Goal: Task Accomplishment & Management: Complete application form

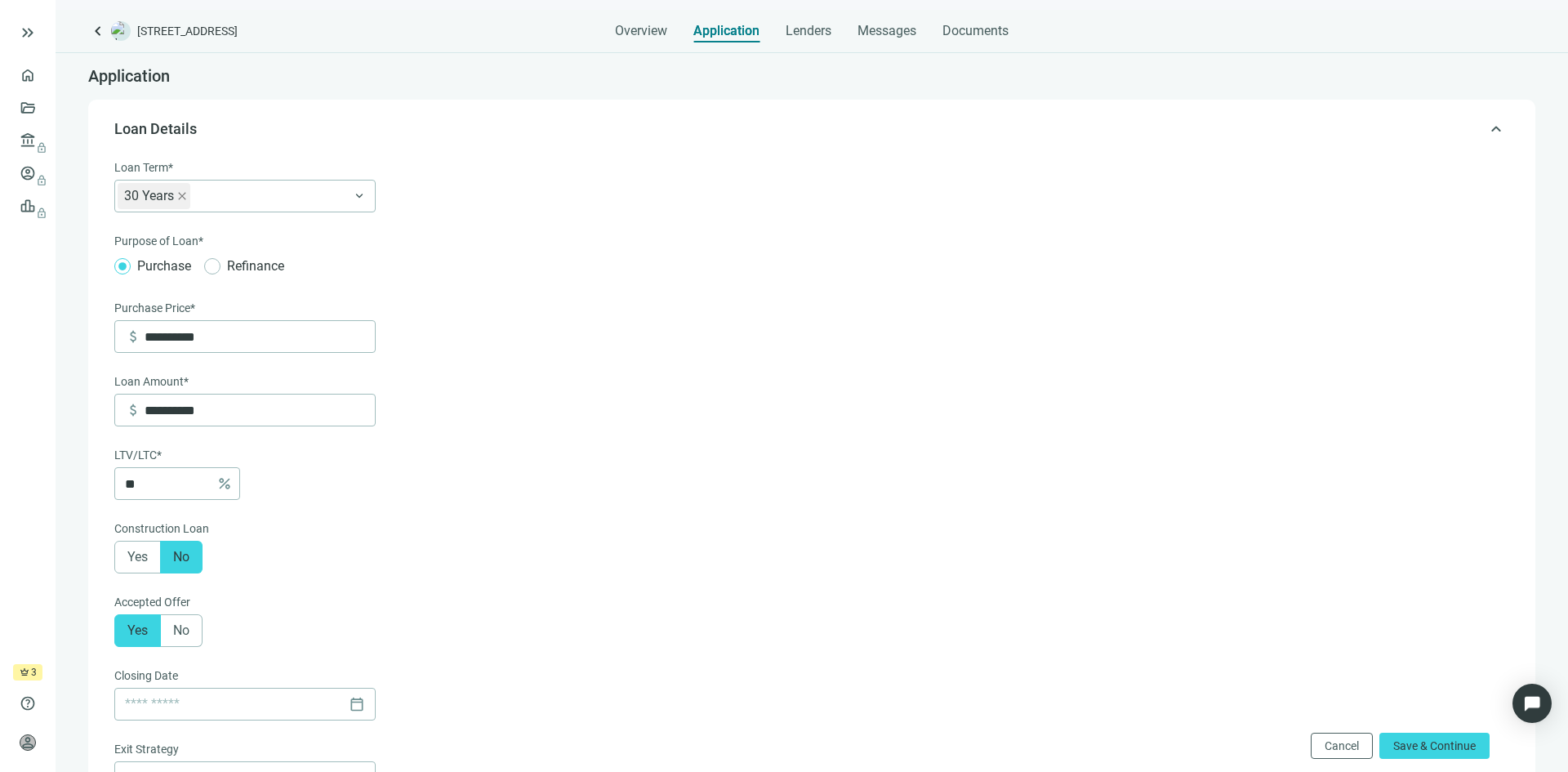
scroll to position [375, 0]
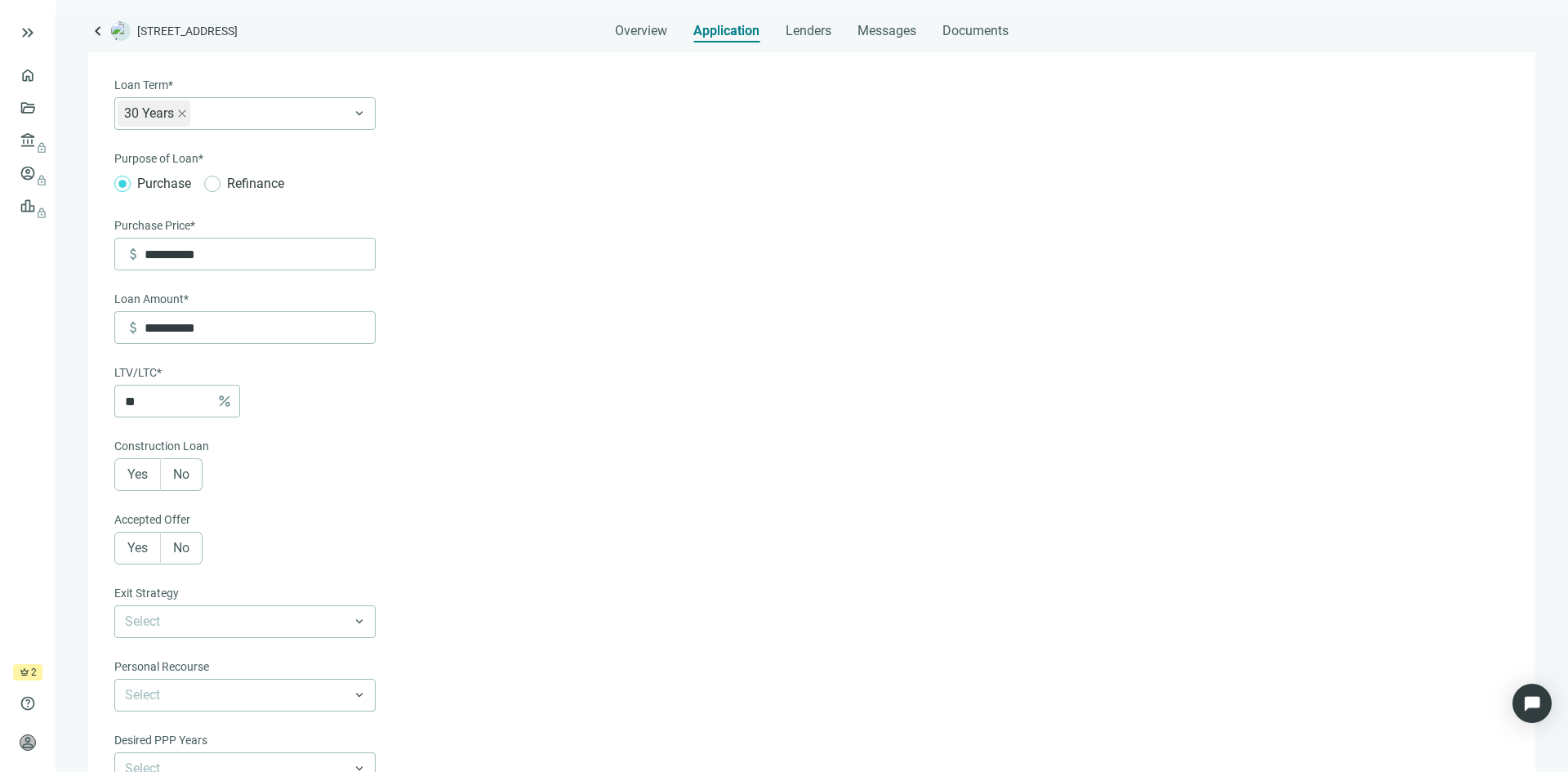
scroll to position [245, 0]
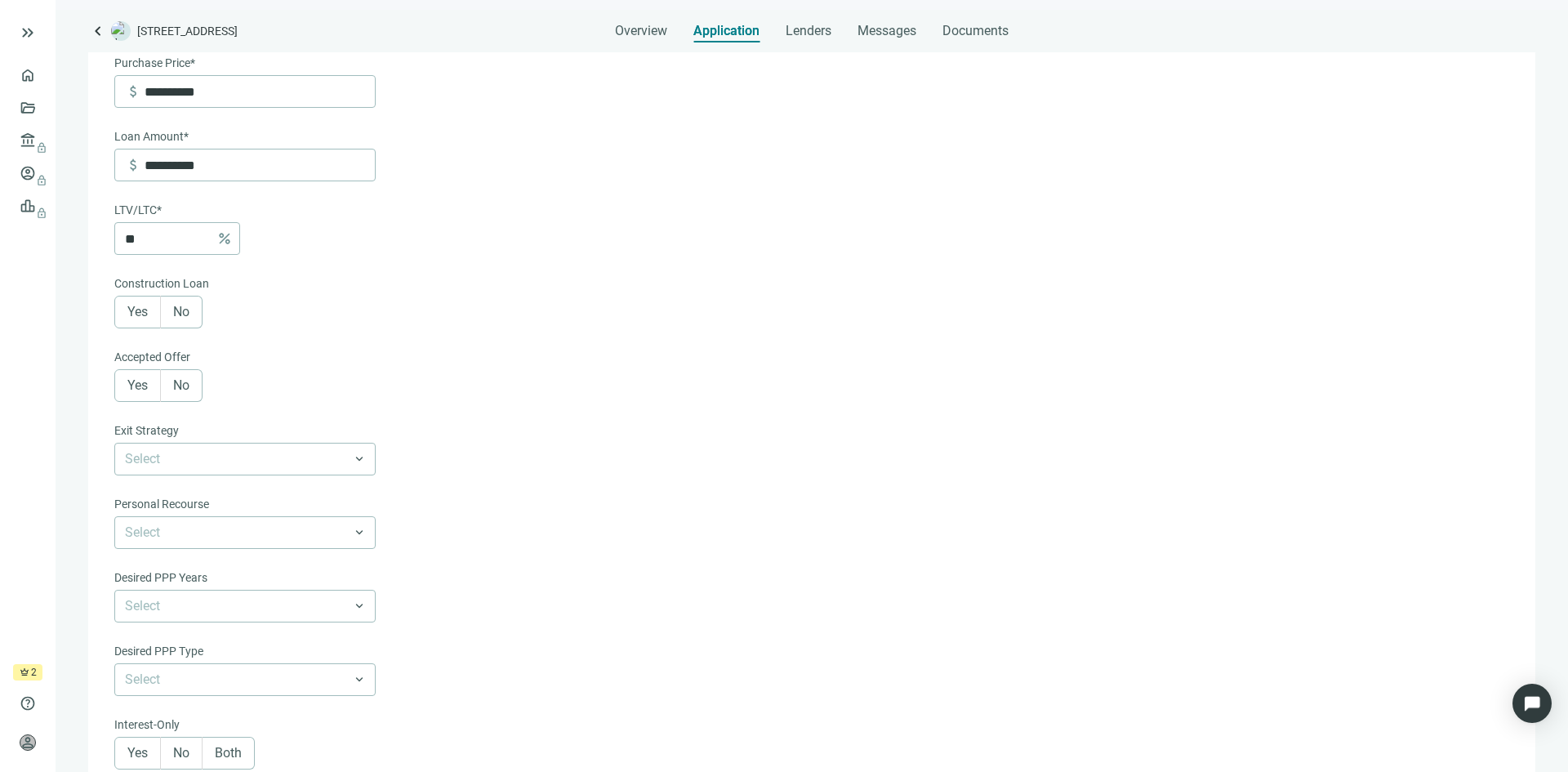
click at [191, 321] on label "No" at bounding box center [182, 312] width 41 height 33
click at [143, 392] on span "Yes" at bounding box center [137, 385] width 21 height 15
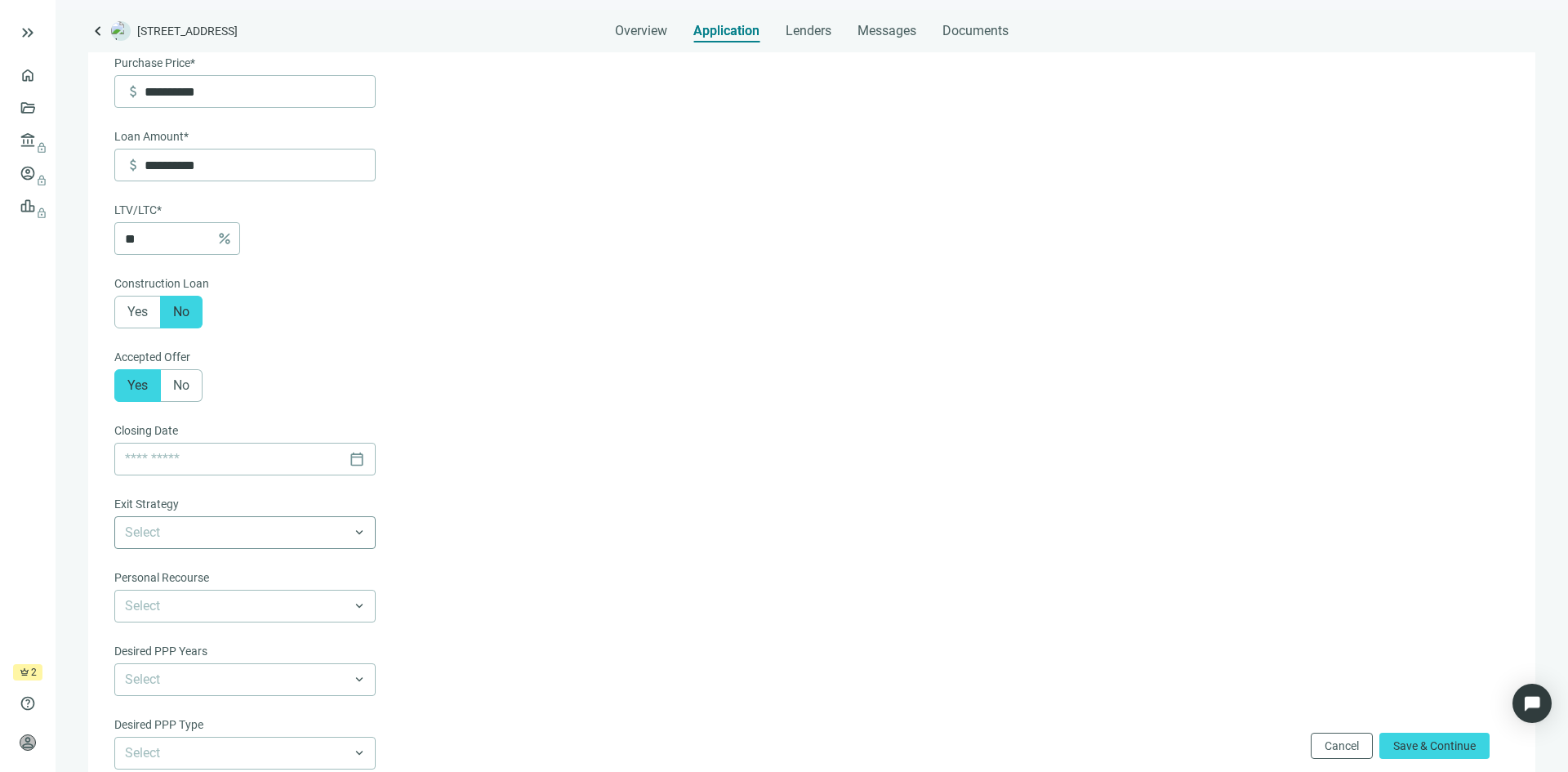
click at [336, 548] on input "search" at bounding box center [237, 532] width 225 height 31
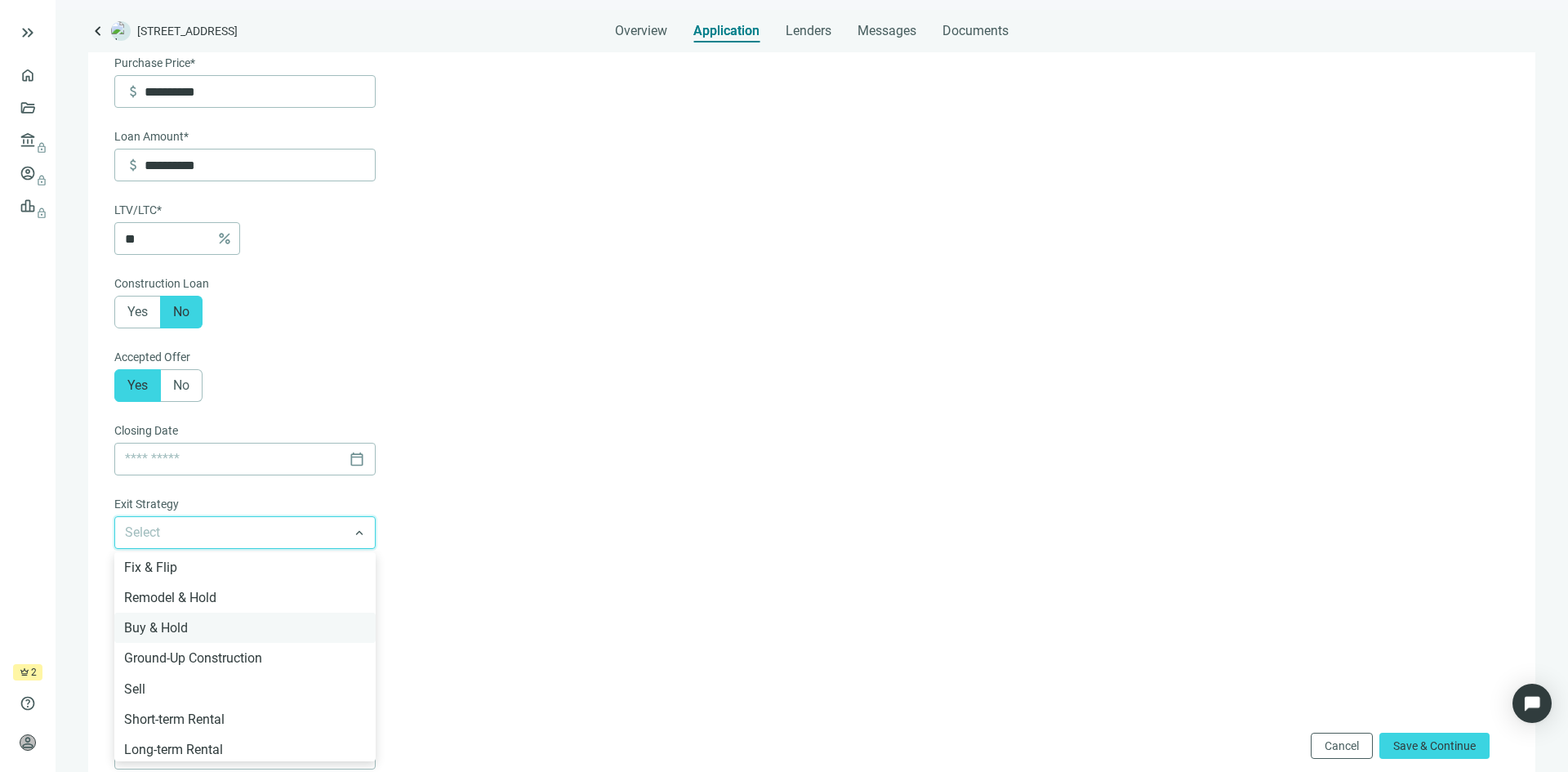
click at [293, 637] on div "Buy & Hold" at bounding box center [245, 628] width 242 height 21
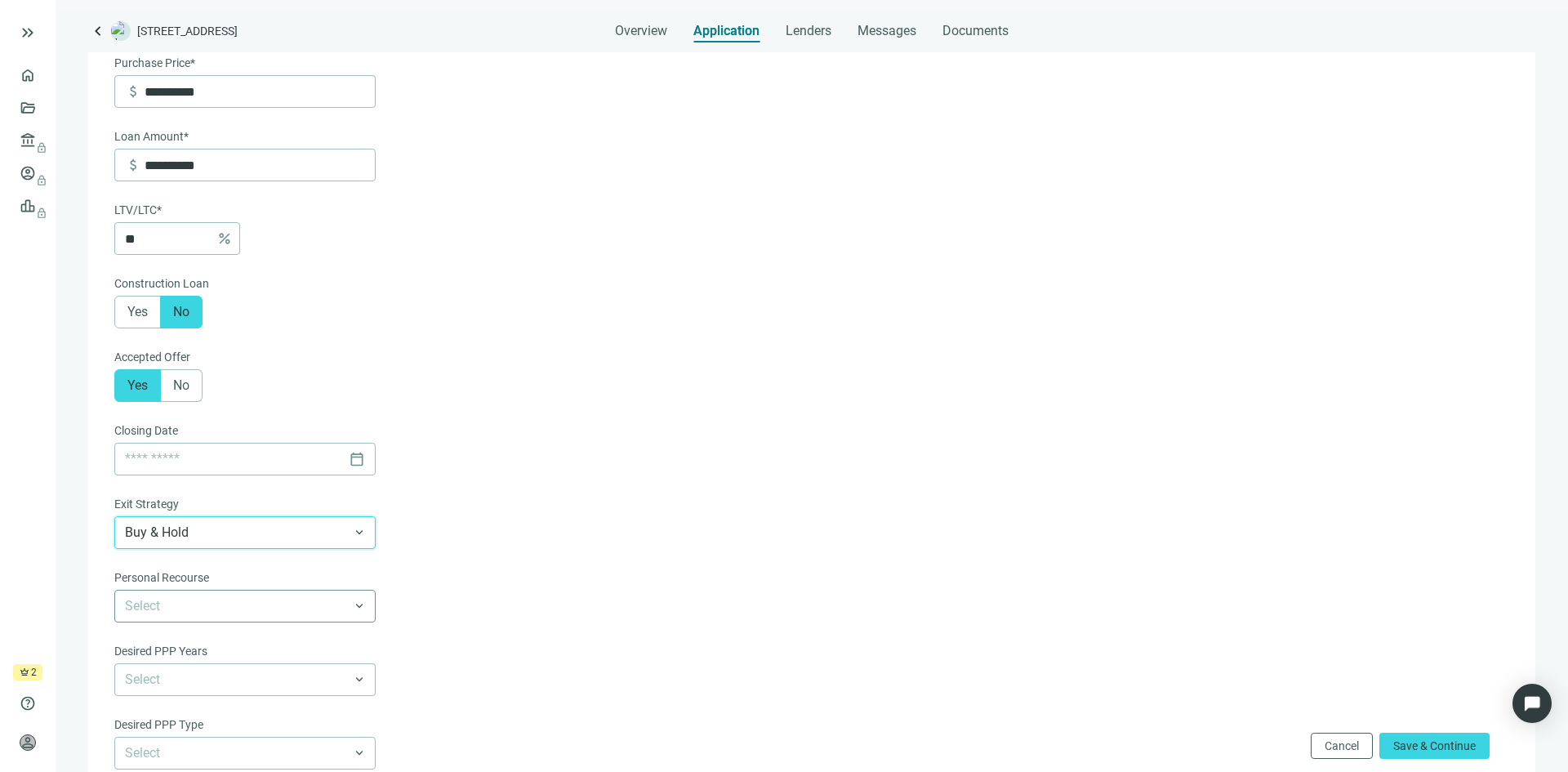
click at [290, 618] on input "search" at bounding box center [237, 605] width 225 height 31
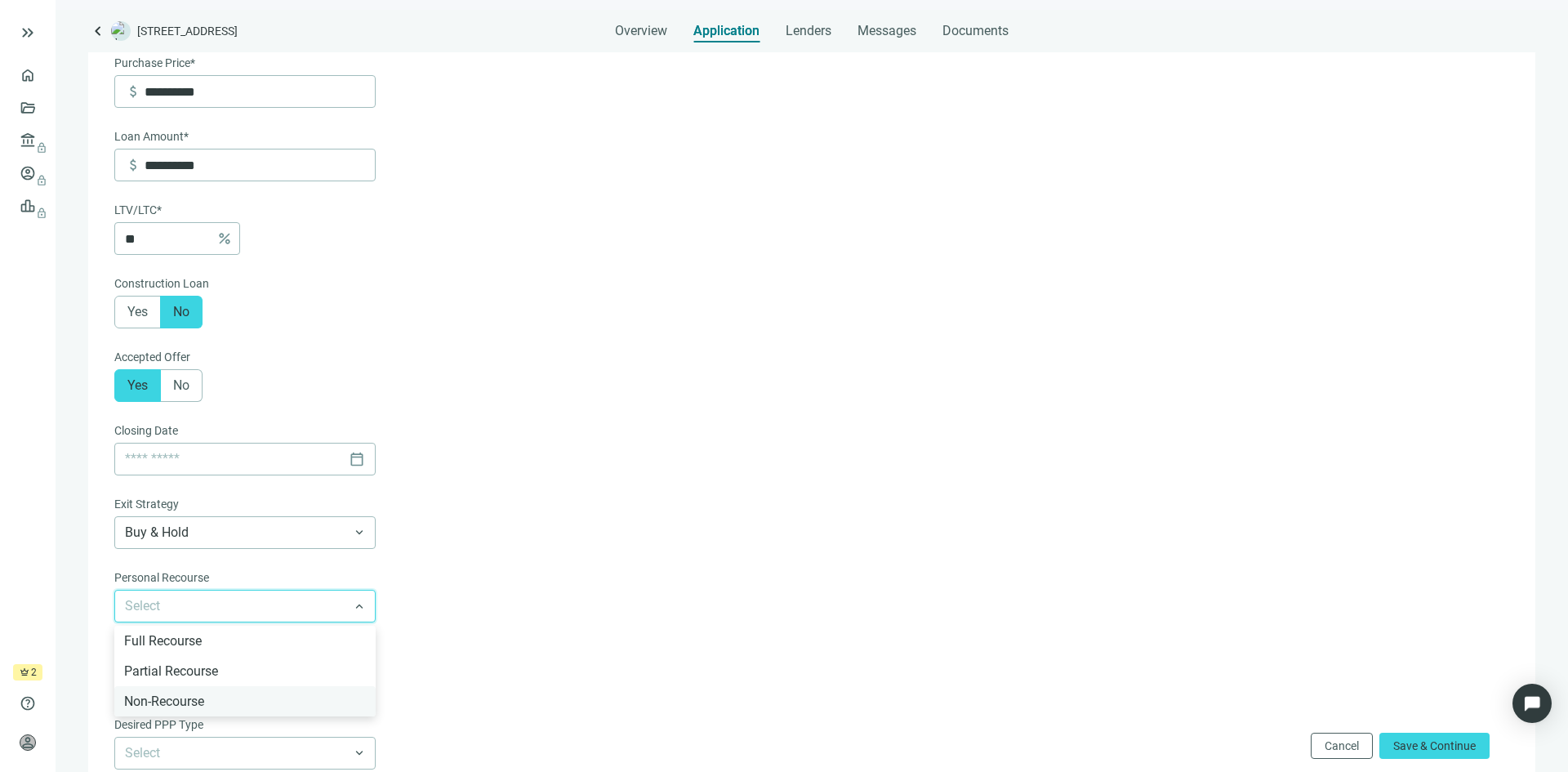
click at [267, 703] on div "Non-Recourse" at bounding box center [245, 701] width 242 height 21
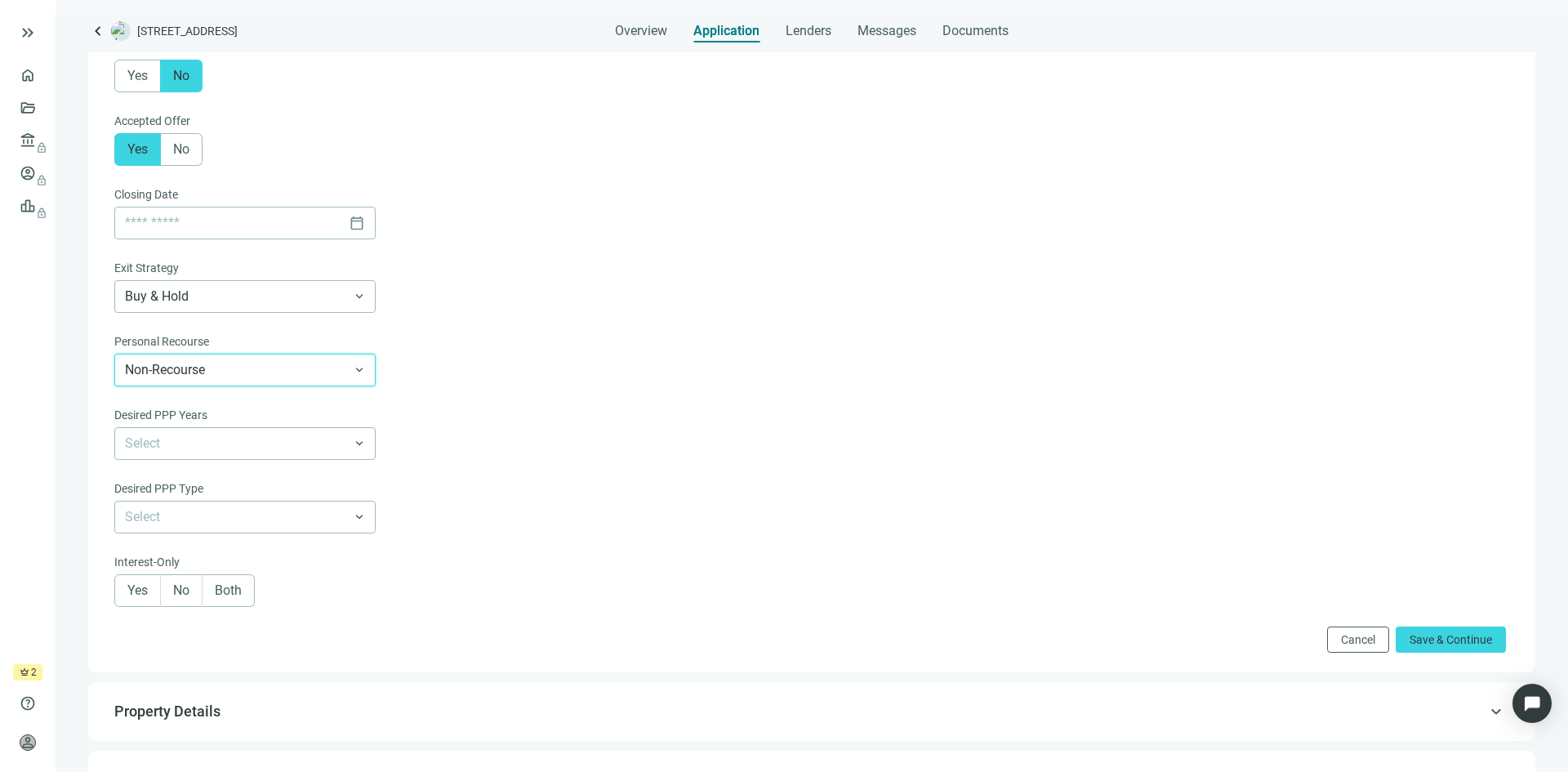
scroll to position [490, 0]
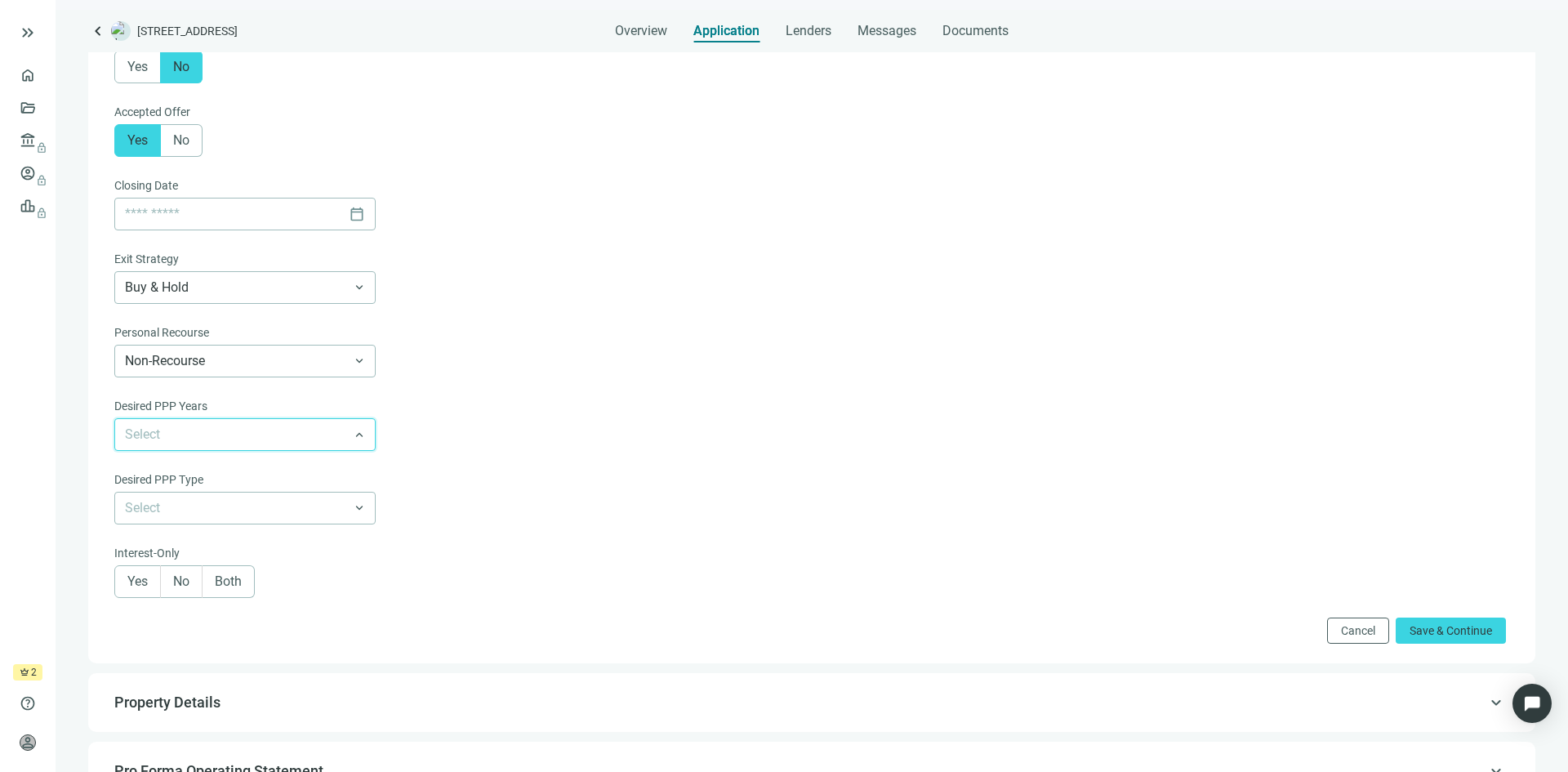
click at [188, 440] on input "search" at bounding box center [237, 434] width 225 height 31
click at [198, 478] on div "5 Years" at bounding box center [245, 469] width 242 height 21
click at [204, 518] on input "search" at bounding box center [237, 507] width 225 height 31
click at [226, 442] on span "5 Years" at bounding box center [245, 434] width 240 height 31
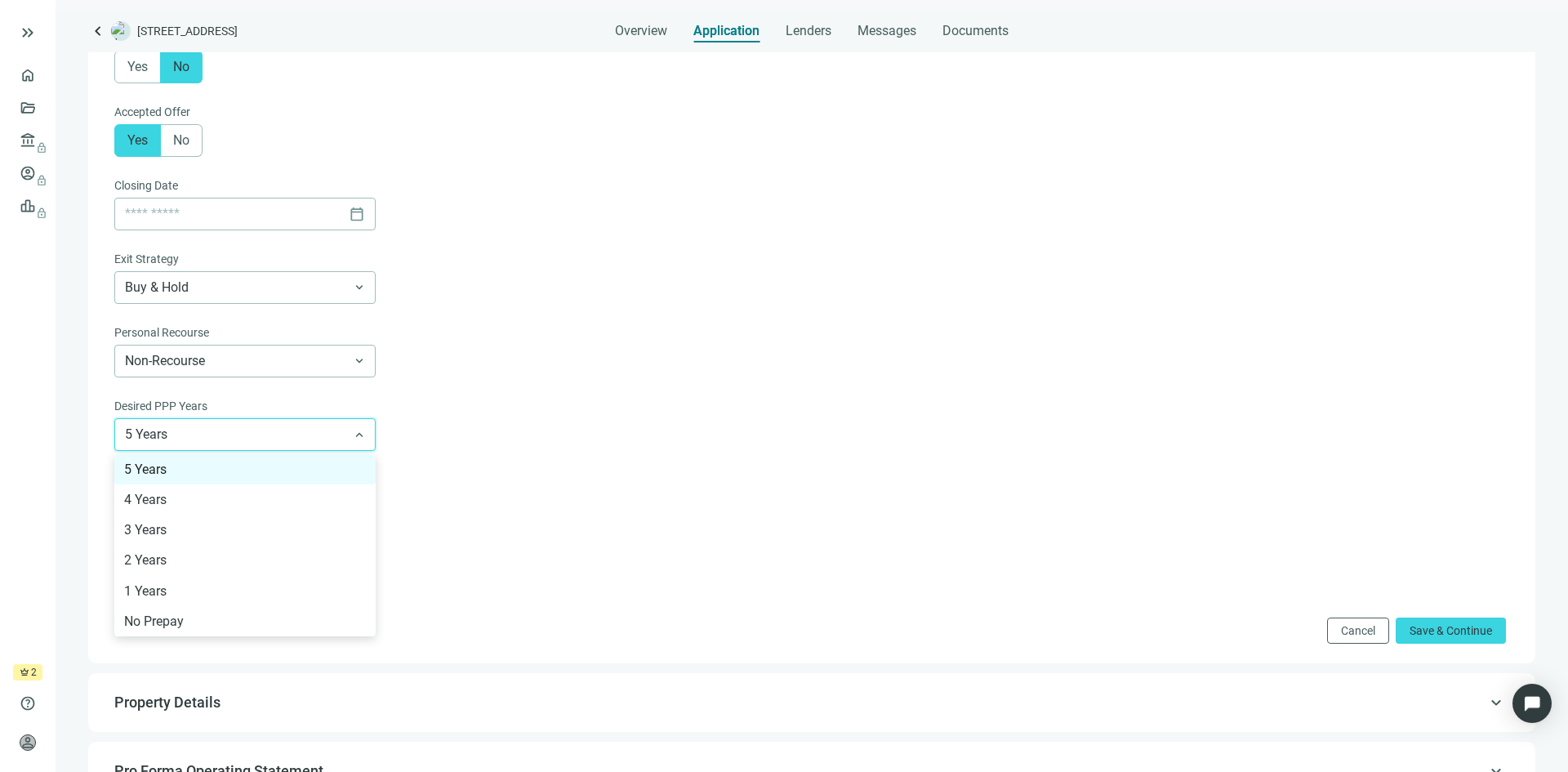
click at [226, 443] on span "5 Years" at bounding box center [245, 434] width 240 height 31
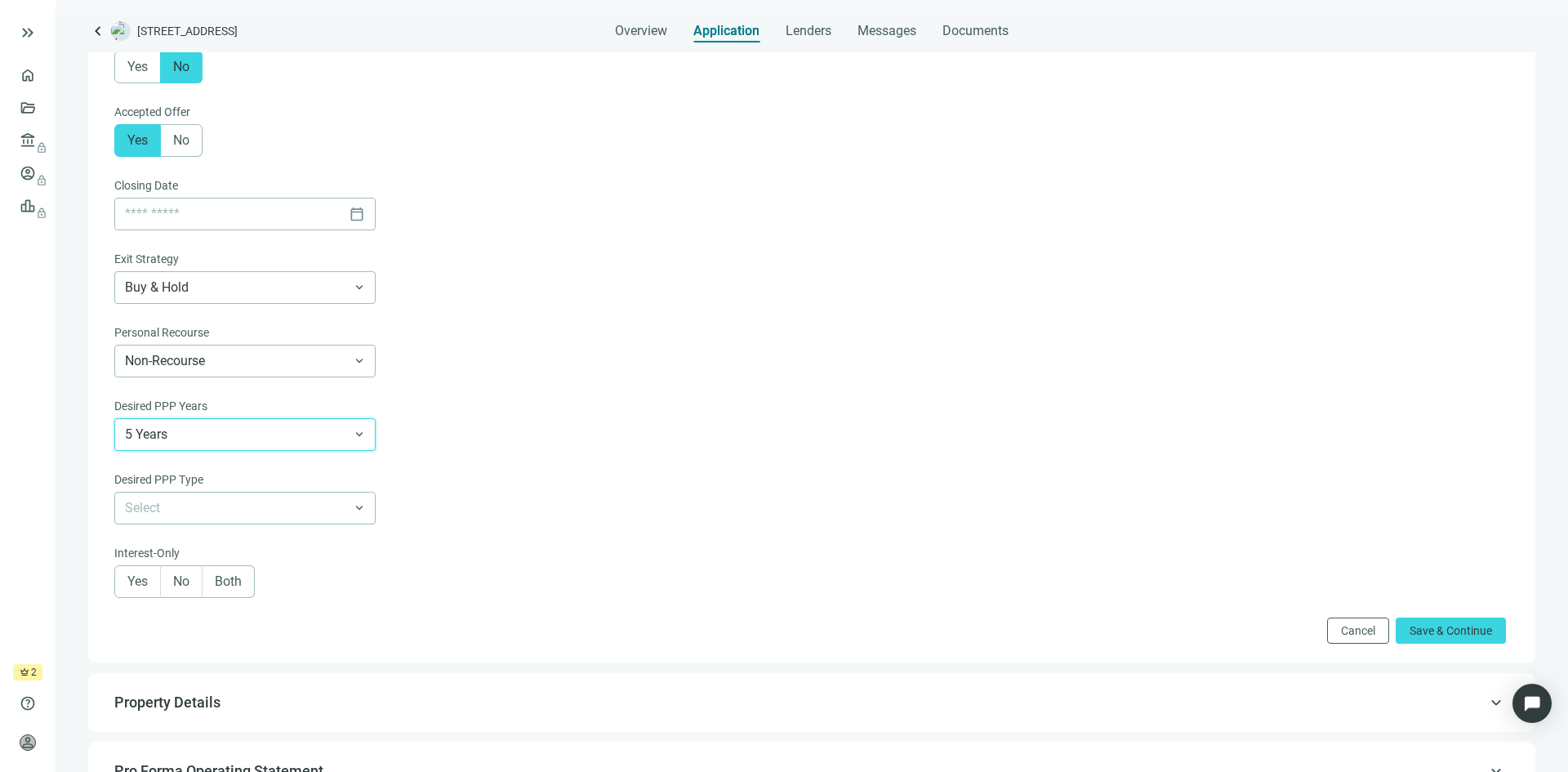
click at [233, 440] on span "5 Years" at bounding box center [245, 434] width 240 height 31
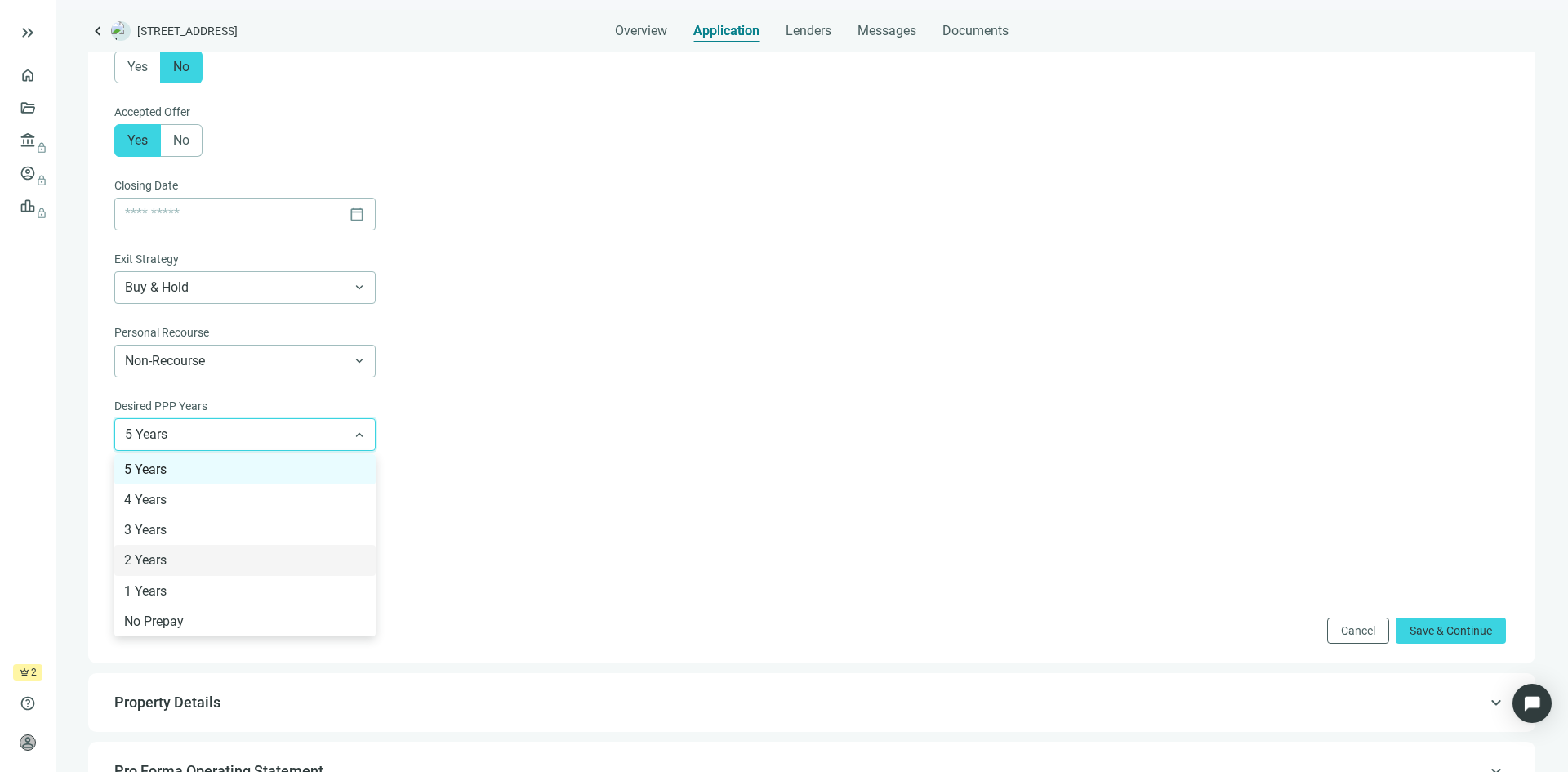
click at [237, 406] on div "Desired PPP Years" at bounding box center [245, 408] width 262 height 22
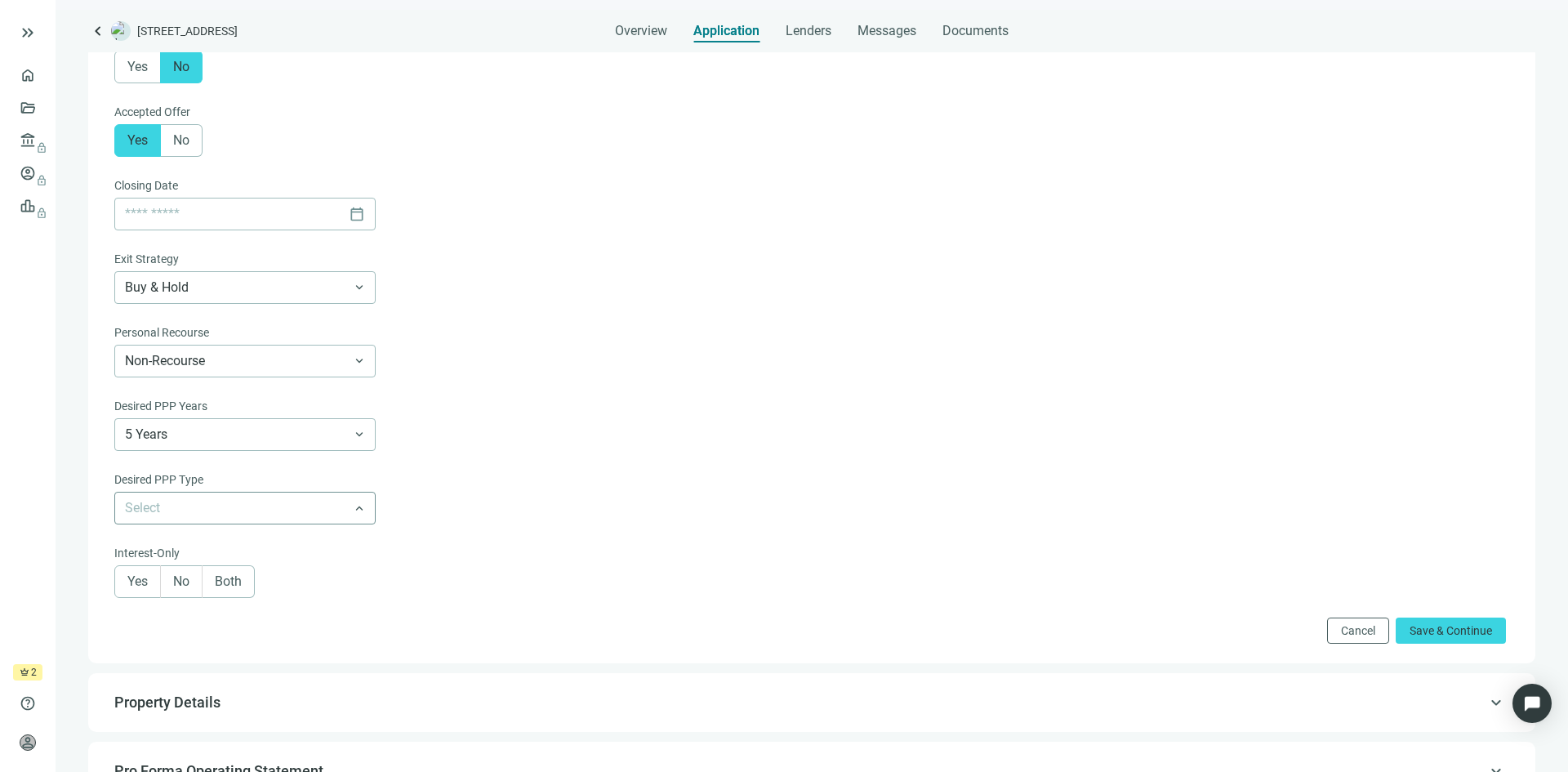
click at [231, 510] on input "search" at bounding box center [237, 507] width 225 height 31
click at [453, 495] on form "**********" at bounding box center [810, 156] width 1392 height 975
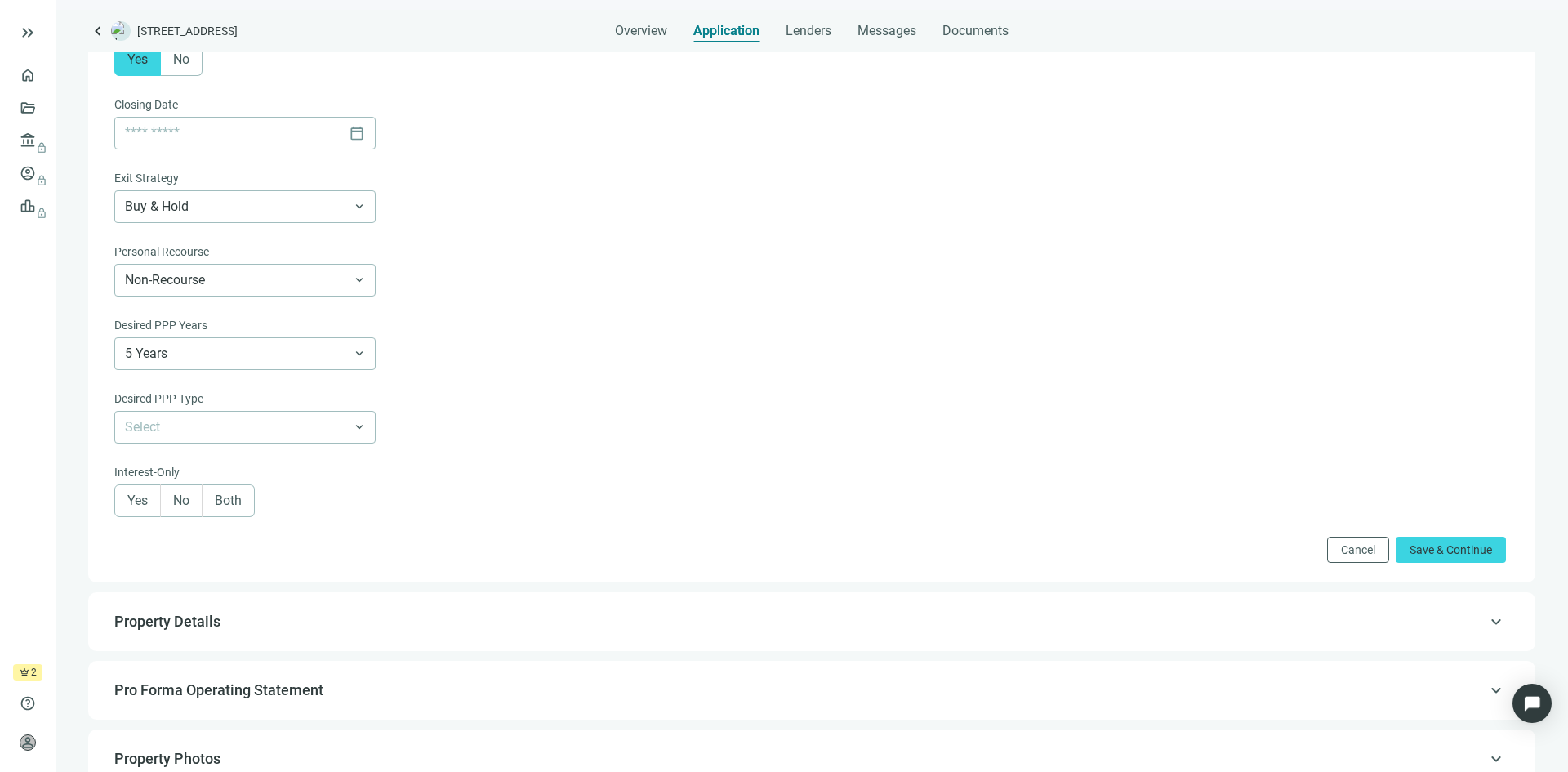
scroll to position [571, 0]
click at [181, 507] on span "No" at bounding box center [181, 499] width 16 height 15
click at [1417, 555] on span "Save & Continue" at bounding box center [1451, 549] width 83 height 13
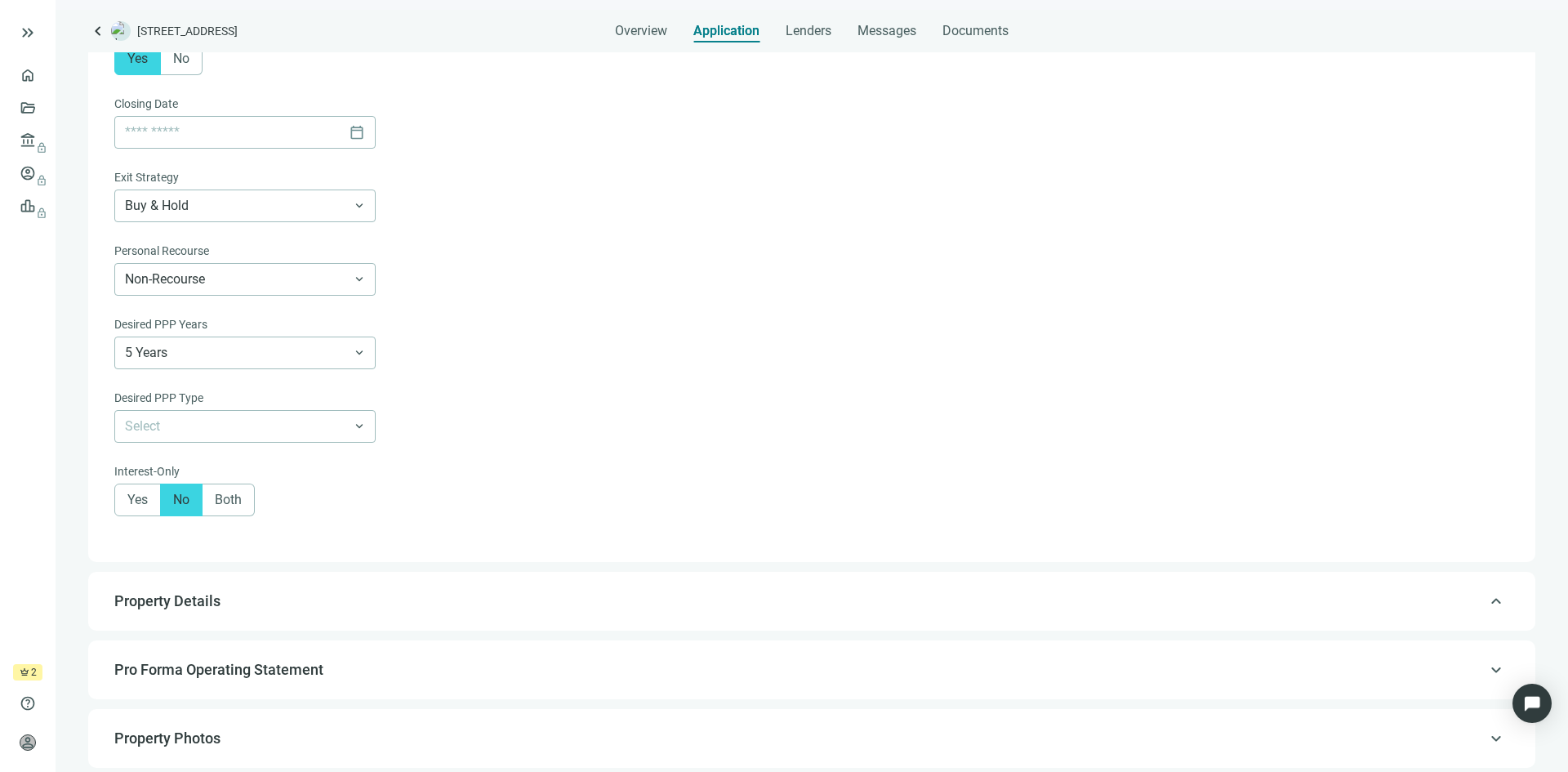
type input "*******"
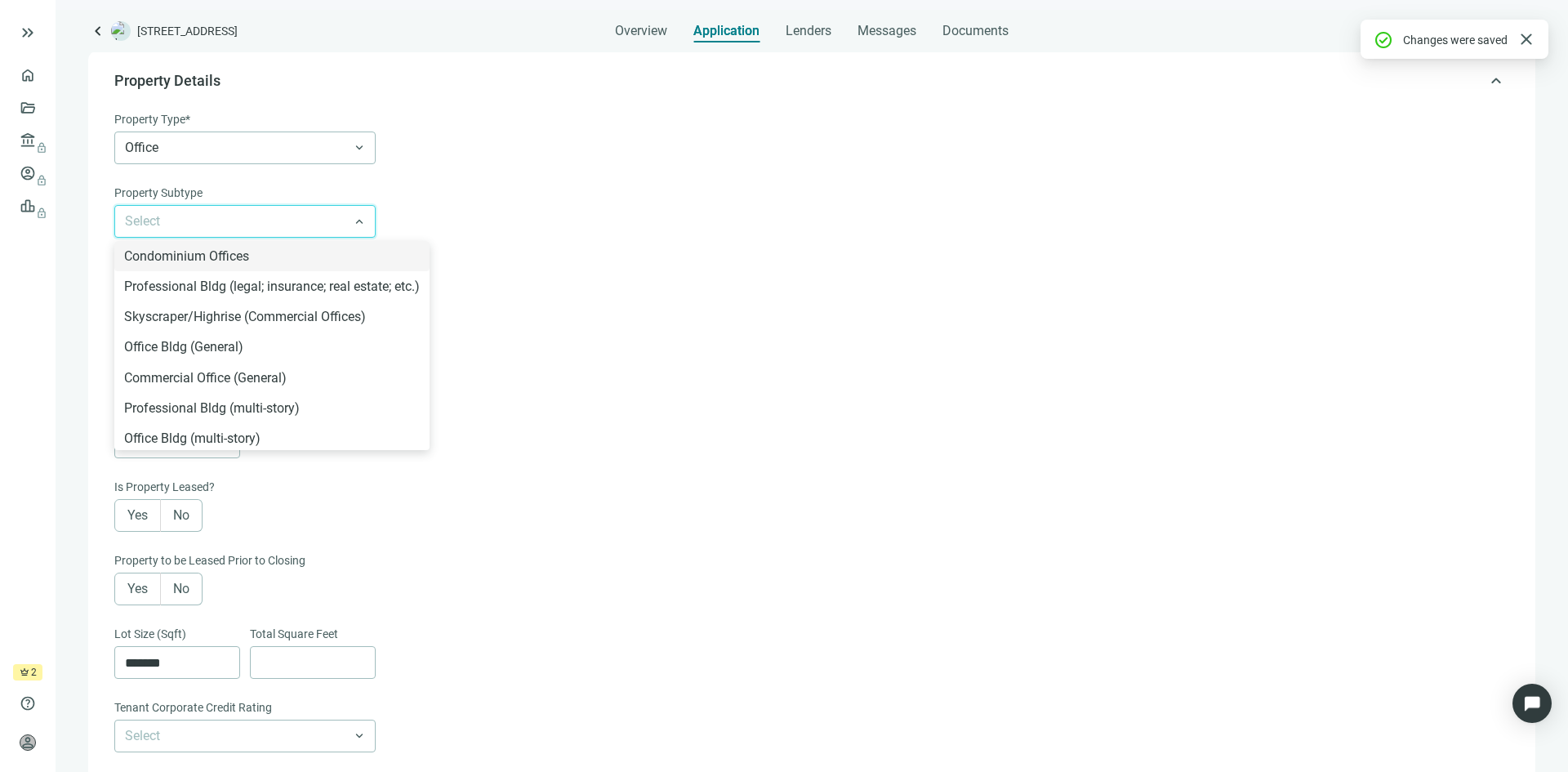
click at [299, 217] on input "search" at bounding box center [237, 221] width 225 height 31
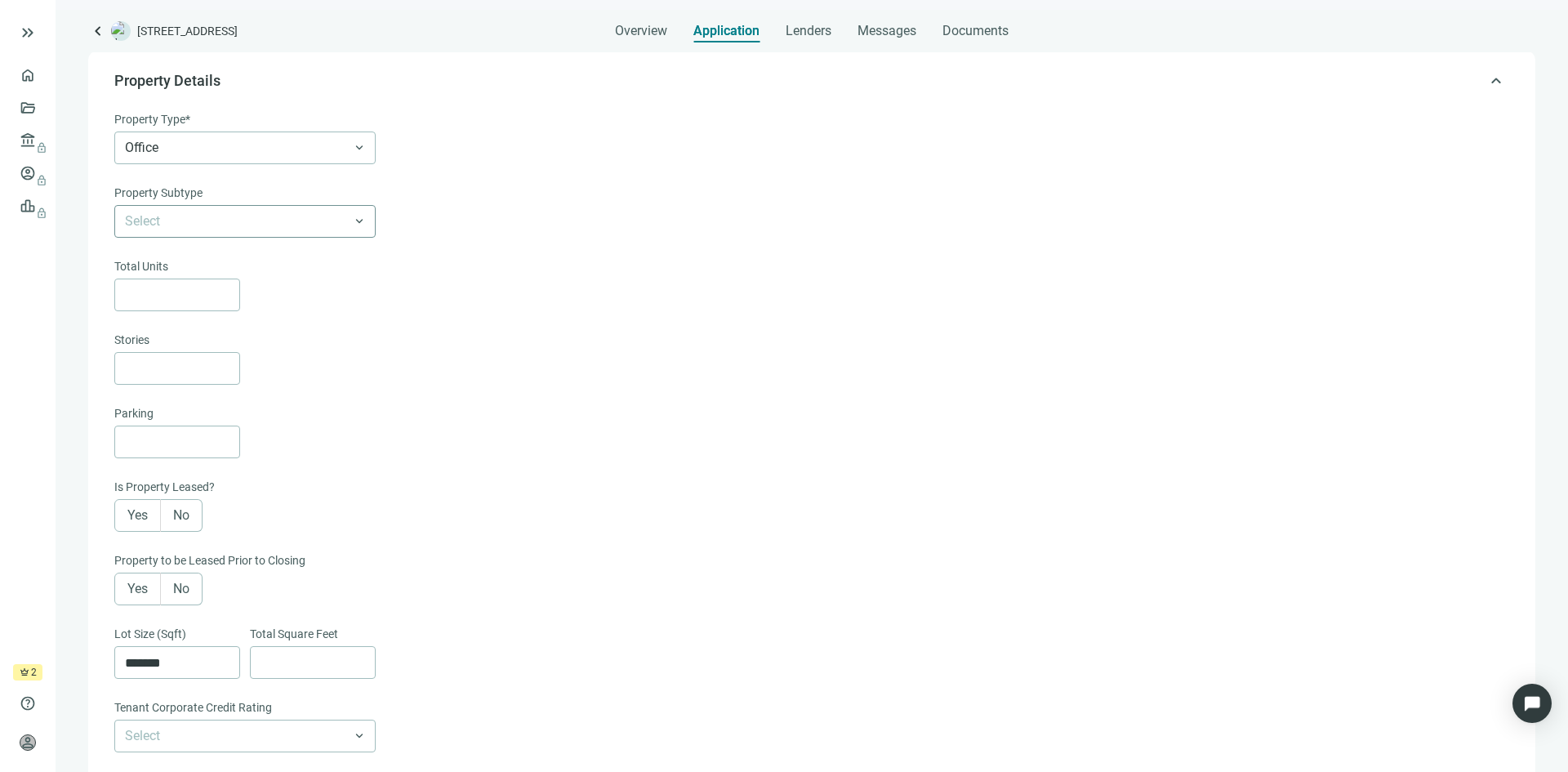
click at [334, 222] on input "search" at bounding box center [237, 221] width 225 height 31
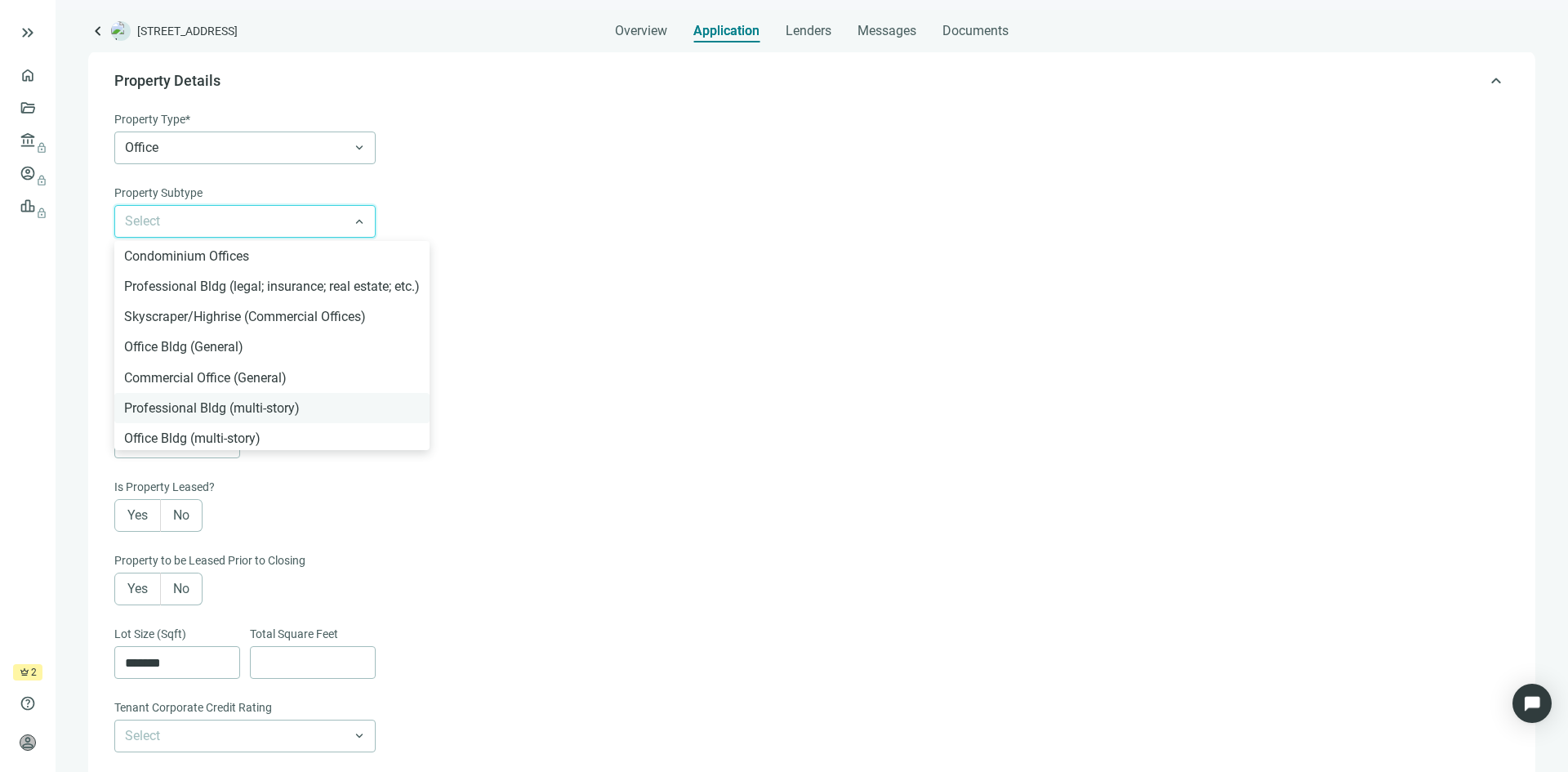
click at [317, 407] on div "Professional Bldg (multi-story)" at bounding box center [272, 408] width 296 height 21
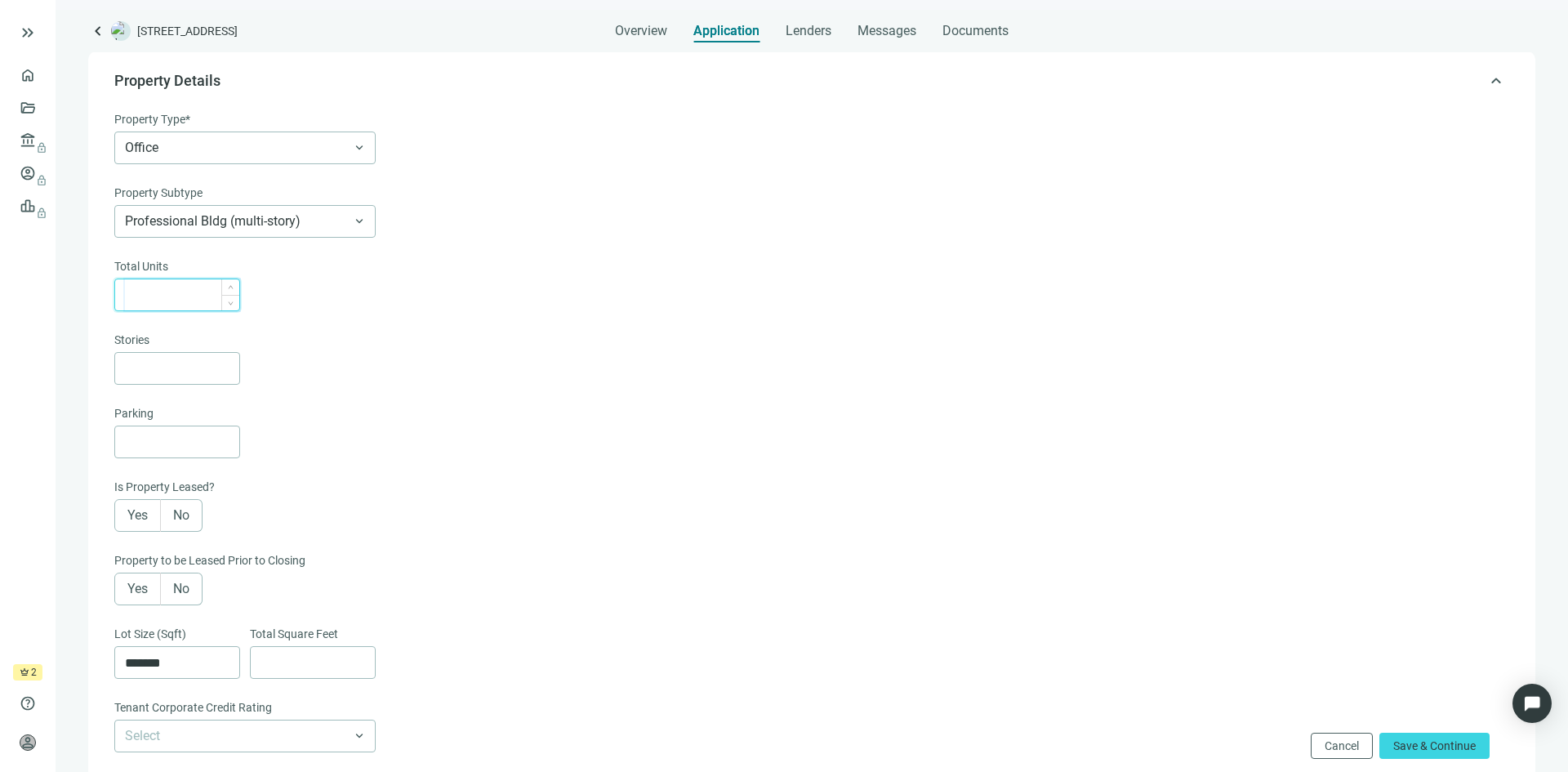
click at [159, 299] on input at bounding box center [182, 295] width 114 height 31
type input "**"
click at [162, 373] on input at bounding box center [182, 368] width 114 height 31
type input "*"
drag, startPoint x: 155, startPoint y: 371, endPoint x: 117, endPoint y: 368, distance: 38.1
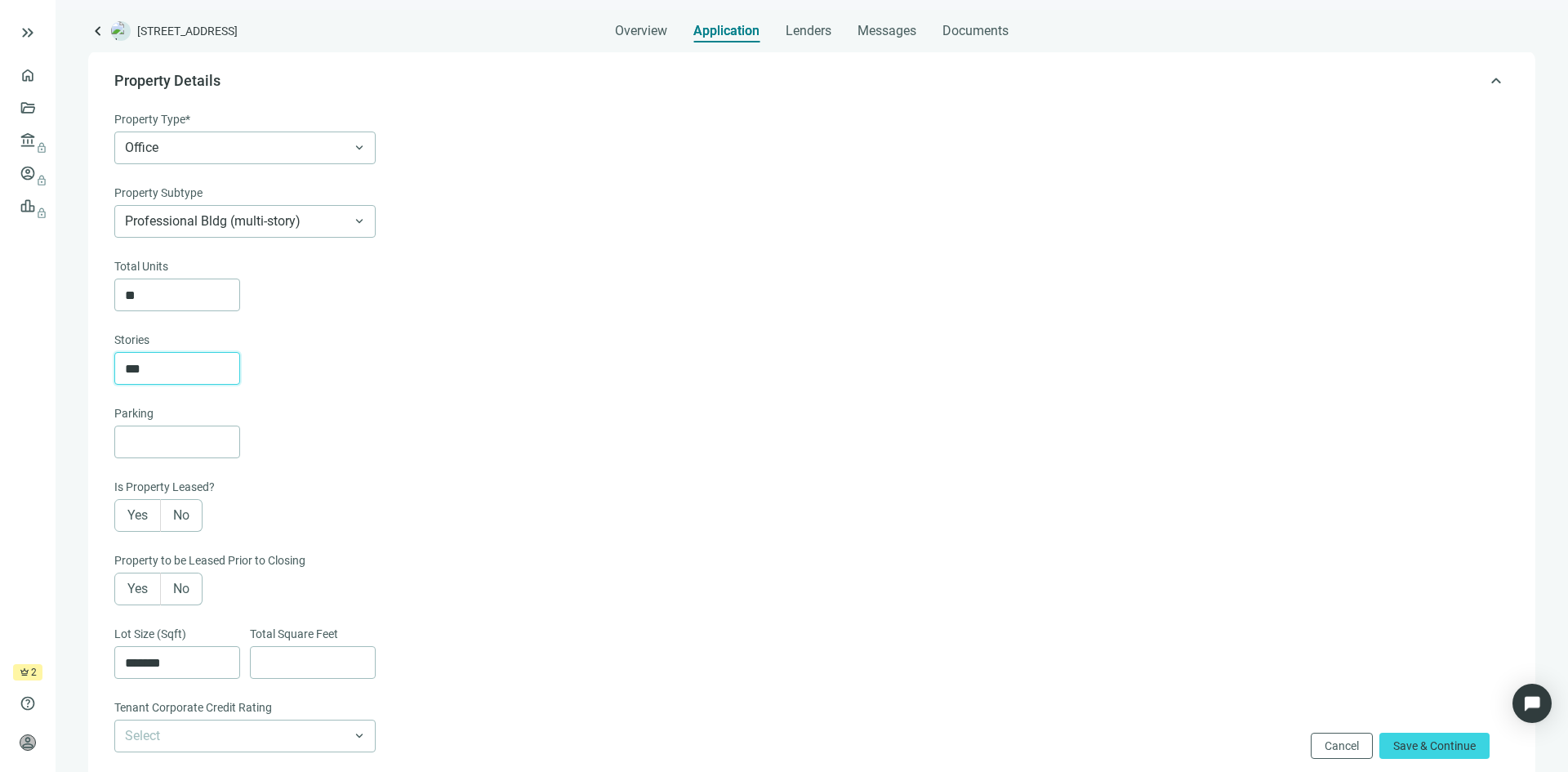
click at [117, 368] on div "***" at bounding box center [177, 368] width 126 height 33
type input "***"
click at [170, 446] on input at bounding box center [182, 442] width 114 height 31
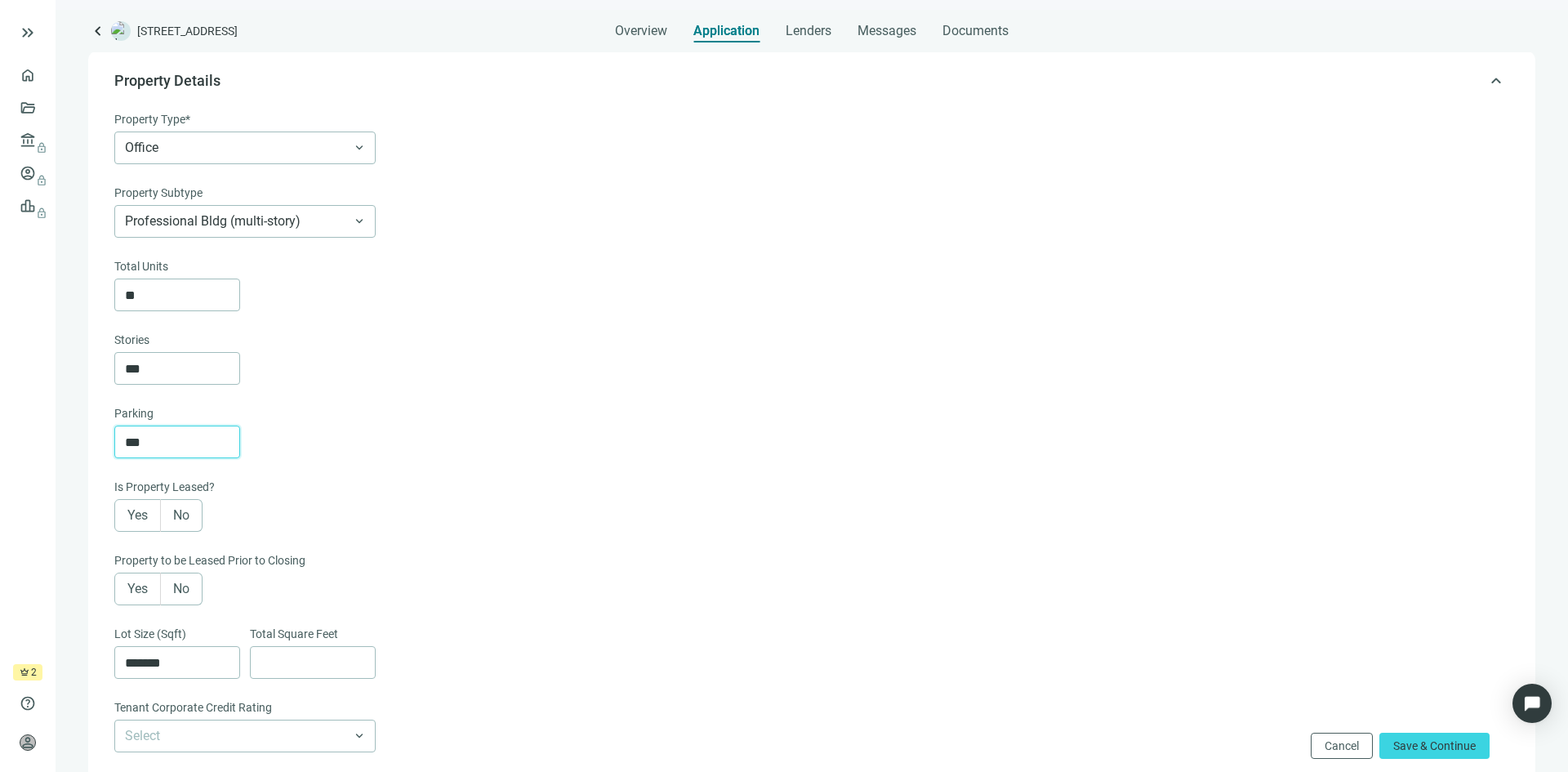
type input "***"
click at [145, 517] on span "Yes" at bounding box center [137, 515] width 21 height 15
click at [142, 596] on span "Yes" at bounding box center [137, 588] width 21 height 15
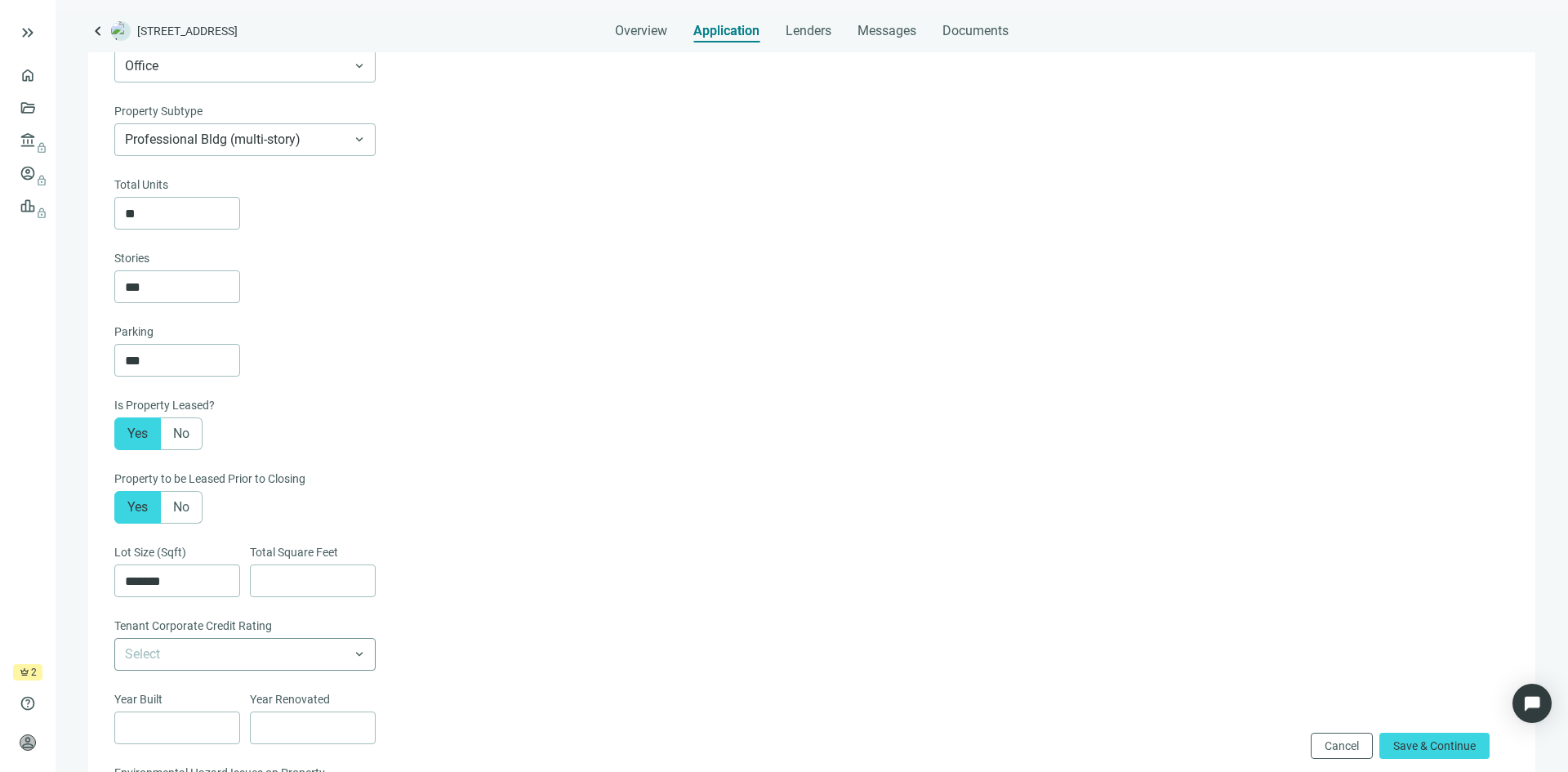
click at [292, 657] on input "search" at bounding box center [237, 653] width 225 height 31
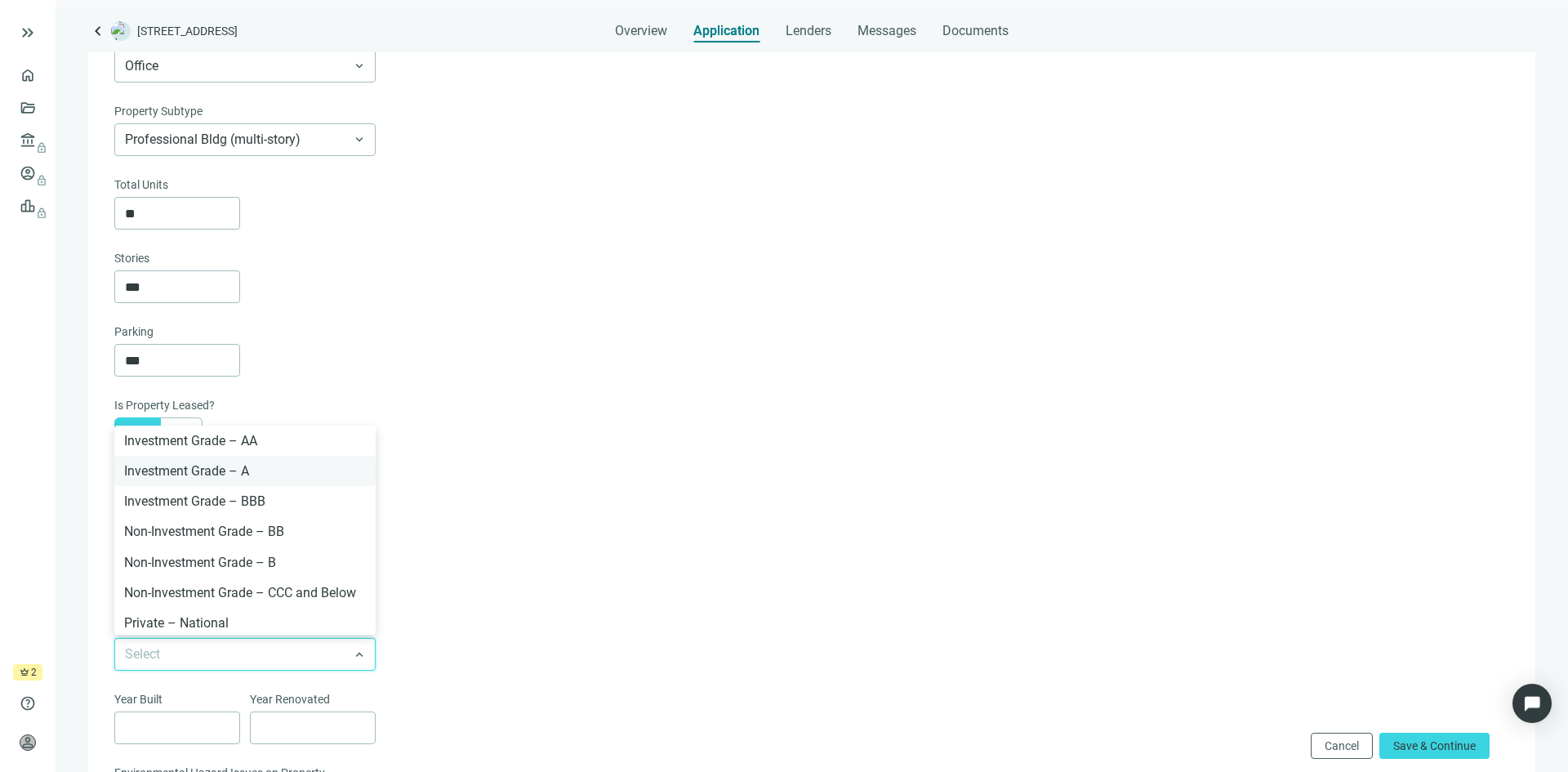
click at [199, 477] on div "Investment Grade – A" at bounding box center [245, 471] width 242 height 21
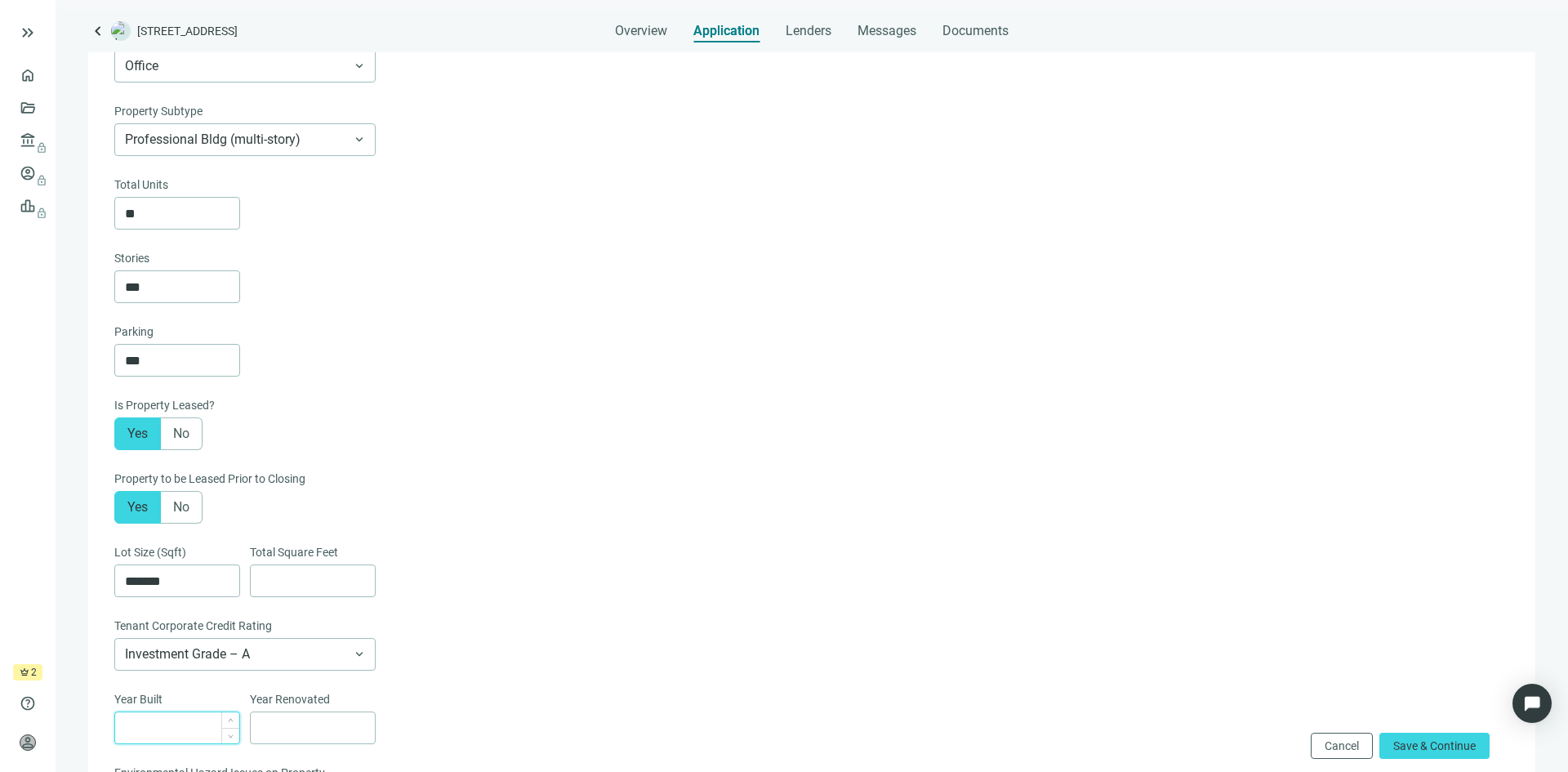
click at [169, 730] on input at bounding box center [182, 727] width 114 height 31
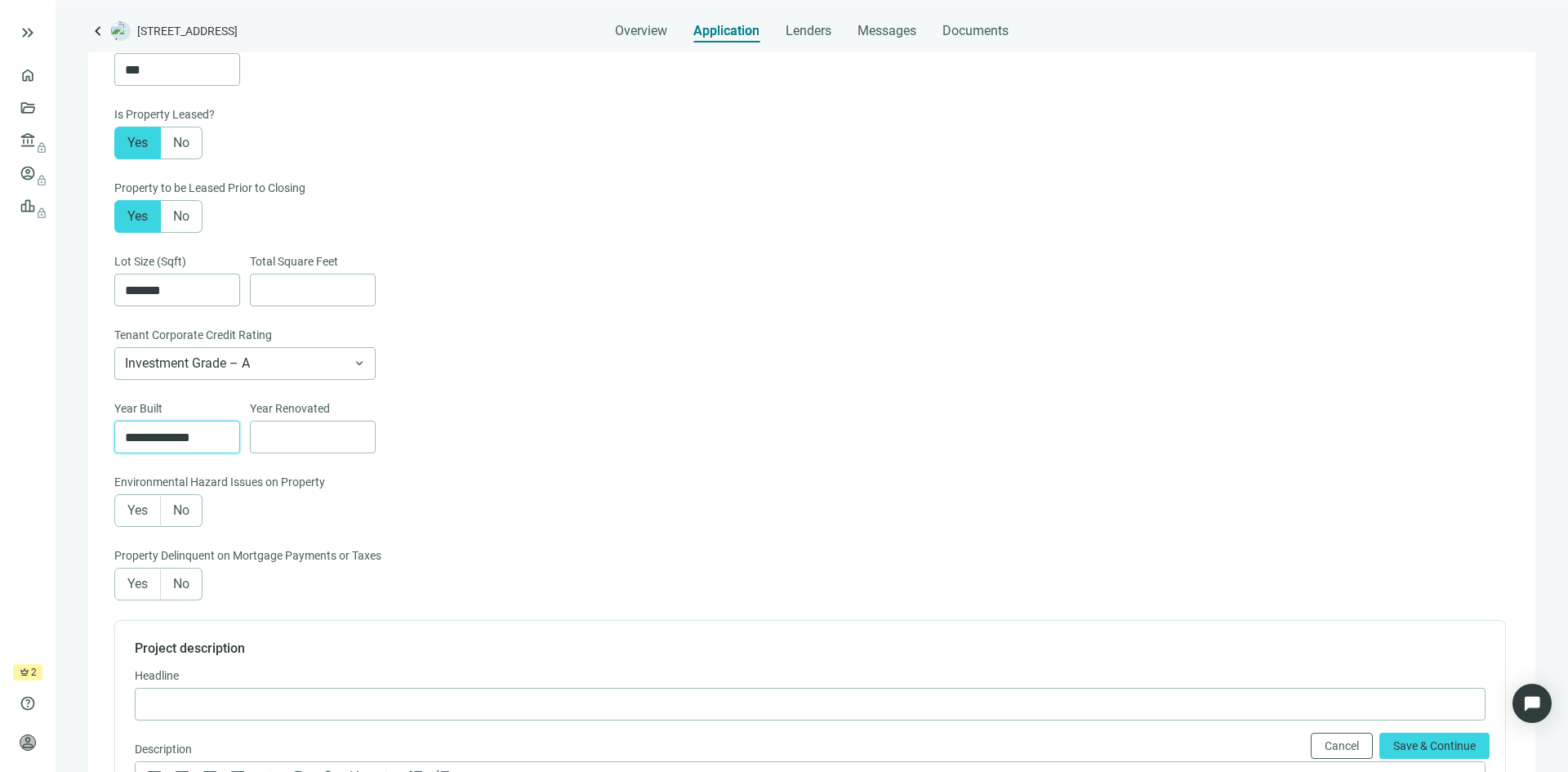
scroll to position [490, 0]
type input "****"
click at [184, 587] on span "No" at bounding box center [181, 583] width 16 height 15
click at [191, 507] on label "No" at bounding box center [182, 509] width 41 height 33
click at [305, 293] on input at bounding box center [317, 289] width 114 height 31
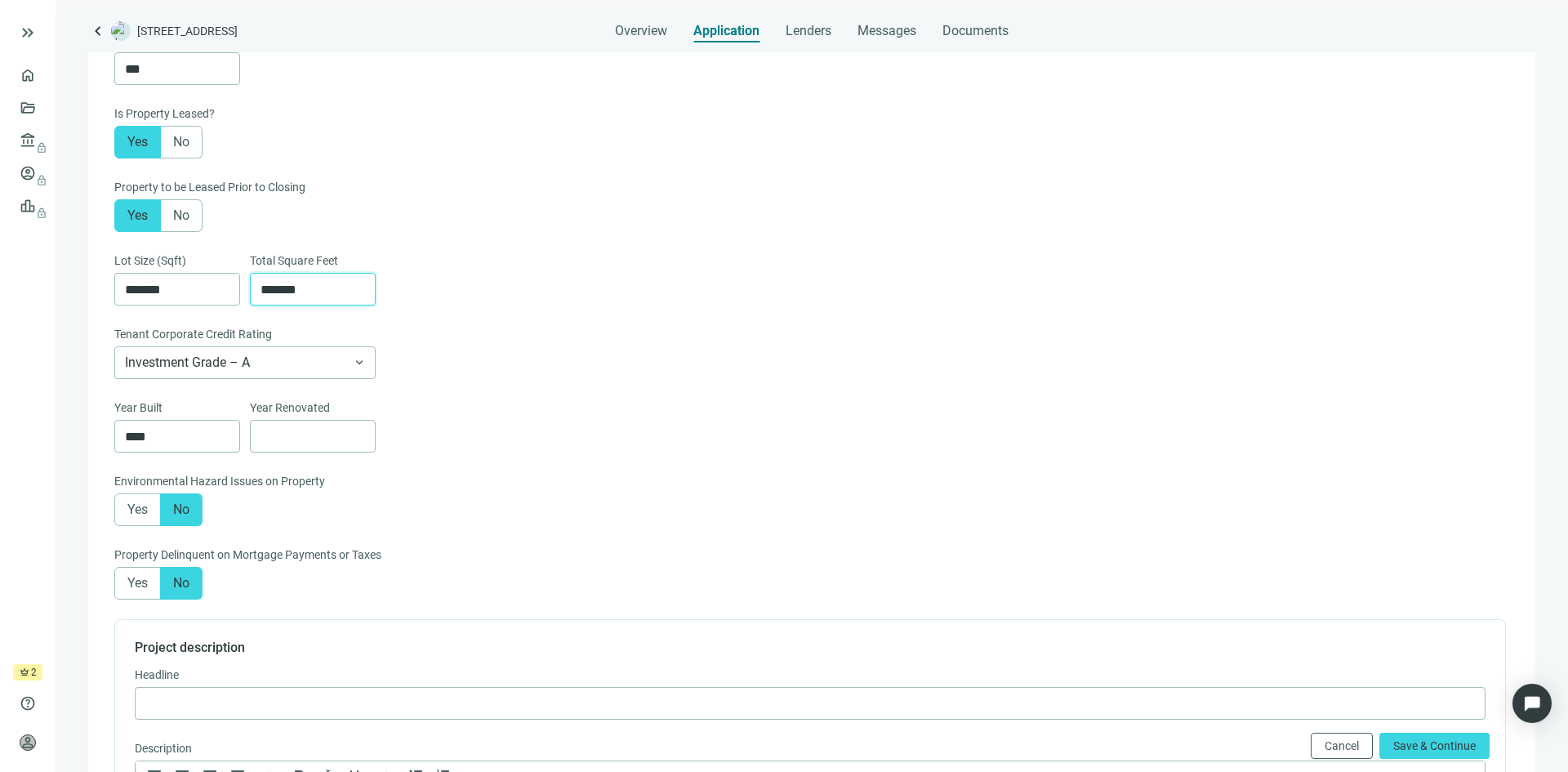
type input "*******"
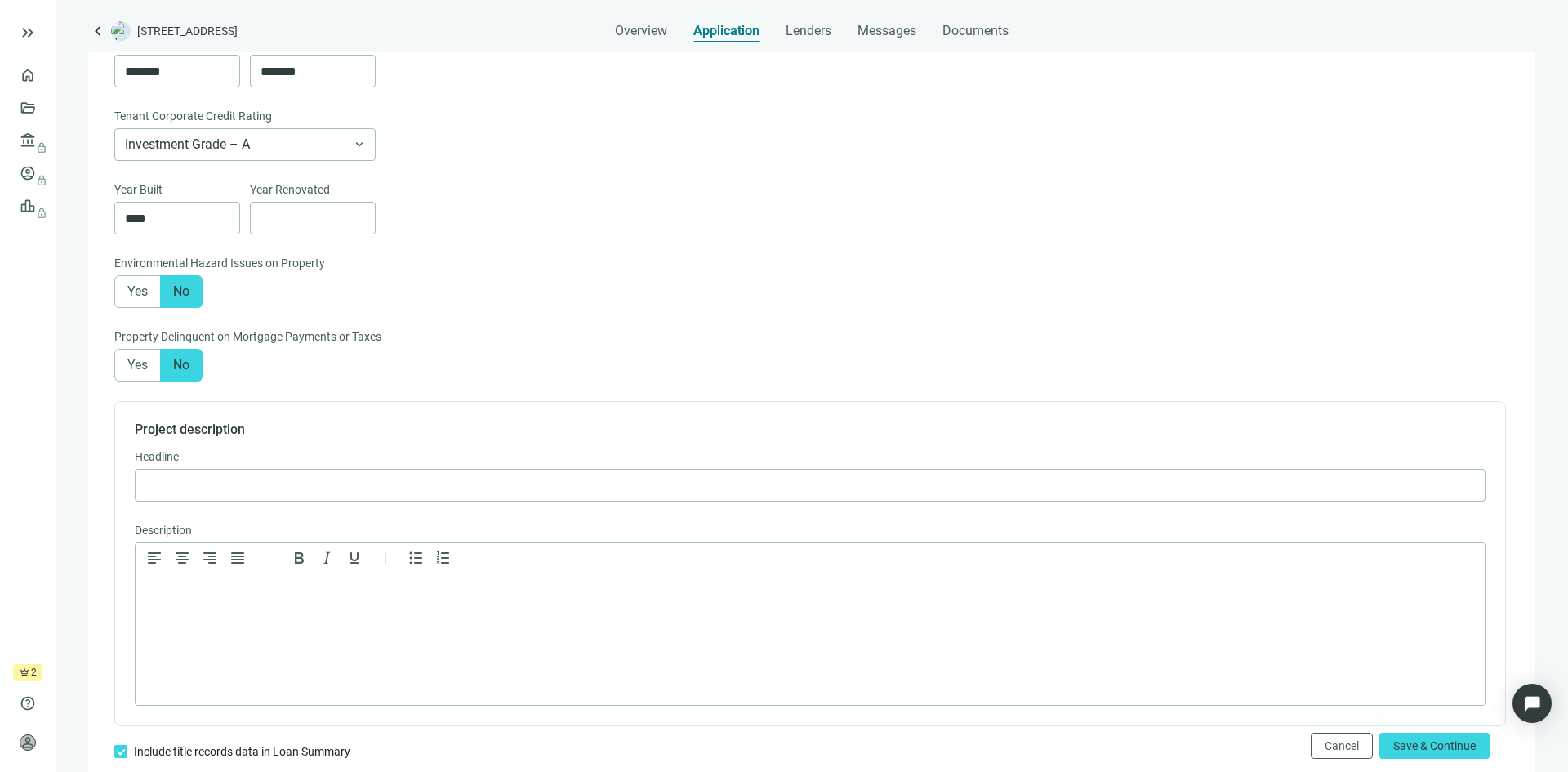
scroll to position [735, 0]
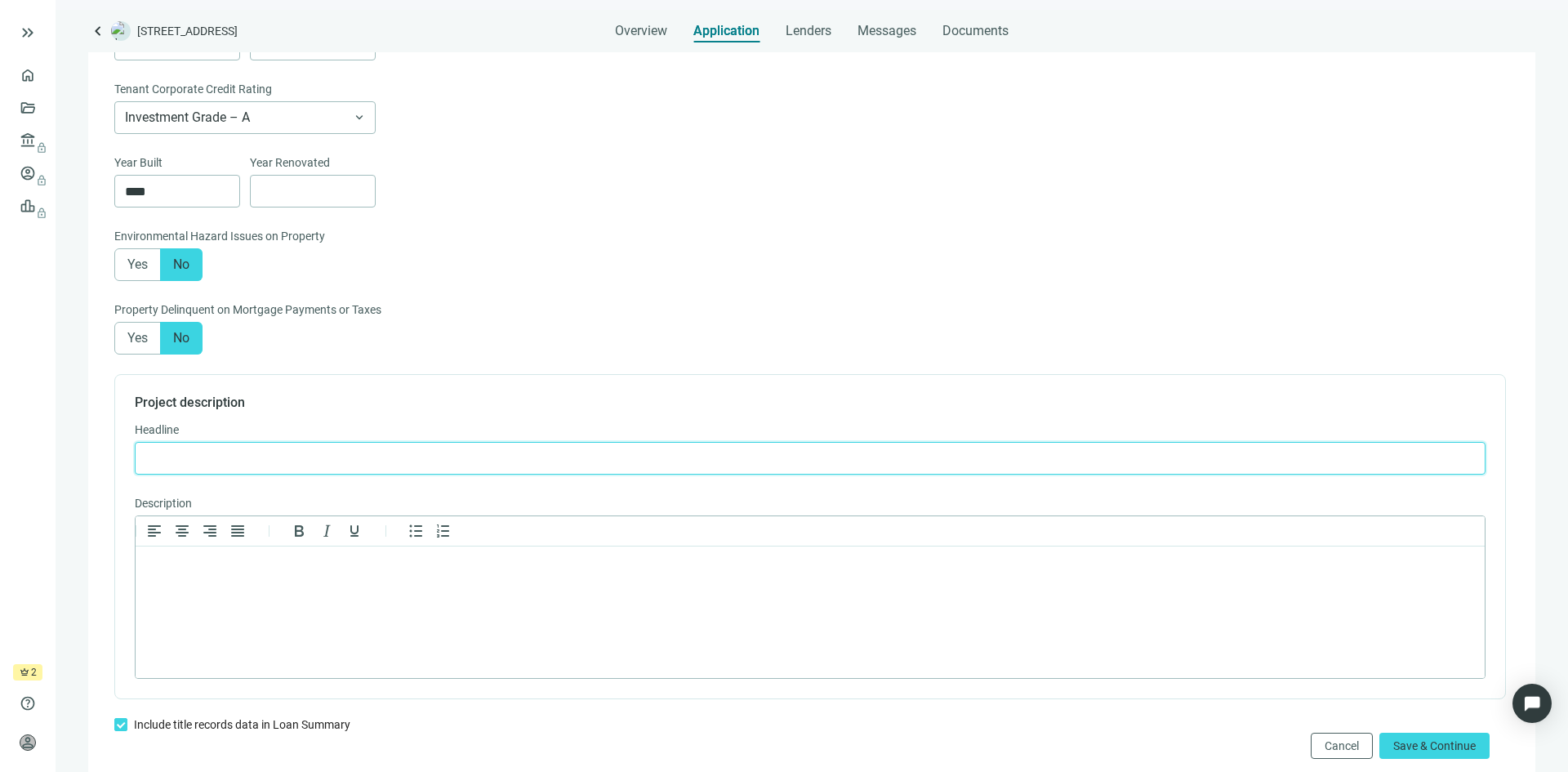
click at [246, 460] on input "text" at bounding box center [810, 458] width 1330 height 31
click at [148, 470] on input "**********" at bounding box center [810, 458] width 1330 height 31
click at [490, 467] on input "**********" at bounding box center [810, 458] width 1330 height 31
type input "**********"
click at [178, 557] on html at bounding box center [810, 567] width 1350 height 42
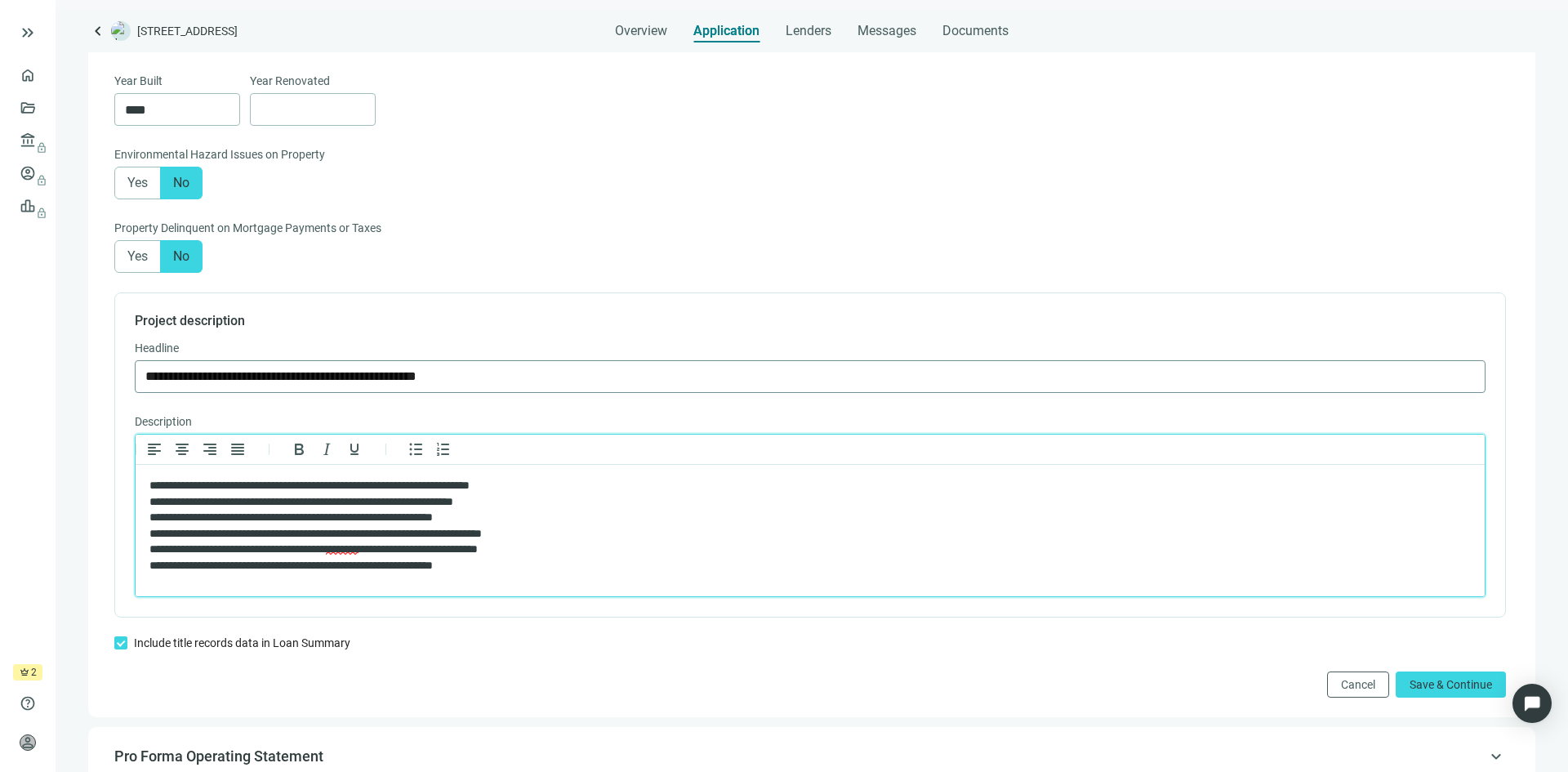
scroll to position [898, 0]
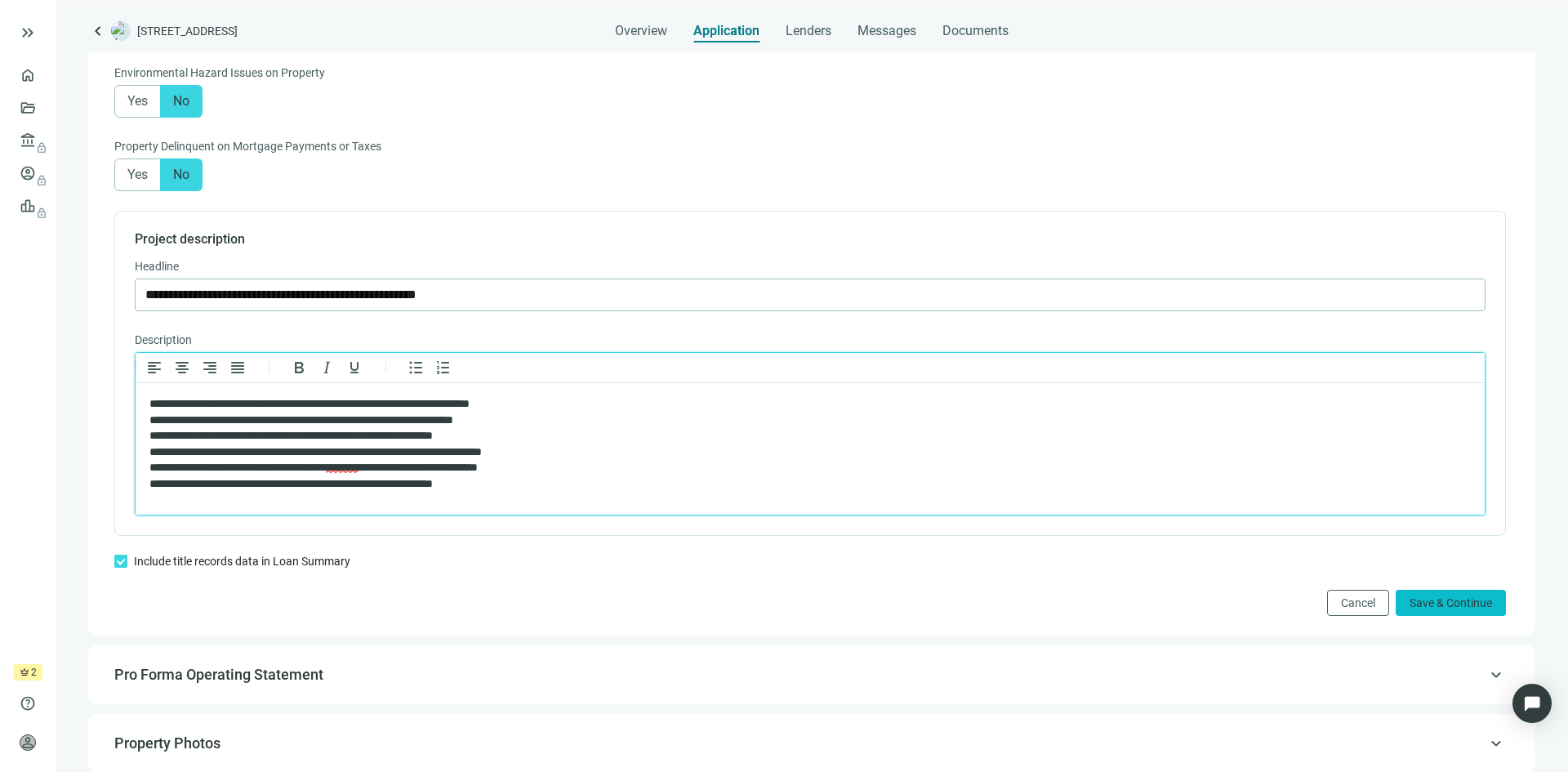
click at [1458, 606] on span "Save & Continue" at bounding box center [1451, 603] width 83 height 13
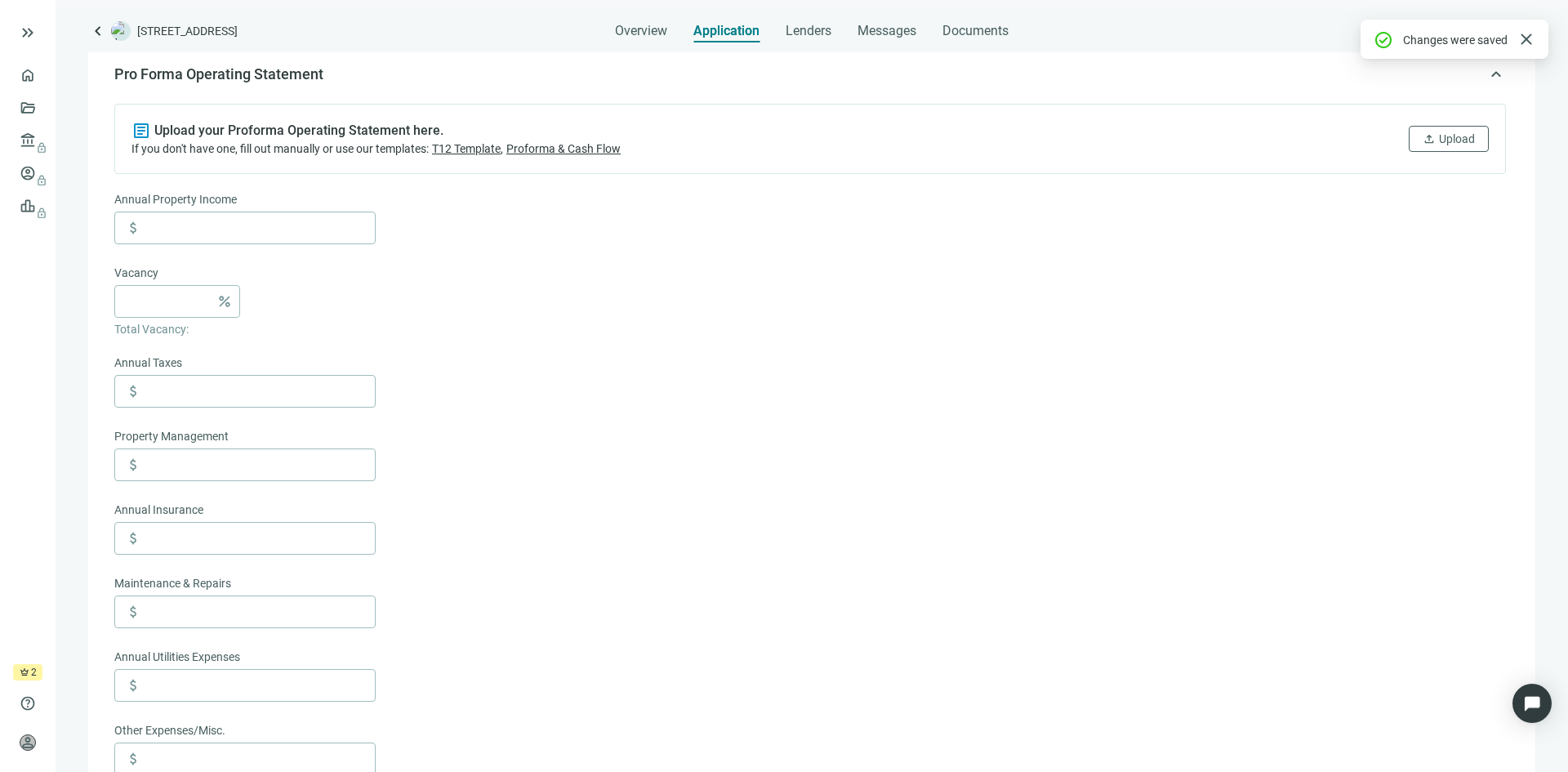
scroll to position [185, 0]
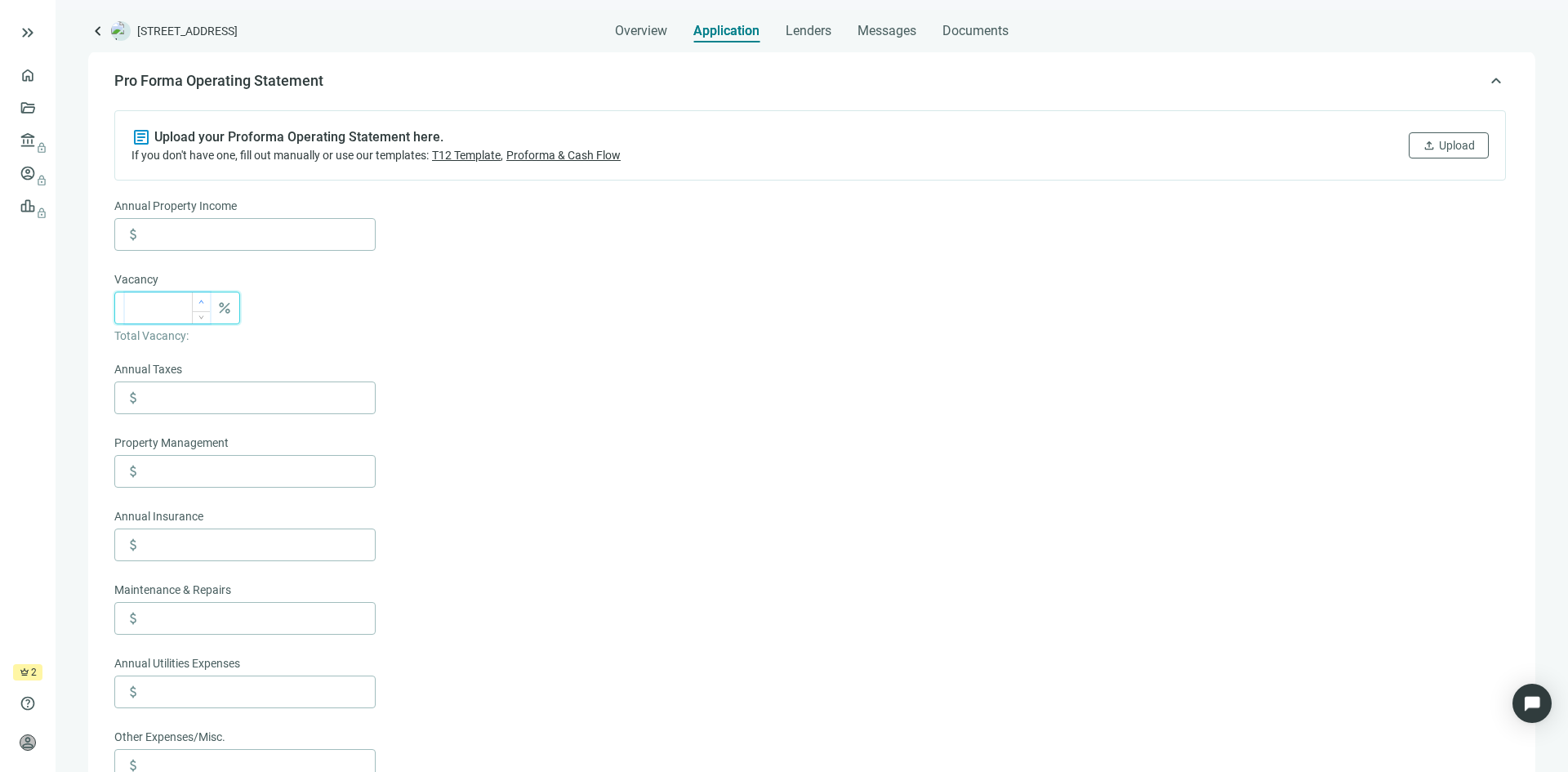
click at [197, 303] on span "Increase Value" at bounding box center [201, 302] width 18 height 19
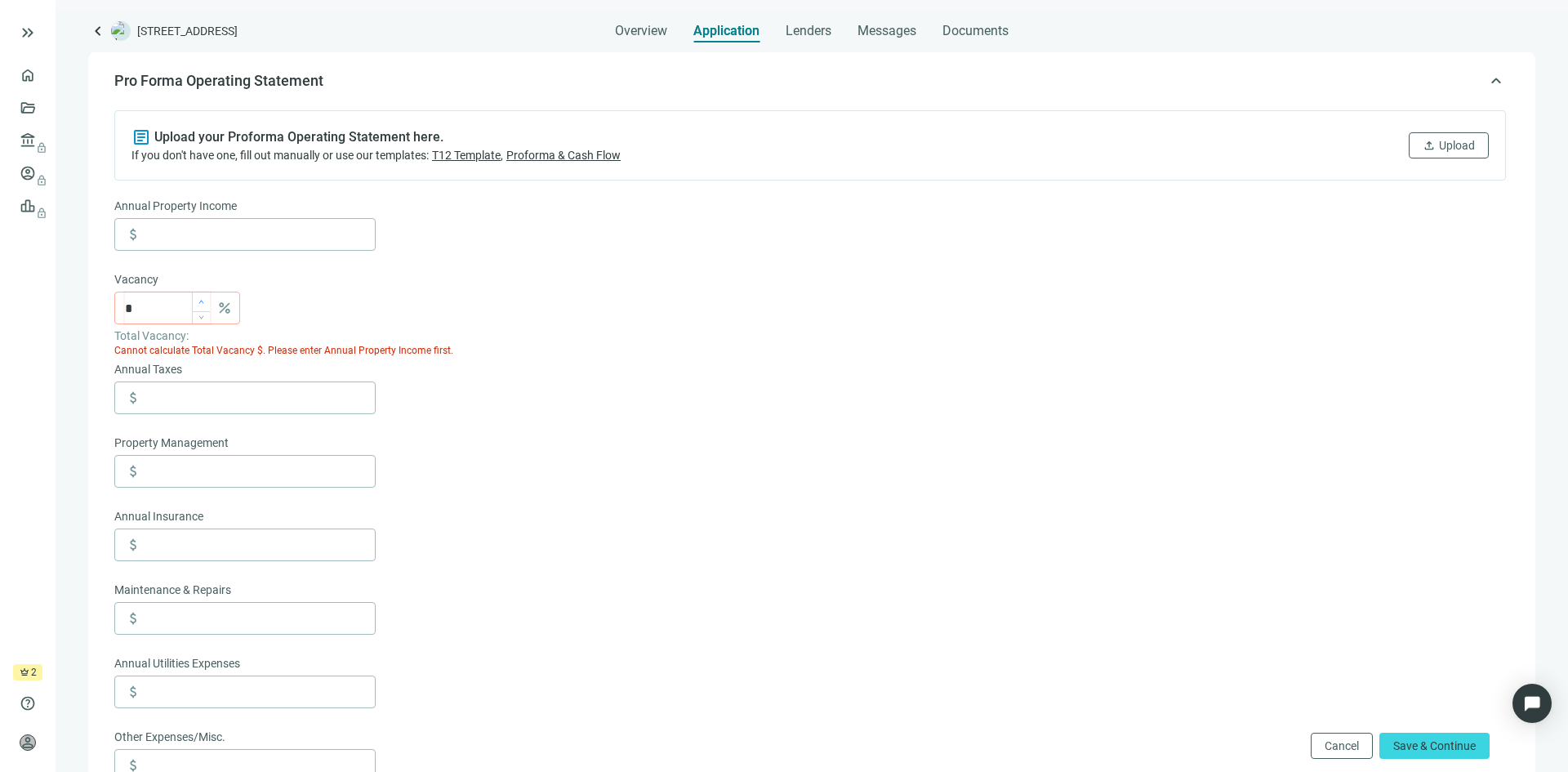
click at [202, 303] on icon "up" at bounding box center [202, 300] width 5 height 3
type input "*"
click at [202, 303] on icon "up" at bounding box center [202, 300] width 5 height 3
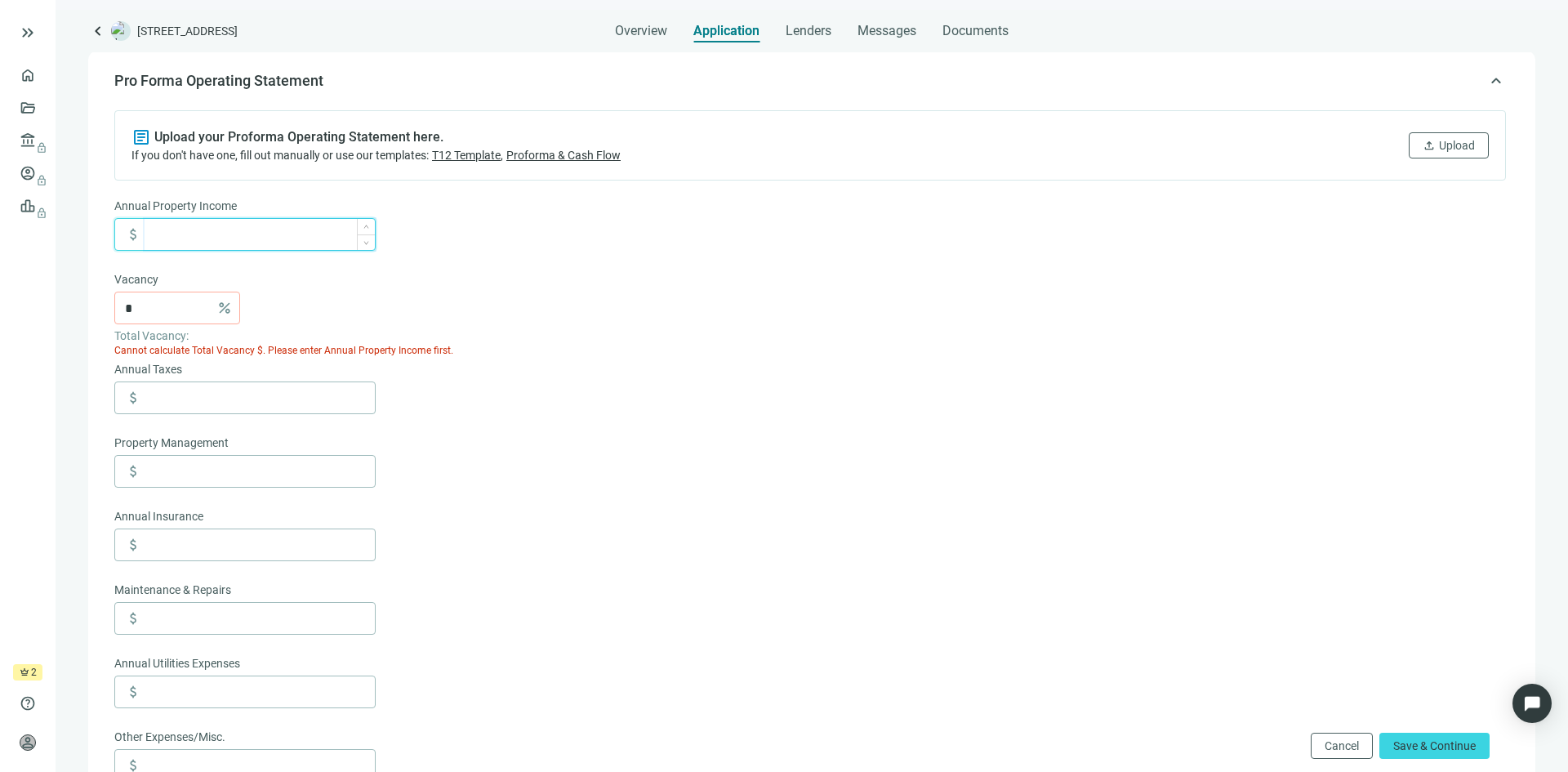
click at [201, 239] on input at bounding box center [260, 233] width 231 height 31
click at [1423, 150] on span "upload" at bounding box center [1430, 145] width 13 height 13
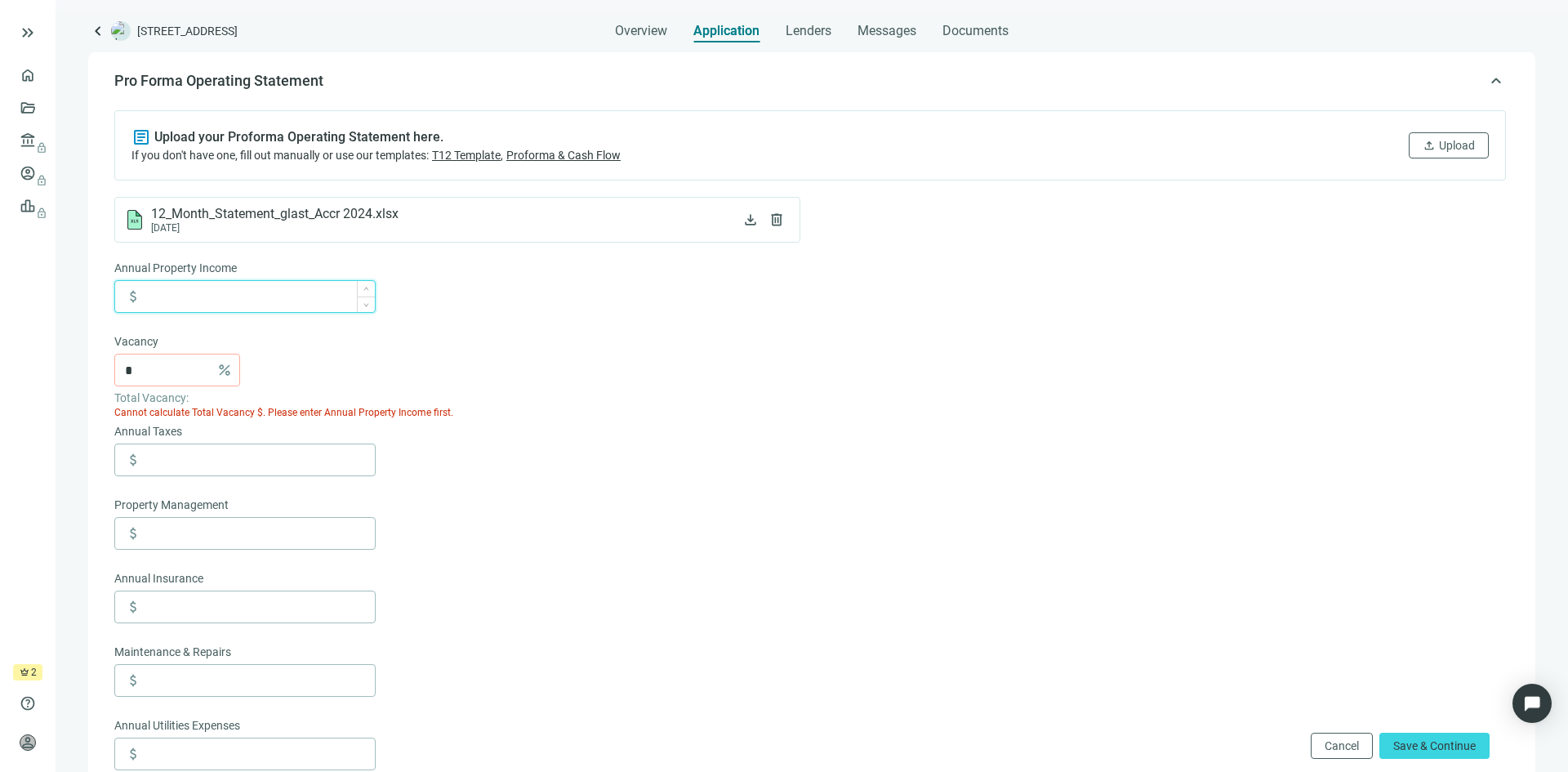
click at [203, 299] on input at bounding box center [260, 296] width 231 height 31
paste input "**********"
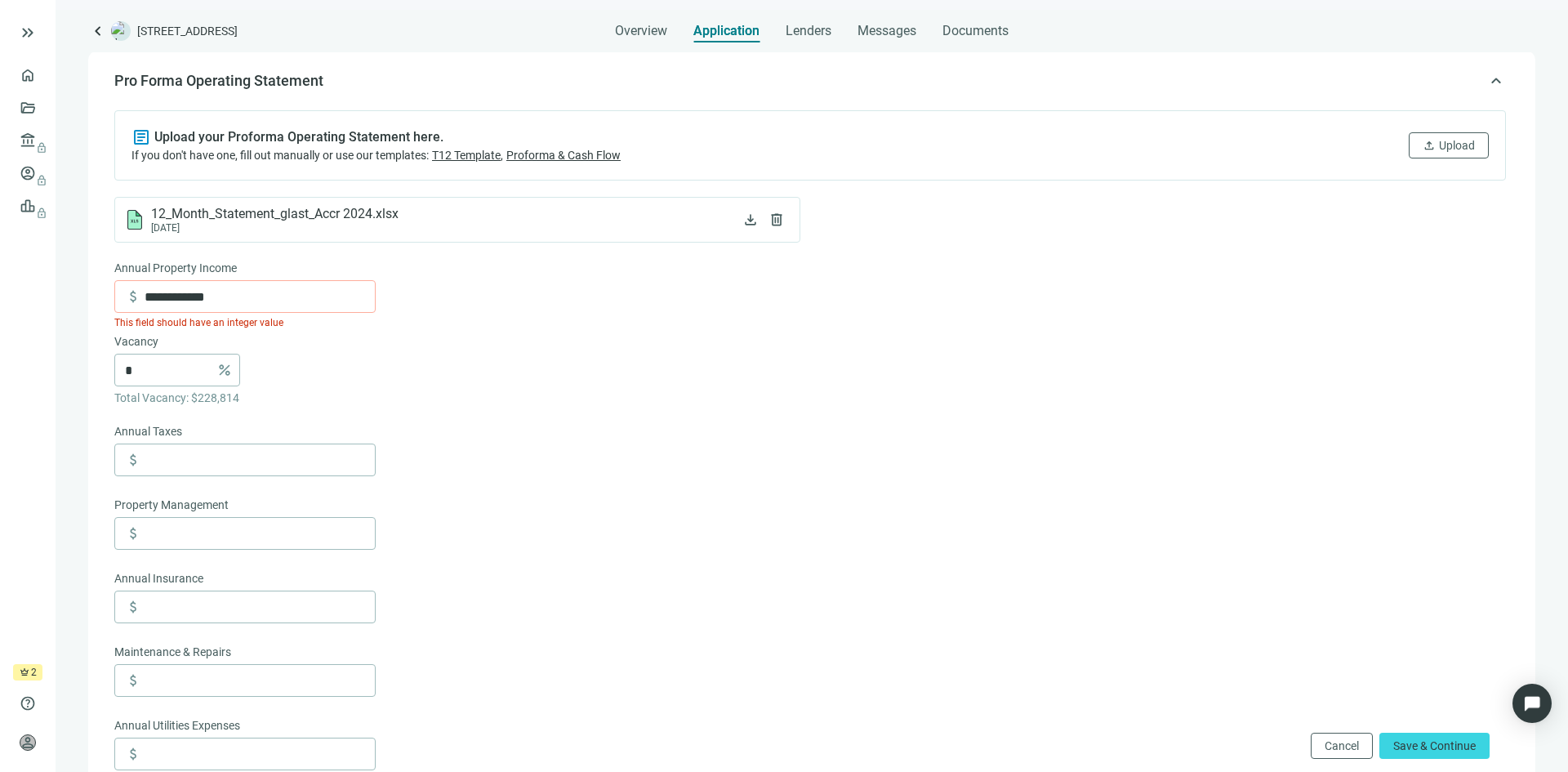
click at [304, 386] on div "* percent" at bounding box center [245, 370] width 262 height 33
click at [291, 262] on div "Annual Property Income" at bounding box center [245, 269] width 262 height 22
click at [253, 302] on input "**********" at bounding box center [260, 296] width 231 height 31
type input "*********"
click at [305, 381] on div "* percent" at bounding box center [245, 370] width 262 height 33
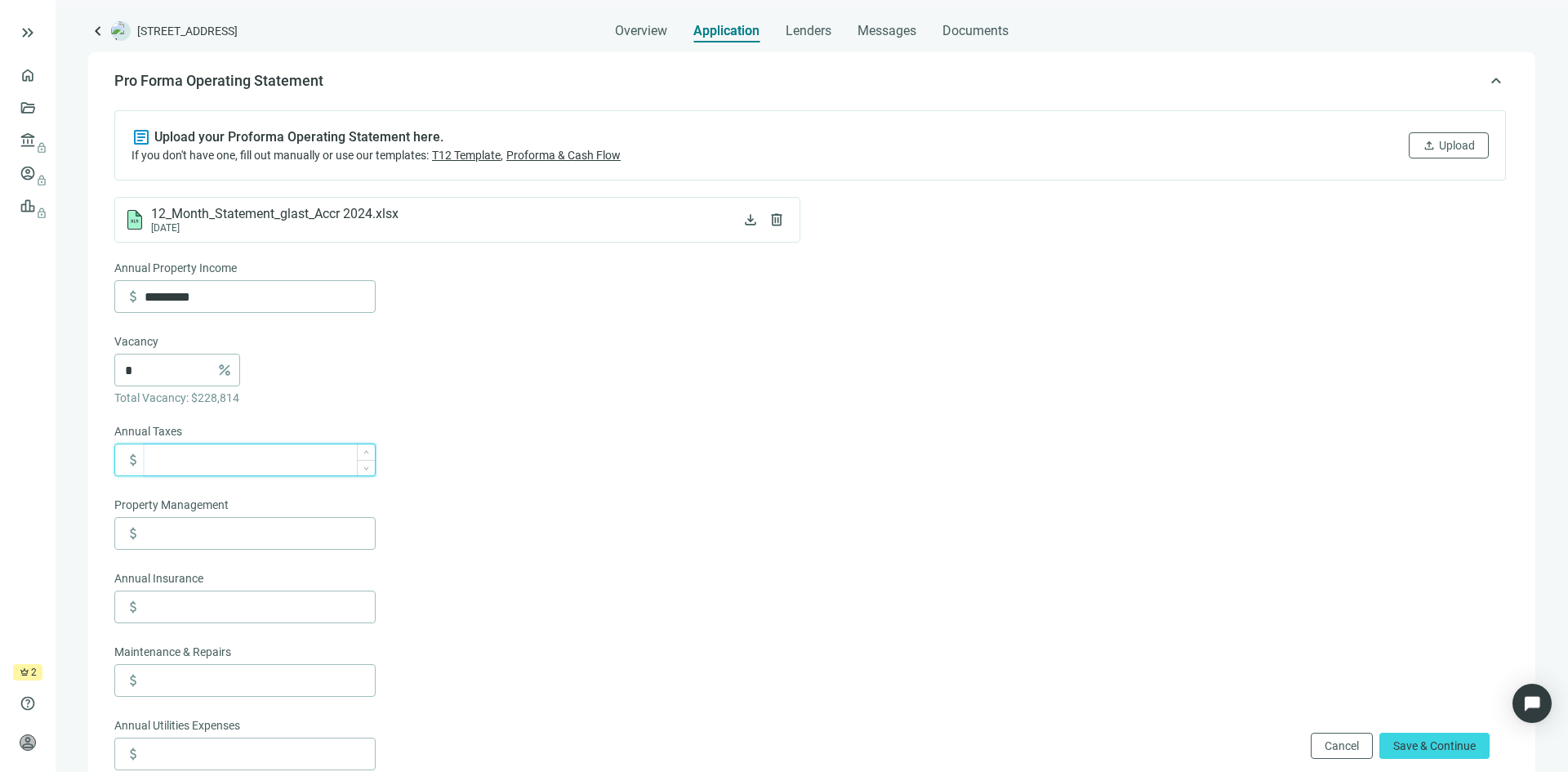
click at [193, 470] on input at bounding box center [260, 459] width 231 height 31
type input "*******"
click at [201, 540] on input at bounding box center [260, 533] width 231 height 31
type input "*******"
click at [198, 608] on input at bounding box center [260, 606] width 231 height 31
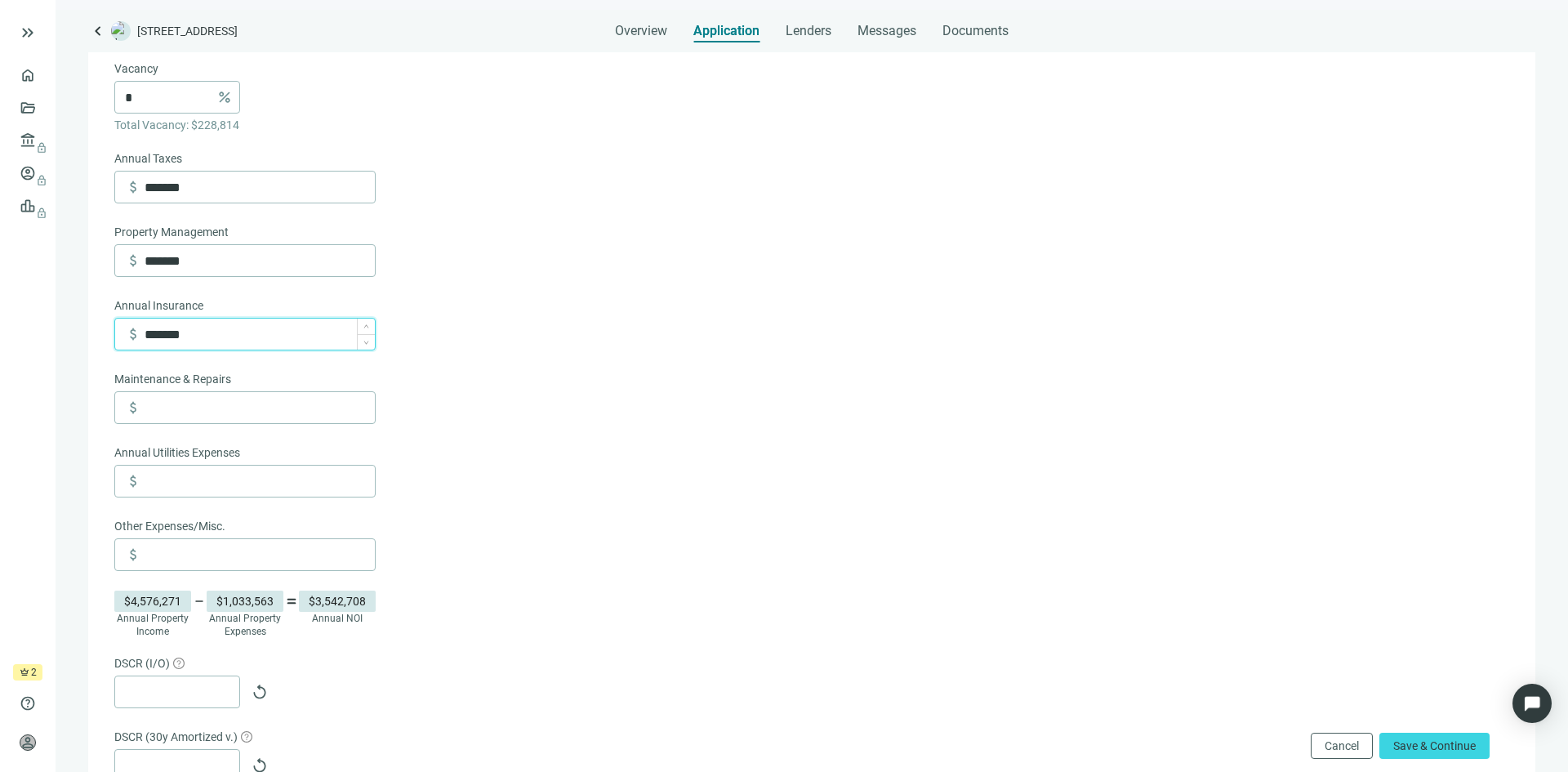
scroll to position [512, 0]
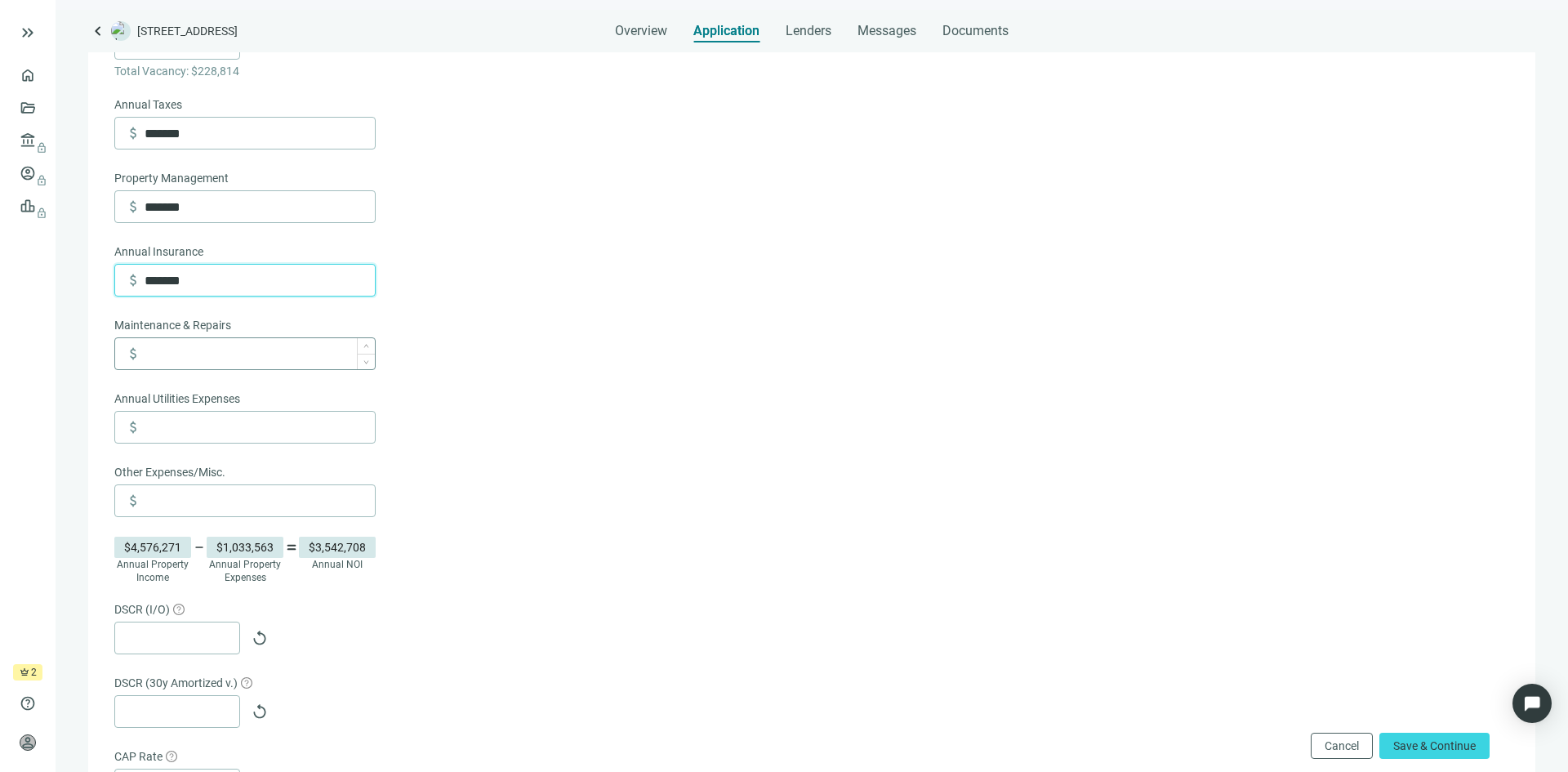
type input "*******"
click at [183, 352] on input at bounding box center [260, 353] width 231 height 31
type input "*******"
click at [198, 432] on input at bounding box center [260, 426] width 231 height 31
click at [205, 441] on input at bounding box center [260, 426] width 231 height 31
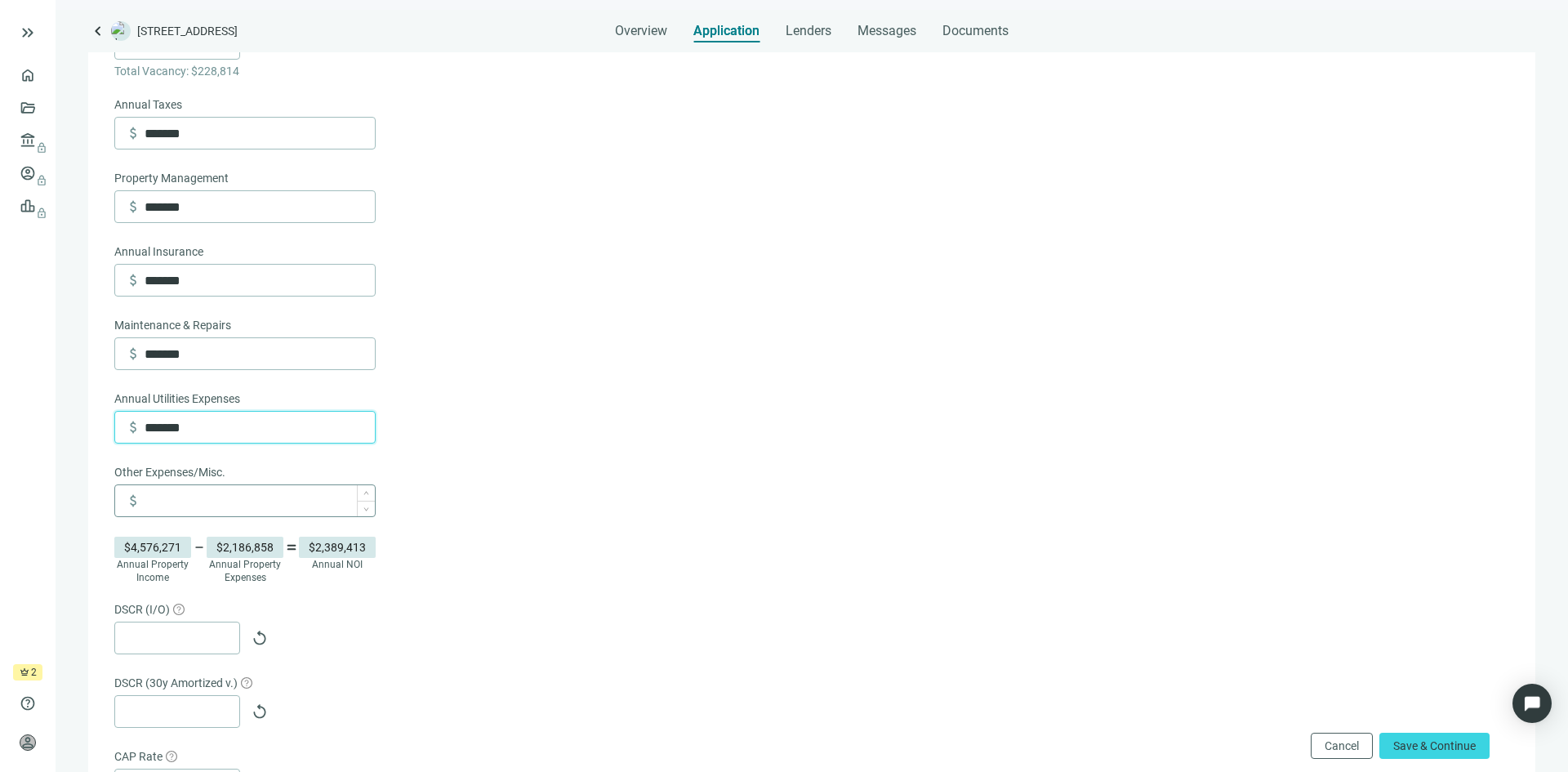
type input "*******"
click at [193, 503] on input at bounding box center [260, 500] width 231 height 31
click at [194, 507] on input at bounding box center [260, 500] width 231 height 31
type input "*******"
click at [346, 633] on div "replay" at bounding box center [810, 637] width 1392 height 33
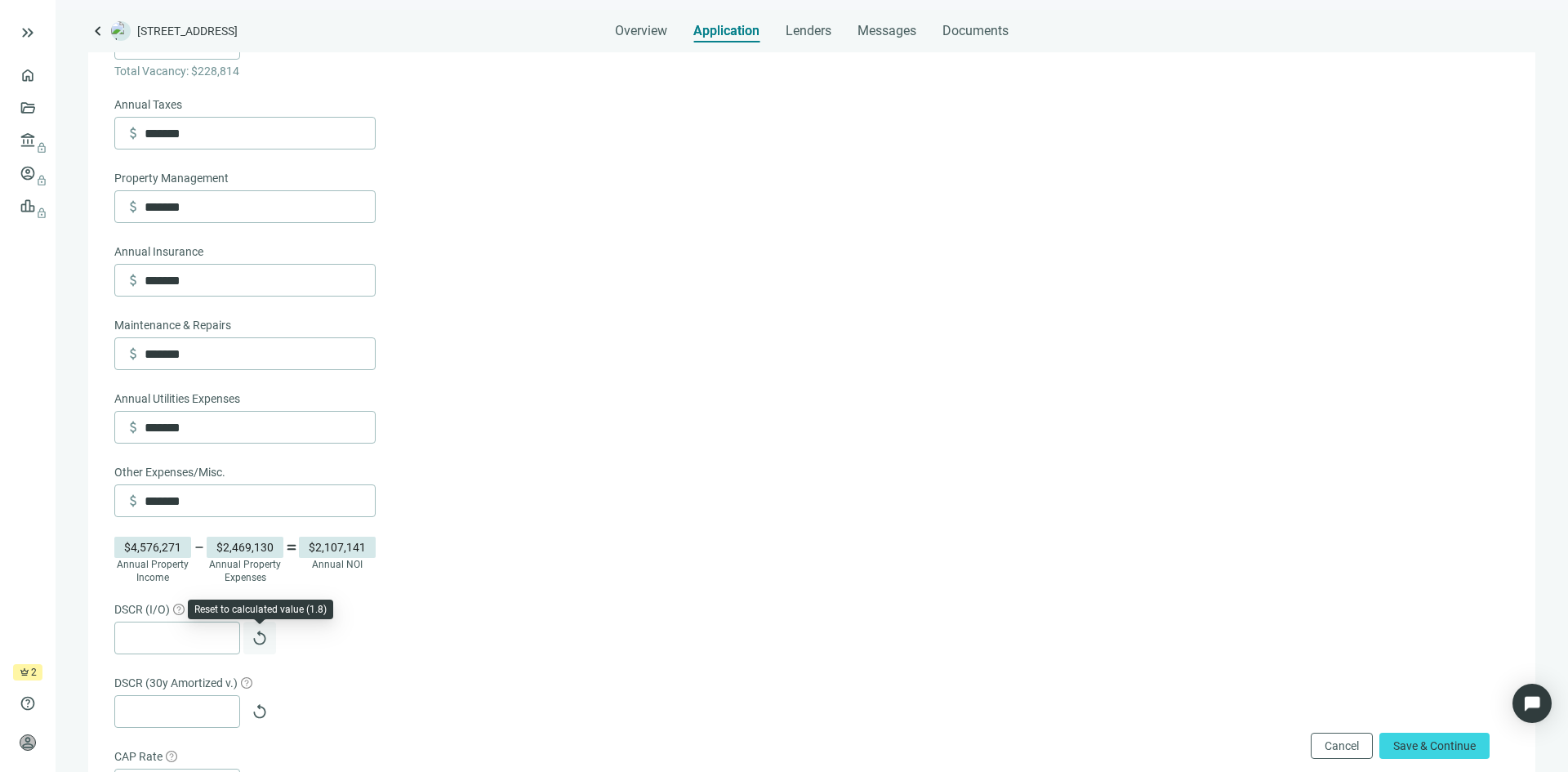
click at [262, 646] on span "replay" at bounding box center [259, 637] width 16 height 16
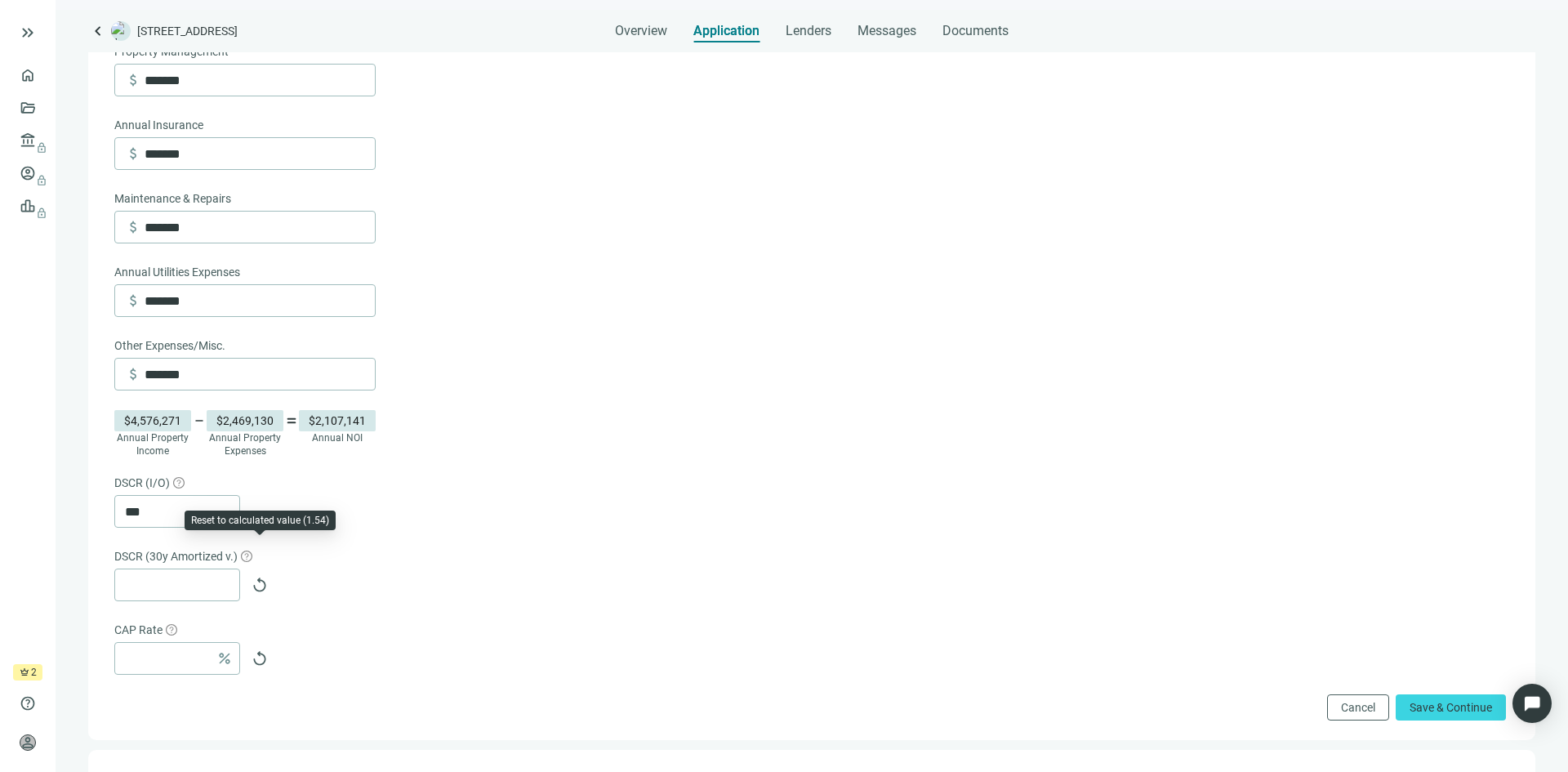
scroll to position [675, 0]
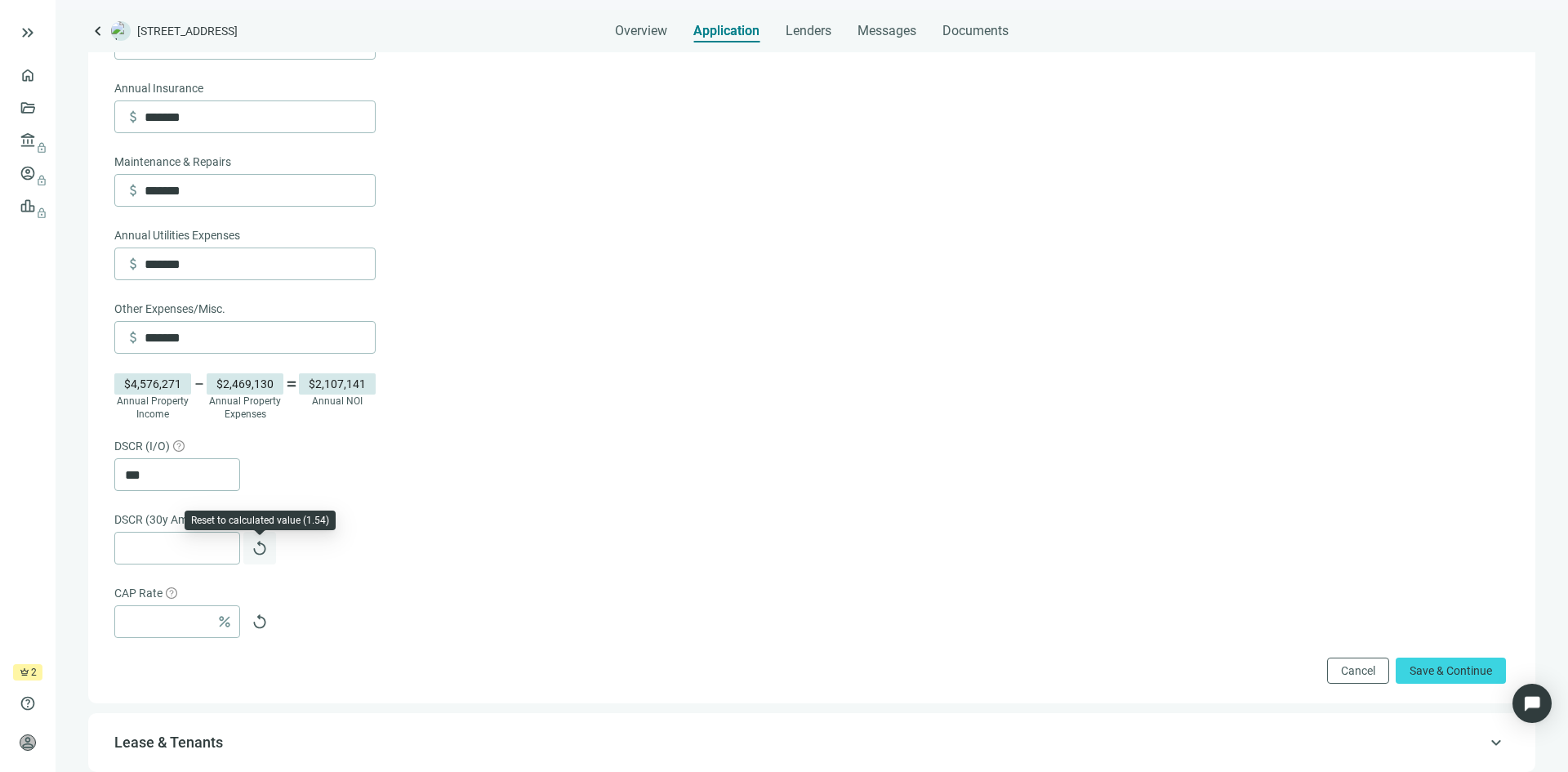
click at [256, 556] on span "replay" at bounding box center [259, 547] width 16 height 16
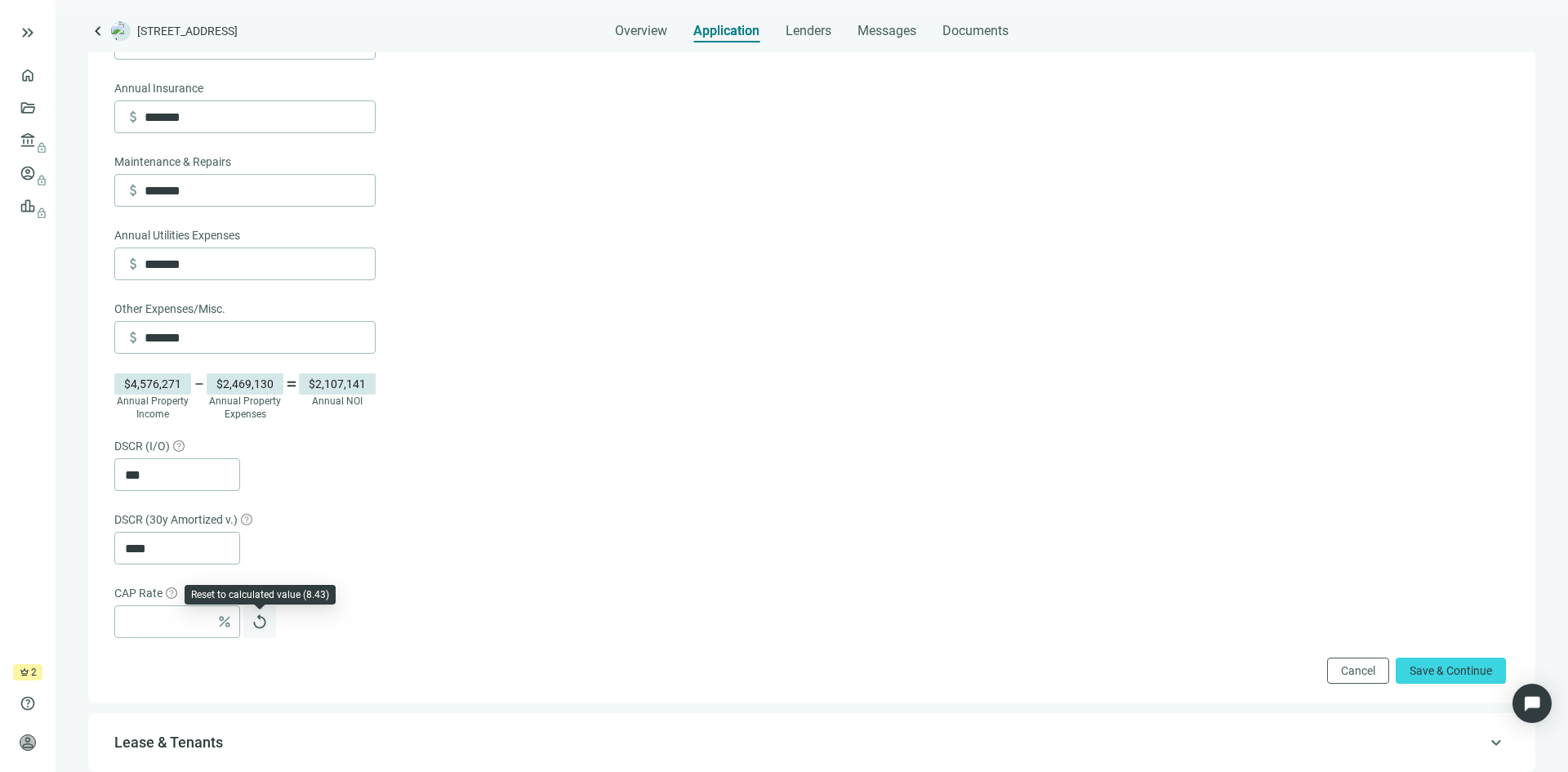
click at [259, 630] on span "replay" at bounding box center [259, 620] width 16 height 16
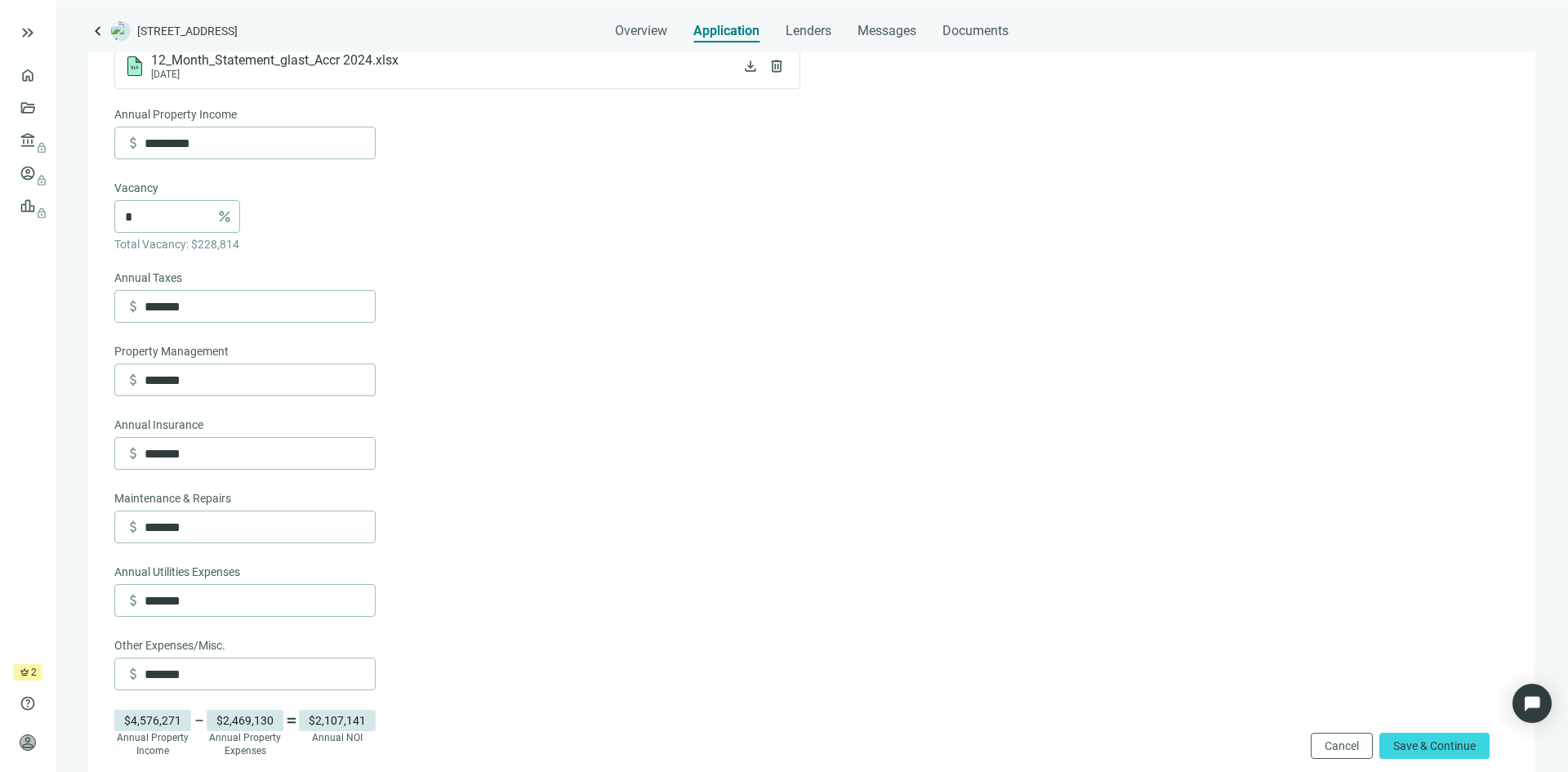
scroll to position [348, 0]
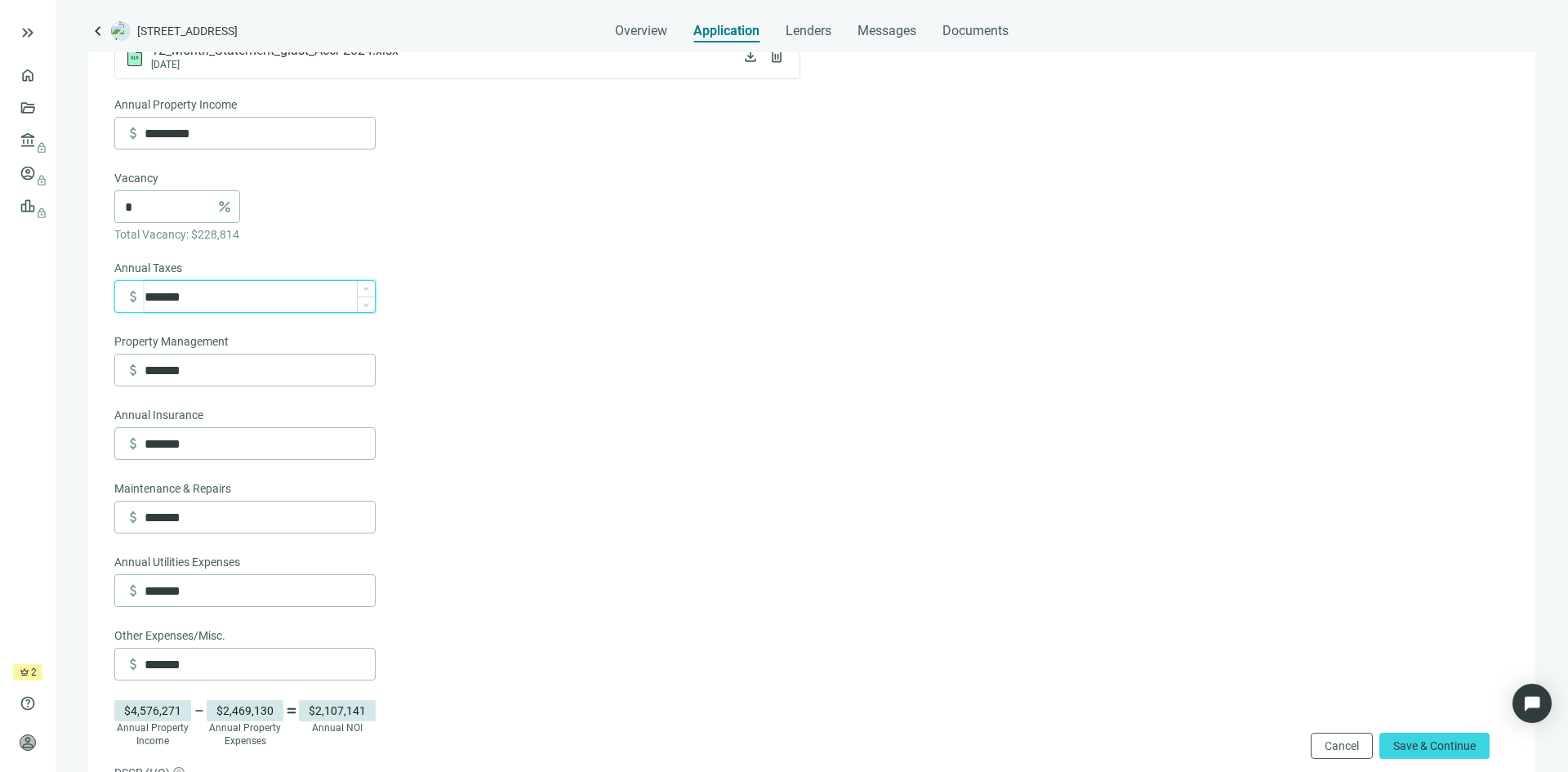
click at [204, 294] on input "*******" at bounding box center [260, 296] width 231 height 31
type input "*******"
click at [219, 452] on input "*******" at bounding box center [260, 442] width 231 height 31
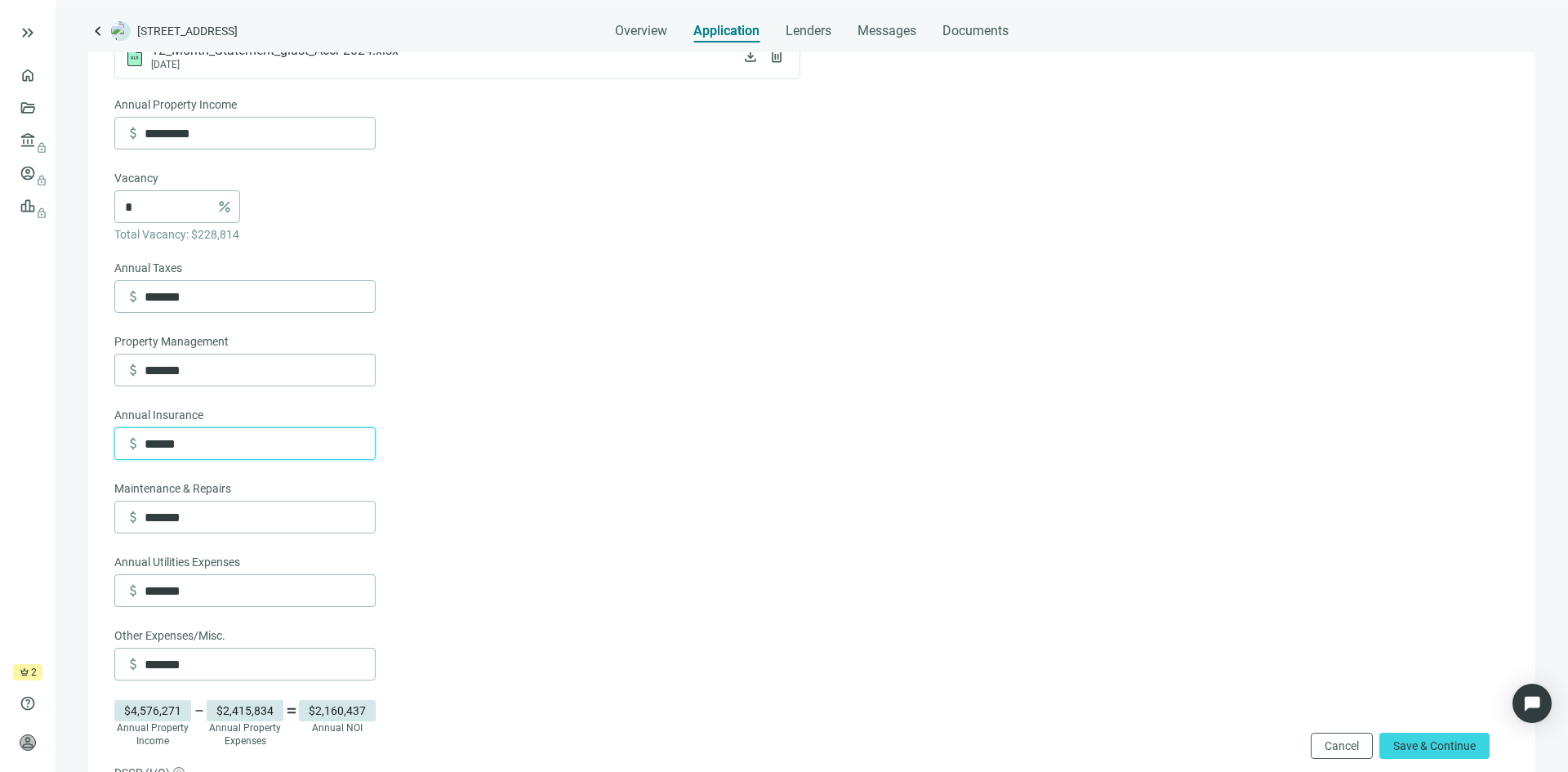
type input "******"
click at [269, 474] on div "Annual Property Income attach_money ********* Vacancy * percent Total Vacancy: …" at bounding box center [245, 387] width 262 height 585
click at [235, 670] on input "*******" at bounding box center [260, 664] width 231 height 31
click at [236, 670] on input "*******" at bounding box center [260, 664] width 231 height 31
paste input "**"
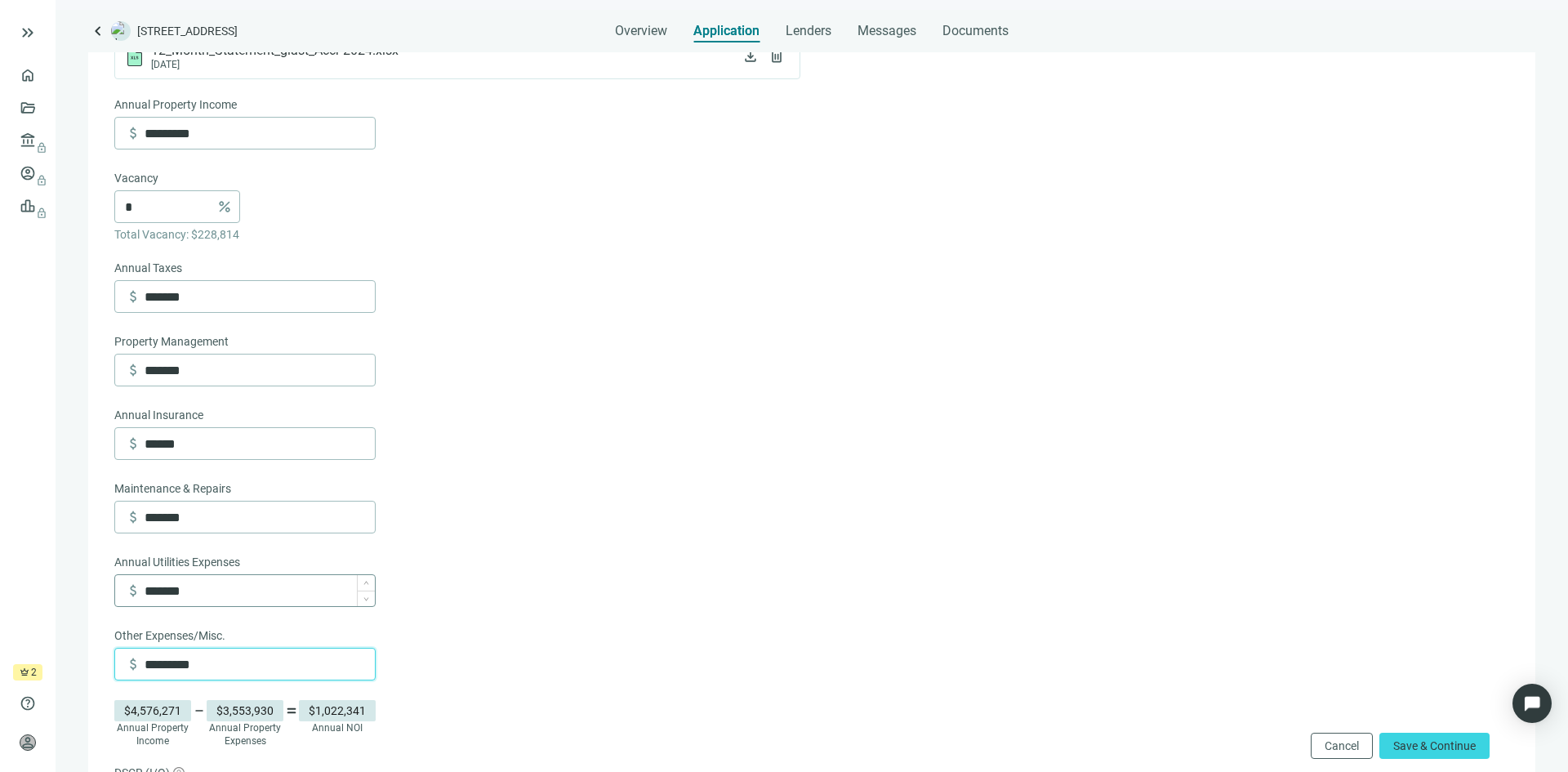
type input "*********"
click at [242, 601] on input "*******" at bounding box center [260, 590] width 231 height 31
type input "*"
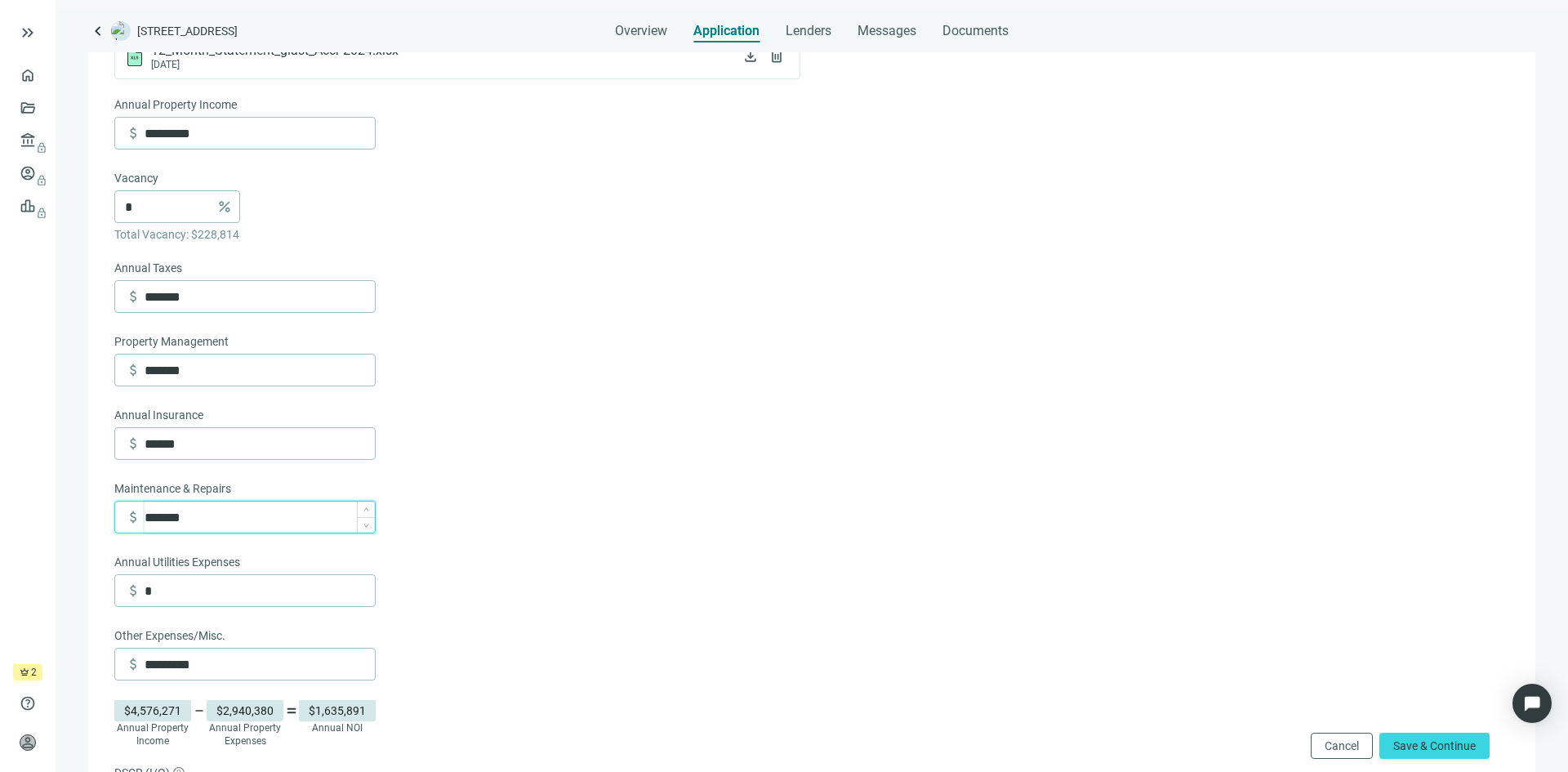
click at [227, 523] on input "*******" at bounding box center [260, 517] width 231 height 31
type input "*"
click at [449, 557] on form "Annual Property Income attach_money ********* Vacancy * percent Total Vacancy: …" at bounding box center [810, 552] width 1392 height 914
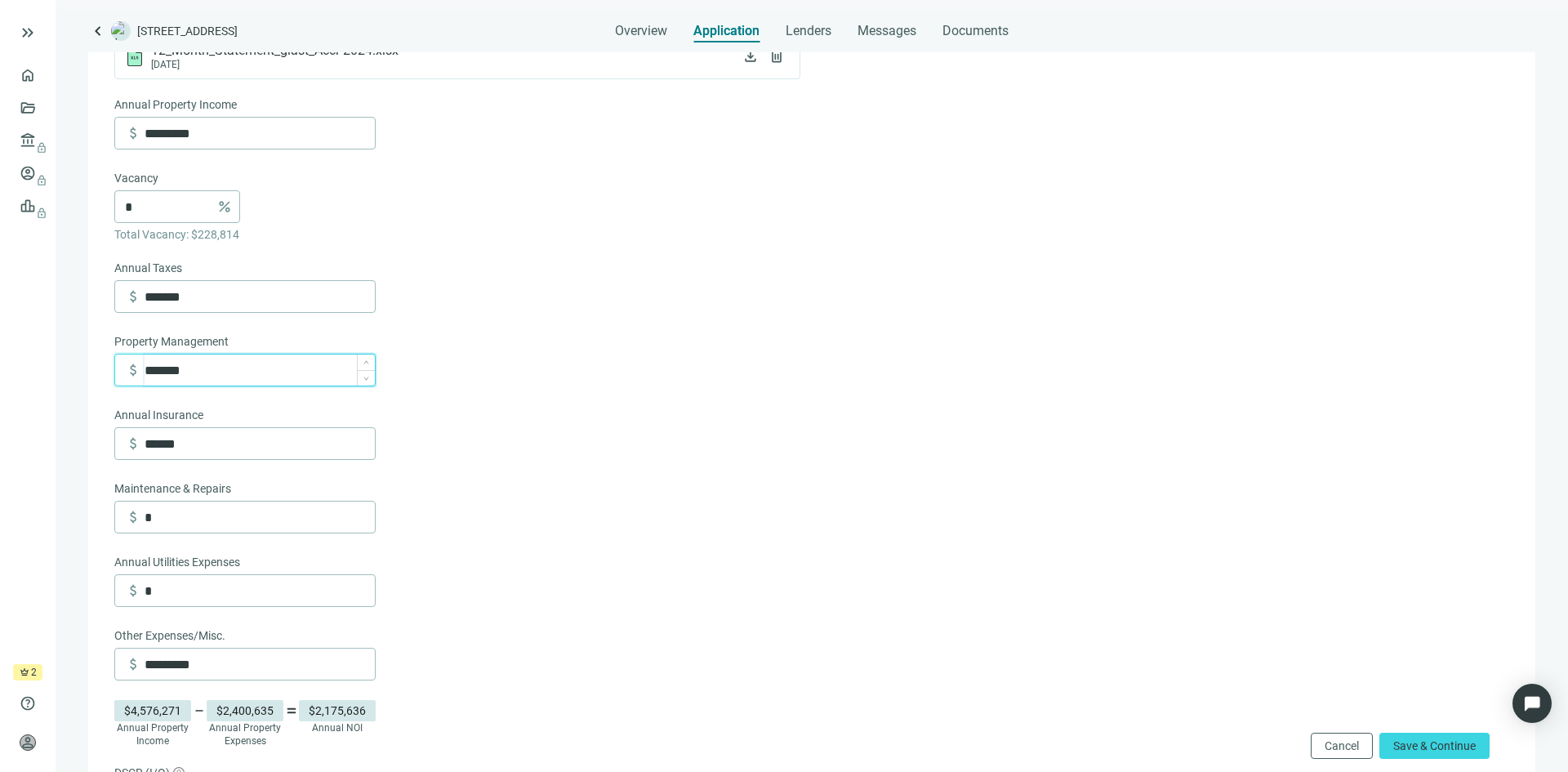
click at [260, 373] on input "*******" at bounding box center [260, 369] width 231 height 31
click at [429, 491] on form "Annual Property Income attach_money ********* Vacancy * percent Total Vacancy: …" at bounding box center [810, 552] width 1392 height 914
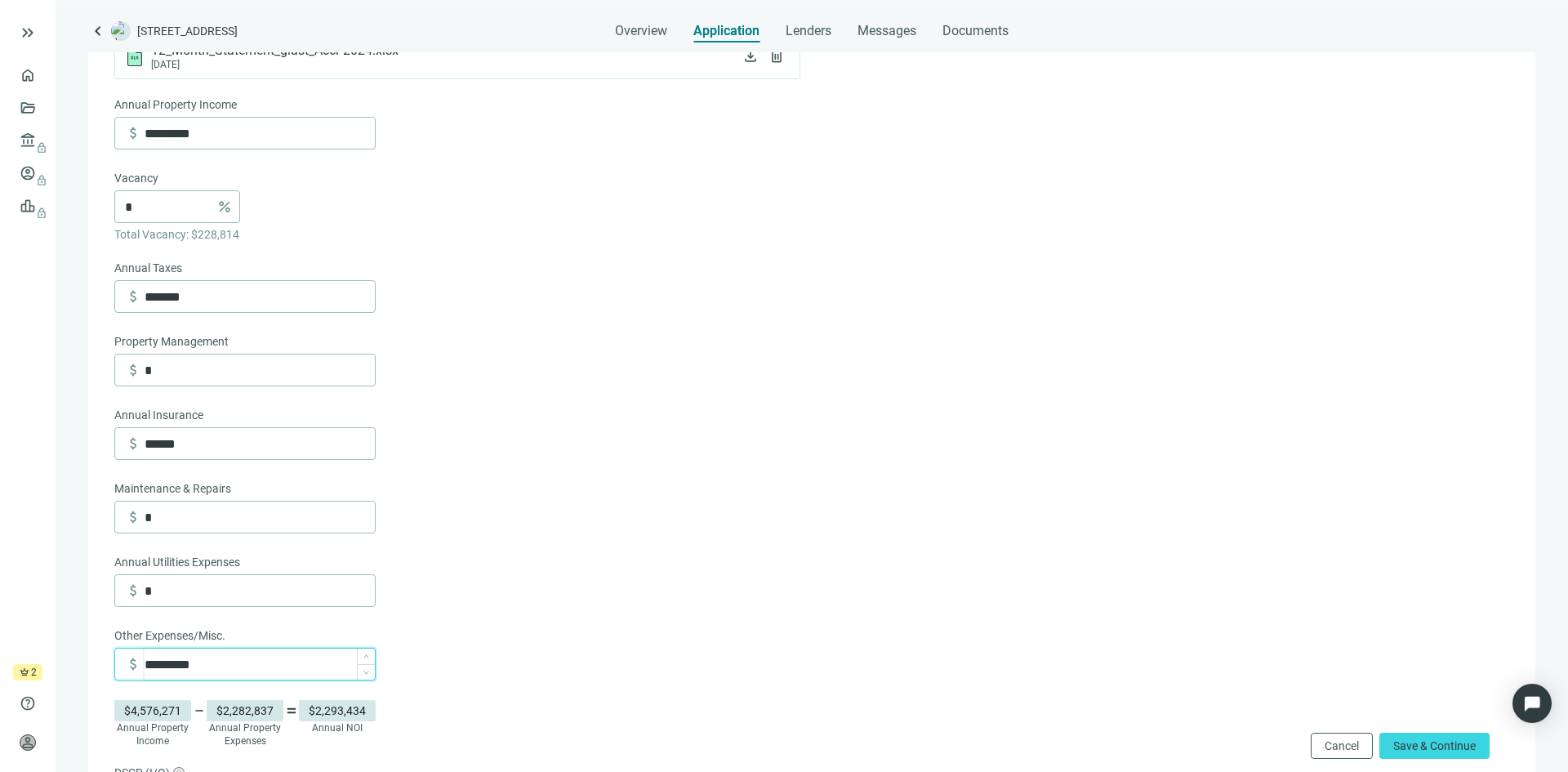
click at [266, 669] on input "*********" at bounding box center [260, 664] width 231 height 31
click at [290, 626] on div "Annual Property Income attach_money ********* Vacancy * percent Total Vacancy: …" at bounding box center [245, 387] width 262 height 585
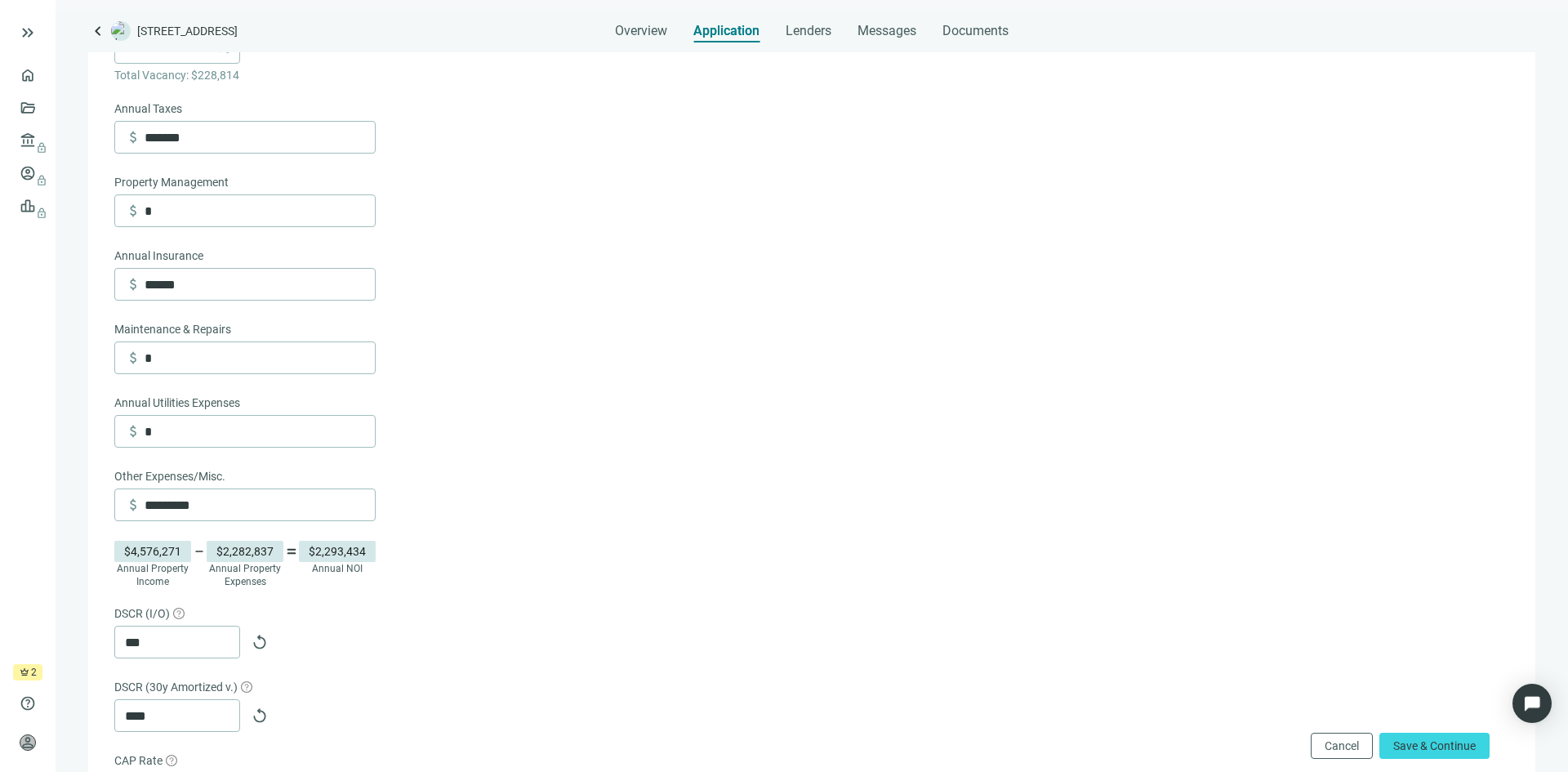
scroll to position [512, 0]
click at [257, 646] on span "replay" at bounding box center [259, 637] width 16 height 16
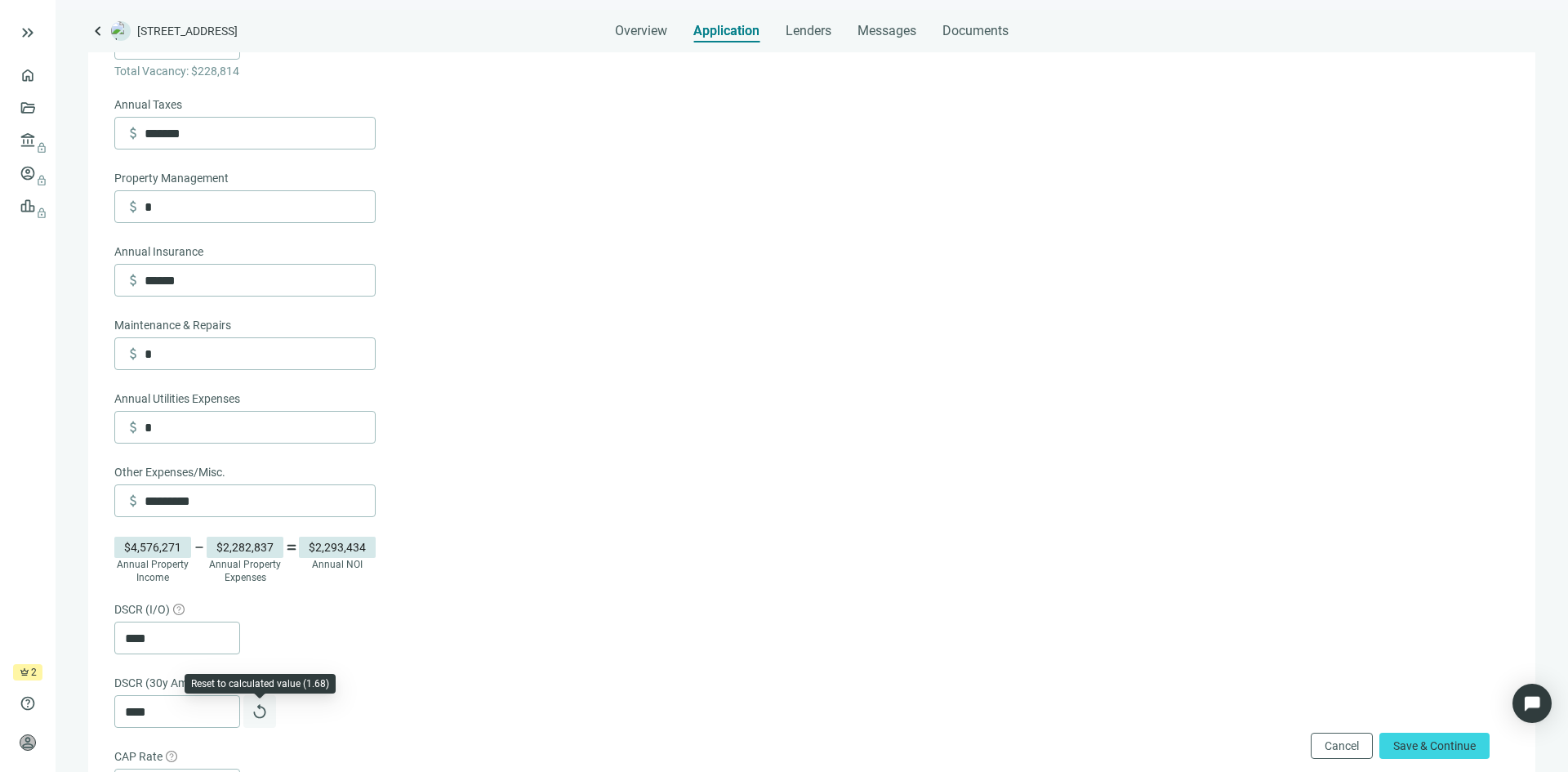
click at [256, 719] on span "replay" at bounding box center [259, 711] width 16 height 16
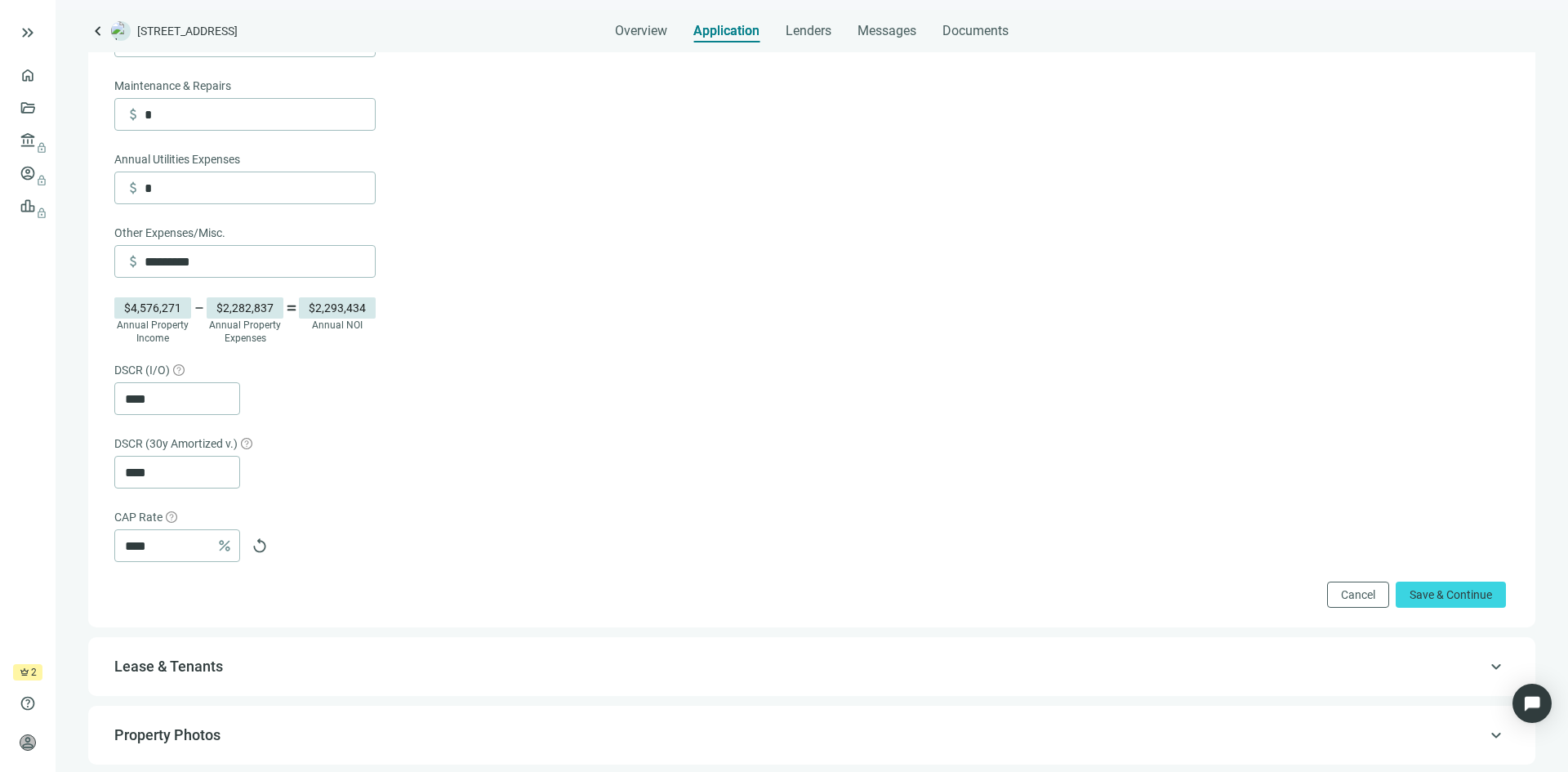
scroll to position [757, 0]
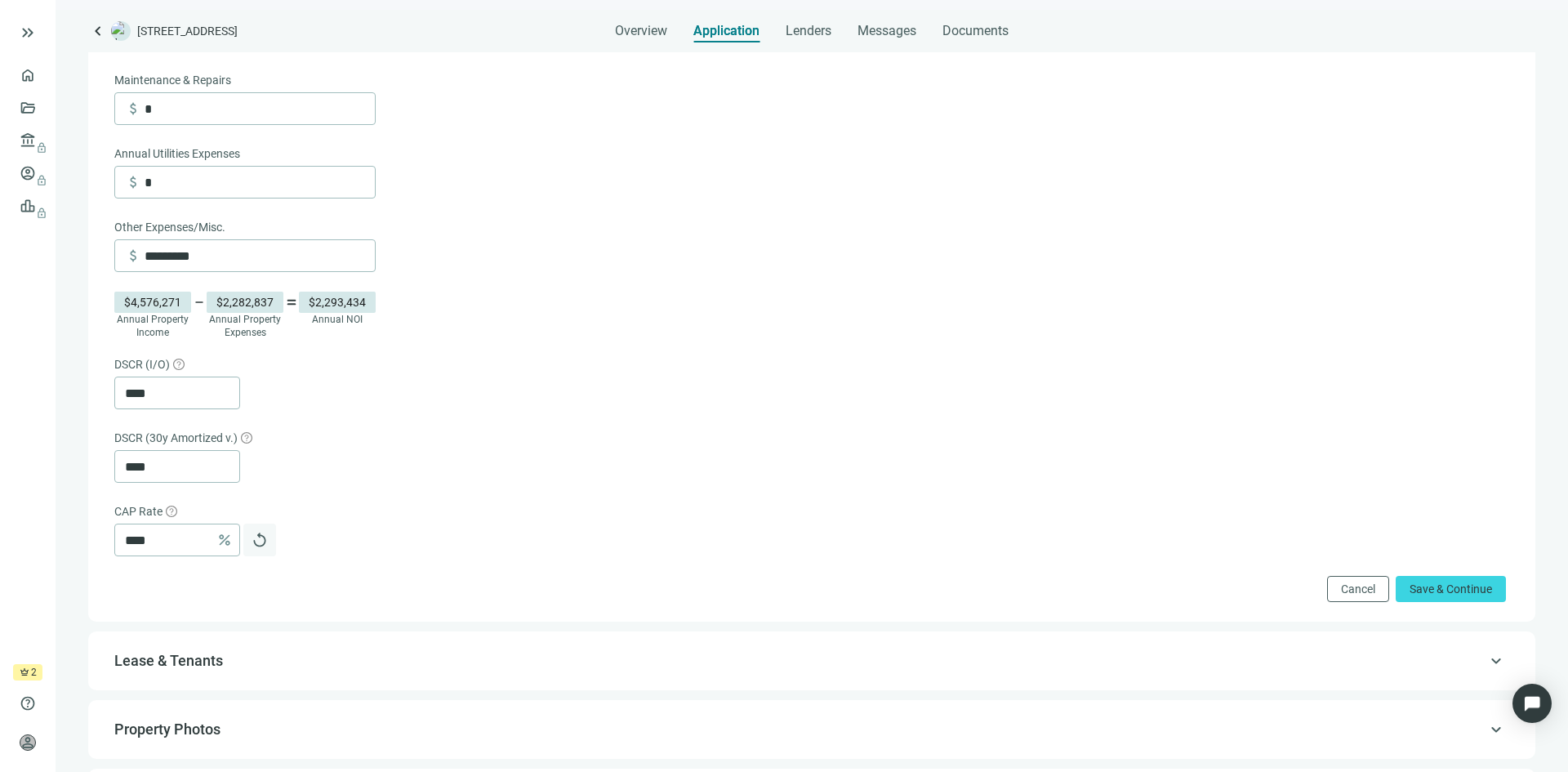
click at [255, 540] on span "replay" at bounding box center [259, 539] width 16 height 16
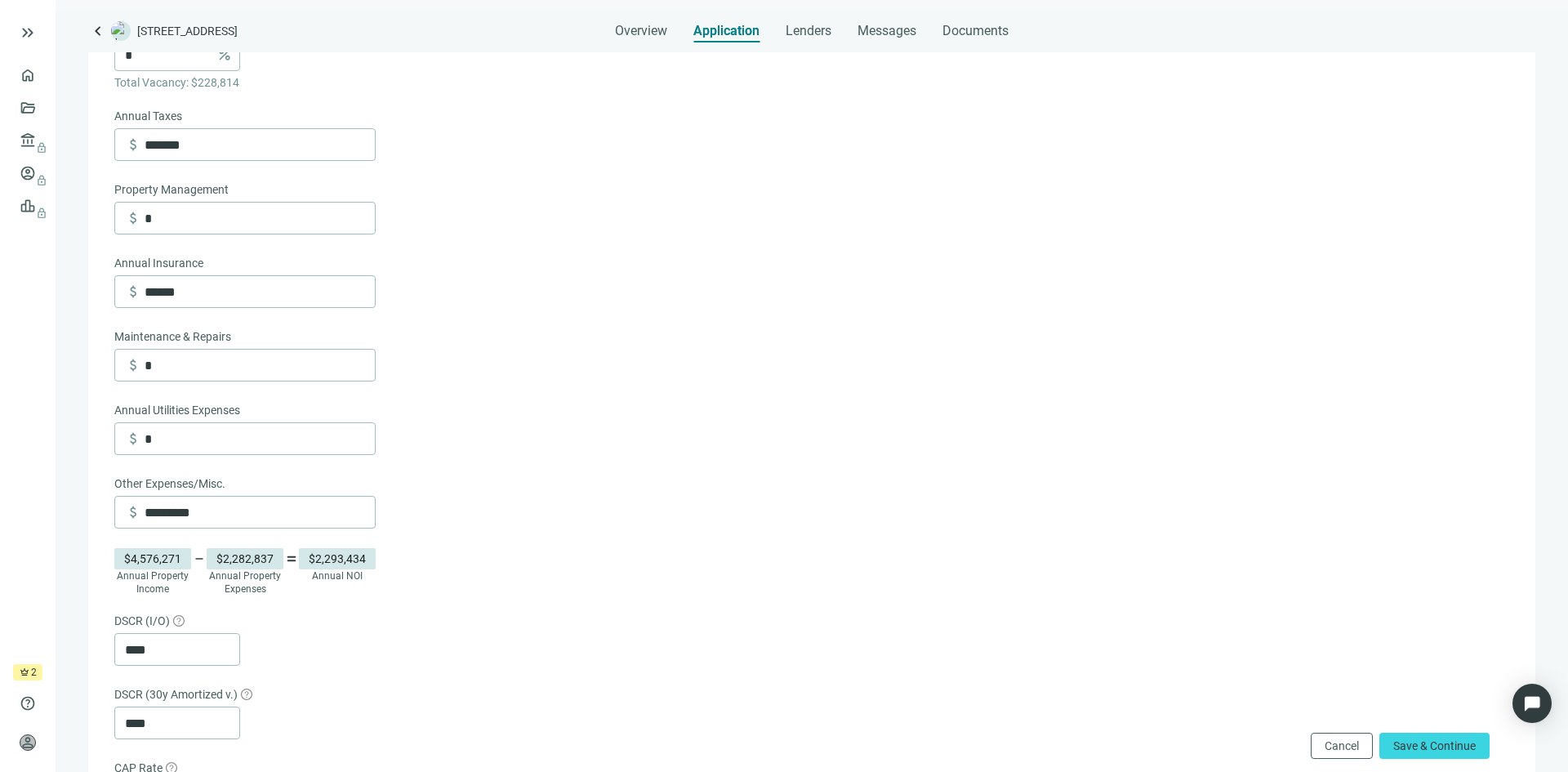
scroll to position [512, 0]
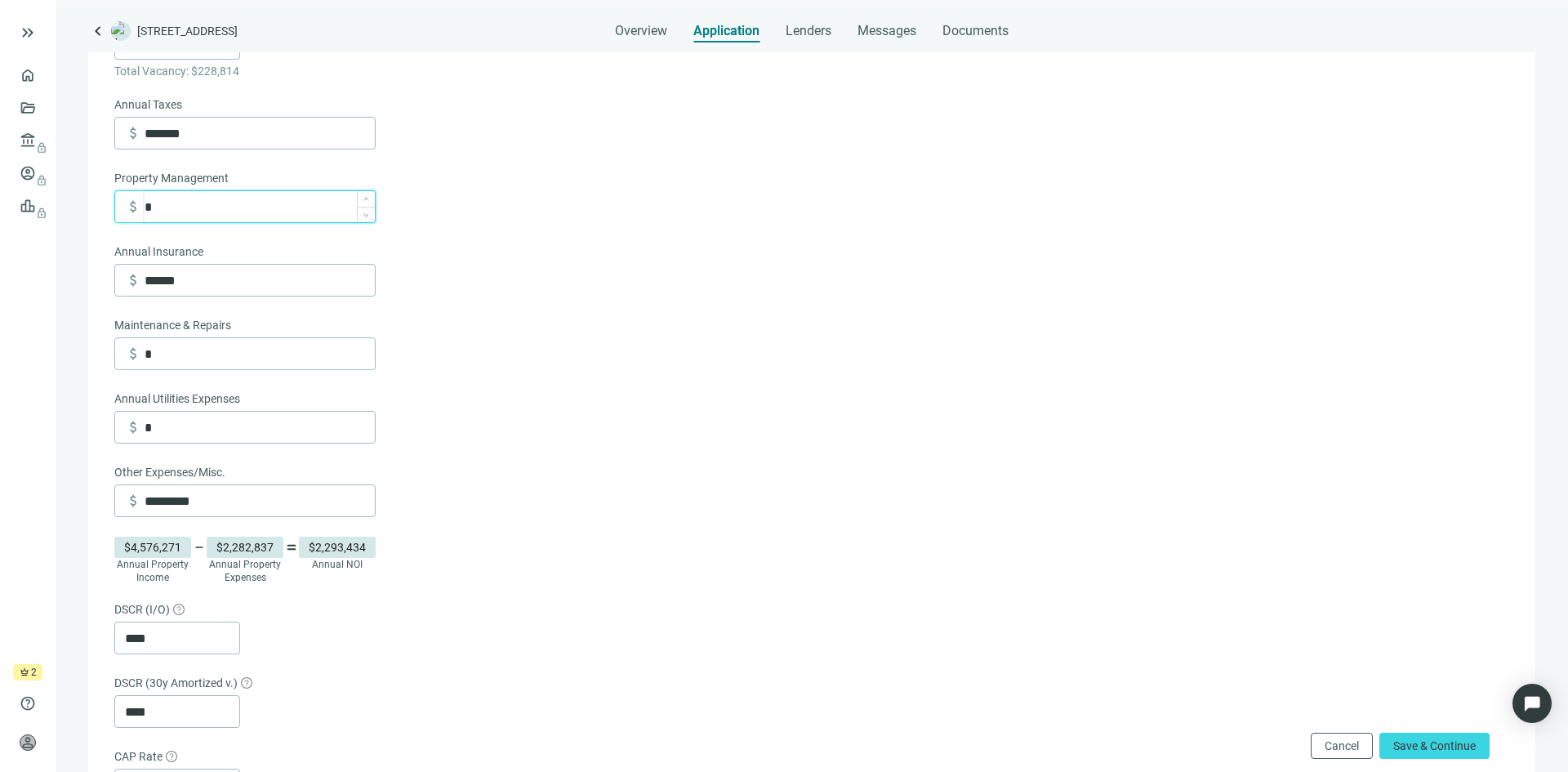
click at [249, 213] on input "*" at bounding box center [260, 206] width 231 height 31
type input "*******"
click at [261, 397] on div "Annual Utilities Expenses" at bounding box center [245, 400] width 262 height 22
click at [235, 499] on input "*********" at bounding box center [260, 500] width 231 height 31
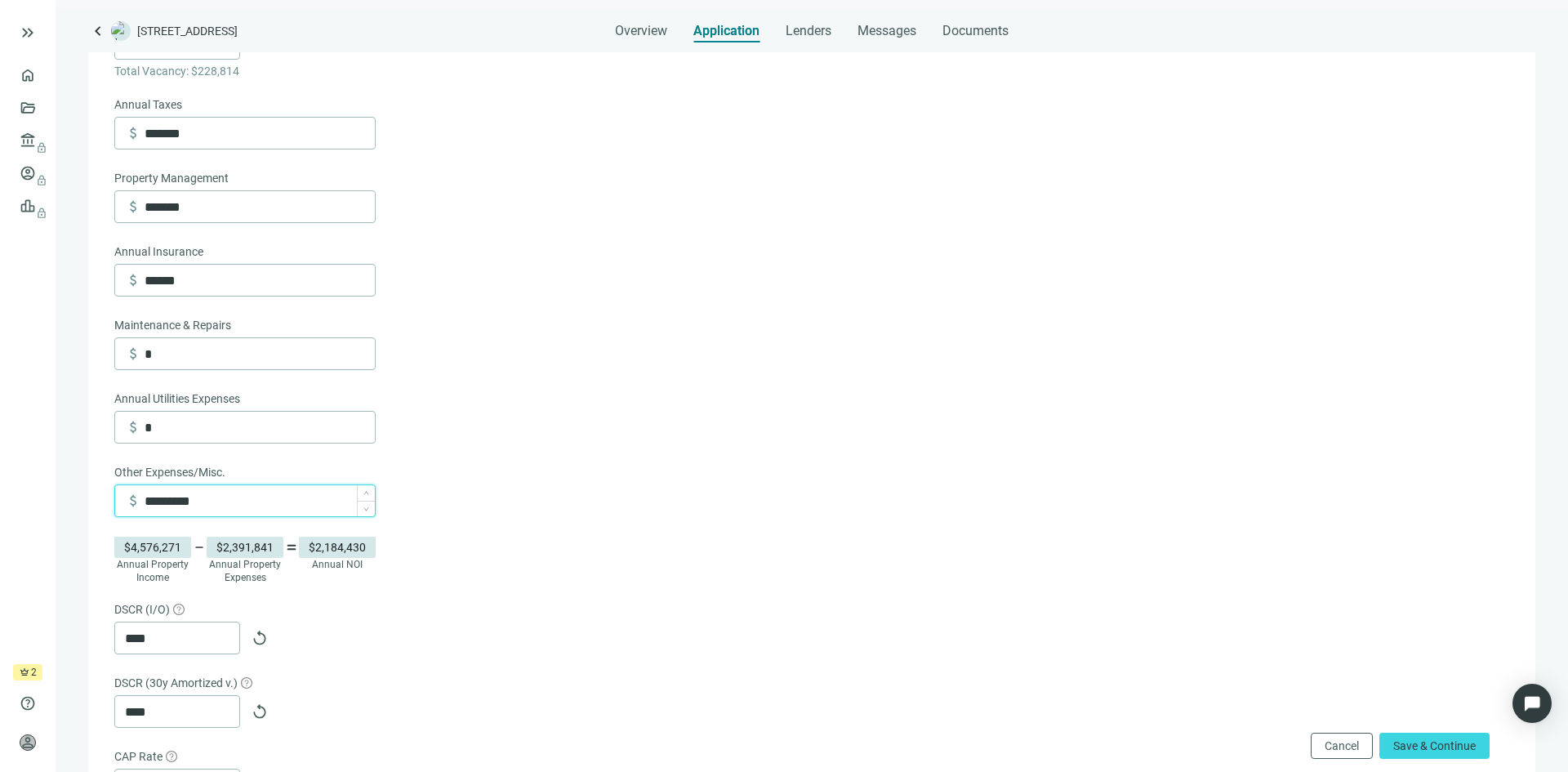
click at [235, 499] on input "*********" at bounding box center [260, 500] width 231 height 31
paste input
click at [397, 662] on form "Annual Property Income attach_money ********* Vacancy * percent Total Vacancy: …" at bounding box center [810, 389] width 1392 height 914
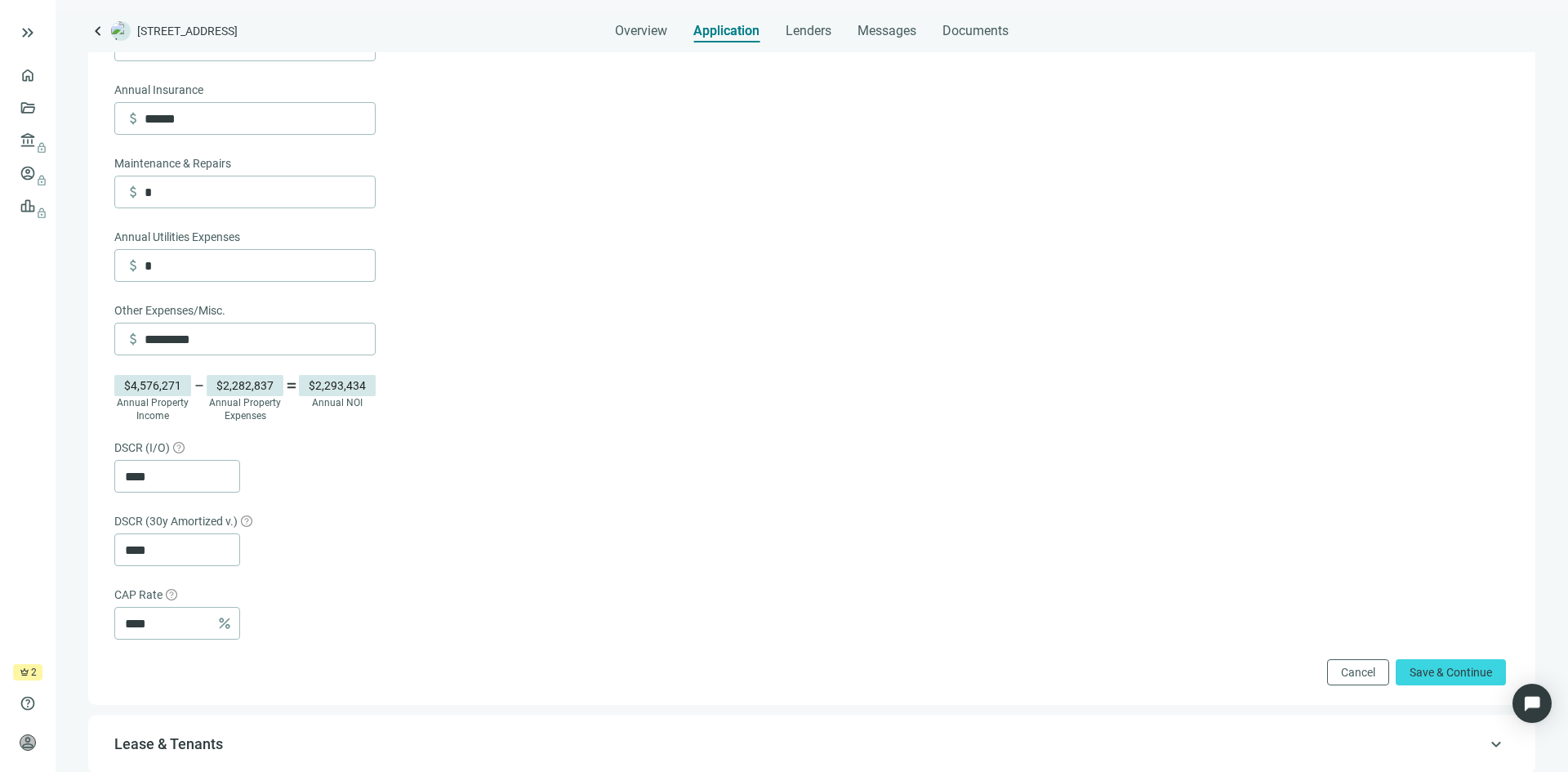
scroll to position [675, 0]
click at [315, 458] on div "DSCR (I/O)" at bounding box center [810, 447] width 1392 height 22
click at [262, 483] on span "replay" at bounding box center [259, 474] width 16 height 16
click at [253, 556] on div "****" at bounding box center [810, 548] width 1392 height 33
click at [187, 557] on input "****" at bounding box center [182, 548] width 114 height 31
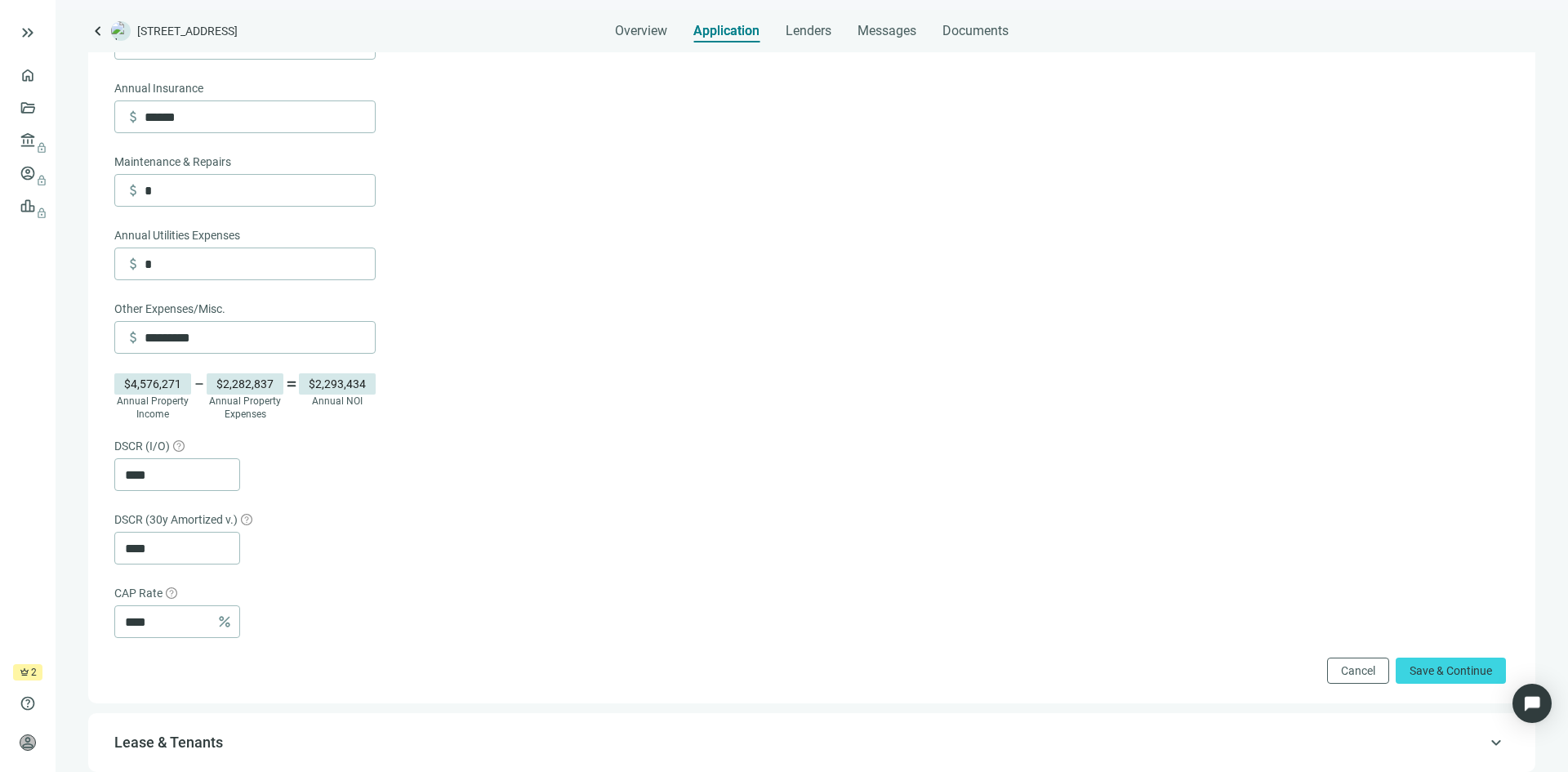
click at [263, 563] on div "****" at bounding box center [810, 548] width 1392 height 33
click at [185, 558] on input "****" at bounding box center [182, 548] width 114 height 31
click at [299, 563] on div "****" at bounding box center [810, 548] width 1392 height 33
click at [260, 556] on span "replay" at bounding box center [259, 547] width 16 height 16
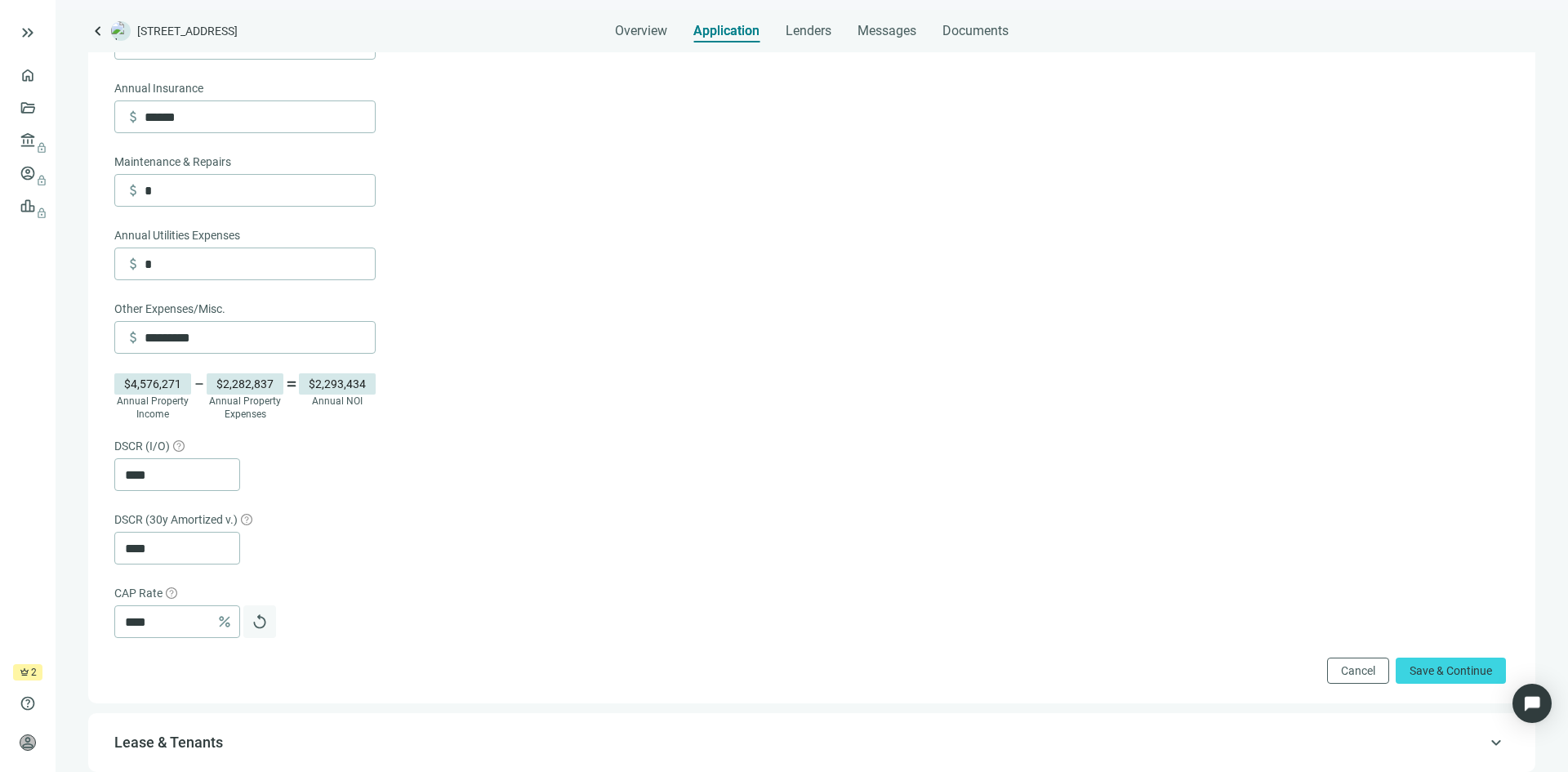
click at [254, 628] on span "replay" at bounding box center [259, 620] width 16 height 16
click at [264, 350] on input "*********" at bounding box center [260, 337] width 231 height 31
click at [272, 481] on button "replay" at bounding box center [259, 474] width 33 height 33
click at [263, 556] on span "replay" at bounding box center [259, 547] width 16 height 16
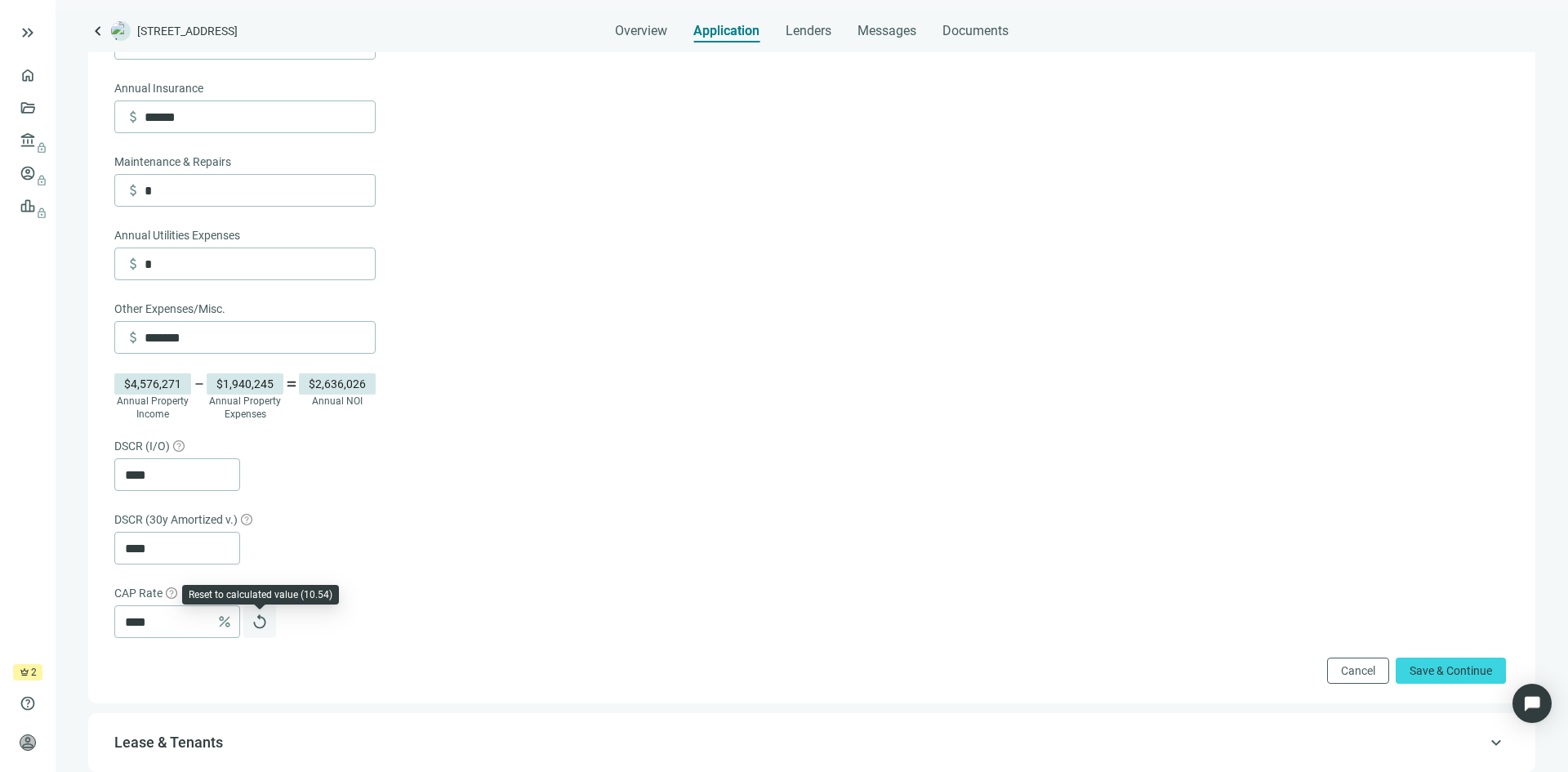
click at [261, 630] on span "replay" at bounding box center [259, 620] width 16 height 16
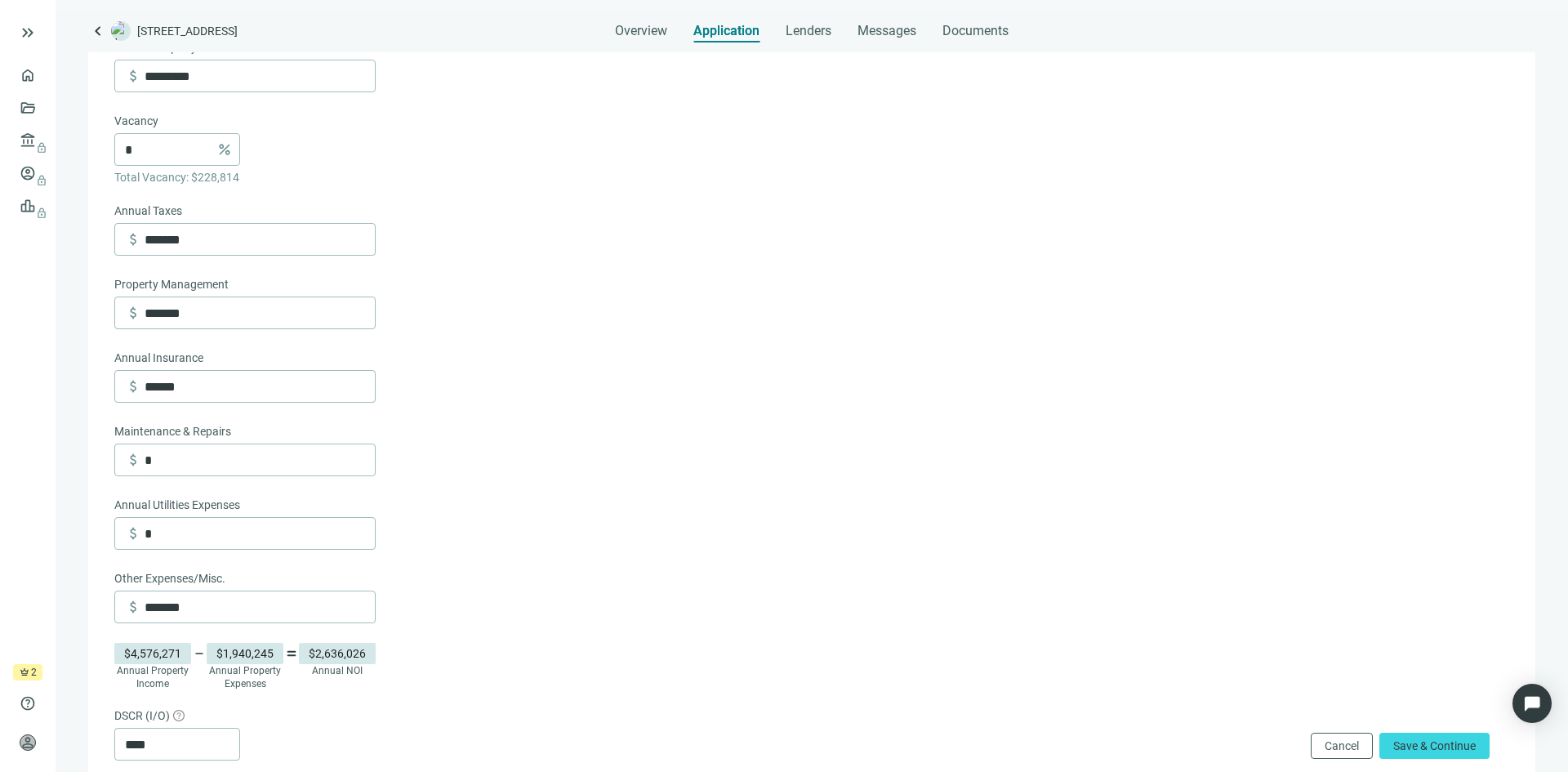
scroll to position [348, 0]
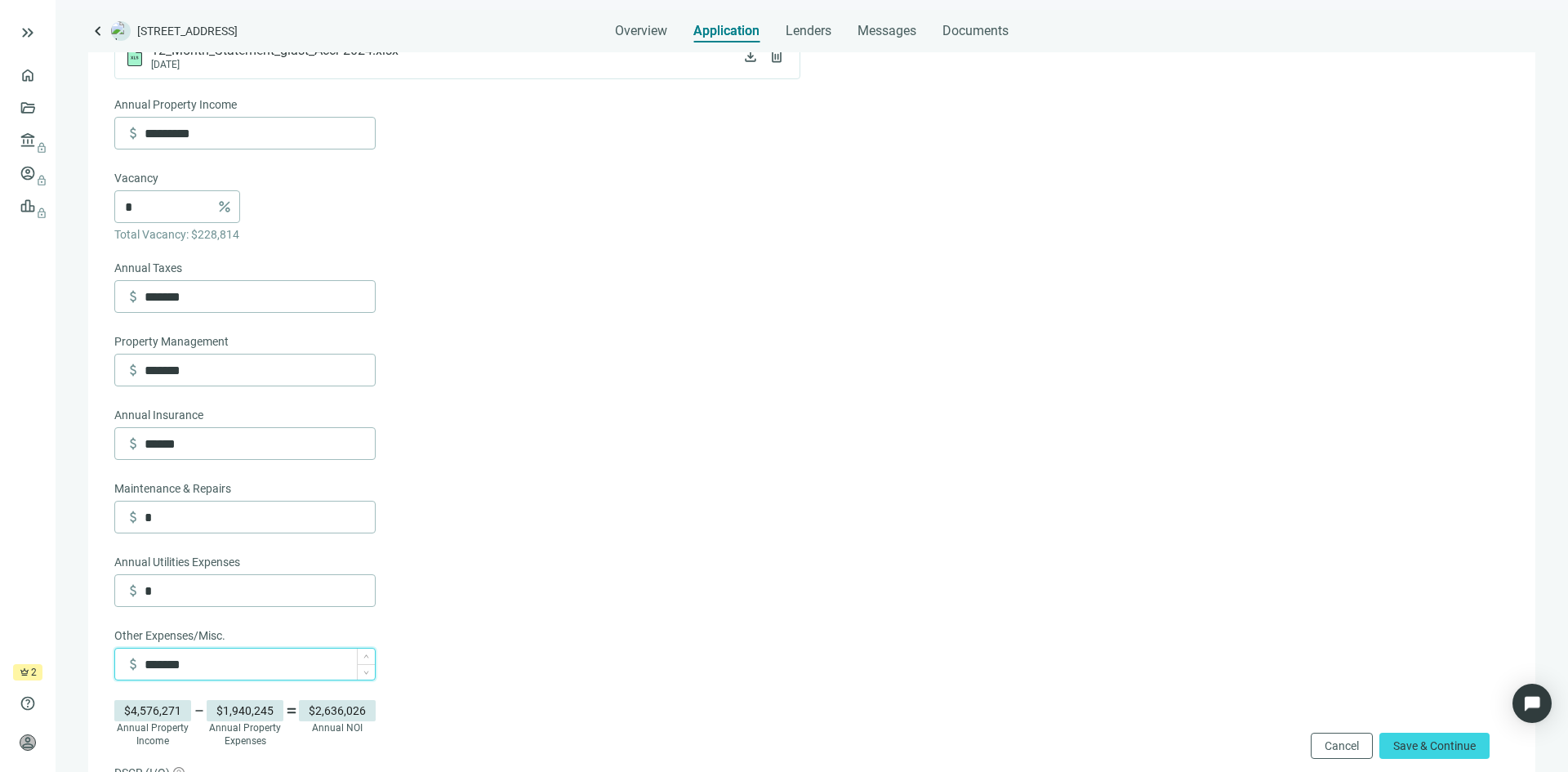
click at [225, 667] on input "*******" at bounding box center [260, 664] width 231 height 31
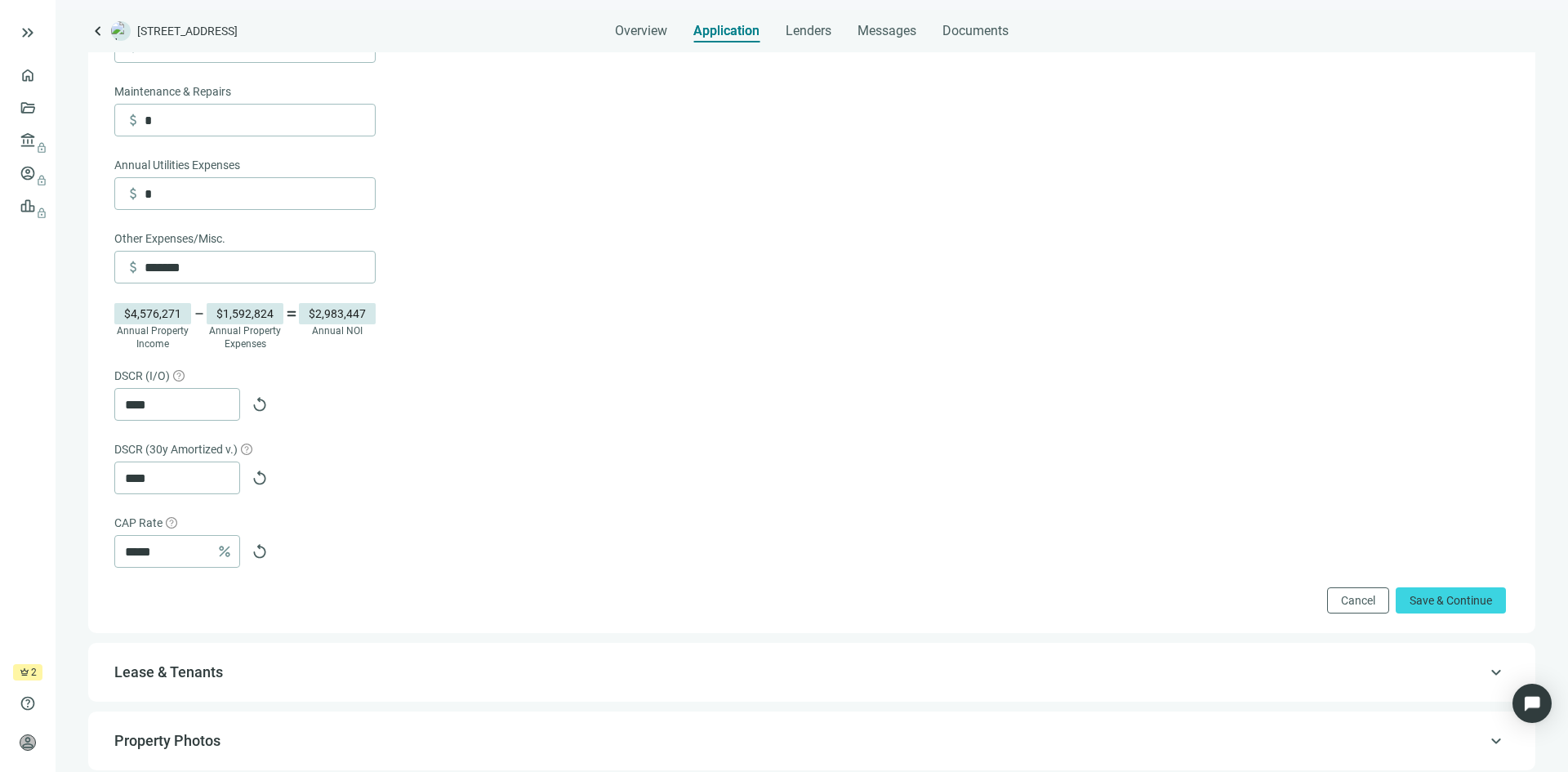
click at [346, 490] on div "**** replay" at bounding box center [810, 477] width 1392 height 33
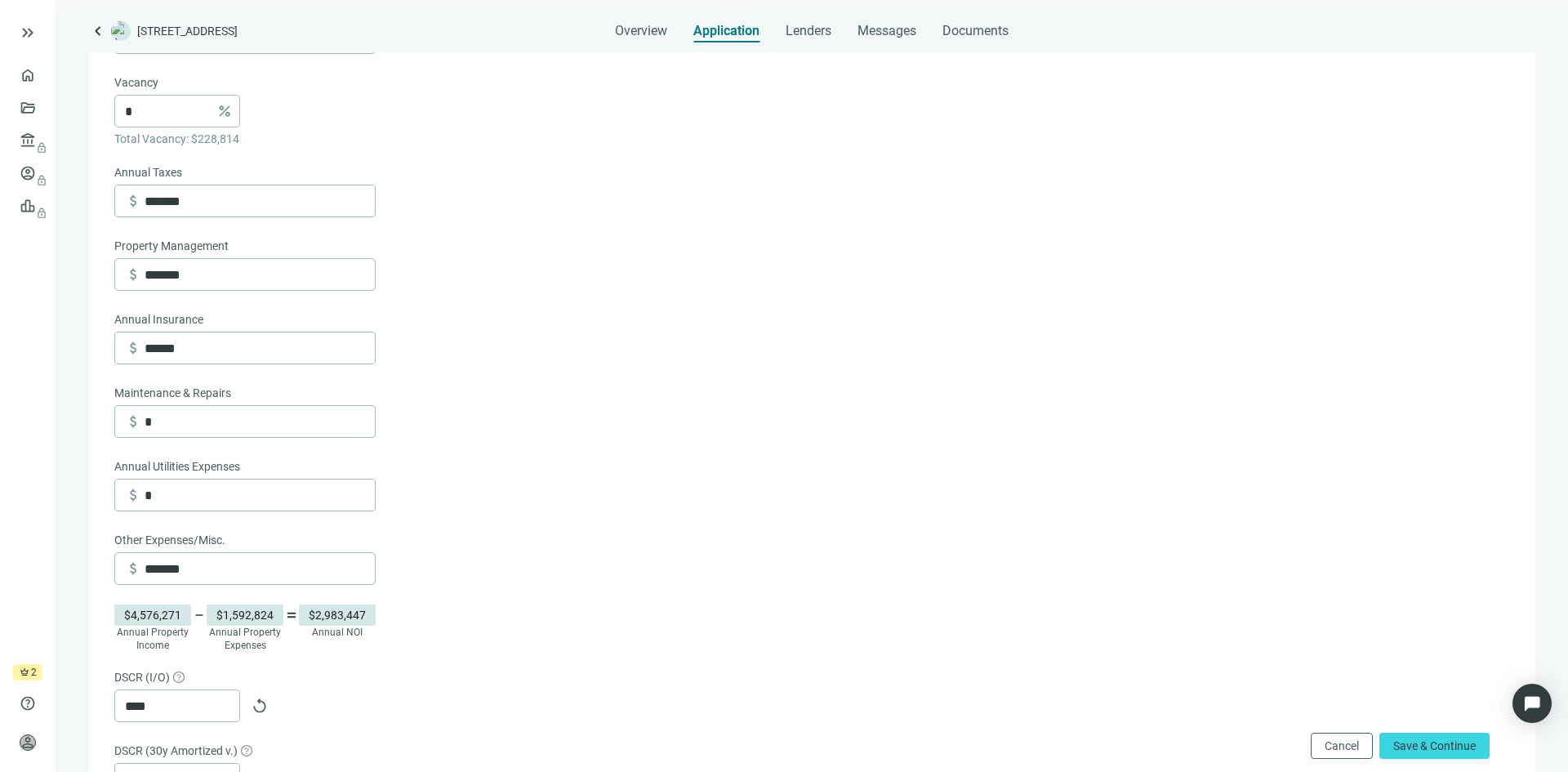
scroll to position [419, 0]
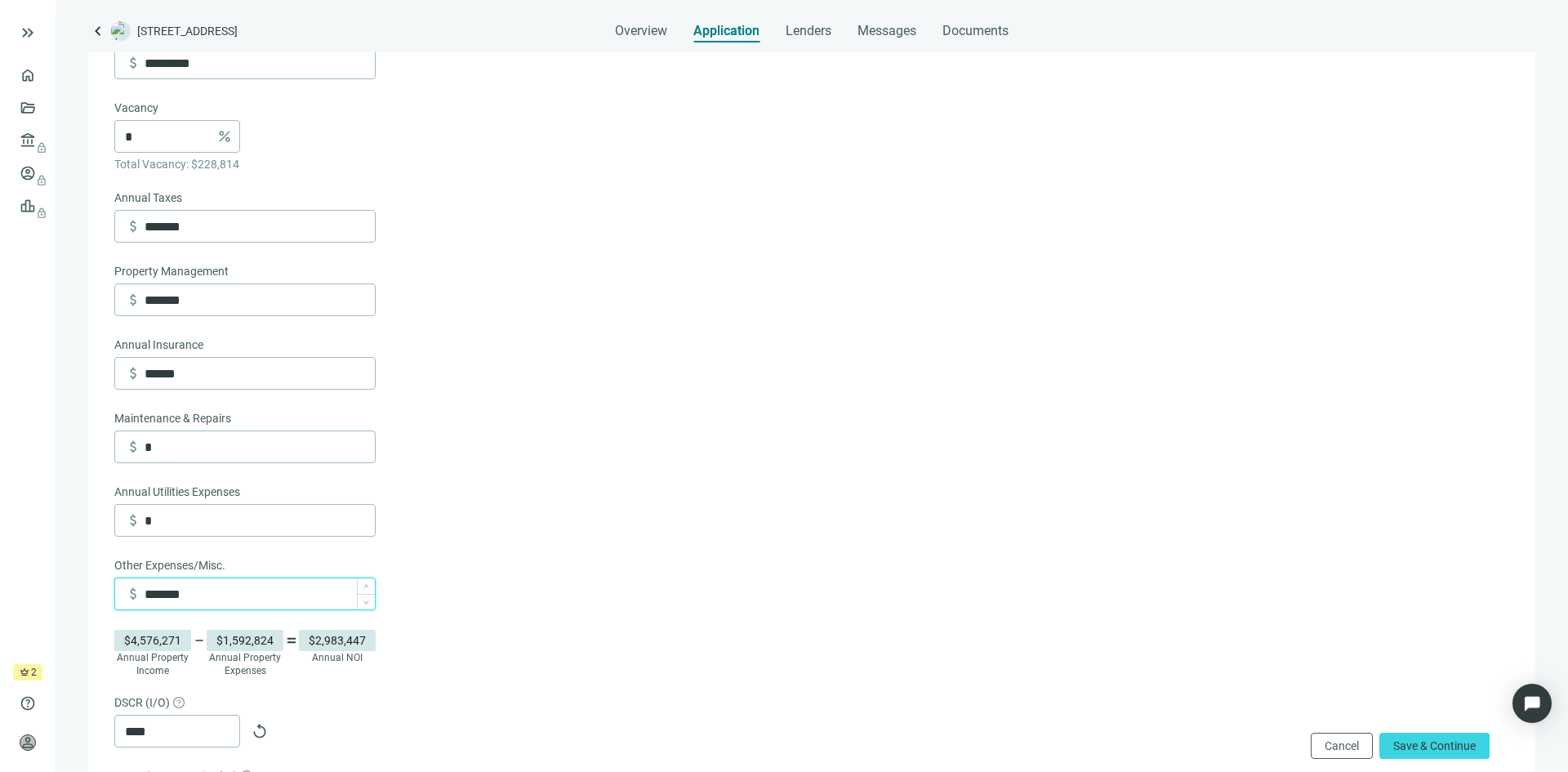
click at [233, 600] on input "*******" at bounding box center [260, 593] width 231 height 31
type input "*********"
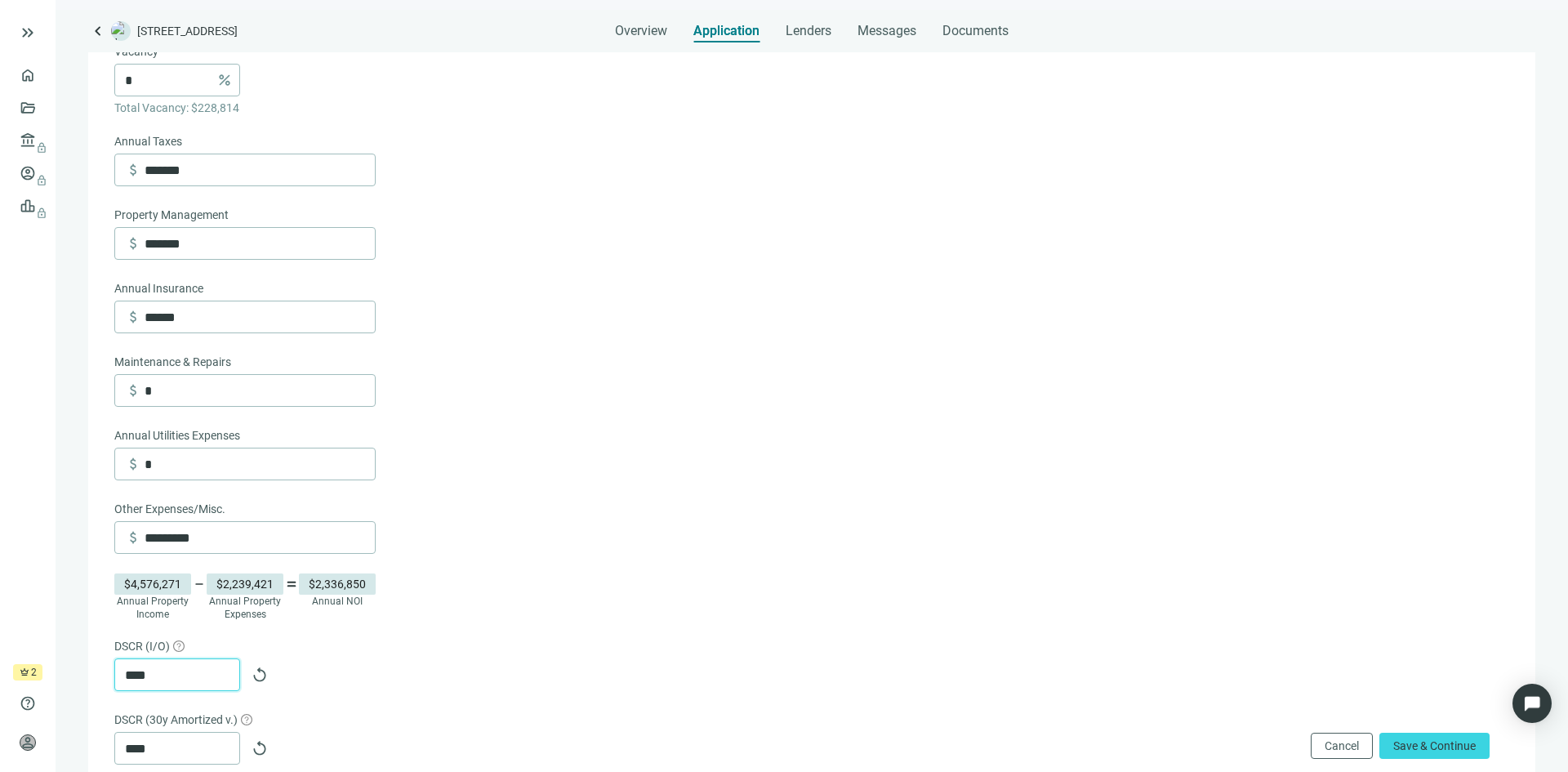
scroll to position [501, 0]
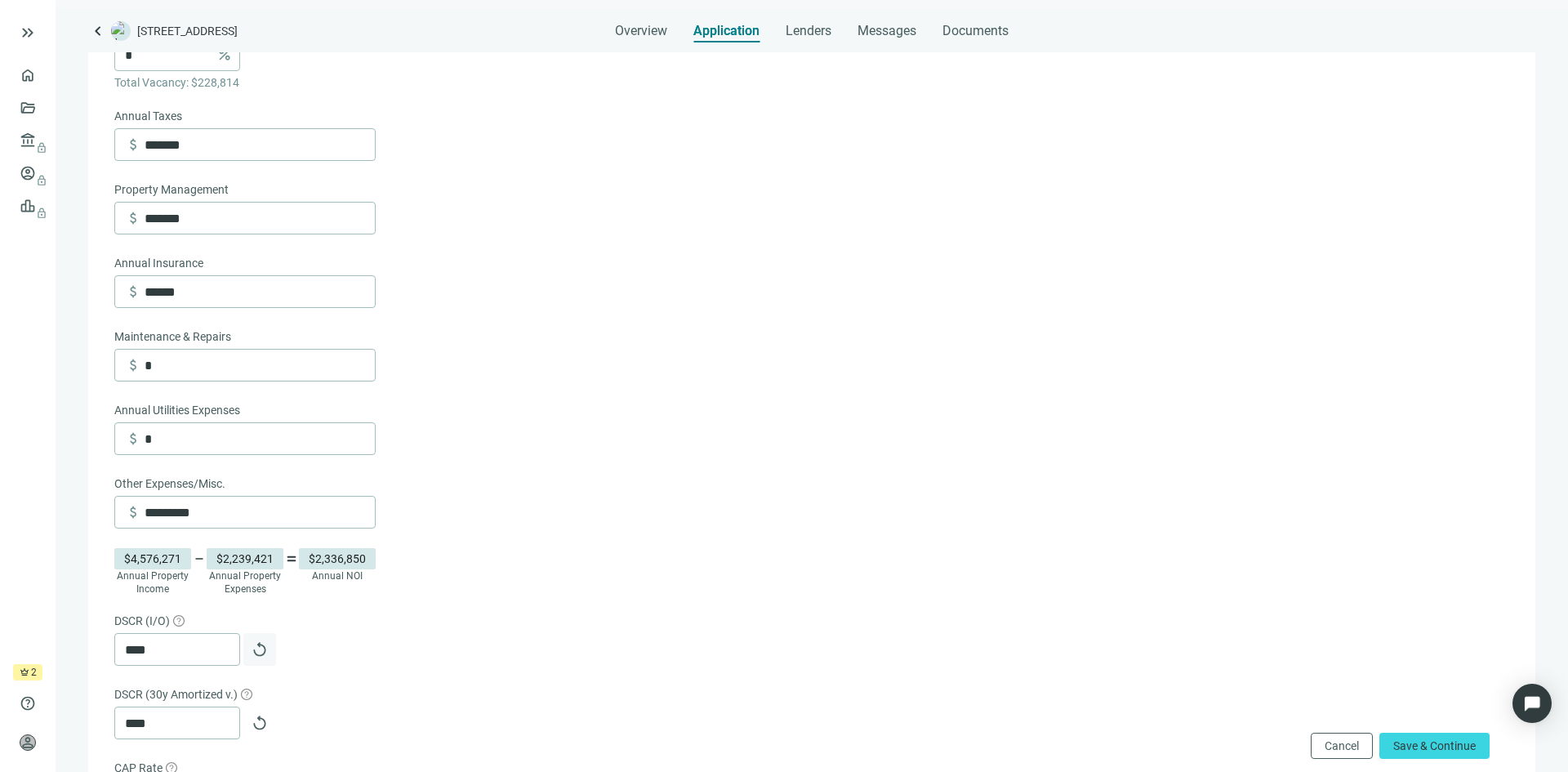
click at [260, 657] on span "replay" at bounding box center [259, 649] width 16 height 16
click at [262, 731] on span "replay" at bounding box center [259, 722] width 16 height 16
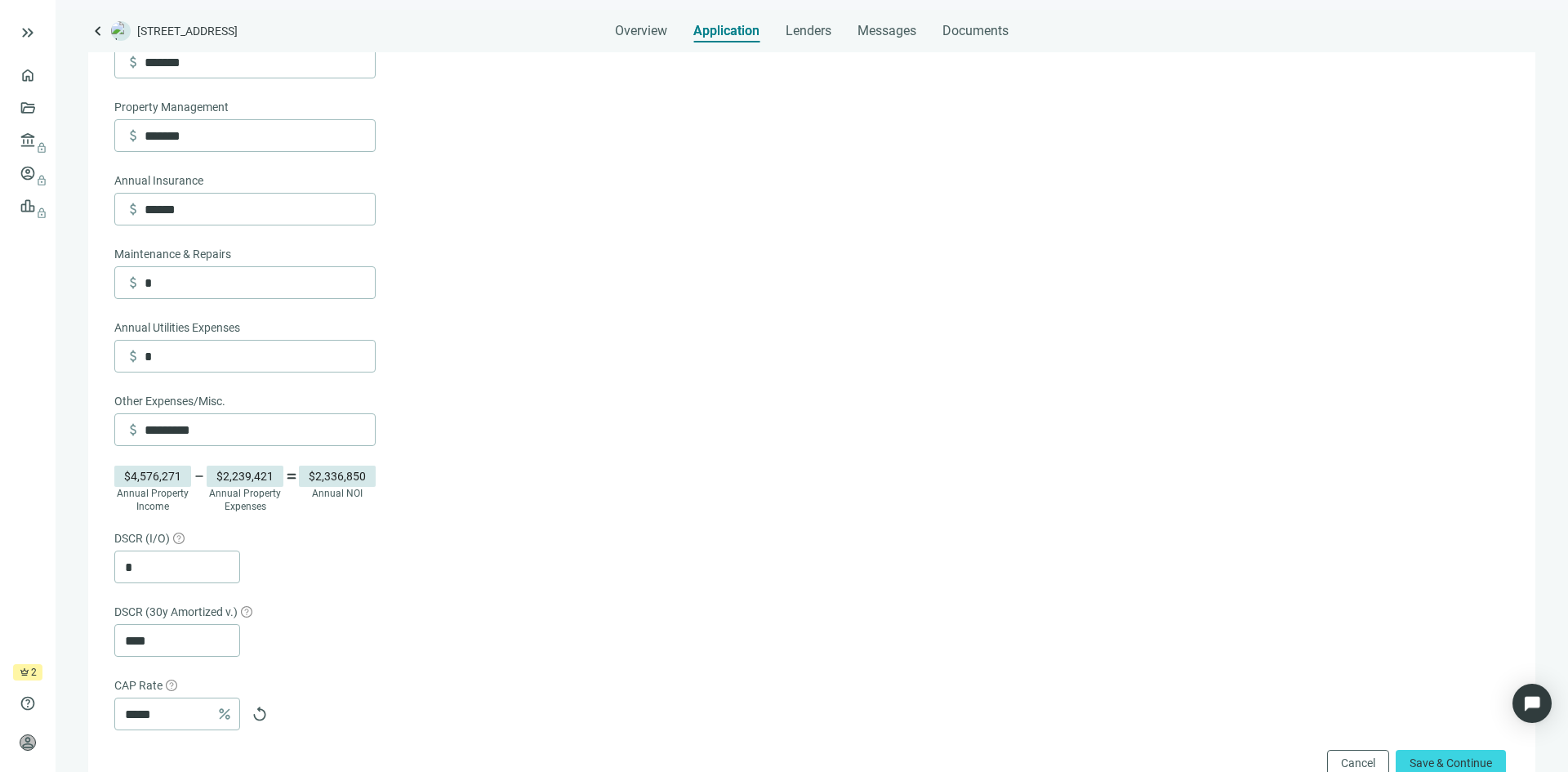
scroll to position [664, 0]
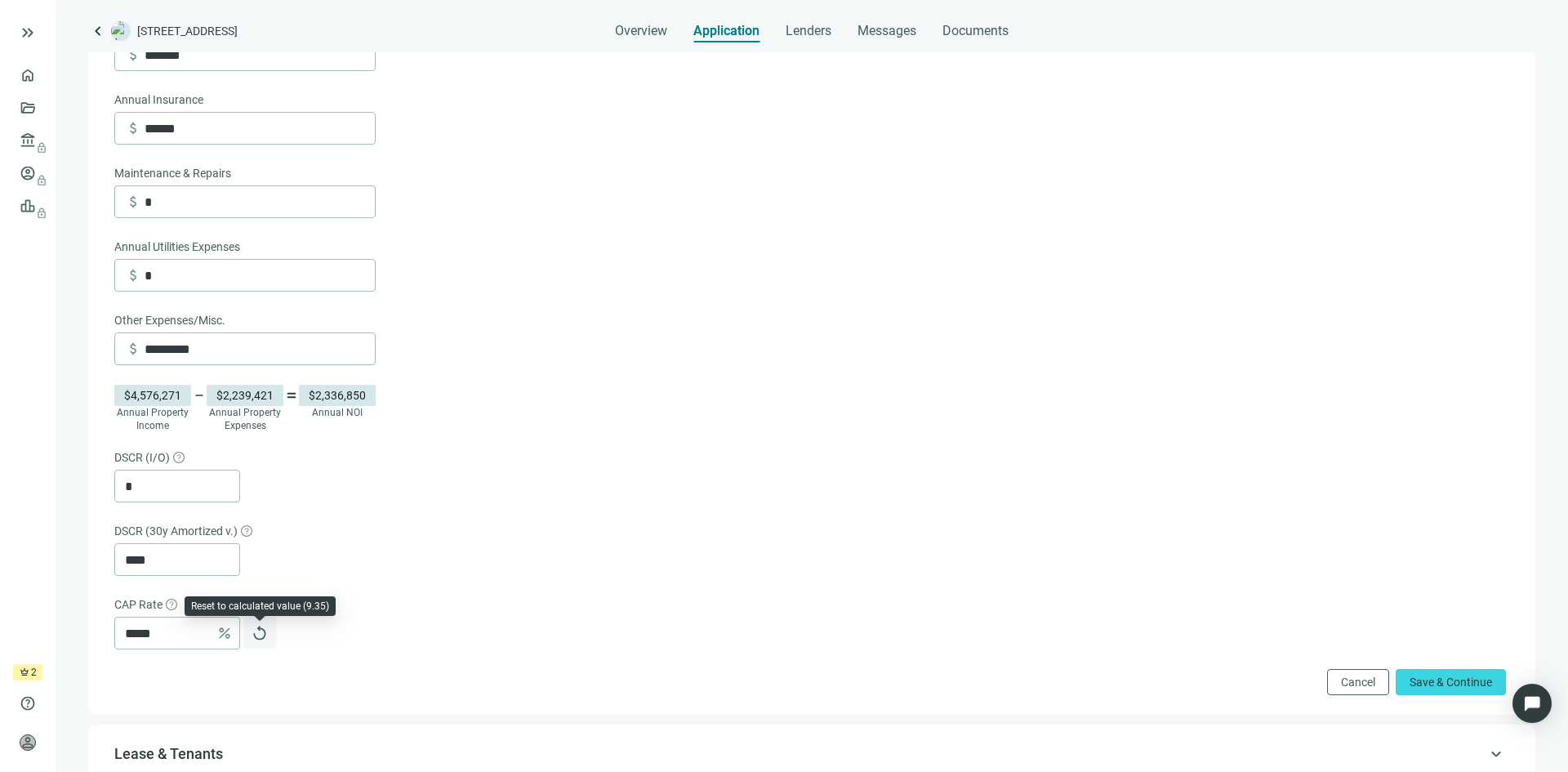
click at [258, 641] on span "replay" at bounding box center [259, 633] width 16 height 16
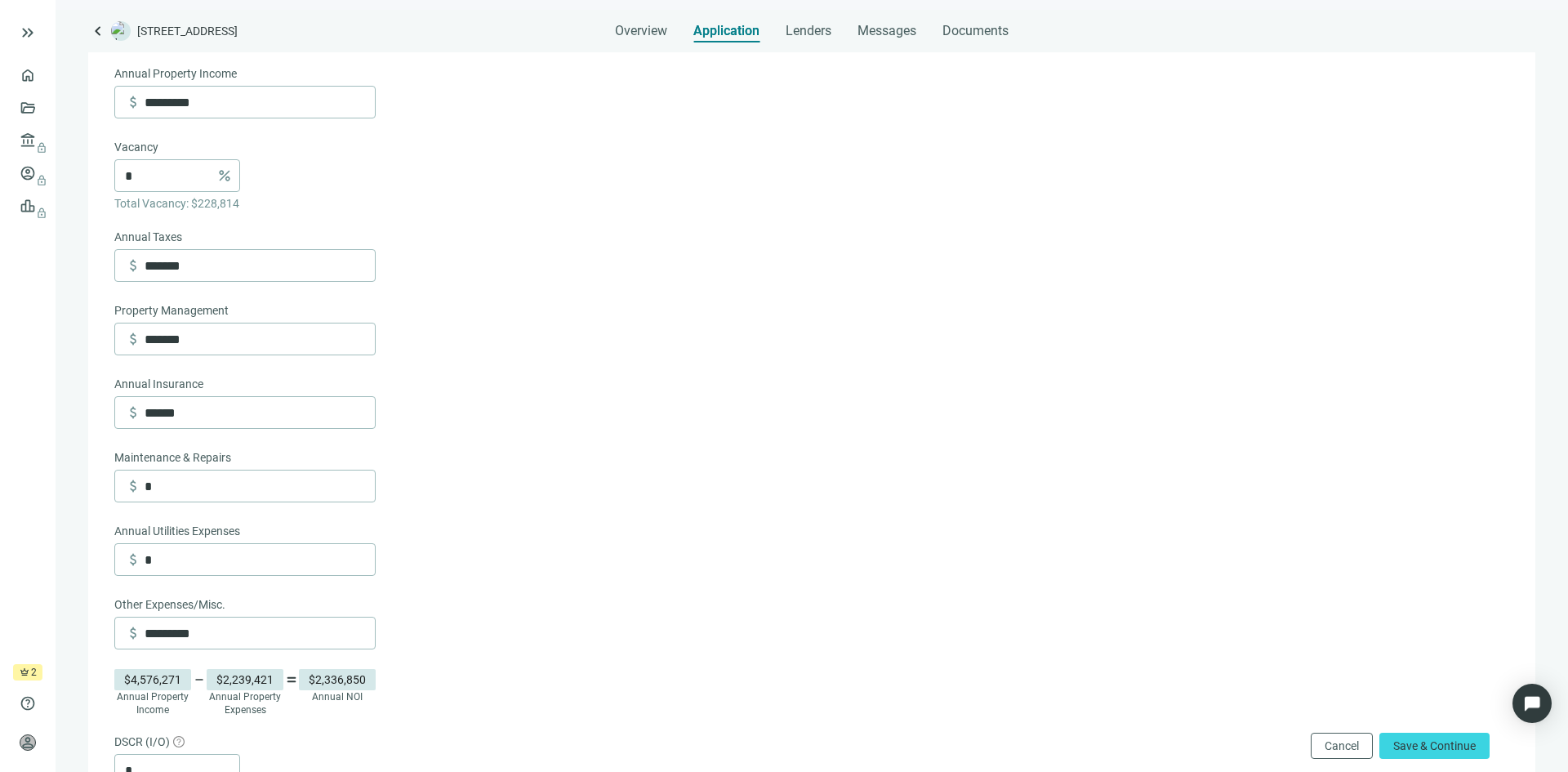
scroll to position [337, 0]
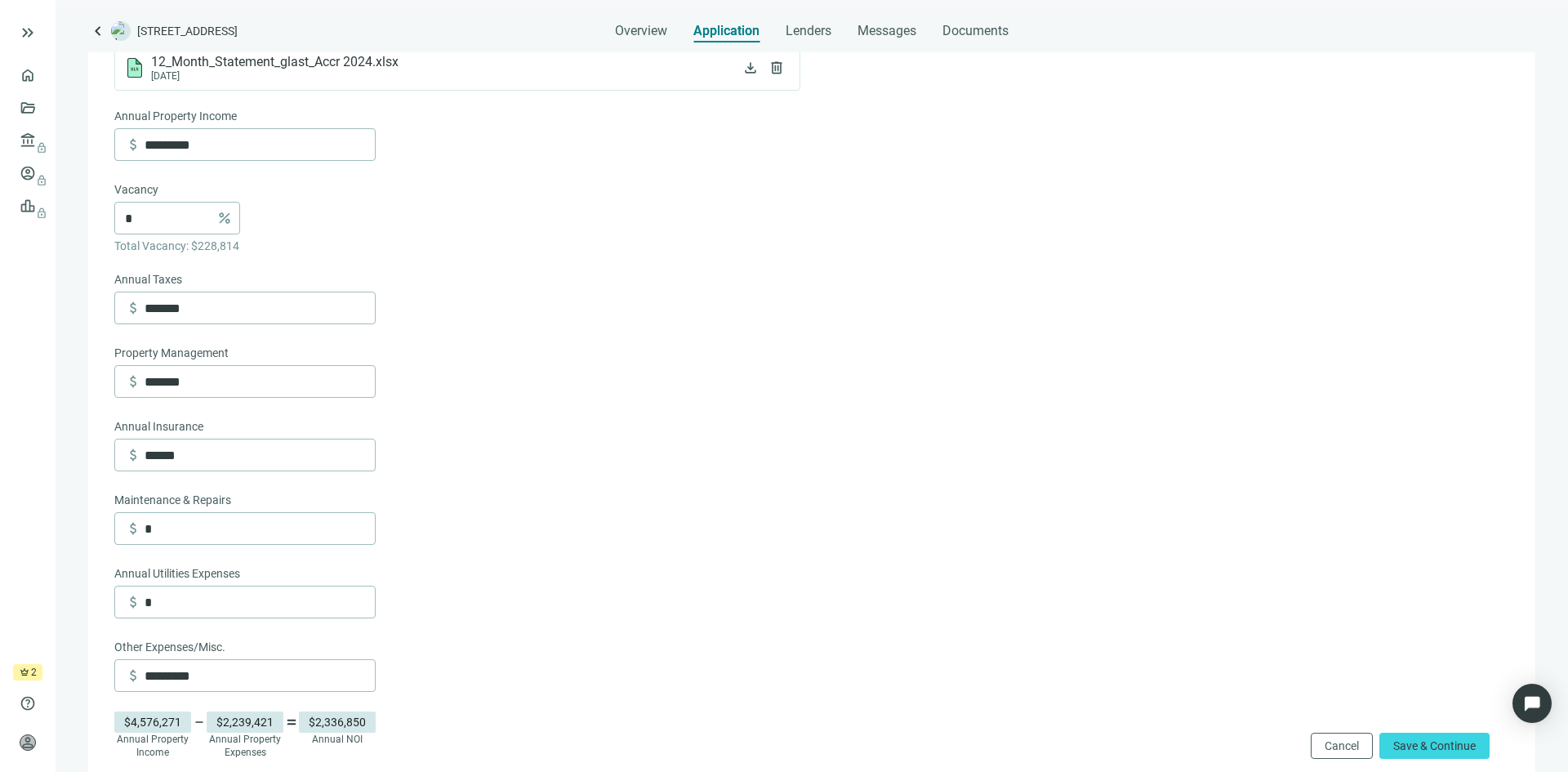
click at [939, 203] on form "Annual Property Income attach_money ********* Vacancy * percent Total Vacancy: …" at bounding box center [810, 564] width 1392 height 914
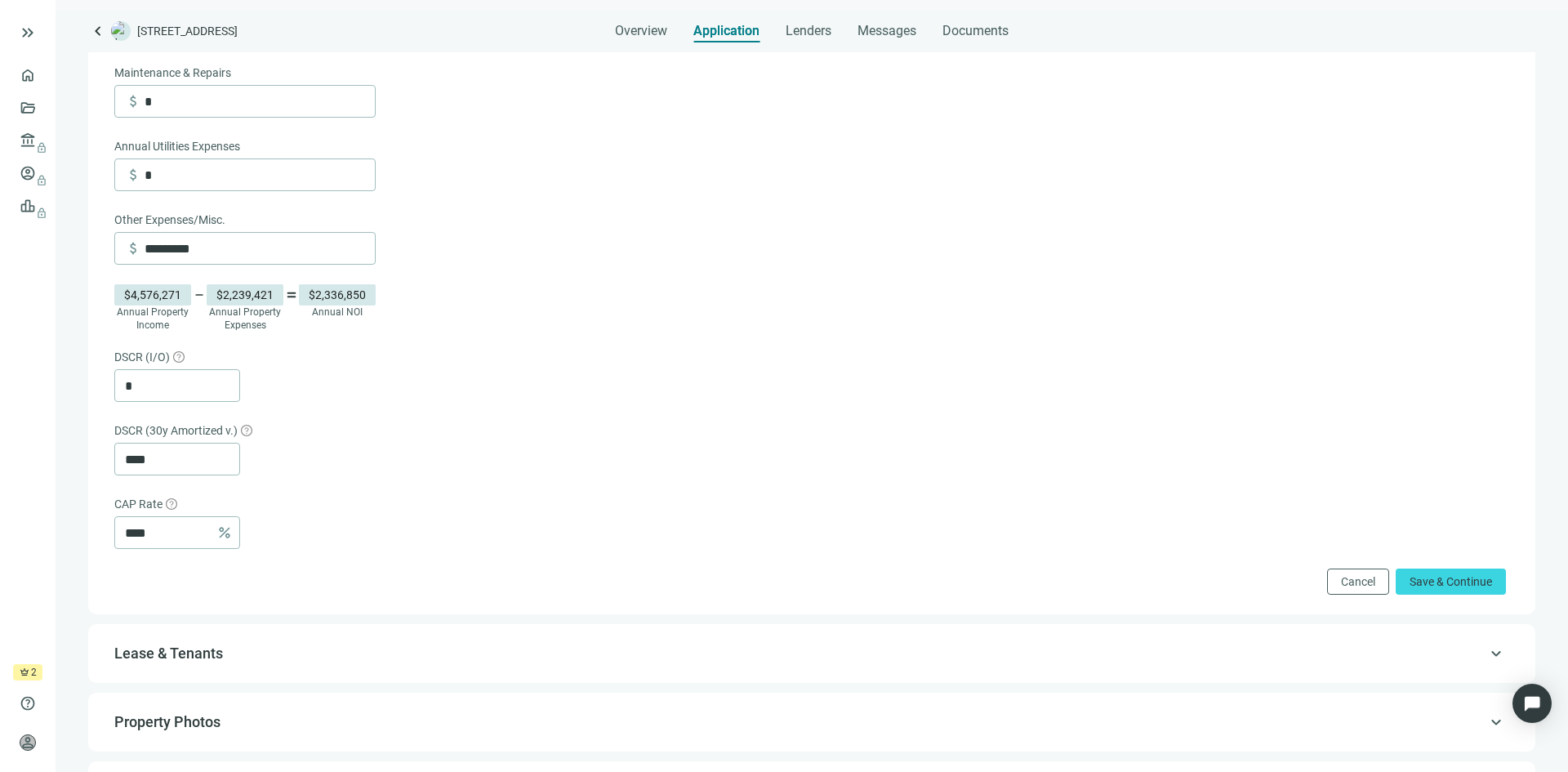
scroll to position [990, 0]
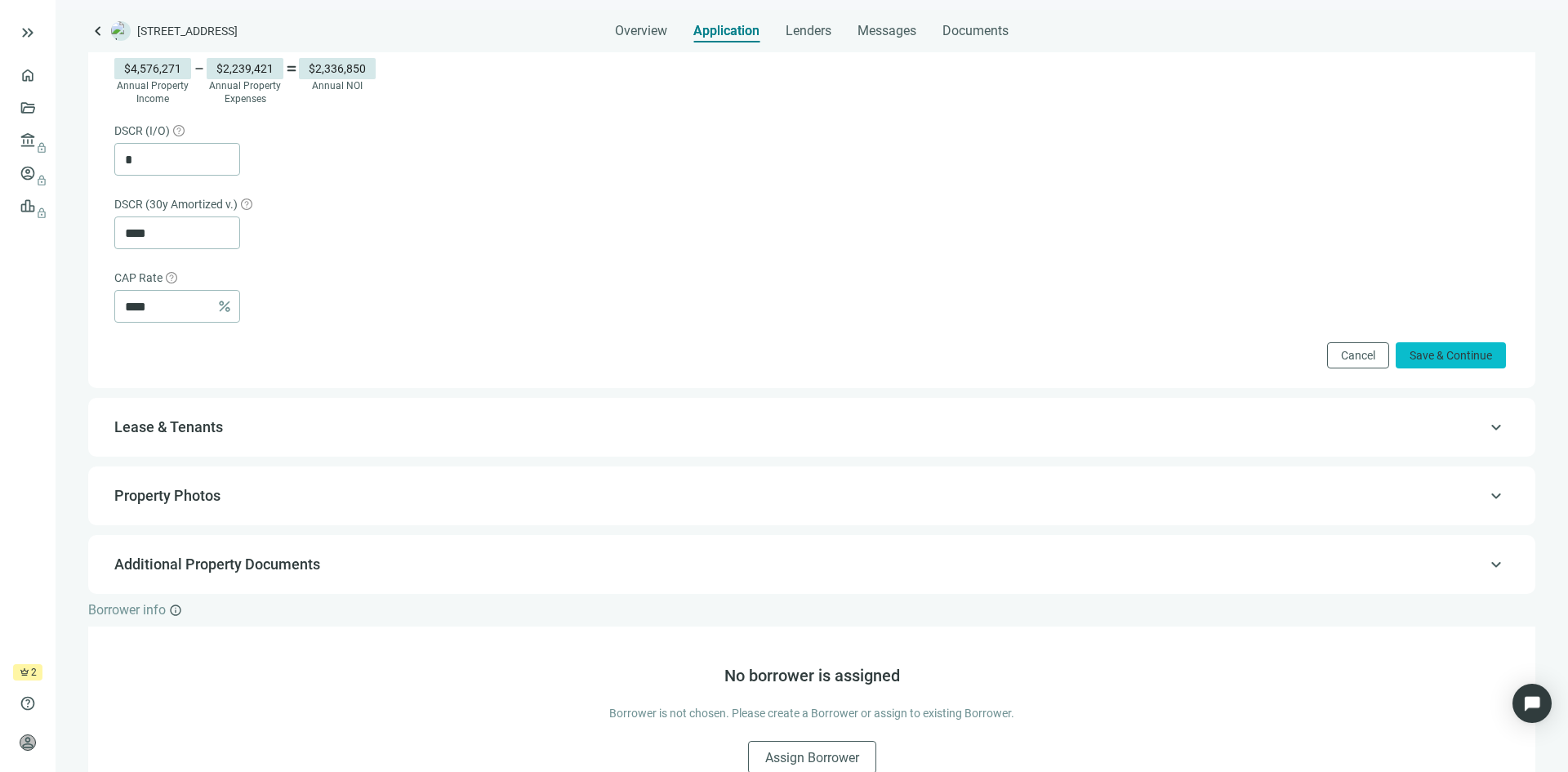
click at [1425, 360] on span "Save & Continue" at bounding box center [1451, 355] width 83 height 13
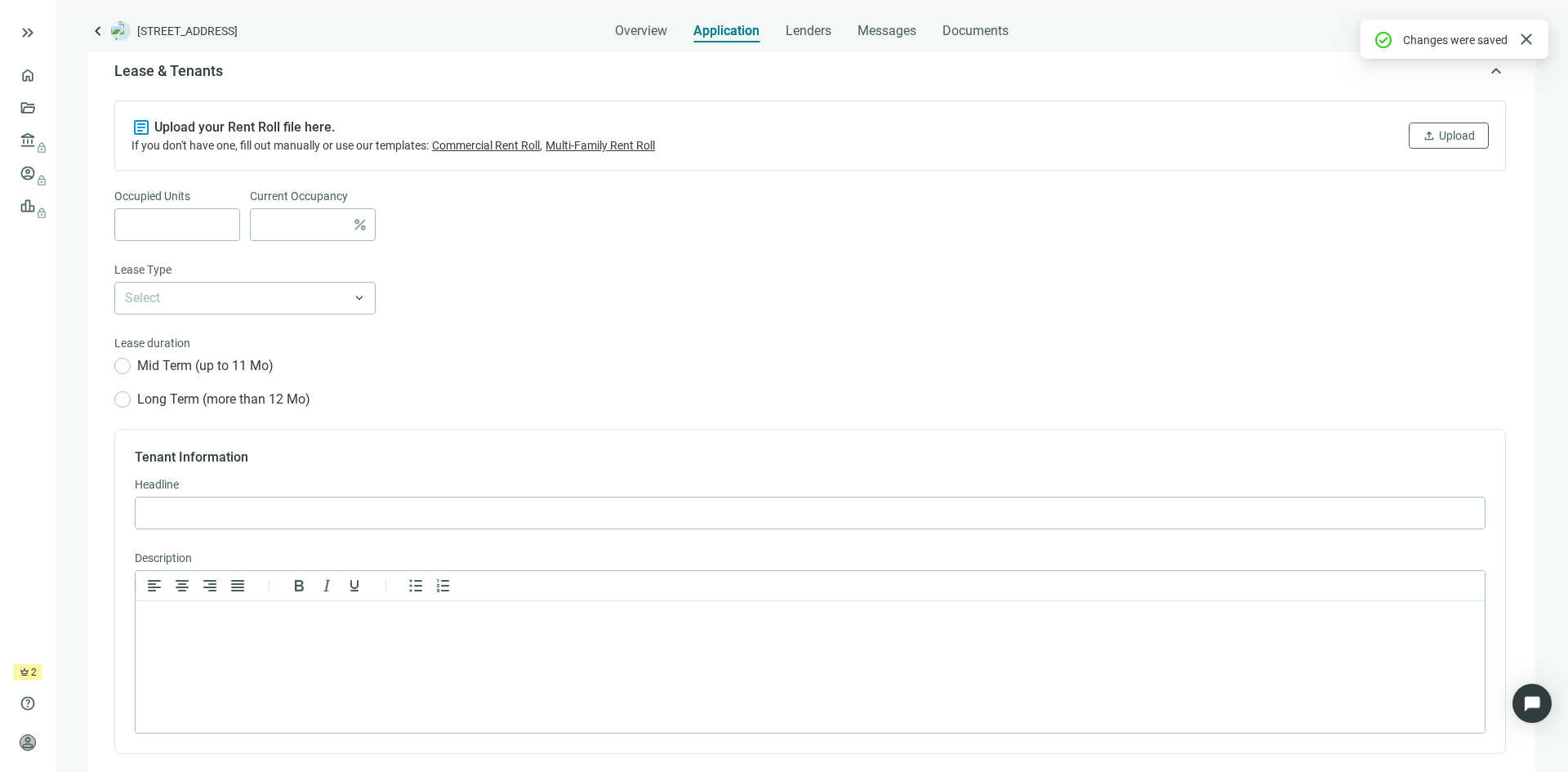
scroll to position [254, 0]
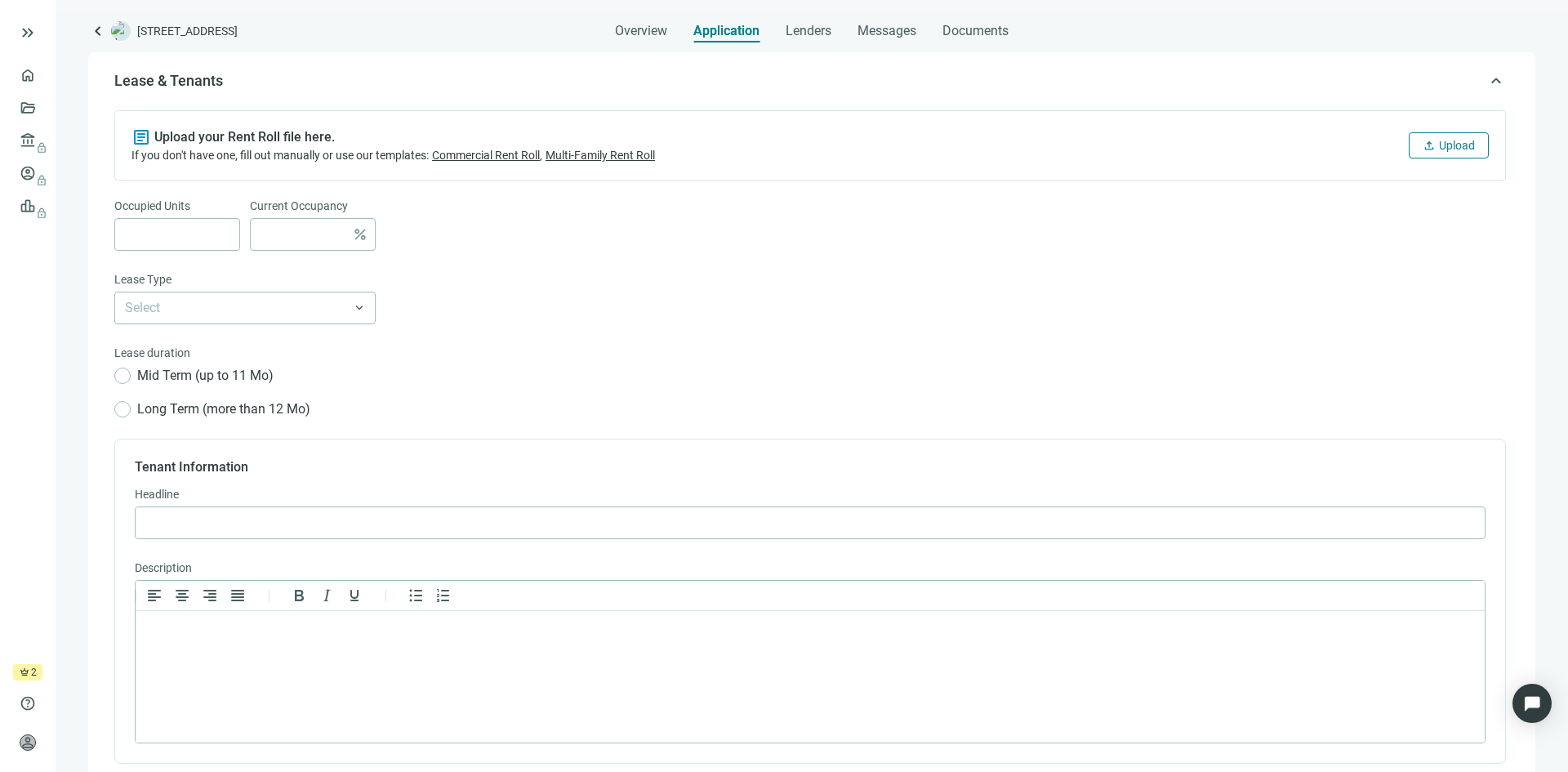
click at [1453, 139] on span "Upload" at bounding box center [1457, 145] width 36 height 13
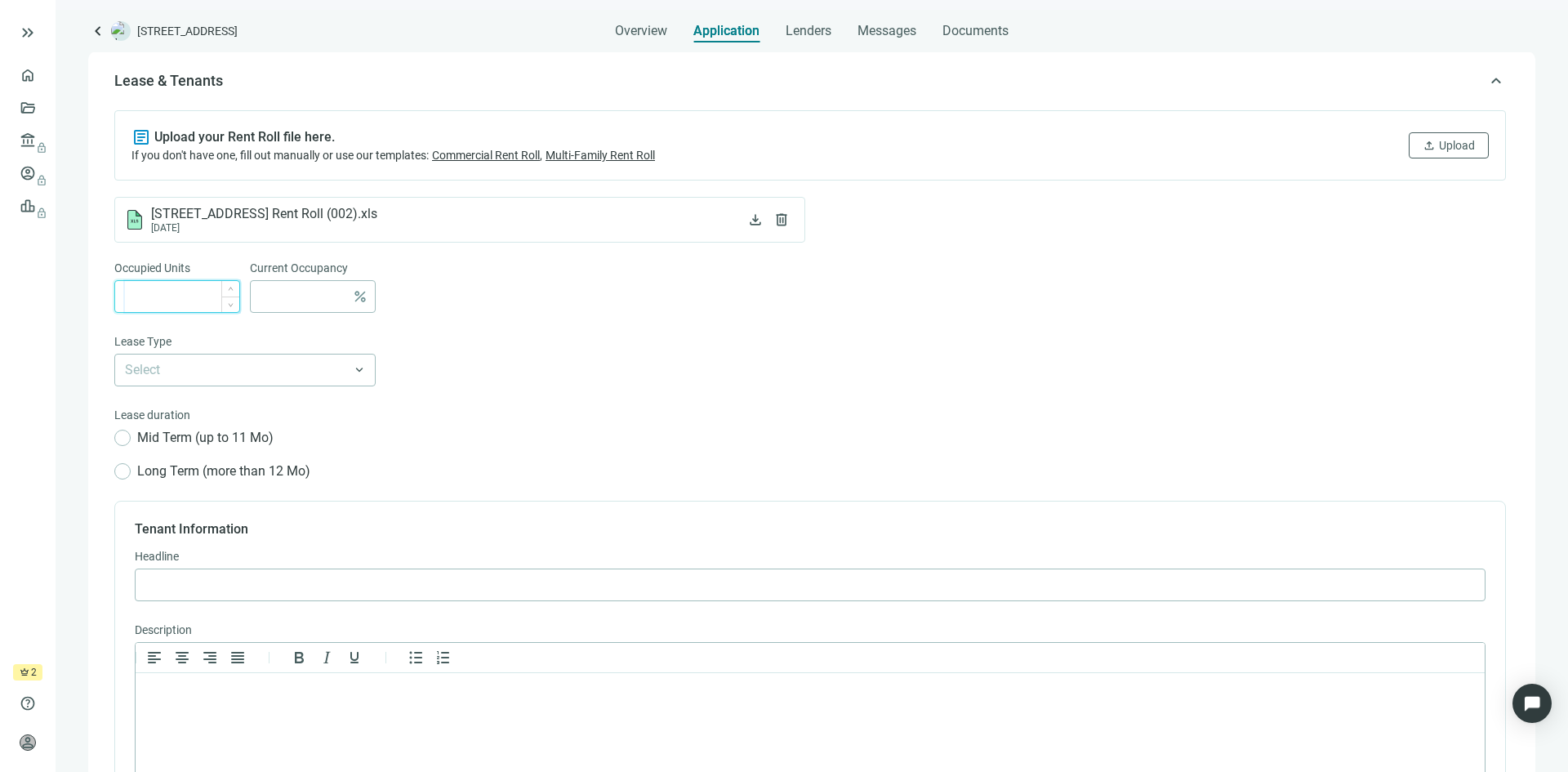
click at [169, 293] on input at bounding box center [182, 296] width 114 height 31
type input "**"
click at [348, 371] on input "search" at bounding box center [237, 369] width 225 height 31
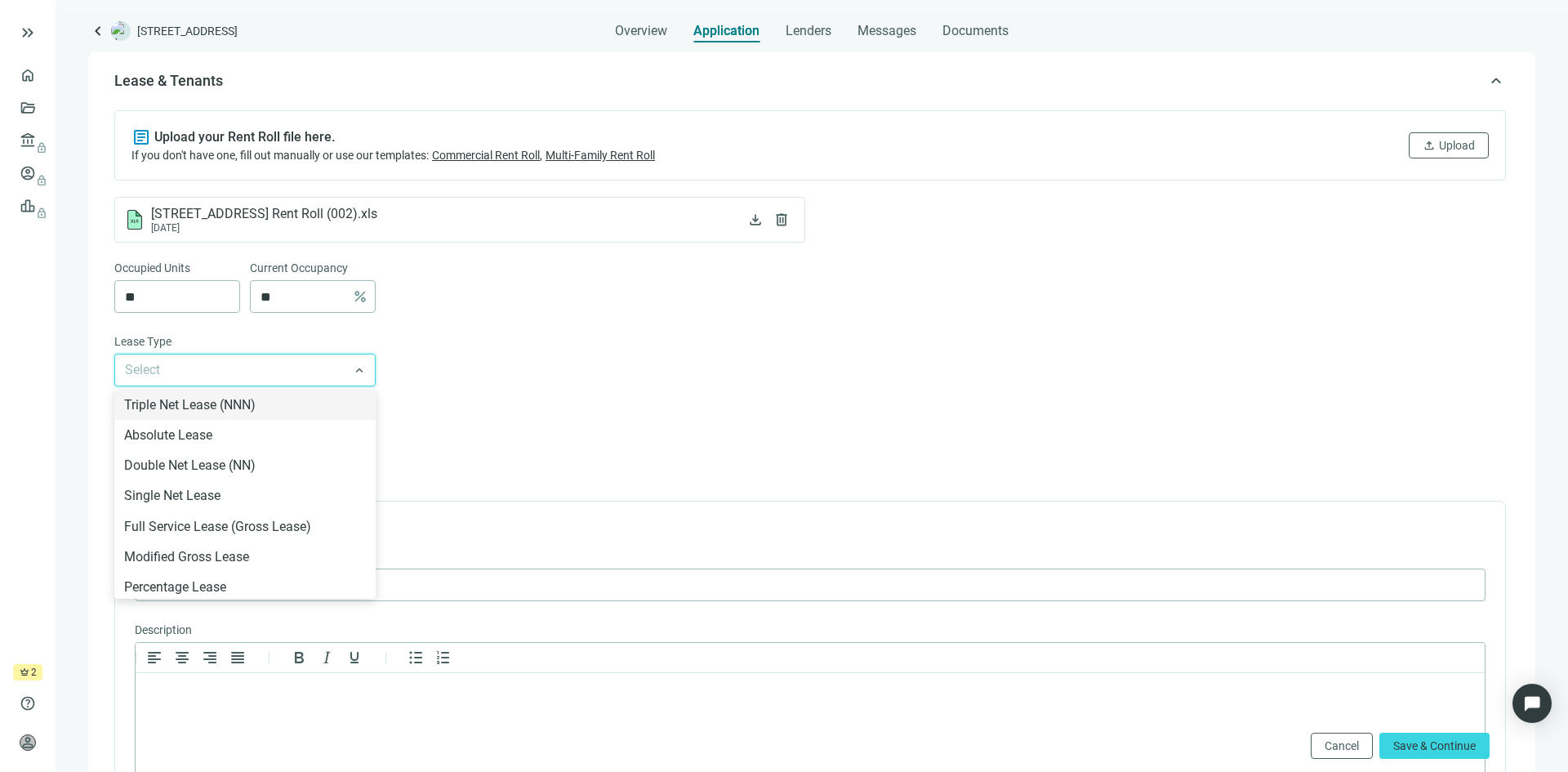
click at [465, 393] on form "Occupied Units ** Current Occupancy ** percent Lease Type Select Triple Net Lea…" at bounding box center [810, 563] width 1392 height 609
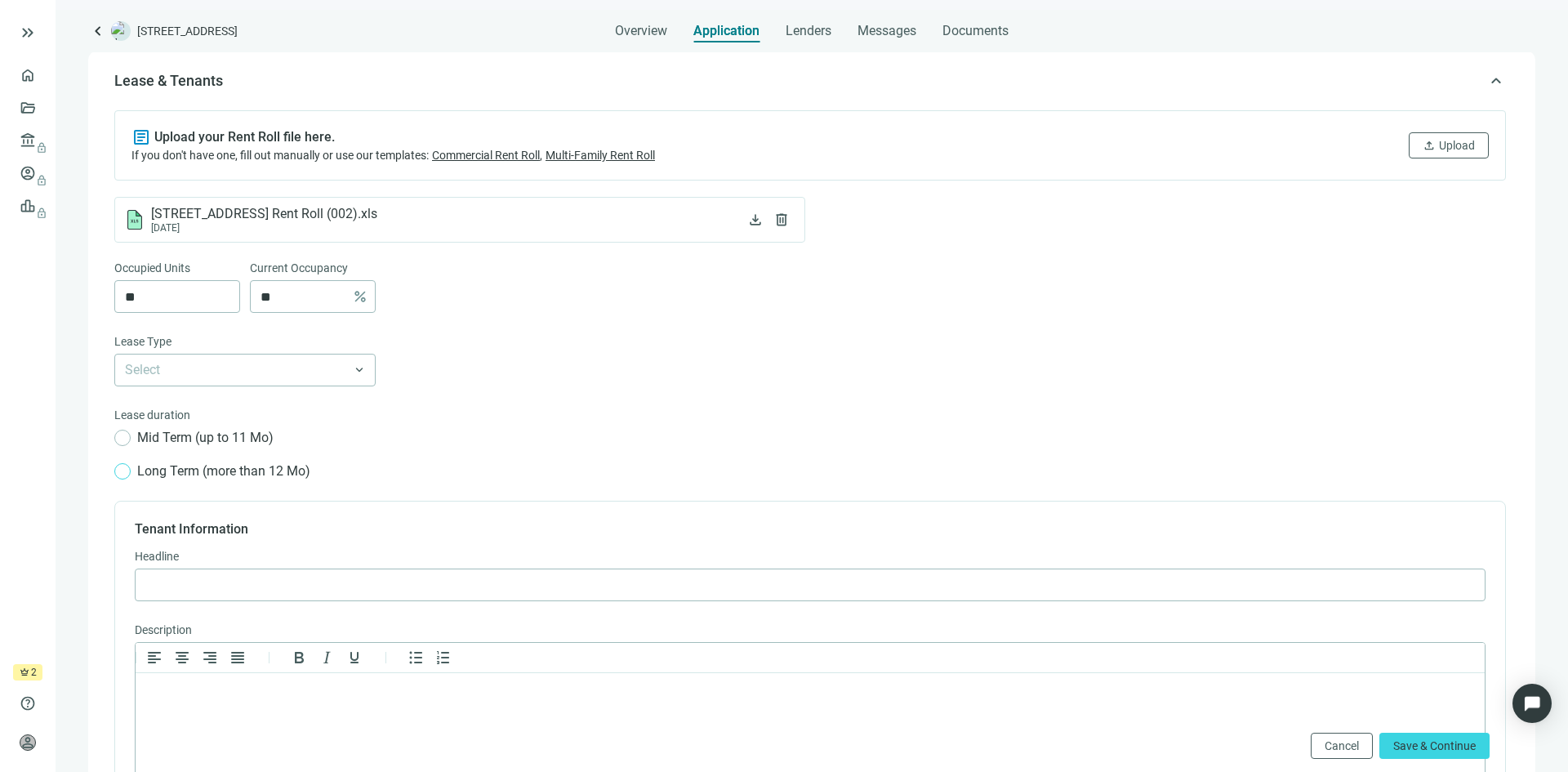
click at [131, 477] on span "Long Term (more than 12 Mo)" at bounding box center [224, 471] width 186 height 21
click at [262, 376] on input "search" at bounding box center [237, 369] width 225 height 31
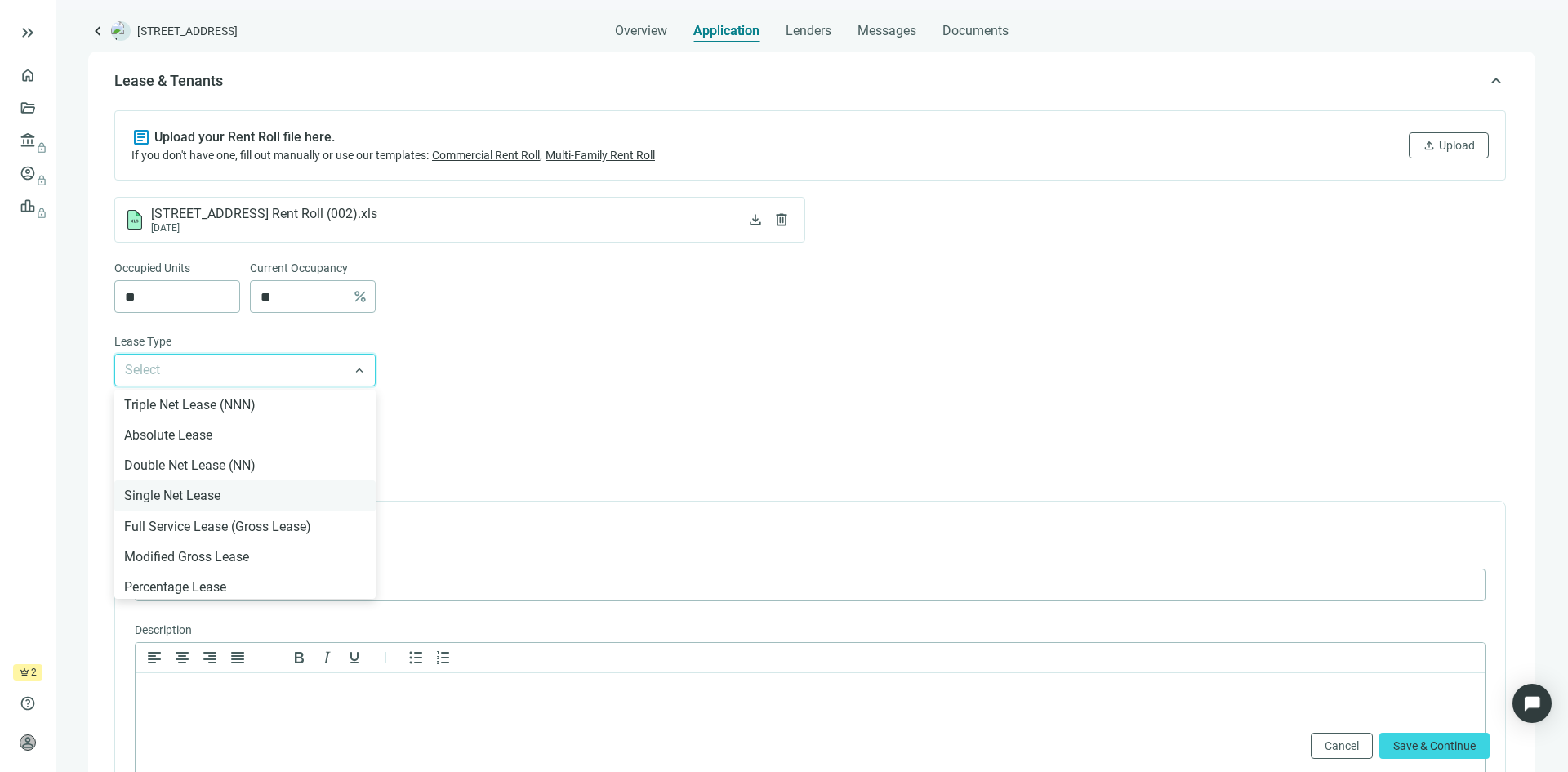
scroll to position [34, 0]
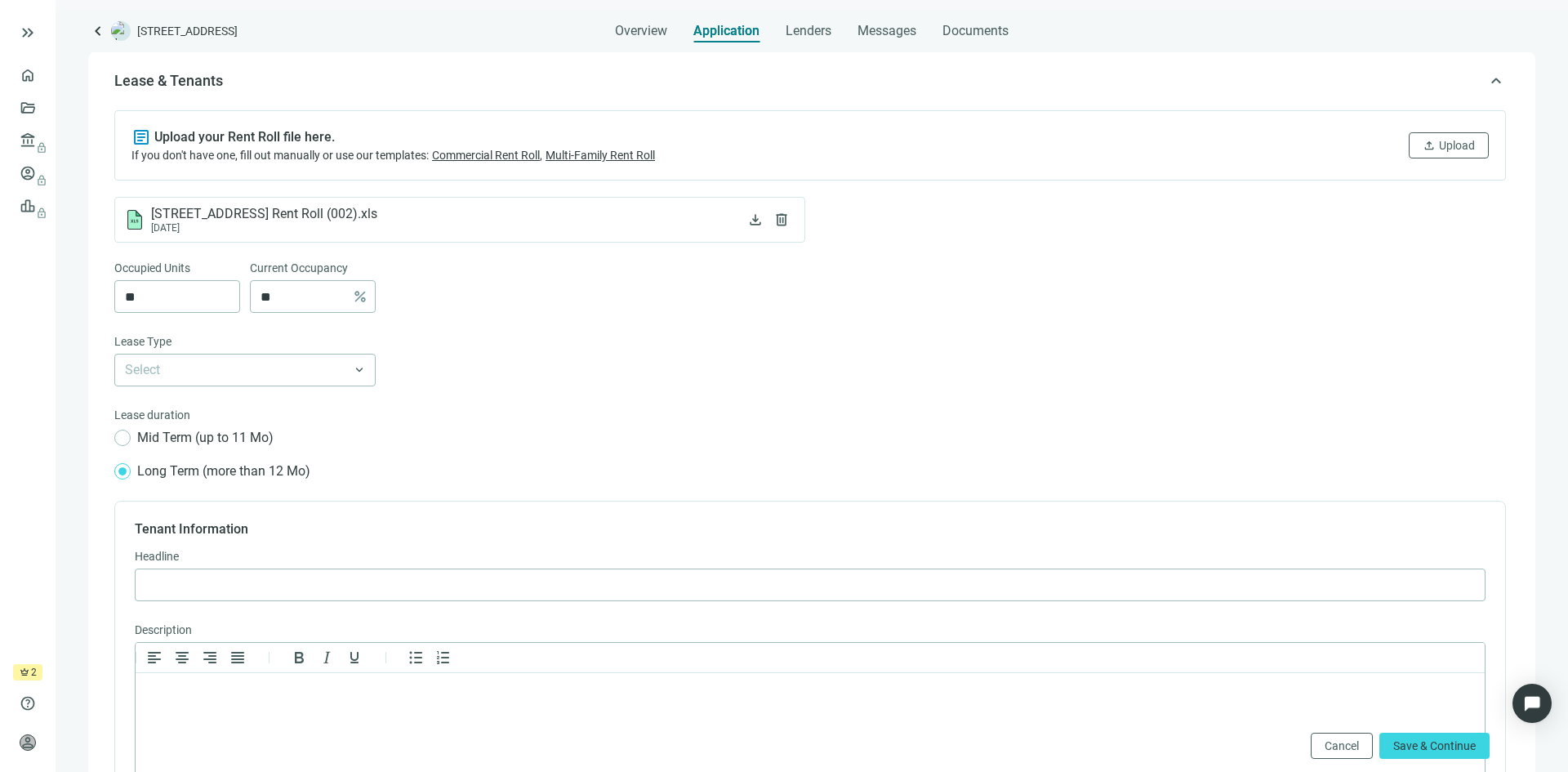
click at [479, 362] on div "Select Triple Net Lease (NNN) Absolute Lease Double Net Lease (NN) Single Net L…" at bounding box center [810, 370] width 1392 height 33
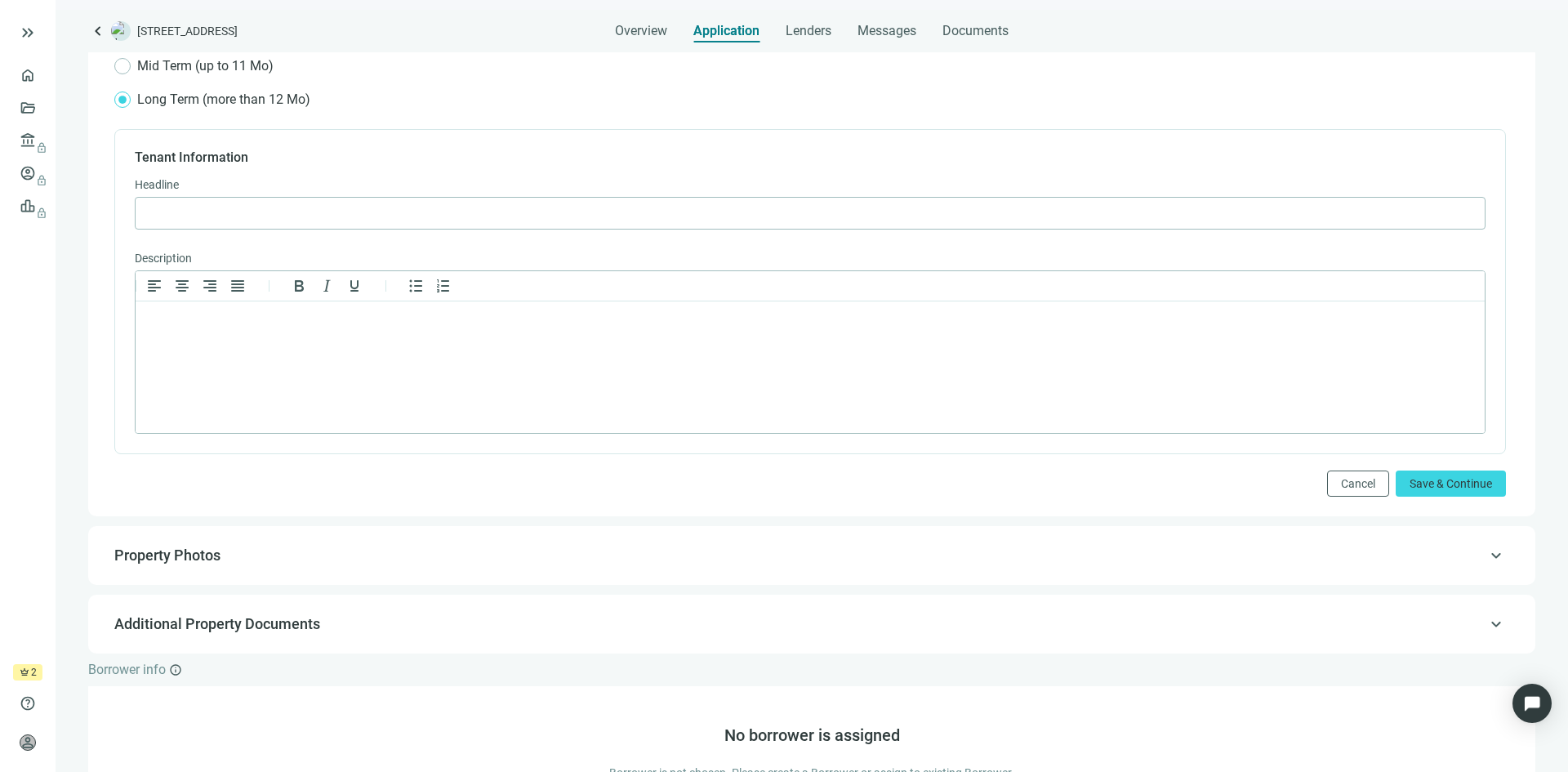
scroll to position [662, 0]
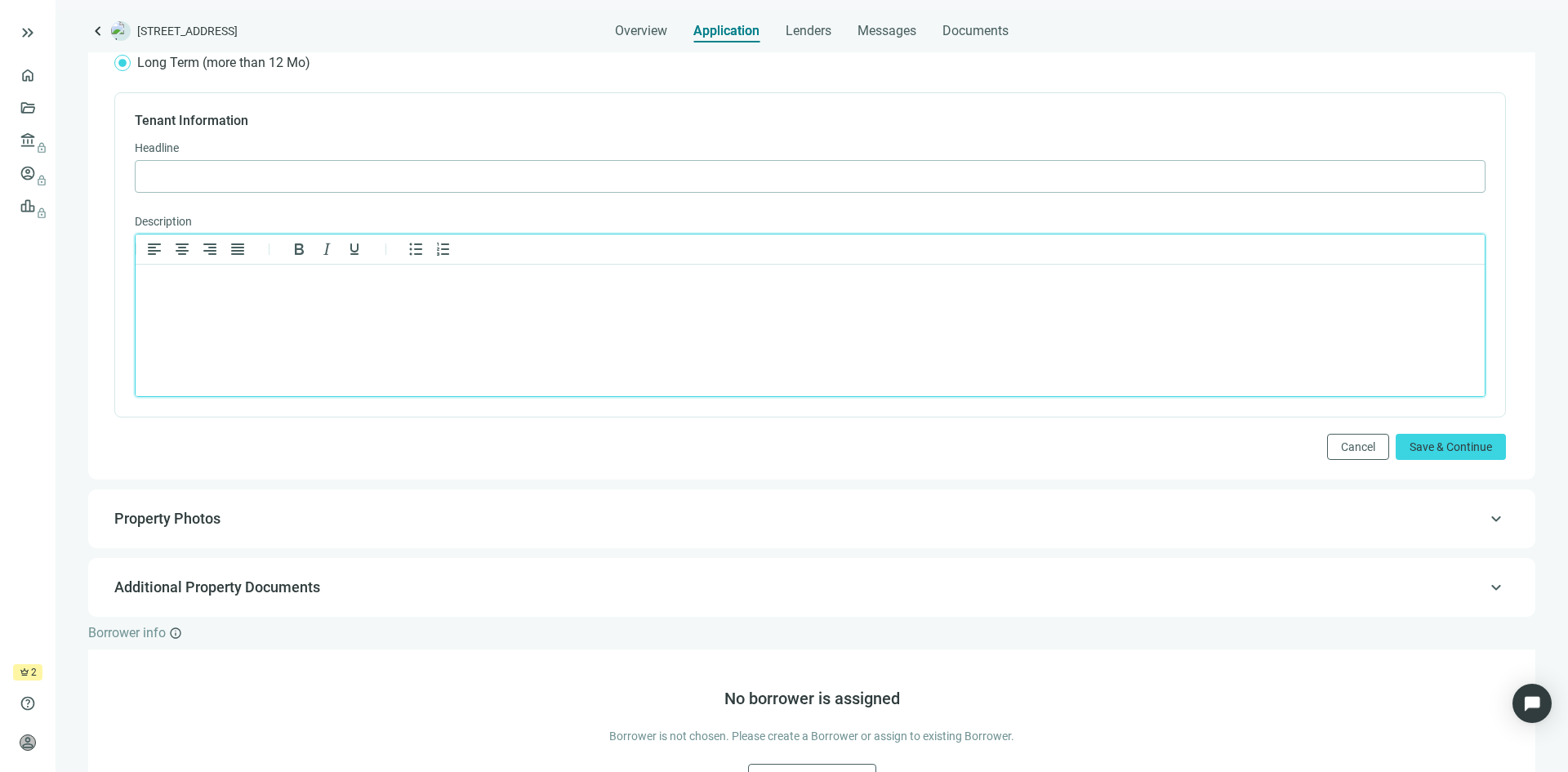
click at [231, 282] on p "Rich Text Area. Press ALT-0 for help." at bounding box center [810, 285] width 1321 height 16
paste body "Rich Text Area. Press ALT-0 for help."
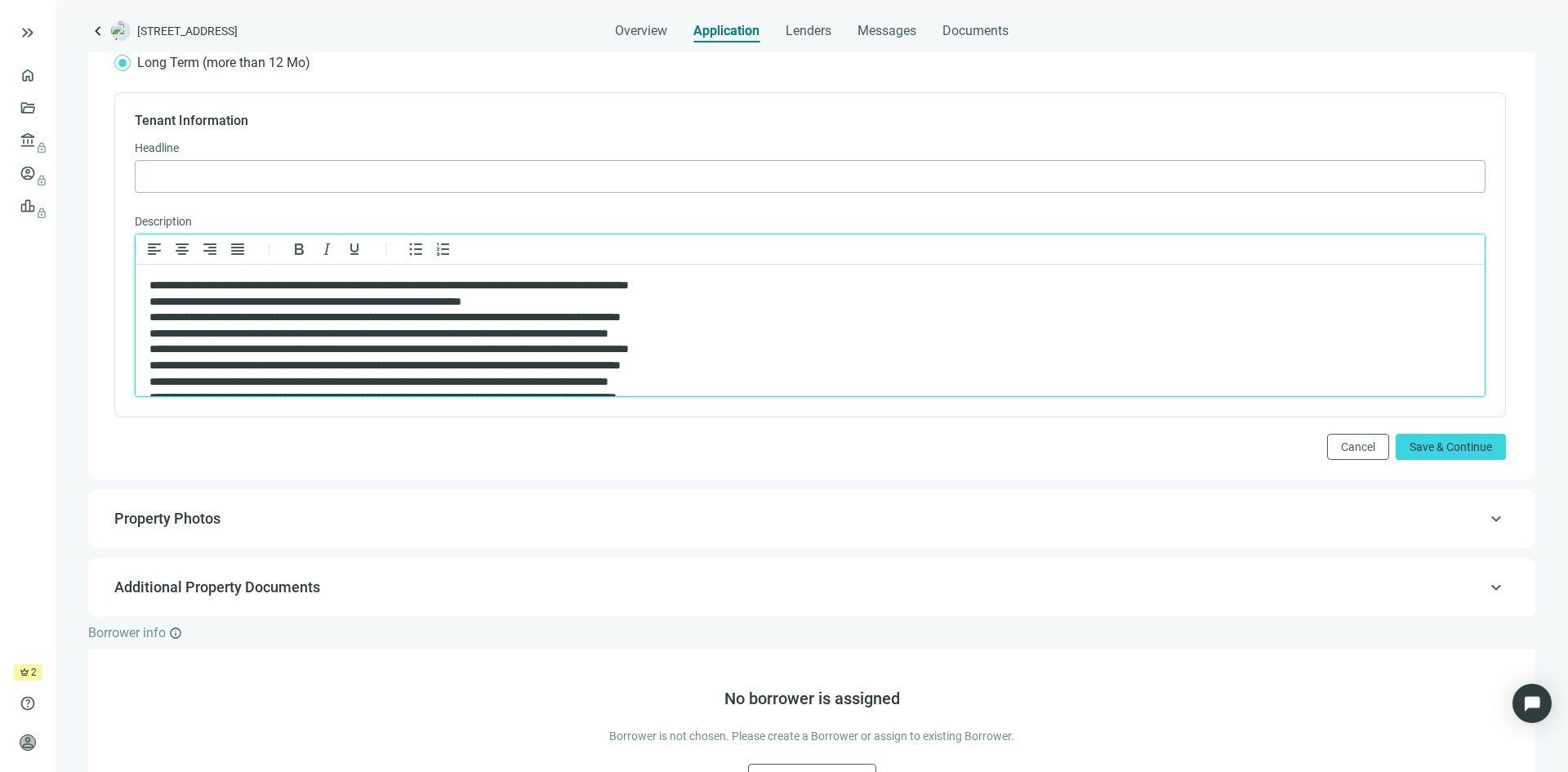
scroll to position [9, 0]
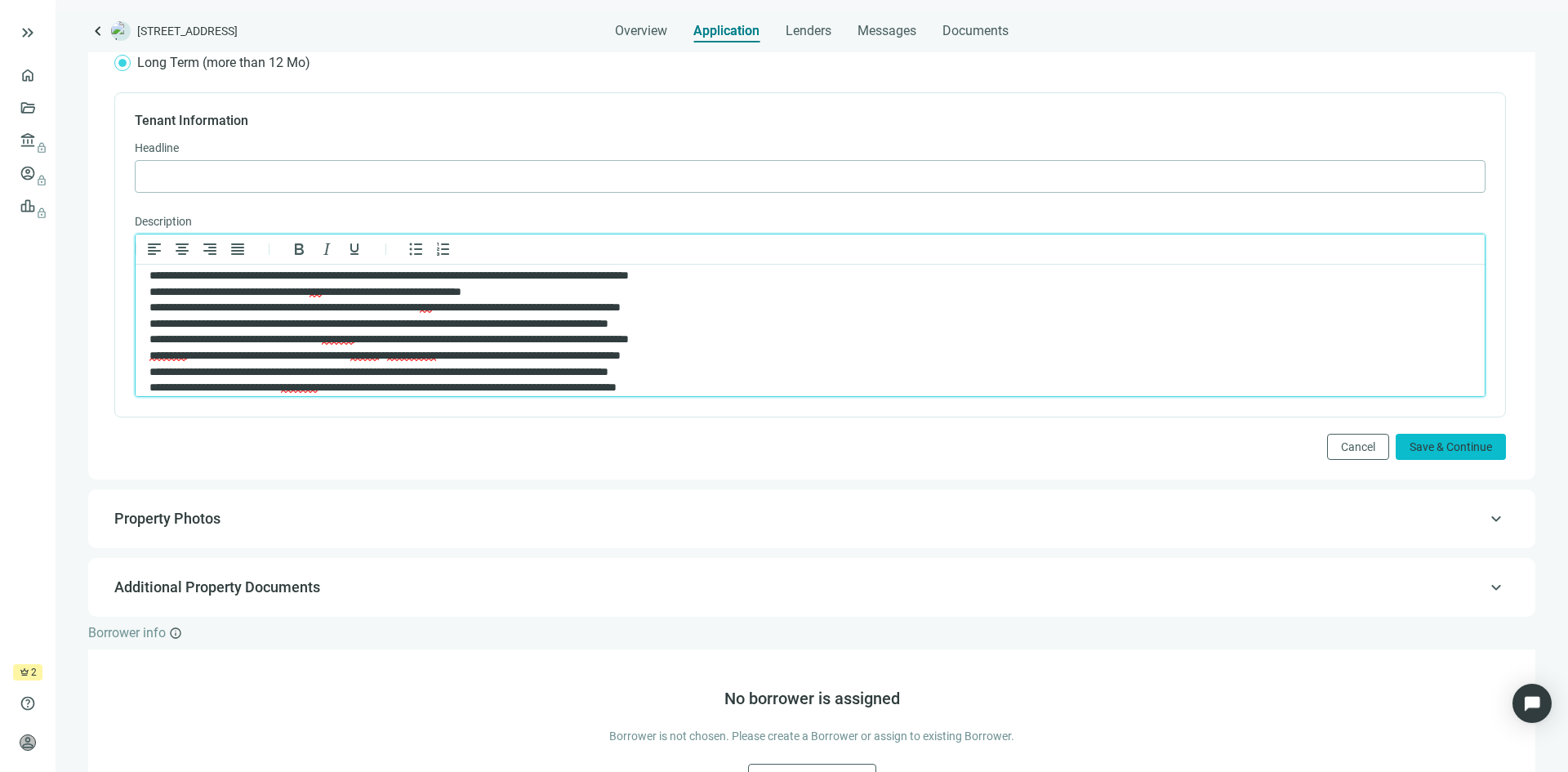
click at [1436, 452] on span "Save & Continue" at bounding box center [1451, 446] width 83 height 13
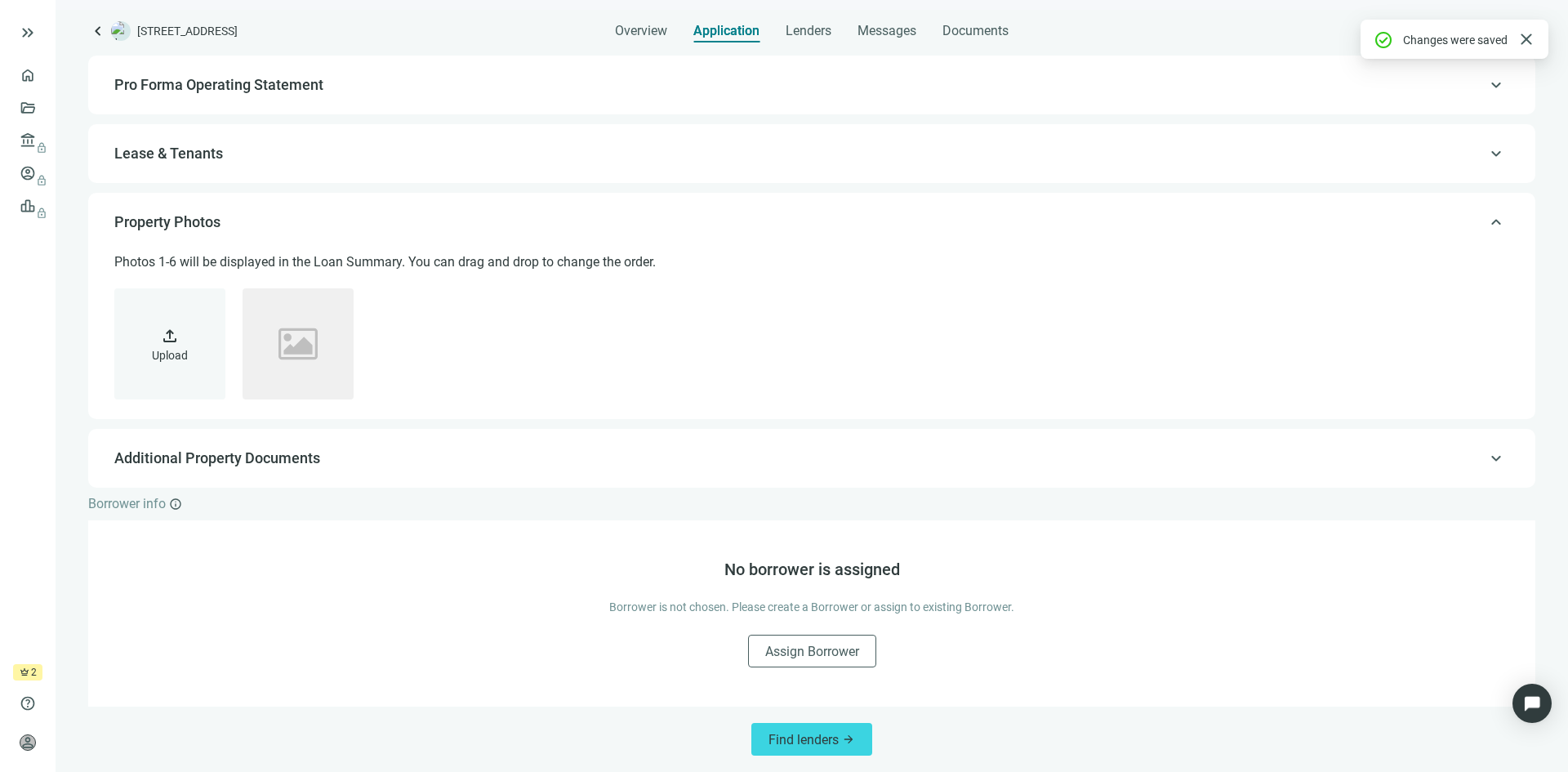
scroll to position [182, 0]
click at [633, 461] on span "Additional Property Documents" at bounding box center [810, 458] width 1392 height 20
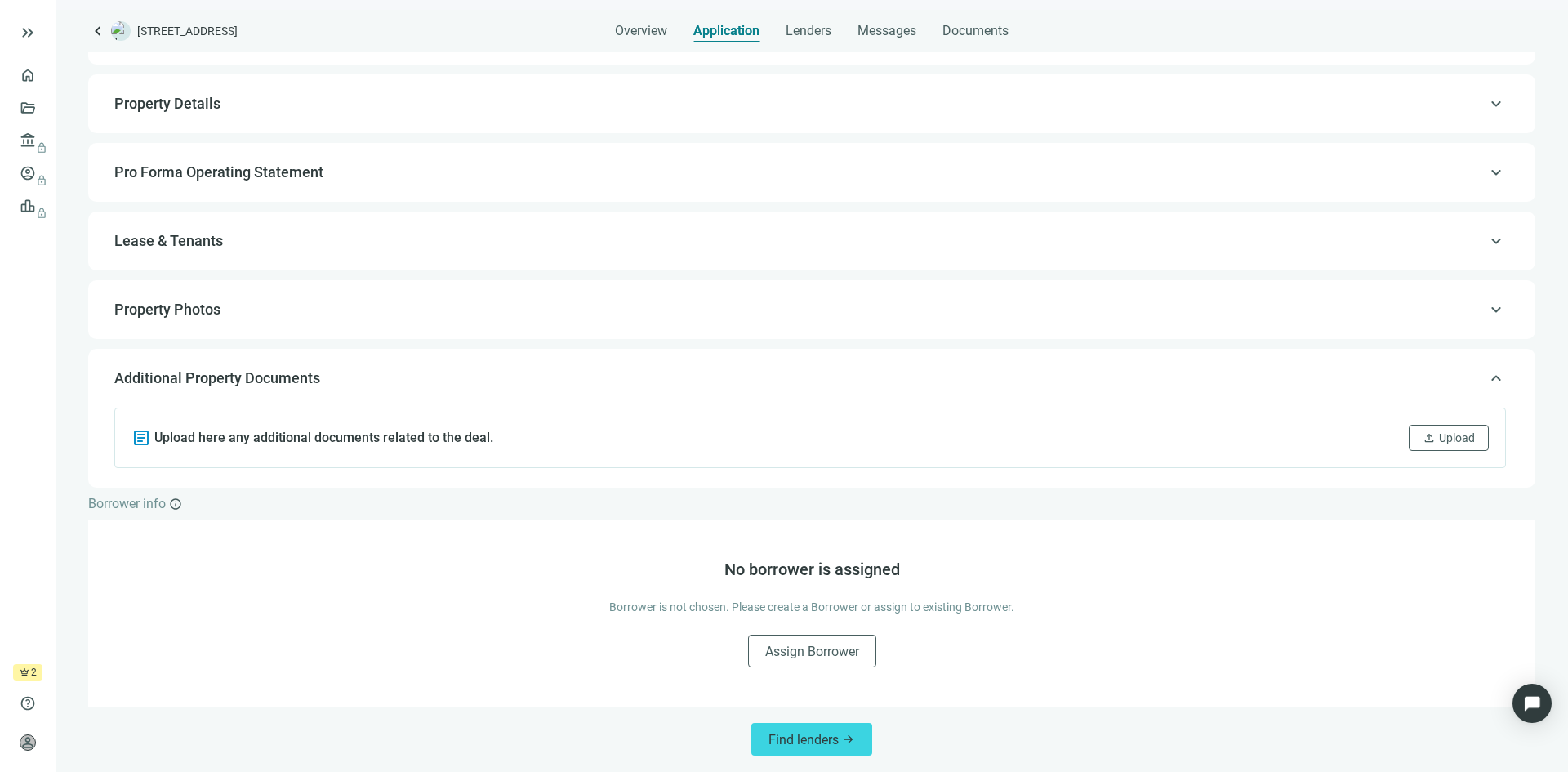
scroll to position [95, 0]
click at [1423, 440] on span "upload" at bounding box center [1430, 438] width 13 height 13
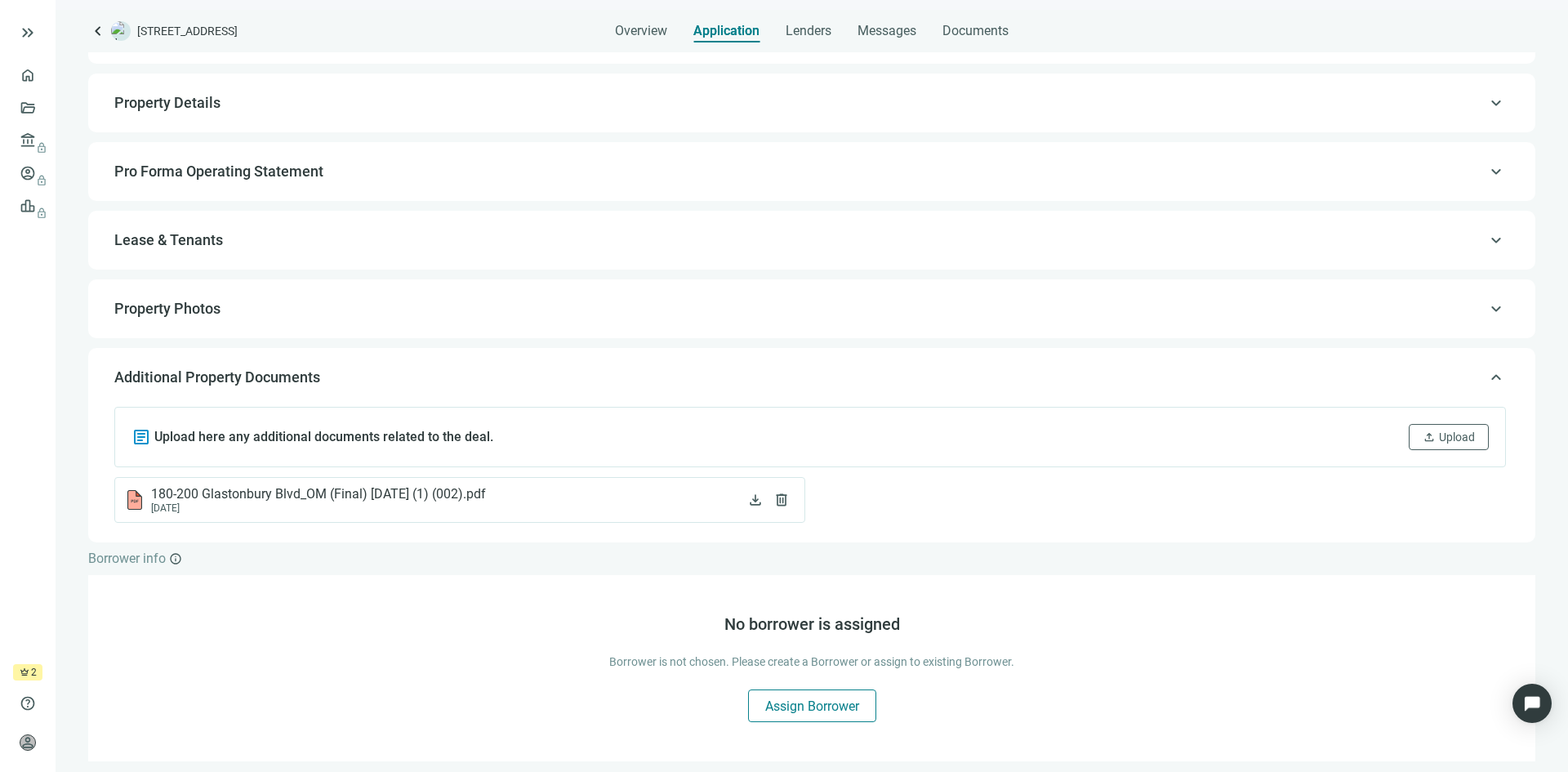
click at [785, 705] on span "Assign Borrower" at bounding box center [813, 706] width 94 height 15
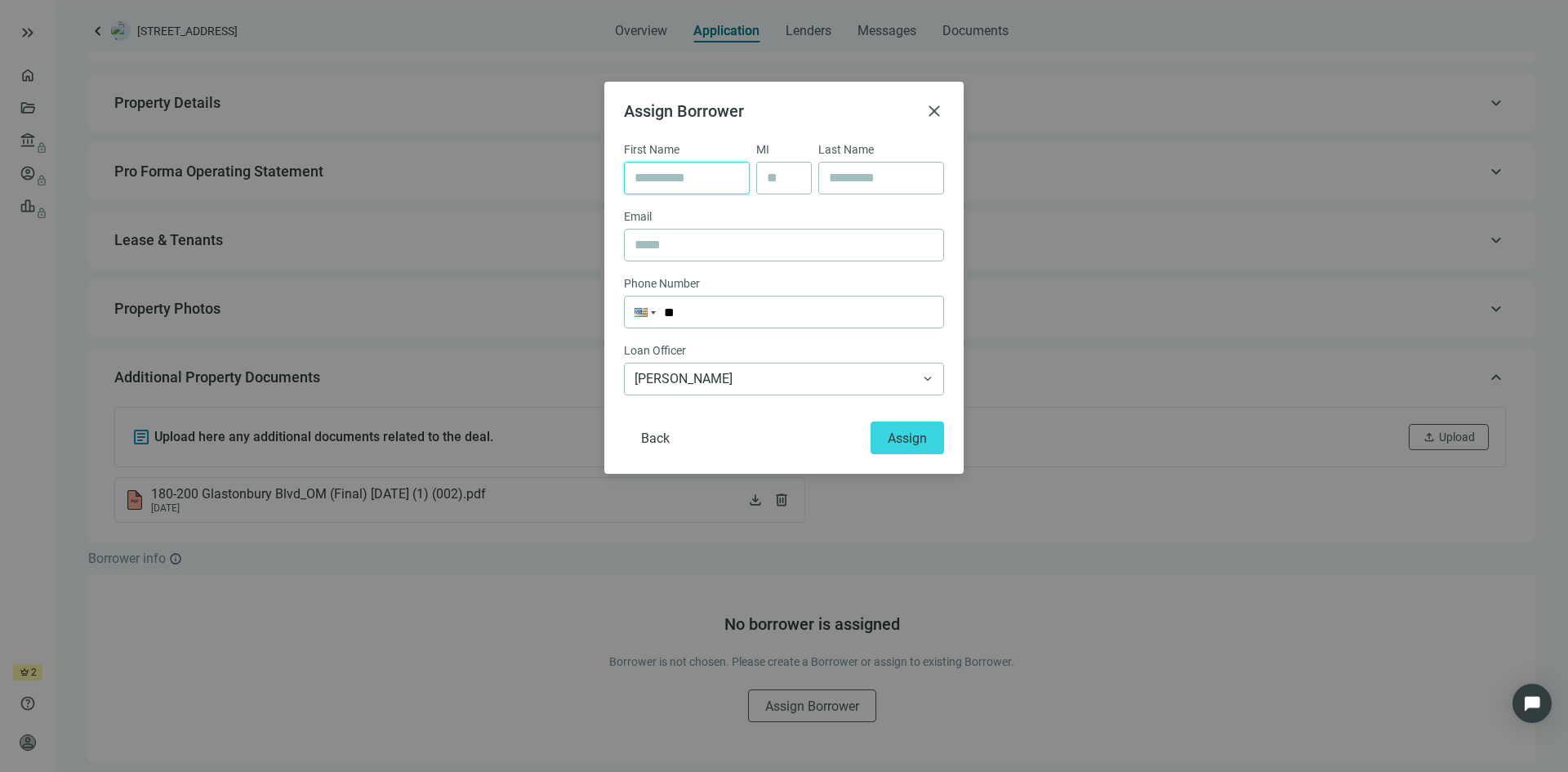
click at [674, 179] on input "text" at bounding box center [687, 178] width 105 height 31
type input "*******"
type input "********"
click at [675, 239] on input "text" at bounding box center [784, 245] width 299 height 31
click at [703, 248] on input "text" at bounding box center [784, 245] width 299 height 31
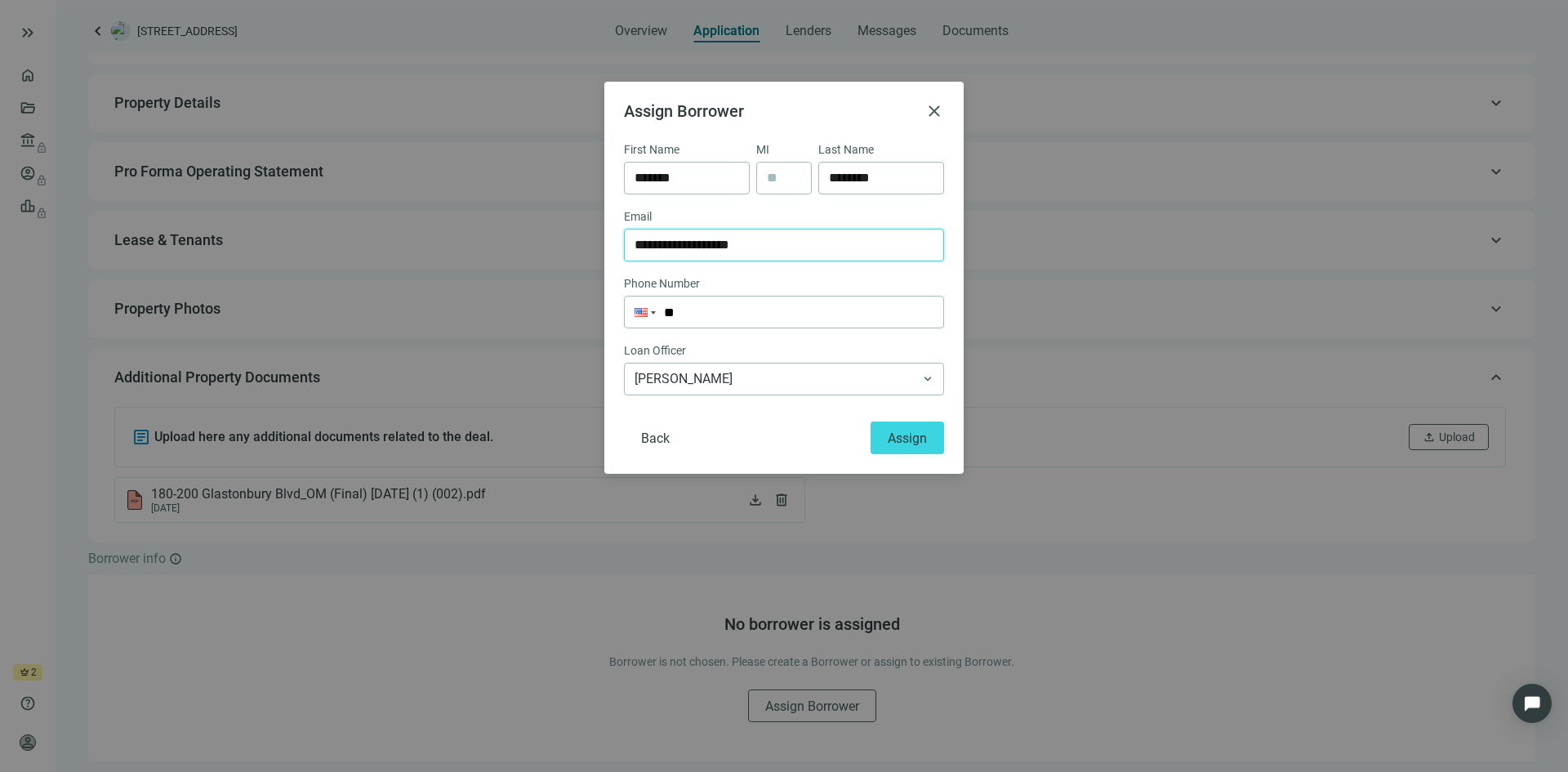
type input "**********"
click at [897, 434] on span "Assign" at bounding box center [908, 438] width 40 height 15
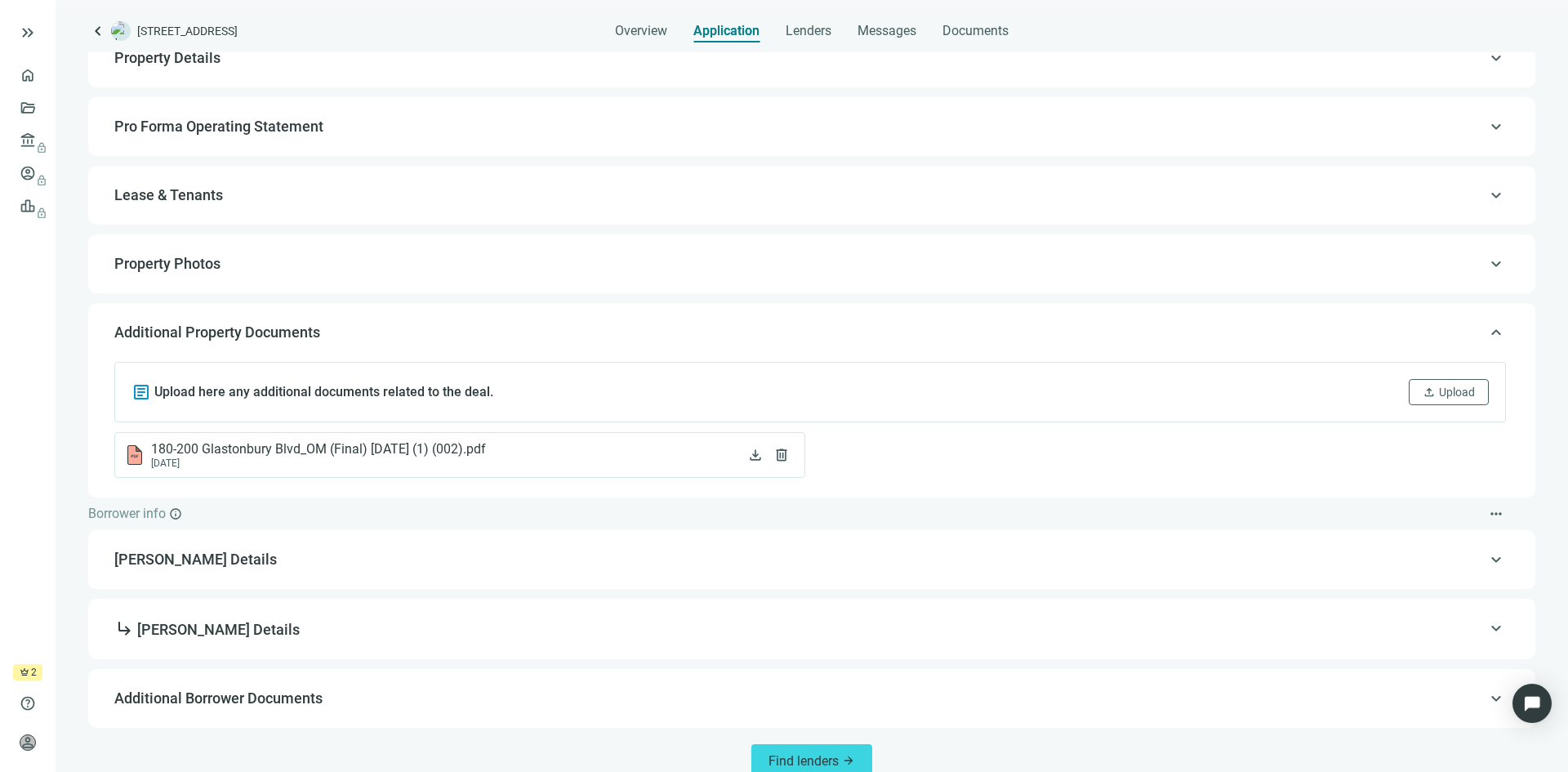
scroll to position [161, 0]
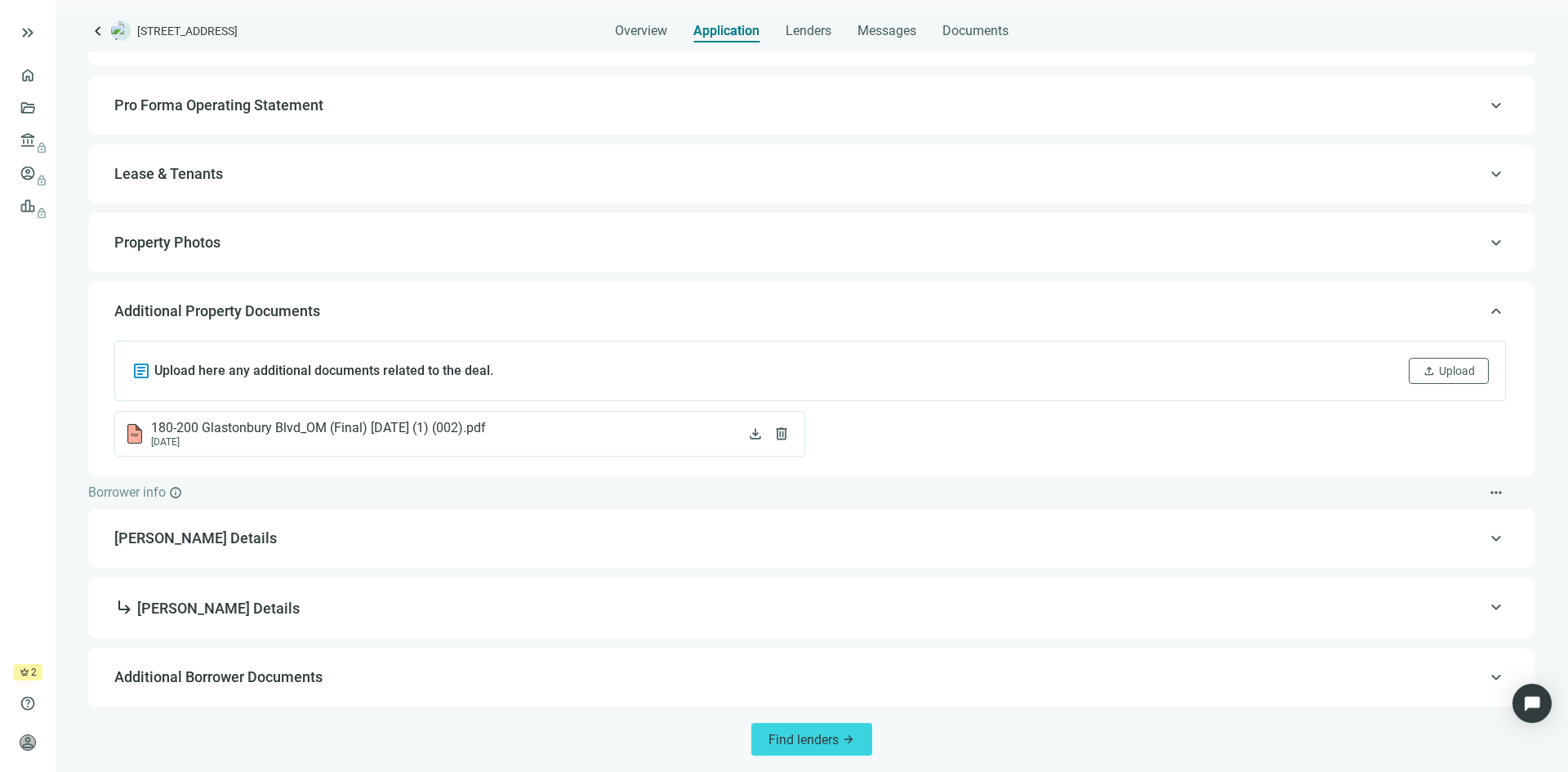
click at [1447, 682] on span "Additional Borrower Documents" at bounding box center [810, 677] width 1392 height 20
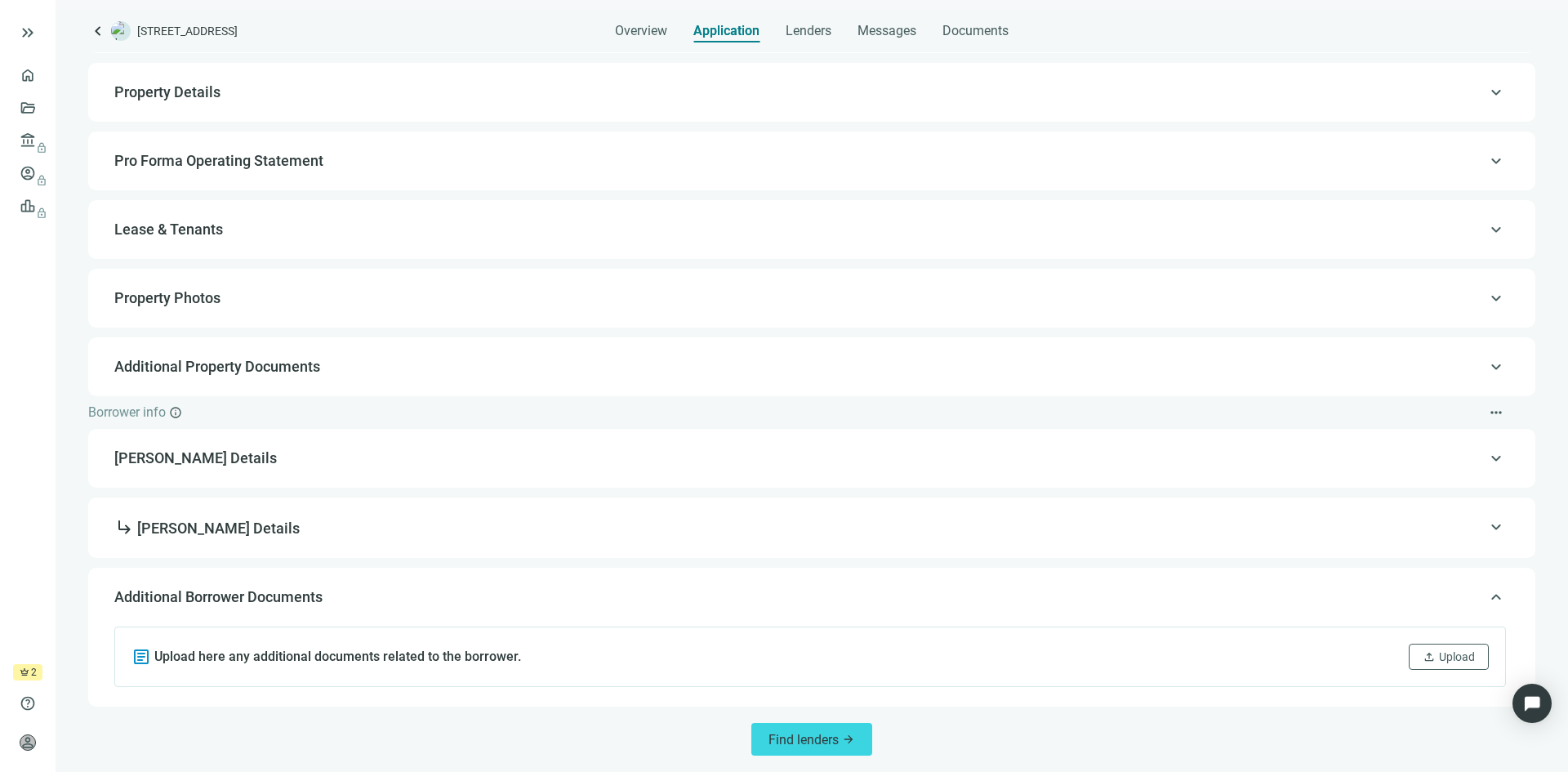
scroll to position [105, 0]
drag, startPoint x: 470, startPoint y: 651, endPoint x: 587, endPoint y: 657, distance: 117.2
click at [470, 651] on h4 "Upload here any additional documents related to the borrower." at bounding box center [337, 656] width 366 height 16
click at [1422, 653] on button "upload Upload" at bounding box center [1448, 656] width 80 height 26
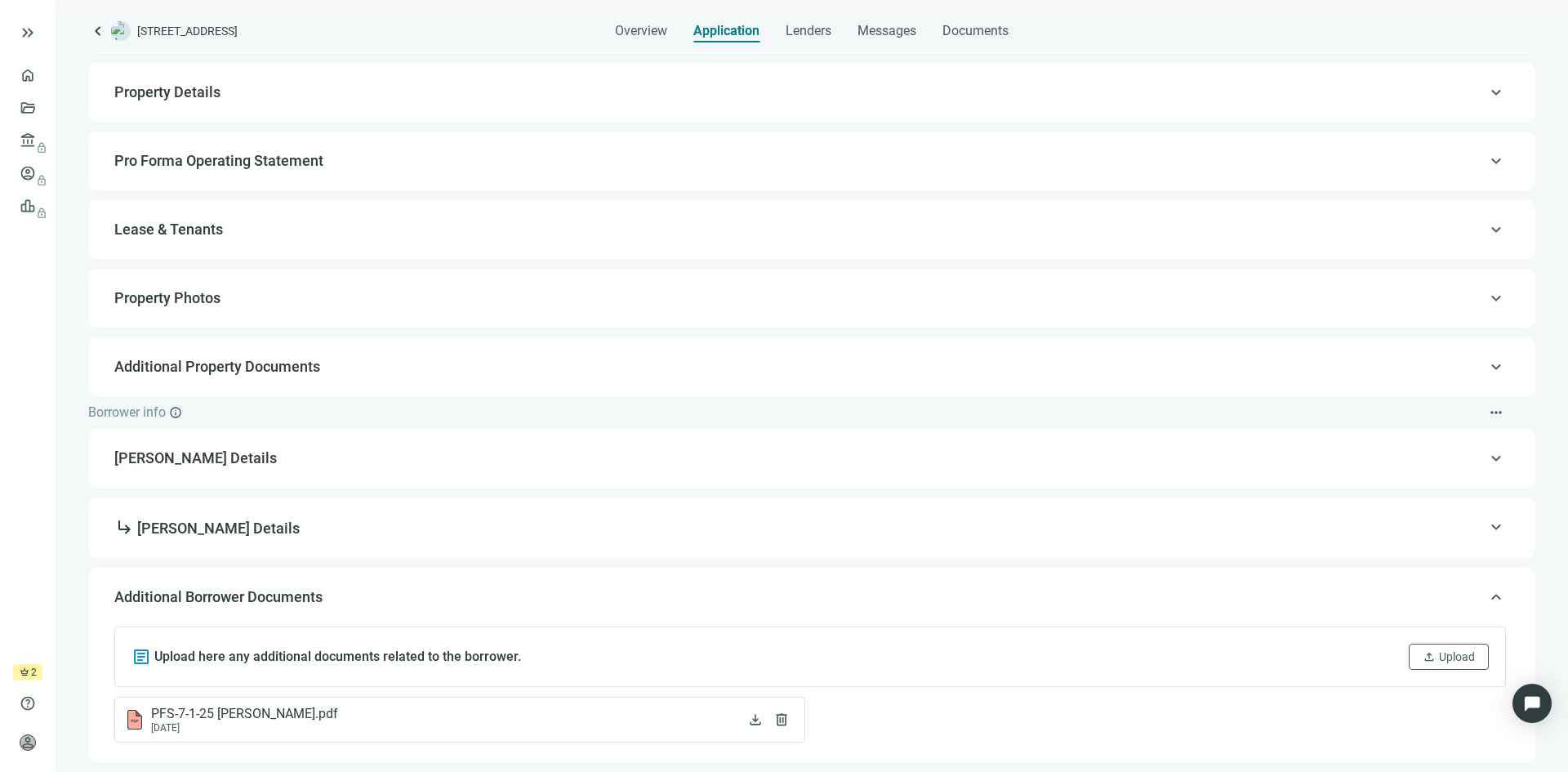
scroll to position [161, 0]
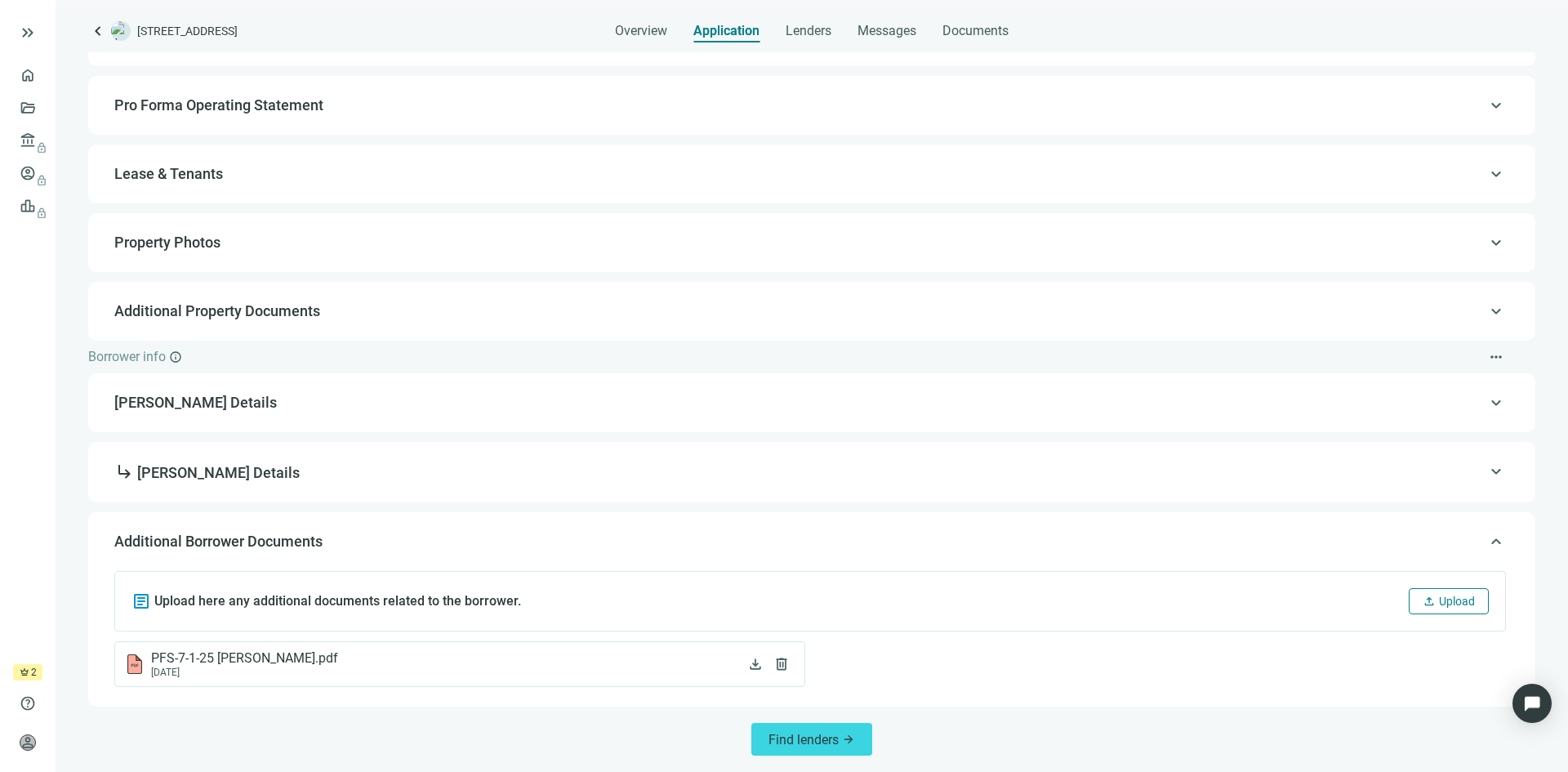
click at [1423, 603] on span "upload" at bounding box center [1430, 601] width 13 height 13
click at [806, 748] on button "Find lenders arrow_forward" at bounding box center [812, 739] width 121 height 33
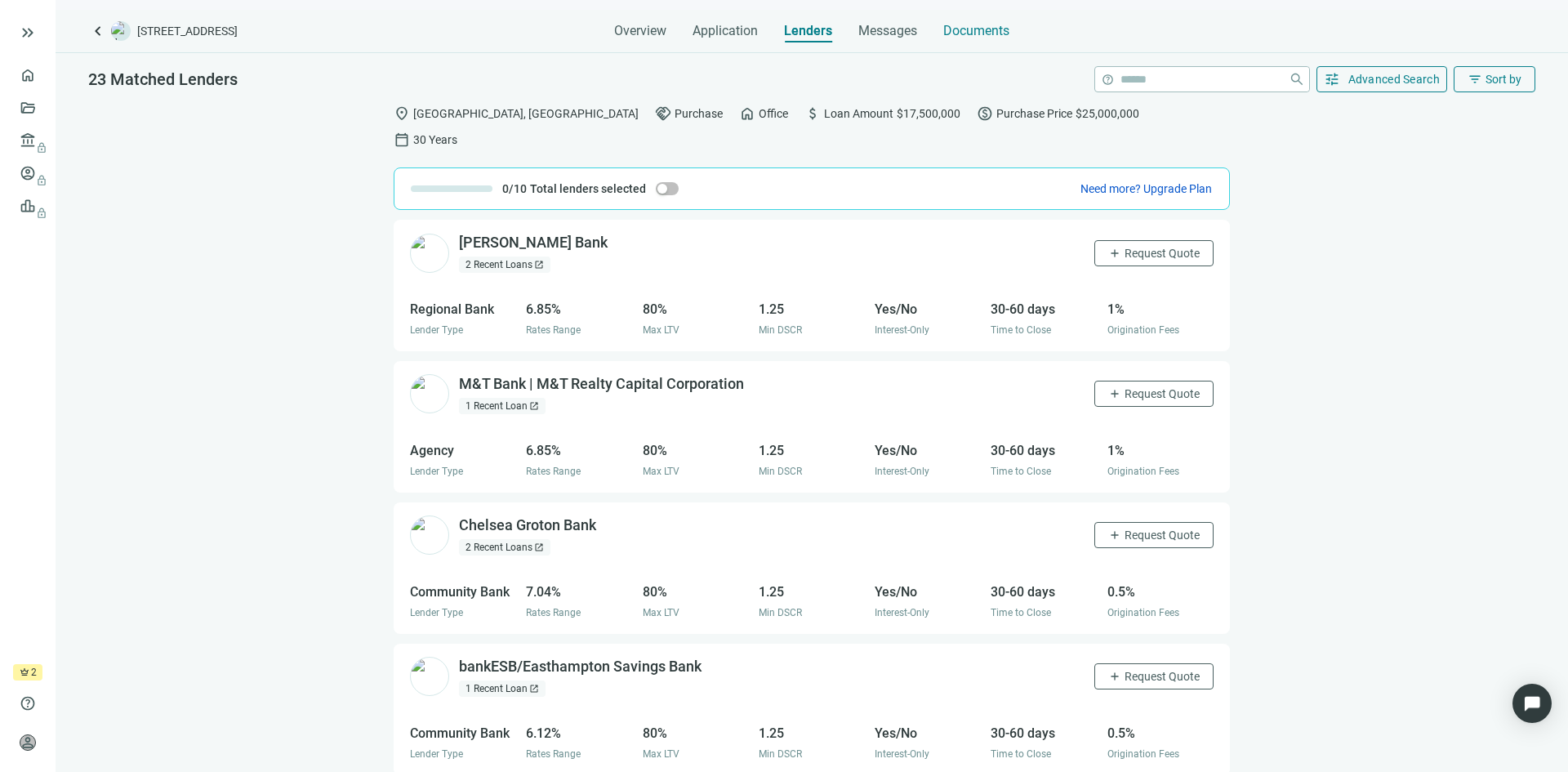
click at [980, 33] on span "Documents" at bounding box center [977, 30] width 66 height 16
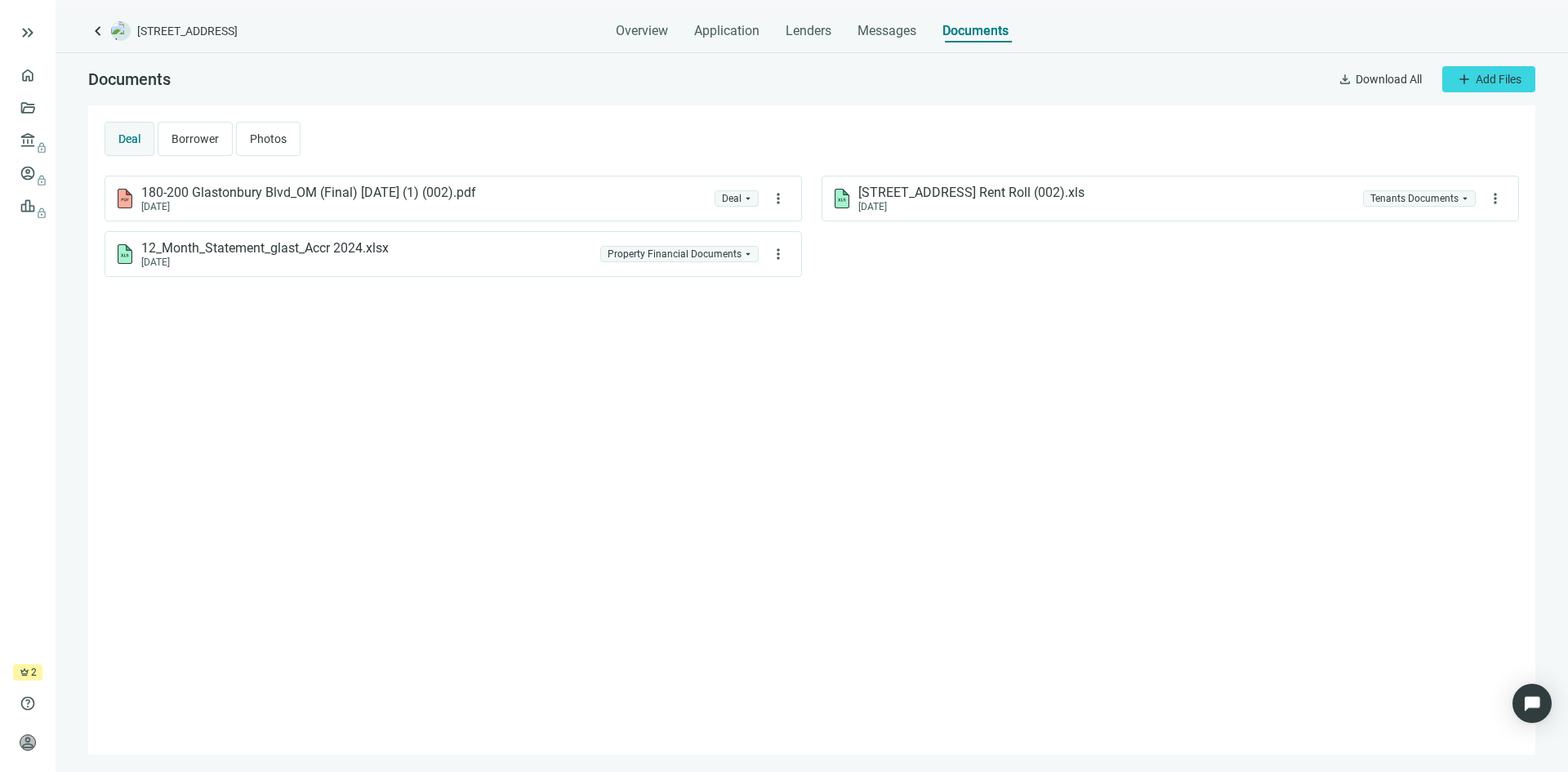
click at [205, 142] on span "Borrower" at bounding box center [195, 139] width 47 height 13
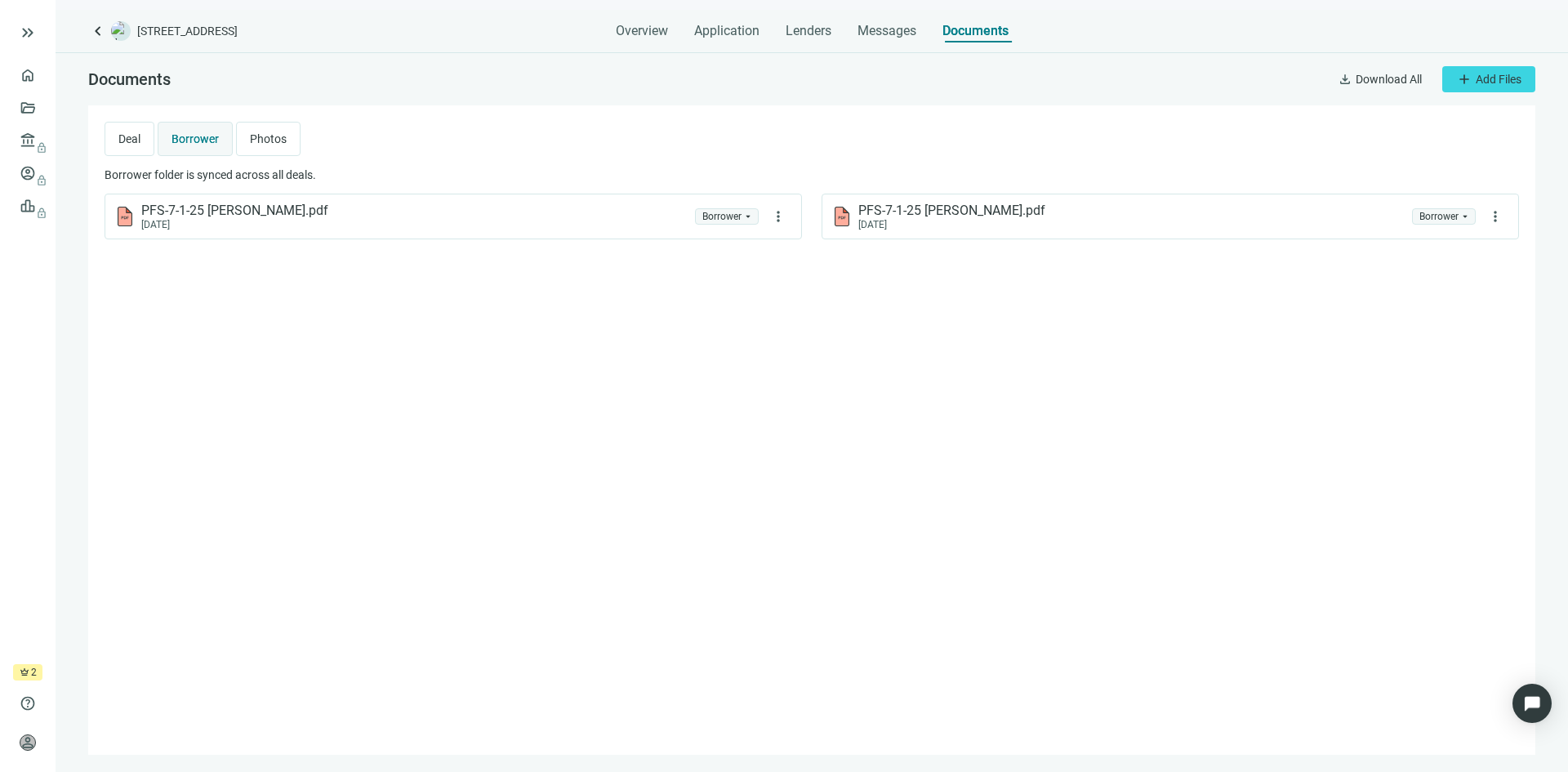
click at [274, 135] on span "Photos" at bounding box center [267, 139] width 37 height 13
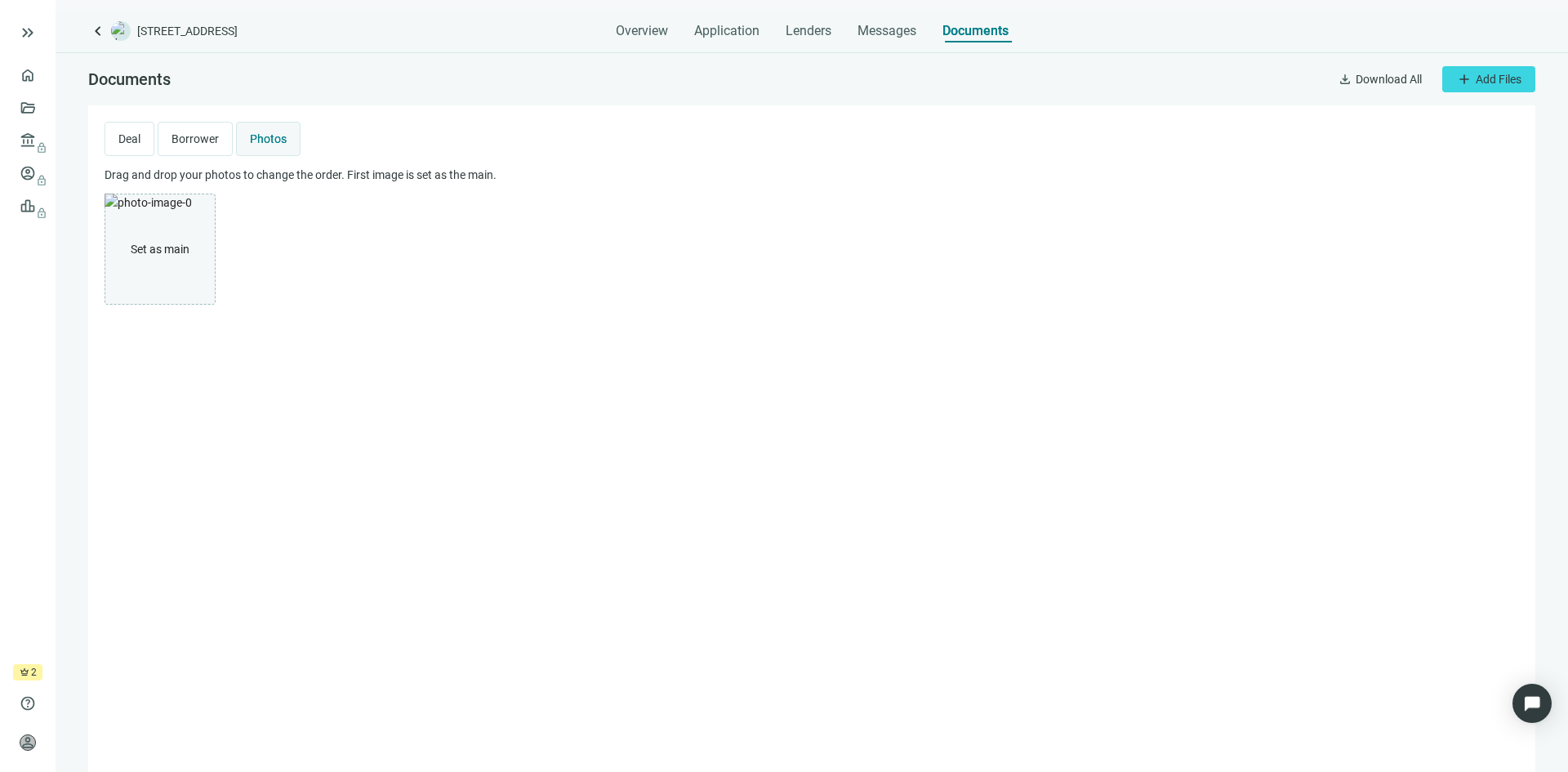
click at [139, 142] on span "Deal" at bounding box center [129, 139] width 22 height 13
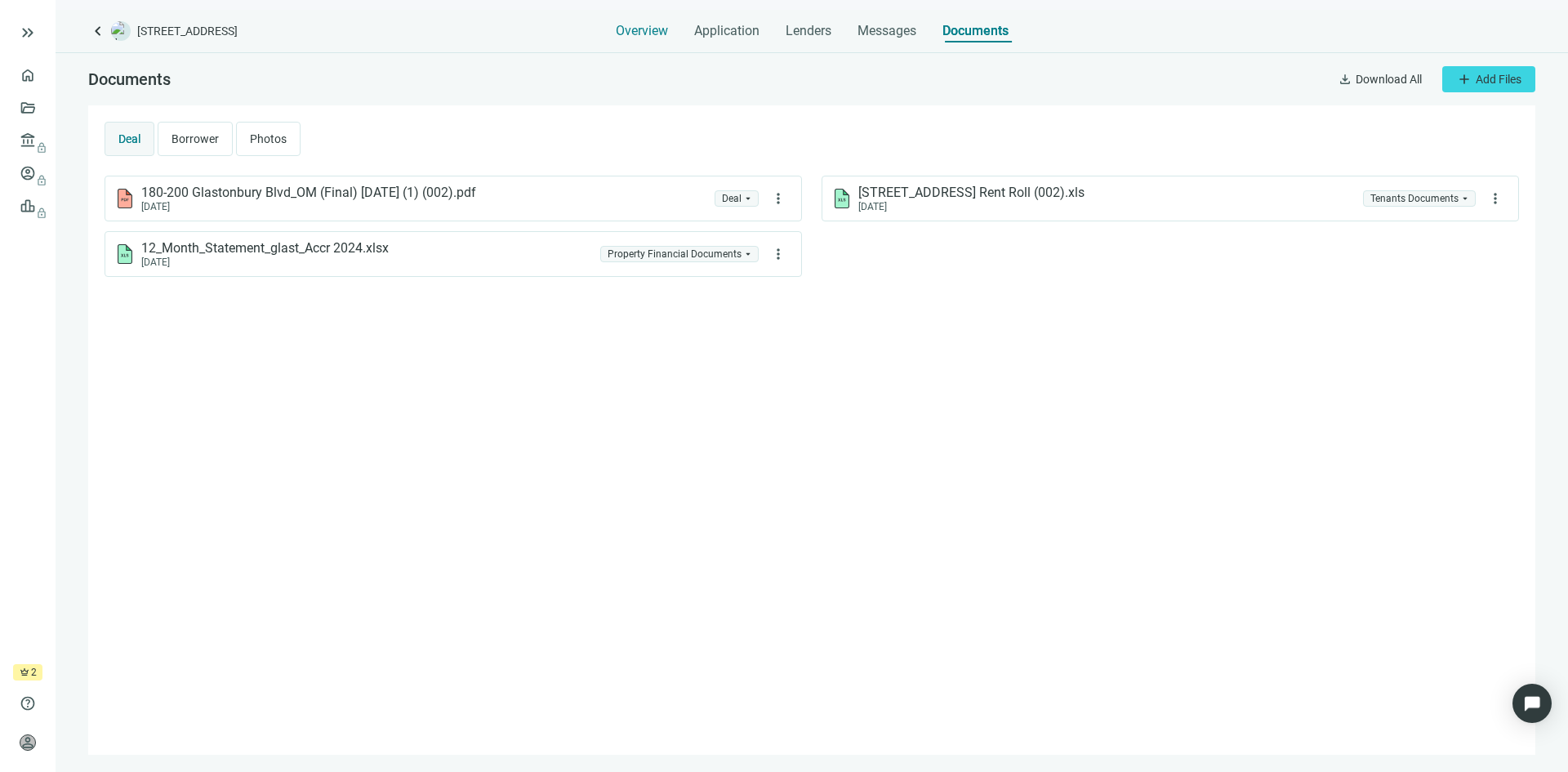
click at [642, 36] on span "Overview" at bounding box center [642, 30] width 53 height 16
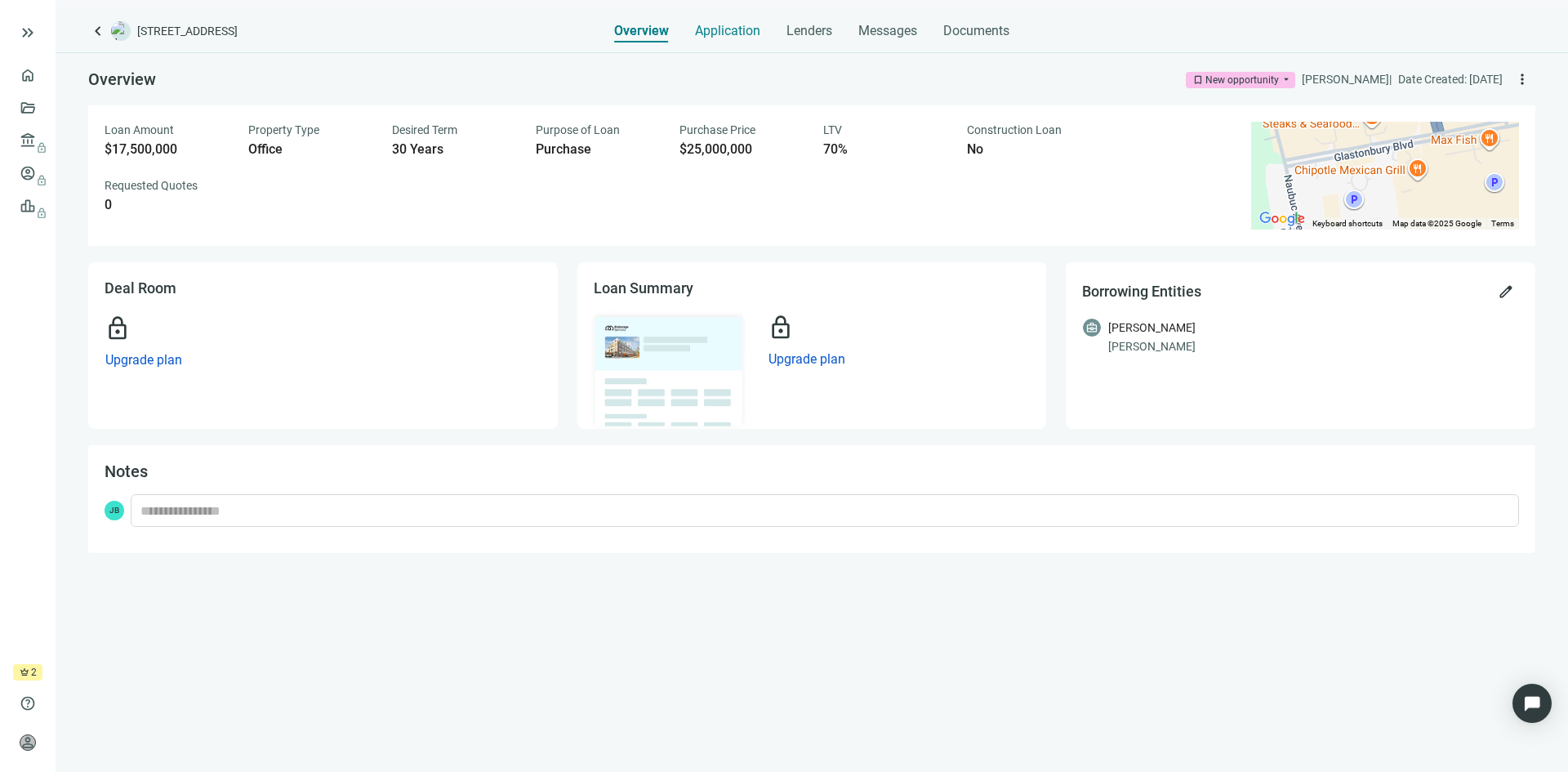
click at [732, 34] on span "Application" at bounding box center [727, 30] width 65 height 16
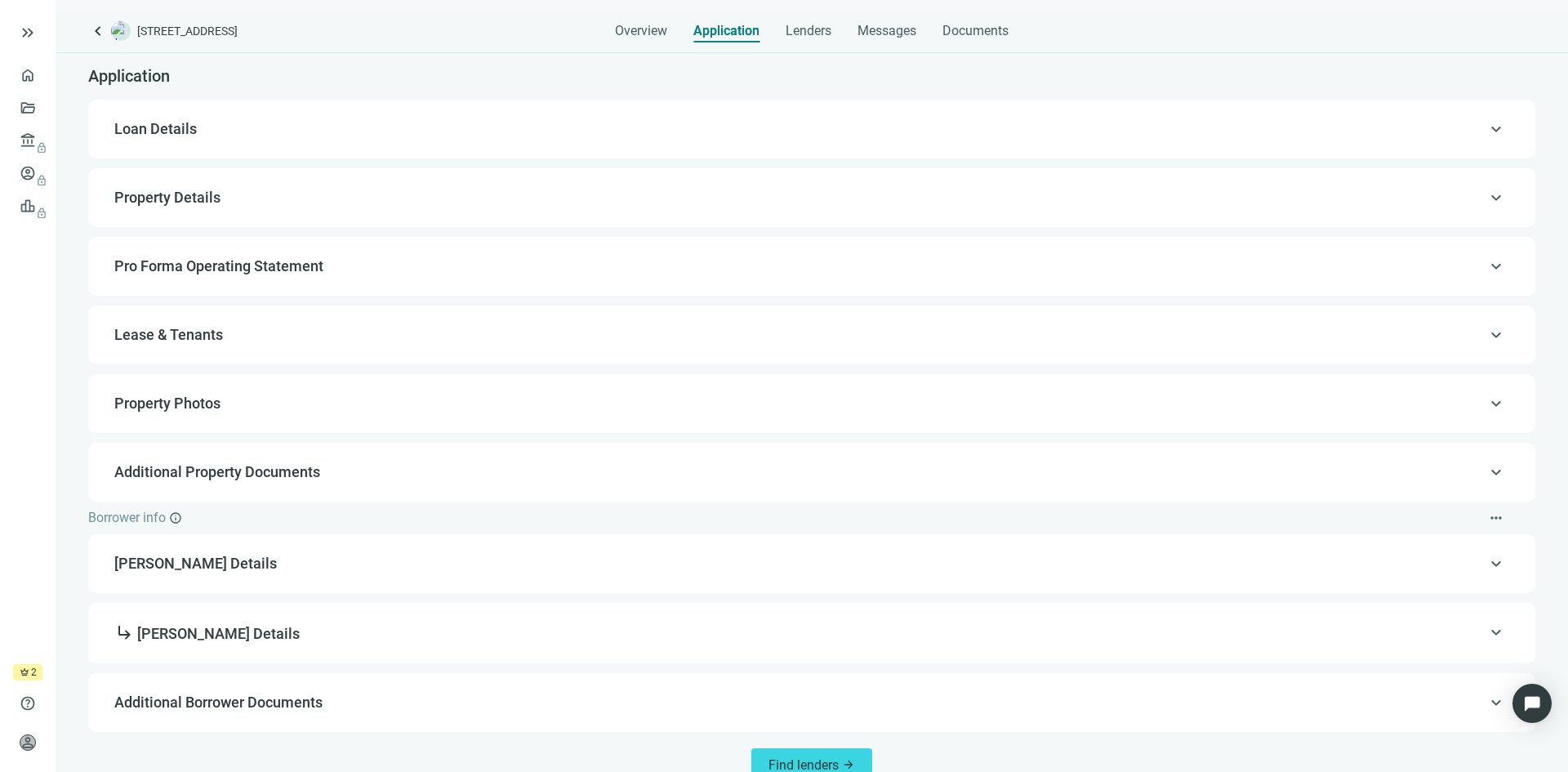
click at [1487, 266] on span "keyboard_arrow_up" at bounding box center [1496, 266] width 20 height 0
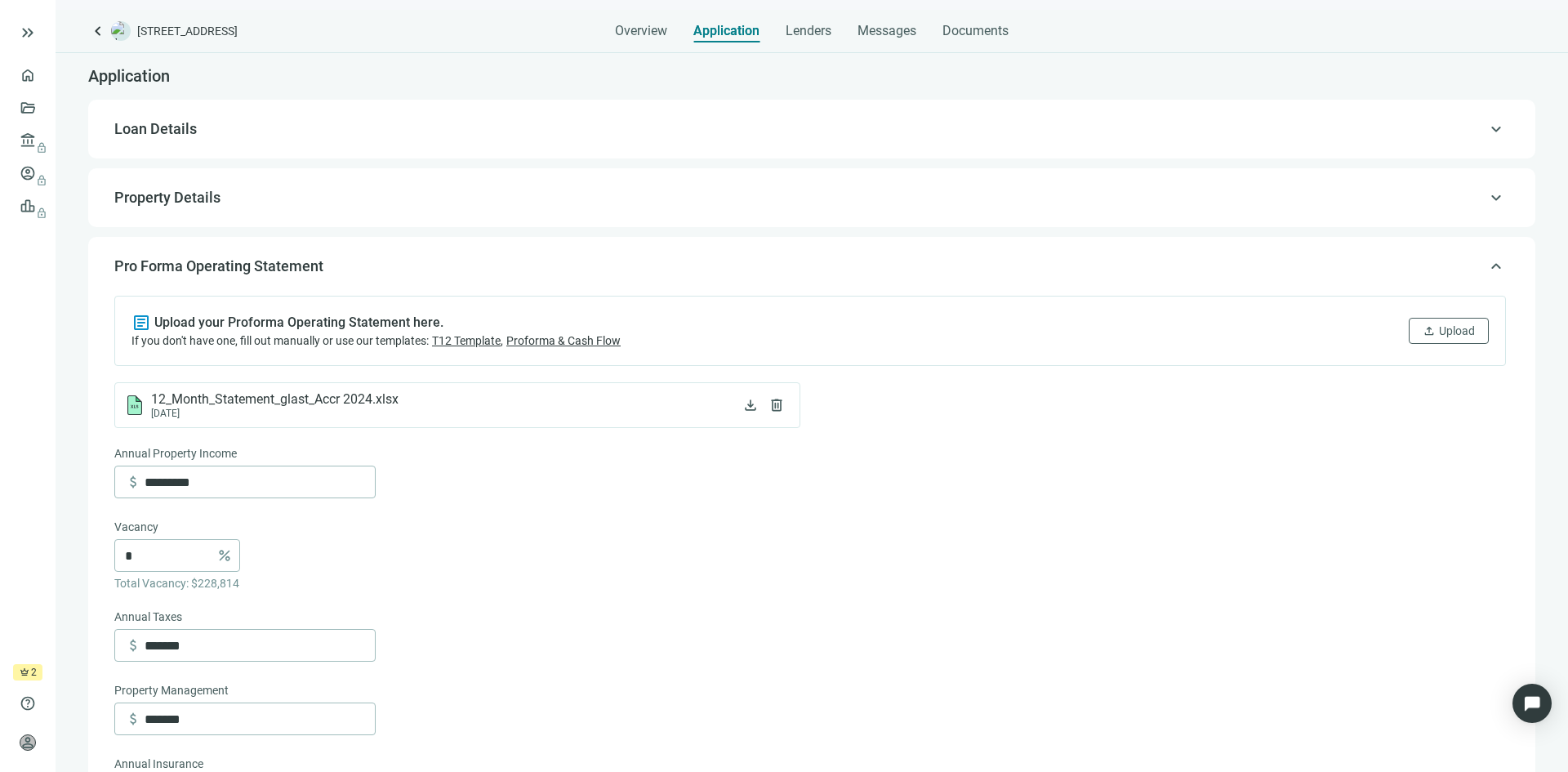
click at [1487, 129] on span "keyboard_arrow_up" at bounding box center [1496, 129] width 20 height 0
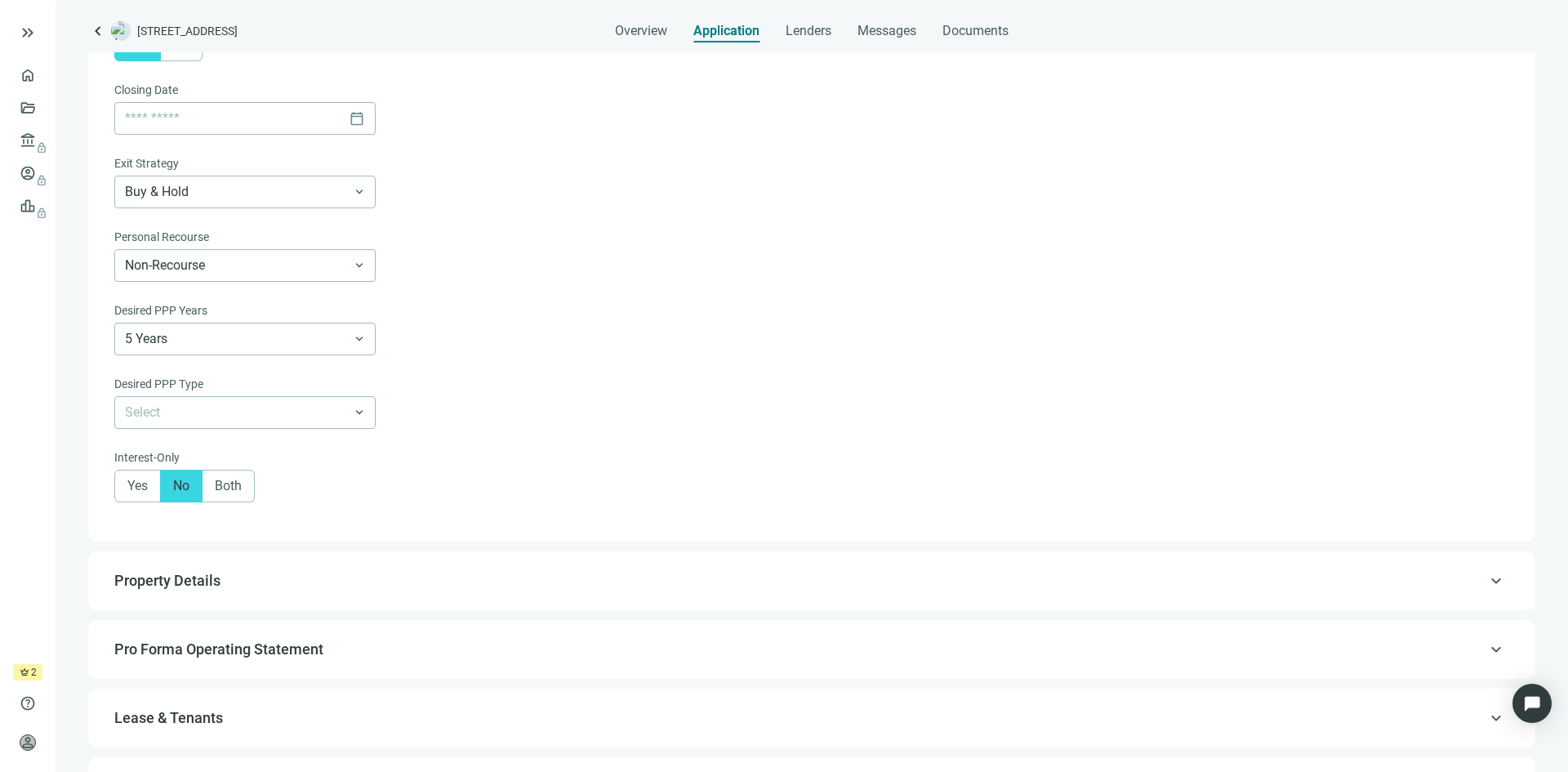
scroll to position [946, 0]
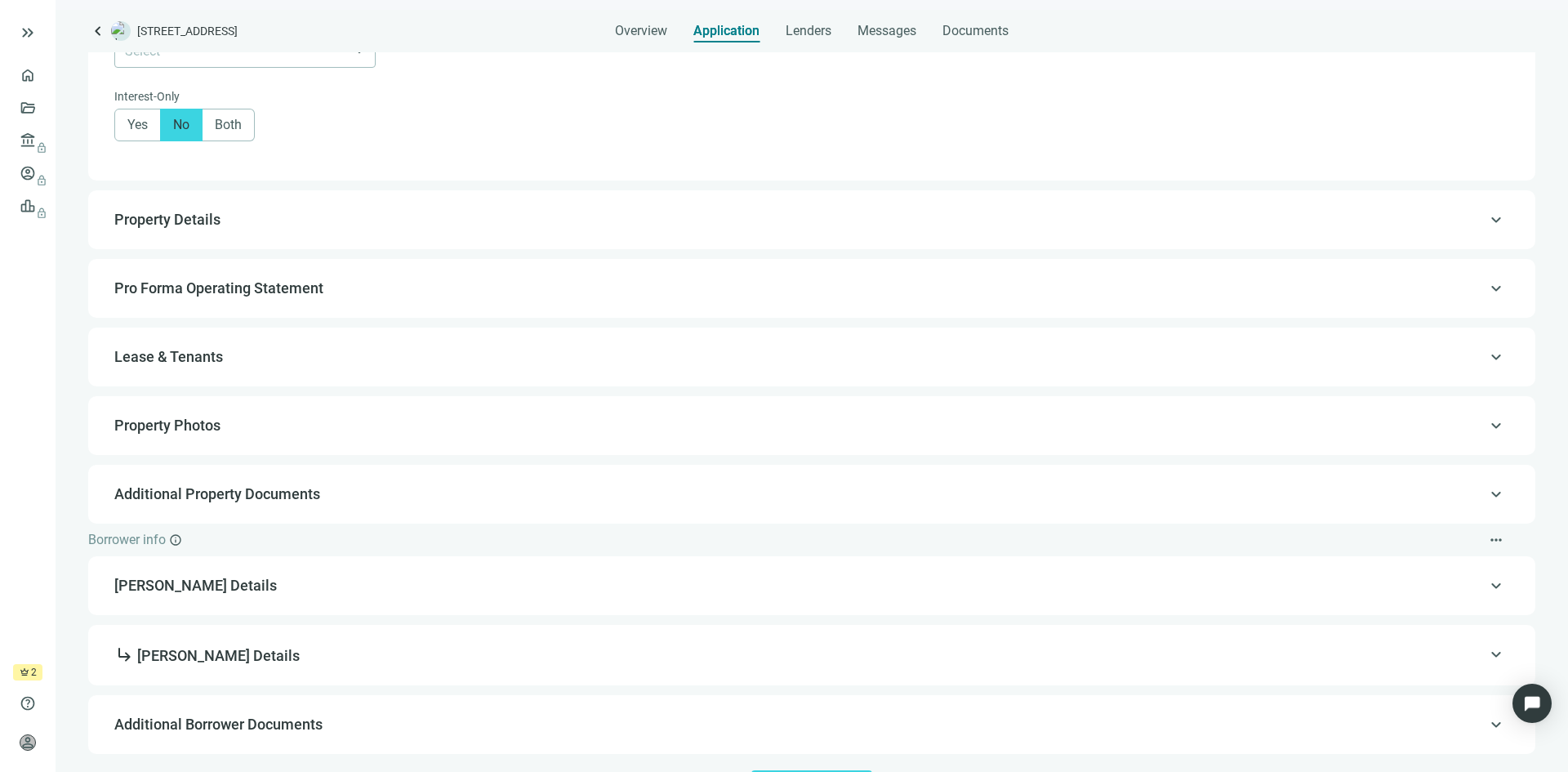
click at [833, 293] on span "Pro Forma Operating Statement" at bounding box center [810, 288] width 1392 height 20
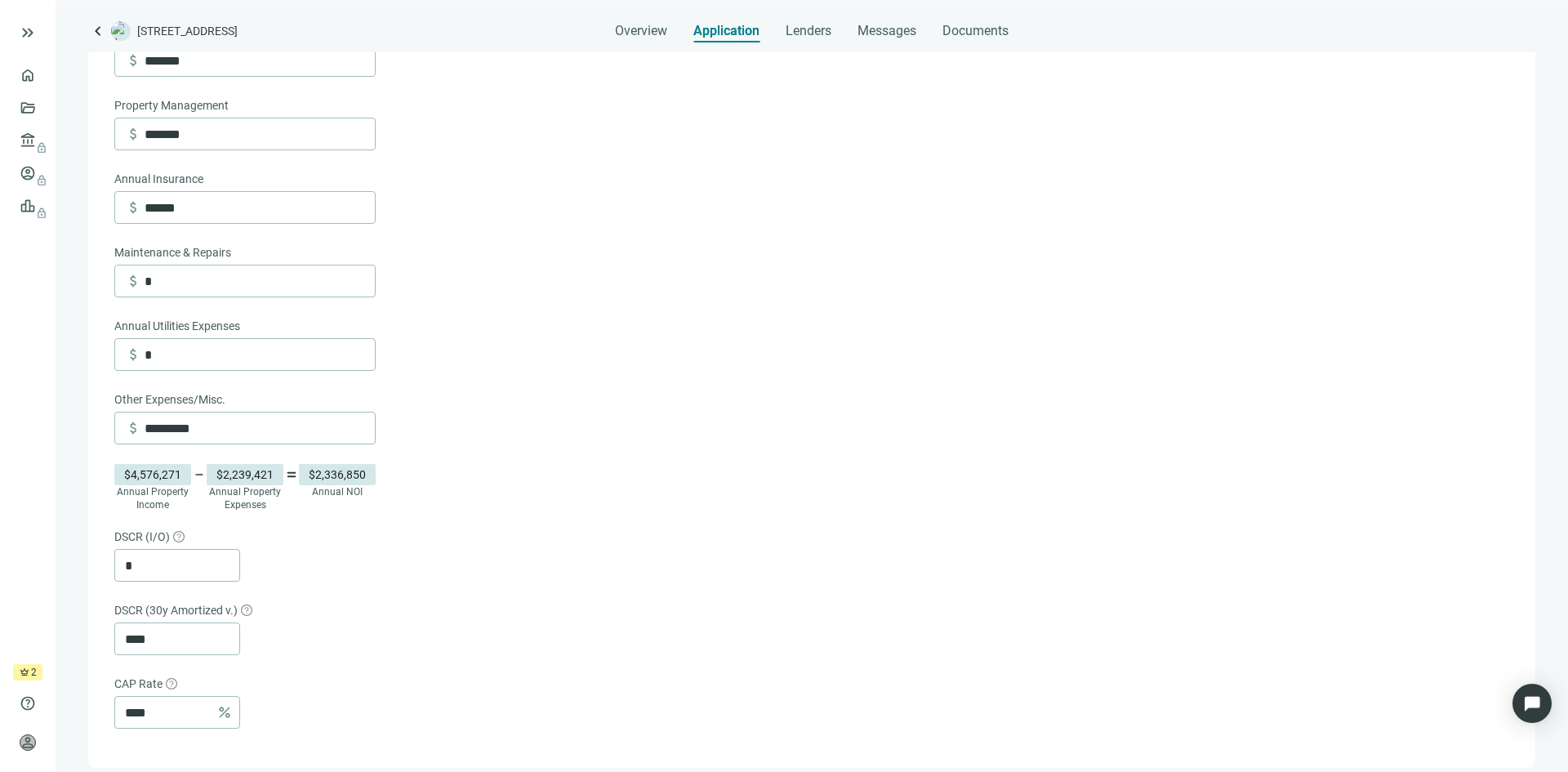
scroll to position [675, 0]
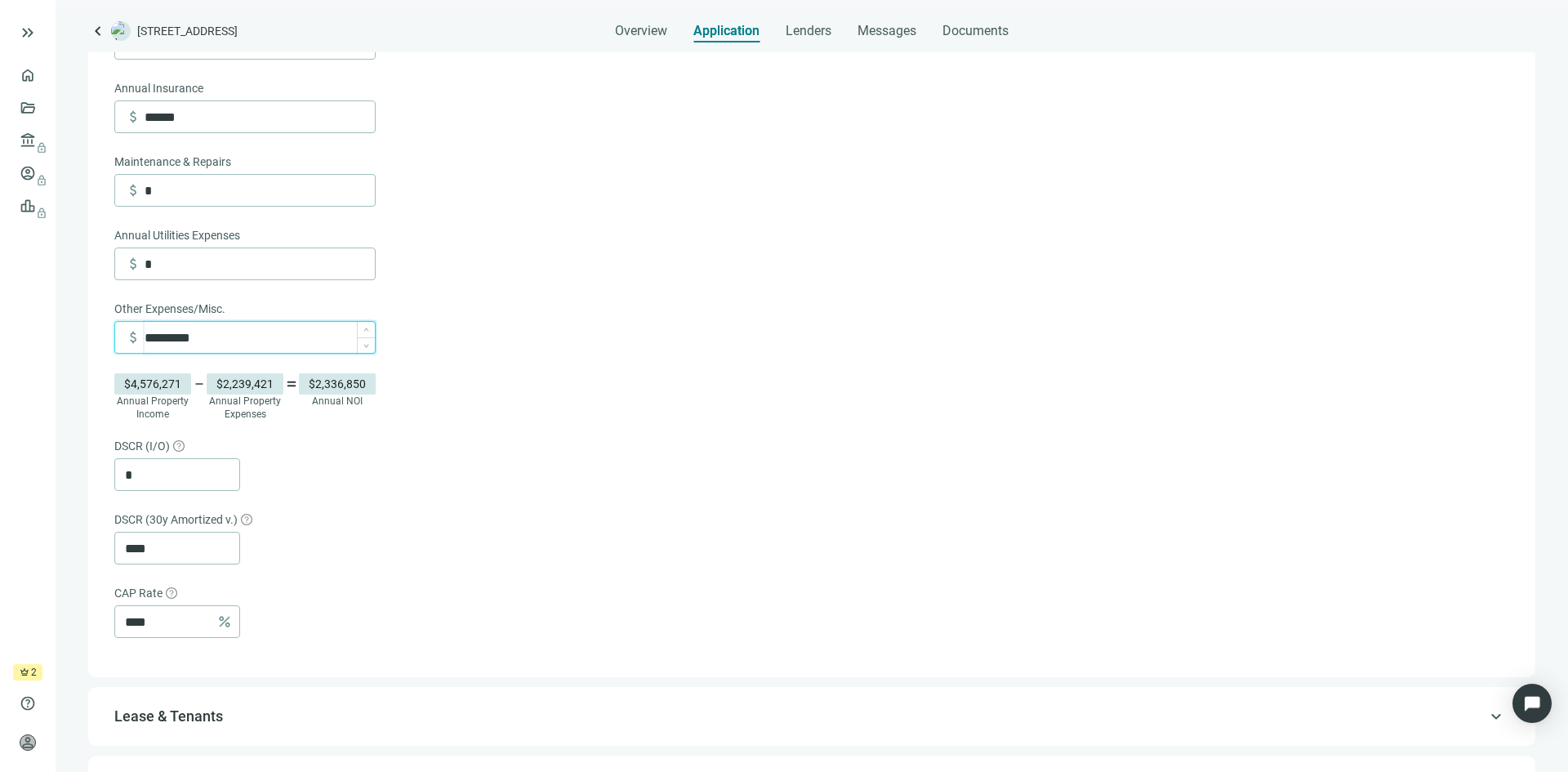
click at [252, 345] on input "*********" at bounding box center [260, 337] width 231 height 31
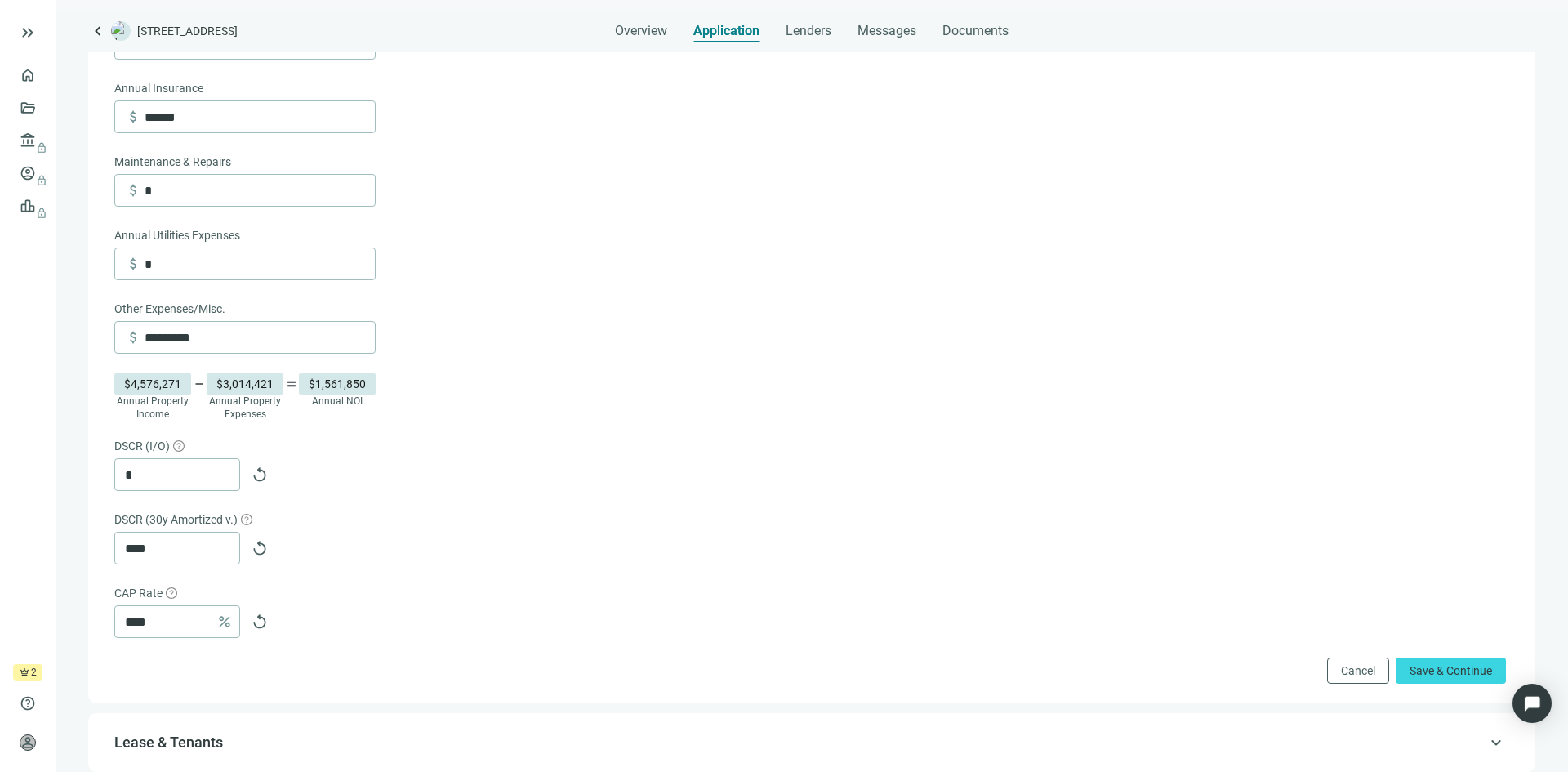
click at [400, 480] on div "* replay" at bounding box center [810, 474] width 1392 height 33
click at [262, 476] on span "replay" at bounding box center [259, 474] width 16 height 16
click at [259, 553] on span "replay" at bounding box center [259, 547] width 16 height 16
click at [264, 630] on span "replay" at bounding box center [259, 620] width 16 height 16
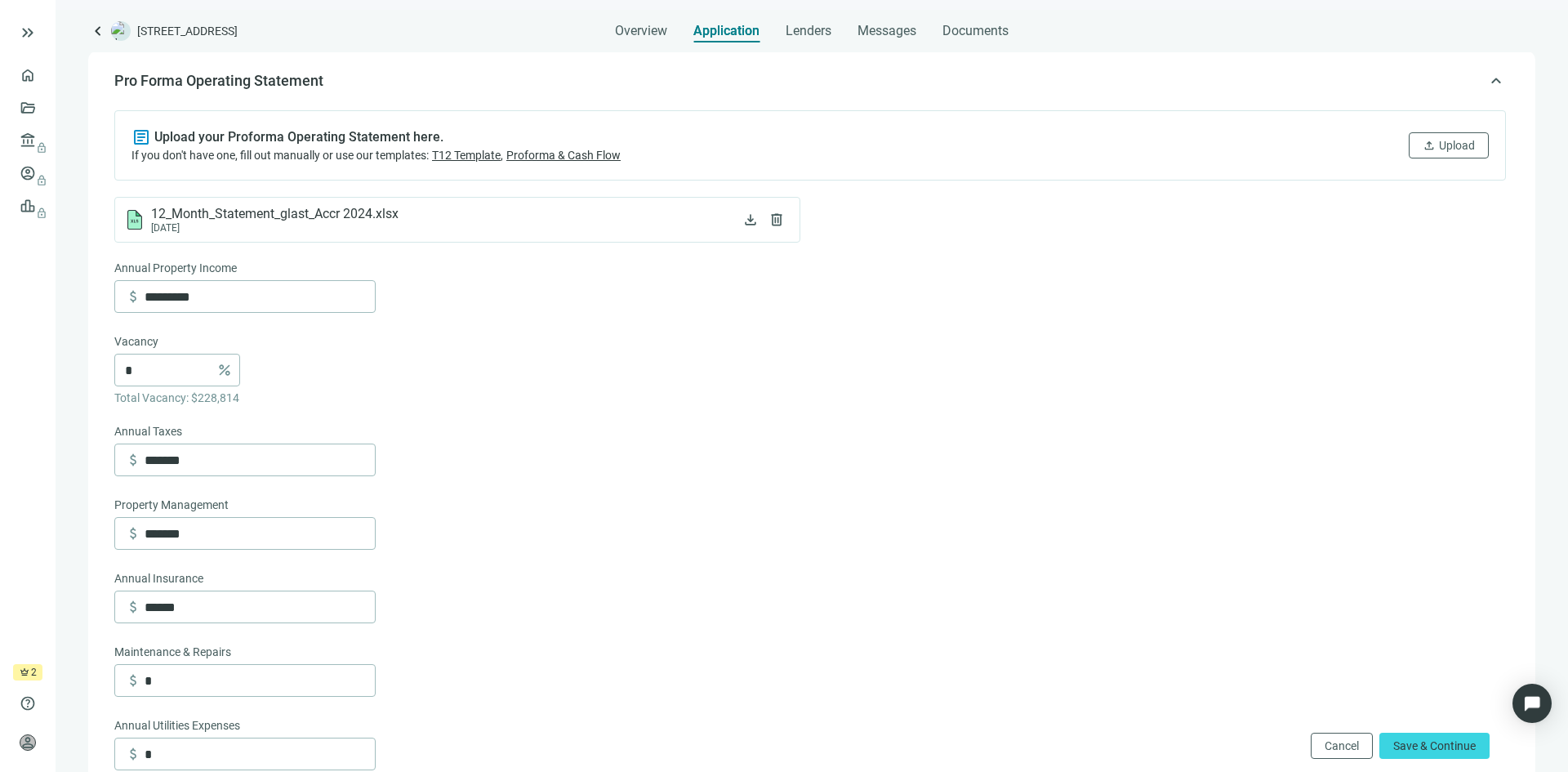
scroll to position [0, 0]
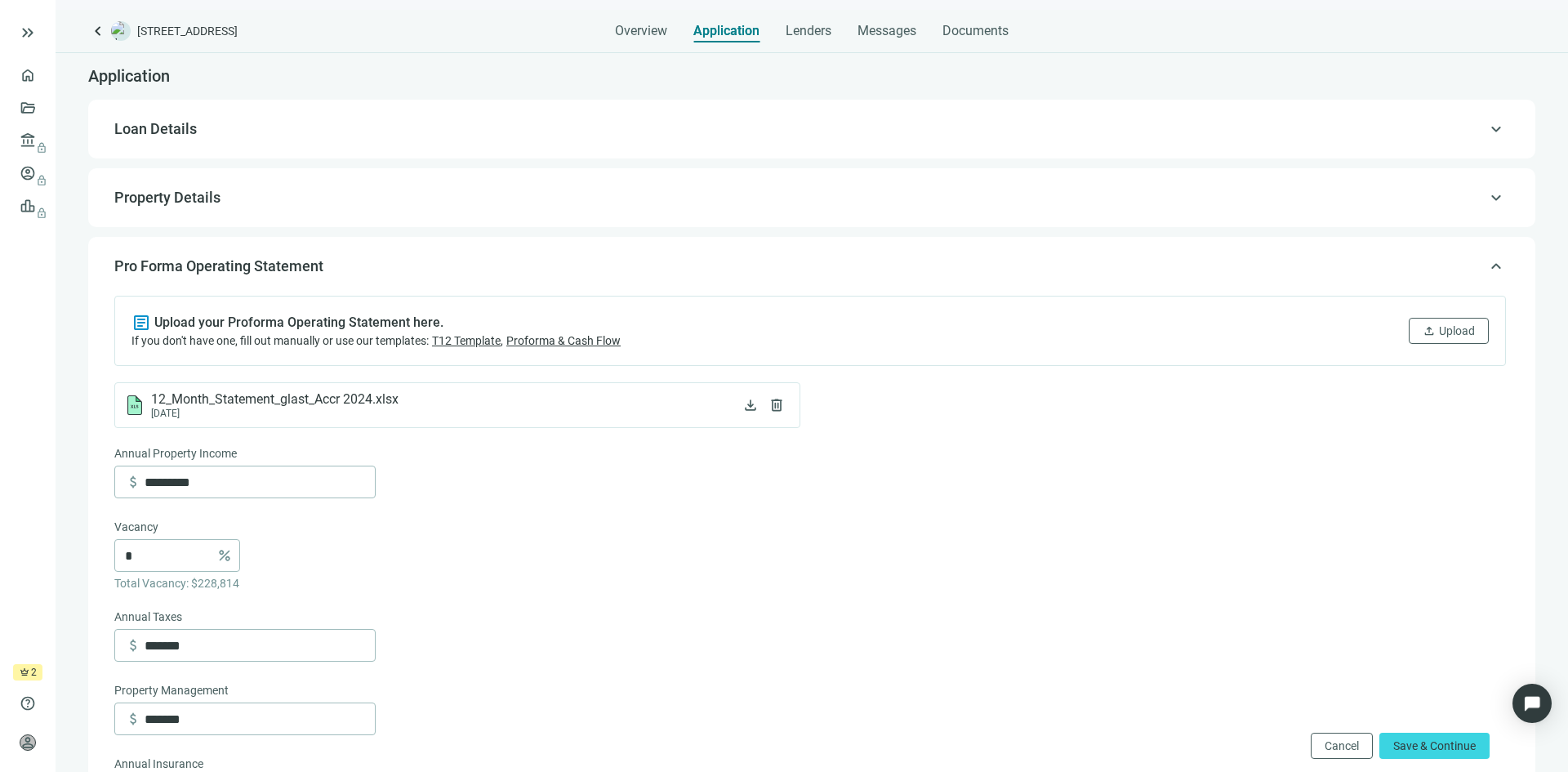
click at [1112, 138] on span "Loan Details" at bounding box center [810, 129] width 1392 height 20
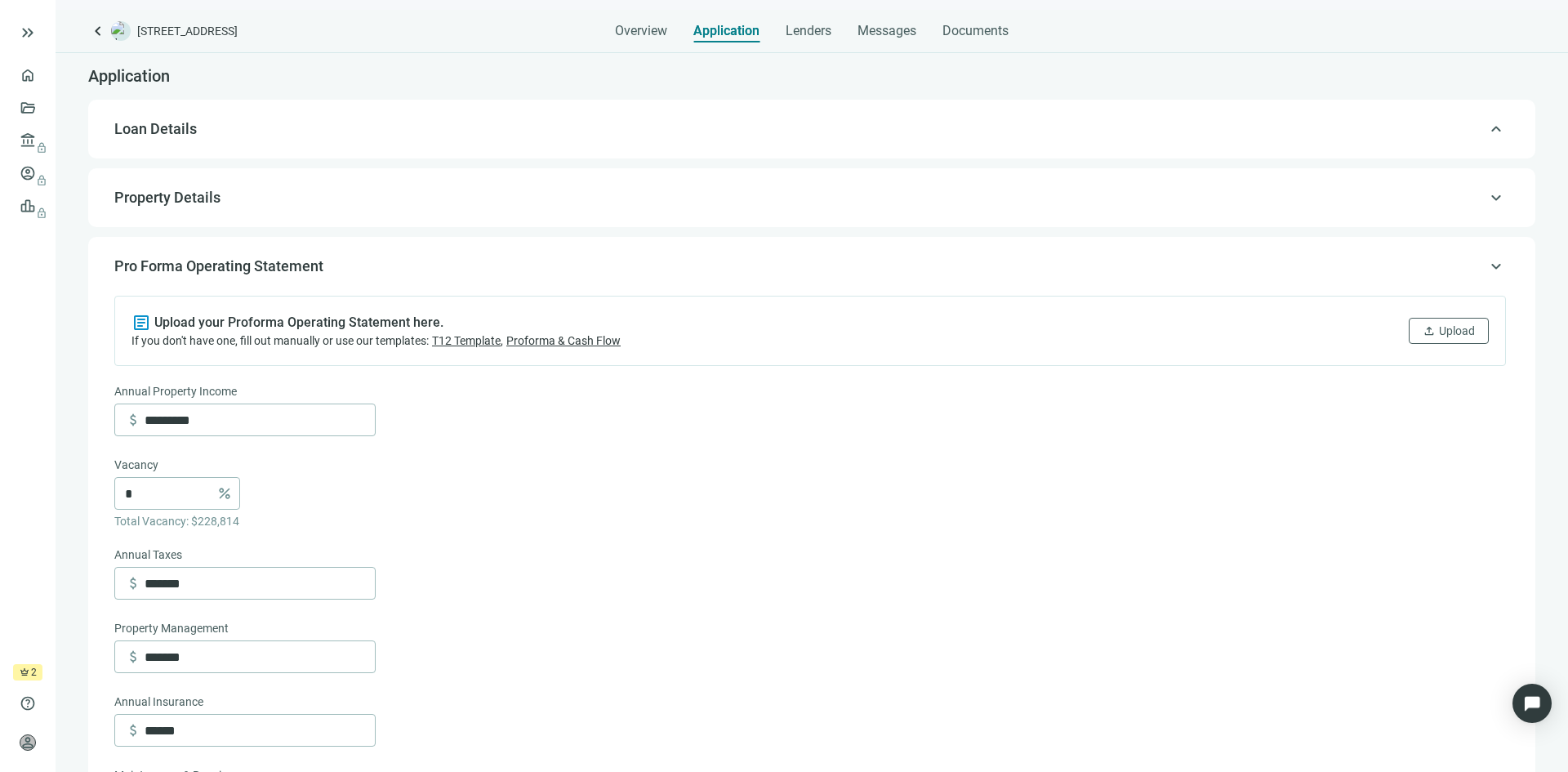
type input "*********"
type input "*"
type input "****"
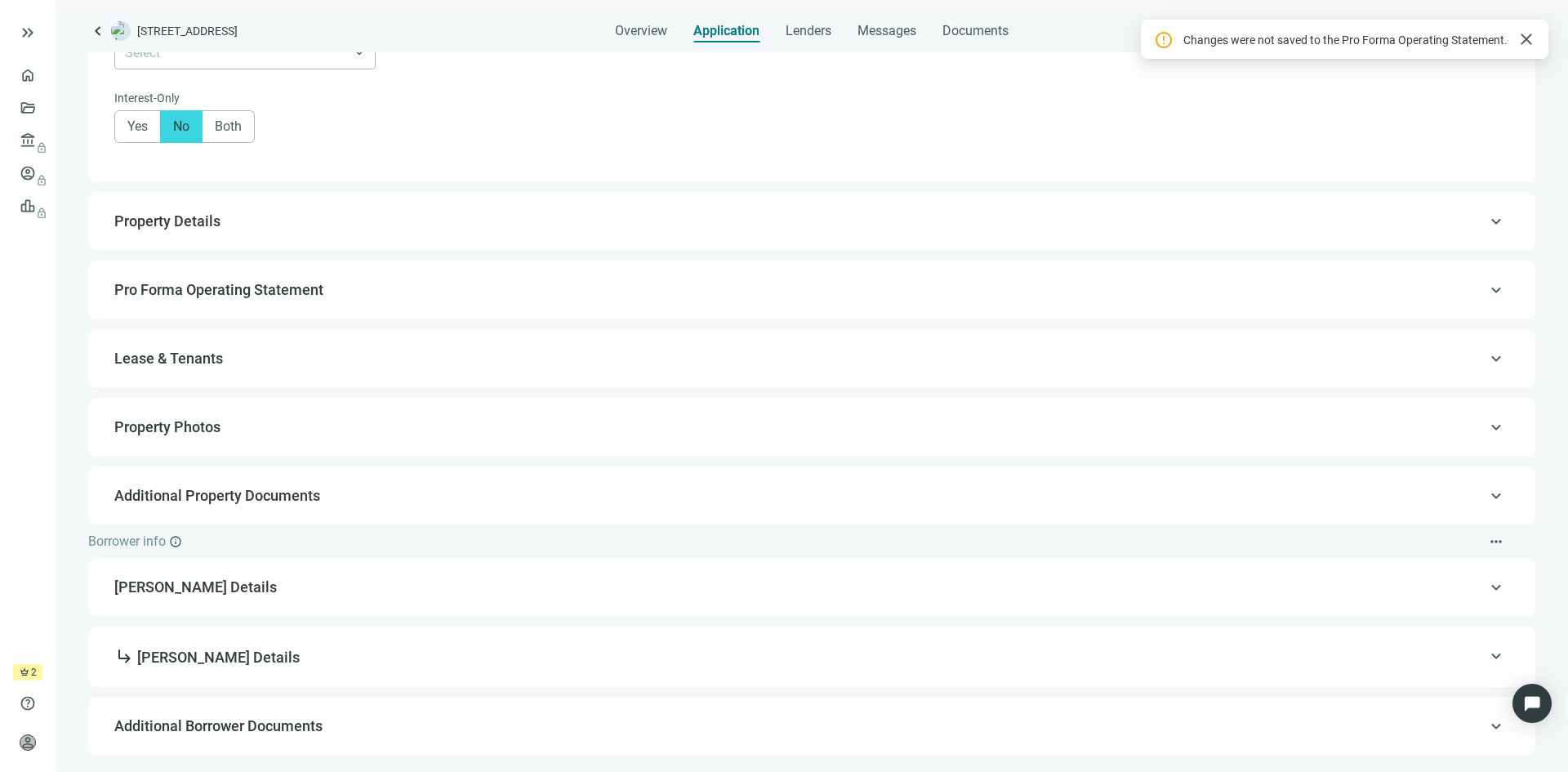
scroll to position [946, 0]
click at [493, 298] on span "Pro Forma Operating Statement" at bounding box center [810, 288] width 1392 height 20
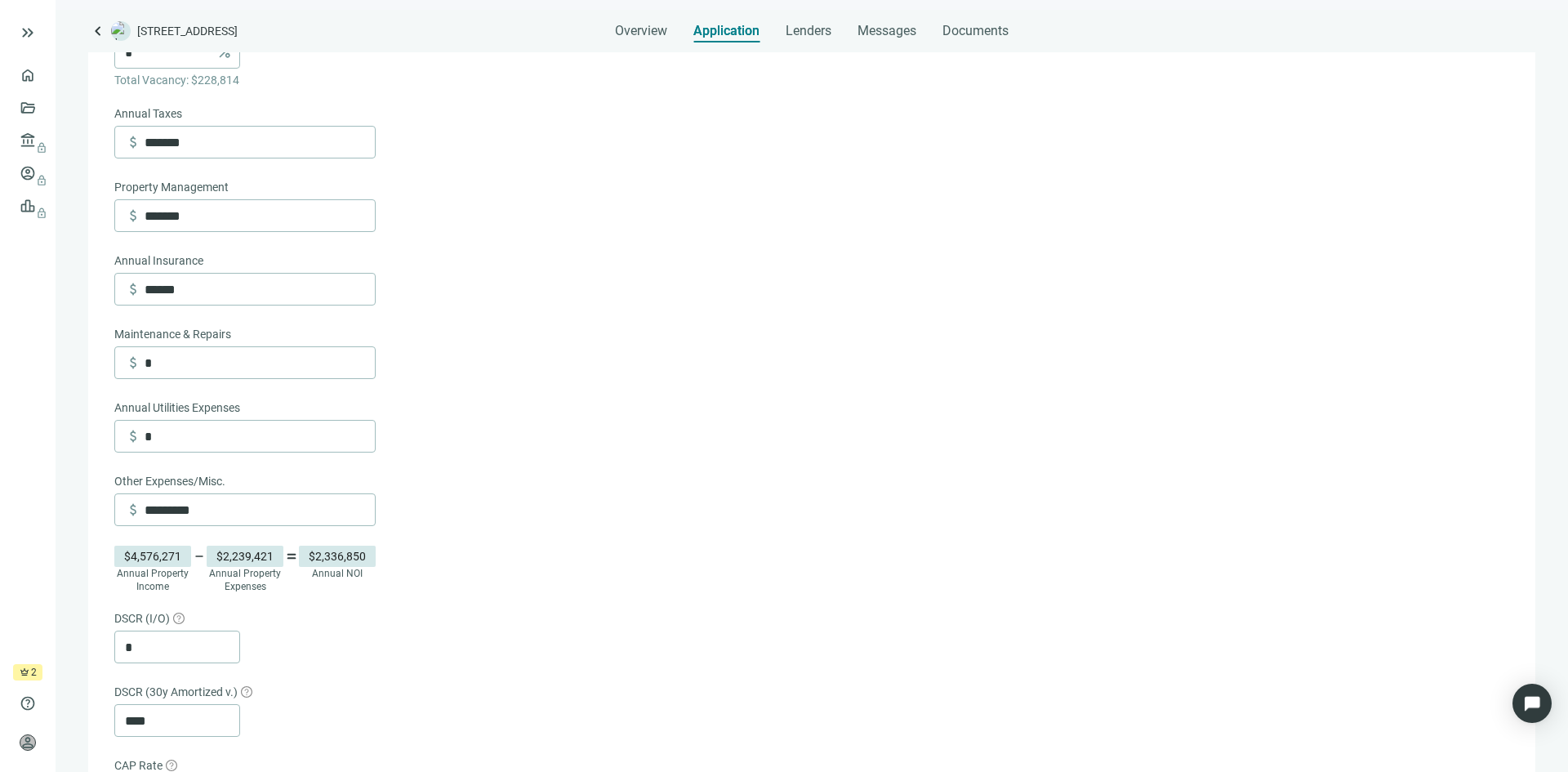
scroll to position [594, 0]
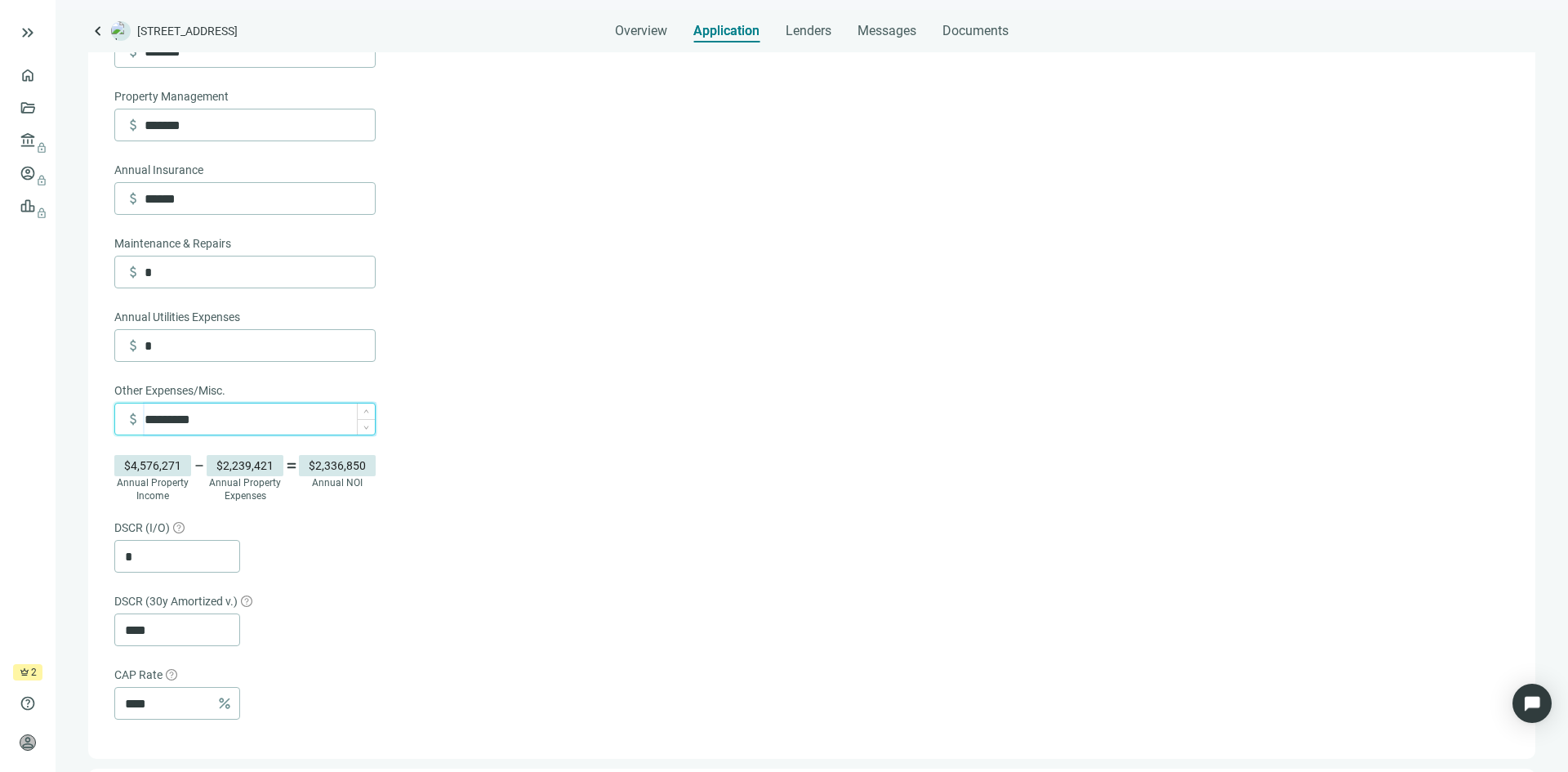
click at [240, 434] on input "*********" at bounding box center [260, 418] width 231 height 31
type input "*********"
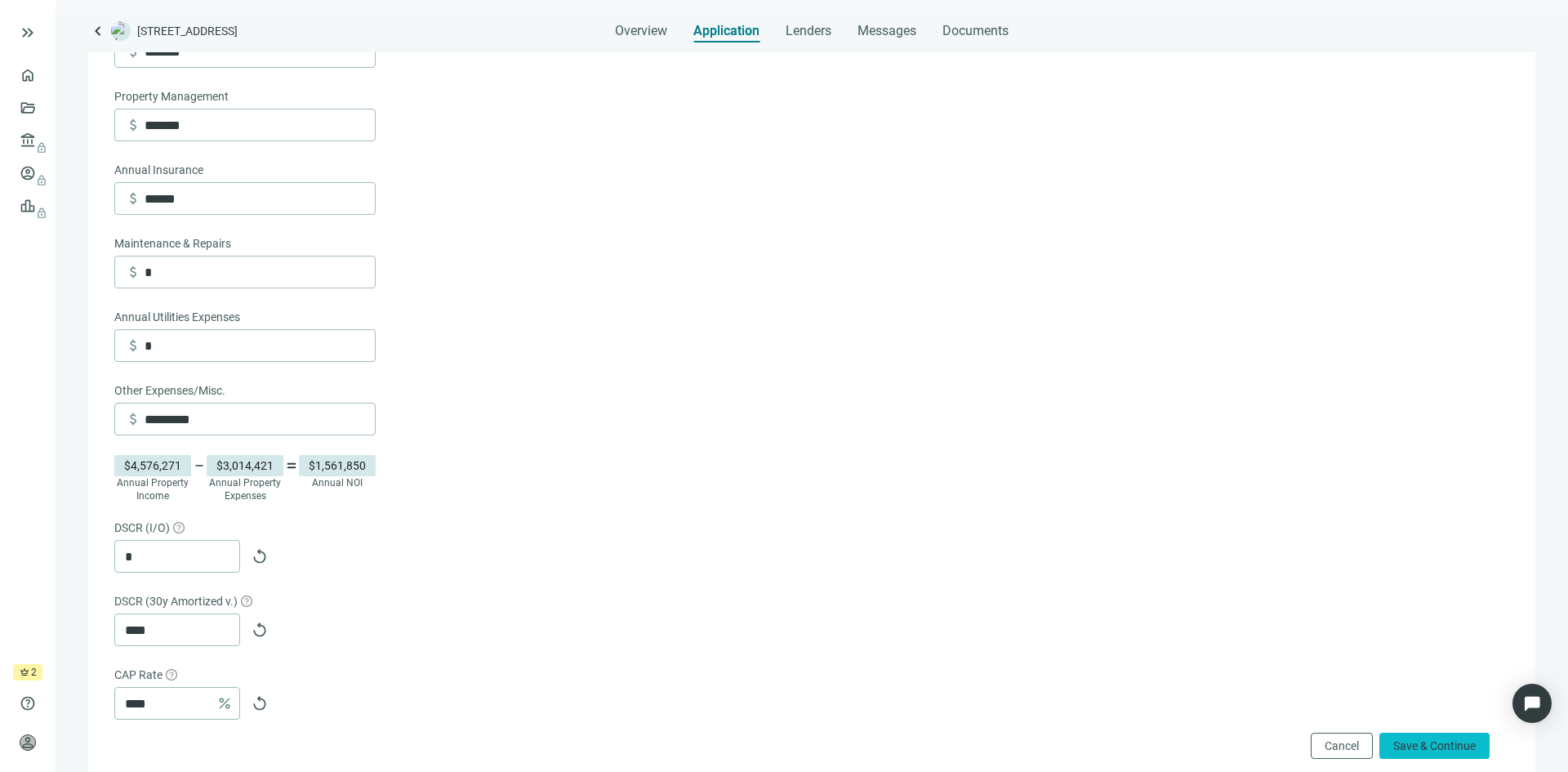
click at [1436, 744] on span "Save & Continue" at bounding box center [1435, 746] width 83 height 13
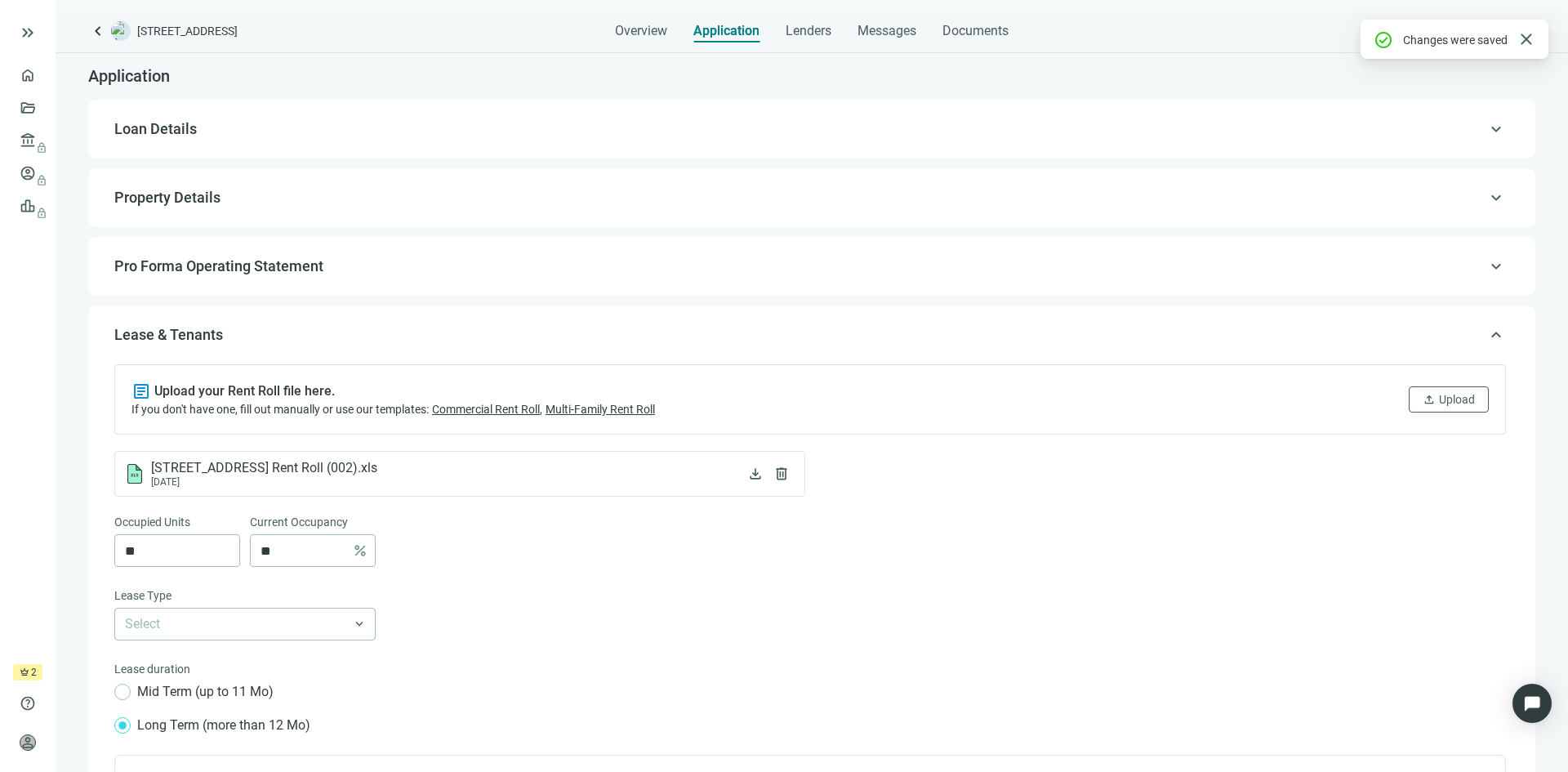
click at [525, 125] on span "Loan Details" at bounding box center [810, 129] width 1392 height 20
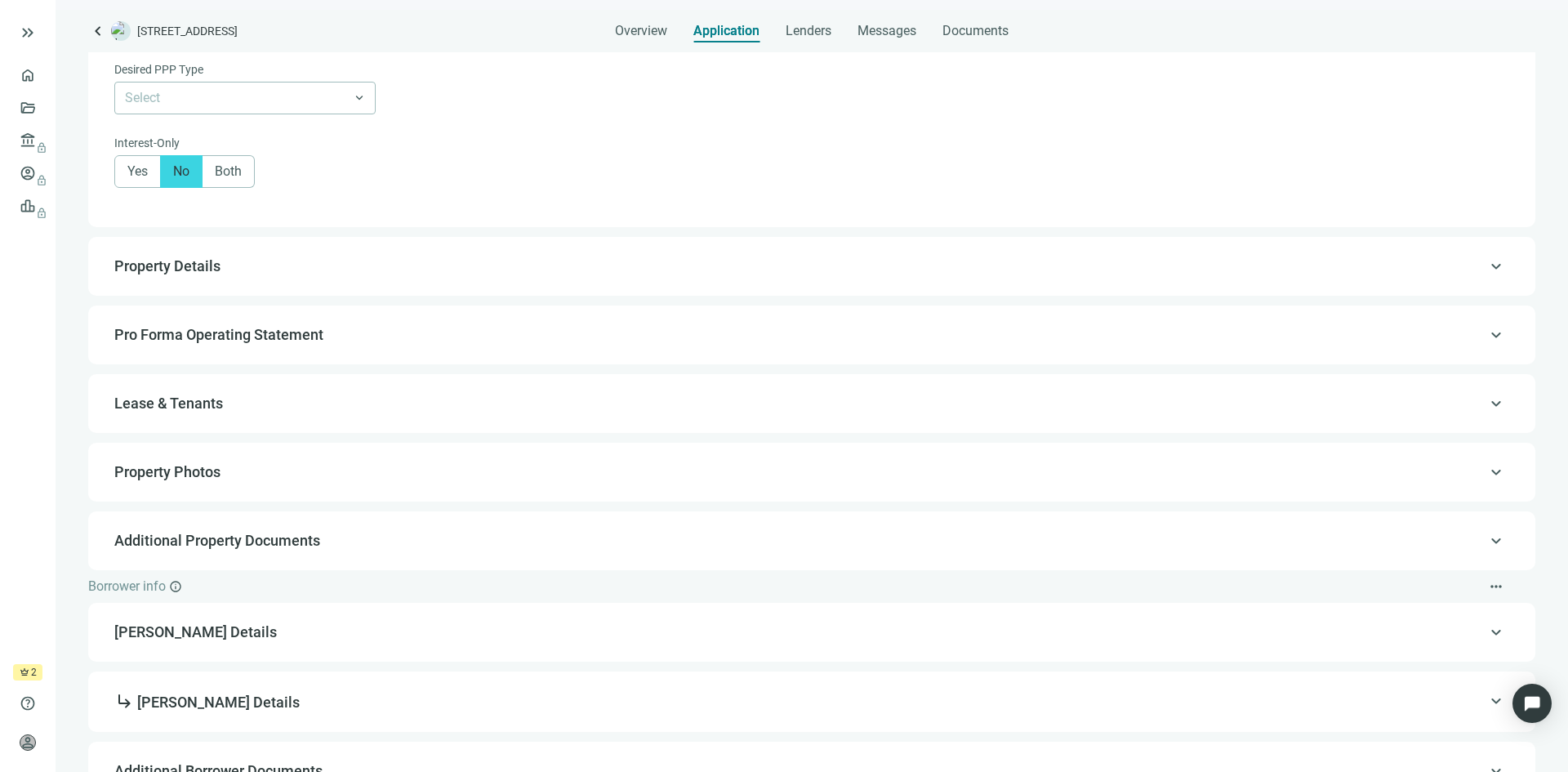
scroll to position [946, 0]
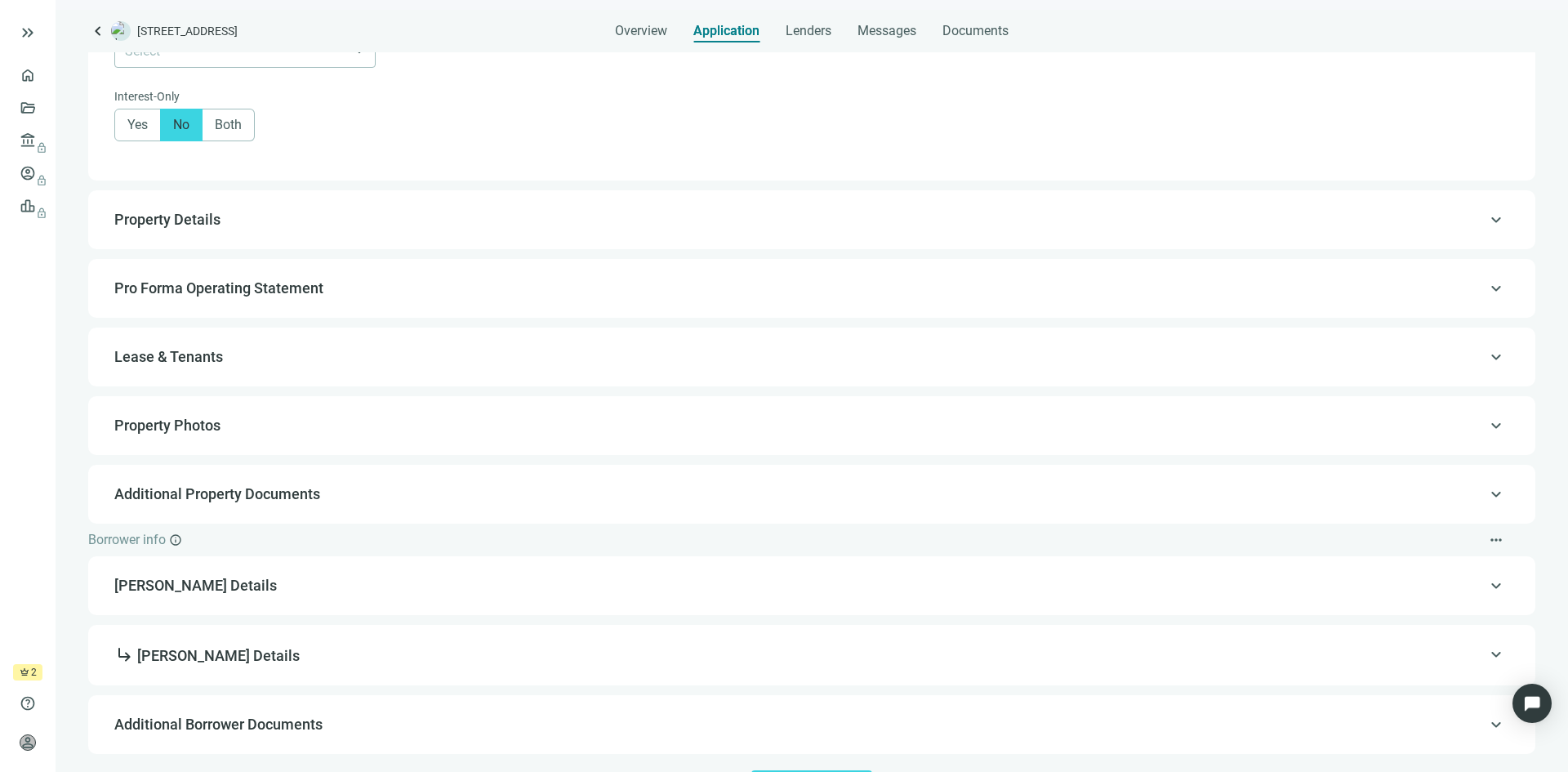
click at [499, 225] on span "Property Details" at bounding box center [810, 219] width 1392 height 20
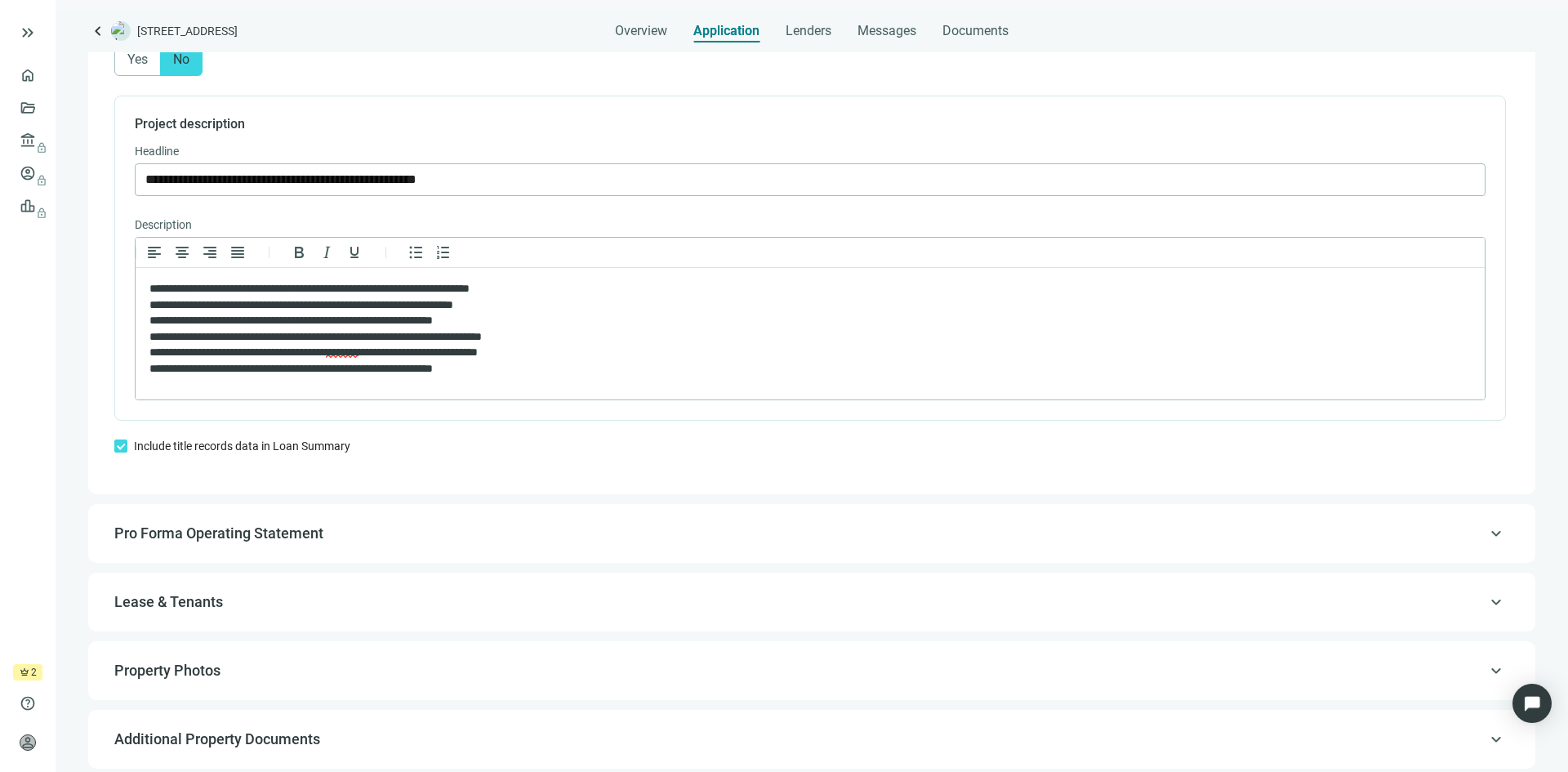
scroll to position [1015, 0]
click at [586, 369] on p "**********" at bounding box center [802, 328] width 1305 height 96
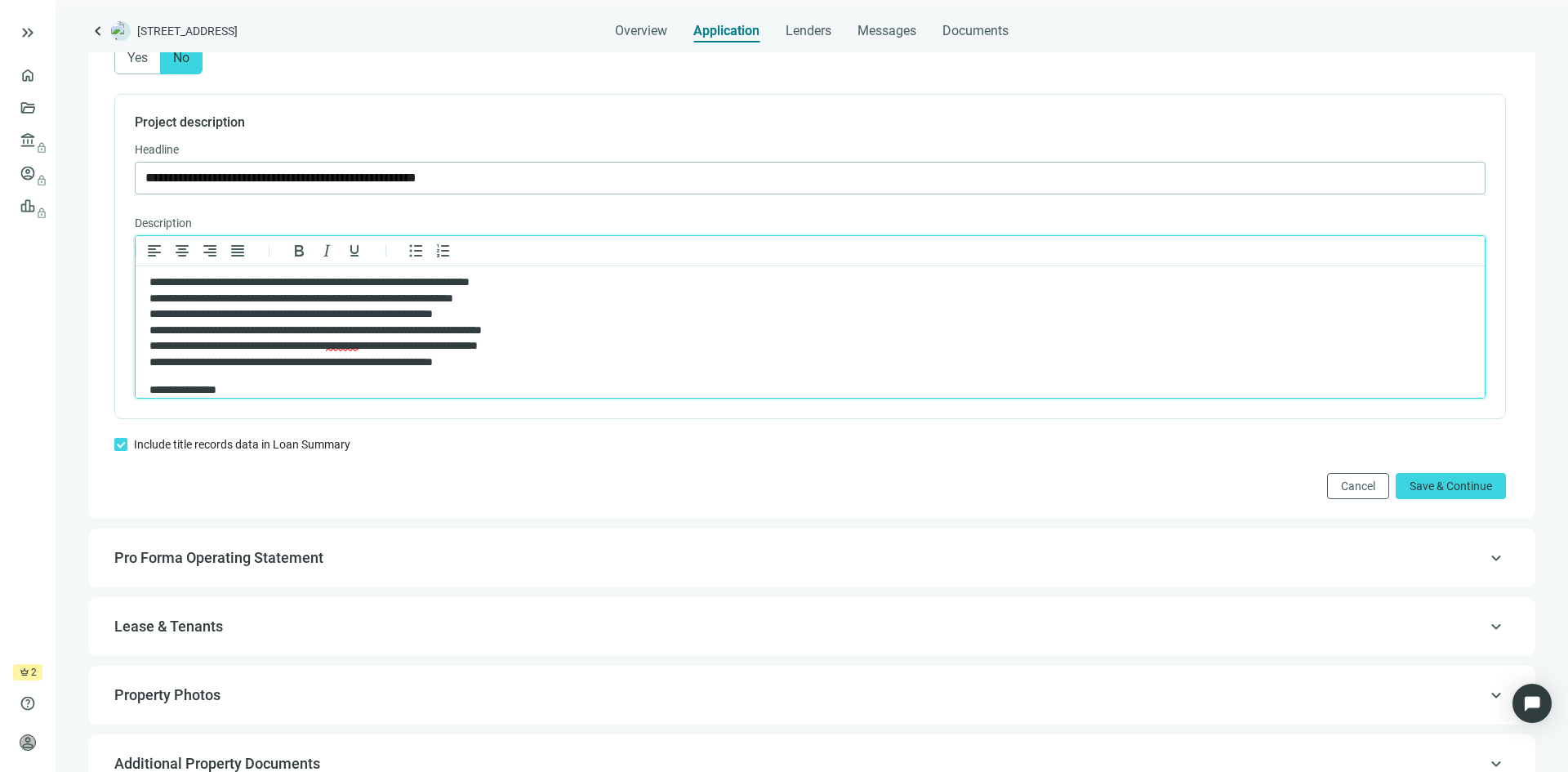
scroll to position [33, 0]
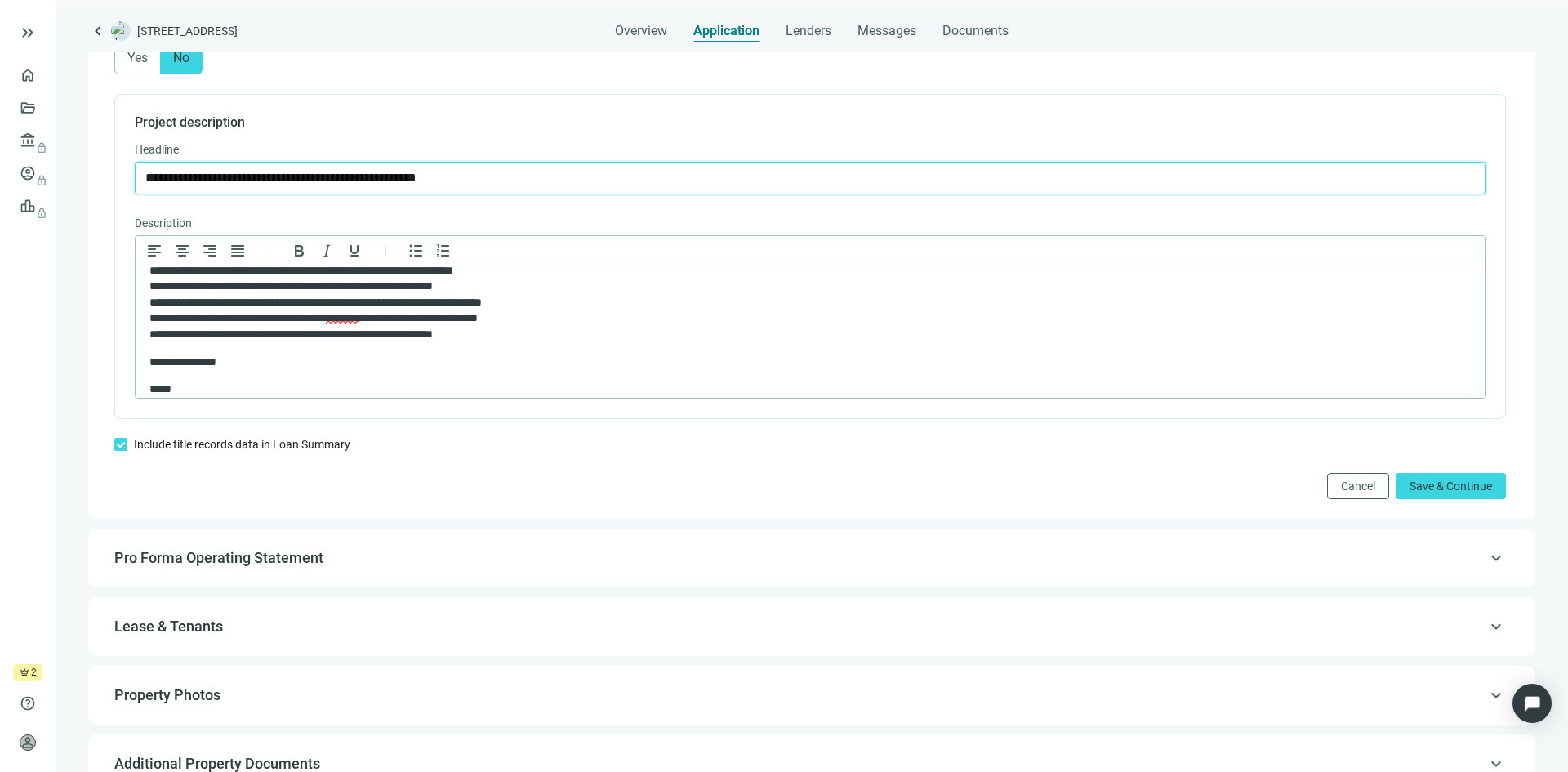
click at [230, 191] on input "**********" at bounding box center [810, 178] width 1330 height 31
type input "**********"
click at [225, 388] on p "*****" at bounding box center [796, 389] width 1293 height 16
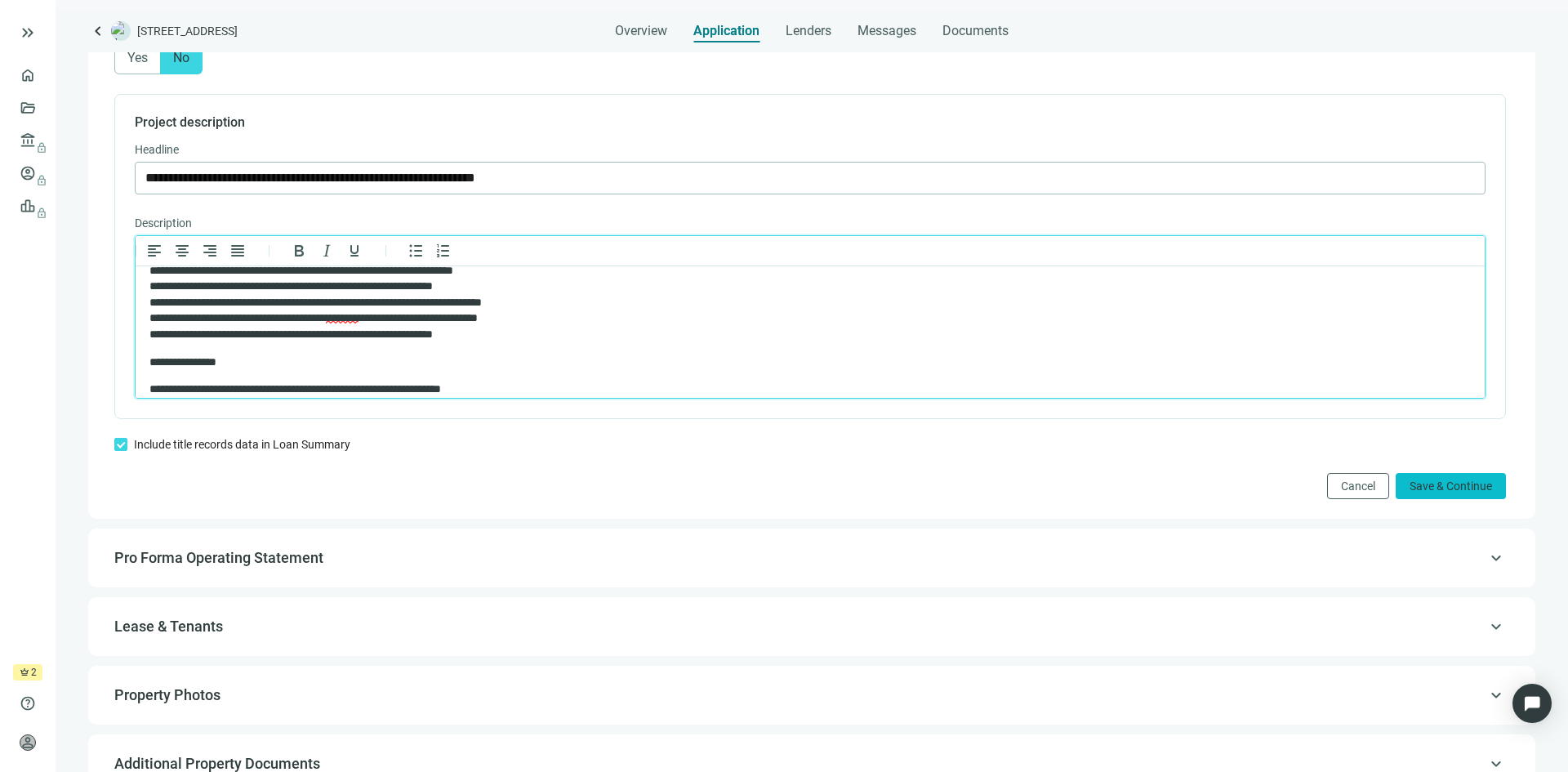
click at [1433, 492] on span "Save & Continue" at bounding box center [1451, 486] width 83 height 13
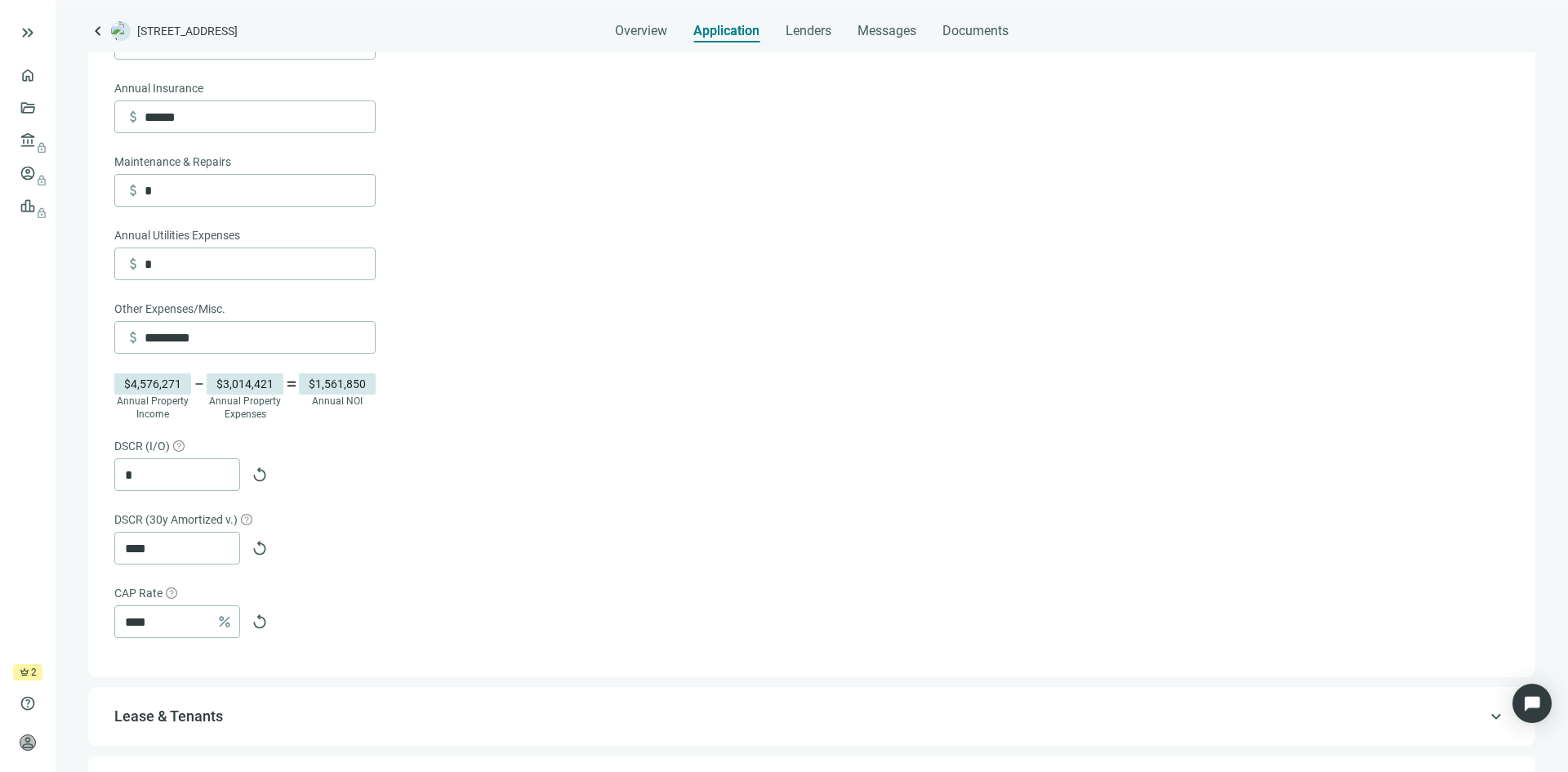
scroll to position [1090, 0]
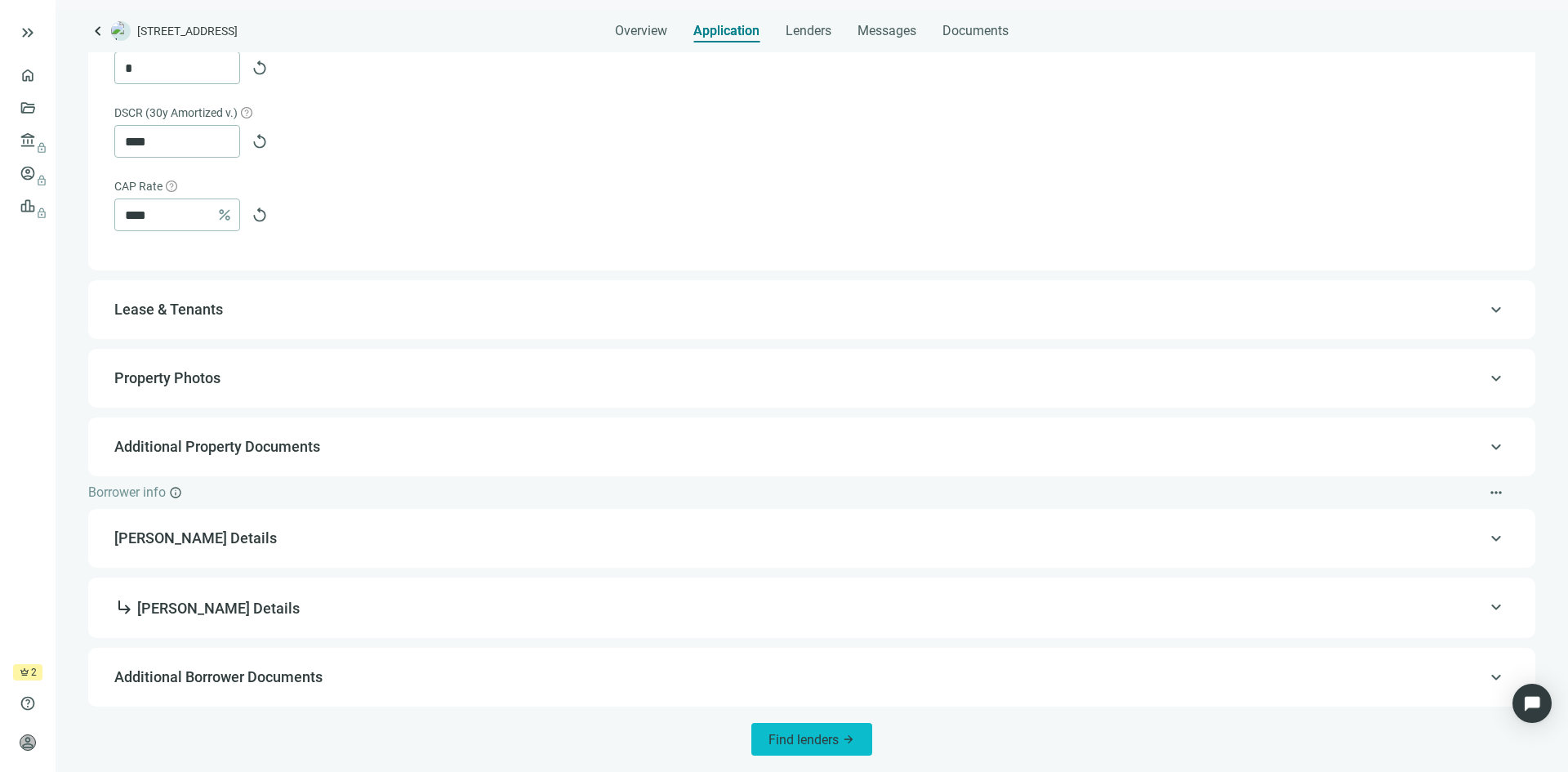
click at [814, 738] on span "Find lenders" at bounding box center [803, 739] width 71 height 15
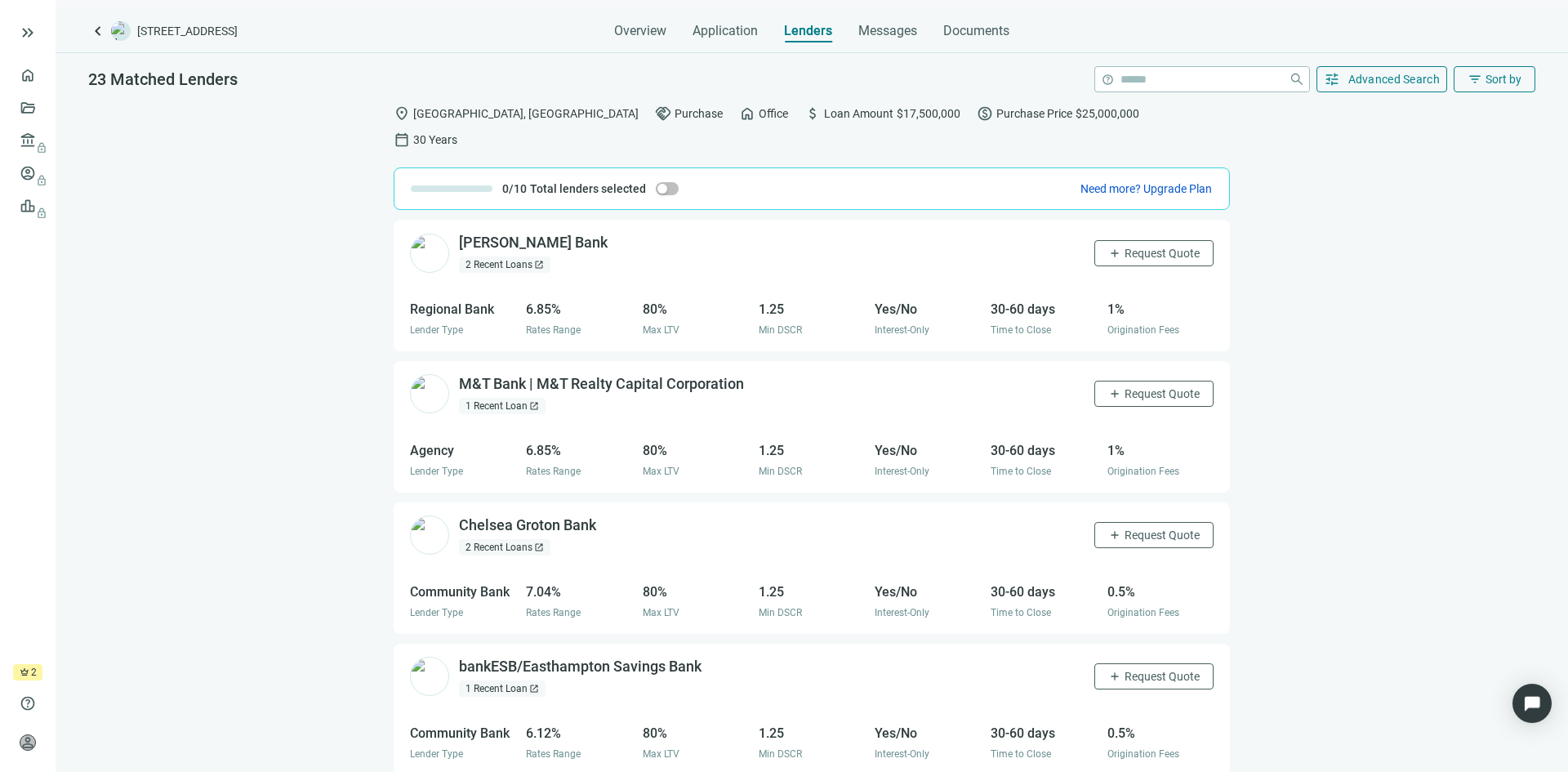
click at [520, 256] on div "2 Recent Loans open_in_new" at bounding box center [504, 264] width 91 height 16
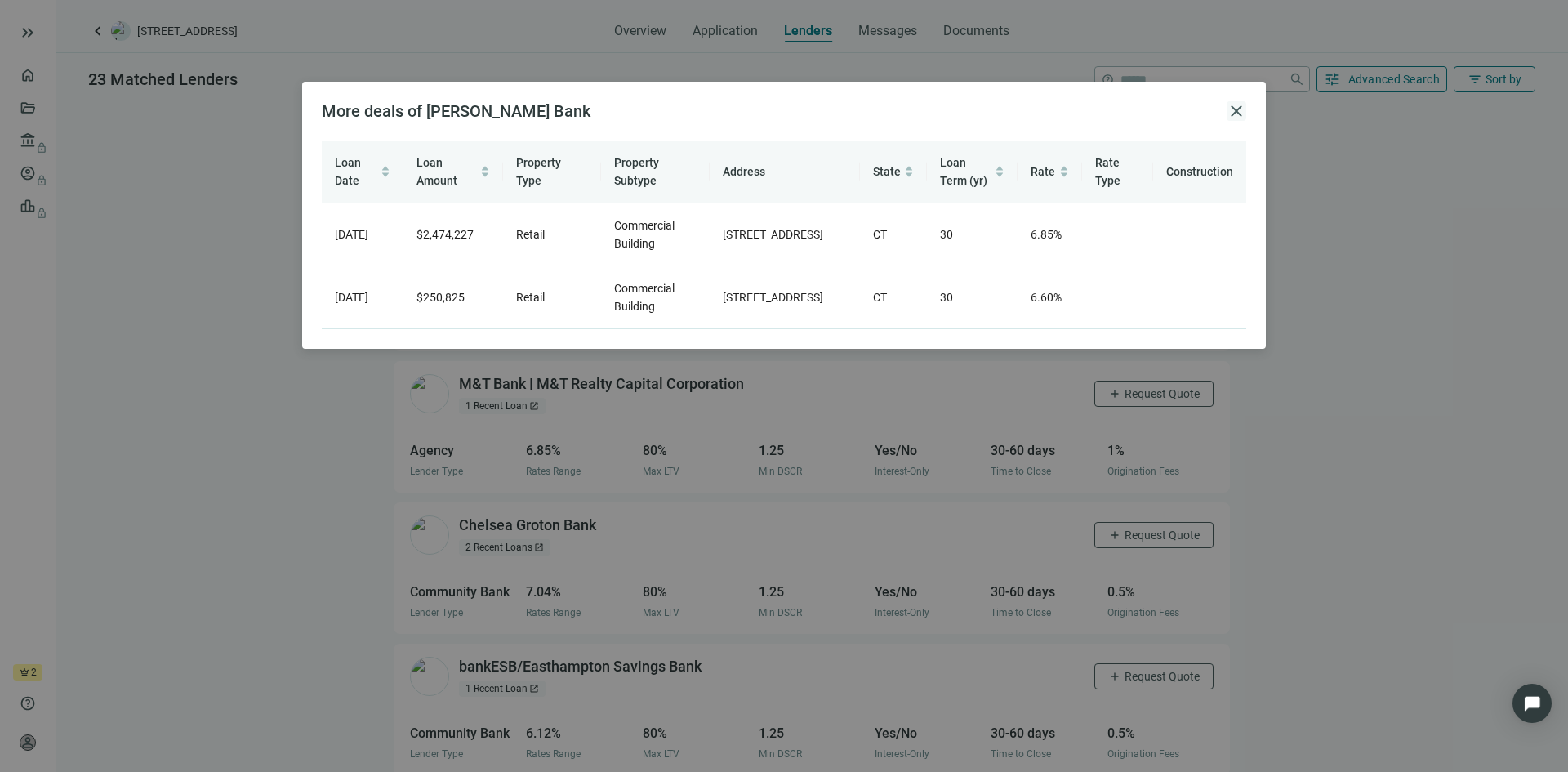
click at [1237, 114] on span "close" at bounding box center [1237, 111] width 20 height 20
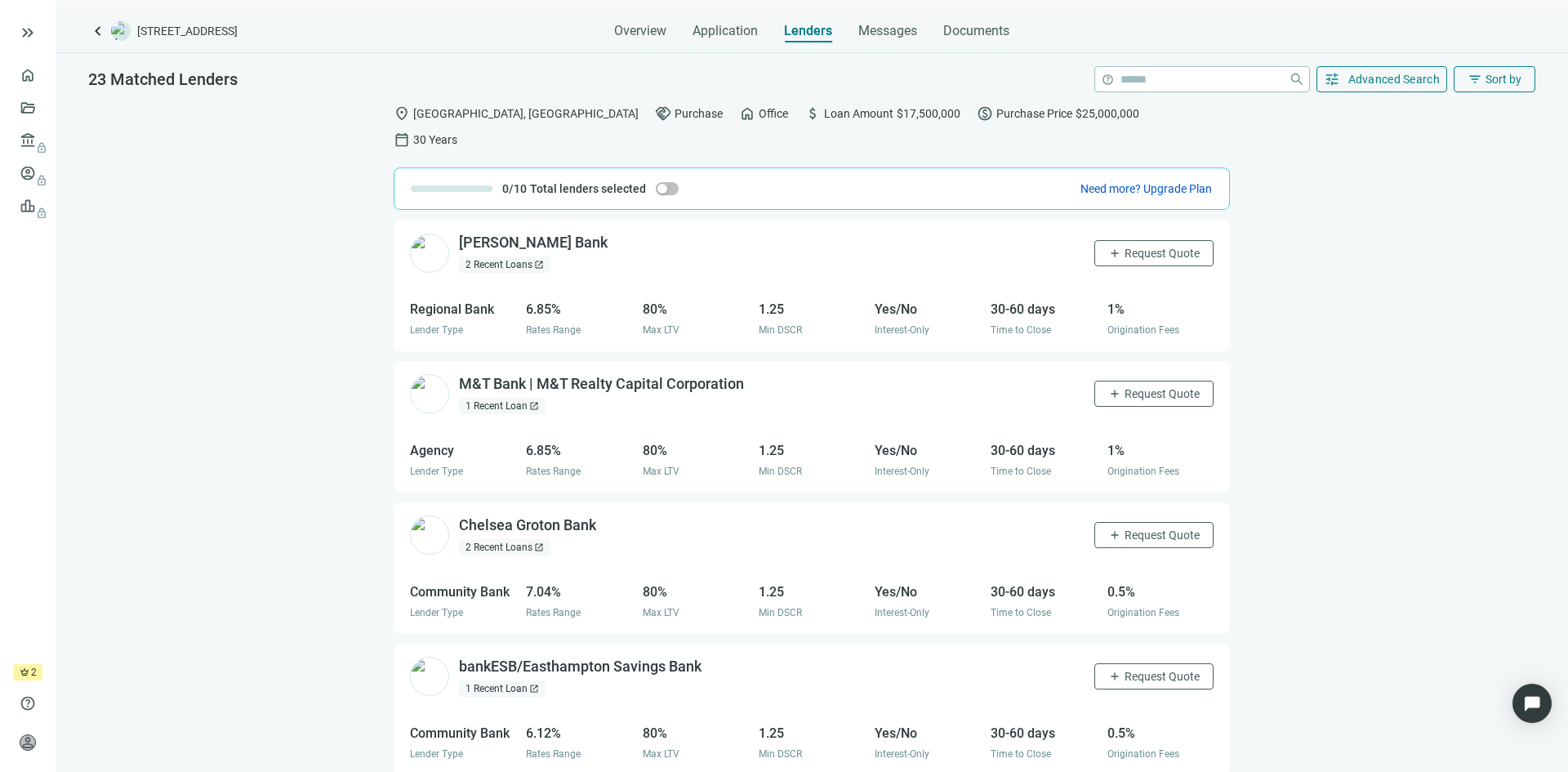
click at [508, 397] on div "1 Recent Loan open_in_new" at bounding box center [502, 405] width 87 height 16
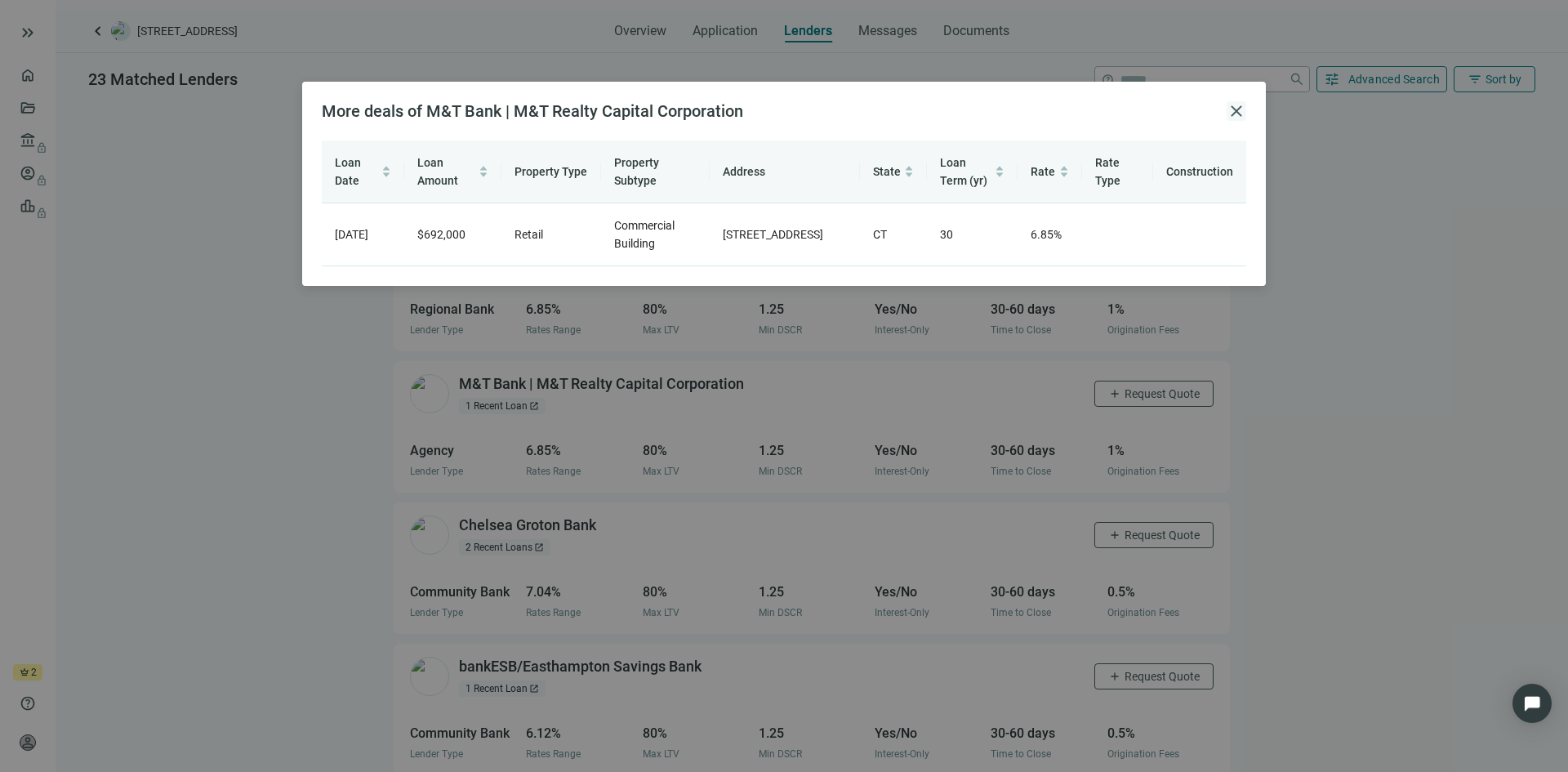
click at [1242, 114] on span "close" at bounding box center [1237, 111] width 20 height 20
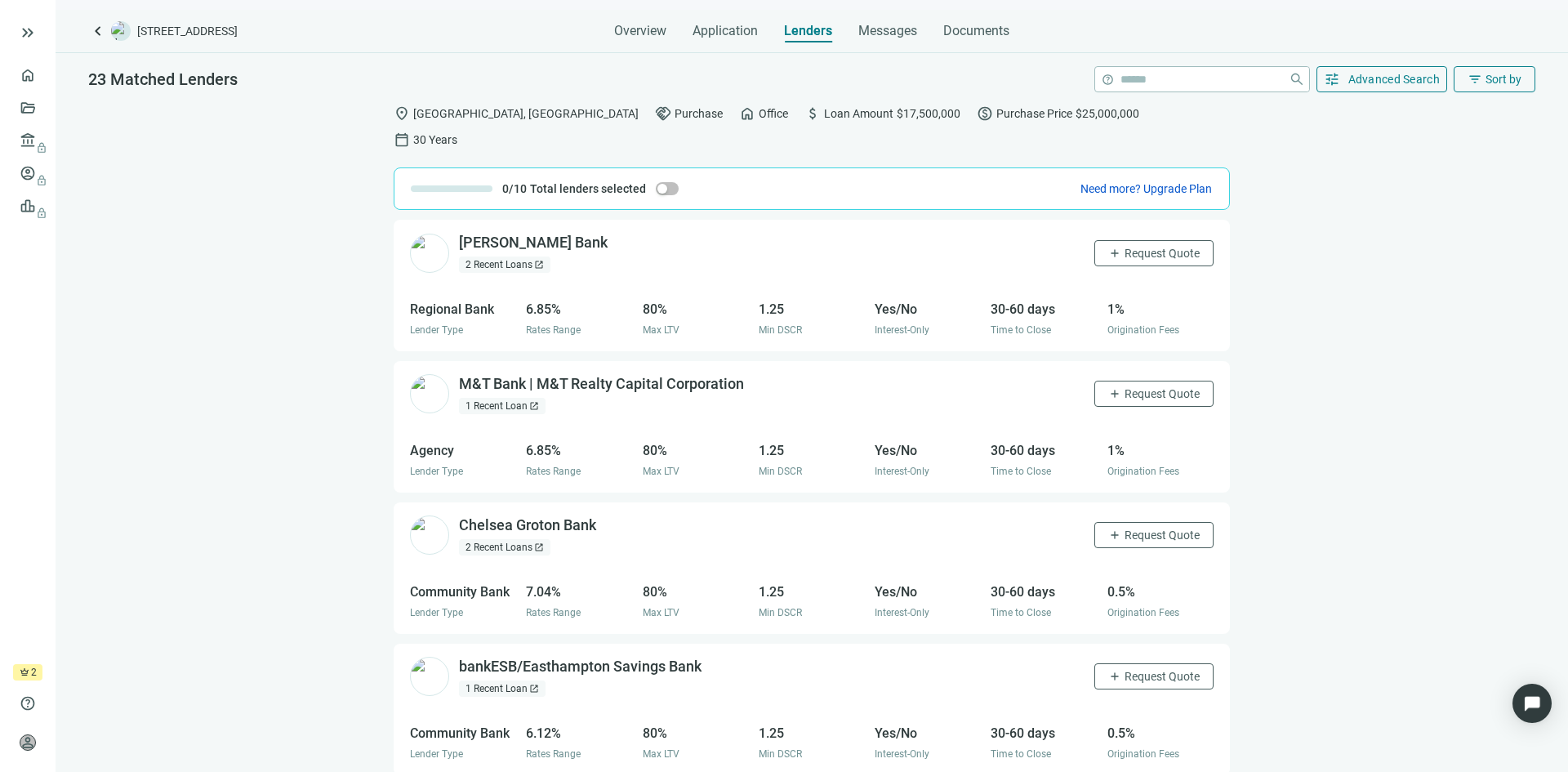
click at [525, 539] on div "2 Recent Loans open_in_new" at bounding box center [504, 546] width 91 height 16
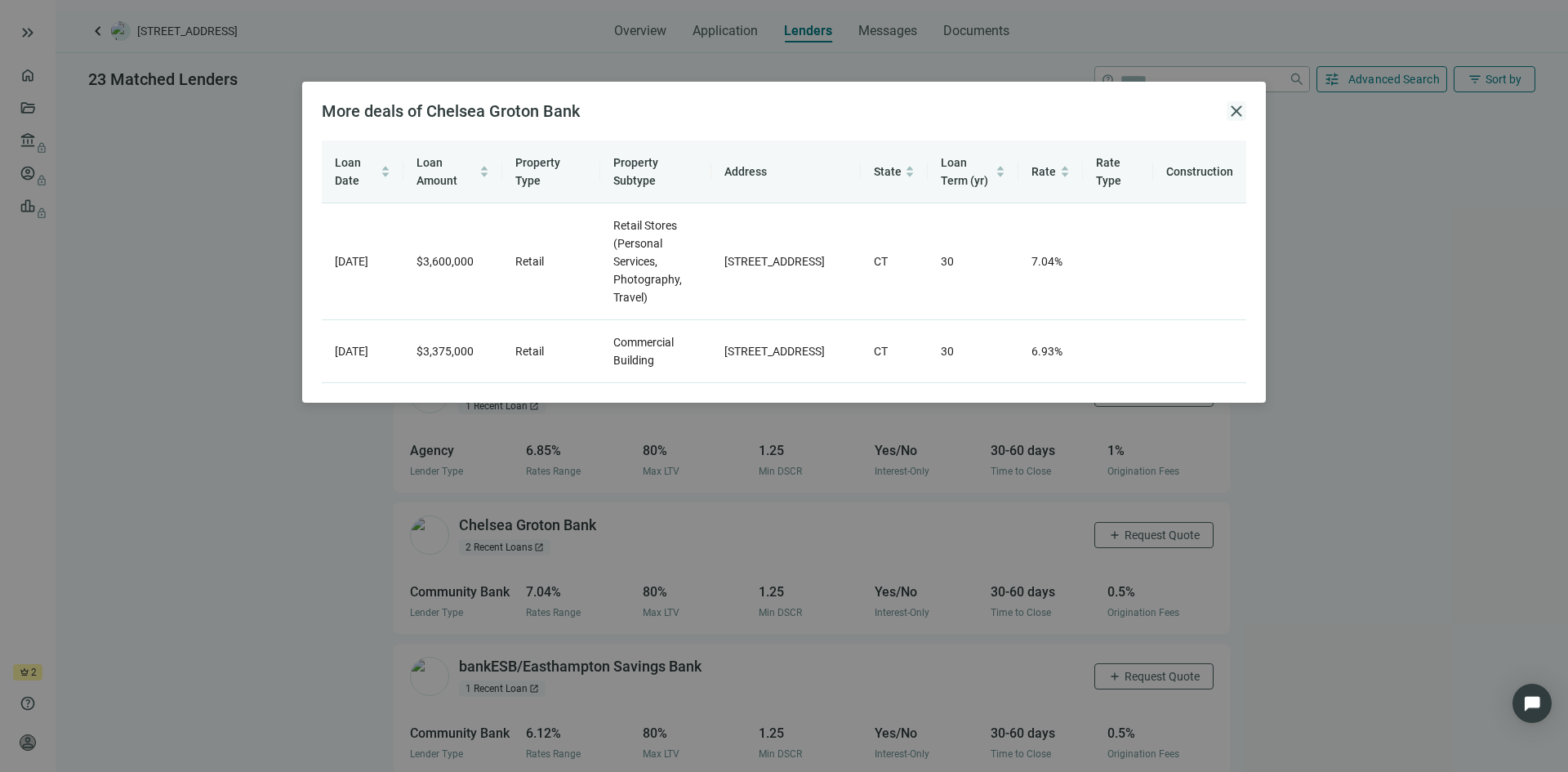
click at [1240, 114] on span "close" at bounding box center [1237, 111] width 20 height 20
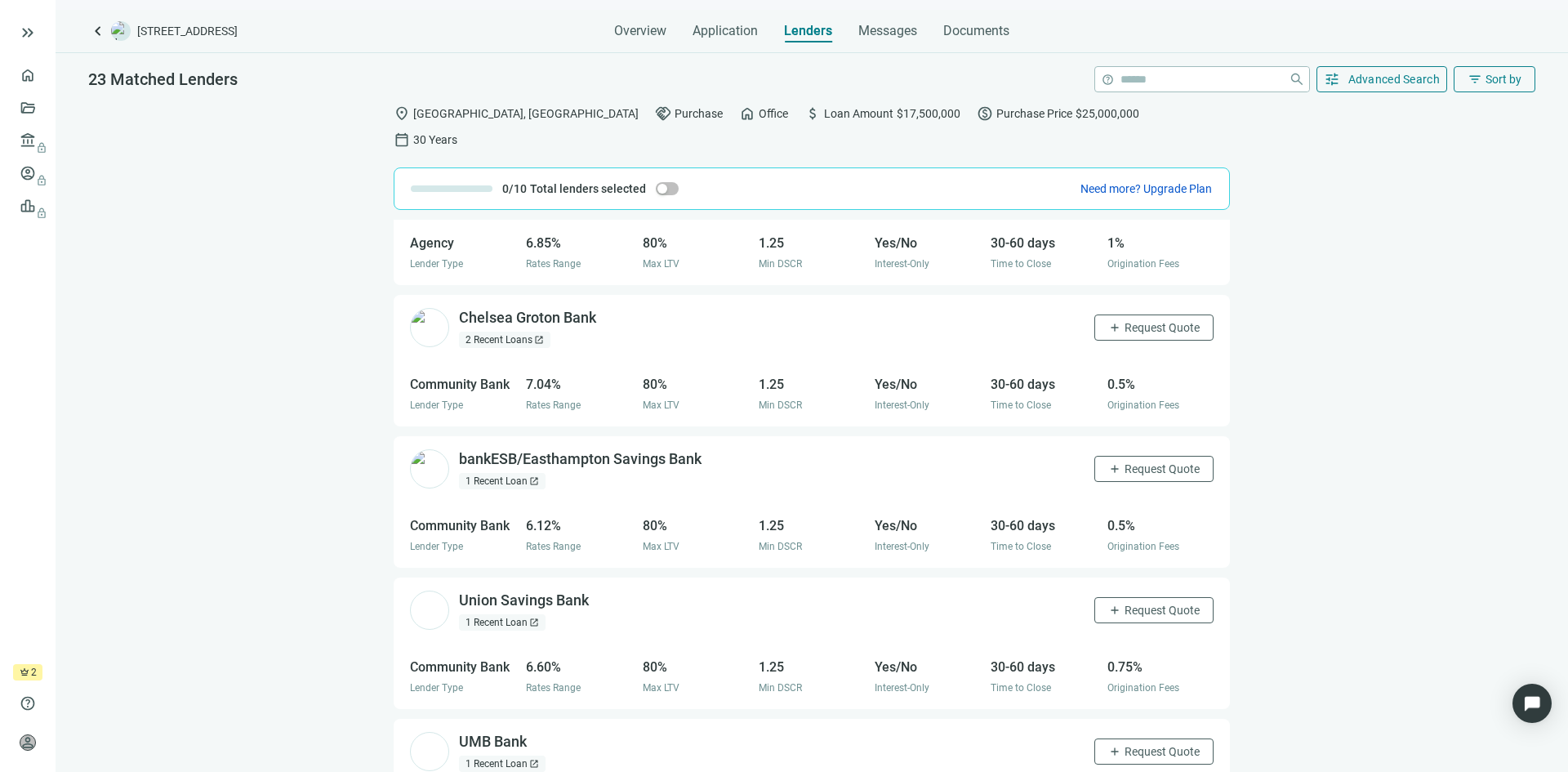
scroll to position [245, 0]
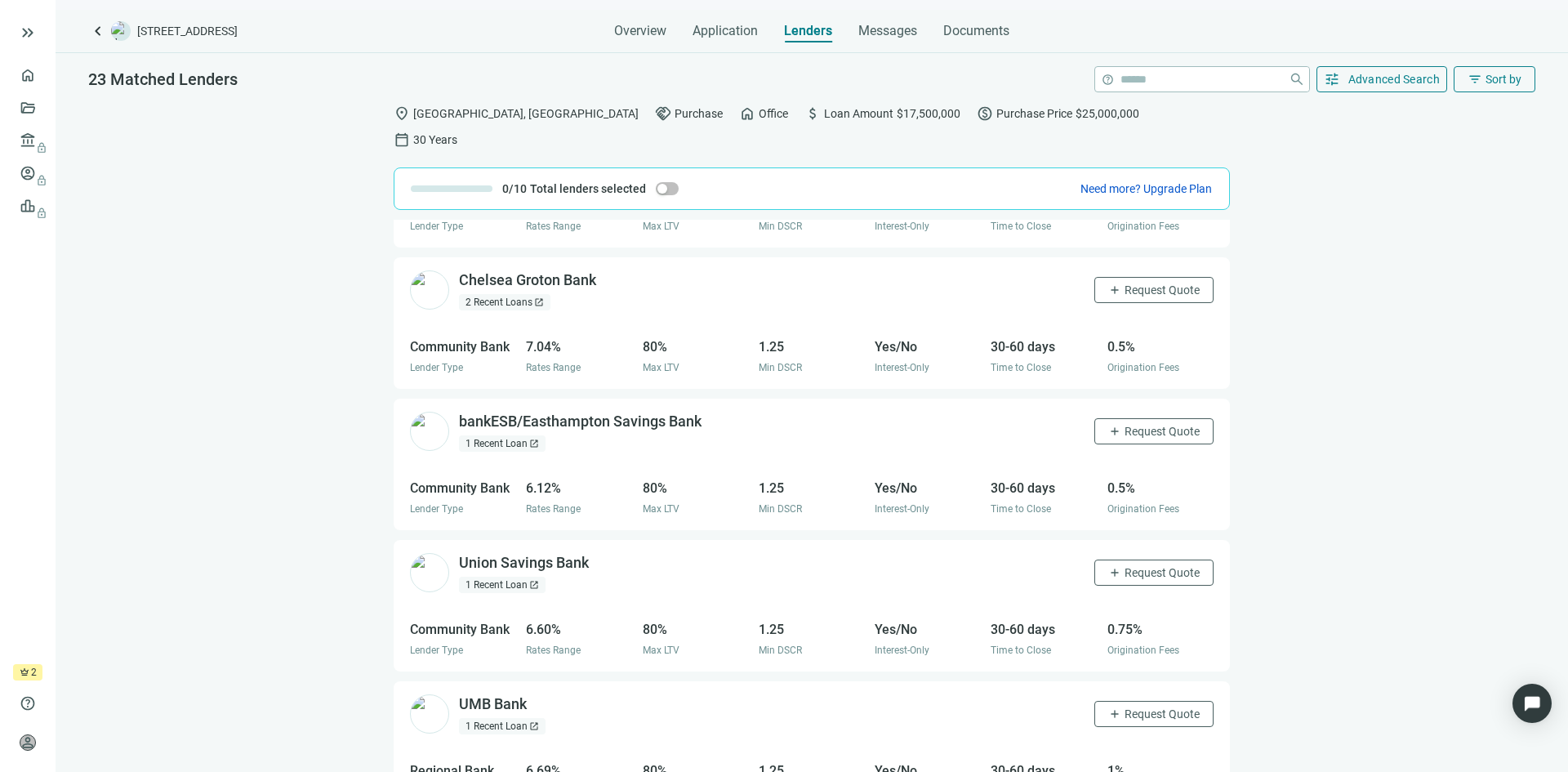
click at [512, 435] on div "1 Recent Loan open_in_new" at bounding box center [502, 442] width 87 height 16
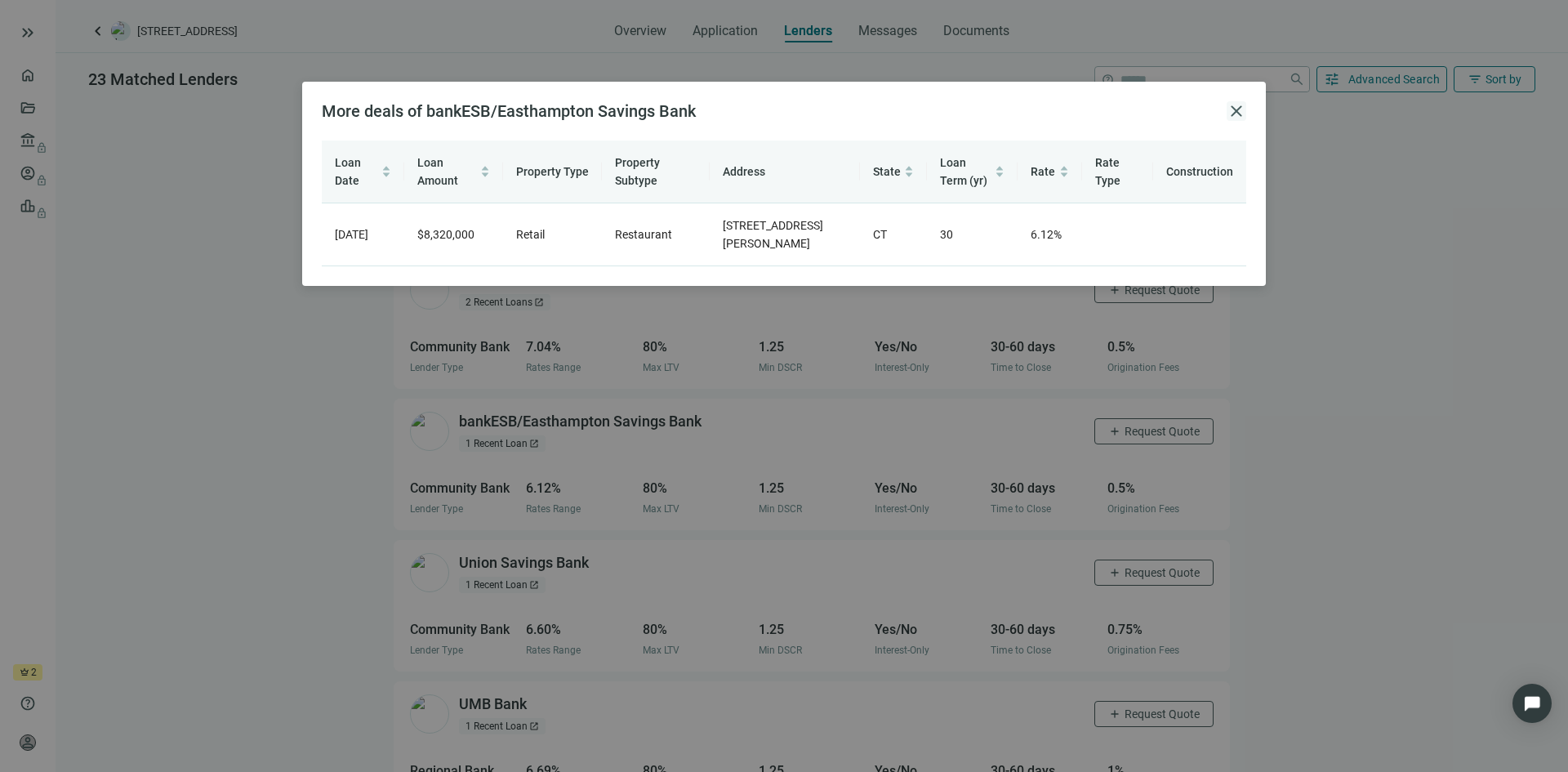
click at [1232, 114] on span "close" at bounding box center [1237, 111] width 20 height 20
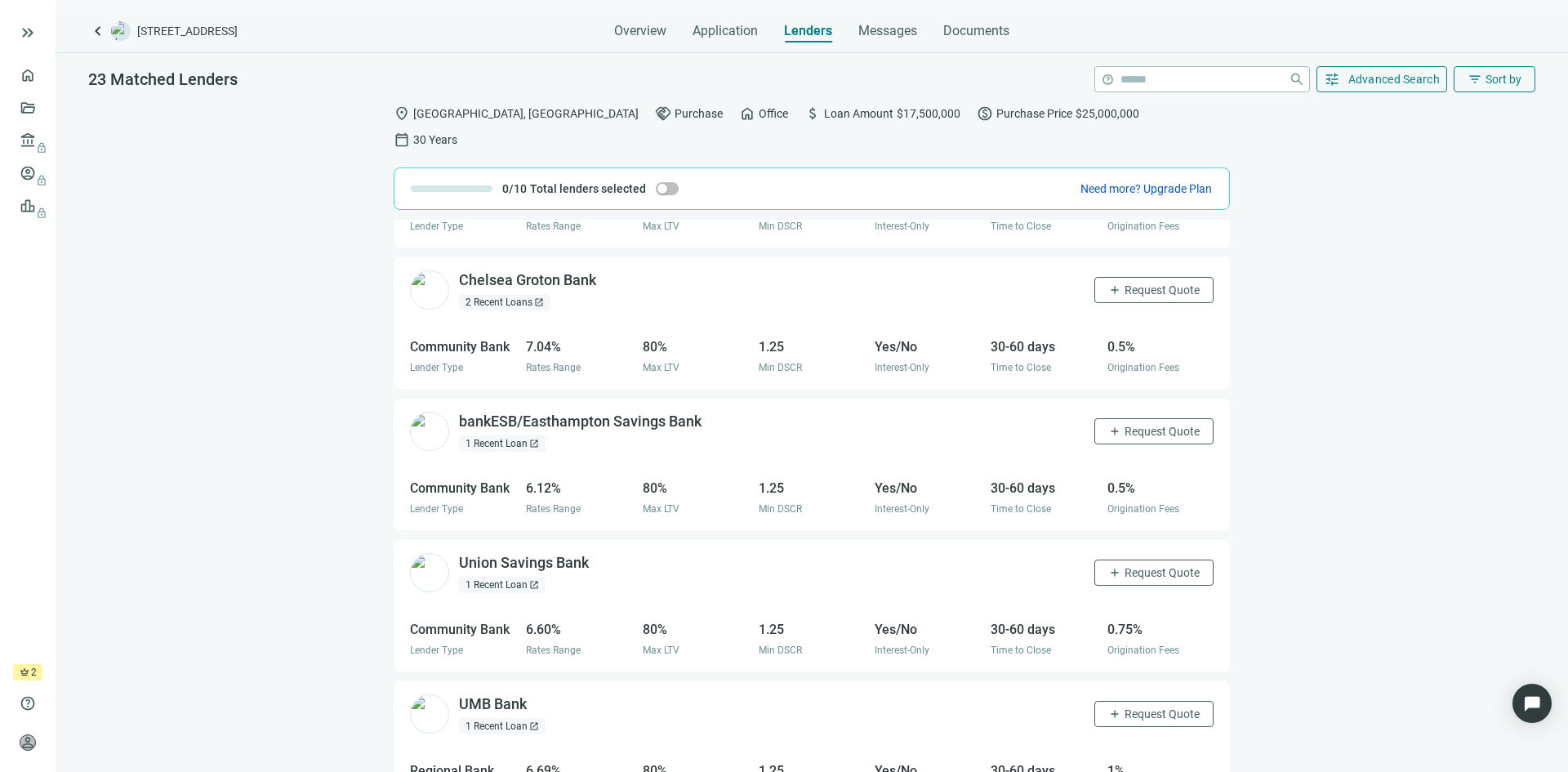
click at [536, 580] on span "open_in_new" at bounding box center [534, 585] width 9 height 9
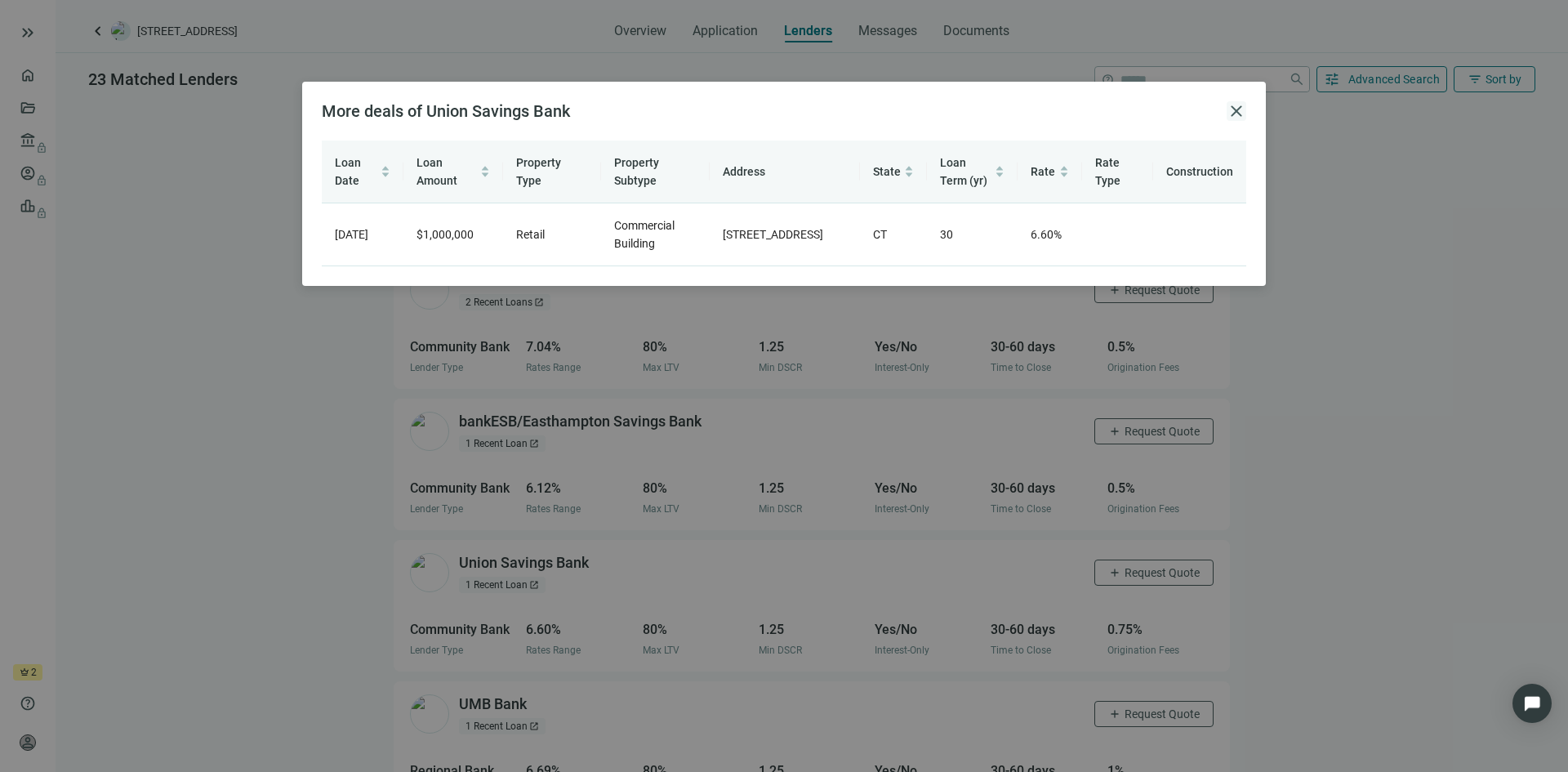
click at [1240, 110] on span "close" at bounding box center [1237, 111] width 20 height 20
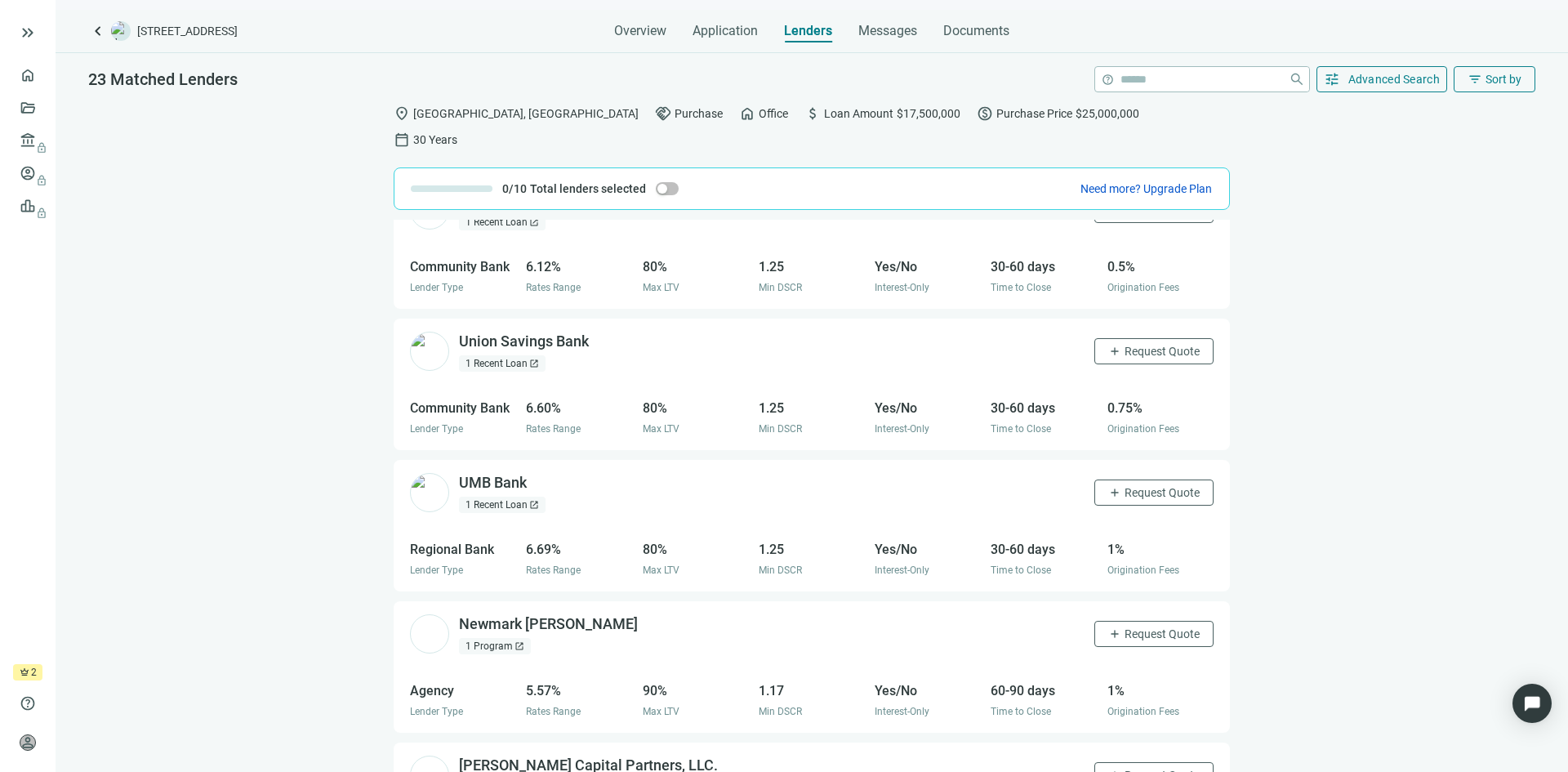
scroll to position [571, 0]
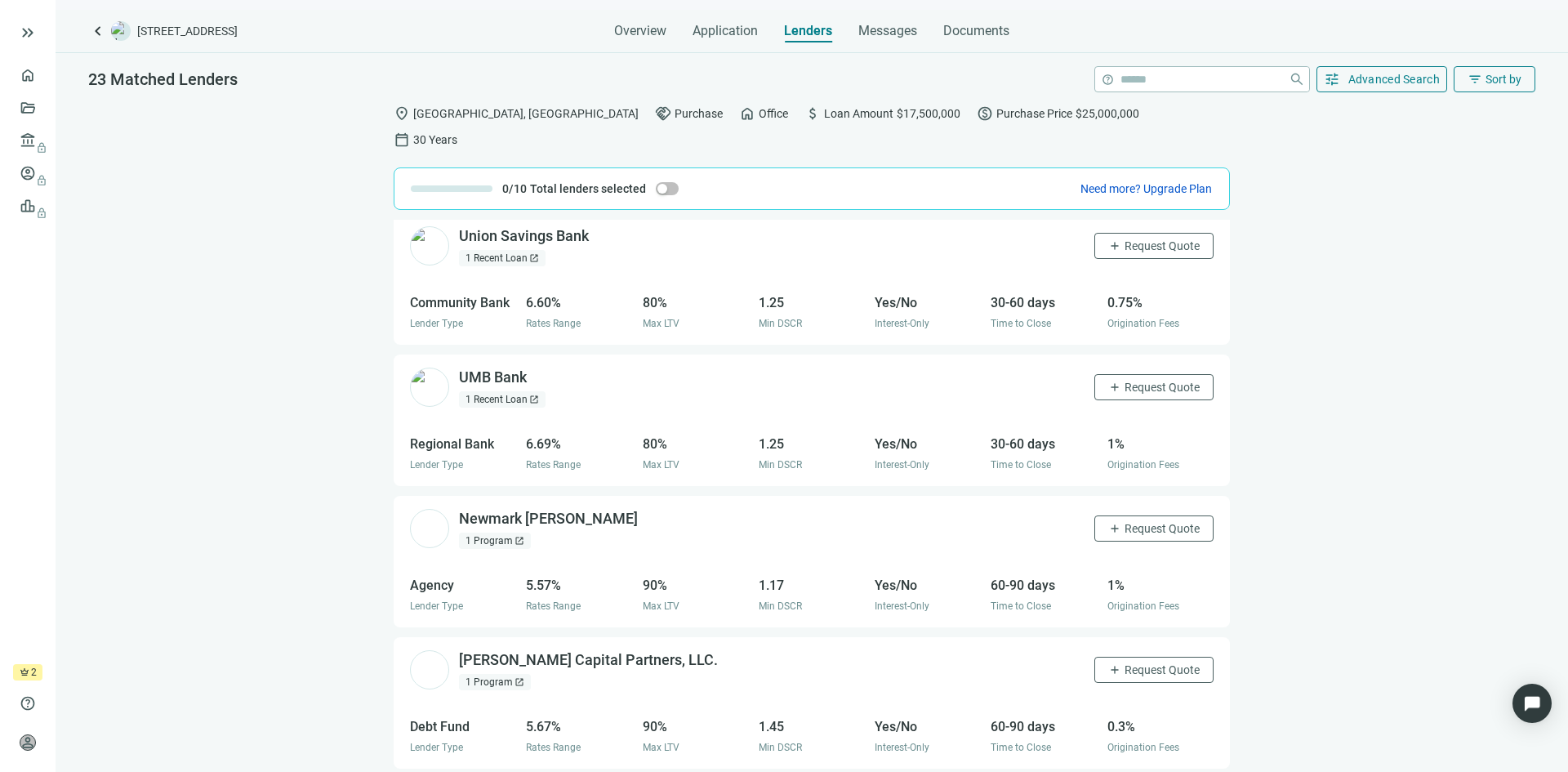
click at [505, 533] on div "1 Program open_in_new" at bounding box center [494, 540] width 72 height 16
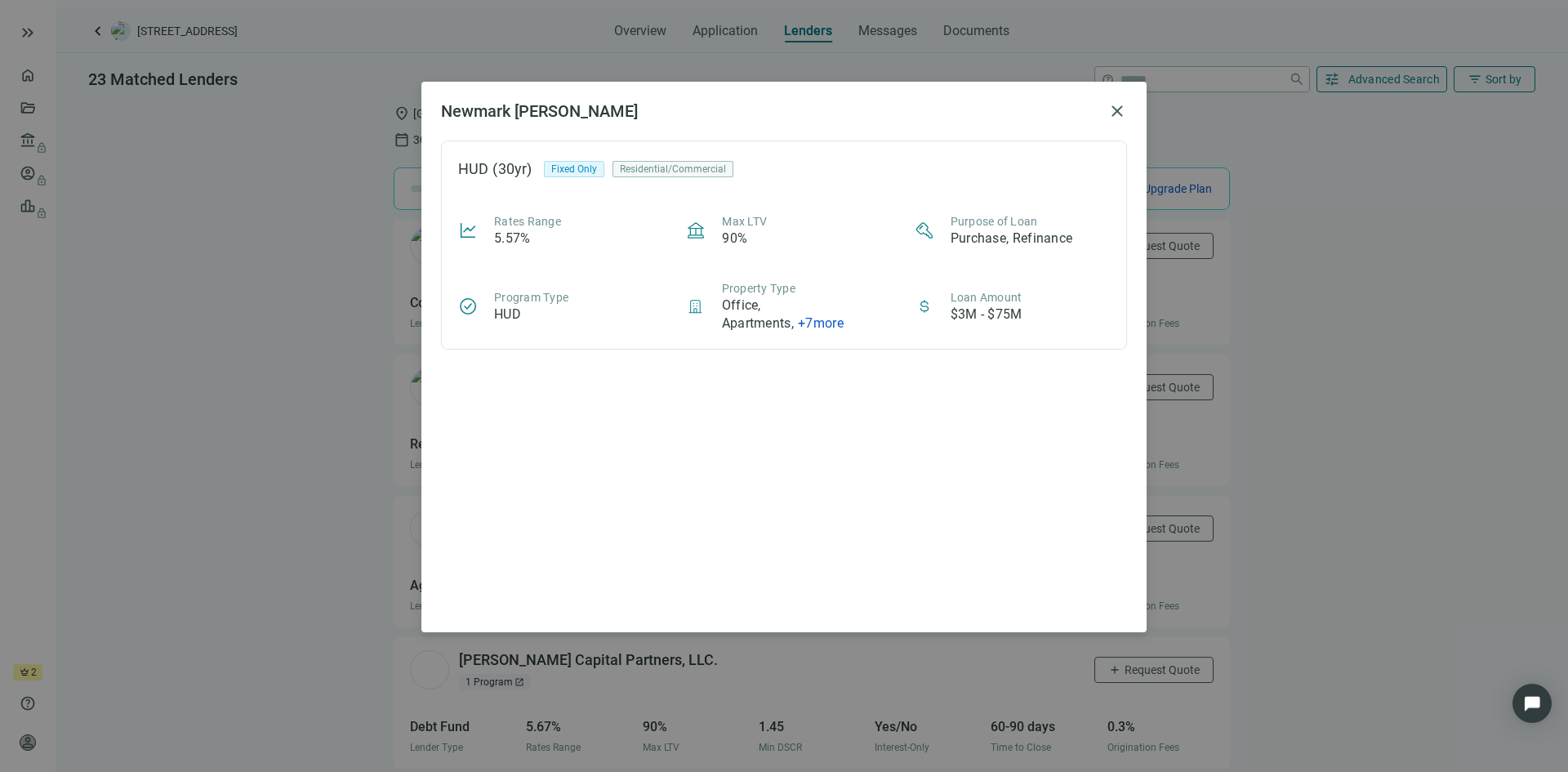
click at [818, 322] on span "+ 7 more" at bounding box center [820, 323] width 46 height 15
click at [1114, 114] on span "close" at bounding box center [1117, 111] width 20 height 20
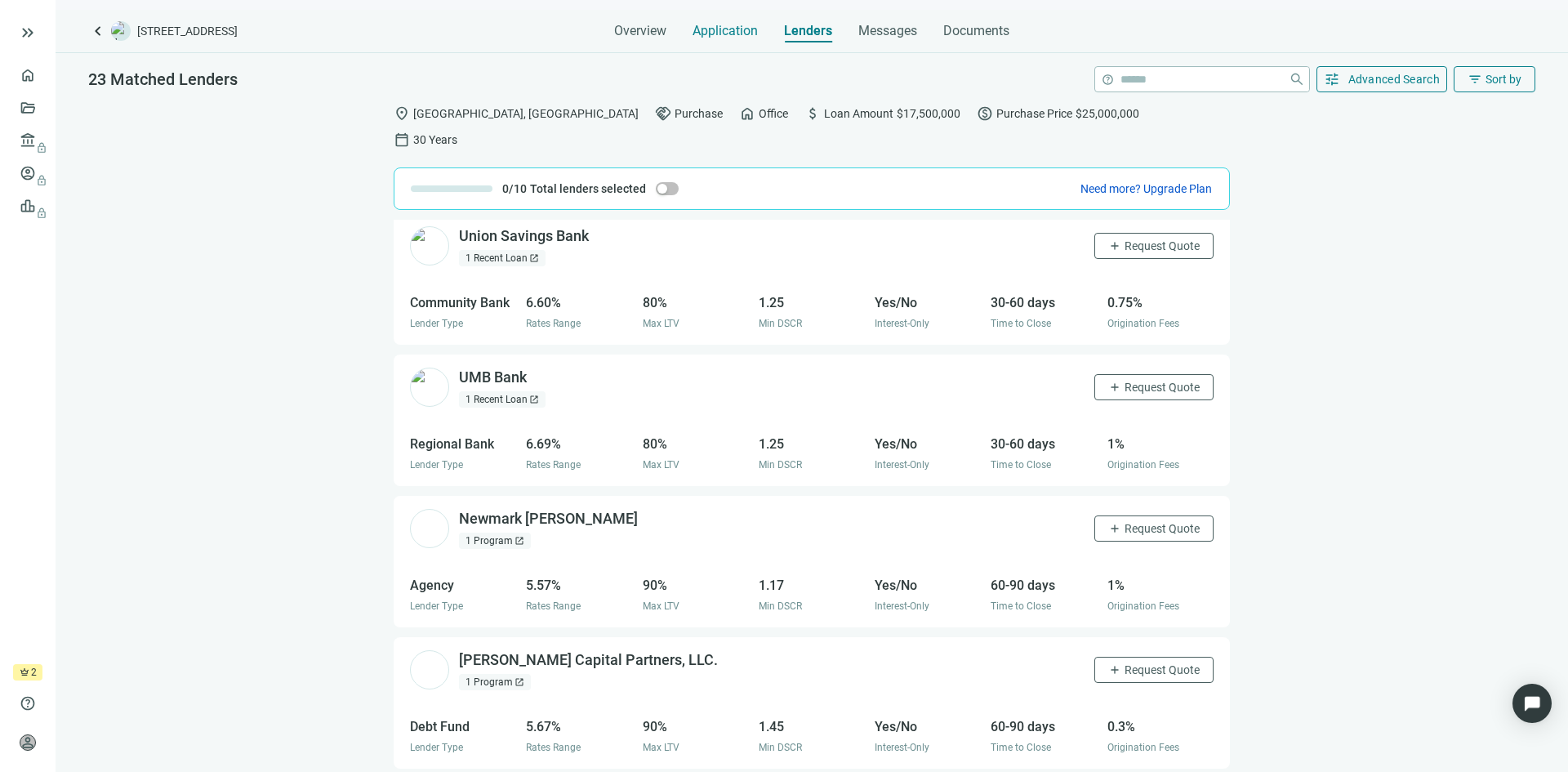
click at [712, 32] on span "Application" at bounding box center [724, 30] width 65 height 16
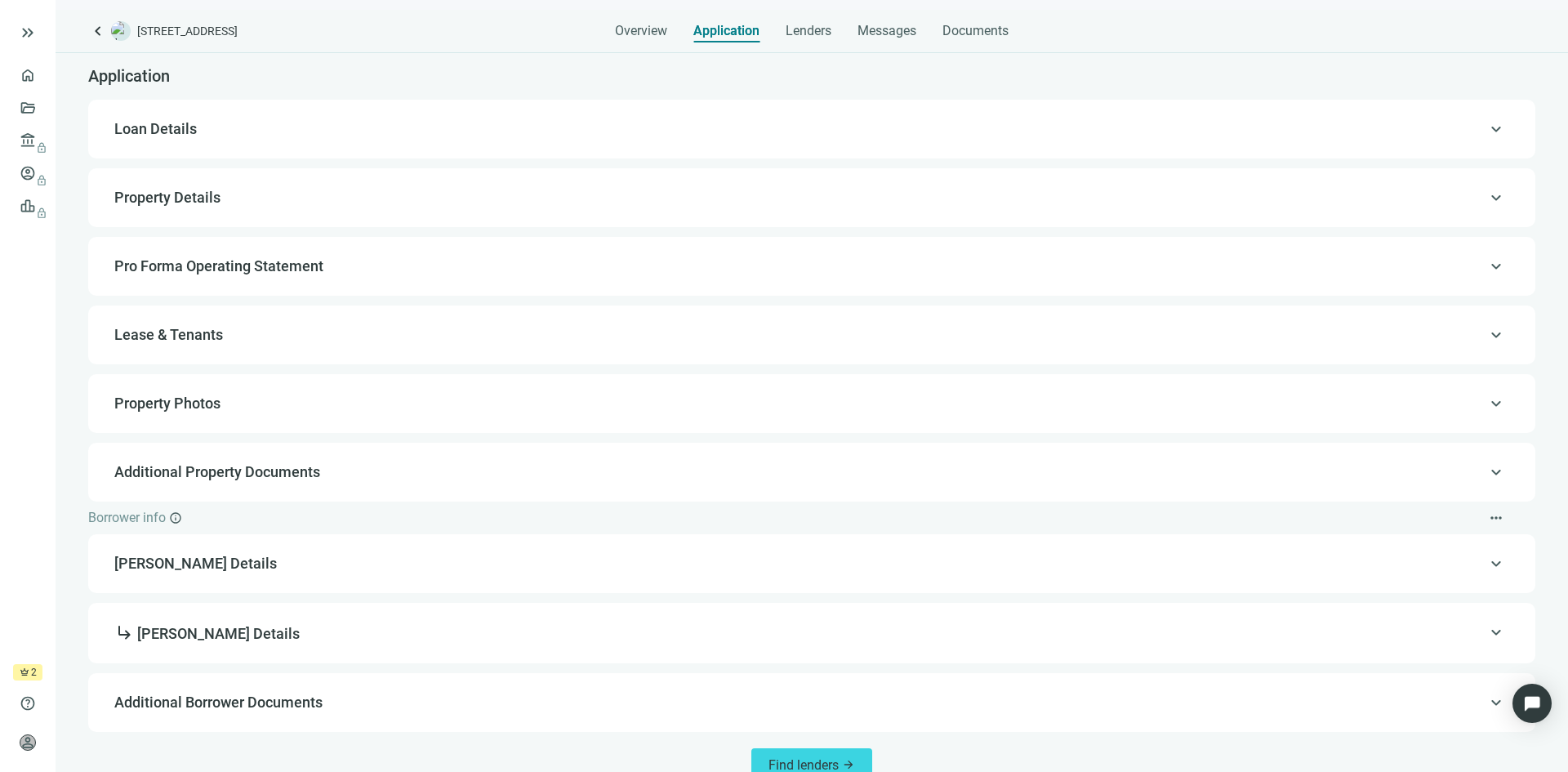
click at [613, 143] on div "keyboard_arrow_up Loan Details" at bounding box center [812, 129] width 1414 height 40
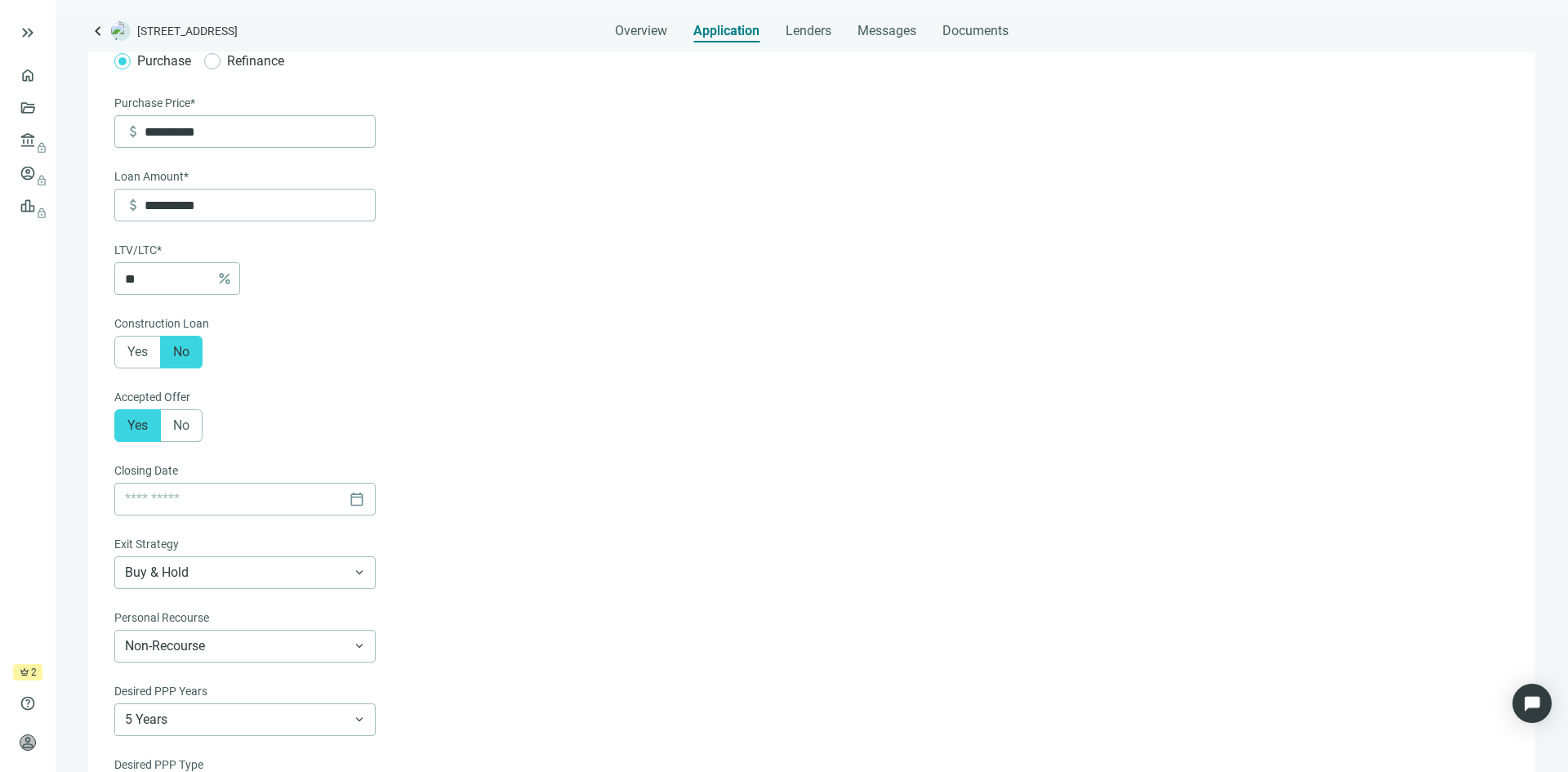
scroll to position [48, 0]
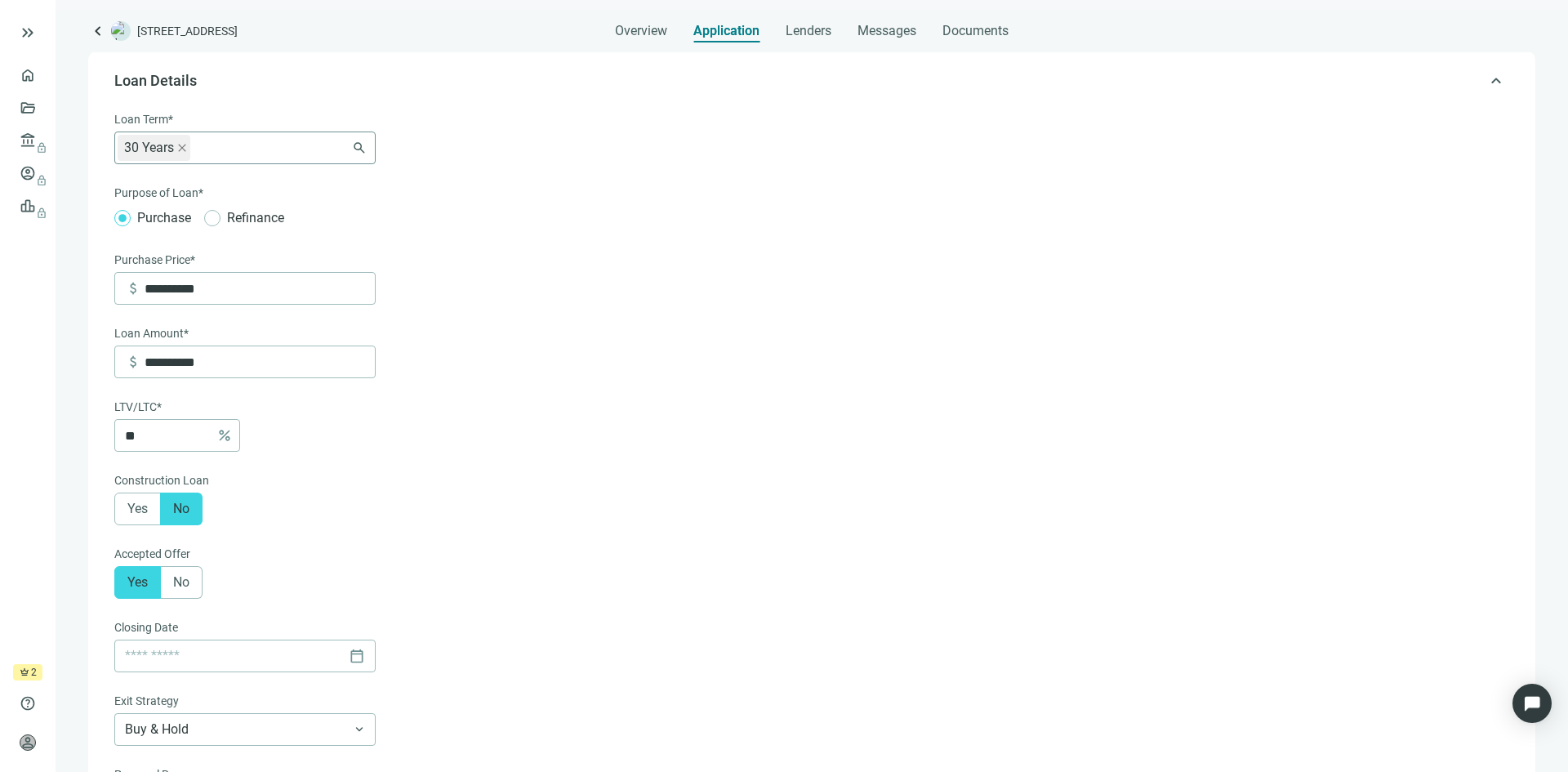
click at [361, 152] on div "30 Years 6-36 Months 3 Years 5 Years 7 Years 10 Years 30 Years" at bounding box center [245, 148] width 262 height 33
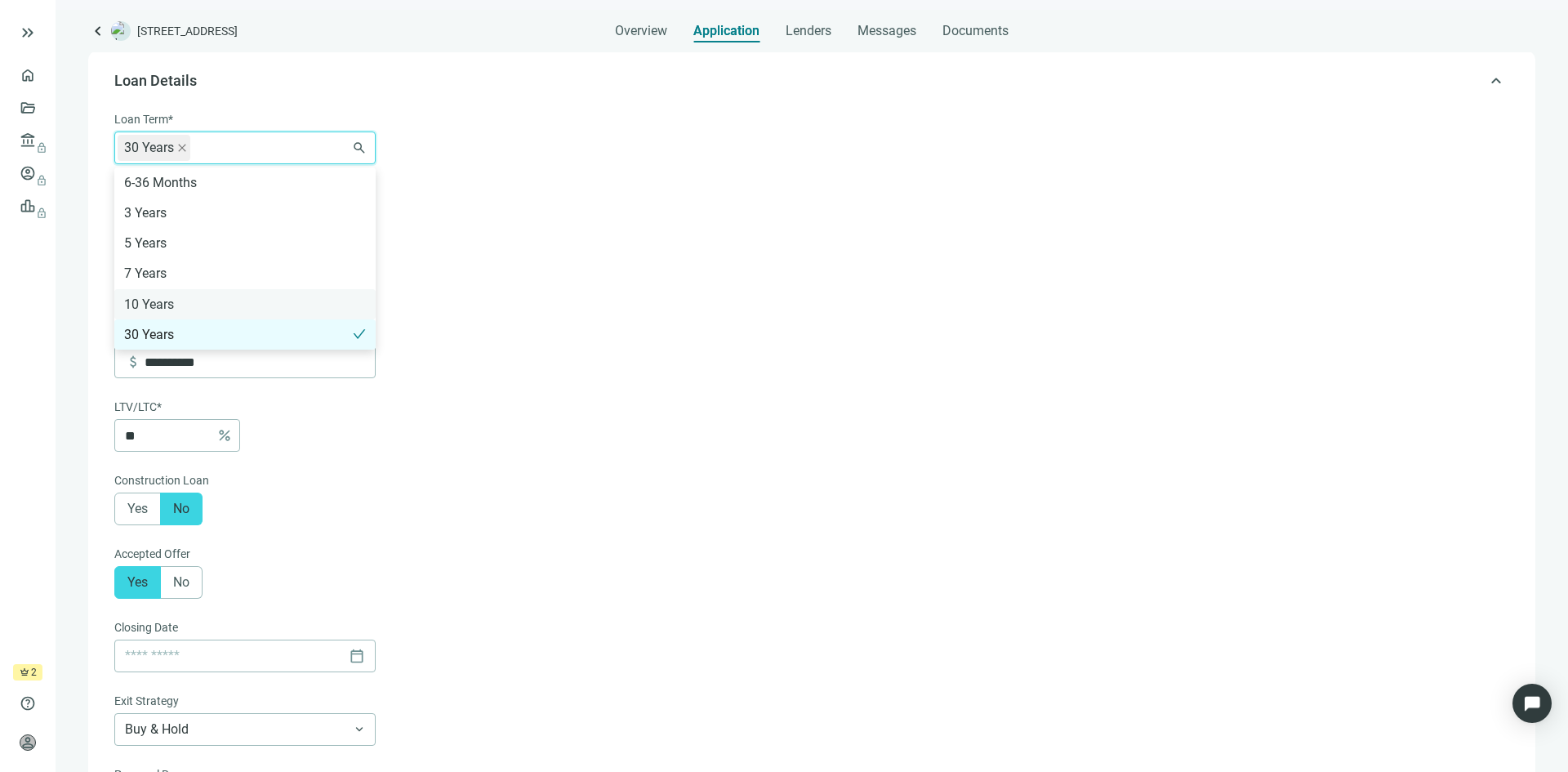
click at [208, 298] on div "10 Years" at bounding box center [245, 304] width 242 height 21
click at [629, 312] on form "**********" at bounding box center [810, 598] width 1392 height 975
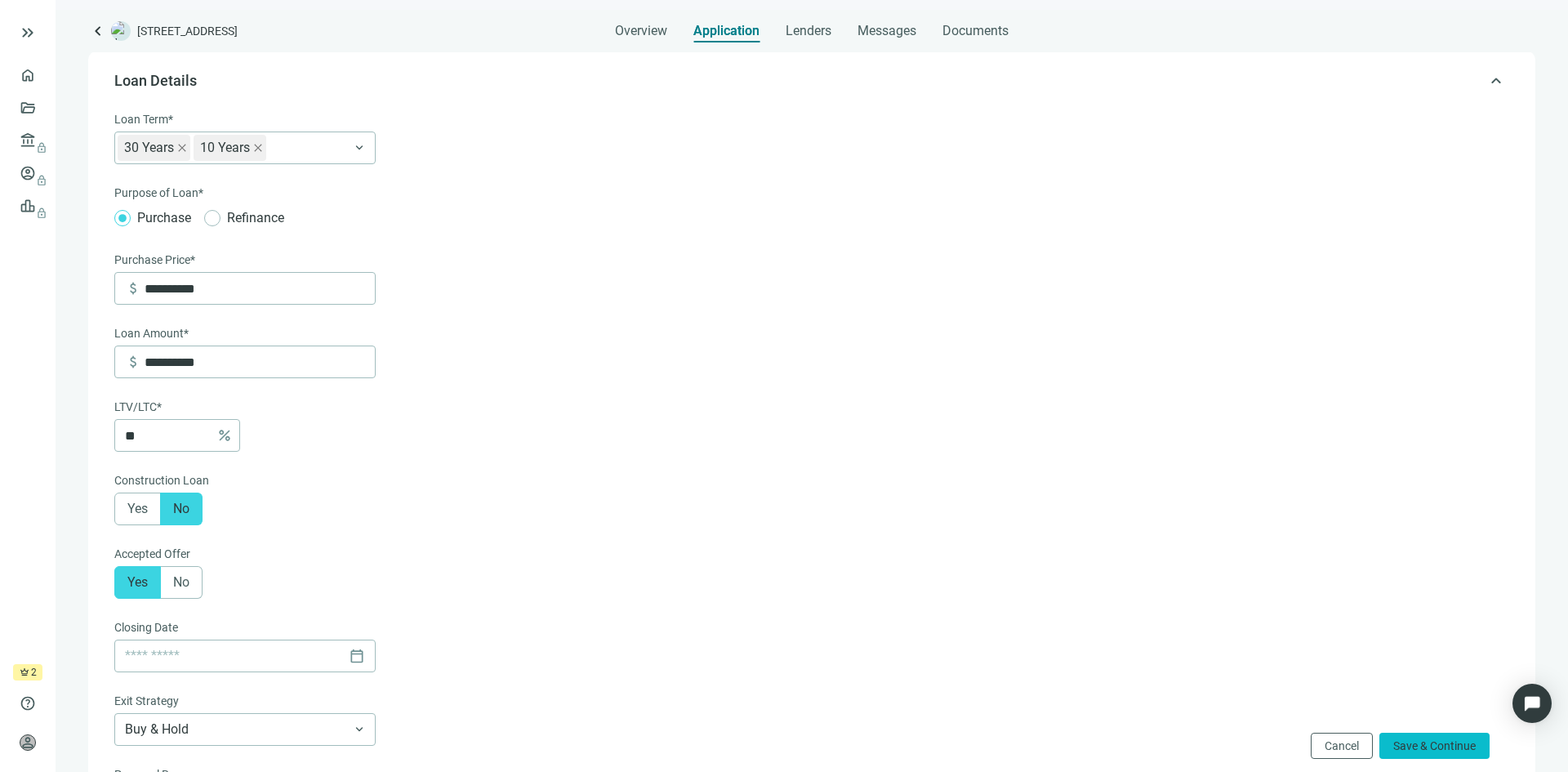
click at [1431, 748] on span "Save & Continue" at bounding box center [1435, 746] width 83 height 13
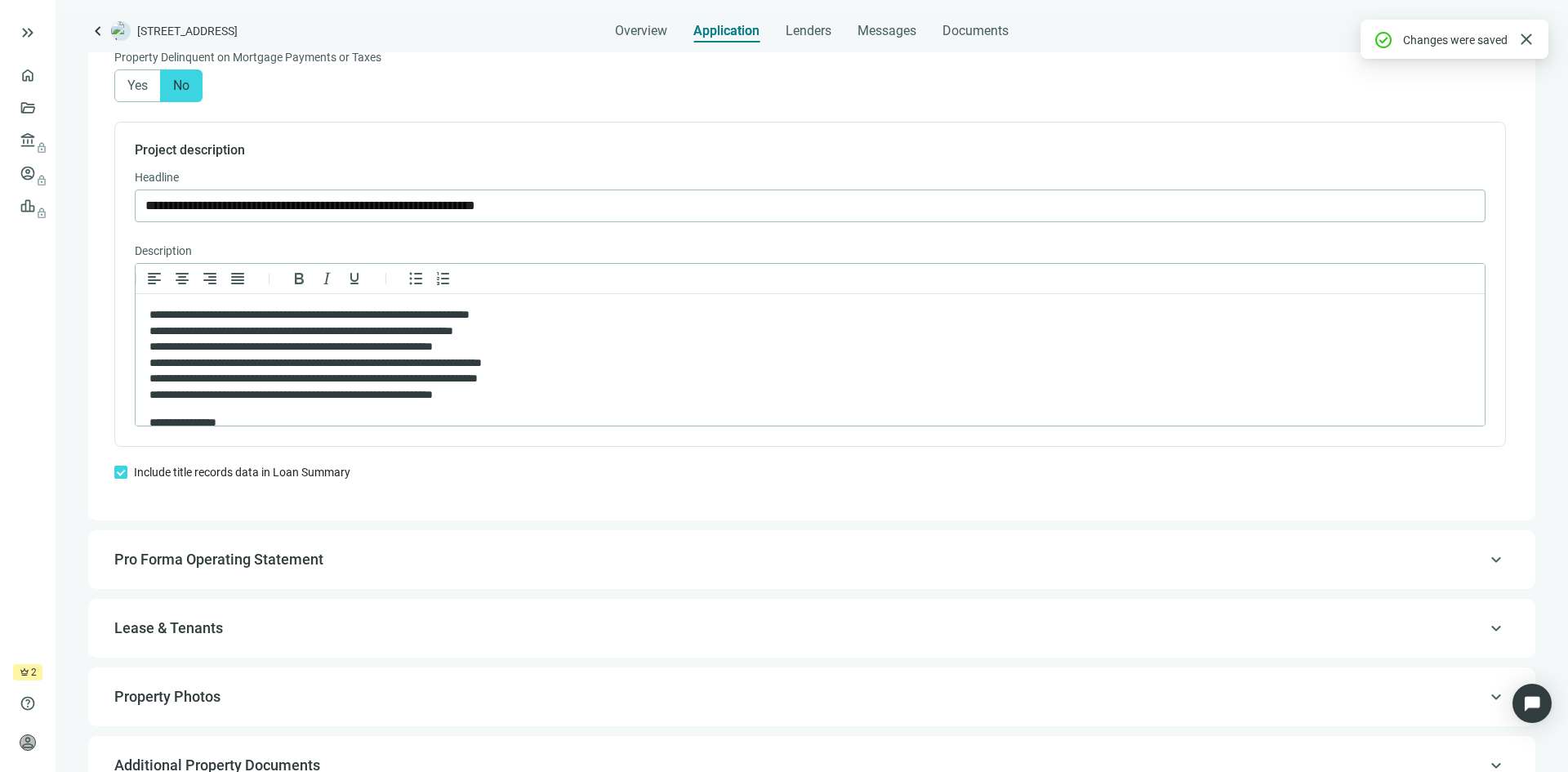
scroll to position [1314, 0]
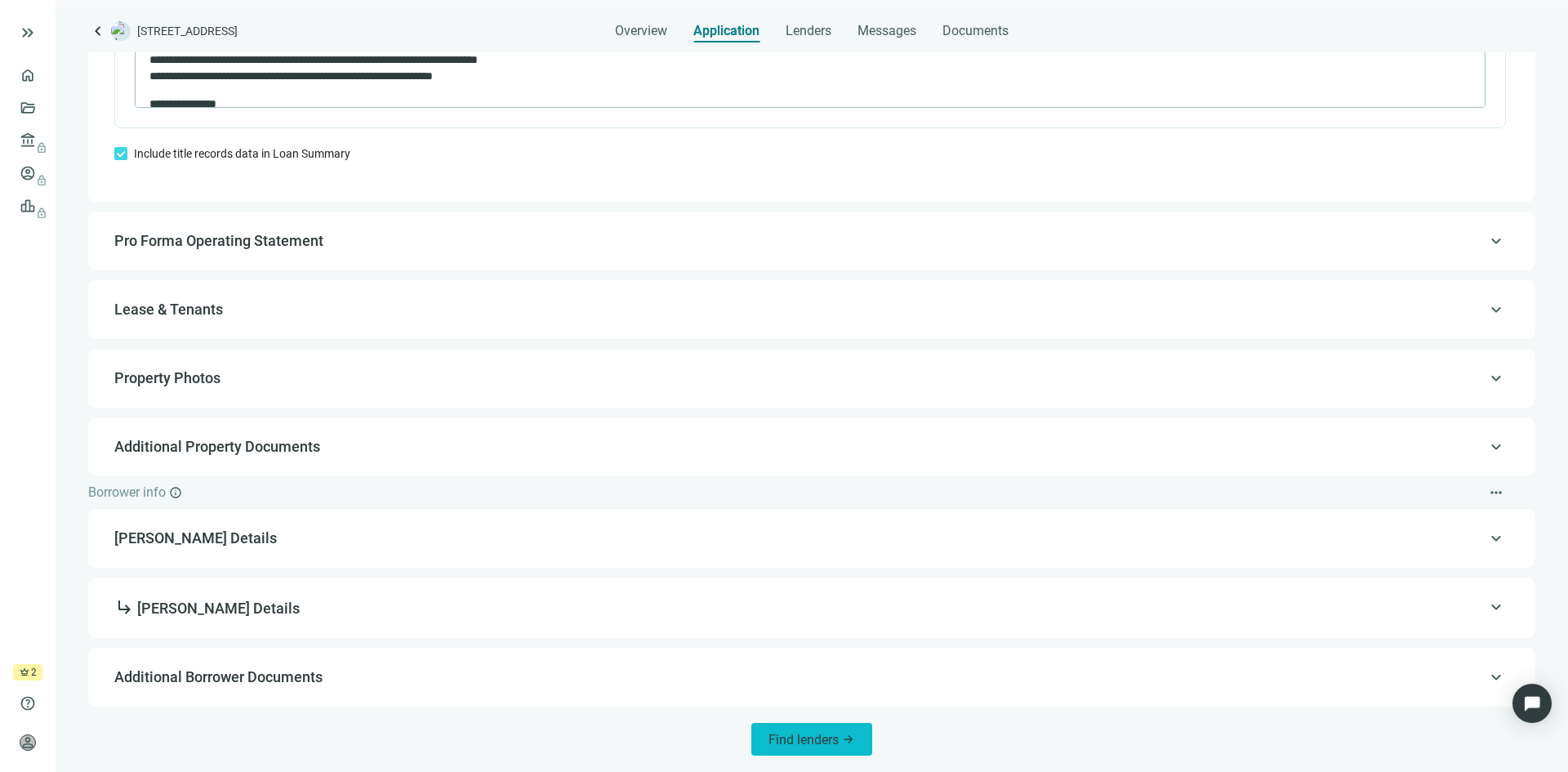
click at [800, 740] on span "Find lenders" at bounding box center [803, 739] width 71 height 15
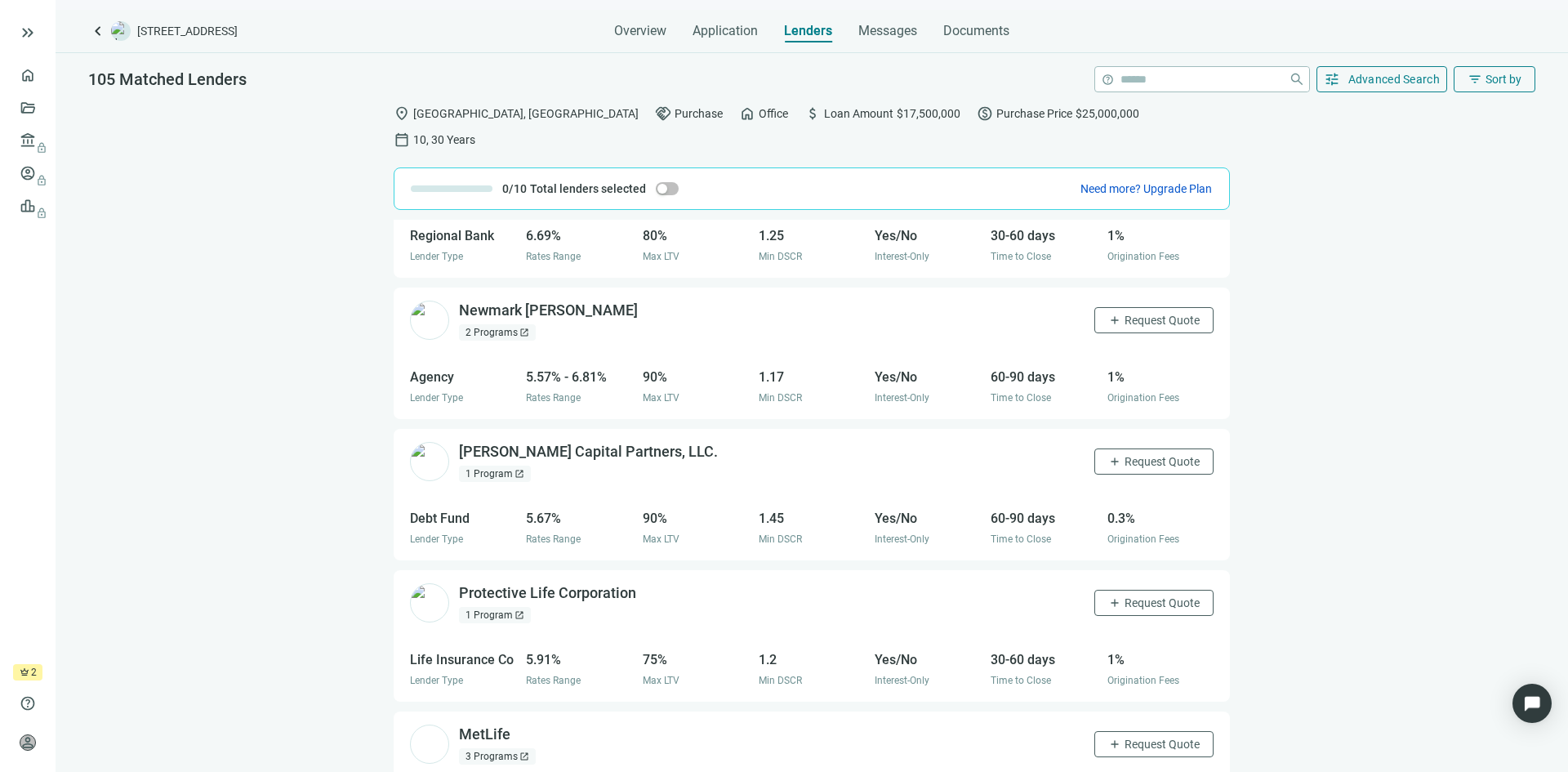
scroll to position [816, 0]
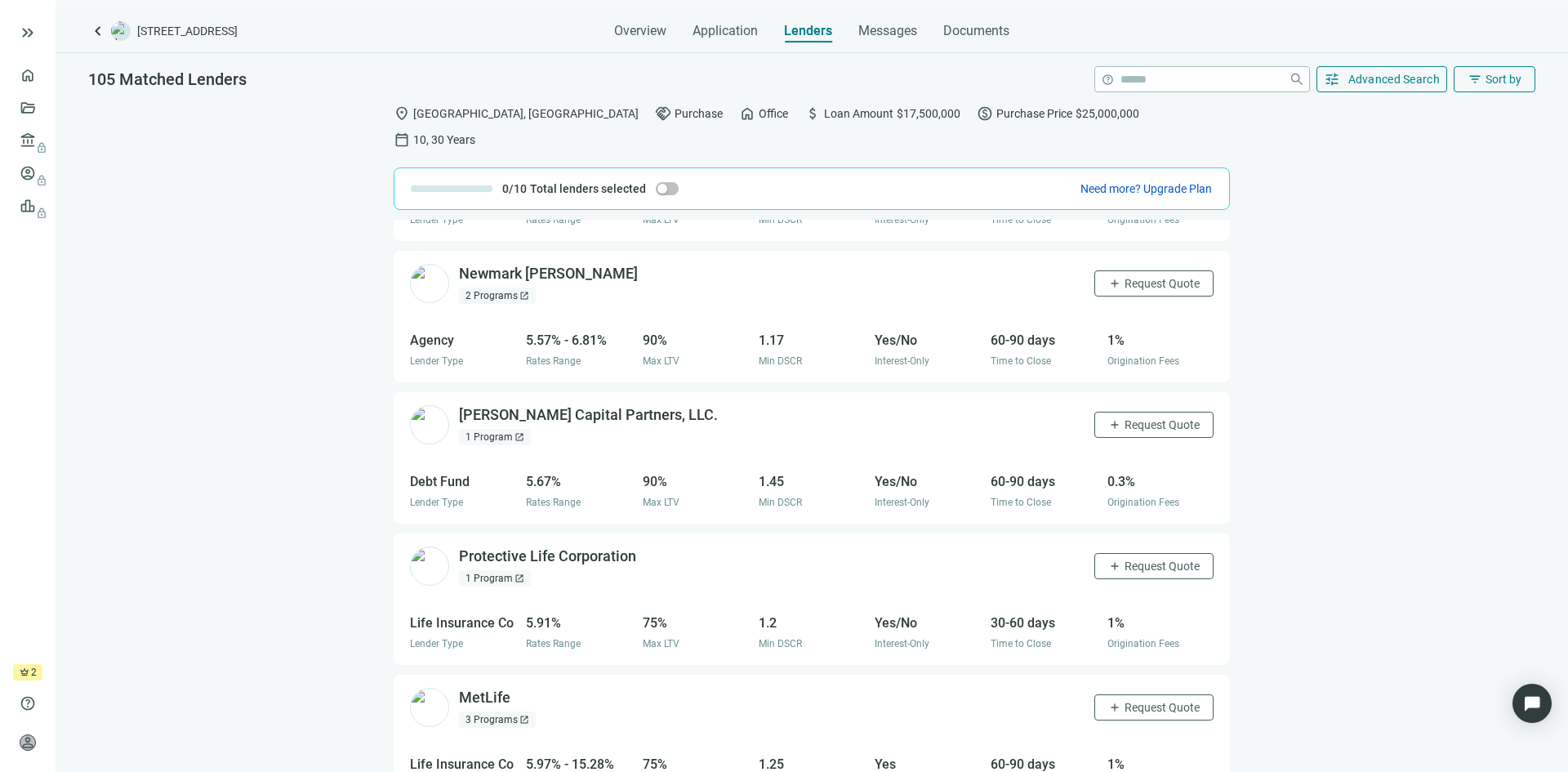
click at [486, 428] on div "1 Program open_in_new" at bounding box center [494, 436] width 72 height 16
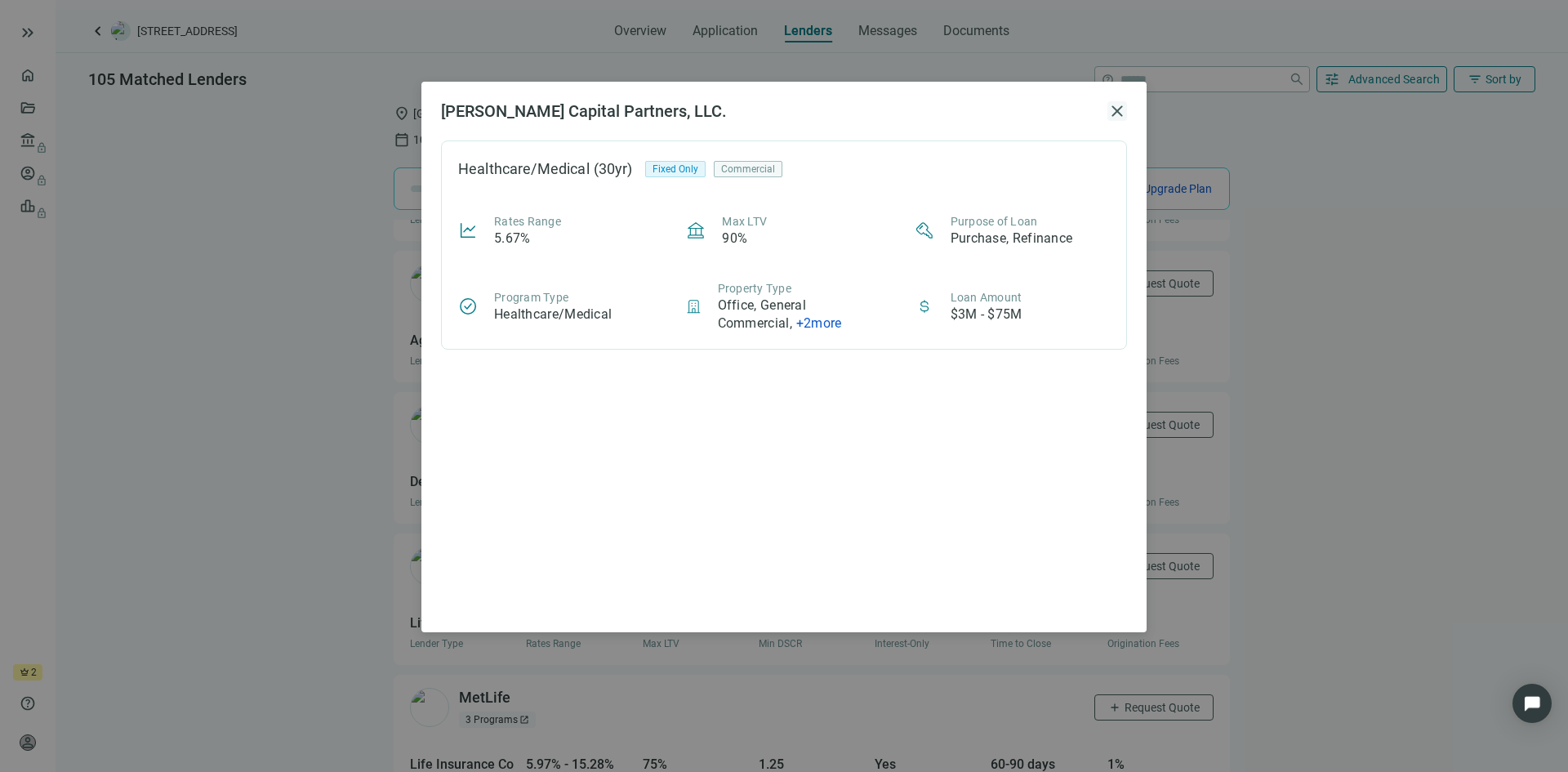
click at [1118, 107] on span "close" at bounding box center [1117, 111] width 20 height 20
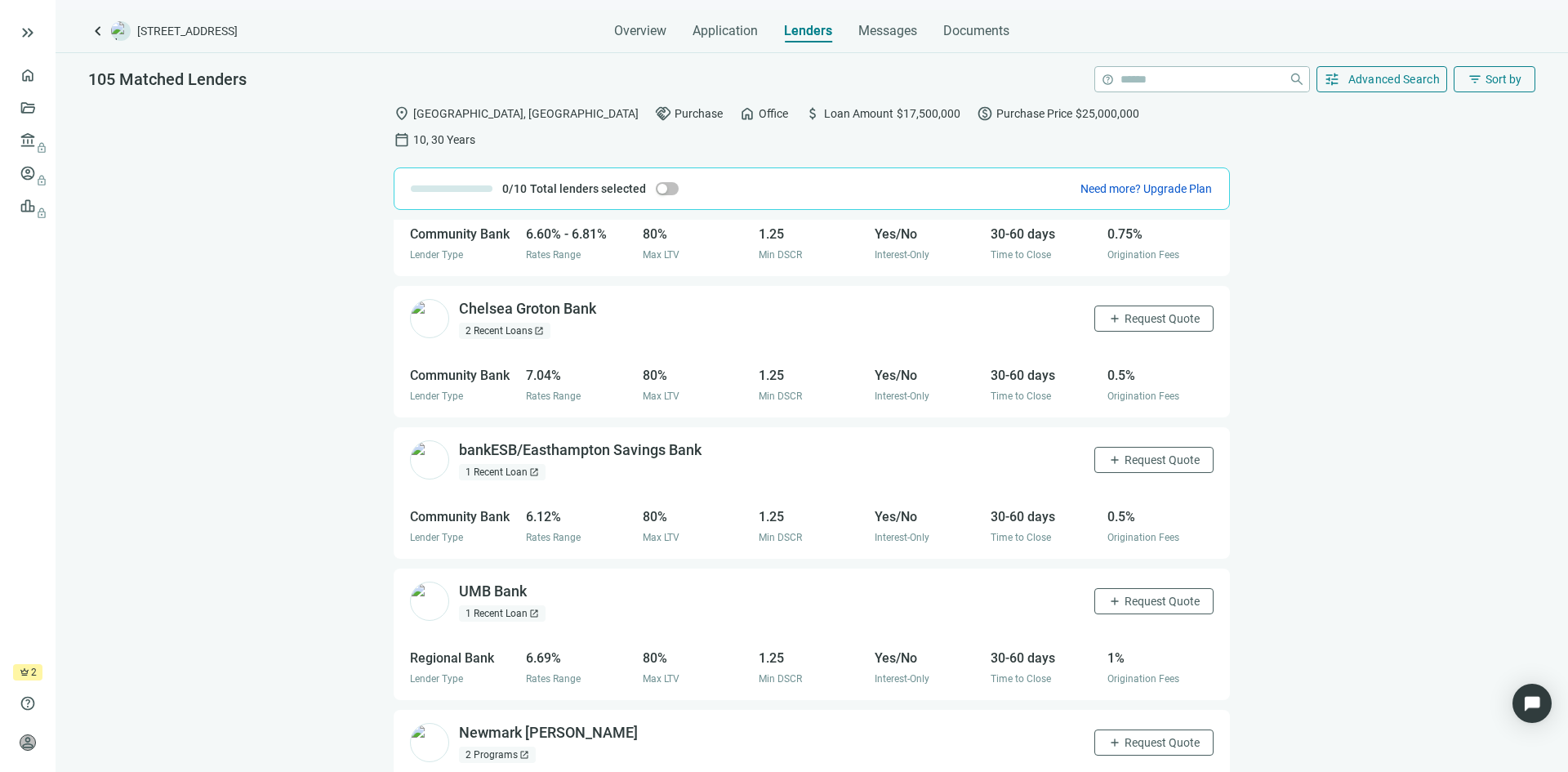
scroll to position [490, 0]
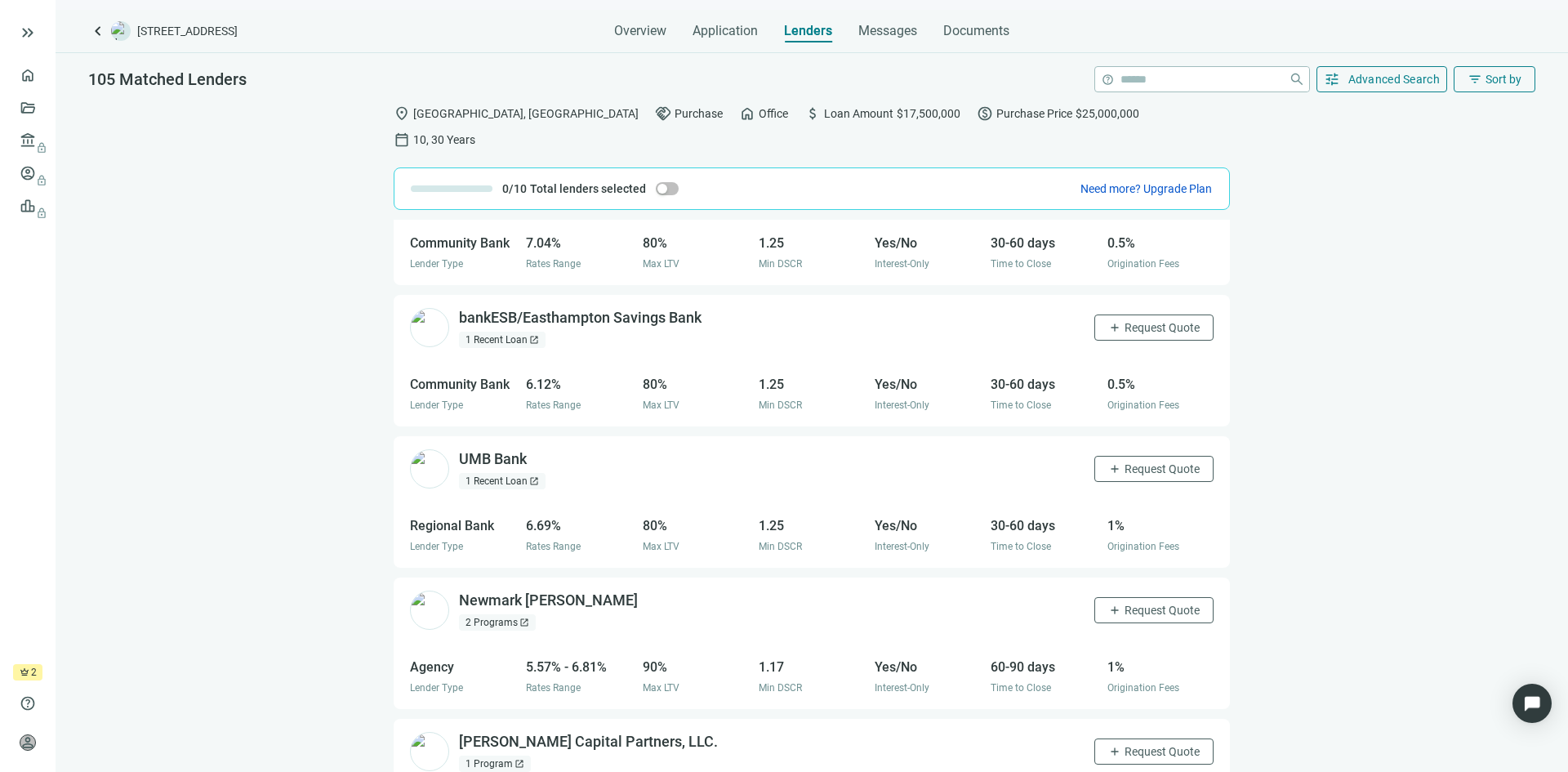
click at [518, 473] on div "1 Recent Loan open_in_new" at bounding box center [502, 480] width 87 height 16
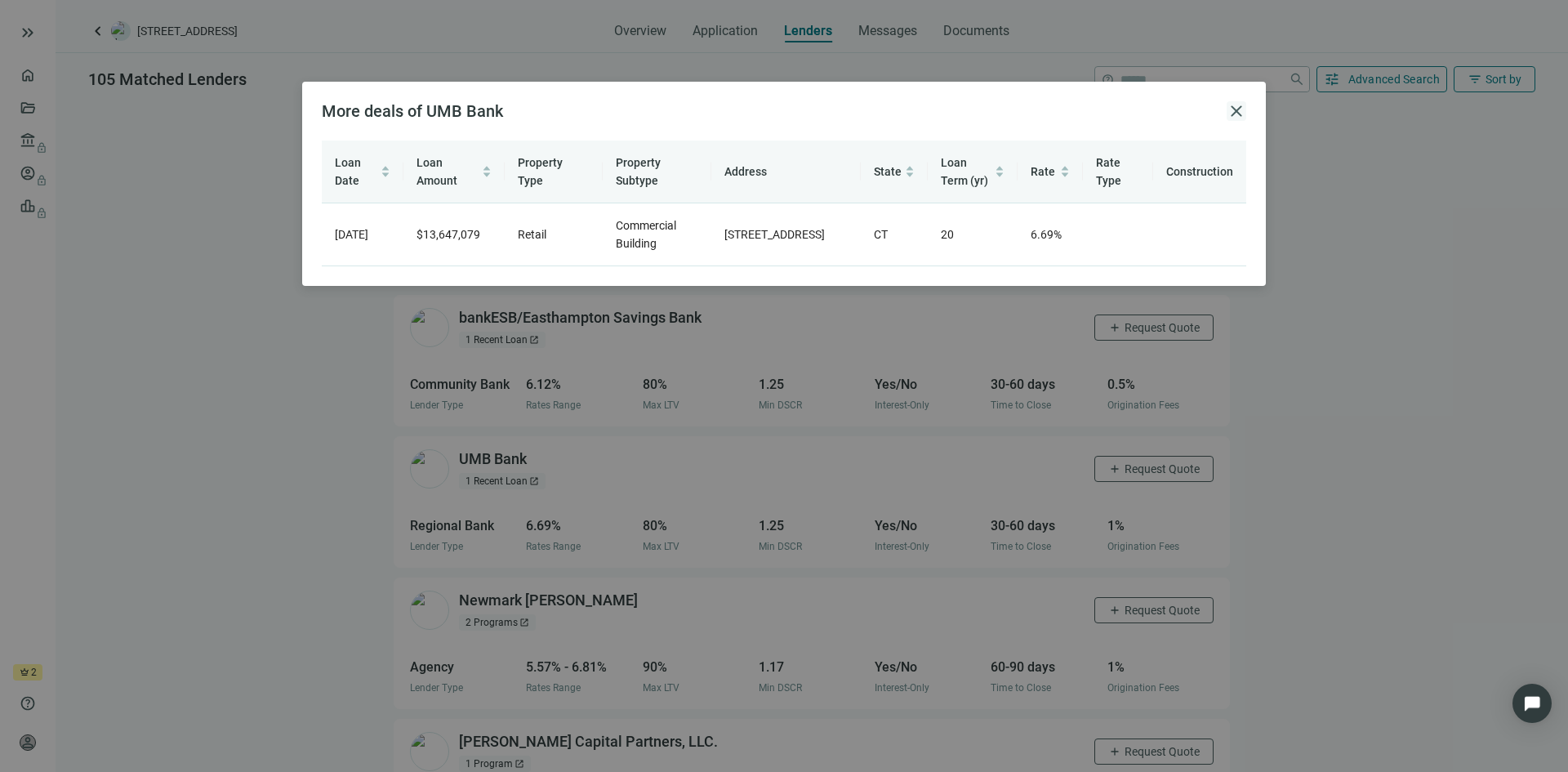
click at [1235, 111] on span "close" at bounding box center [1237, 111] width 20 height 20
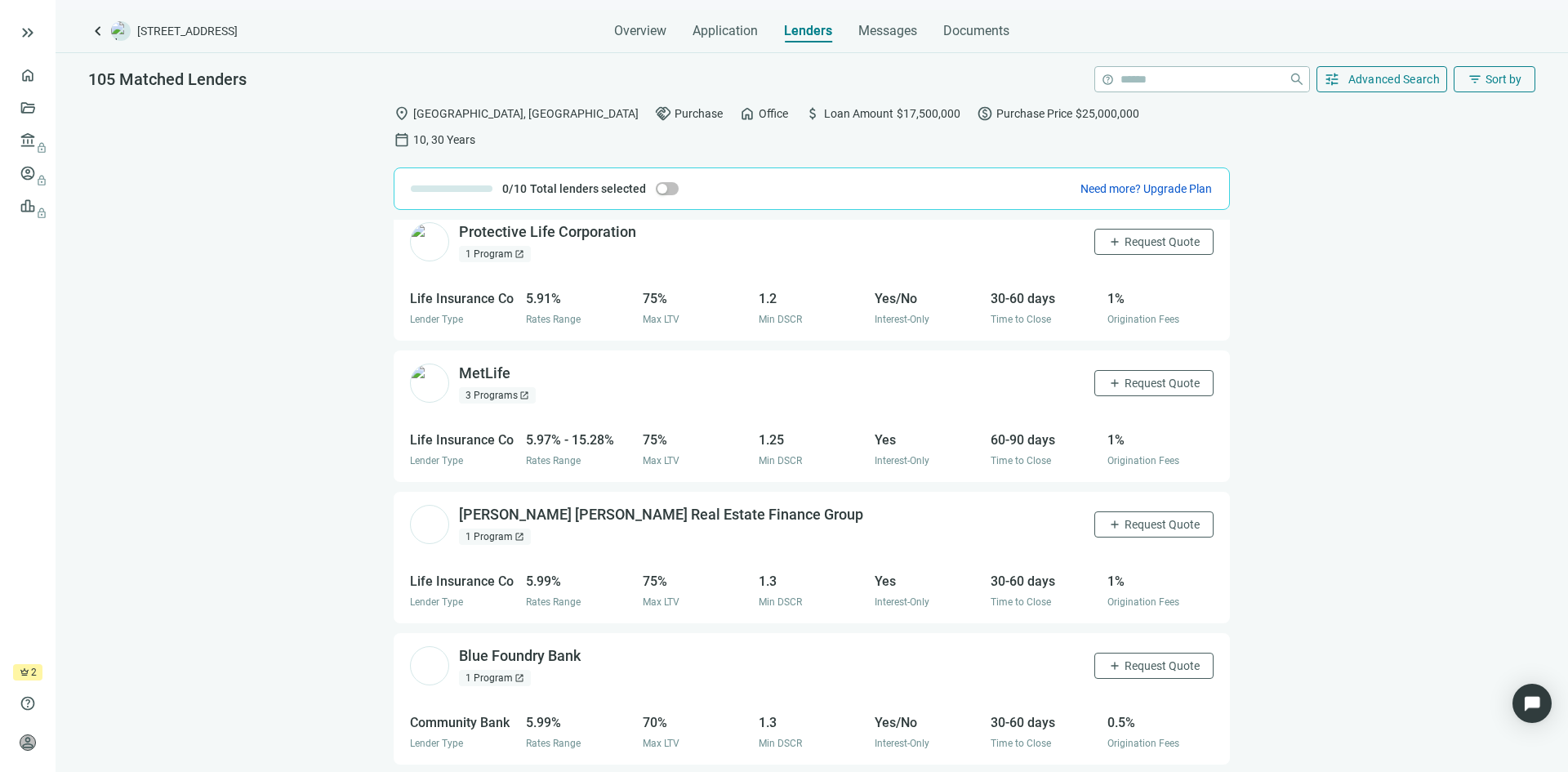
scroll to position [1143, 0]
click at [502, 243] on div "1 Program open_in_new" at bounding box center [494, 250] width 72 height 16
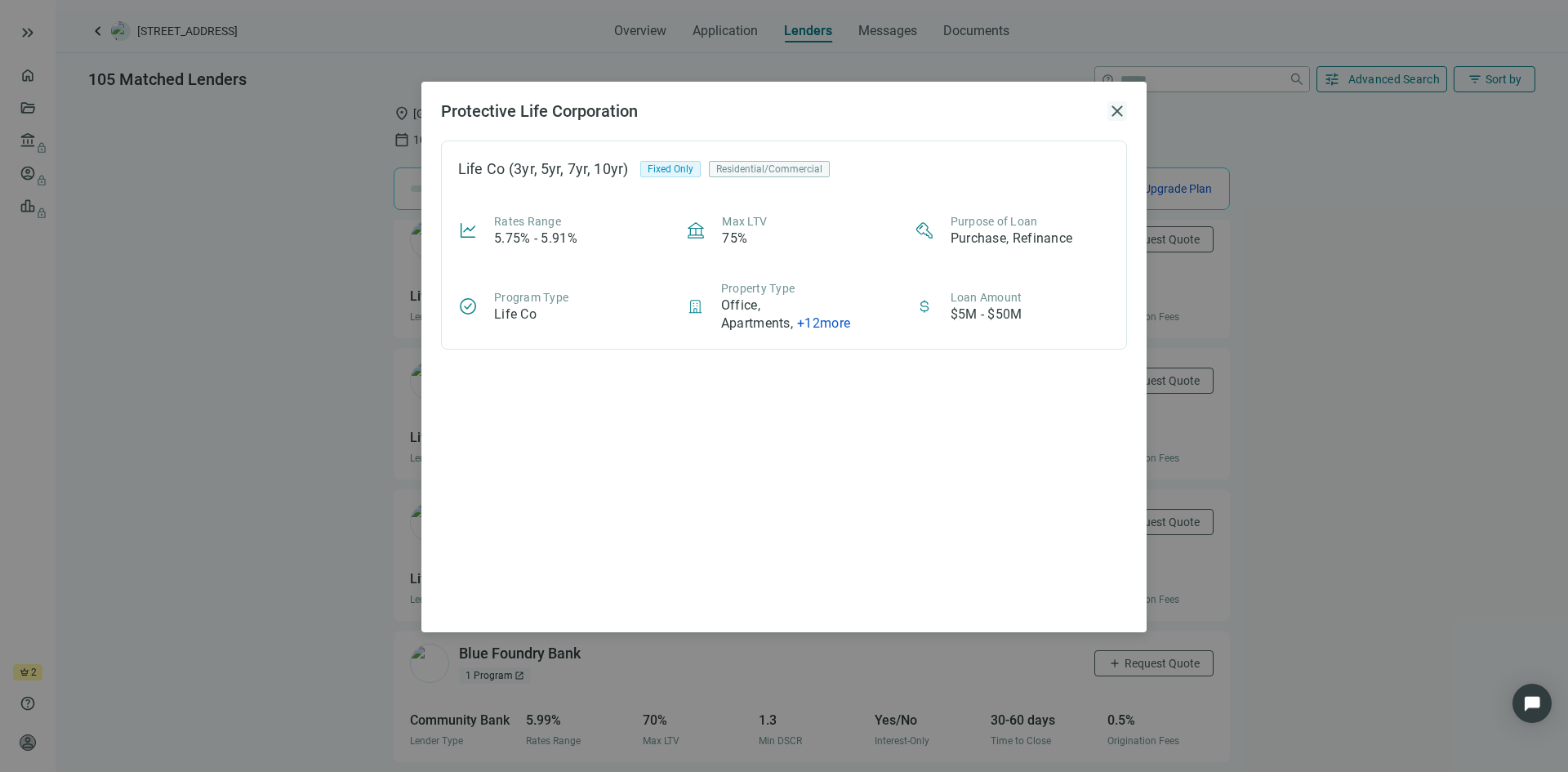
click at [1118, 114] on span "close" at bounding box center [1117, 111] width 20 height 20
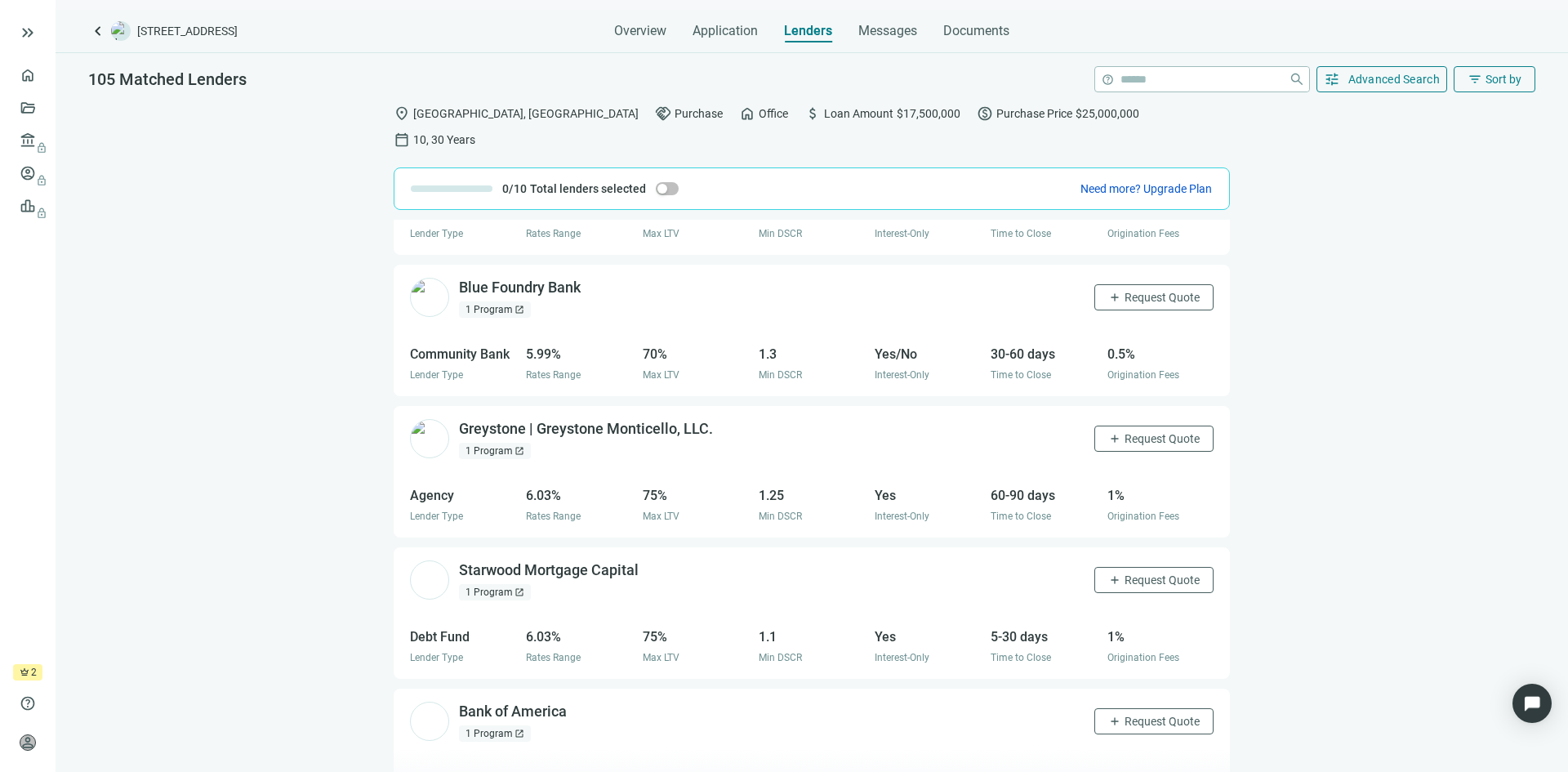
scroll to position [1470, 0]
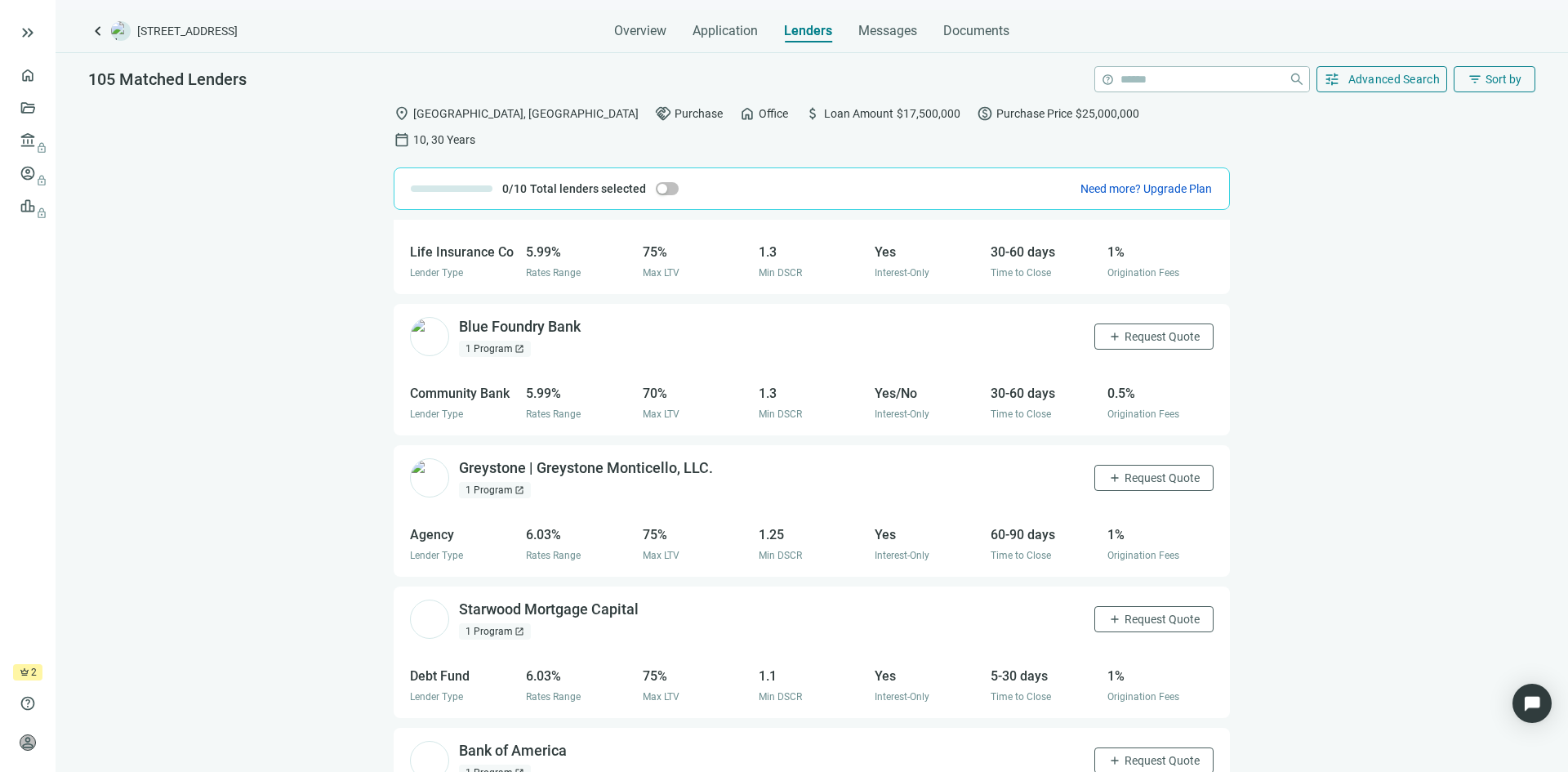
click at [500, 341] on div "1 Program open_in_new" at bounding box center [494, 348] width 72 height 16
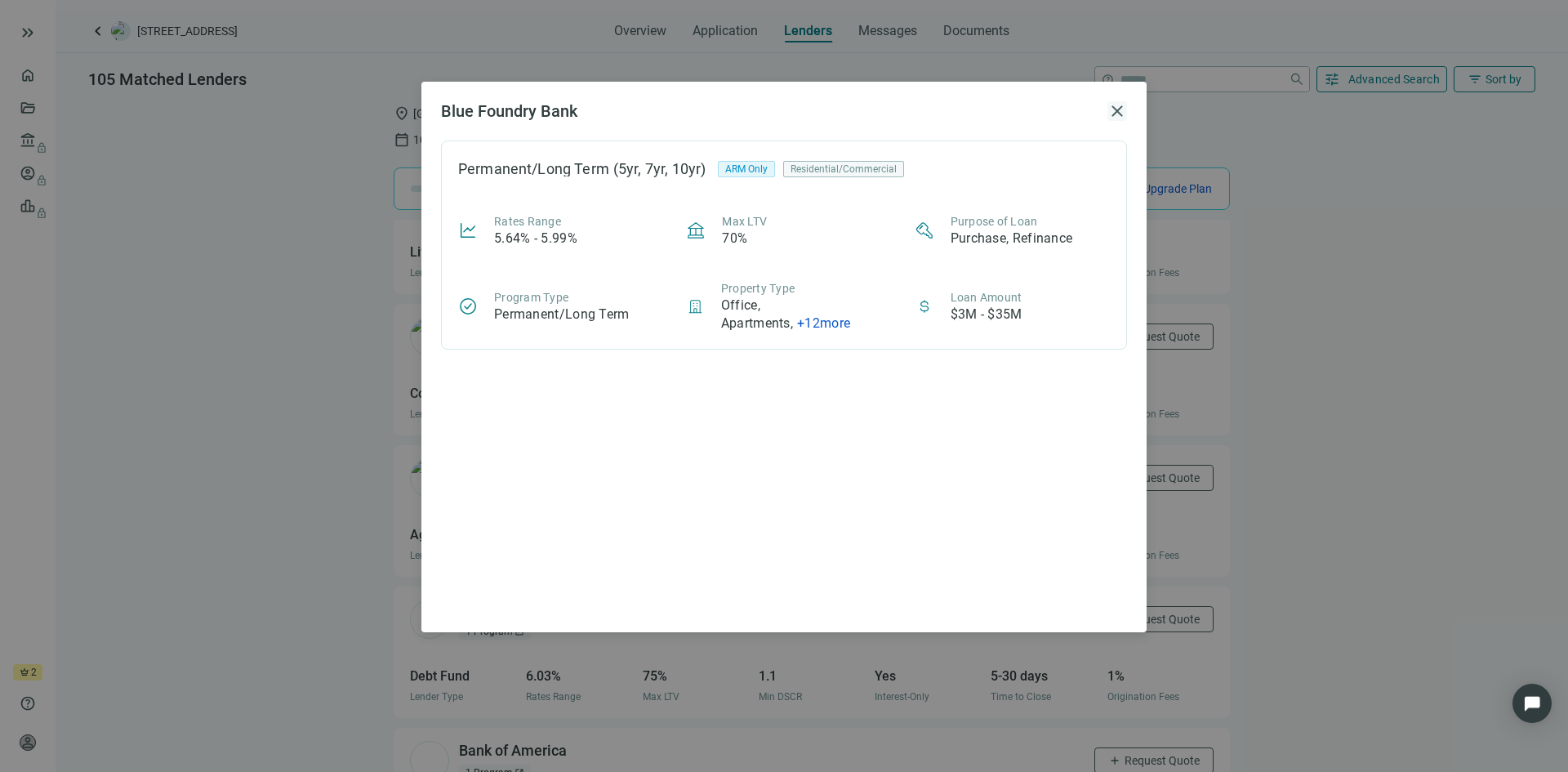
click at [1115, 111] on span "close" at bounding box center [1117, 111] width 20 height 20
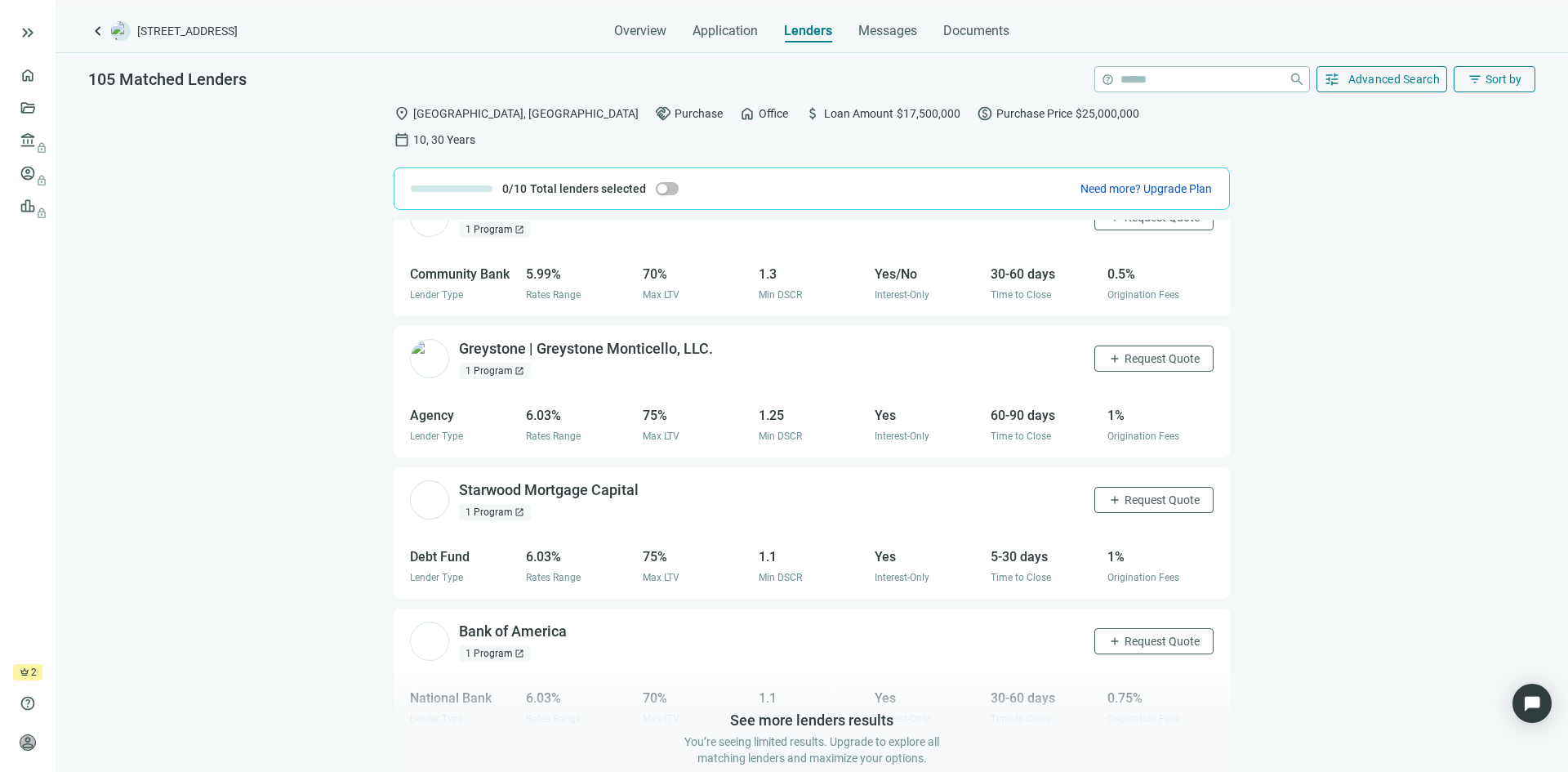
scroll to position [1598, 0]
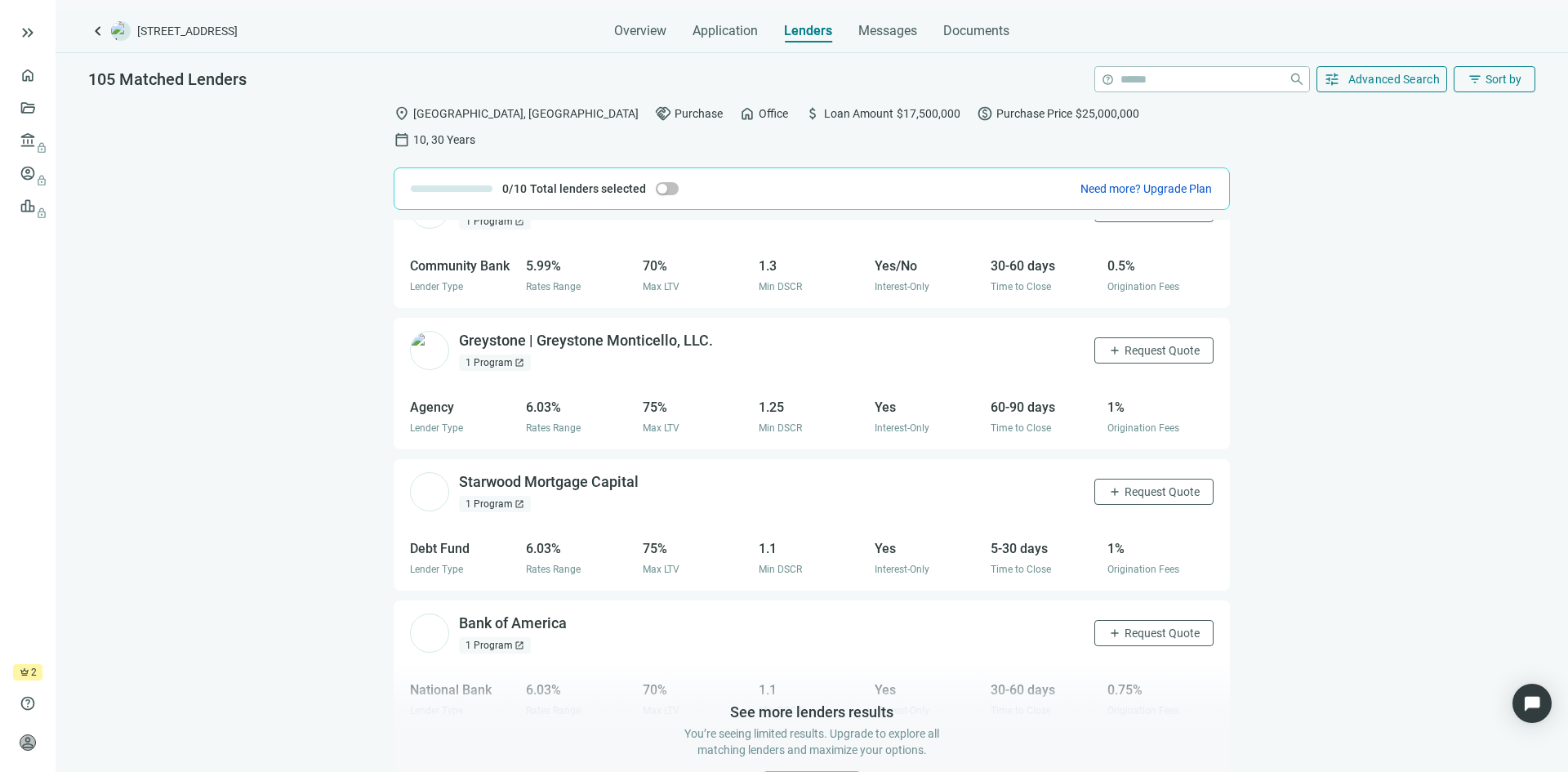
click at [496, 495] on div "1 Program open_in_new" at bounding box center [494, 503] width 72 height 16
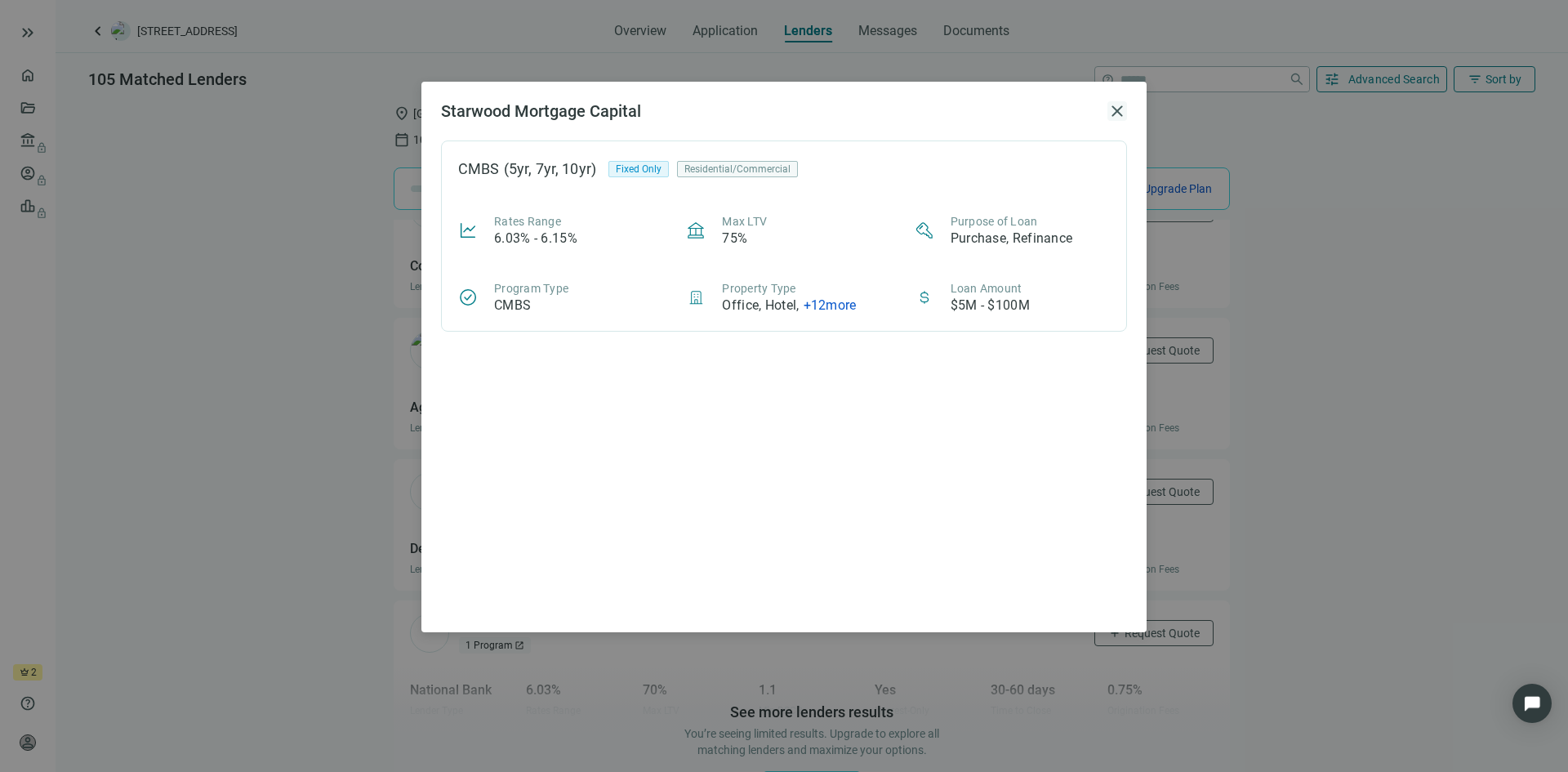
click at [1121, 113] on span "close" at bounding box center [1117, 111] width 20 height 20
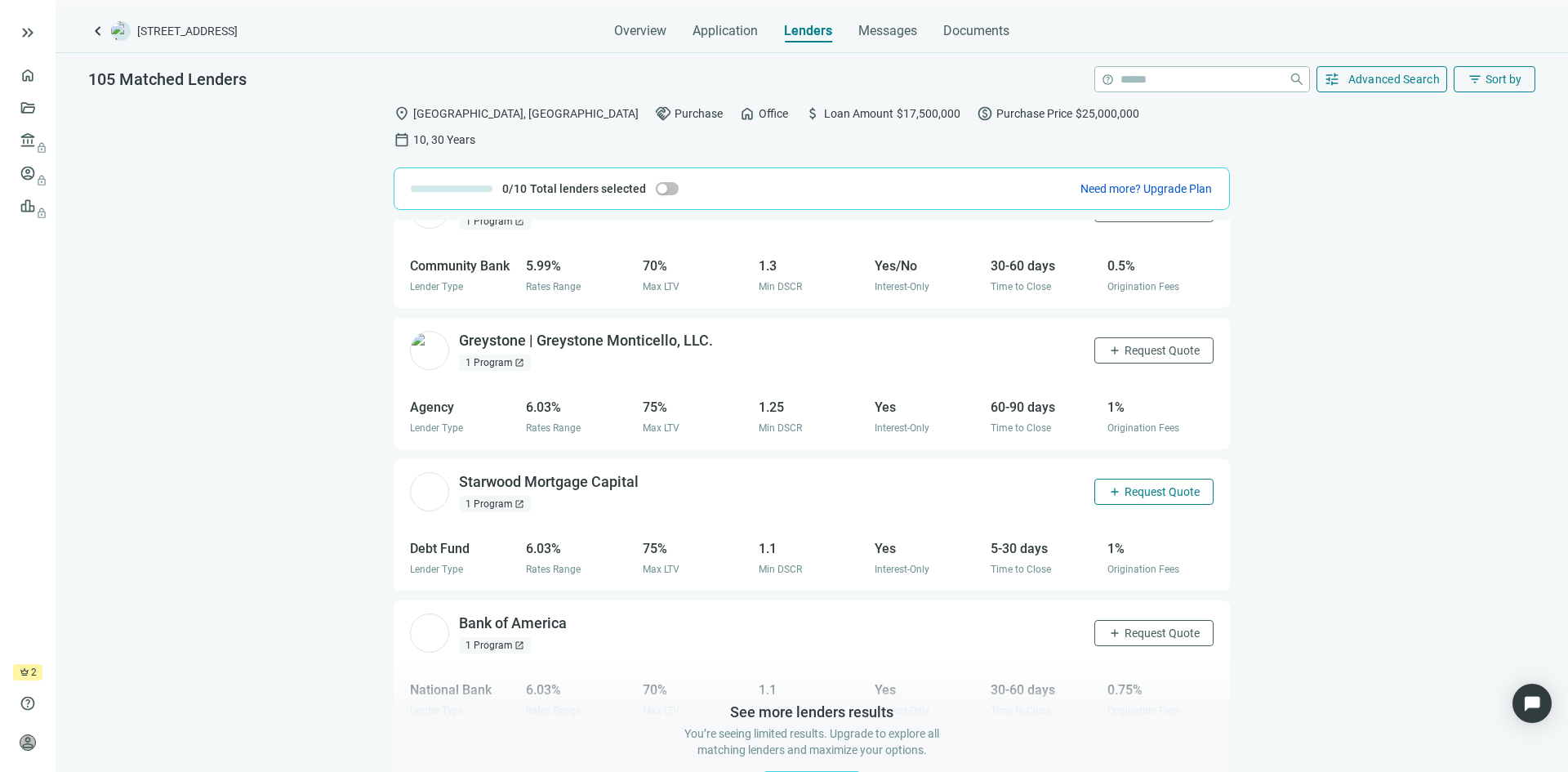
click at [1132, 485] on span "Request Quote" at bounding box center [1162, 491] width 75 height 13
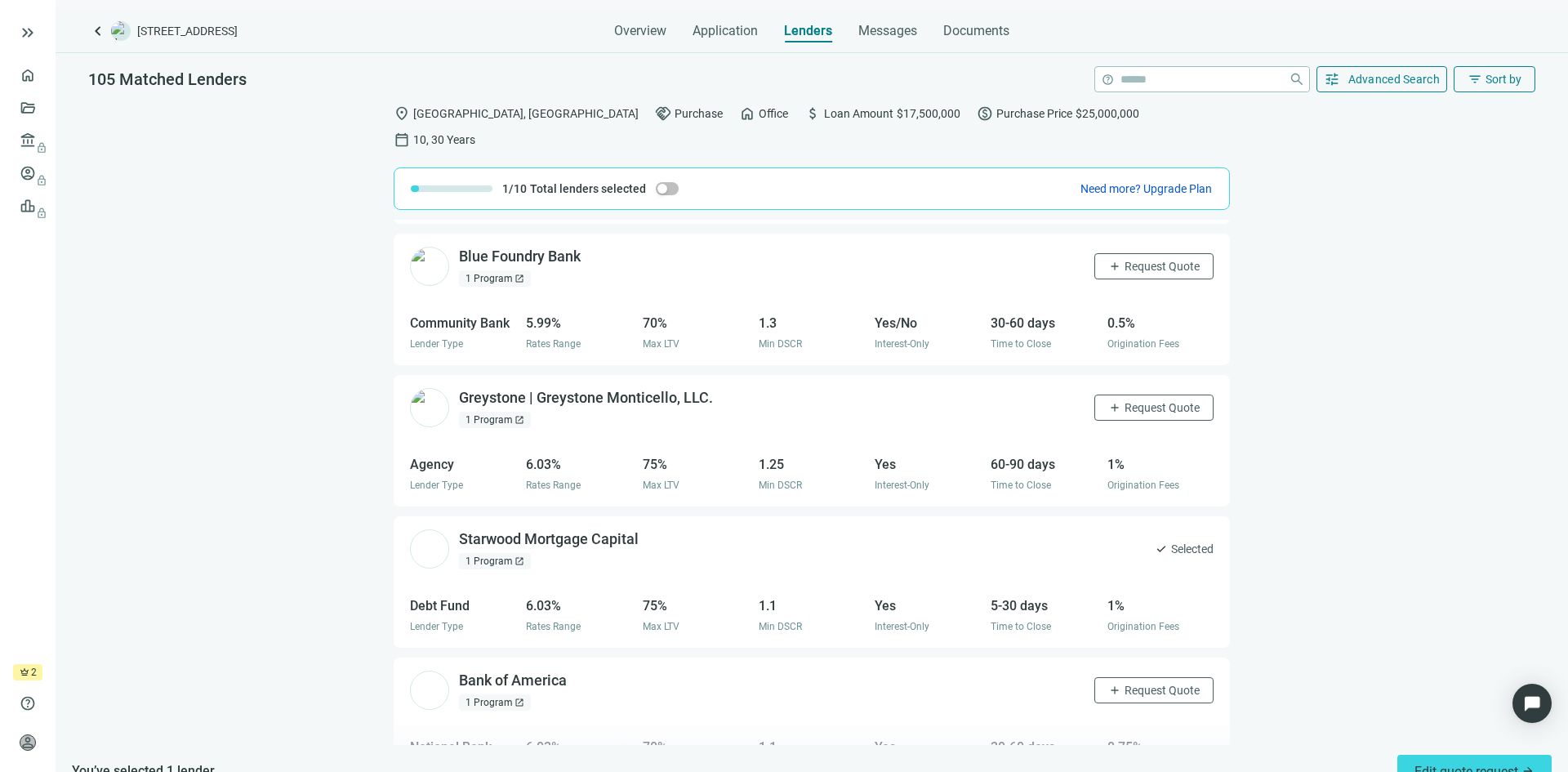
scroll to position [1516, 0]
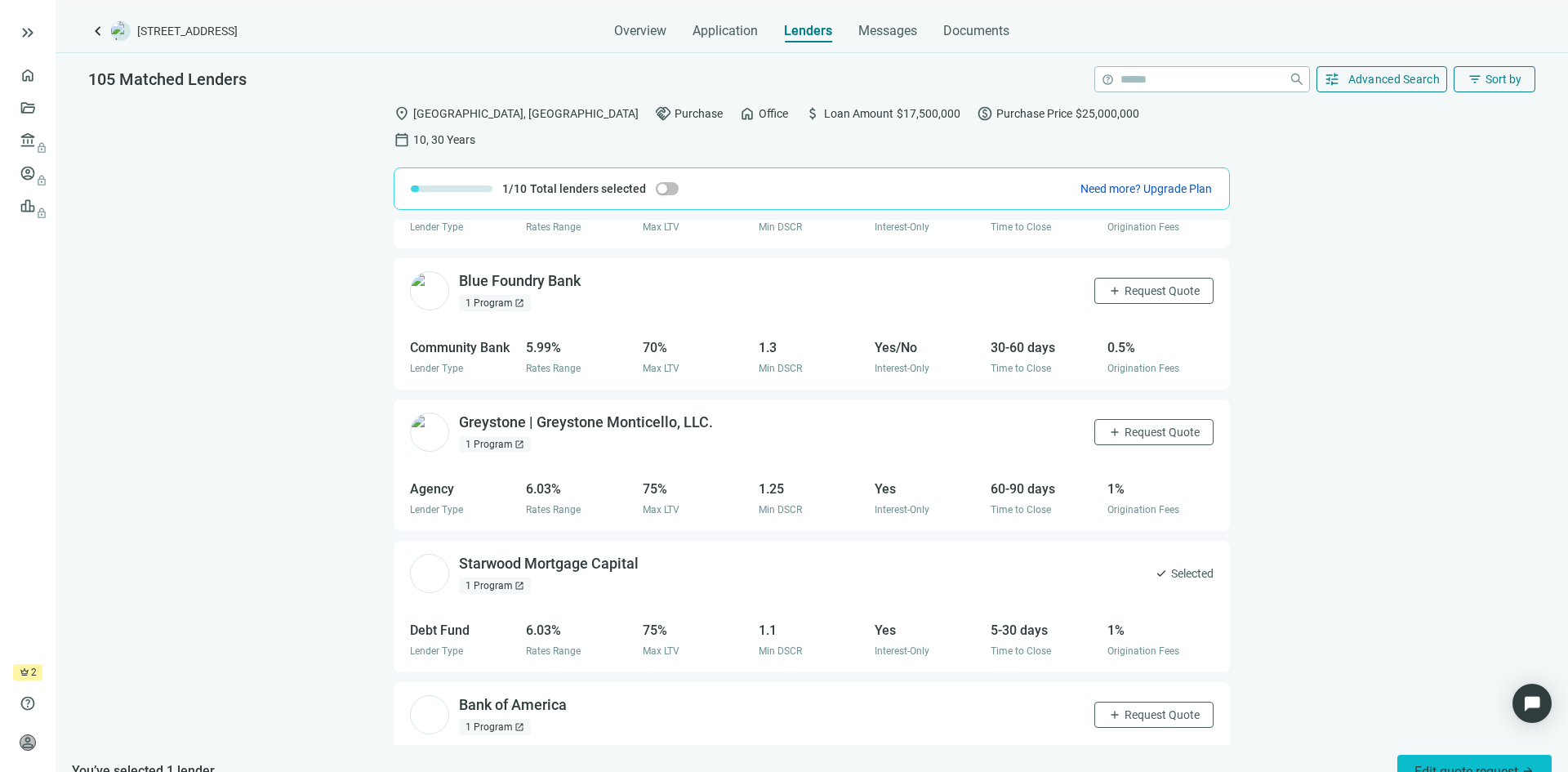
click at [1442, 764] on span "Edit quote request arrow_forward" at bounding box center [1474, 771] width 120 height 15
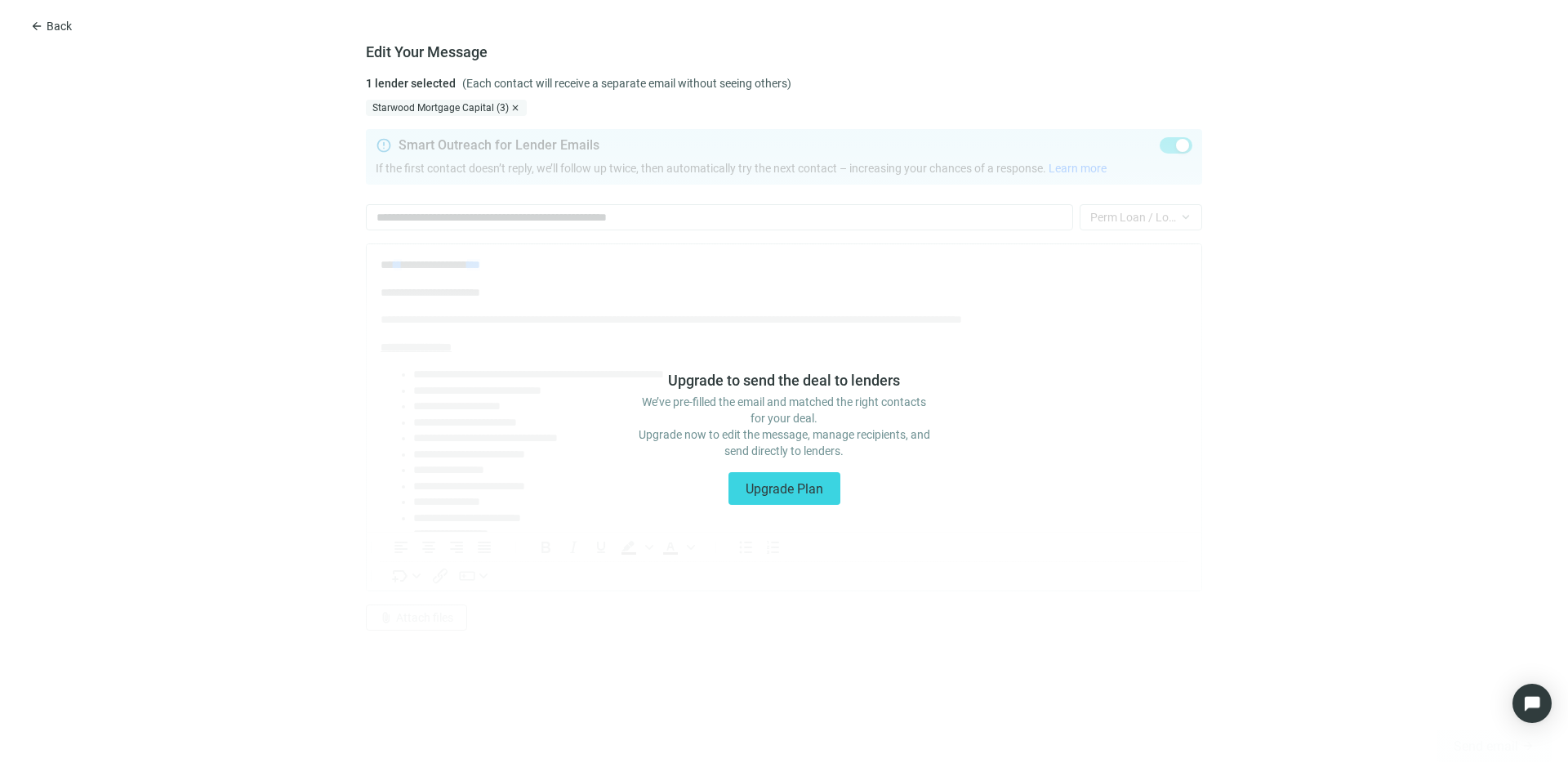
scroll to position [0, 0]
click at [44, 24] on button "arrow_back Back" at bounding box center [51, 26] width 70 height 26
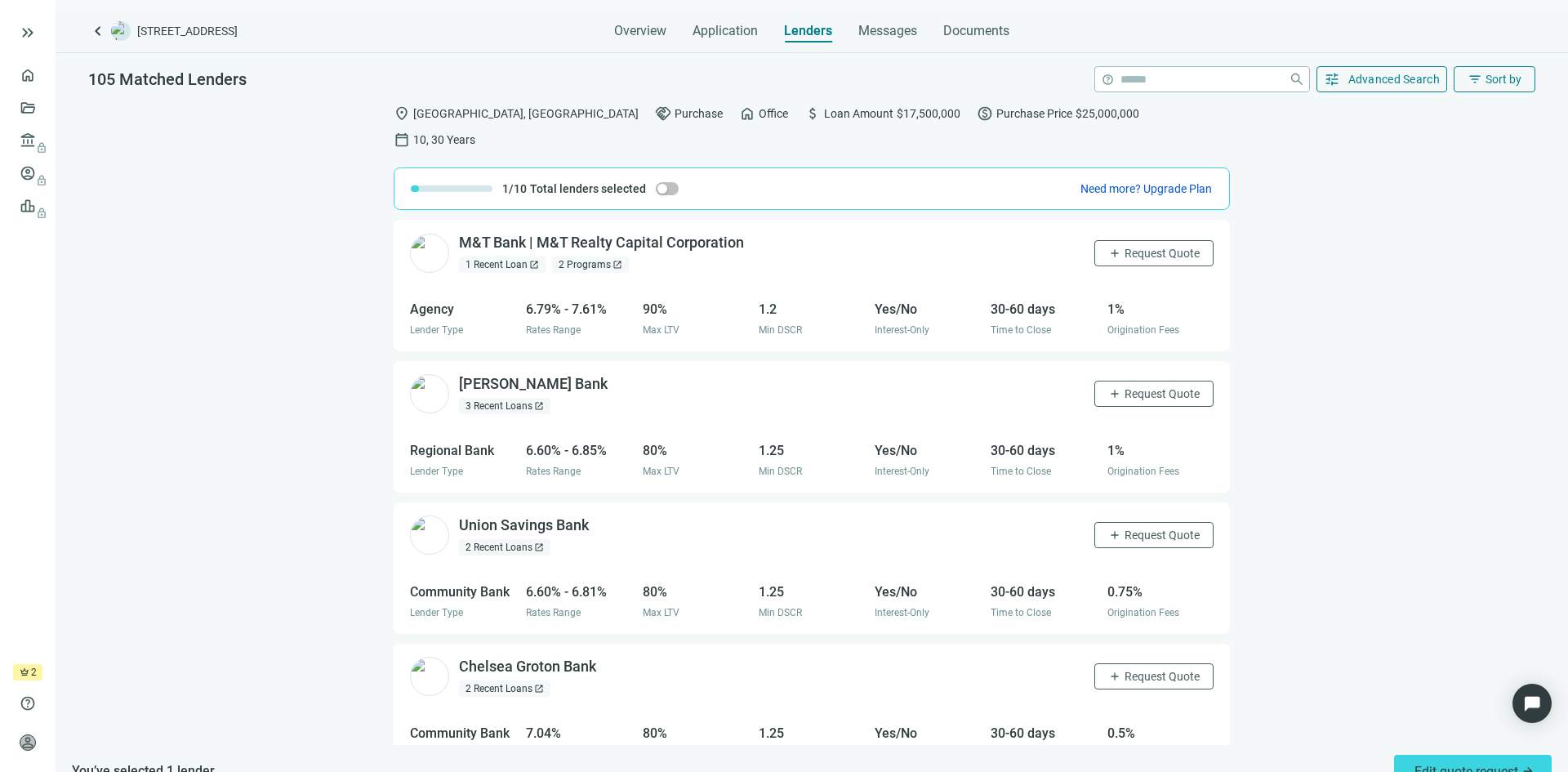
click at [494, 397] on div "3 Recent Loans open_in_new" at bounding box center [504, 405] width 91 height 16
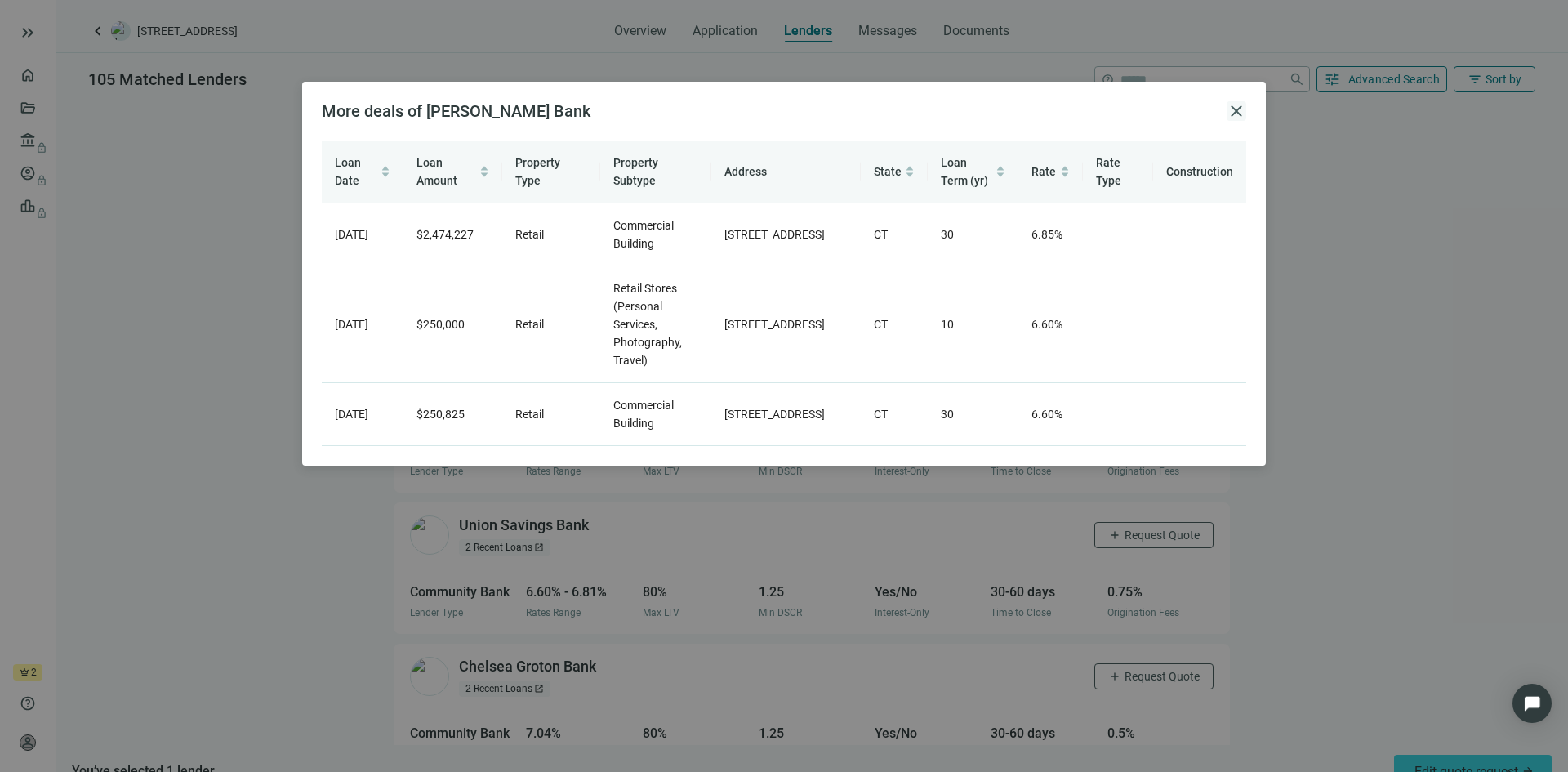
click at [1235, 112] on span "close" at bounding box center [1237, 111] width 20 height 20
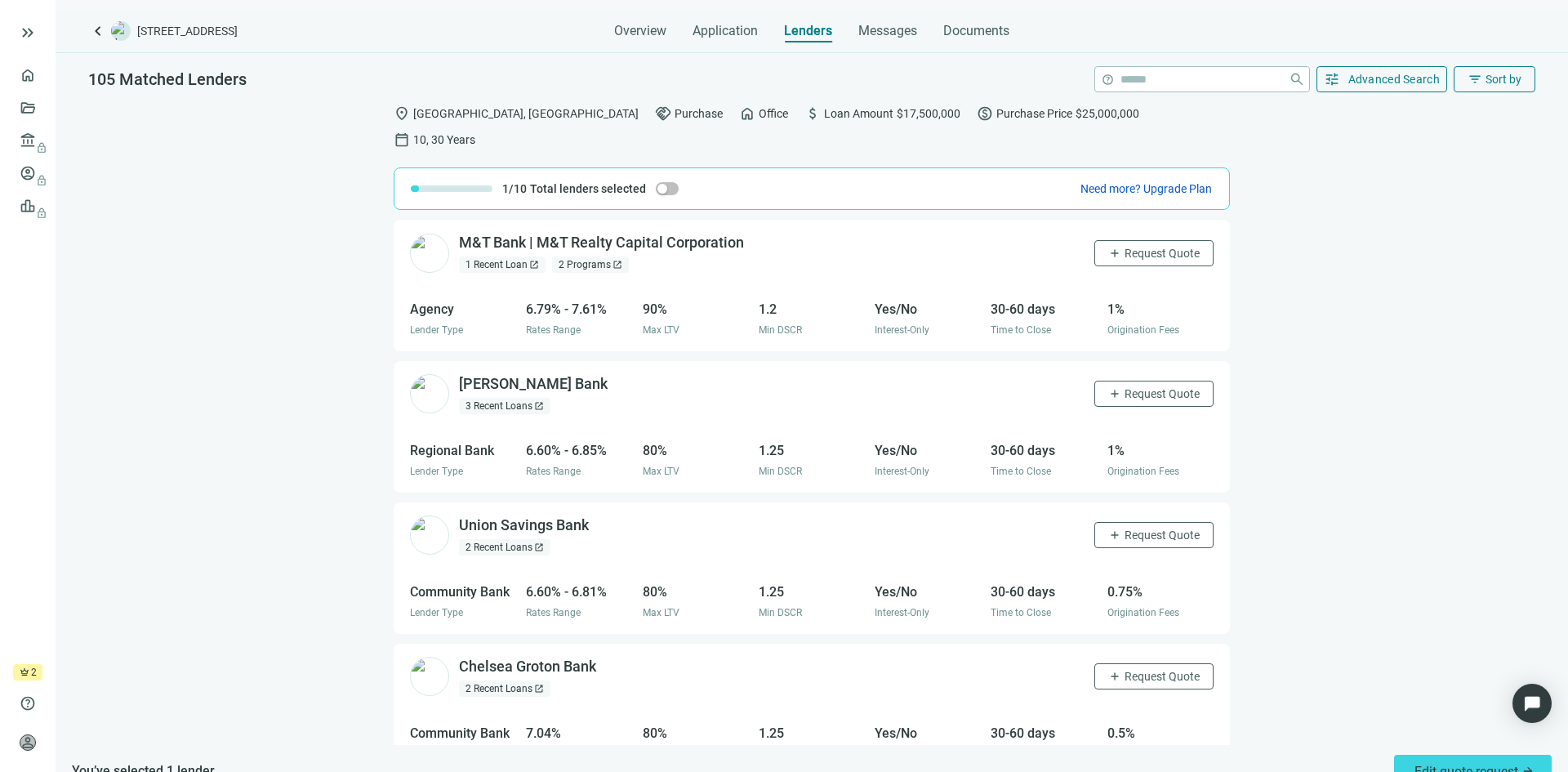
click at [513, 256] on div "1 Recent Loan open_in_new" at bounding box center [502, 264] width 87 height 16
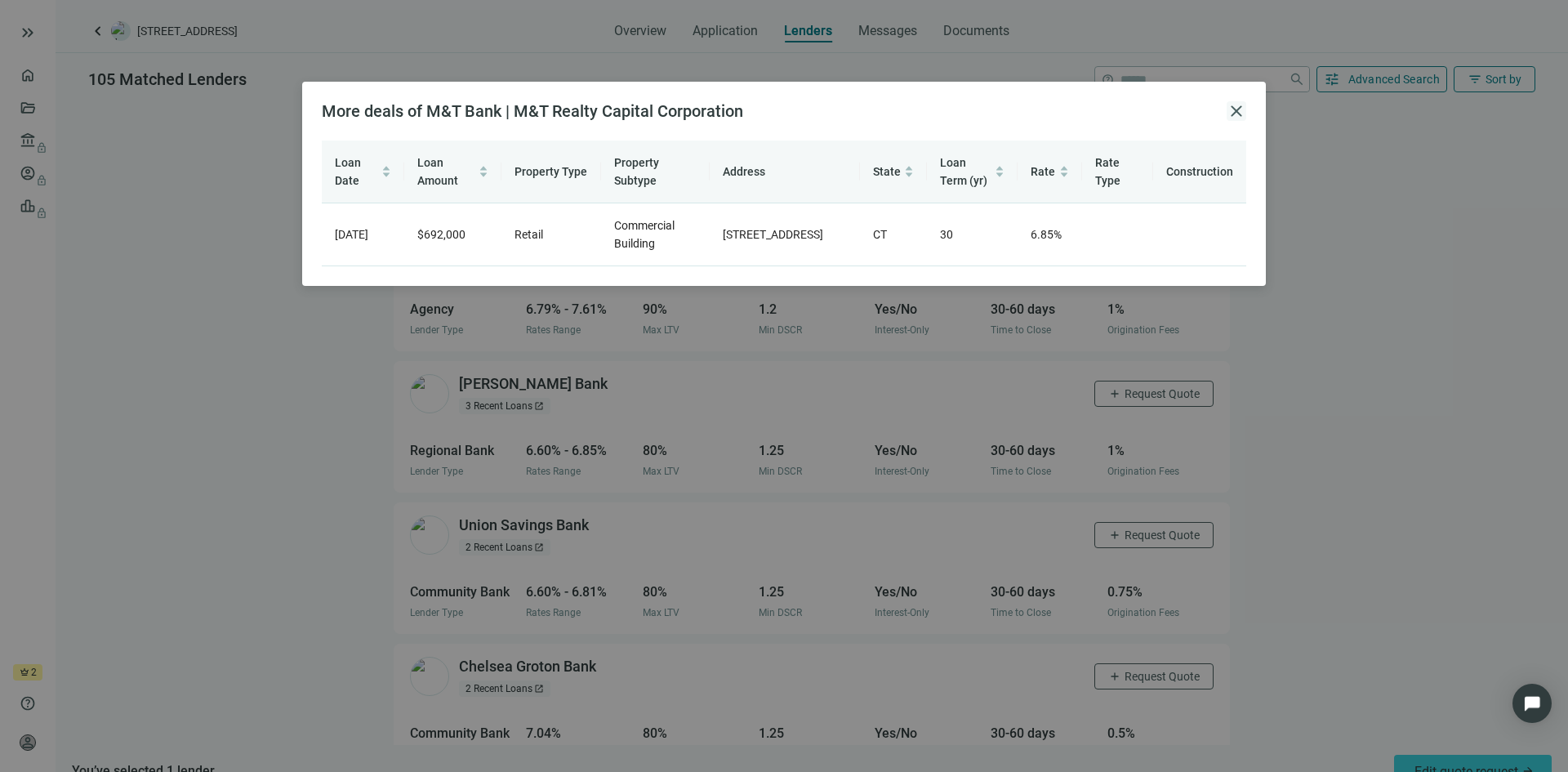
click at [1240, 114] on span "close" at bounding box center [1237, 111] width 20 height 20
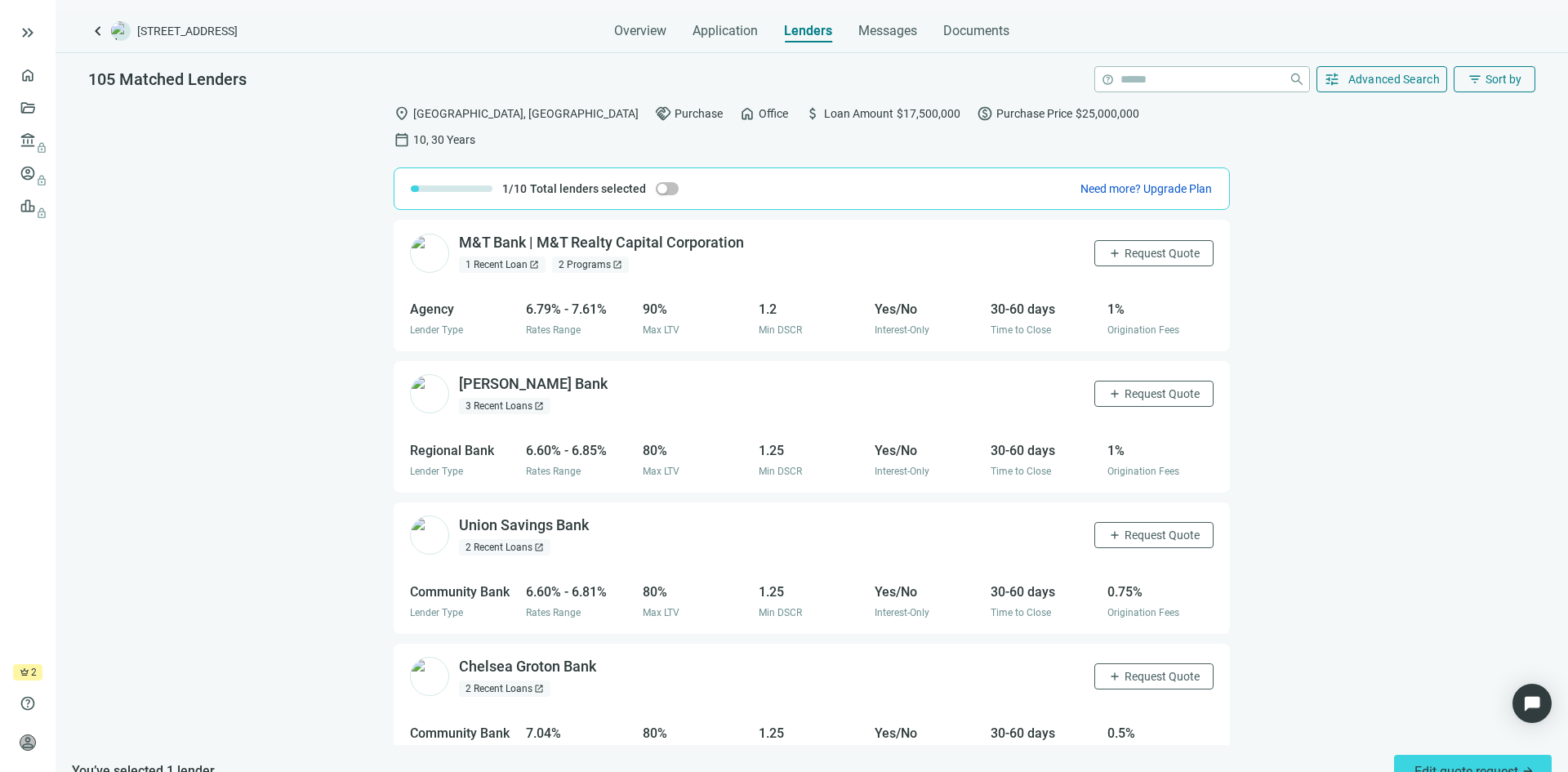
click at [599, 256] on div "2 Programs open_in_new" at bounding box center [590, 264] width 77 height 16
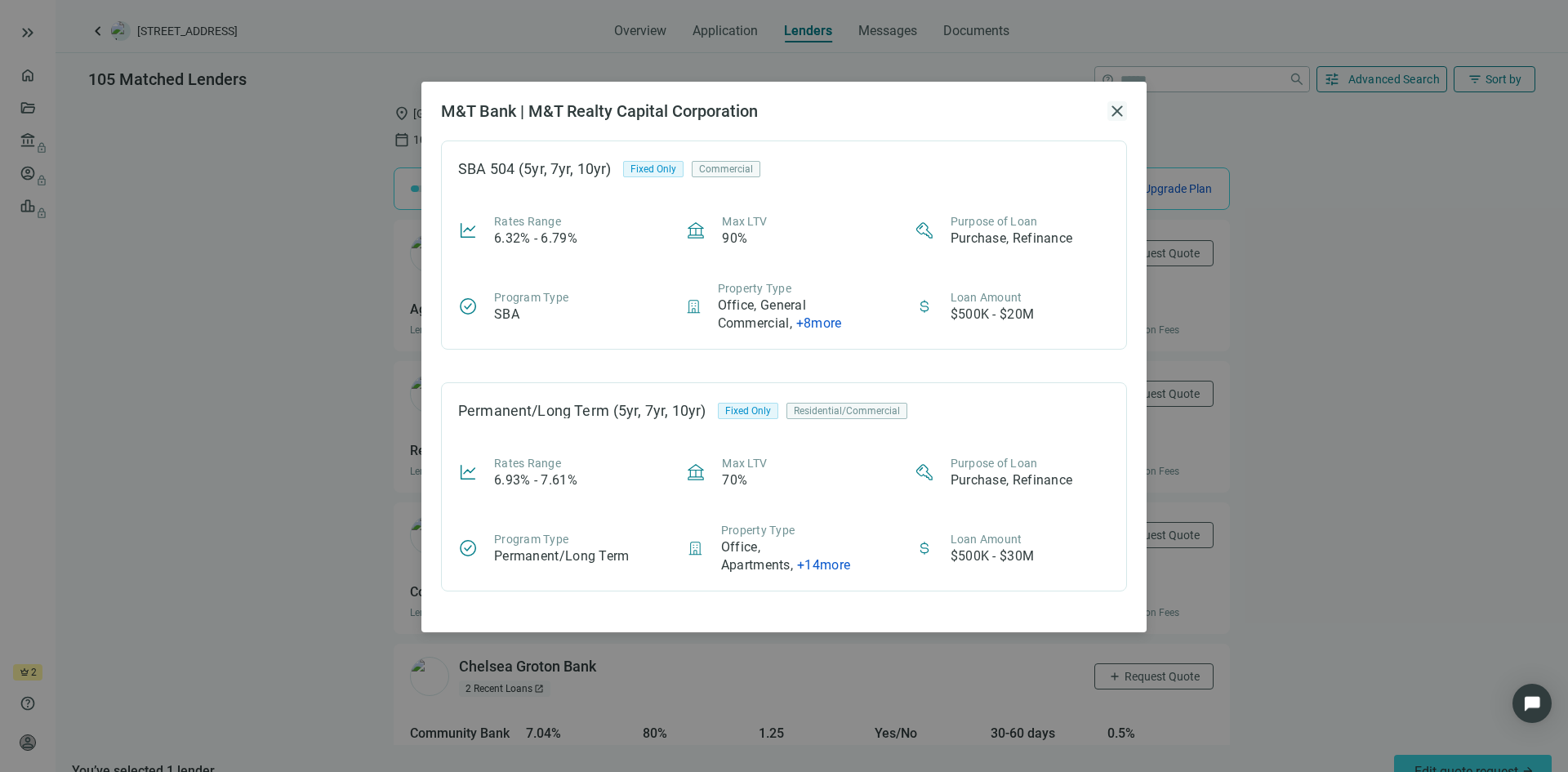
click at [1116, 109] on span "close" at bounding box center [1117, 111] width 20 height 20
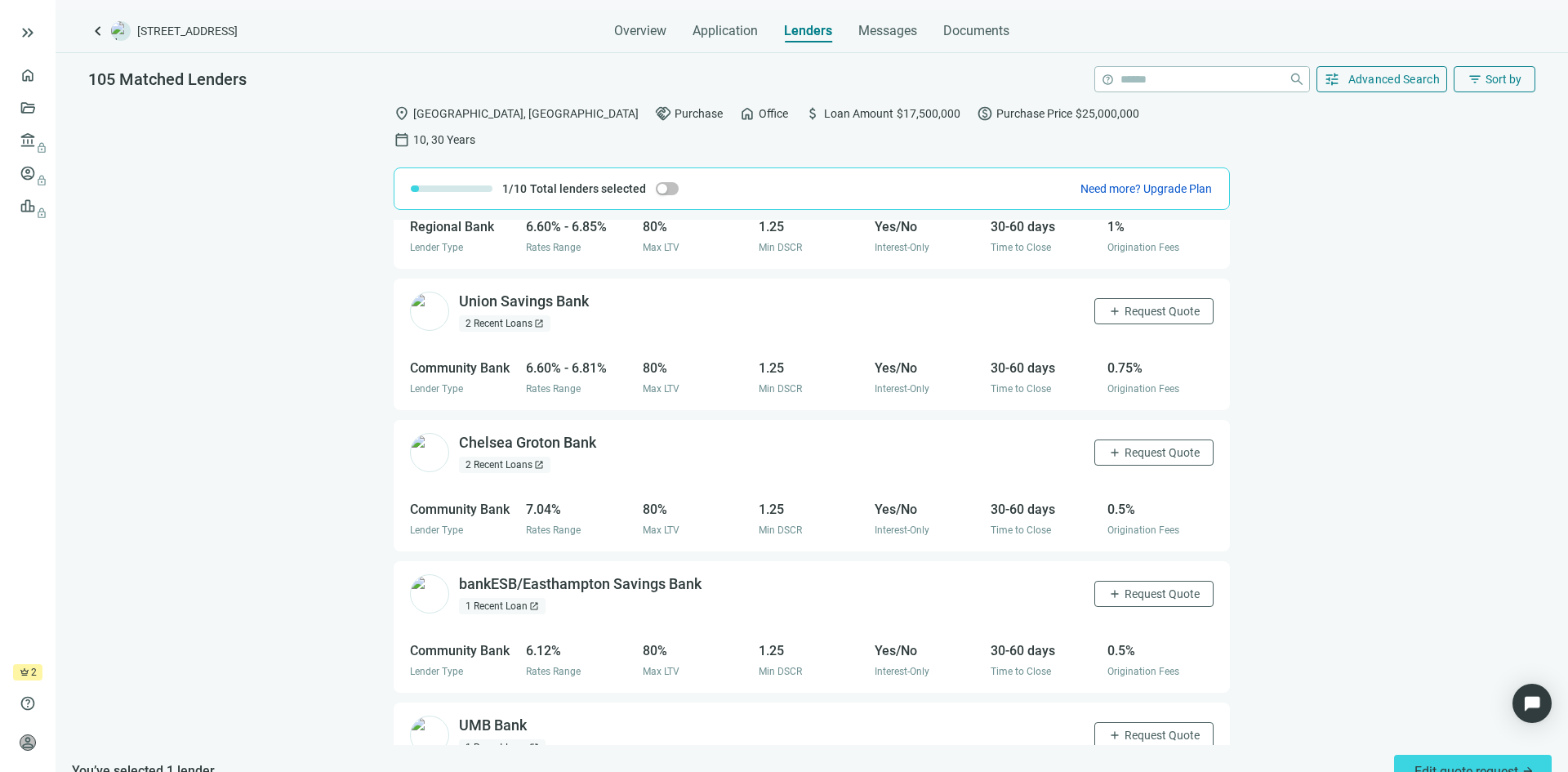
scroll to position [245, 0]
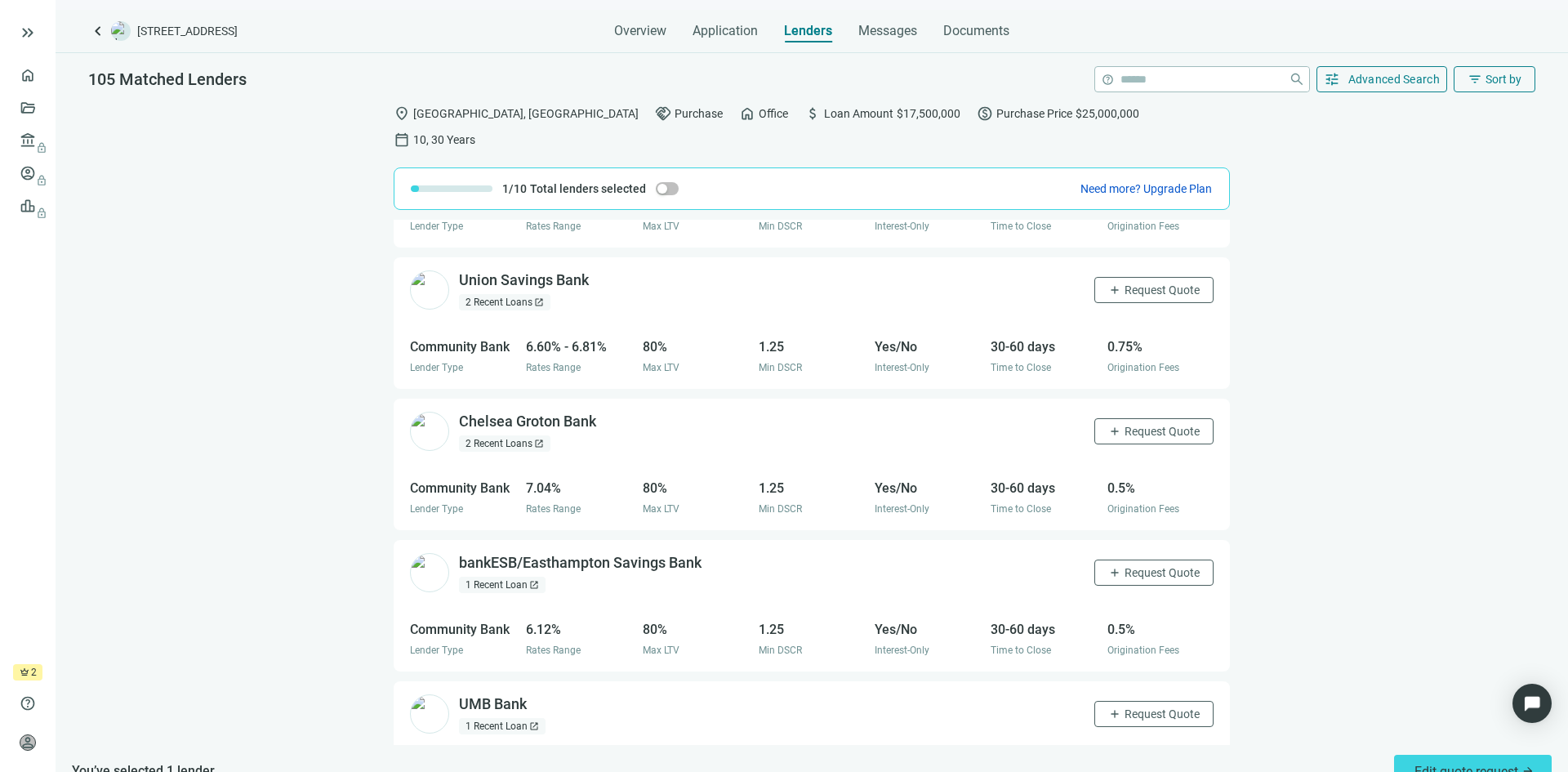
click at [510, 435] on div "2 Recent Loans open_in_new" at bounding box center [504, 442] width 91 height 16
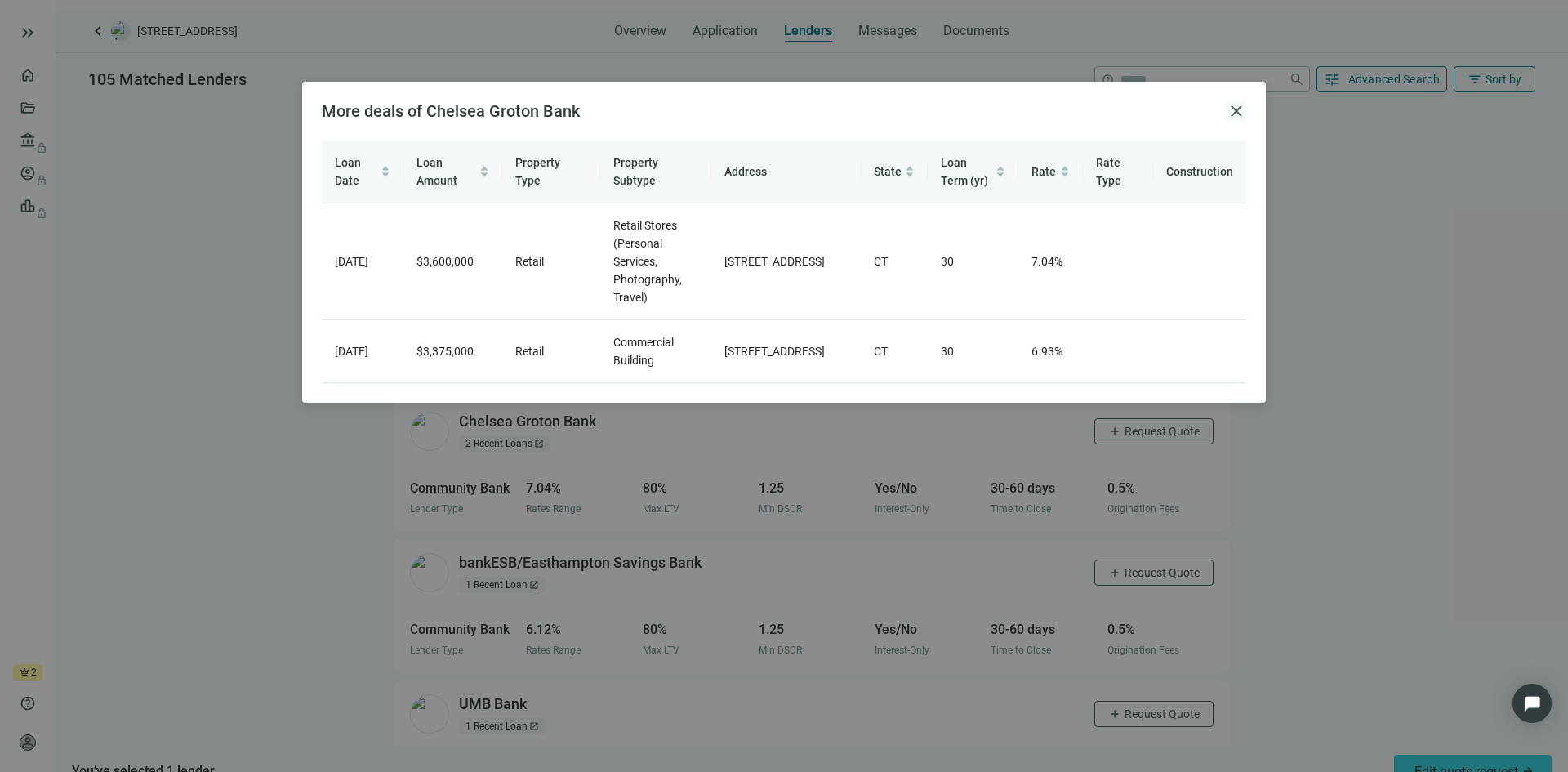
click at [1234, 111] on span "close" at bounding box center [1237, 111] width 20 height 20
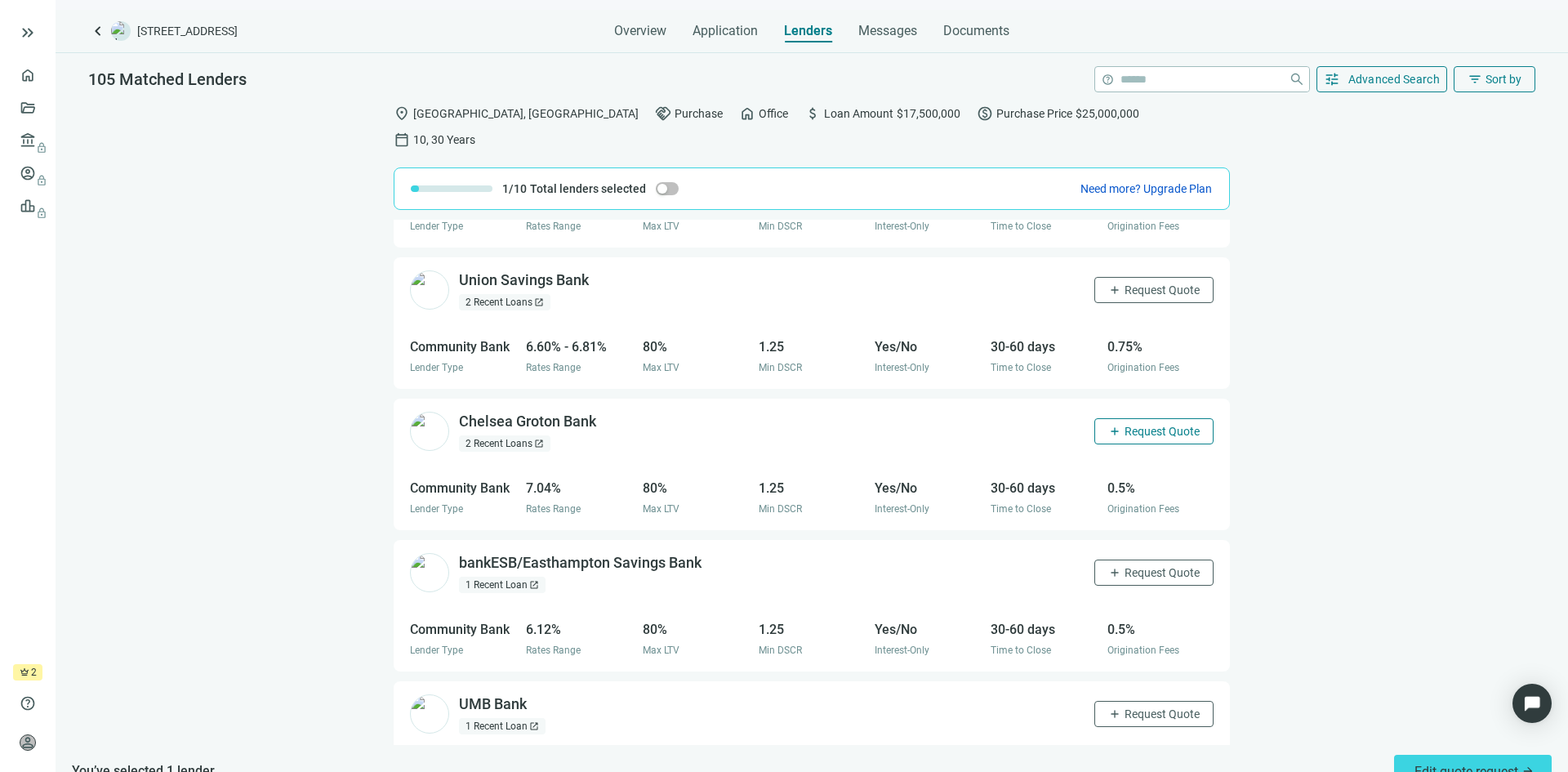
click at [1124, 425] on span "Request Quote" at bounding box center [1162, 431] width 75 height 13
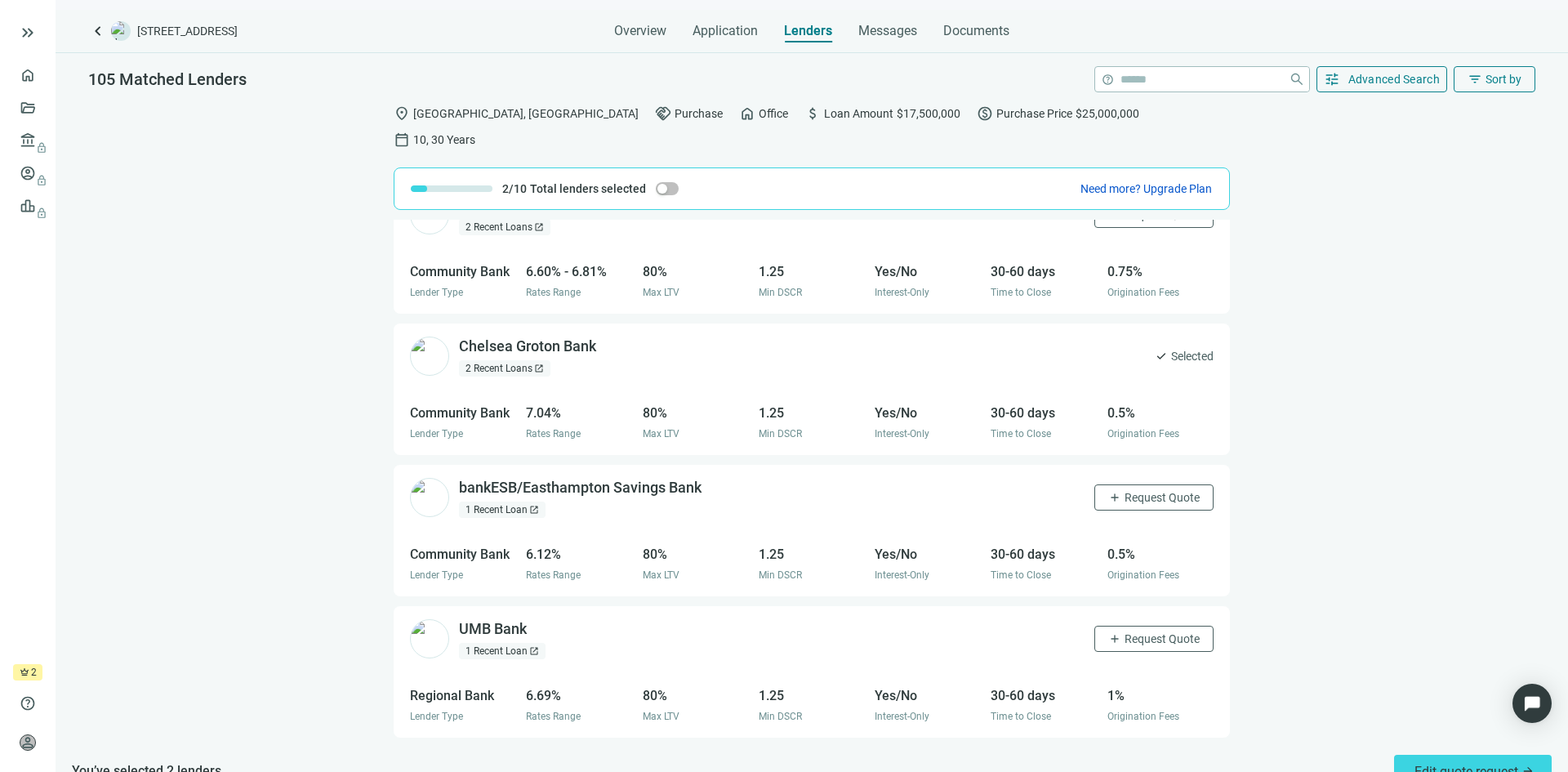
scroll to position [490, 0]
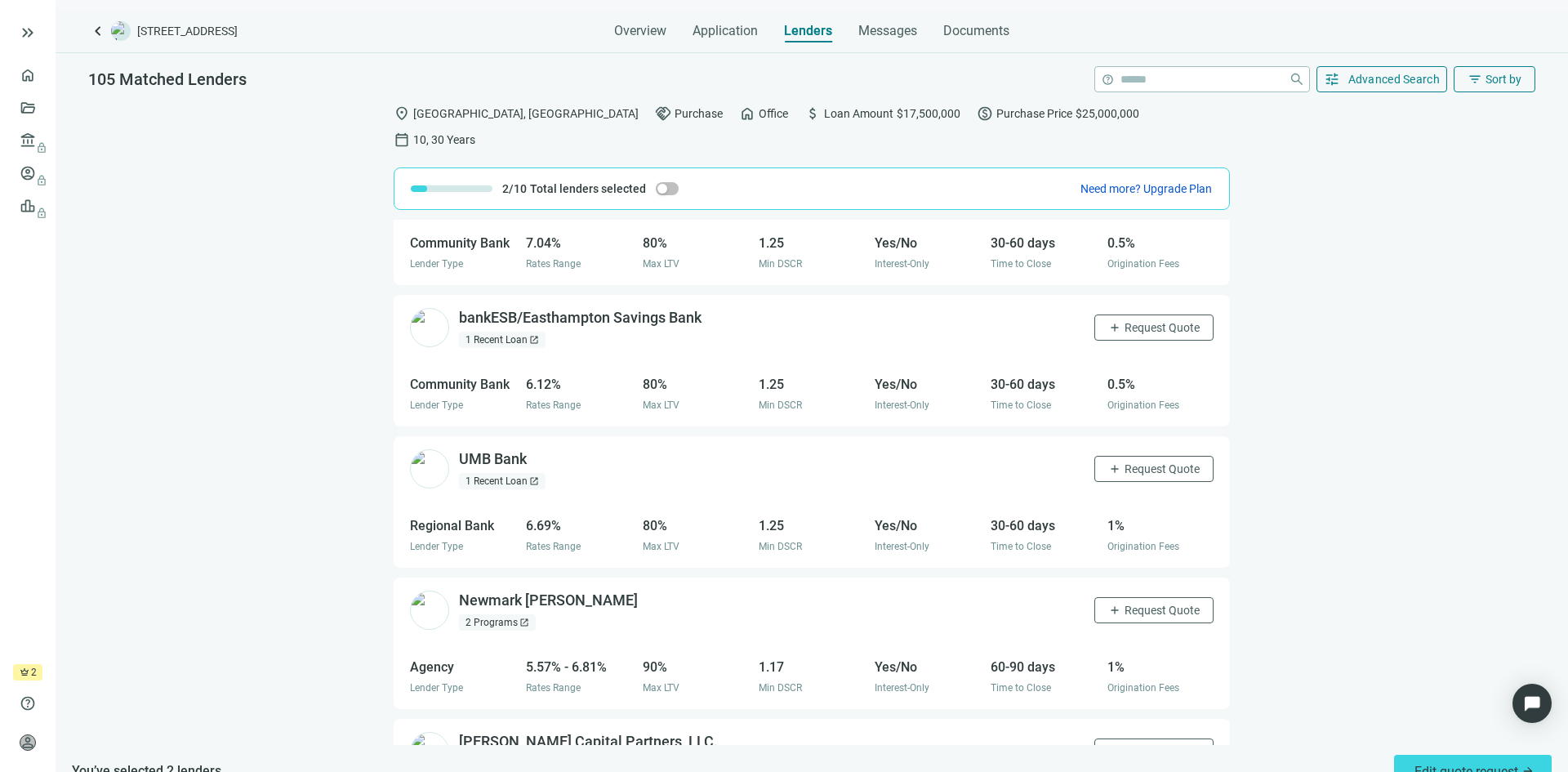
click at [507, 331] on div "1 Recent Loan open_in_new" at bounding box center [502, 339] width 87 height 16
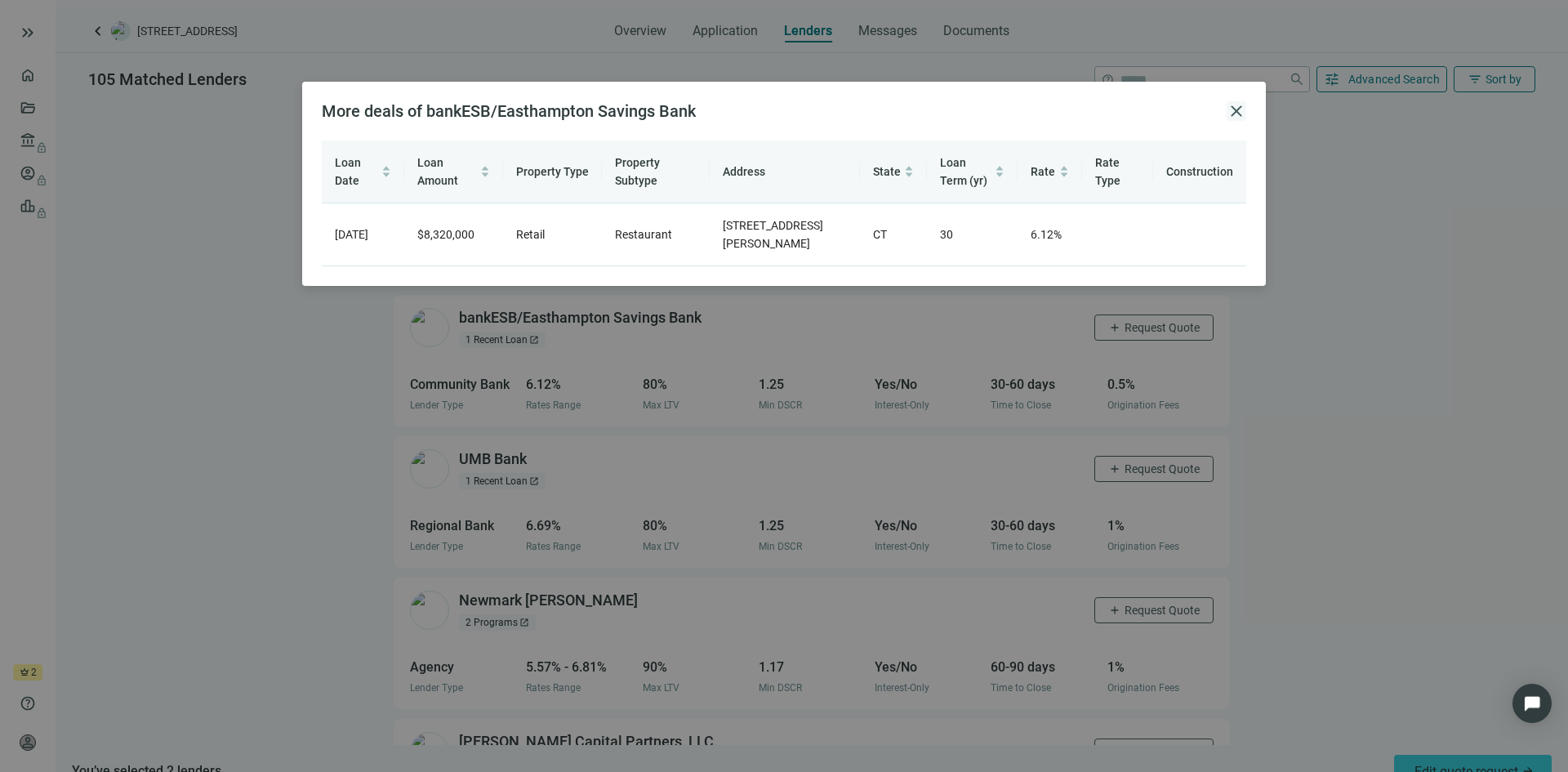
click at [1234, 114] on span "close" at bounding box center [1237, 111] width 20 height 20
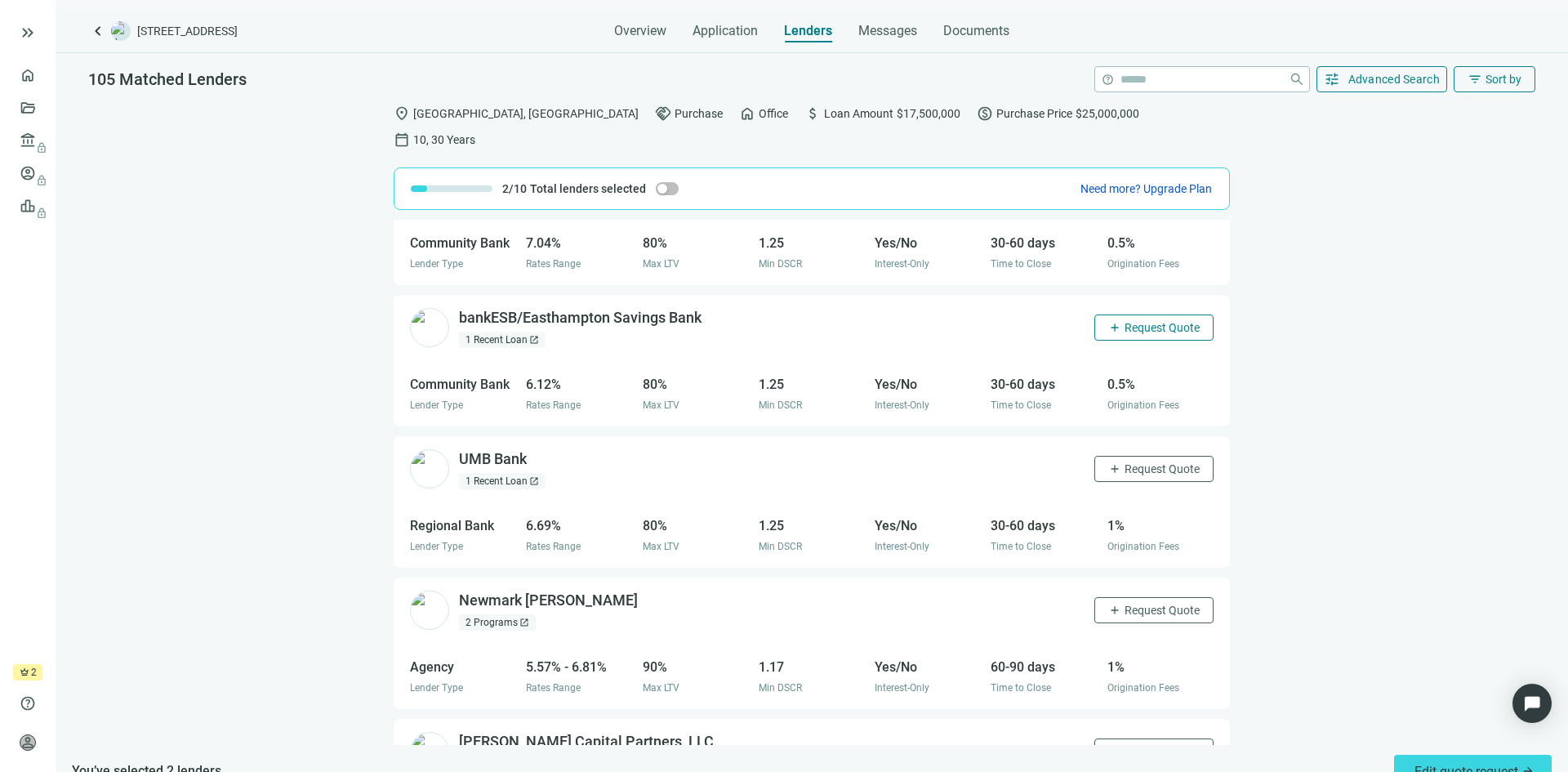
click at [1124, 321] on span "Request Quote" at bounding box center [1162, 328] width 75 height 13
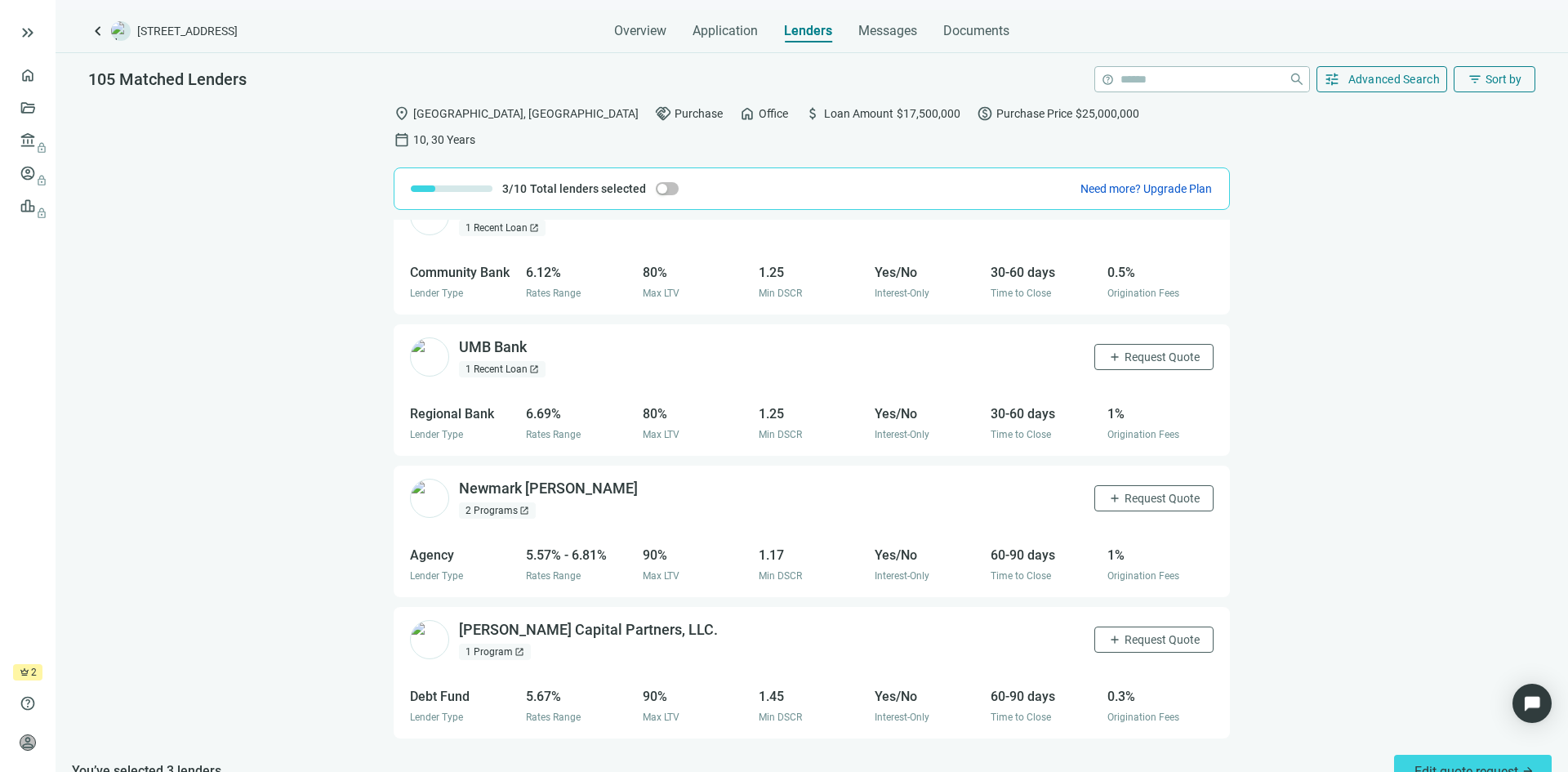
scroll to position [653, 0]
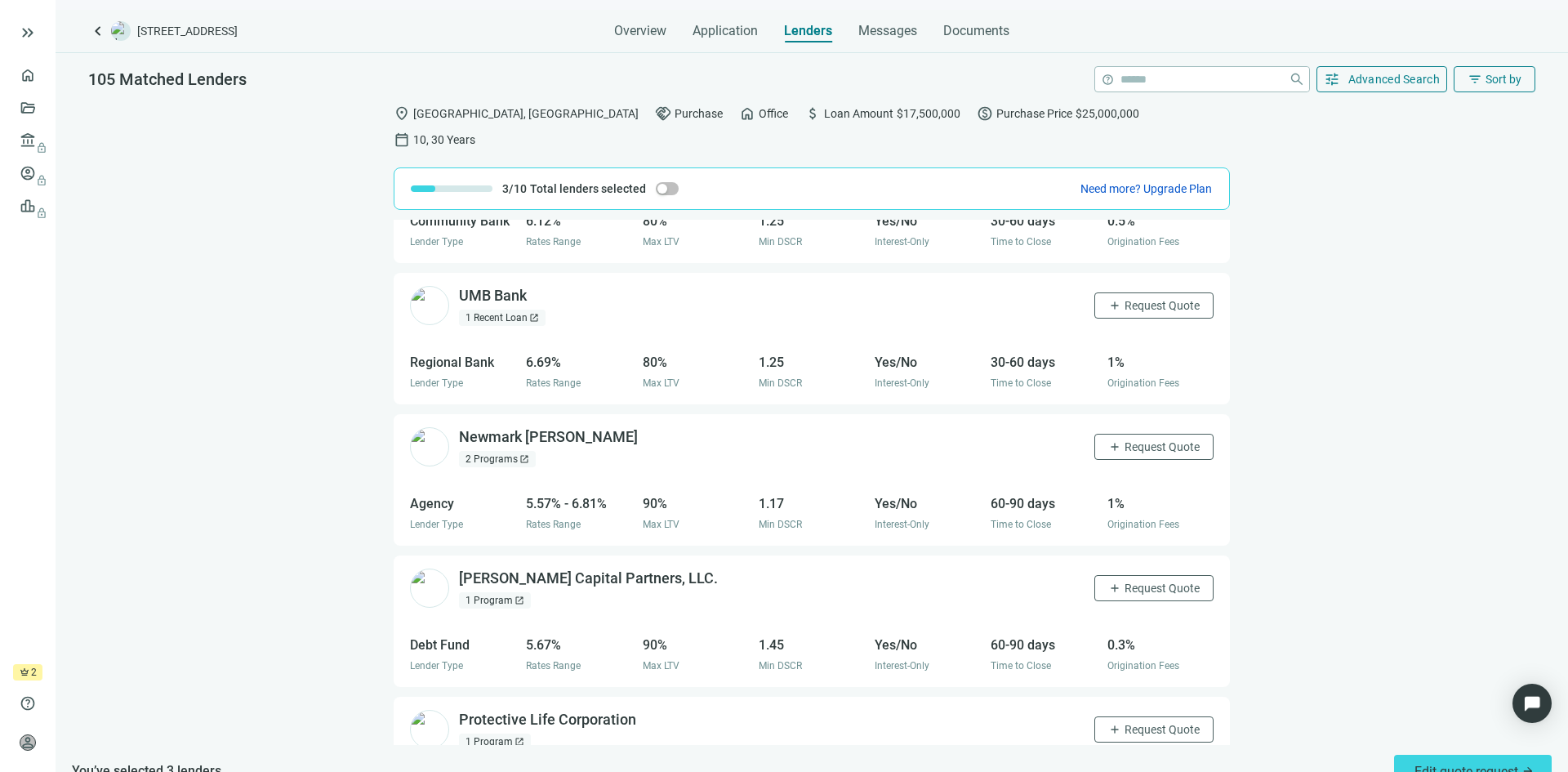
click at [494, 451] on div "2 Programs open_in_new" at bounding box center [497, 458] width 77 height 16
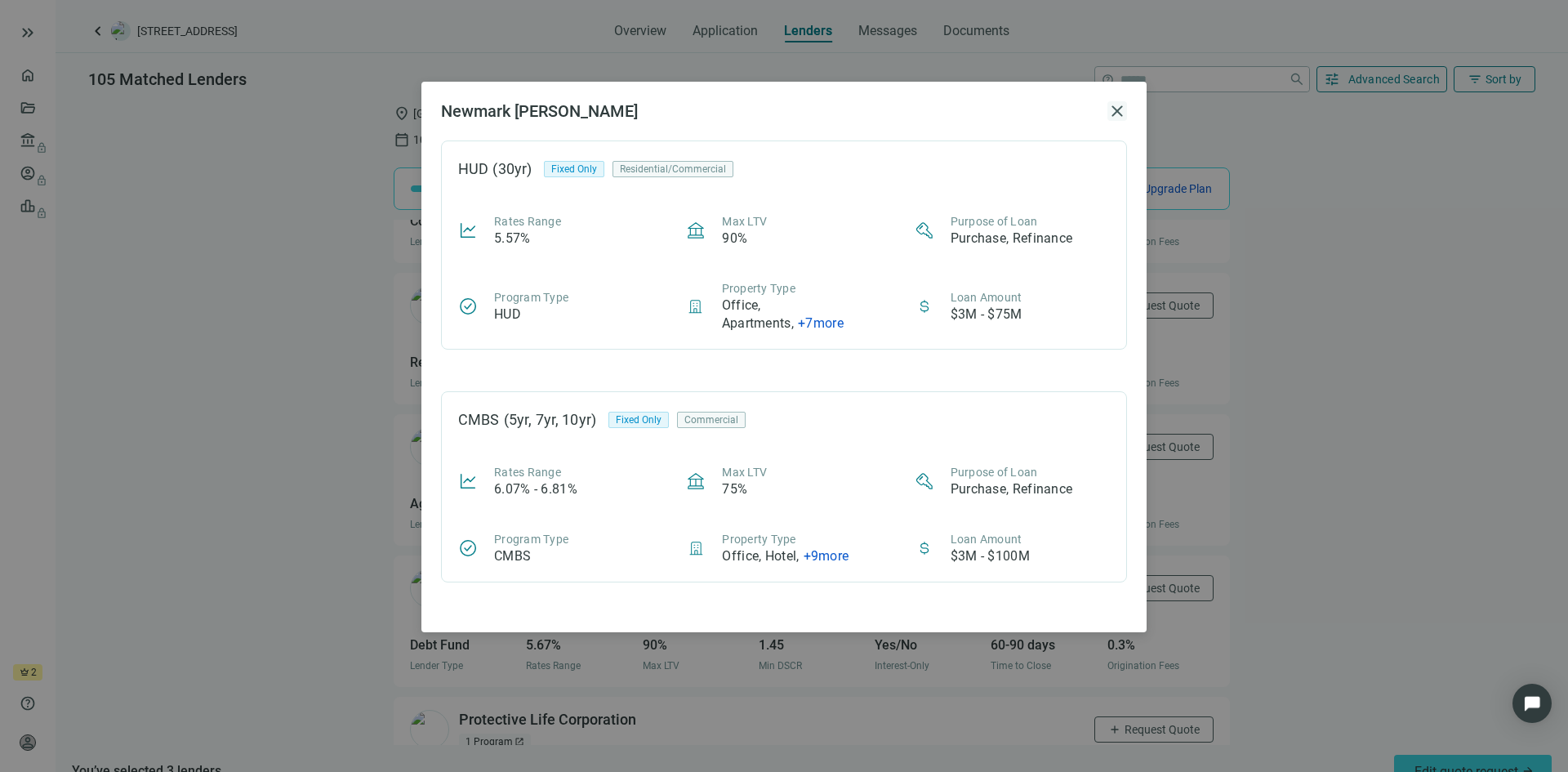
click at [1122, 116] on span "close" at bounding box center [1117, 111] width 20 height 20
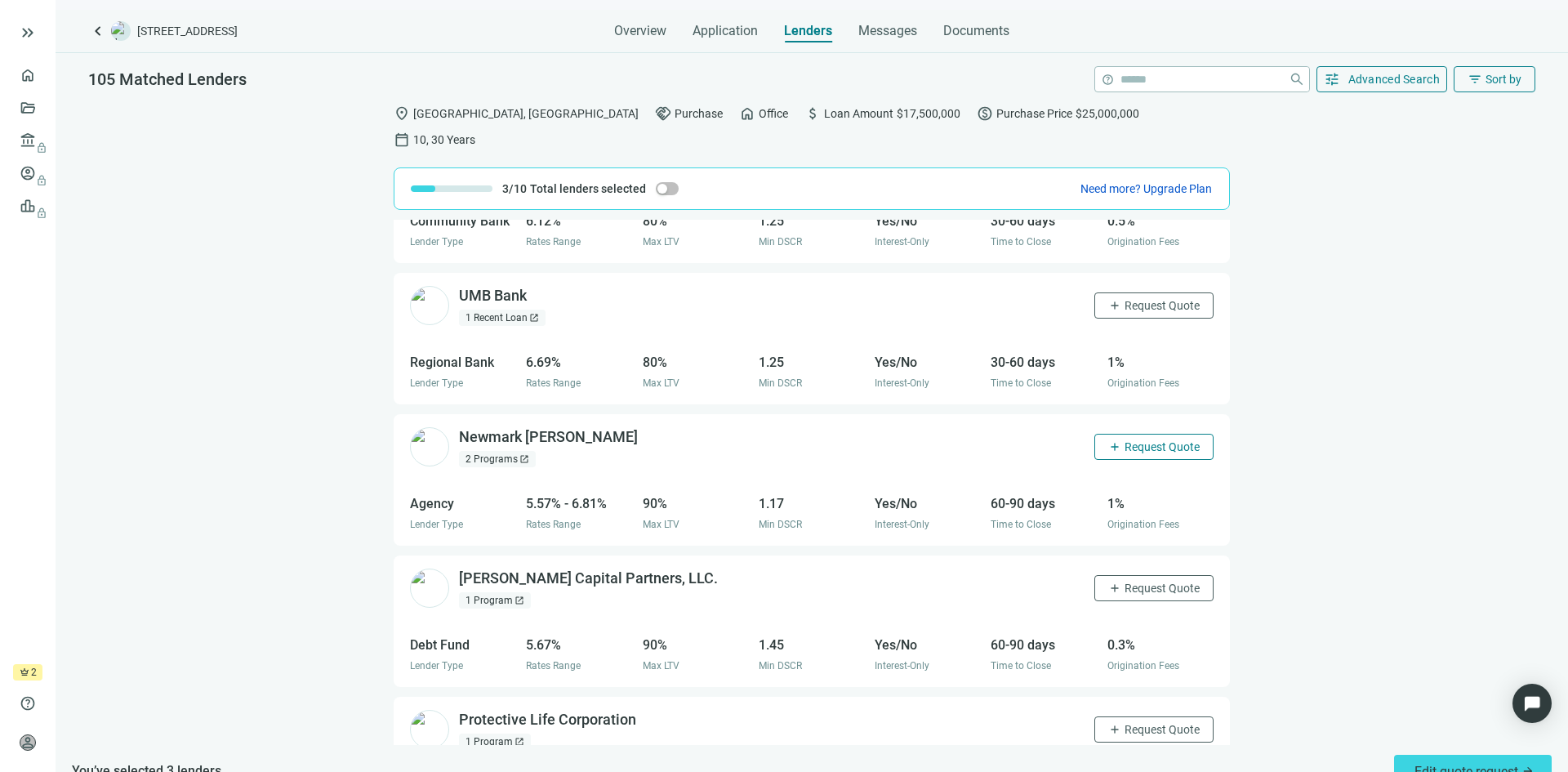
click at [1138, 440] on span "Request Quote" at bounding box center [1162, 446] width 75 height 13
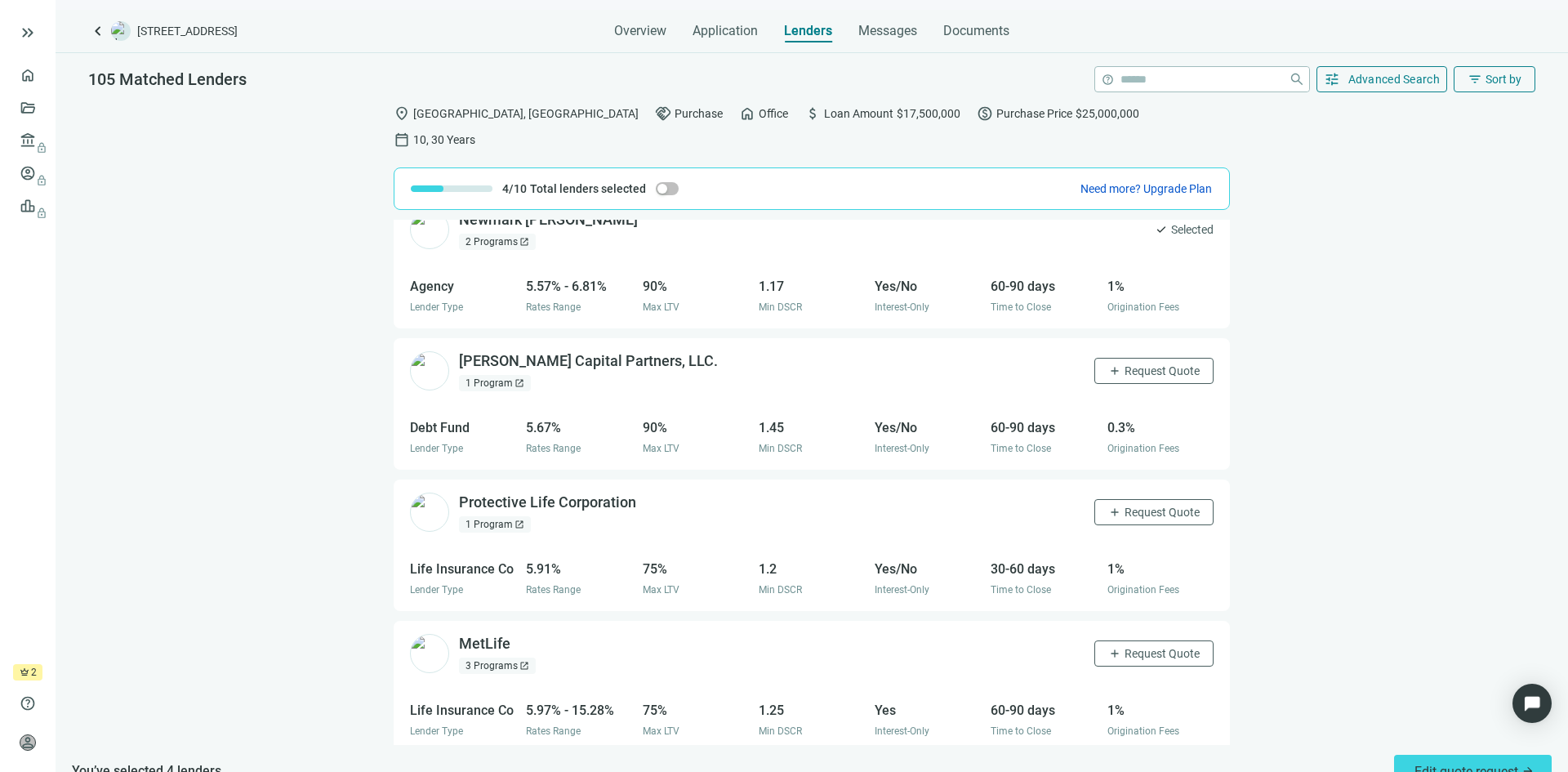
scroll to position [898, 0]
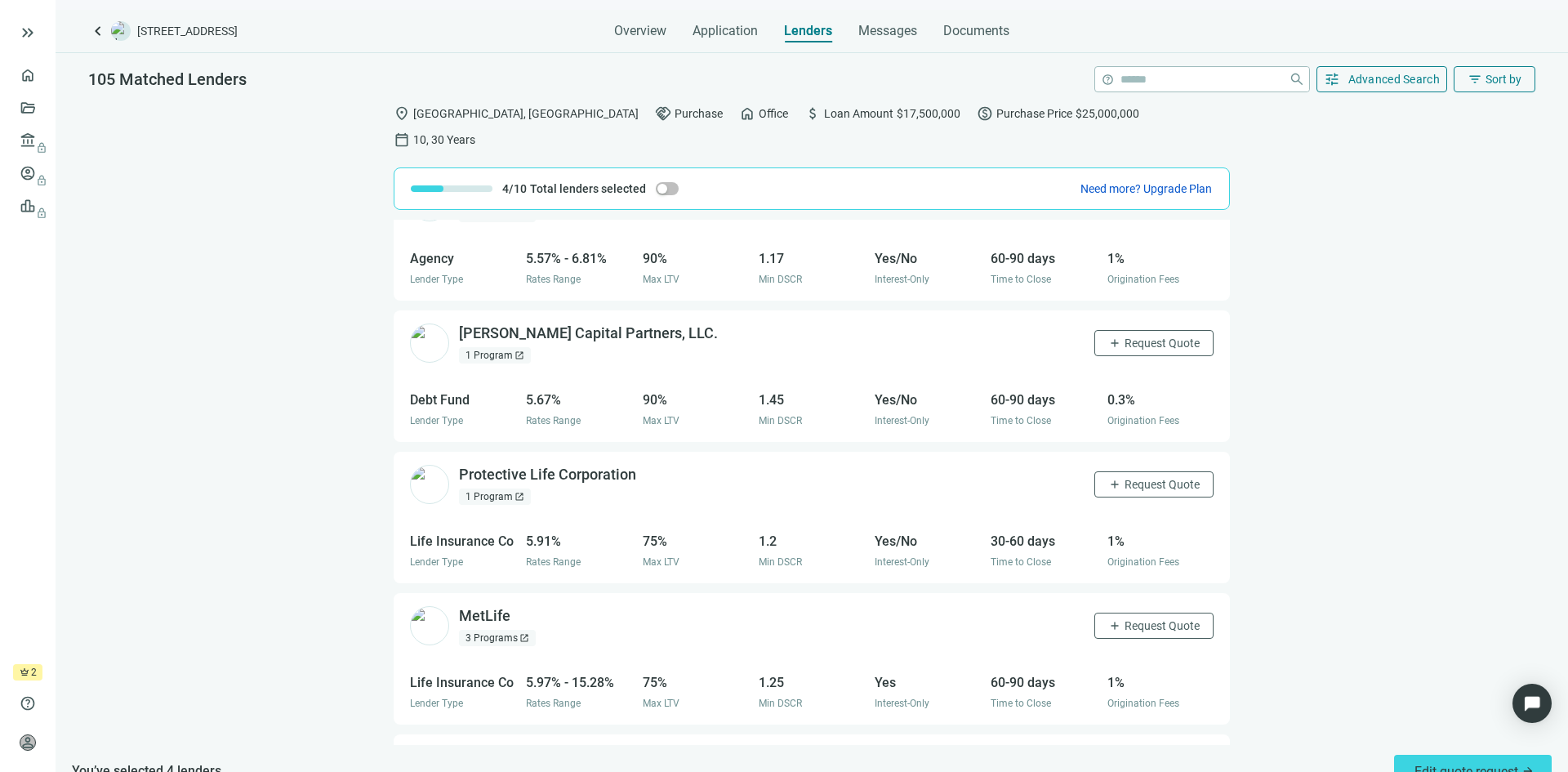
click at [487, 347] on div "1 Program open_in_new" at bounding box center [494, 355] width 72 height 16
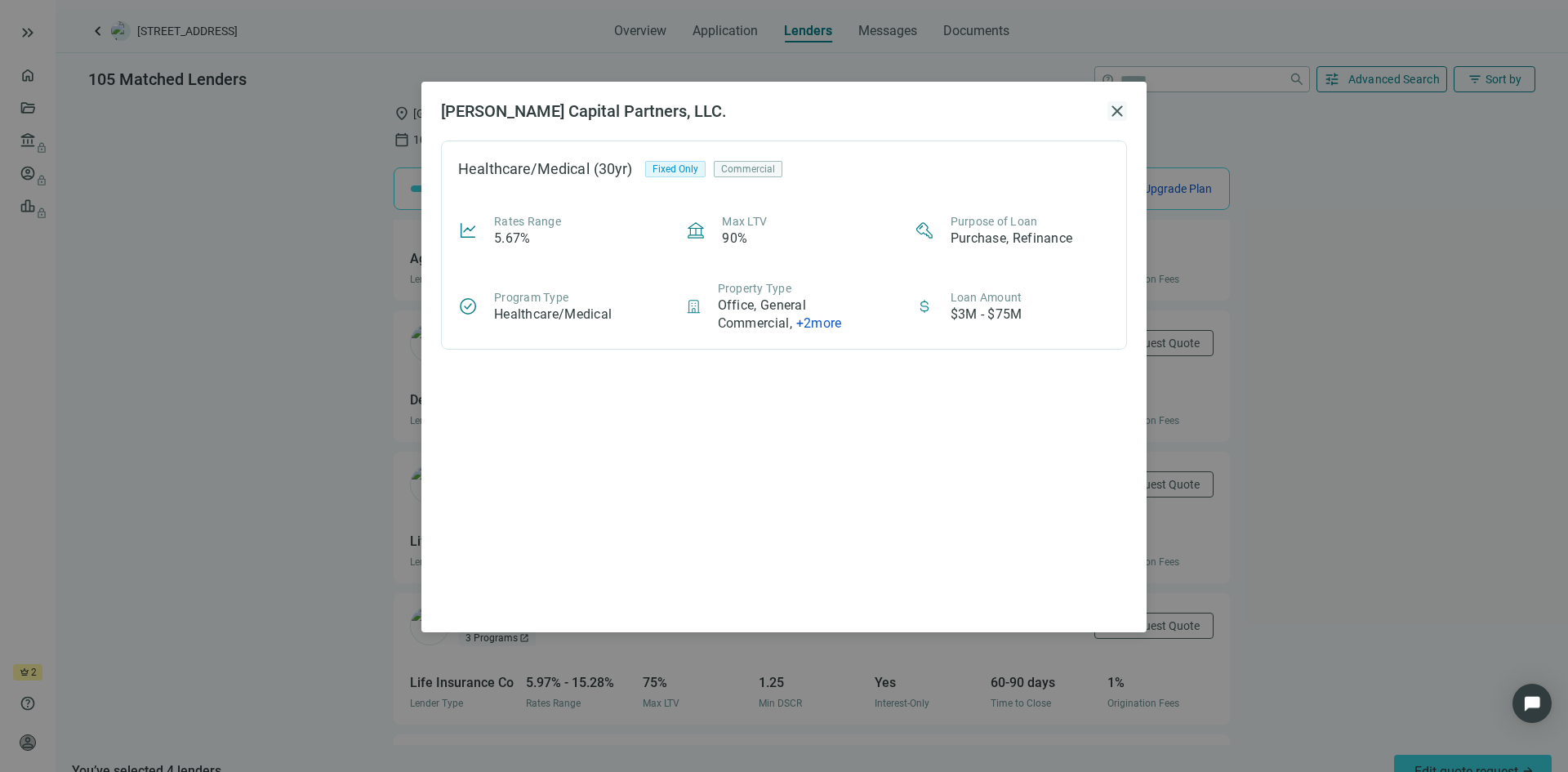
click at [1118, 107] on span "close" at bounding box center [1117, 111] width 20 height 20
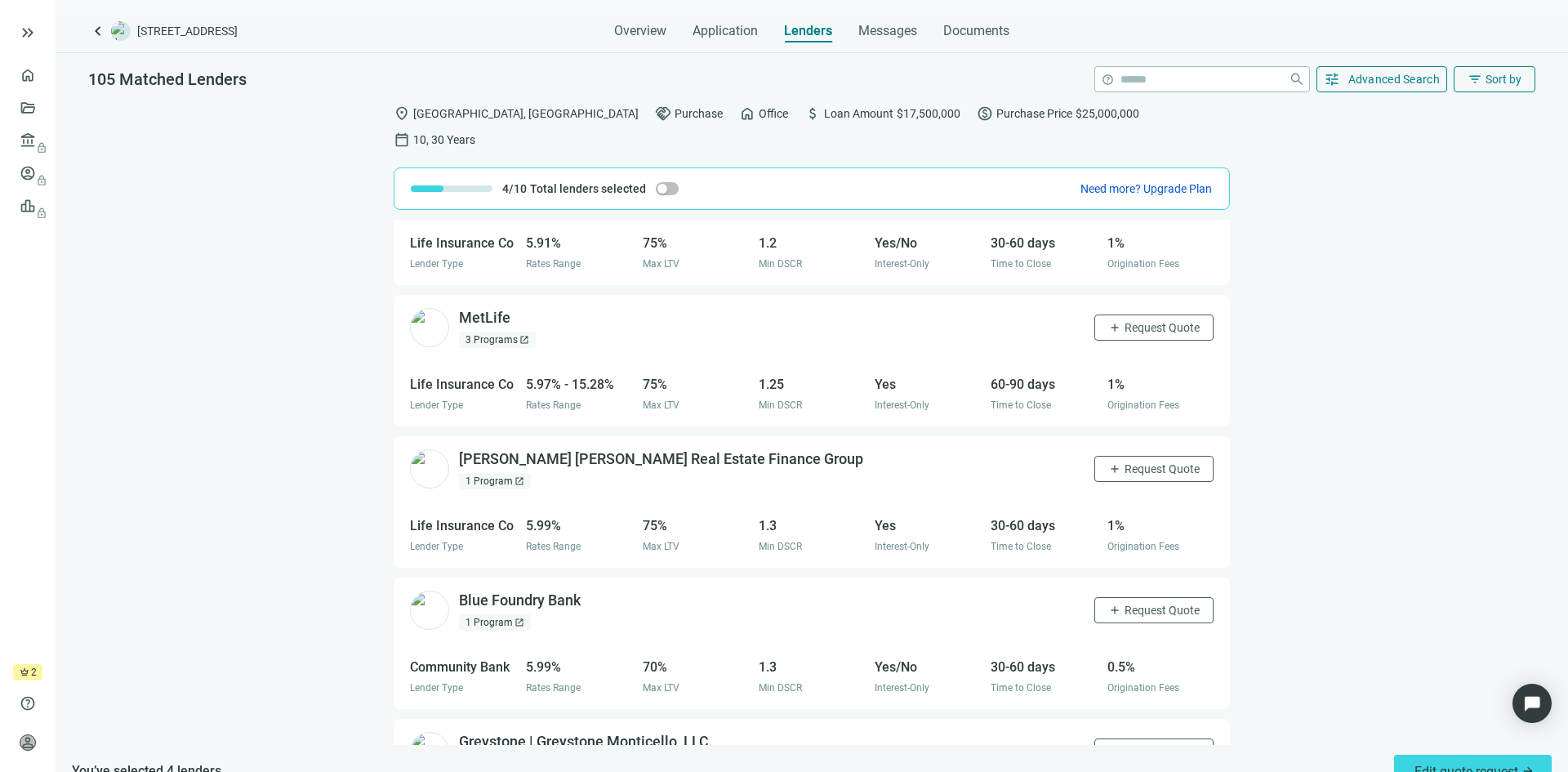
scroll to position [1225, 0]
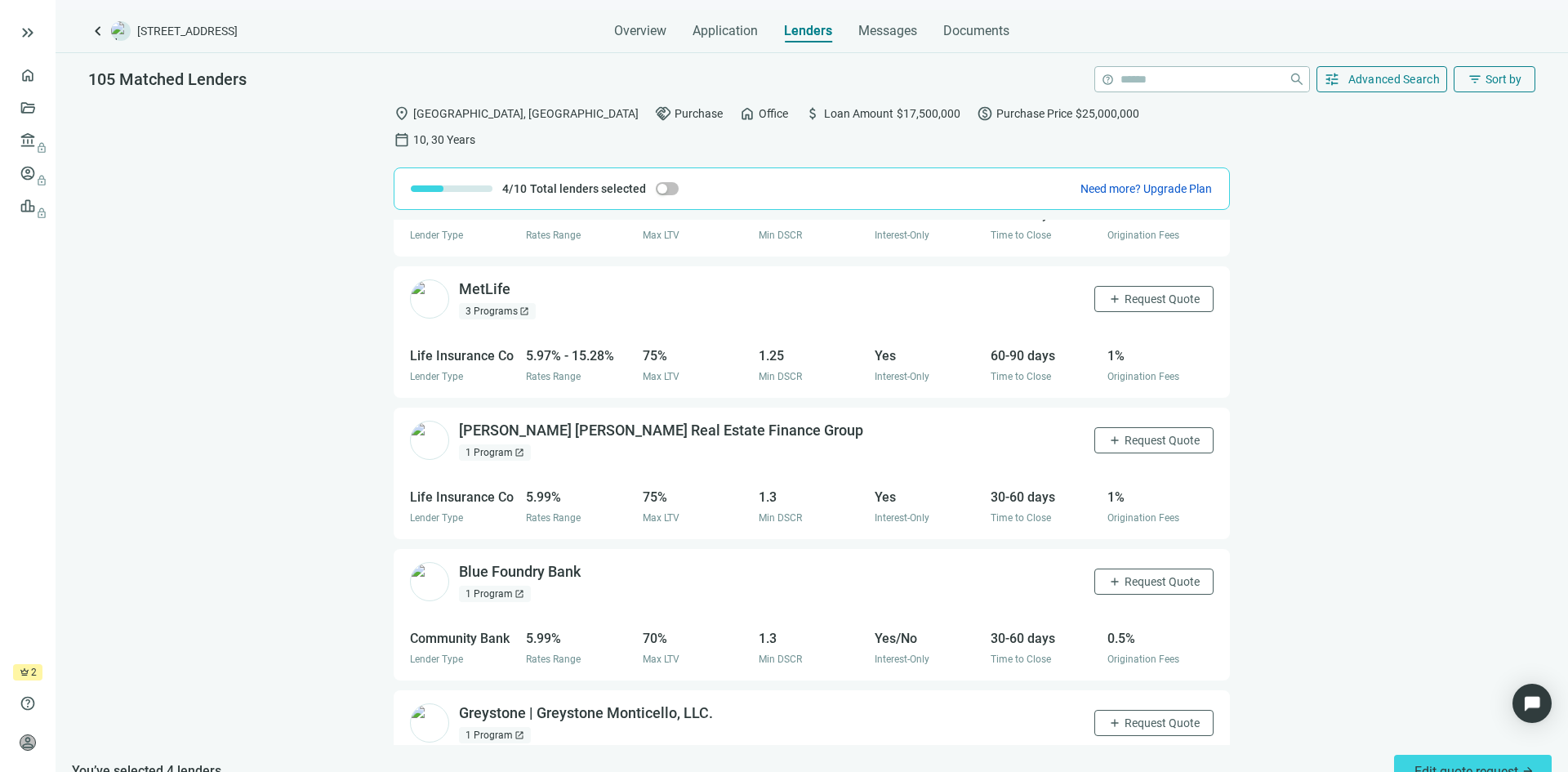
click at [504, 444] on div "1 Program open_in_new" at bounding box center [494, 452] width 72 height 16
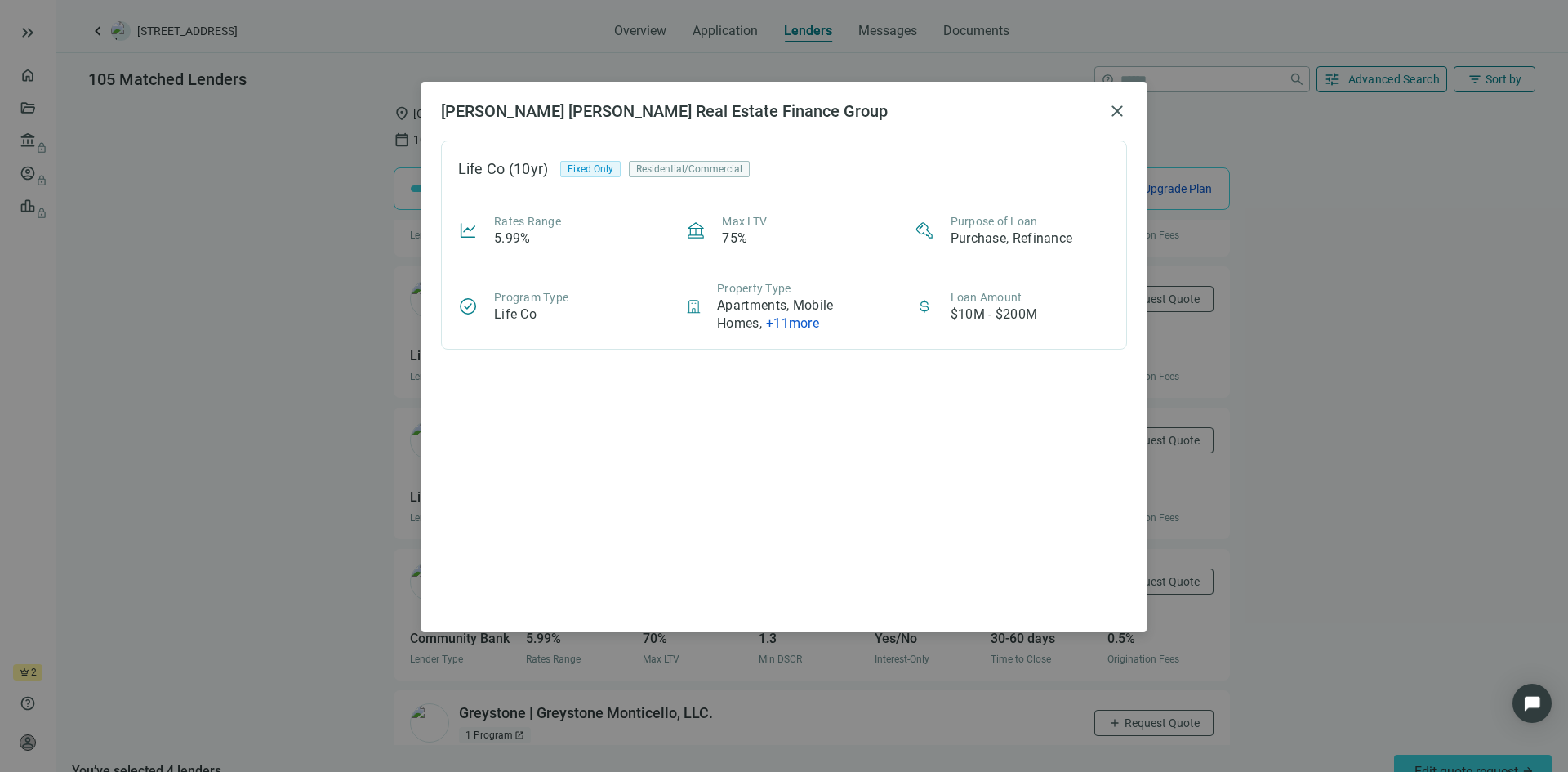
click at [796, 323] on span "+ 11 more" at bounding box center [793, 323] width 53 height 15
click at [1117, 108] on span "close" at bounding box center [1117, 111] width 20 height 20
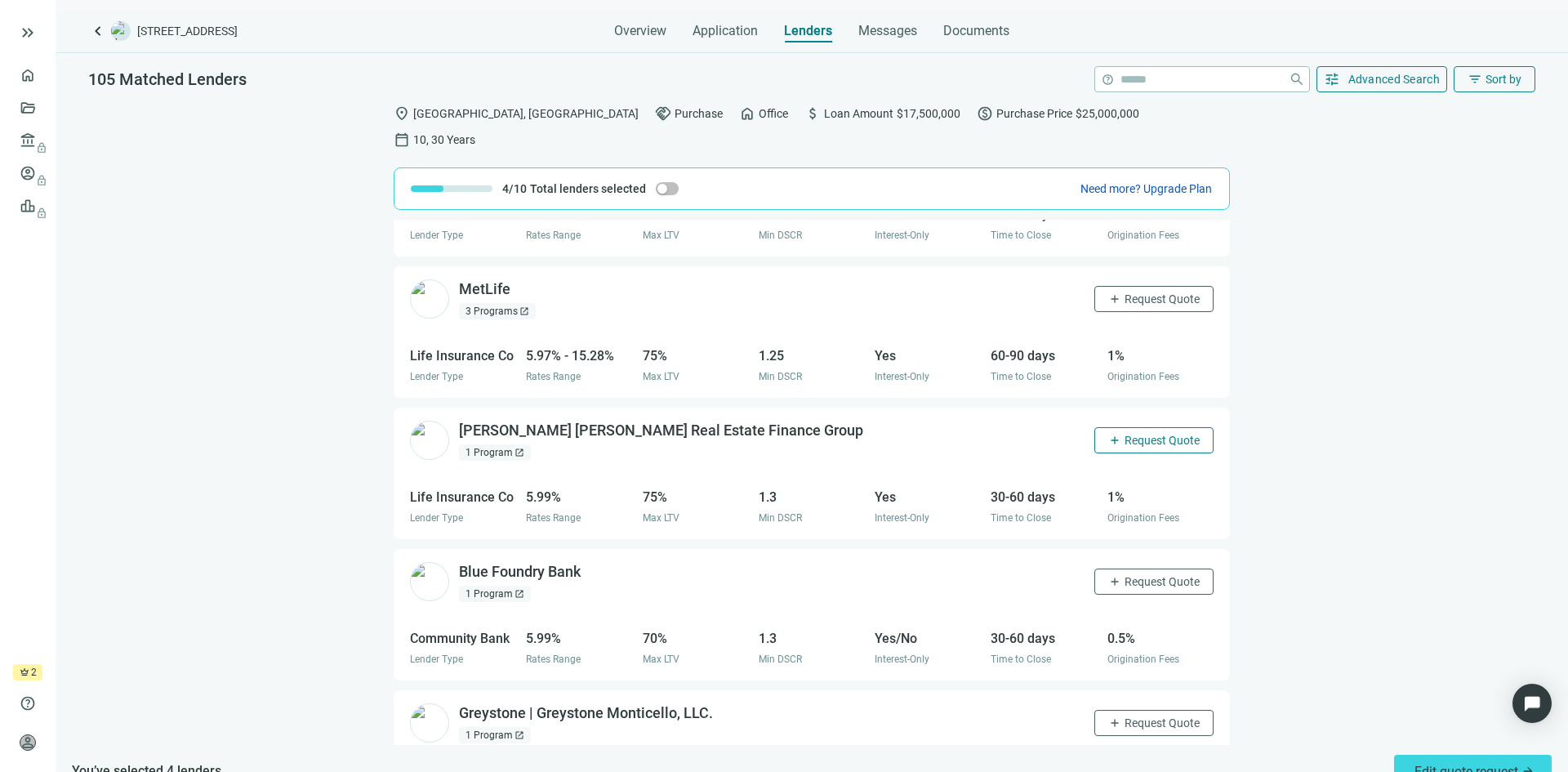
click at [1129, 434] on span "Request Quote" at bounding box center [1162, 441] width 75 height 13
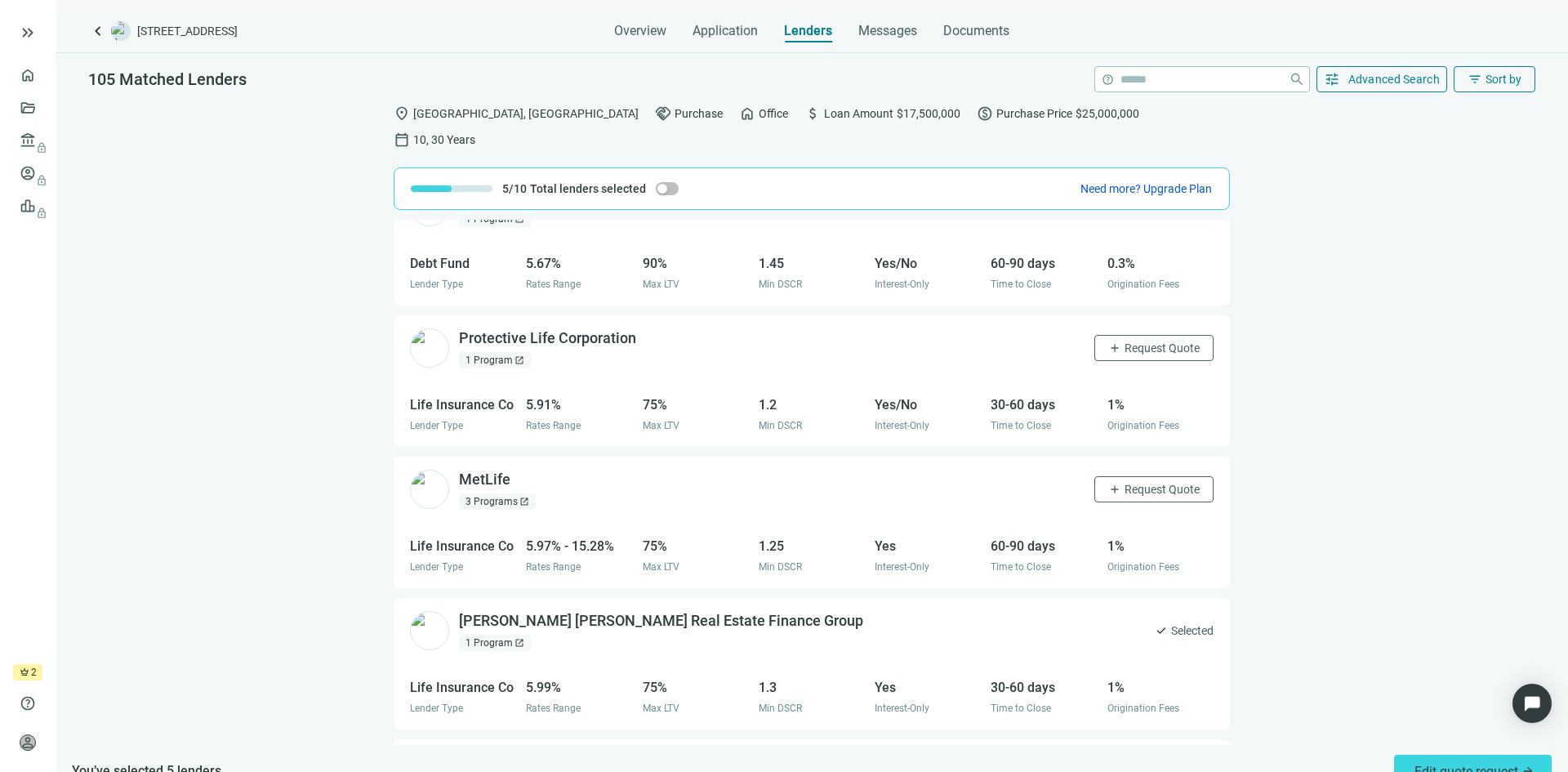
scroll to position [1062, 0]
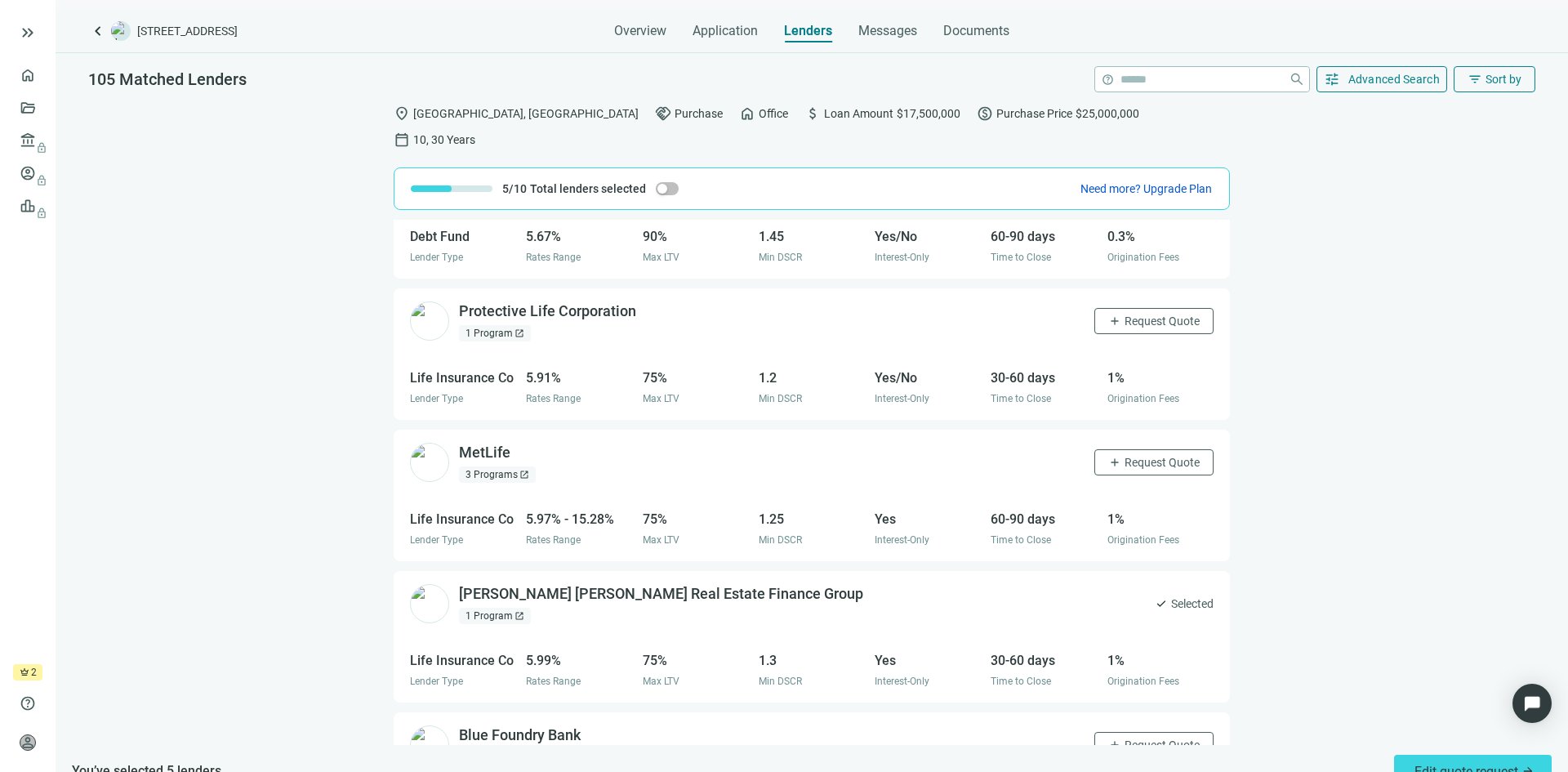
click at [495, 466] on div "3 Programs open_in_new" at bounding box center [497, 474] width 77 height 16
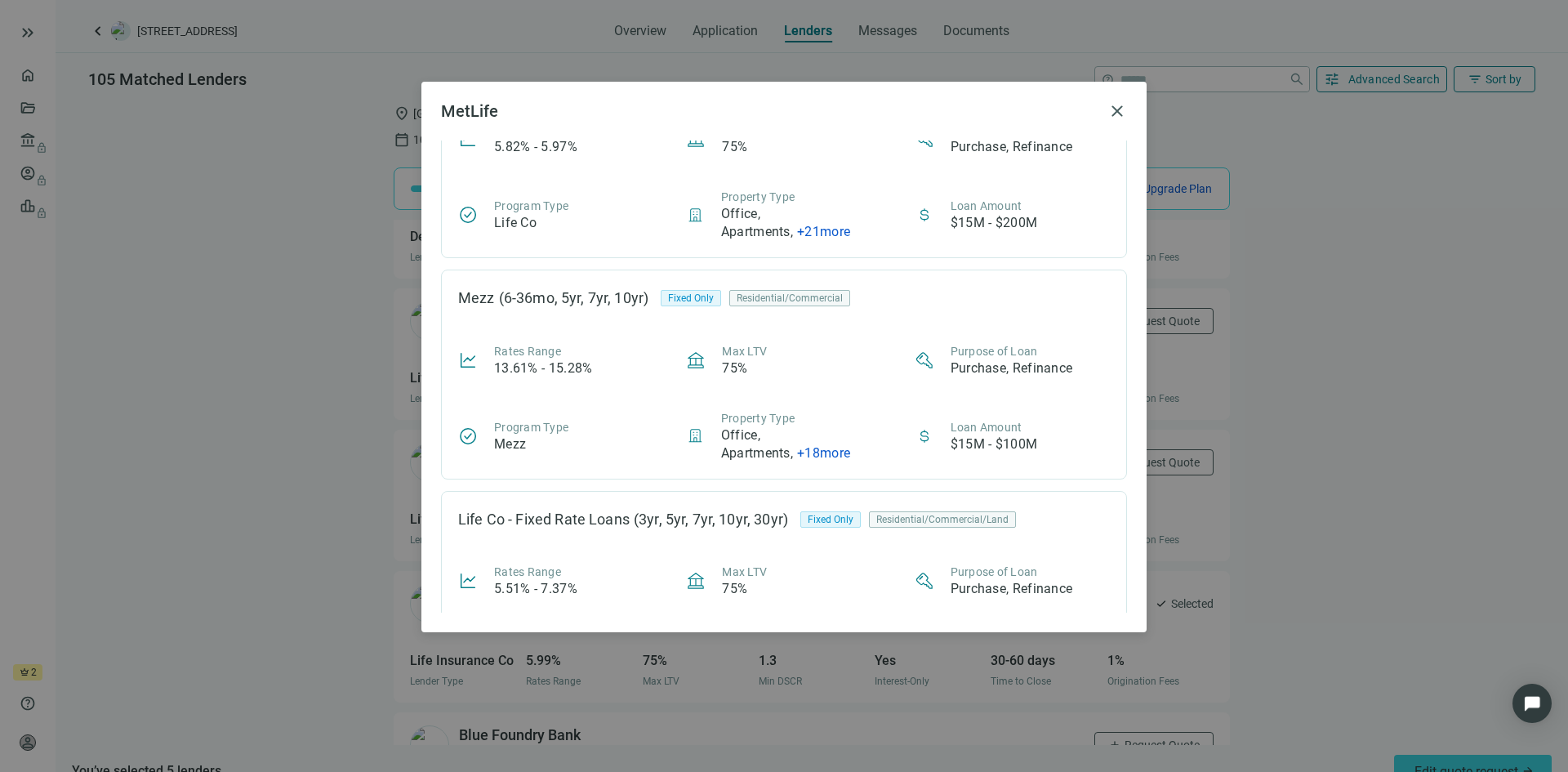
scroll to position [0, 0]
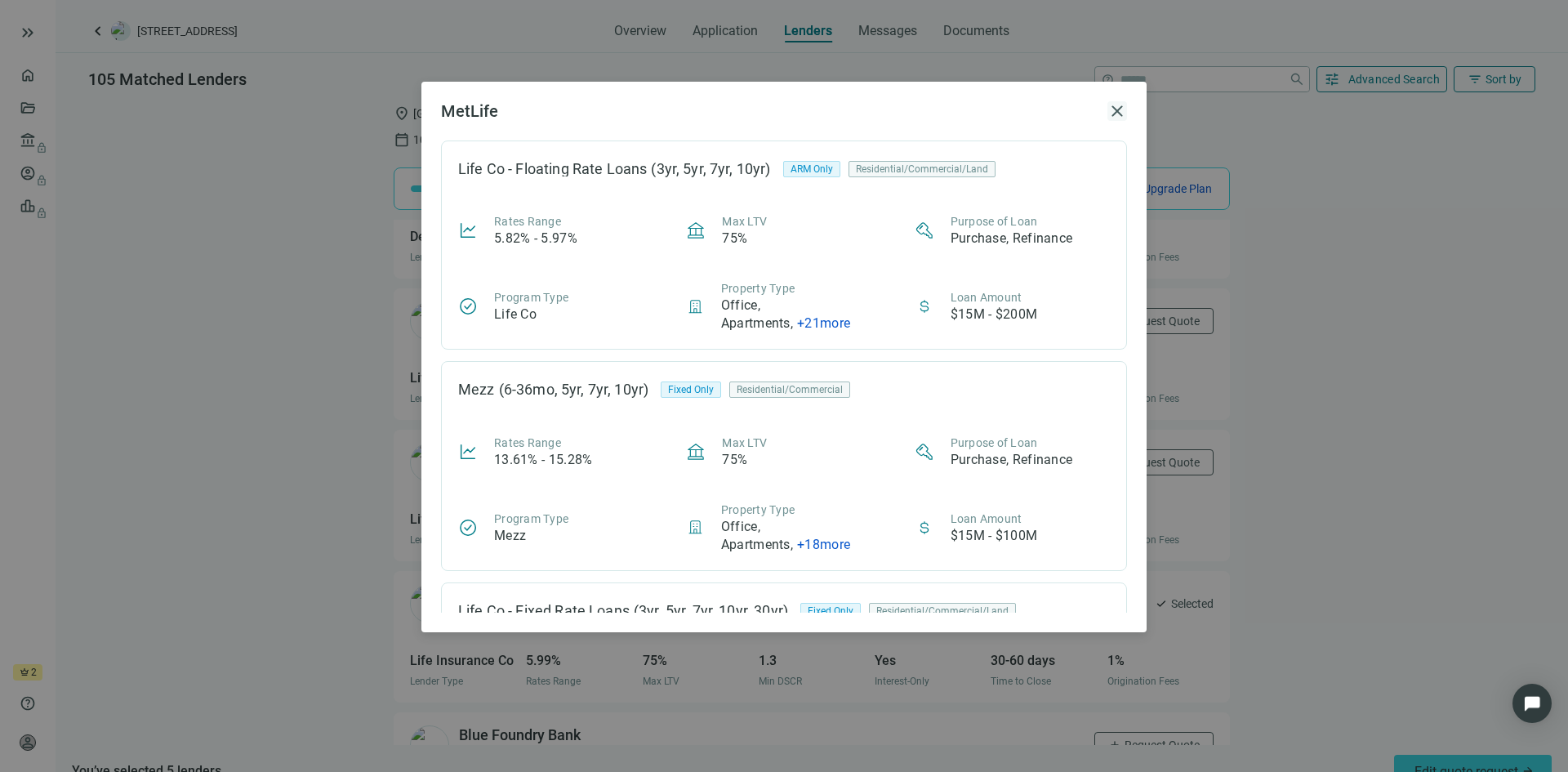
click at [1116, 109] on span "close" at bounding box center [1117, 111] width 20 height 20
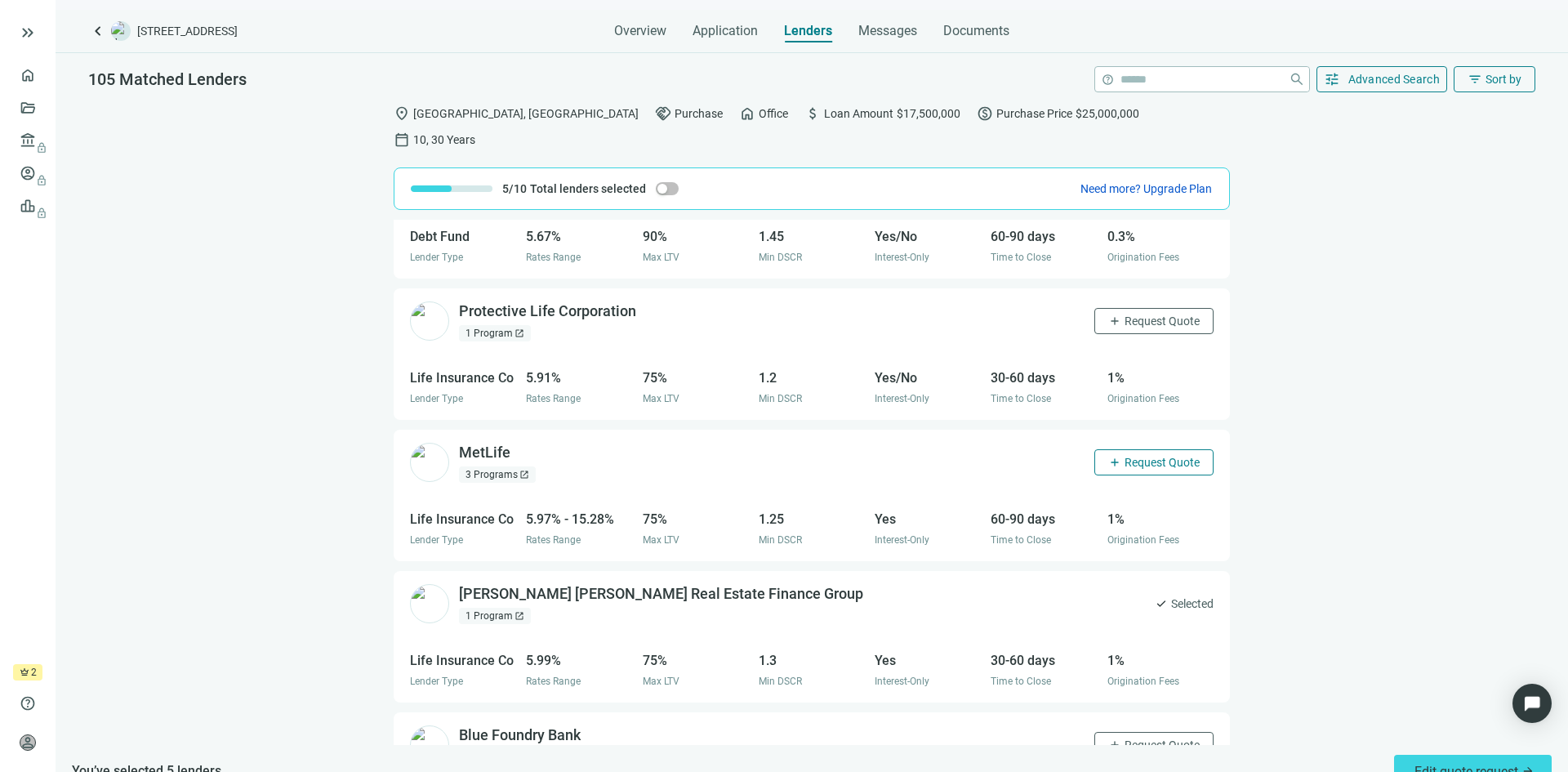
click at [1137, 456] on span "Request Quote" at bounding box center [1162, 462] width 75 height 13
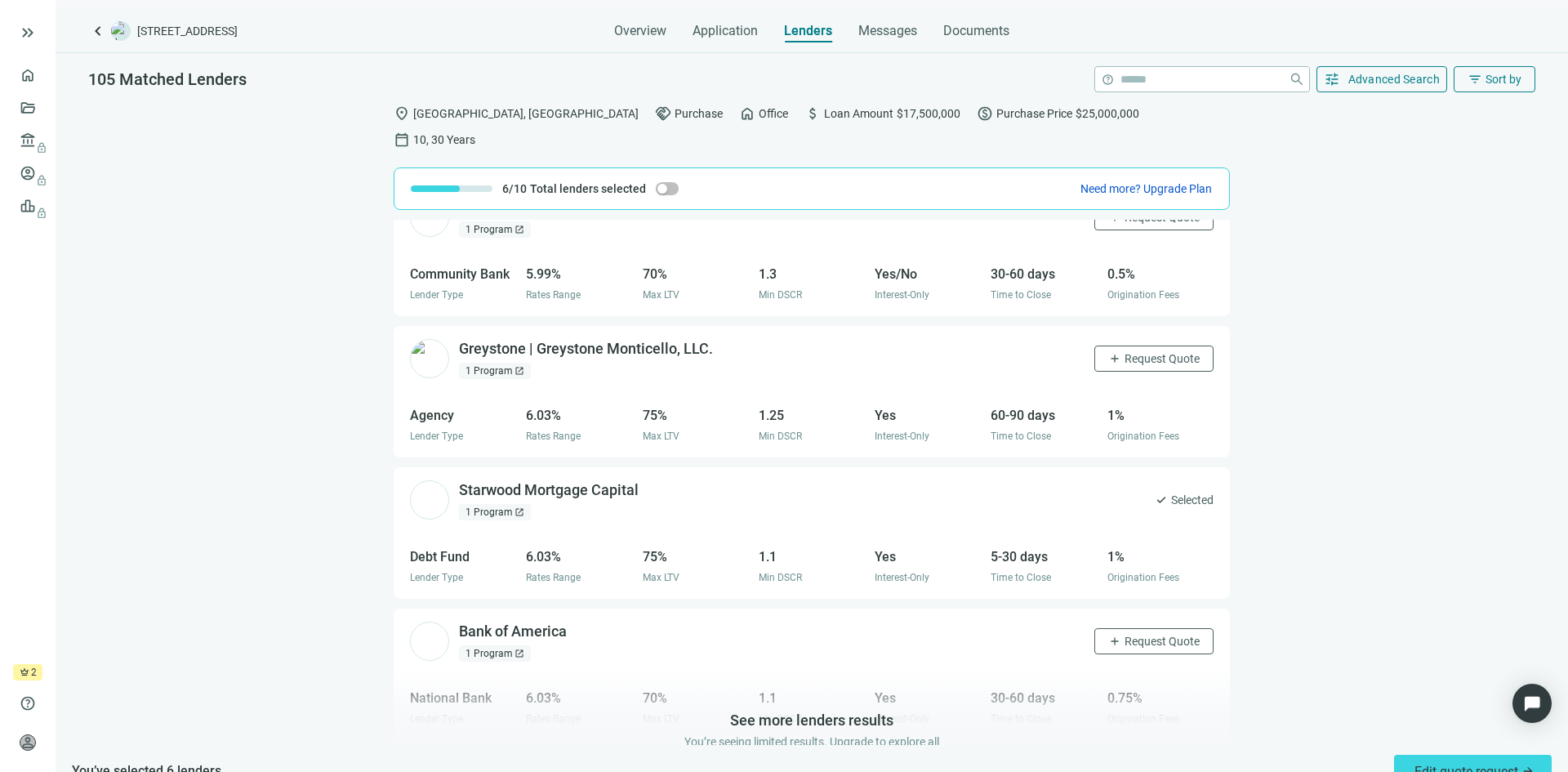
scroll to position [1633, 0]
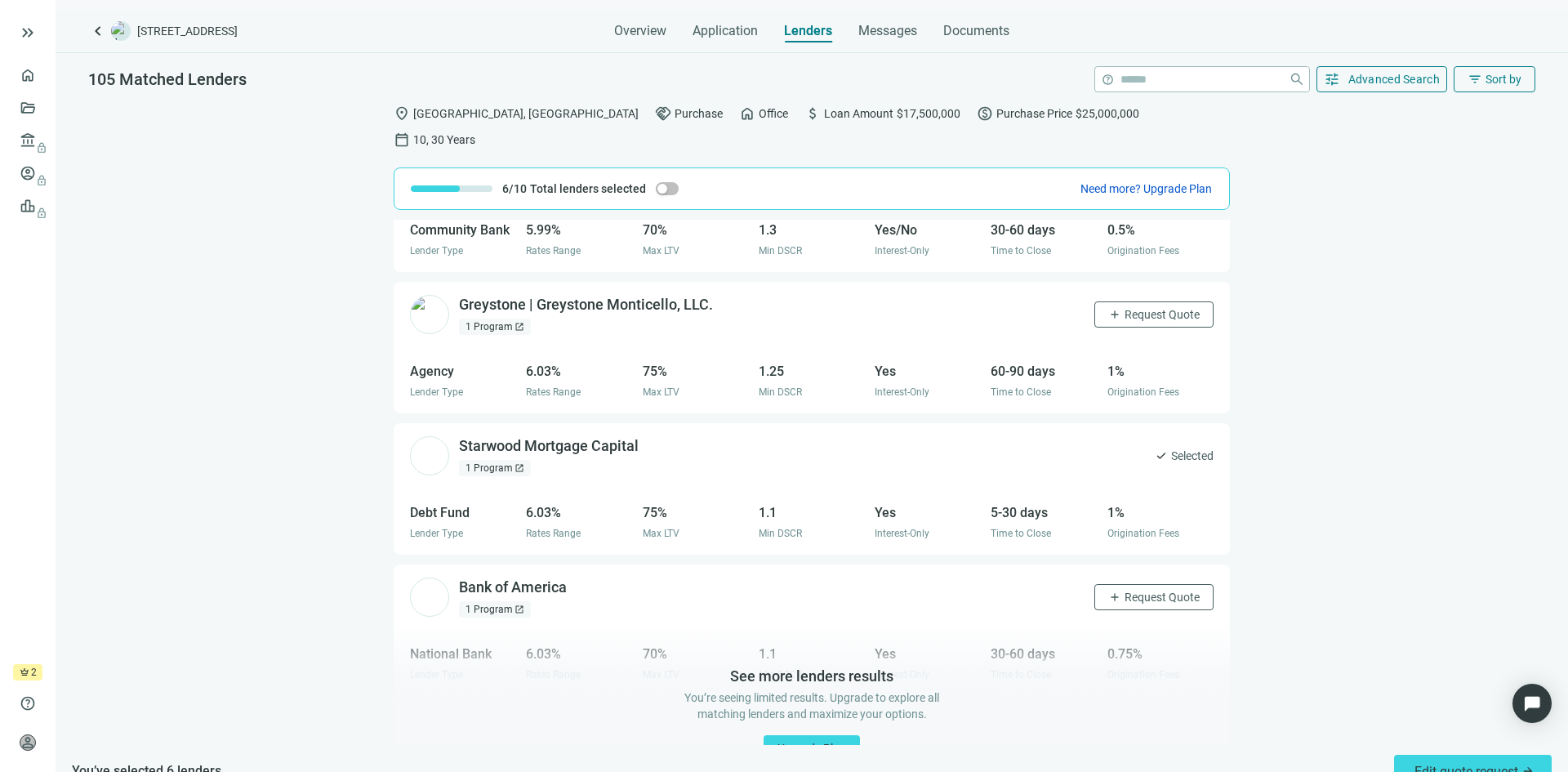
click at [490, 318] on div "1 Program open_in_new" at bounding box center [494, 326] width 72 height 16
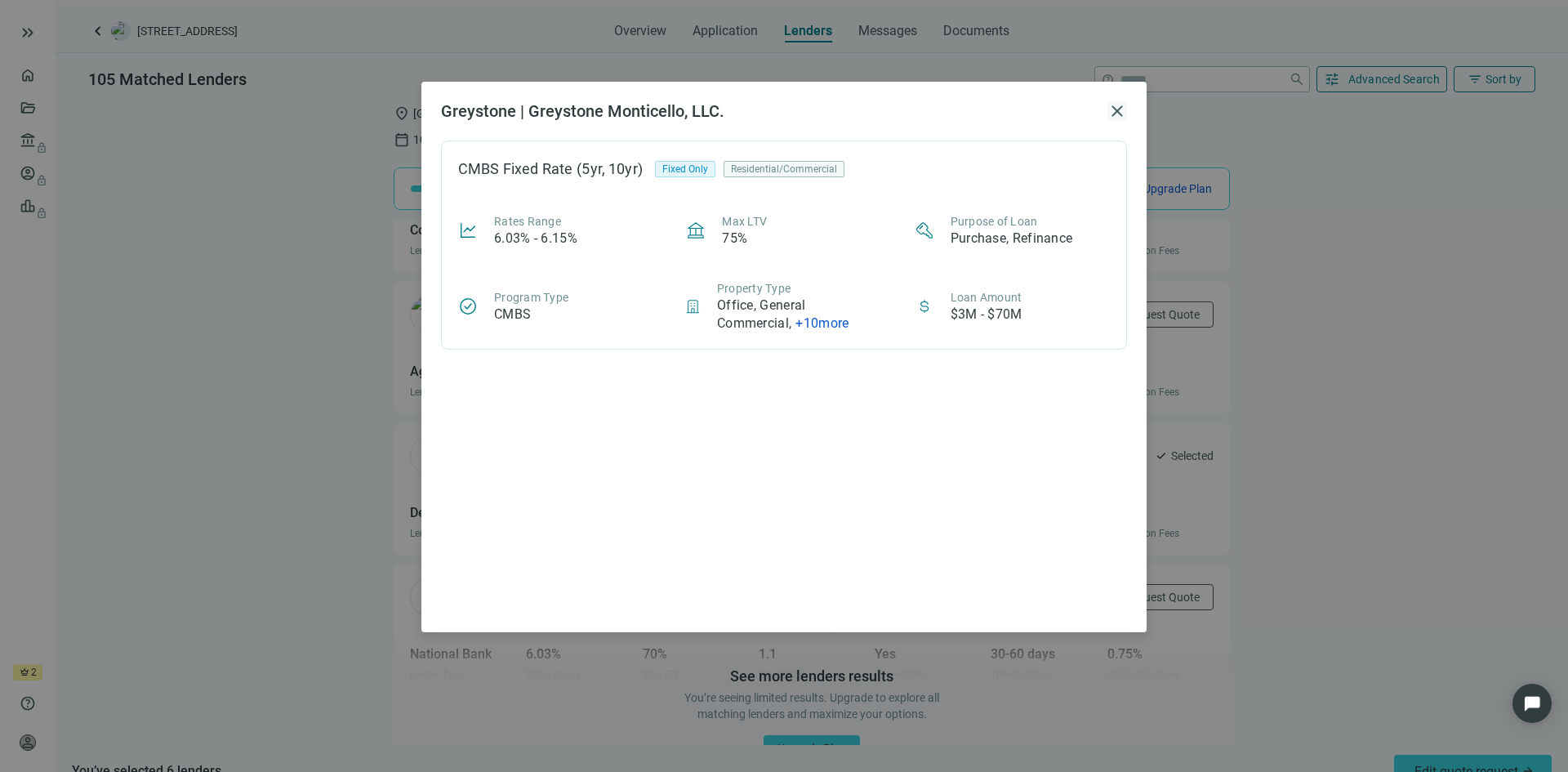
click at [1118, 108] on span "close" at bounding box center [1117, 111] width 20 height 20
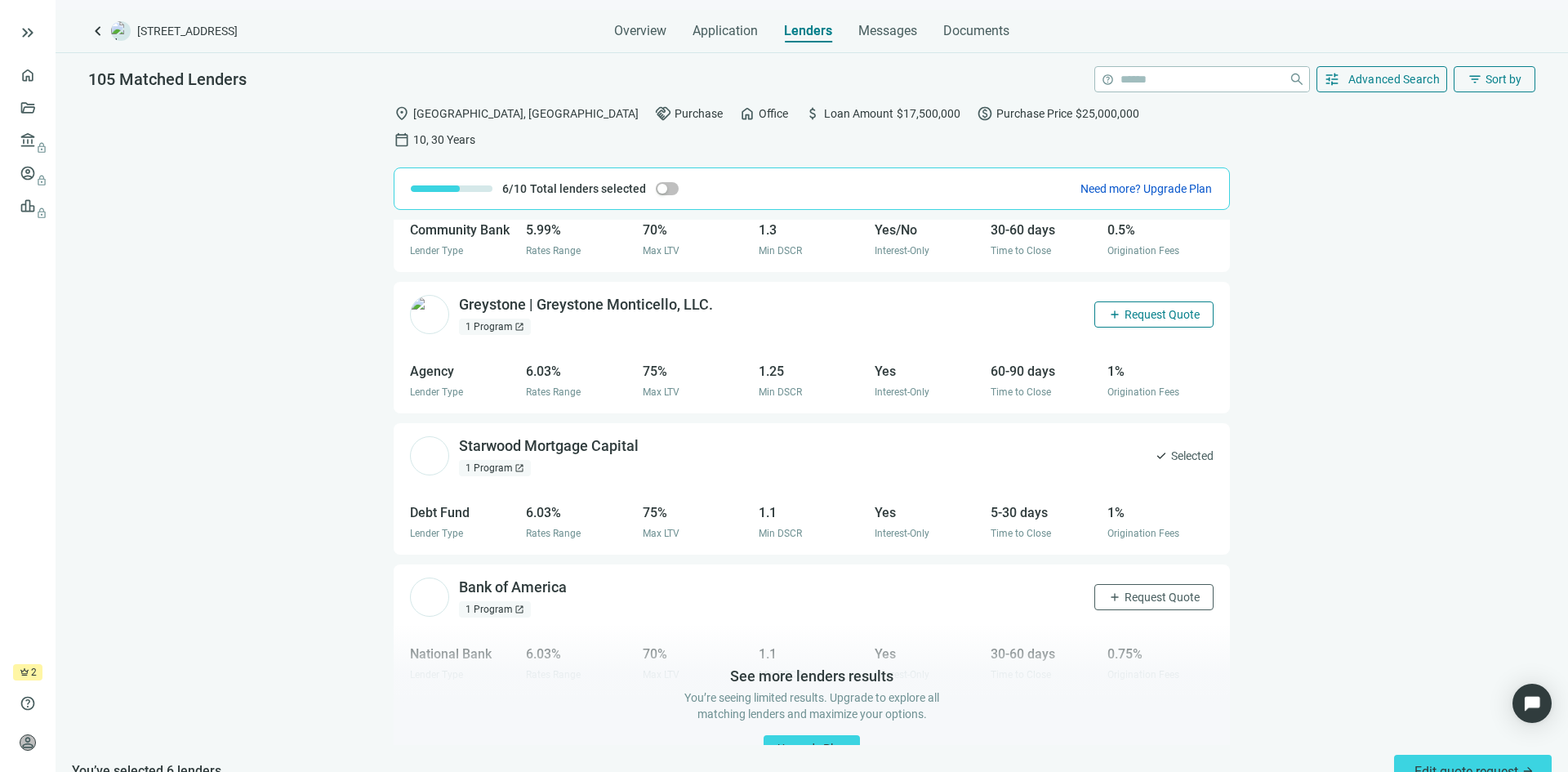
click at [1124, 308] on span "Request Quote" at bounding box center [1162, 314] width 75 height 13
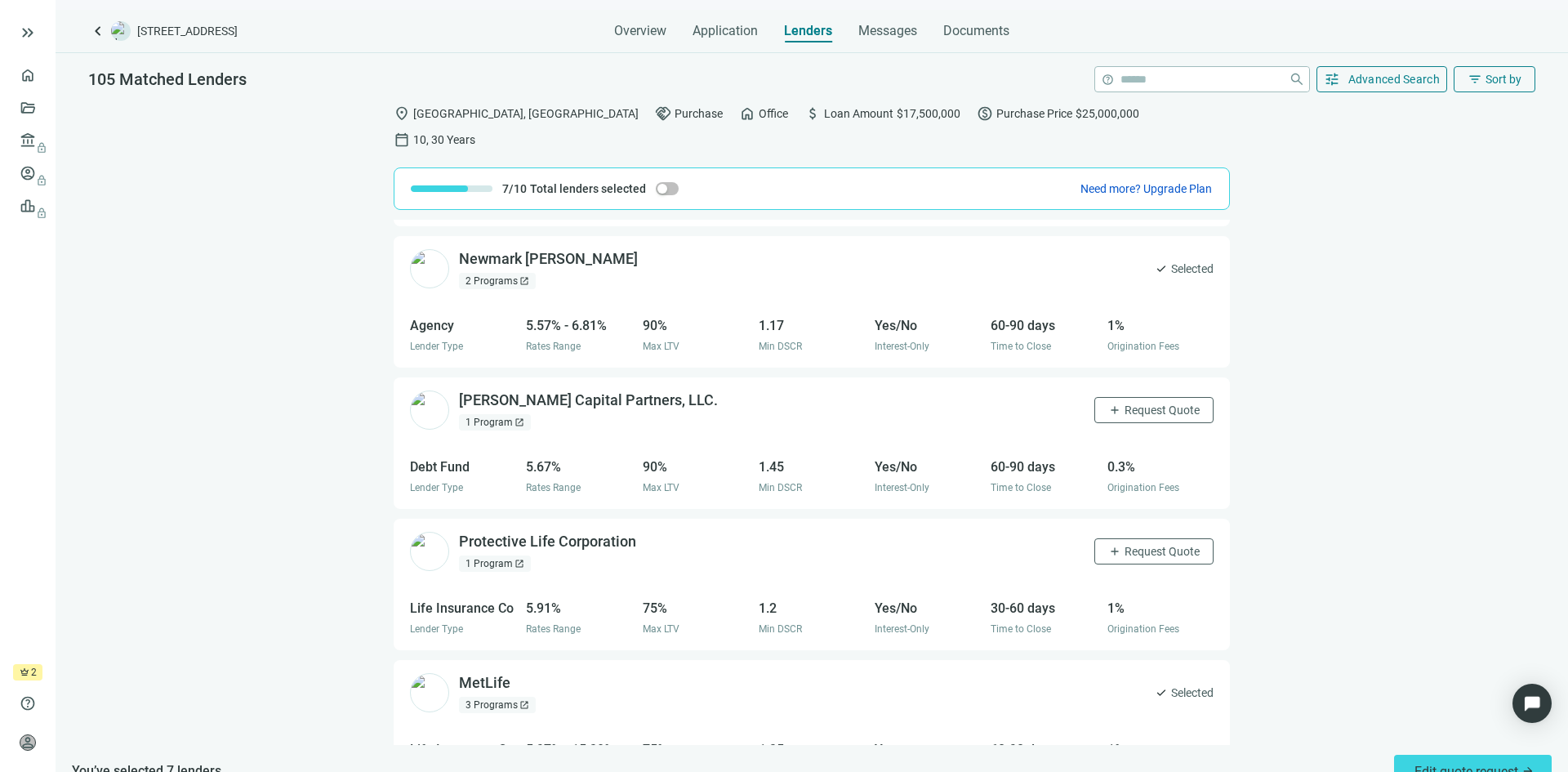
scroll to position [735, 0]
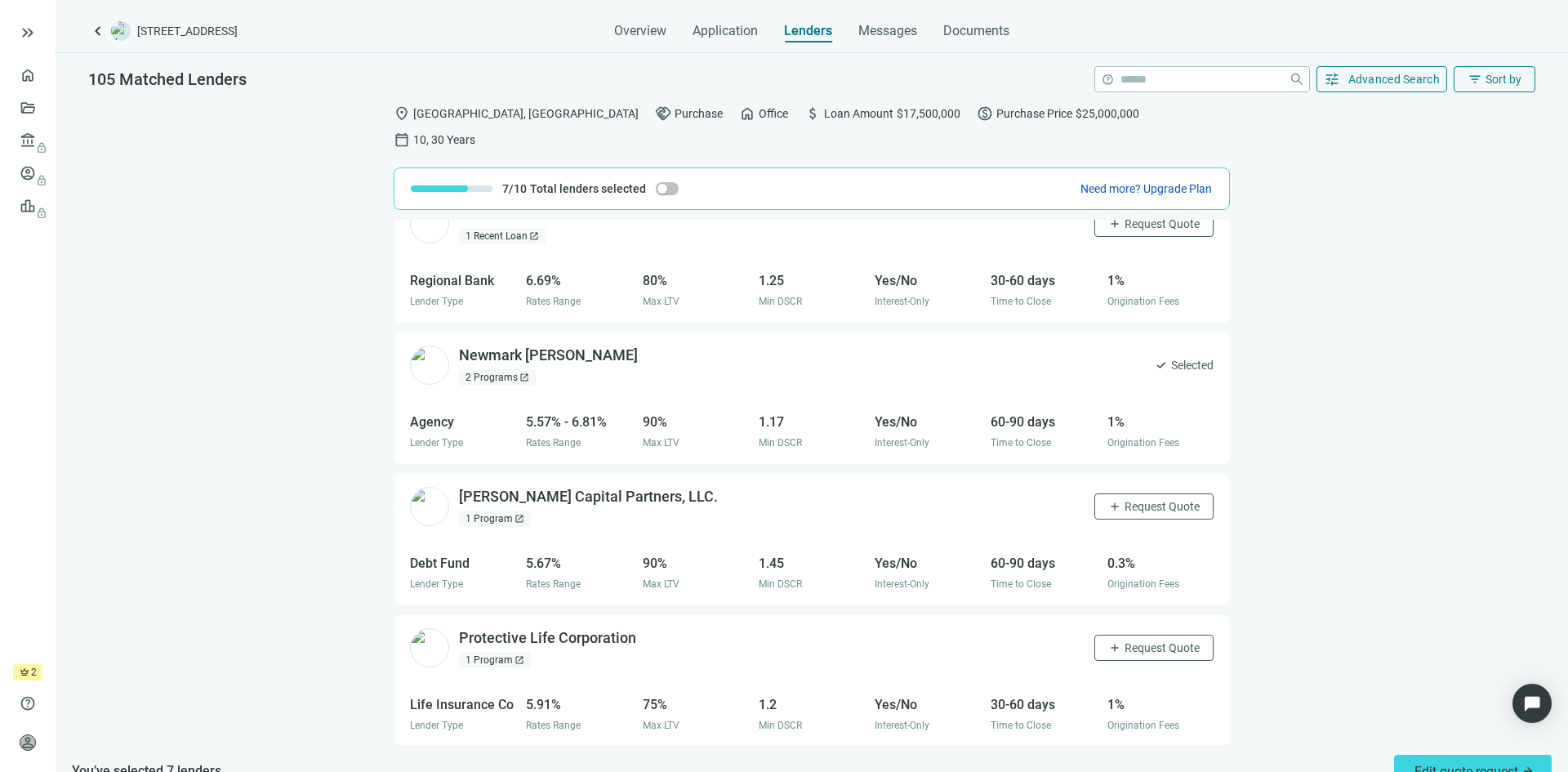
click at [508, 510] on div "1 Program open_in_new" at bounding box center [494, 518] width 72 height 16
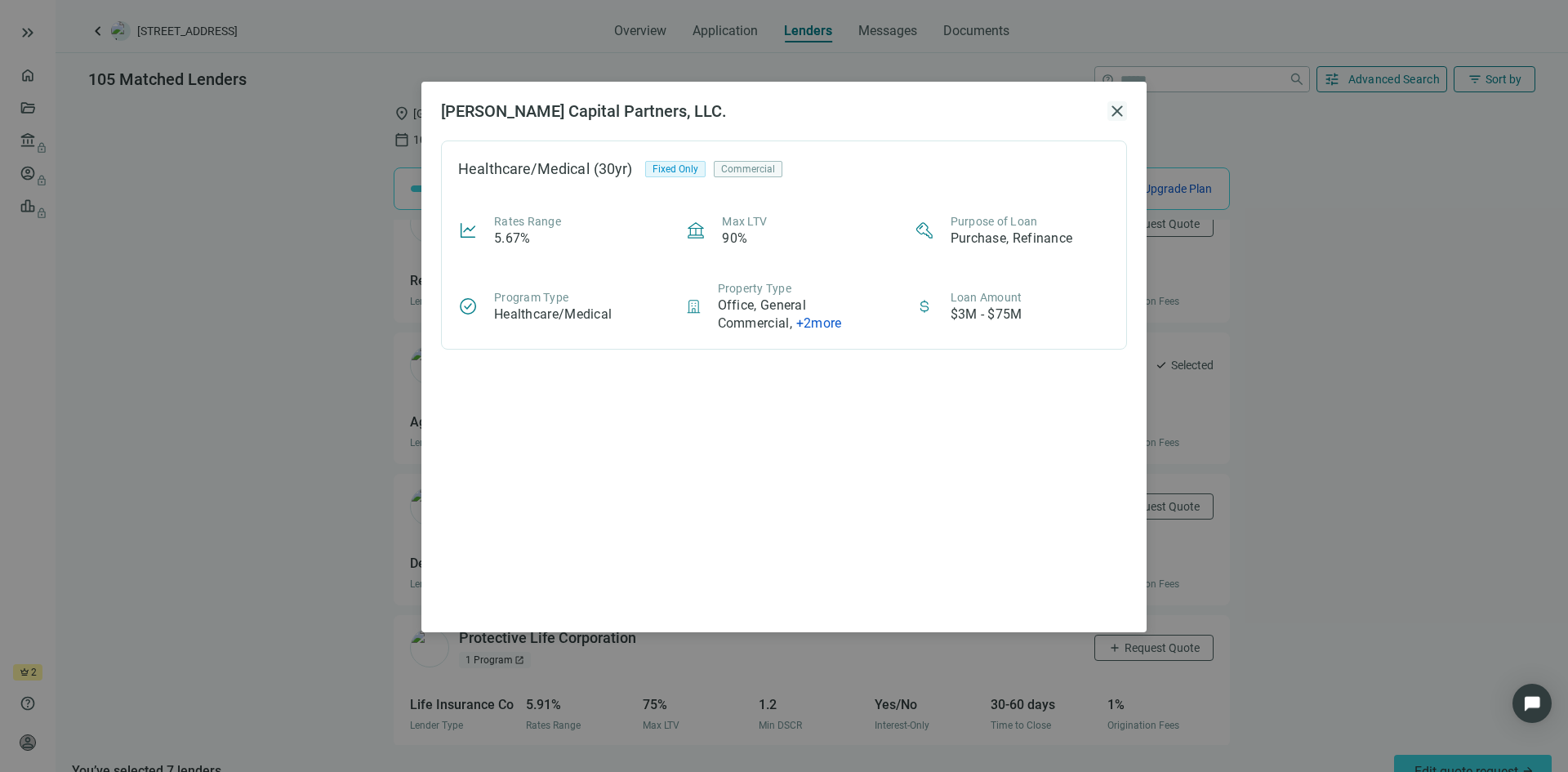
click at [1114, 114] on span "close" at bounding box center [1117, 111] width 20 height 20
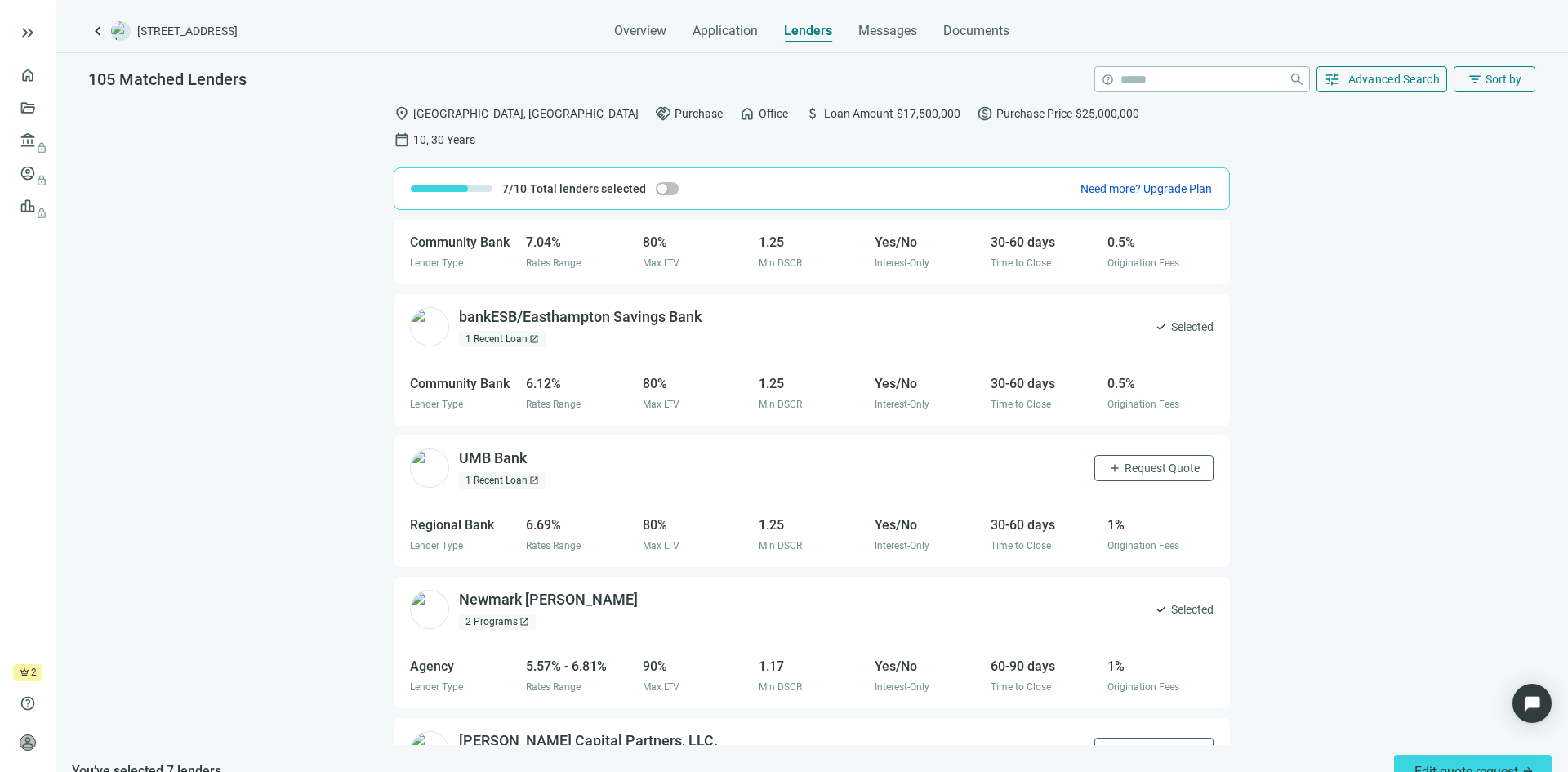
scroll to position [490, 0]
click at [508, 473] on div "1 Recent Loan open_in_new" at bounding box center [502, 480] width 87 height 16
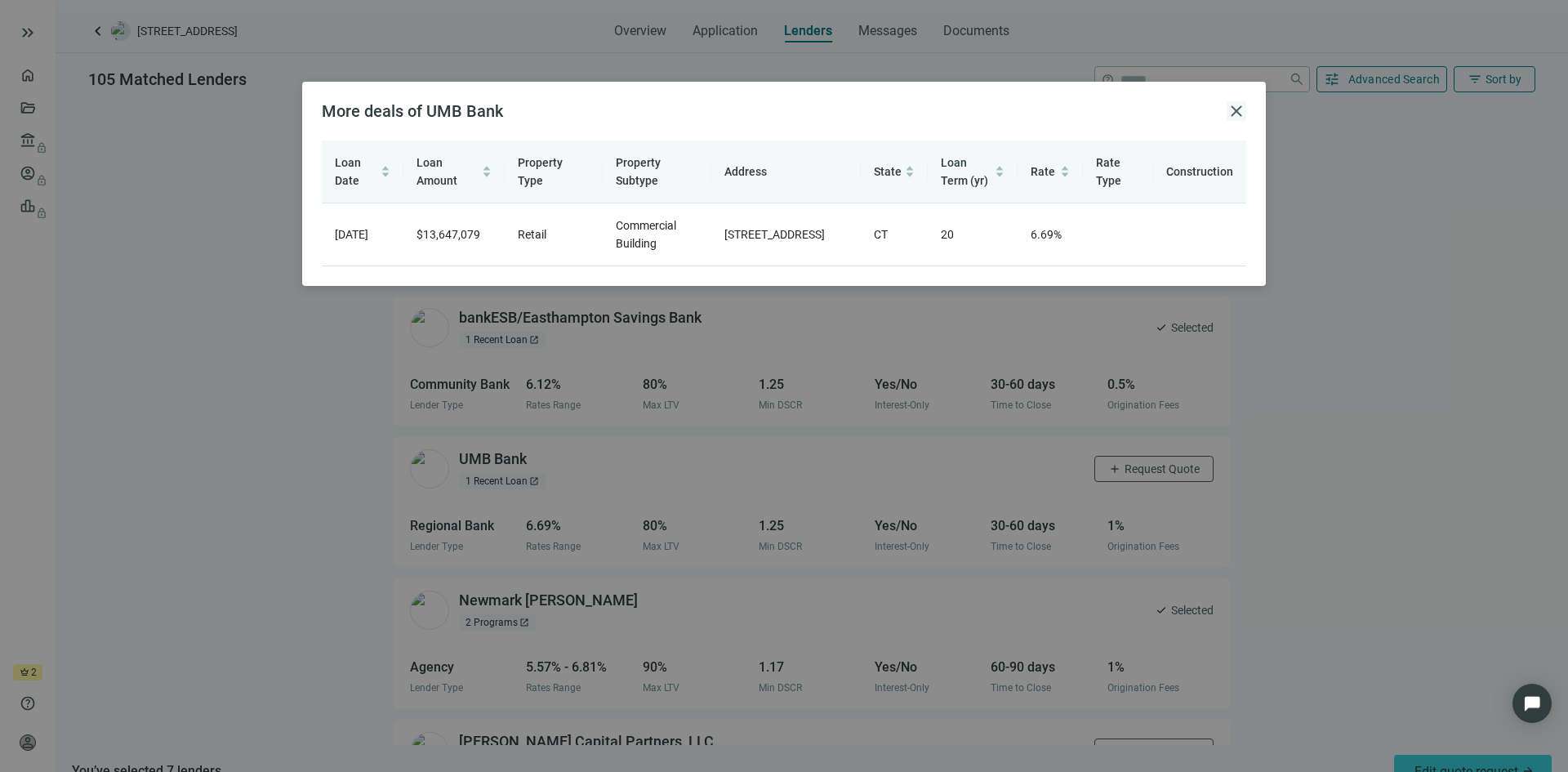
click at [1234, 113] on span "close" at bounding box center [1237, 111] width 20 height 20
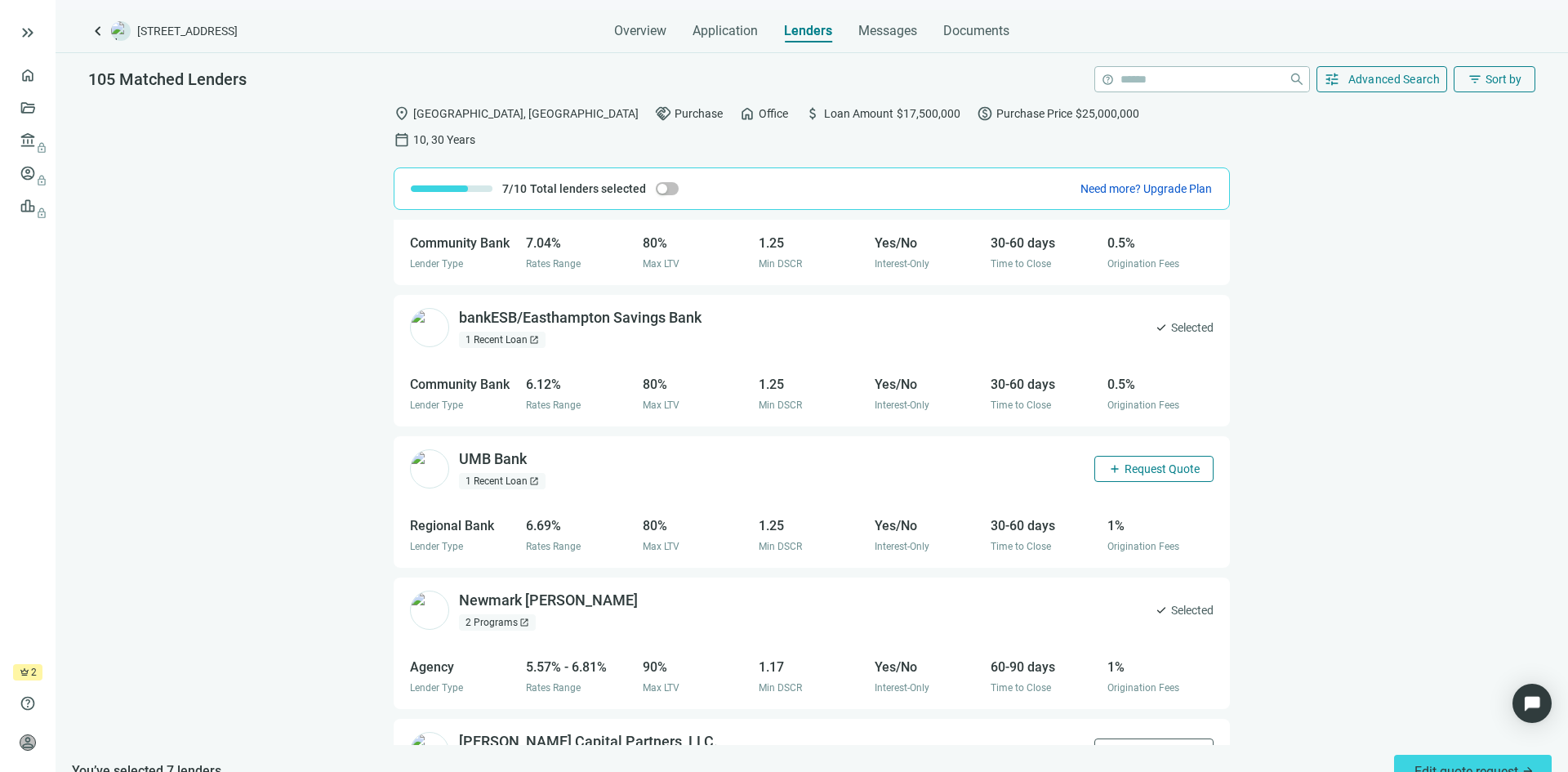
click at [1142, 462] on span "Request Quote" at bounding box center [1162, 469] width 75 height 13
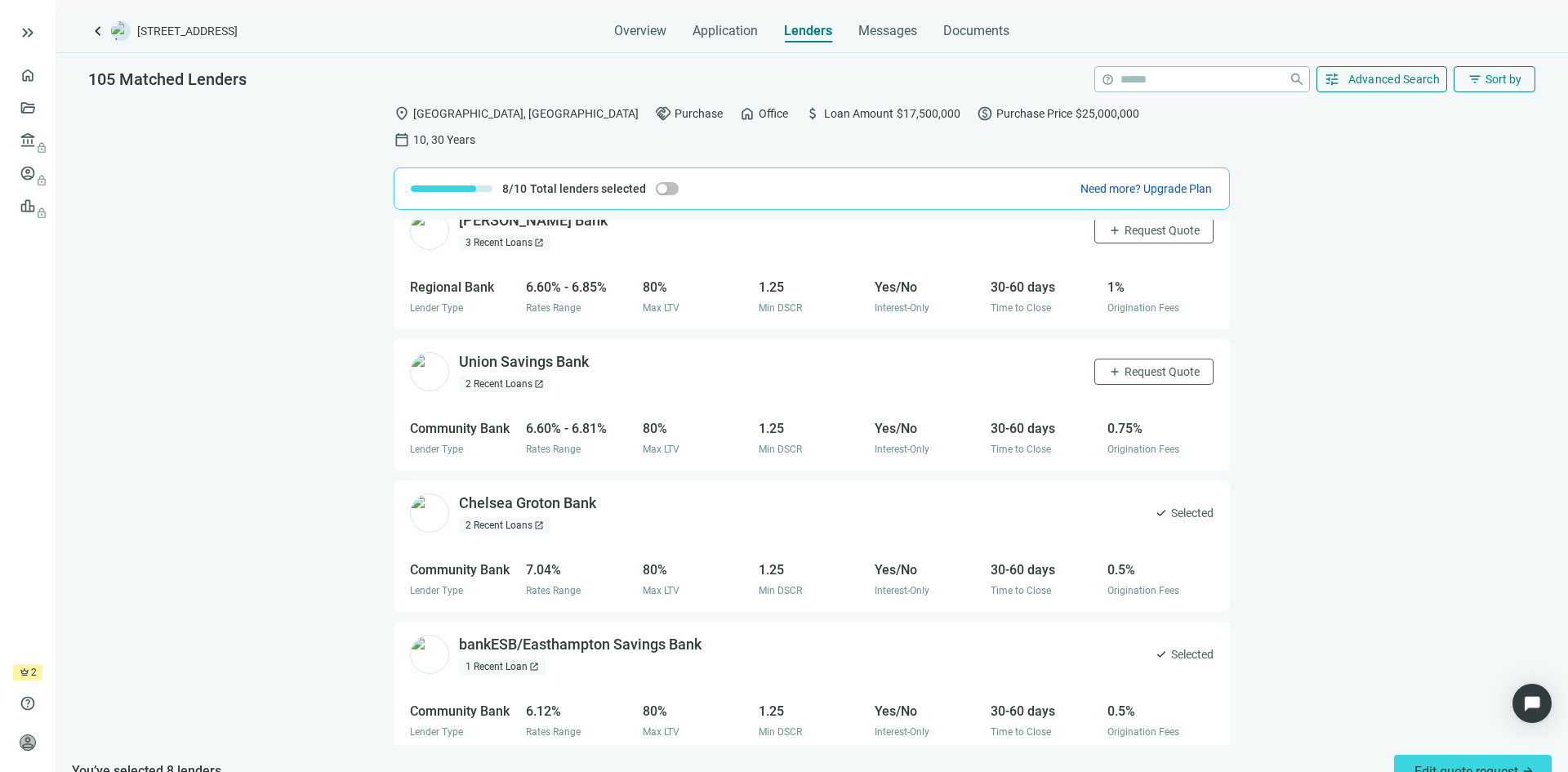
scroll to position [82, 0]
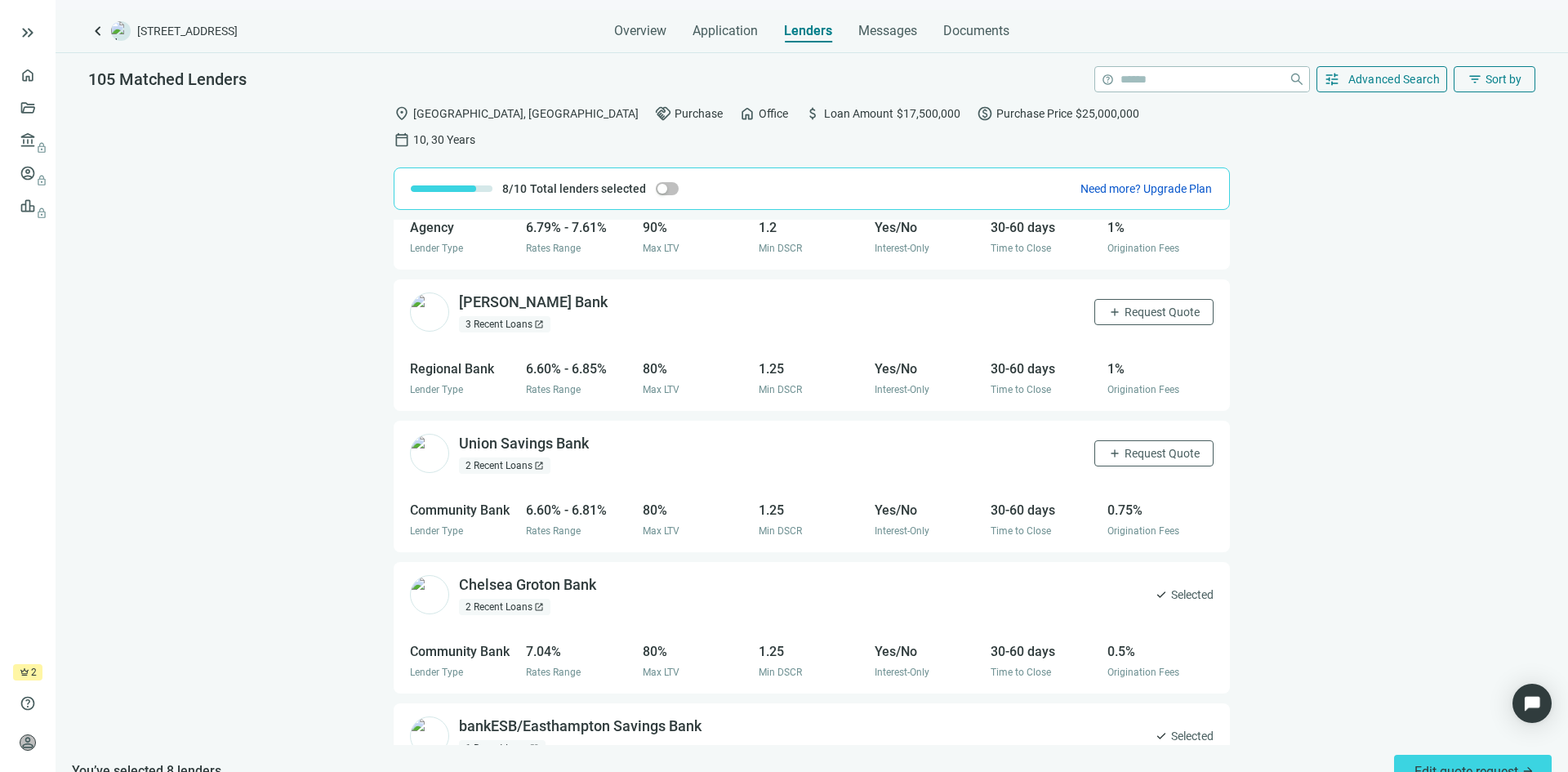
click at [519, 458] on div "2 Recent Loans open_in_new" at bounding box center [504, 465] width 91 height 16
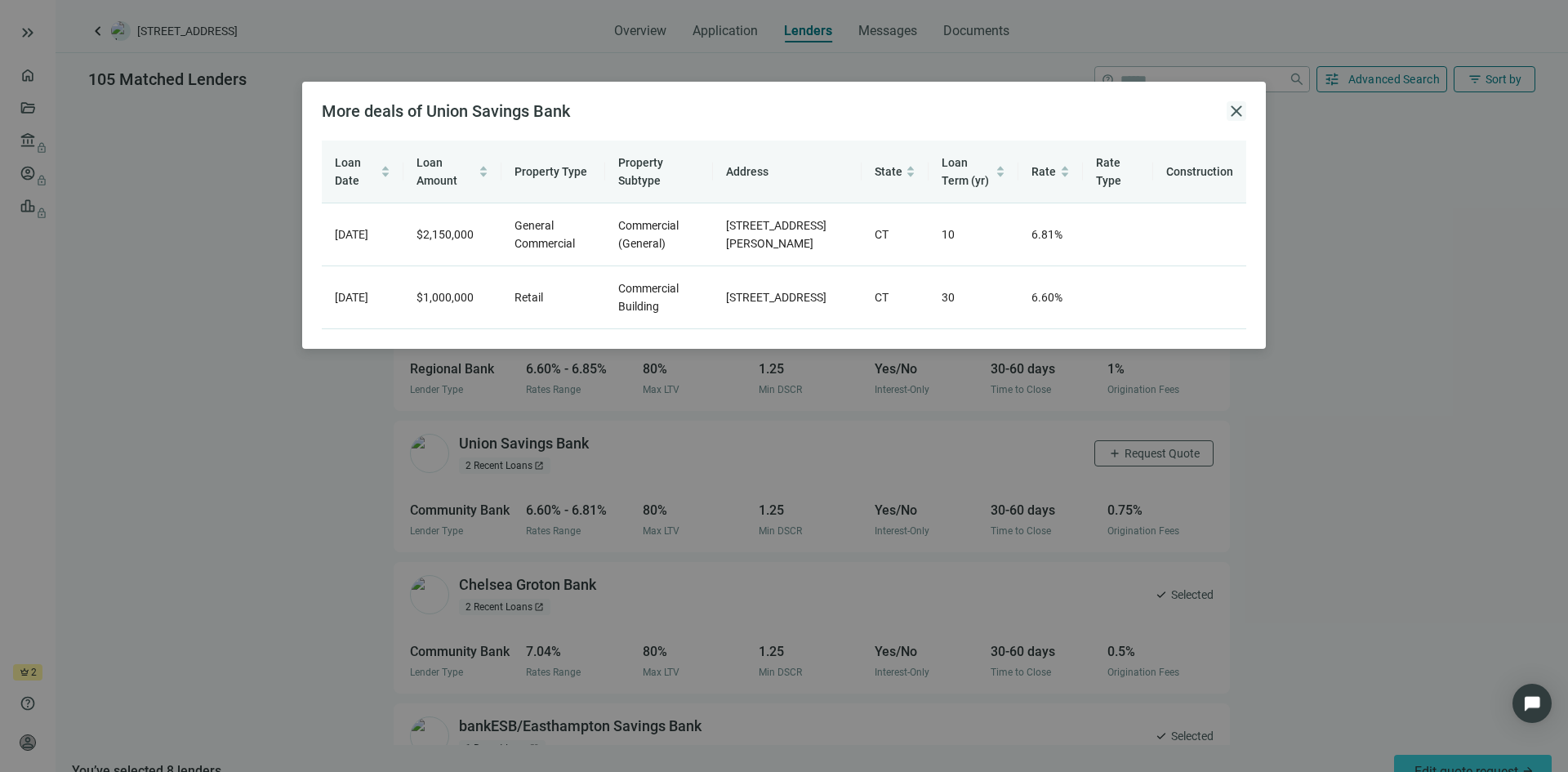
click at [1233, 112] on span "close" at bounding box center [1237, 111] width 20 height 20
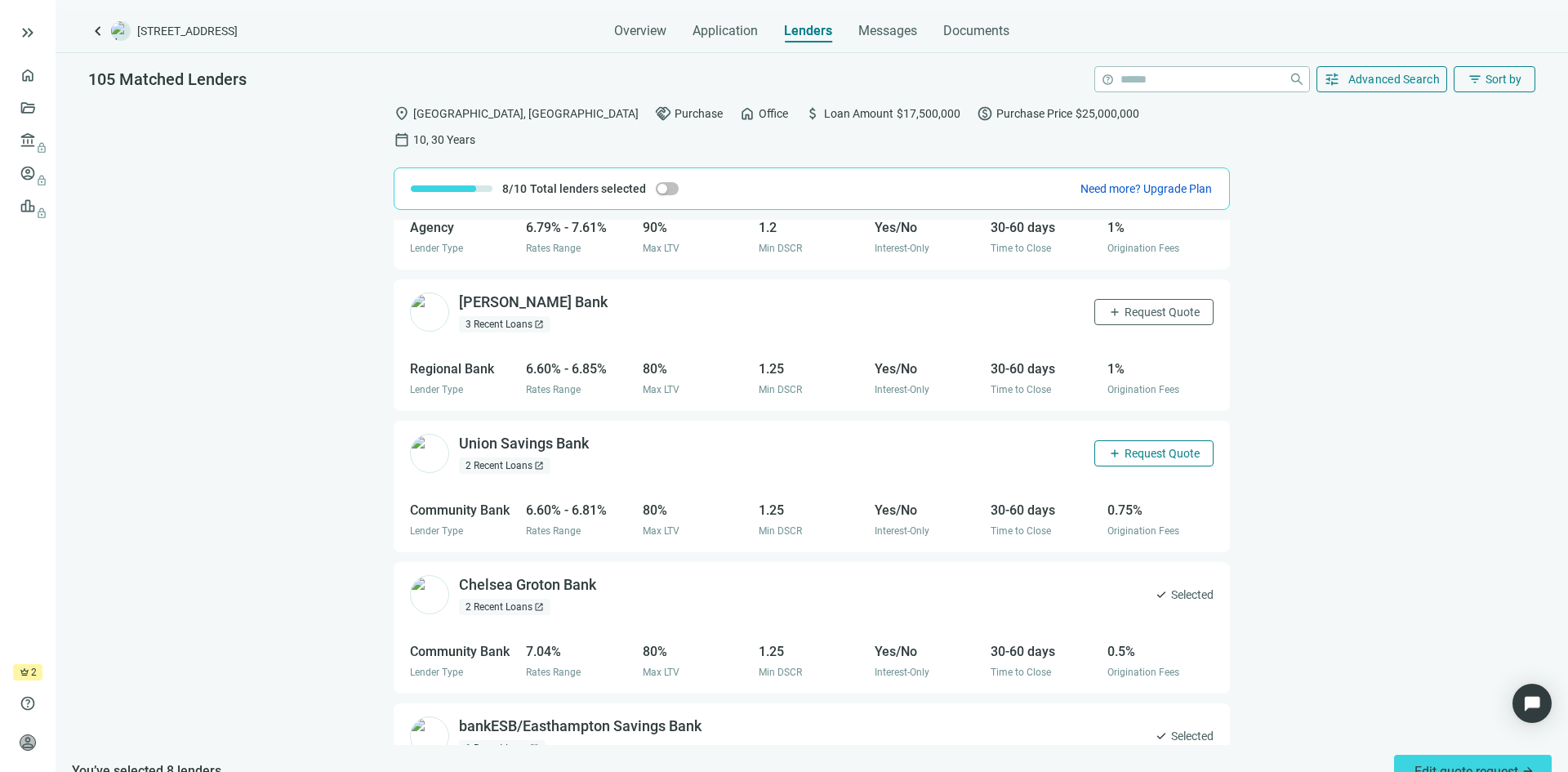
click at [1124, 446] on span "Request Quote" at bounding box center [1162, 453] width 75 height 13
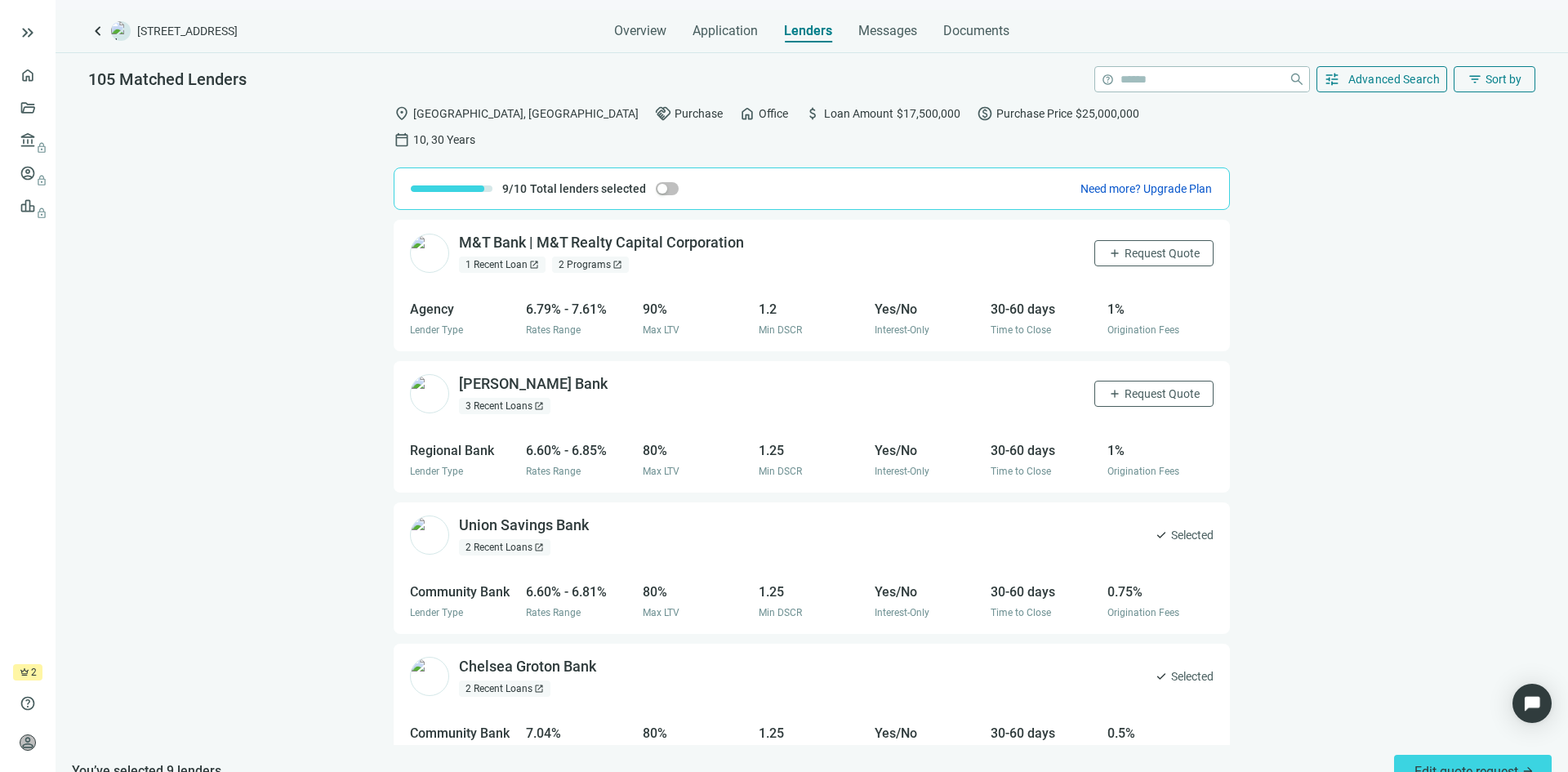
click at [518, 397] on div "3 Recent Loans open_in_new" at bounding box center [504, 405] width 91 height 16
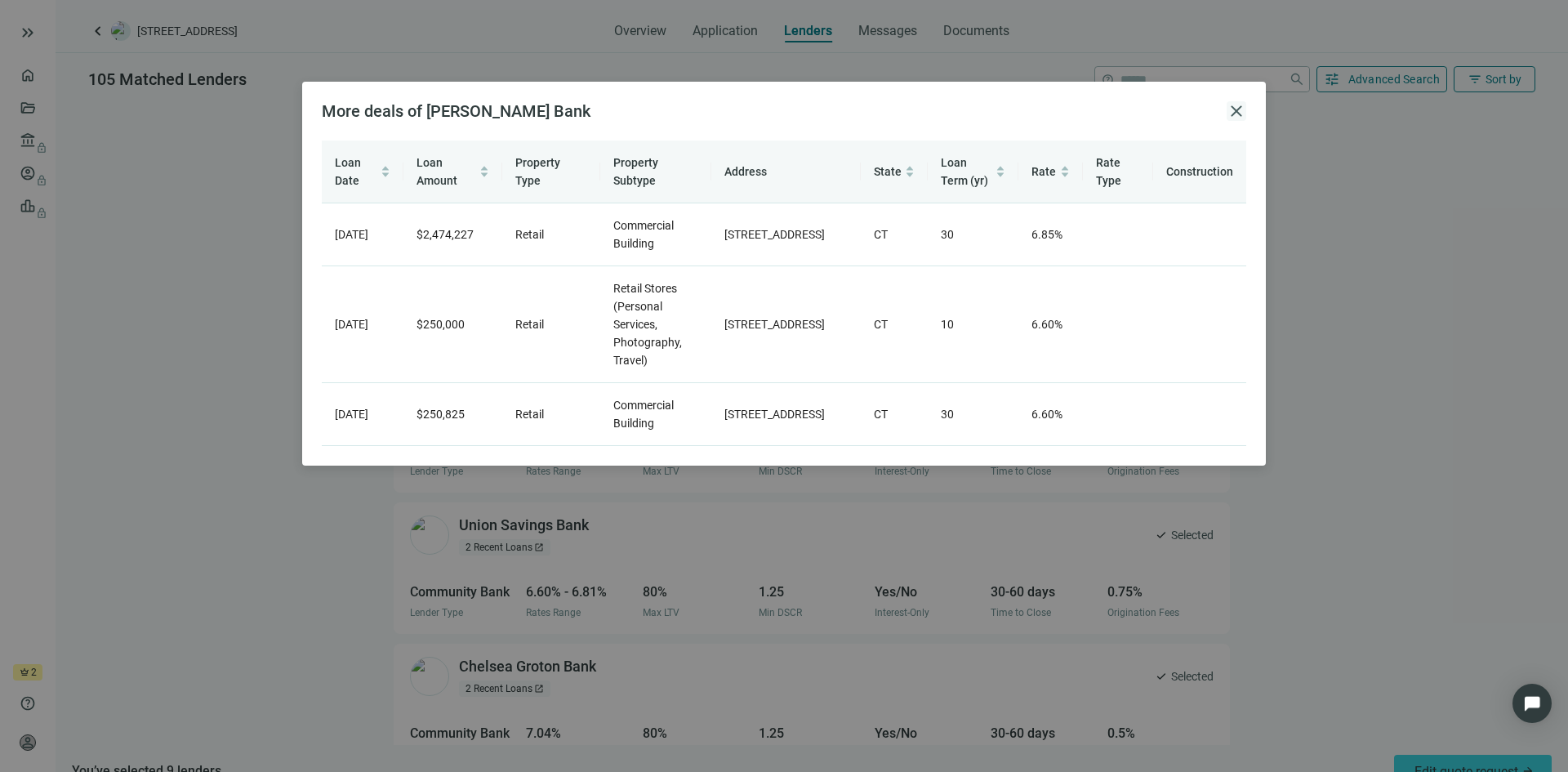
click at [1239, 110] on span "close" at bounding box center [1237, 111] width 20 height 20
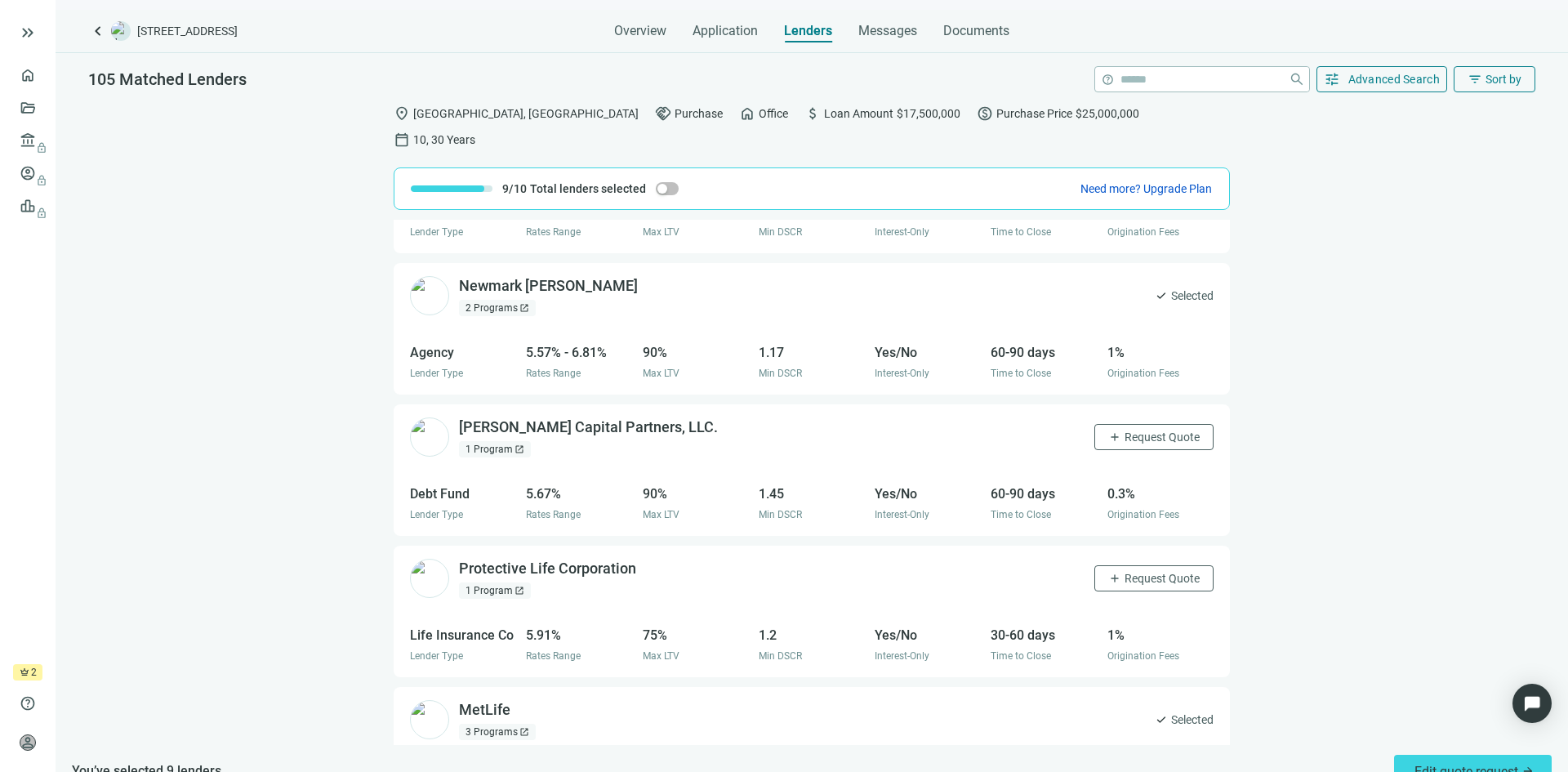
scroll to position [898, 0]
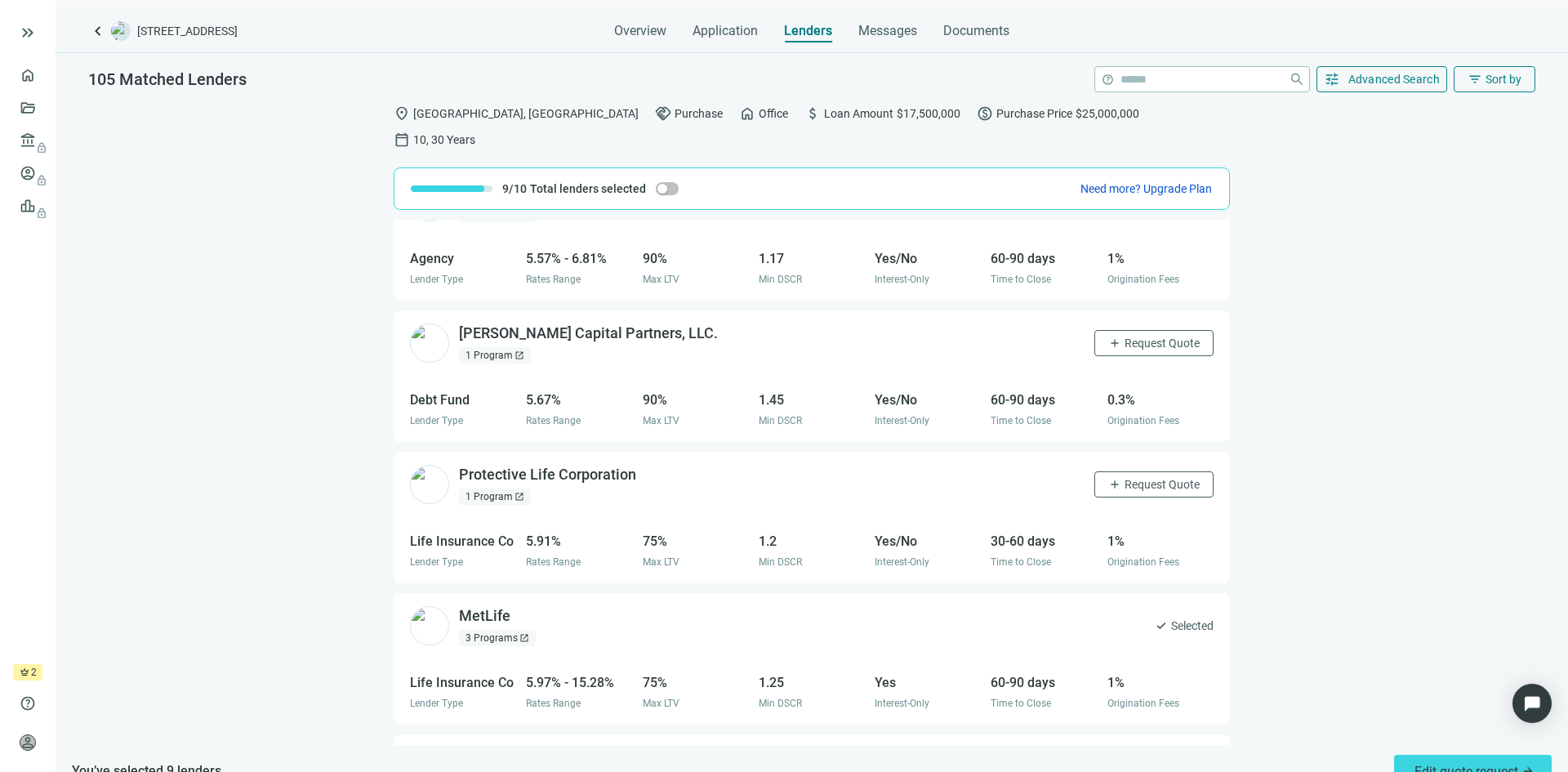
click at [498, 489] on div "1 Program open_in_new" at bounding box center [494, 496] width 72 height 16
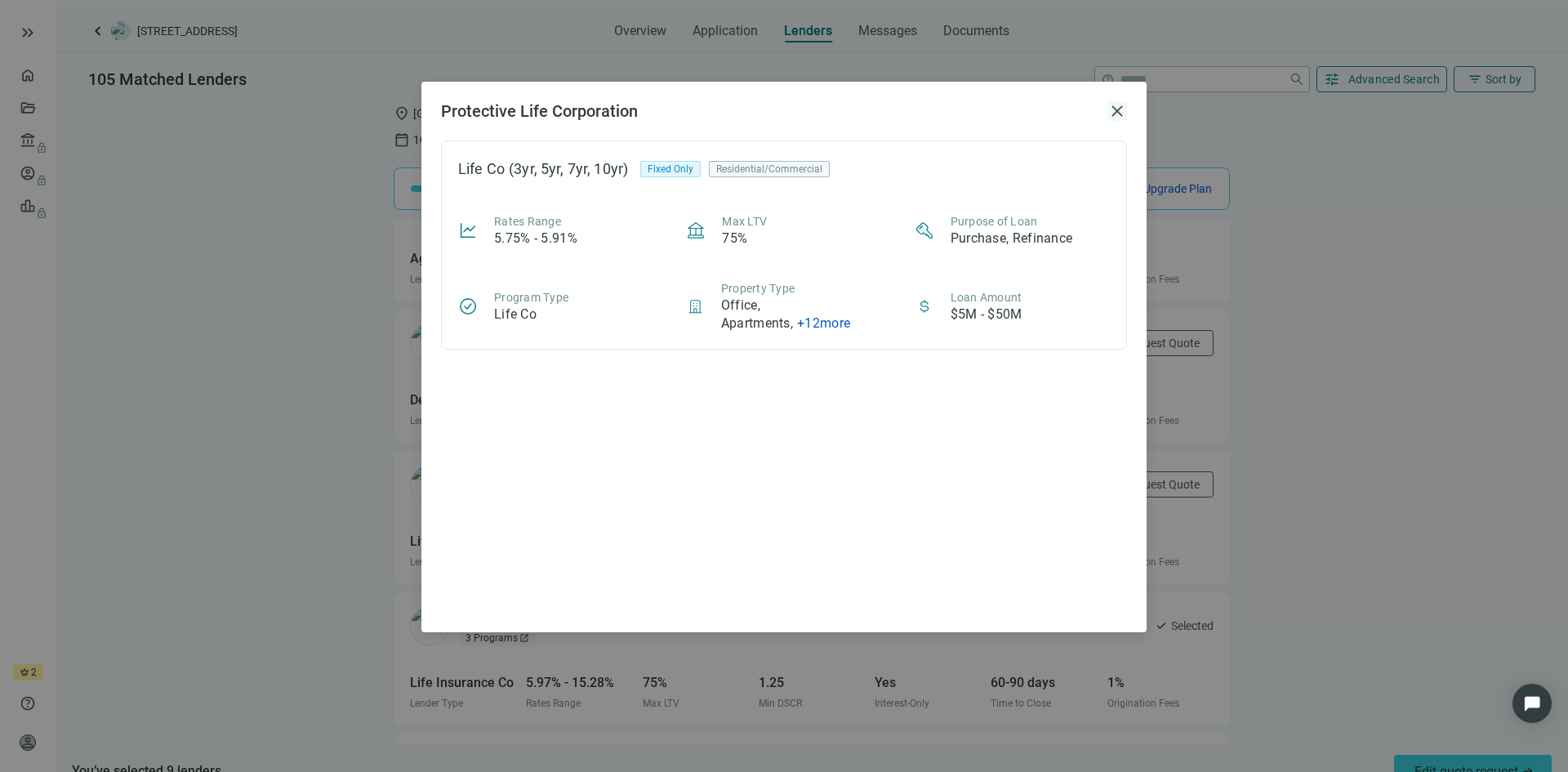
click at [1114, 111] on span "close" at bounding box center [1117, 111] width 20 height 20
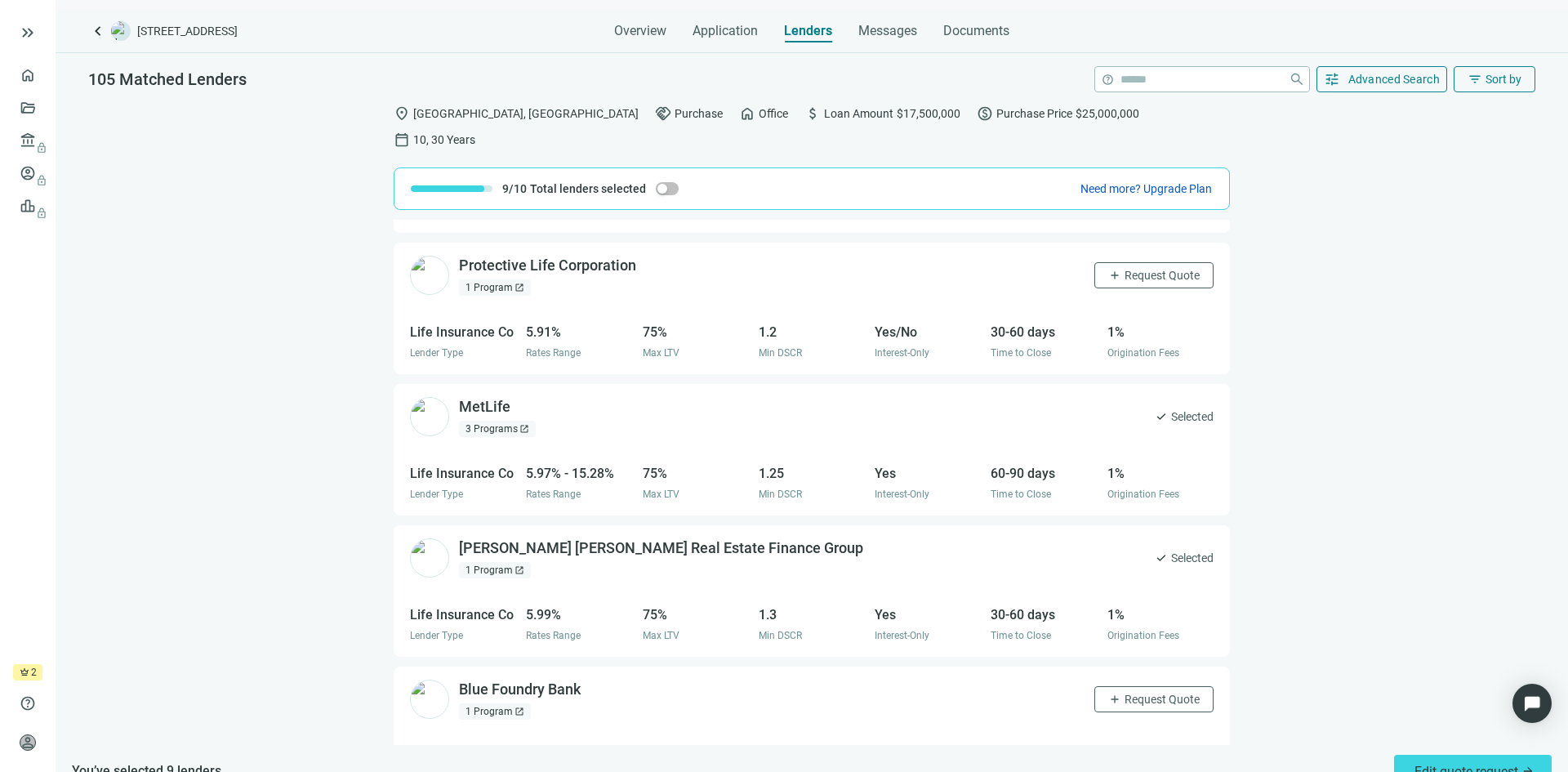
scroll to position [1225, 0]
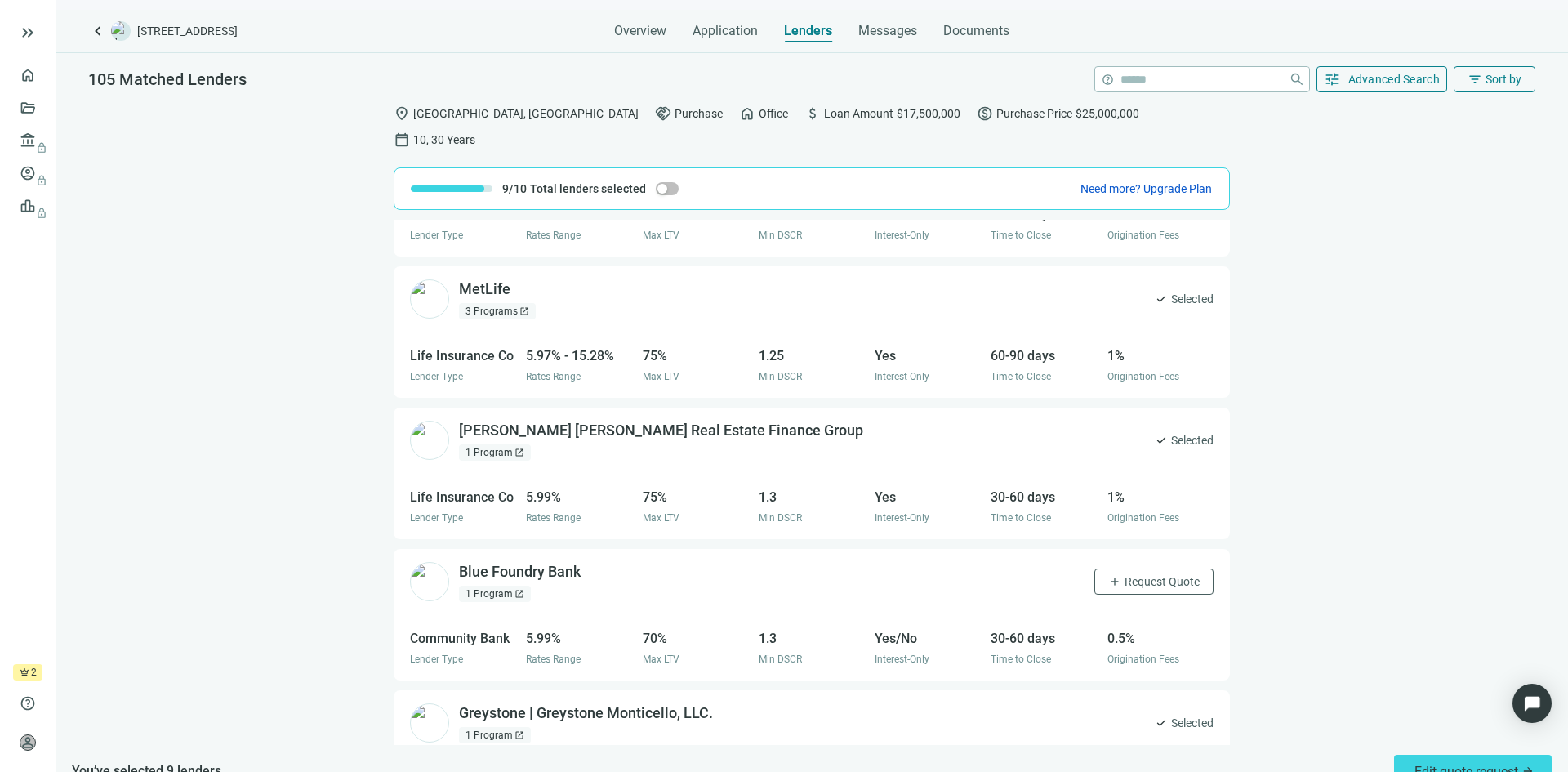
click at [489, 586] on div "1 Program open_in_new" at bounding box center [494, 593] width 72 height 16
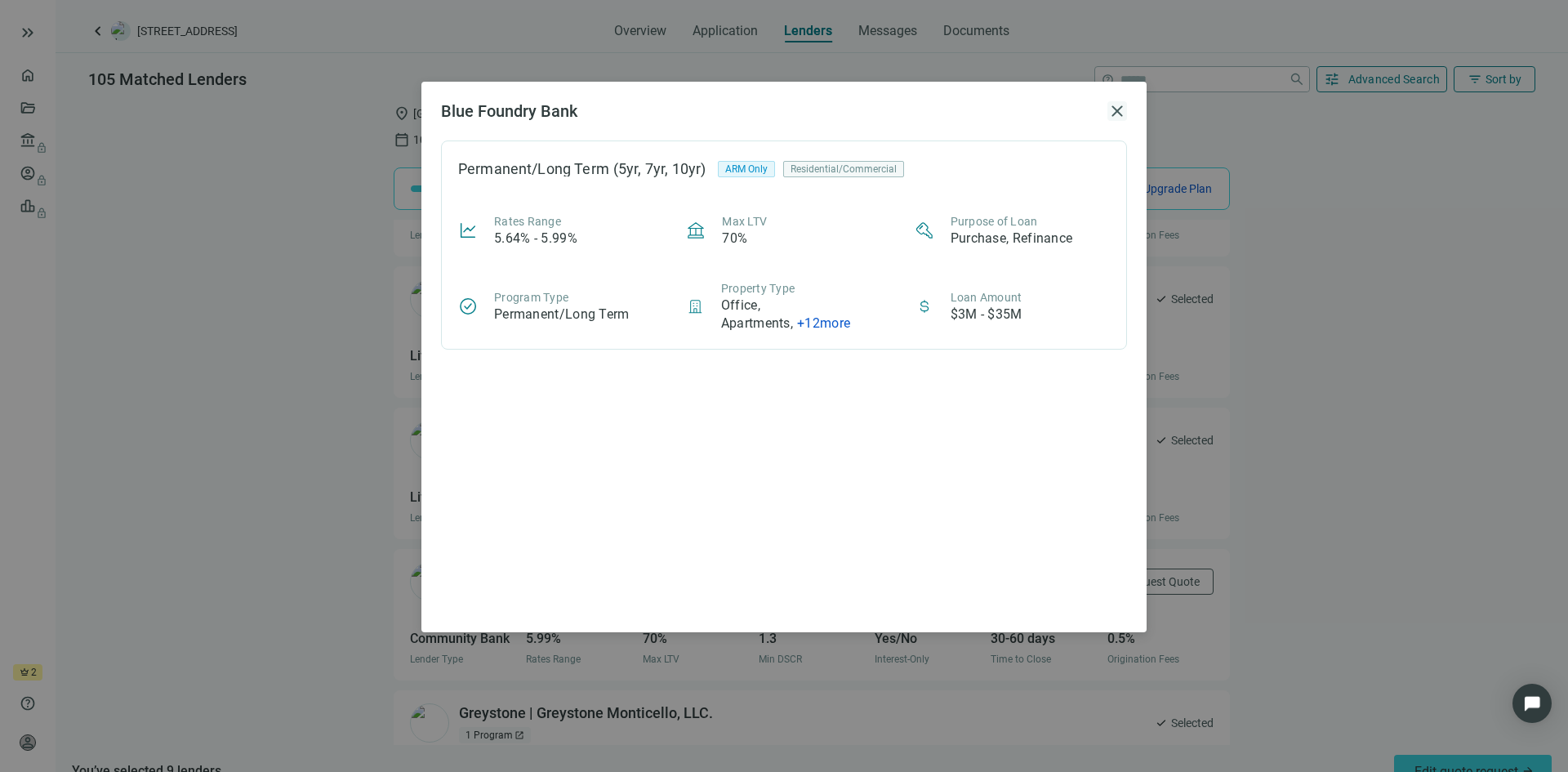
click at [1120, 114] on span "close" at bounding box center [1117, 111] width 20 height 20
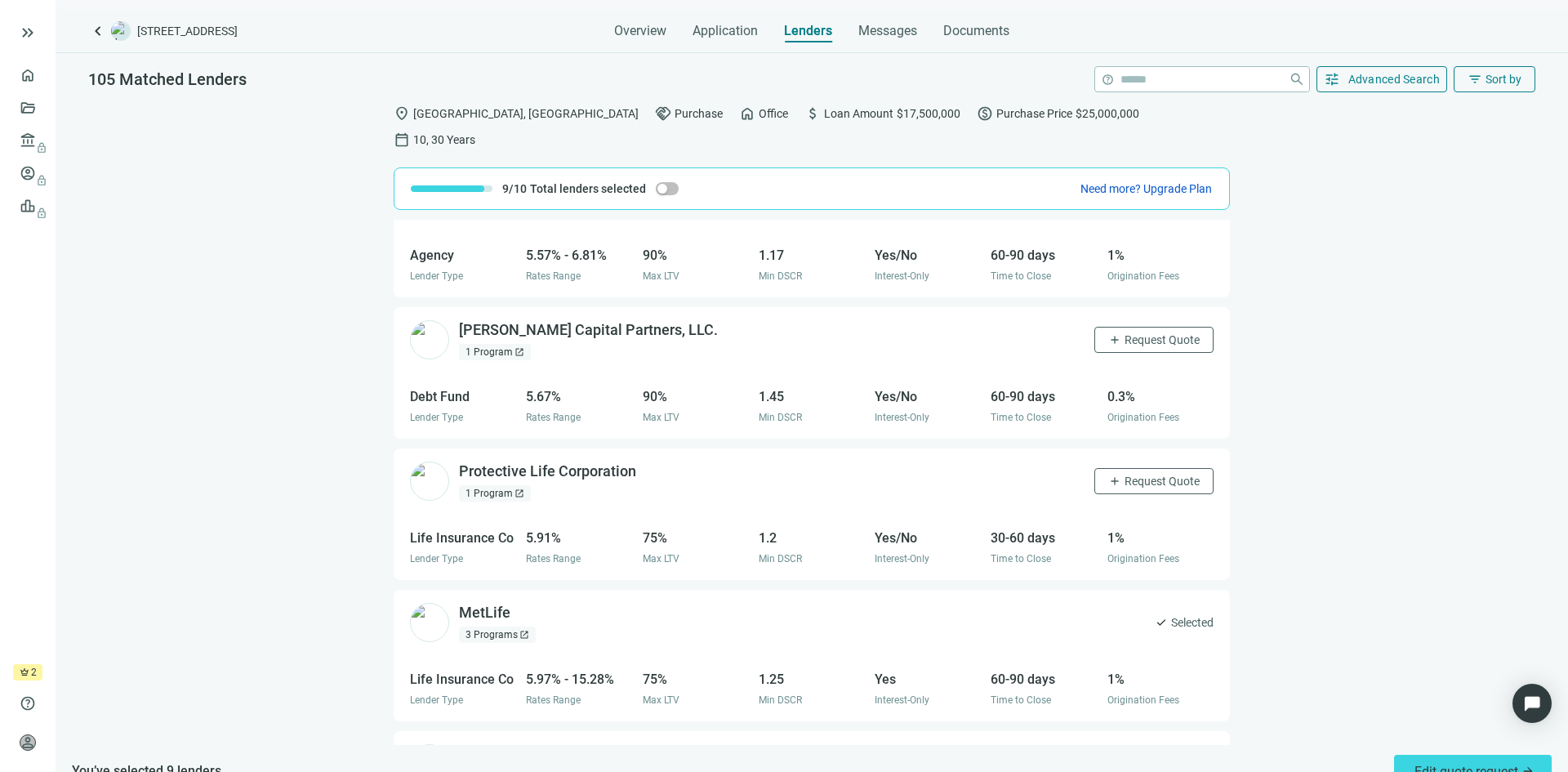
scroll to position [898, 0]
click at [1124, 477] on span "Request Quote" at bounding box center [1162, 484] width 75 height 13
click at [1358, 88] on button "tune Advanced Search" at bounding box center [1382, 79] width 132 height 26
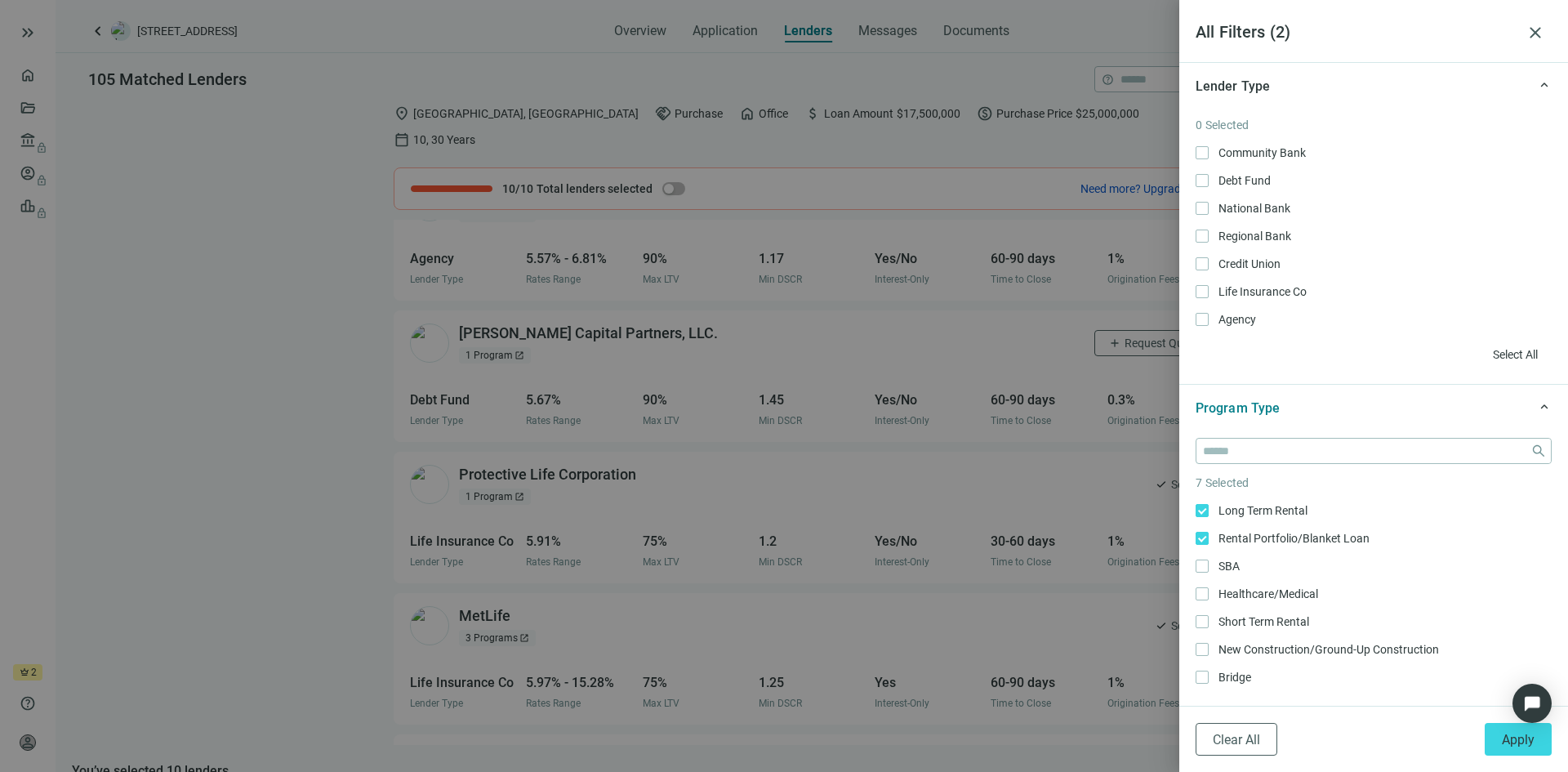
scroll to position [82, 0]
click at [1520, 736] on span "Apply" at bounding box center [1518, 739] width 33 height 15
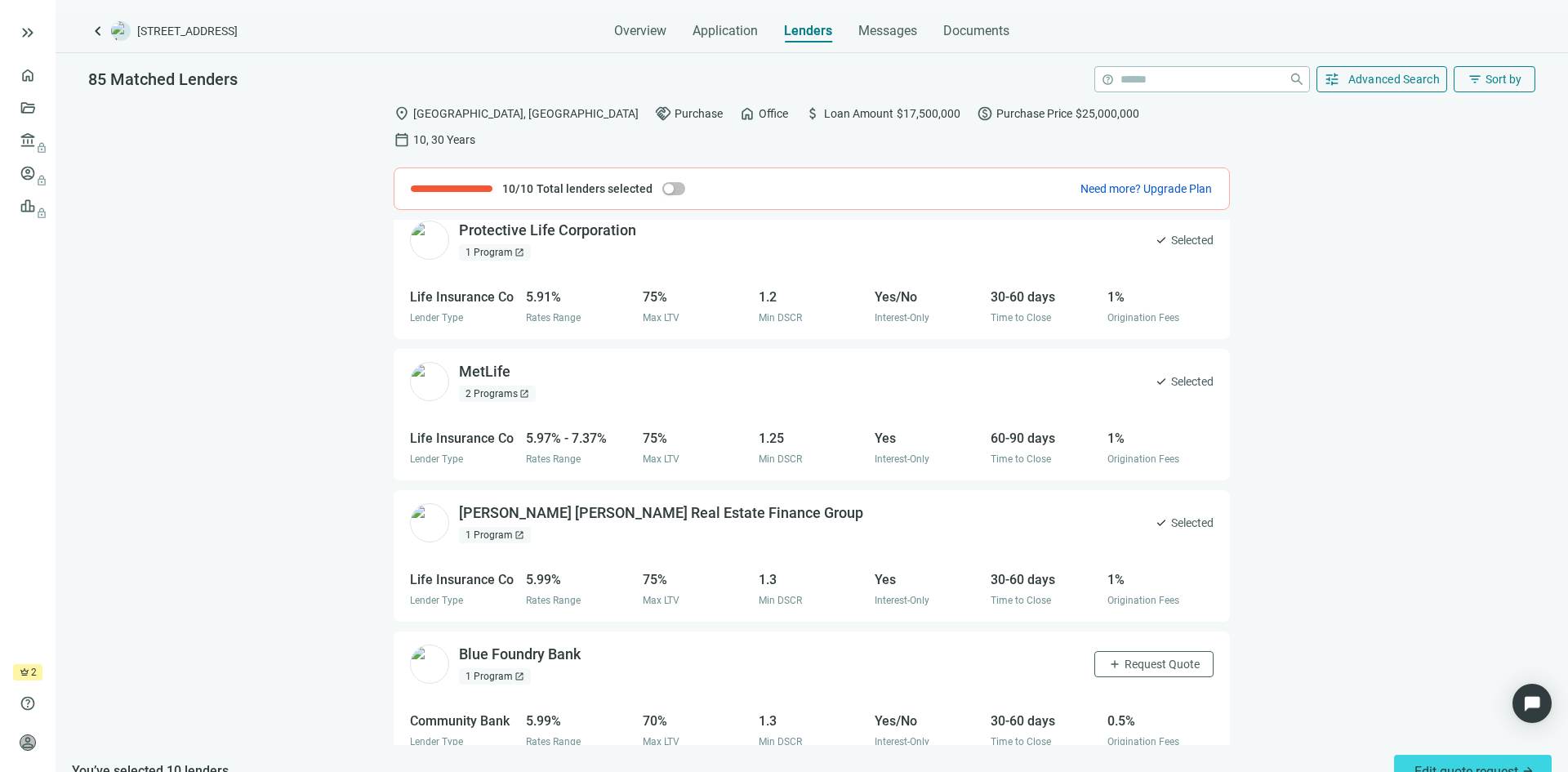
scroll to position [0, 0]
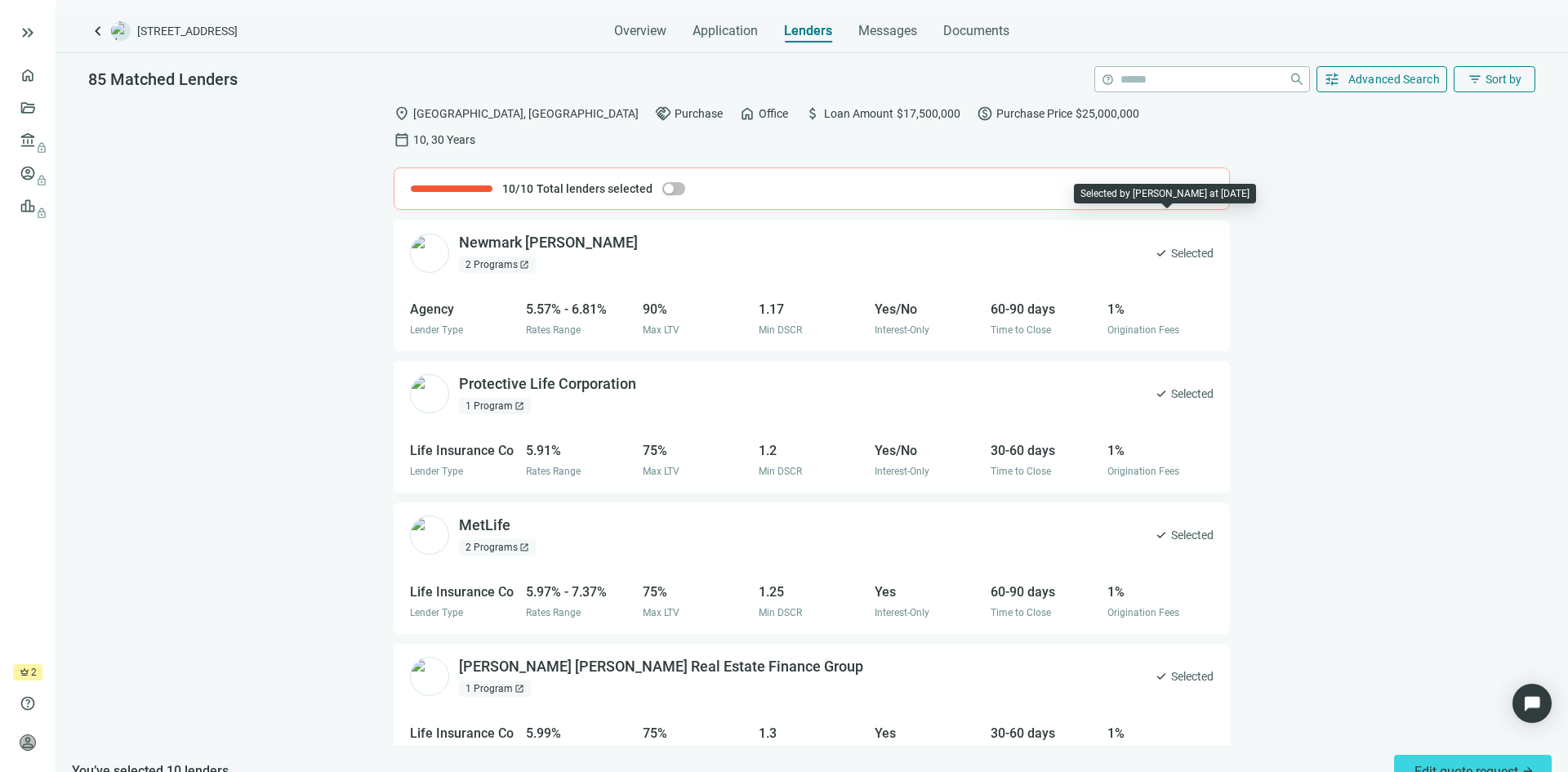
click at [1172, 244] on span "Selected" at bounding box center [1192, 252] width 42 height 18
click at [1155, 247] on span "check" at bounding box center [1161, 253] width 13 height 13
click at [664, 184] on div "button" at bounding box center [669, 188] width 9 height 9
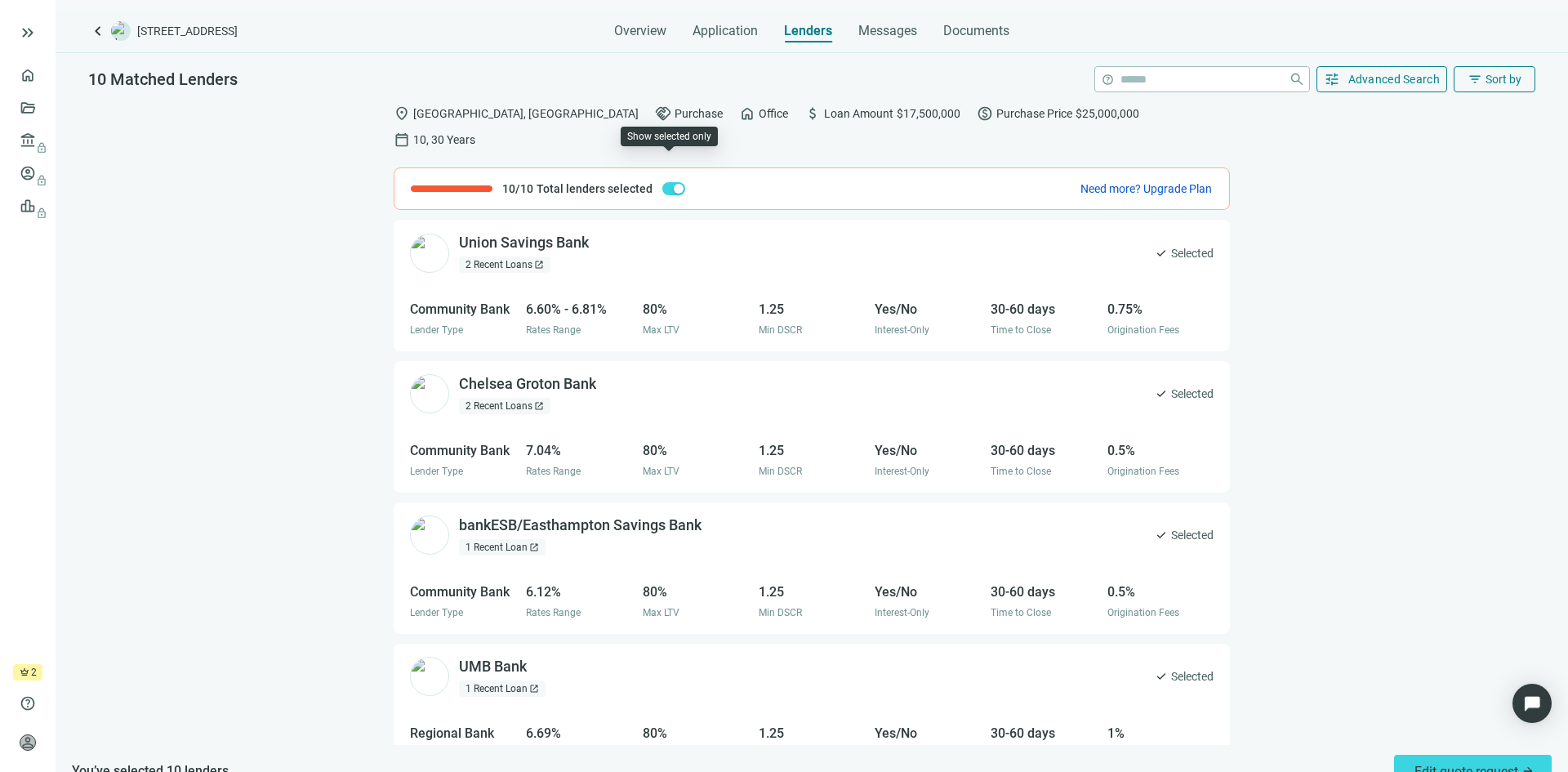
click at [674, 184] on div "button" at bounding box center [679, 188] width 9 height 9
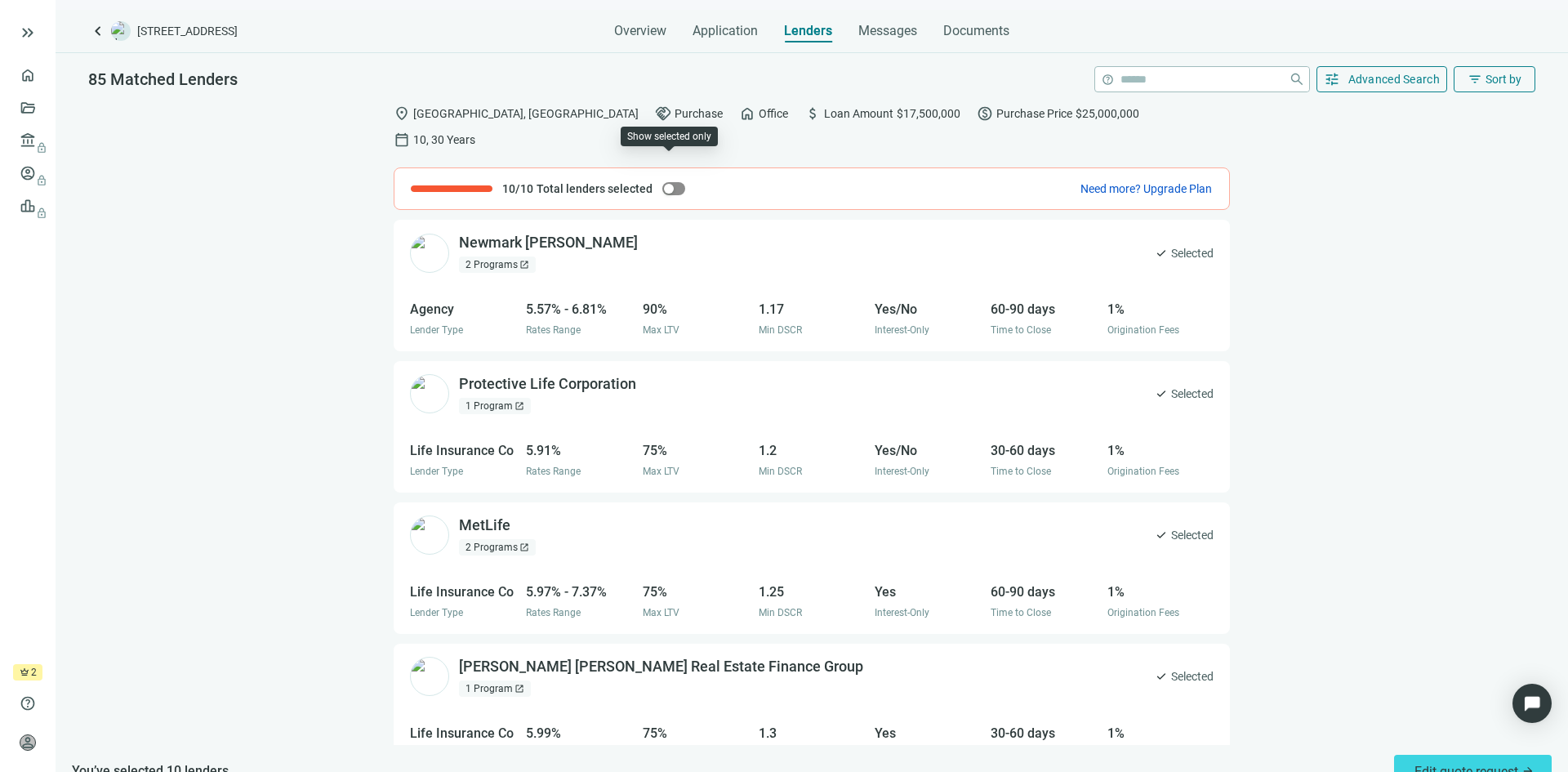
click at [666, 184] on div "button" at bounding box center [669, 188] width 9 height 9
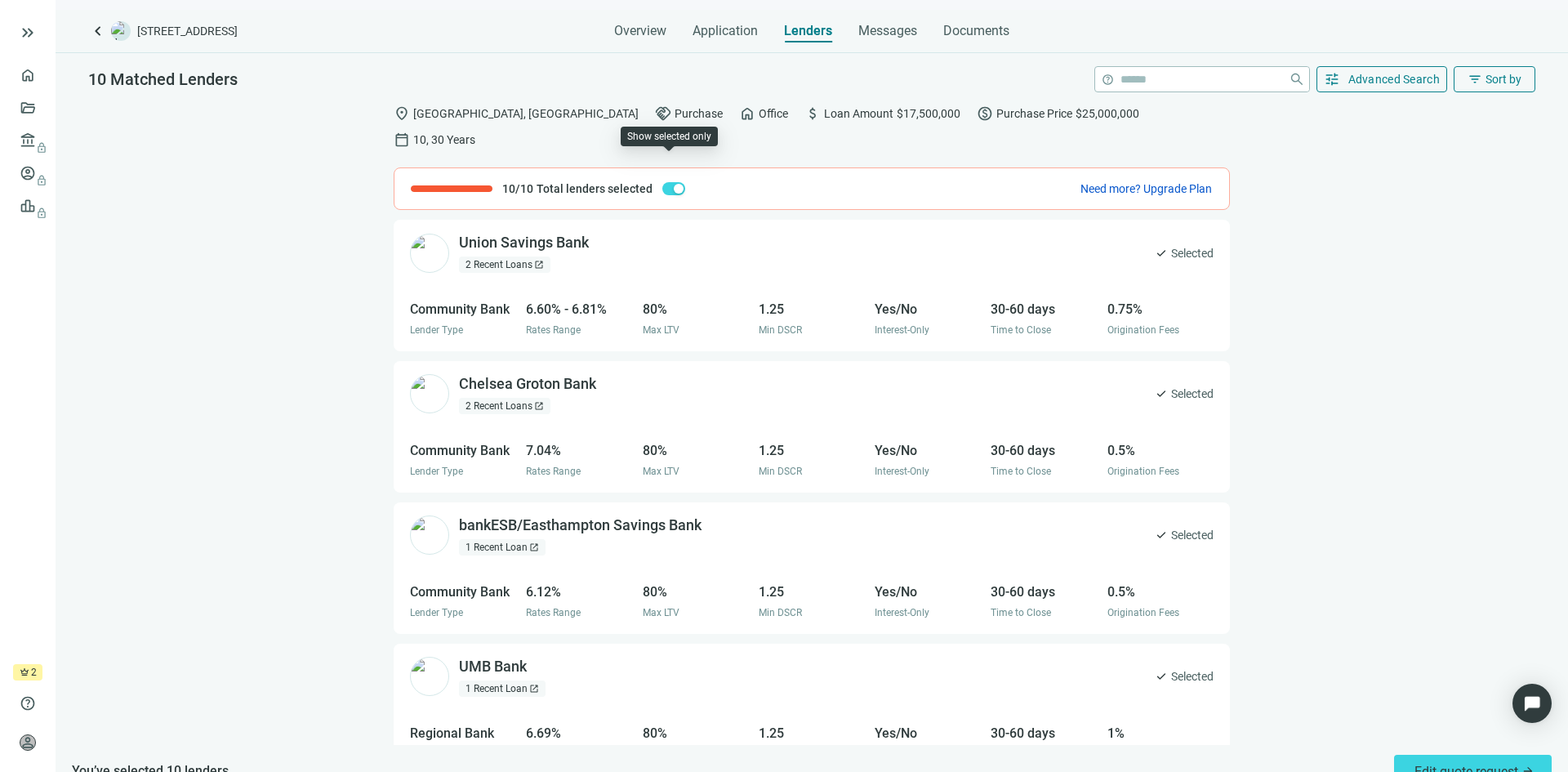
click at [666, 182] on span "button" at bounding box center [673, 188] width 23 height 13
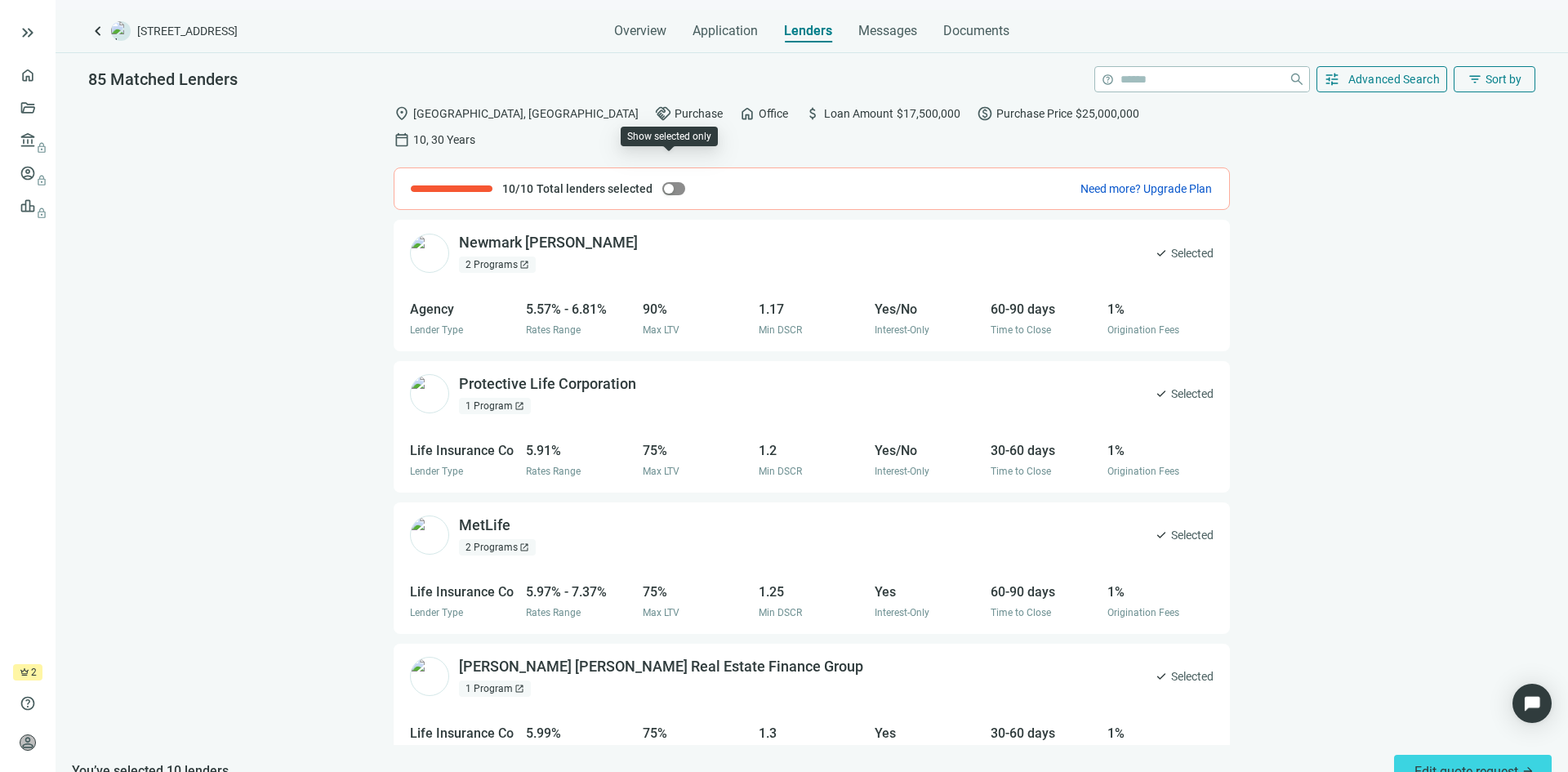
click at [666, 184] on div "button" at bounding box center [669, 188] width 9 height 9
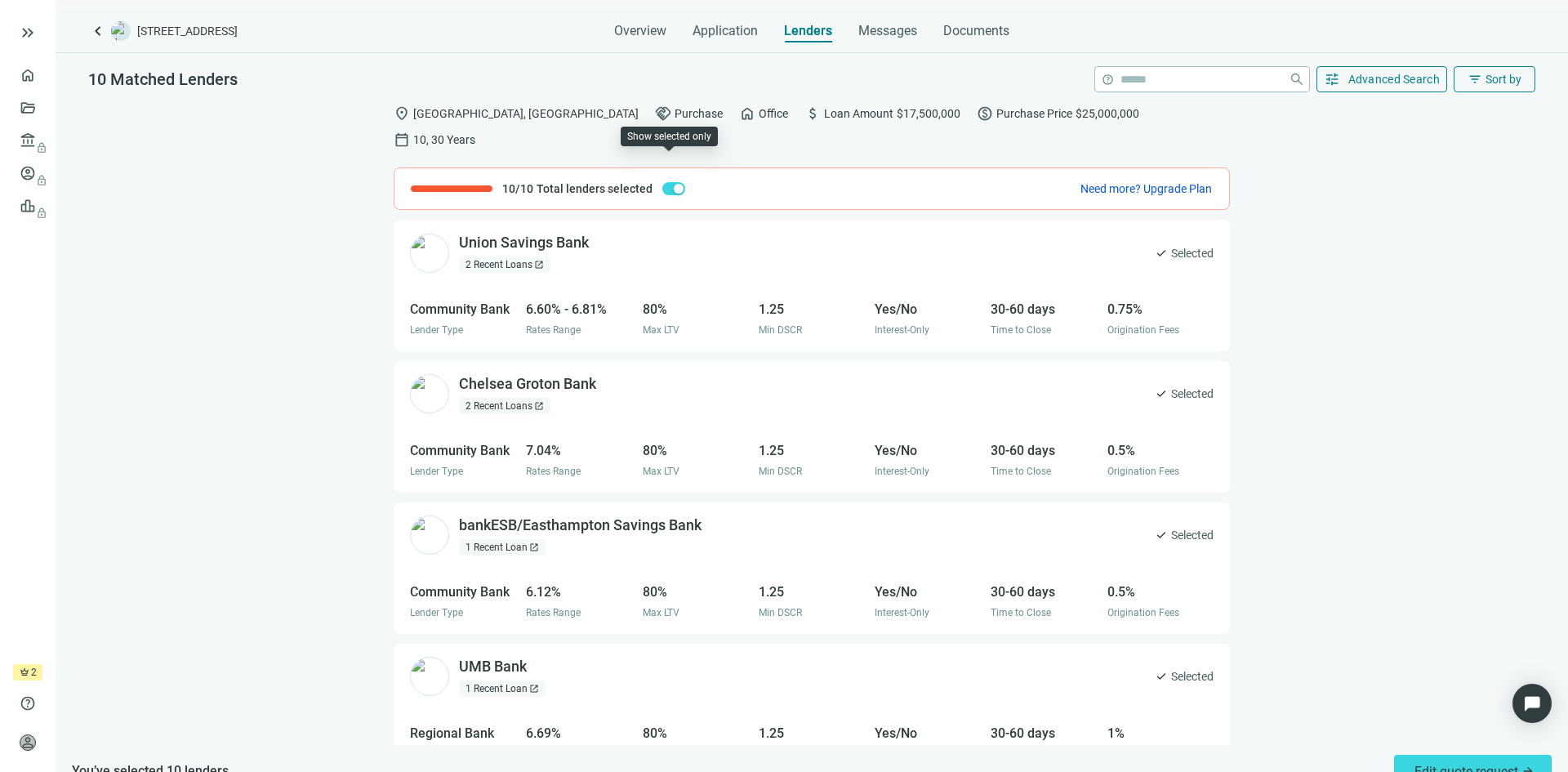
click at [666, 182] on span "button" at bounding box center [673, 188] width 23 height 13
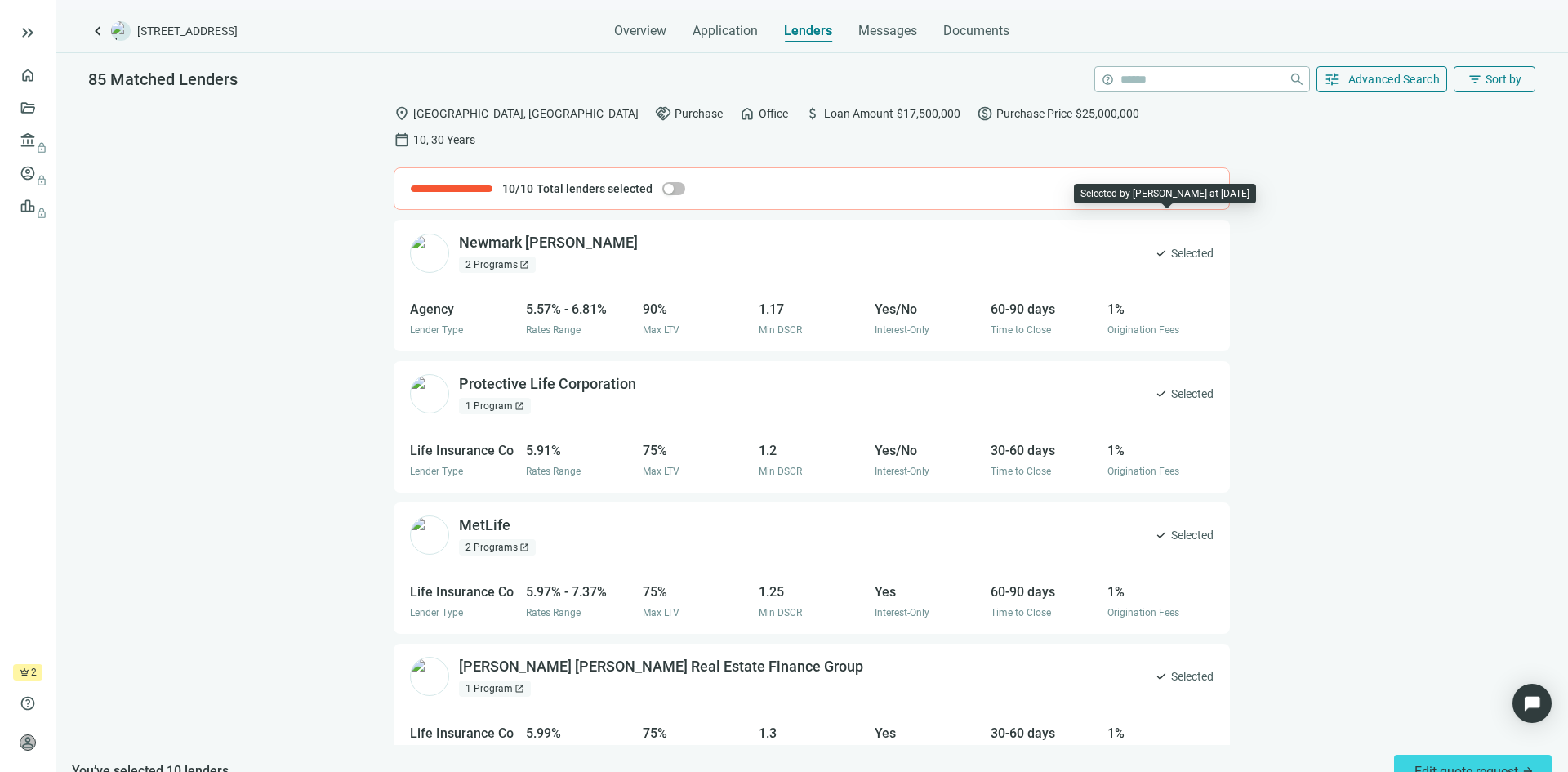
click at [1172, 244] on span "Selected" at bounding box center [1192, 252] width 42 height 18
click at [1155, 247] on span "check" at bounding box center [1161, 253] width 13 height 13
click at [1456, 764] on span "Edit quote request arrow_forward" at bounding box center [1474, 771] width 120 height 15
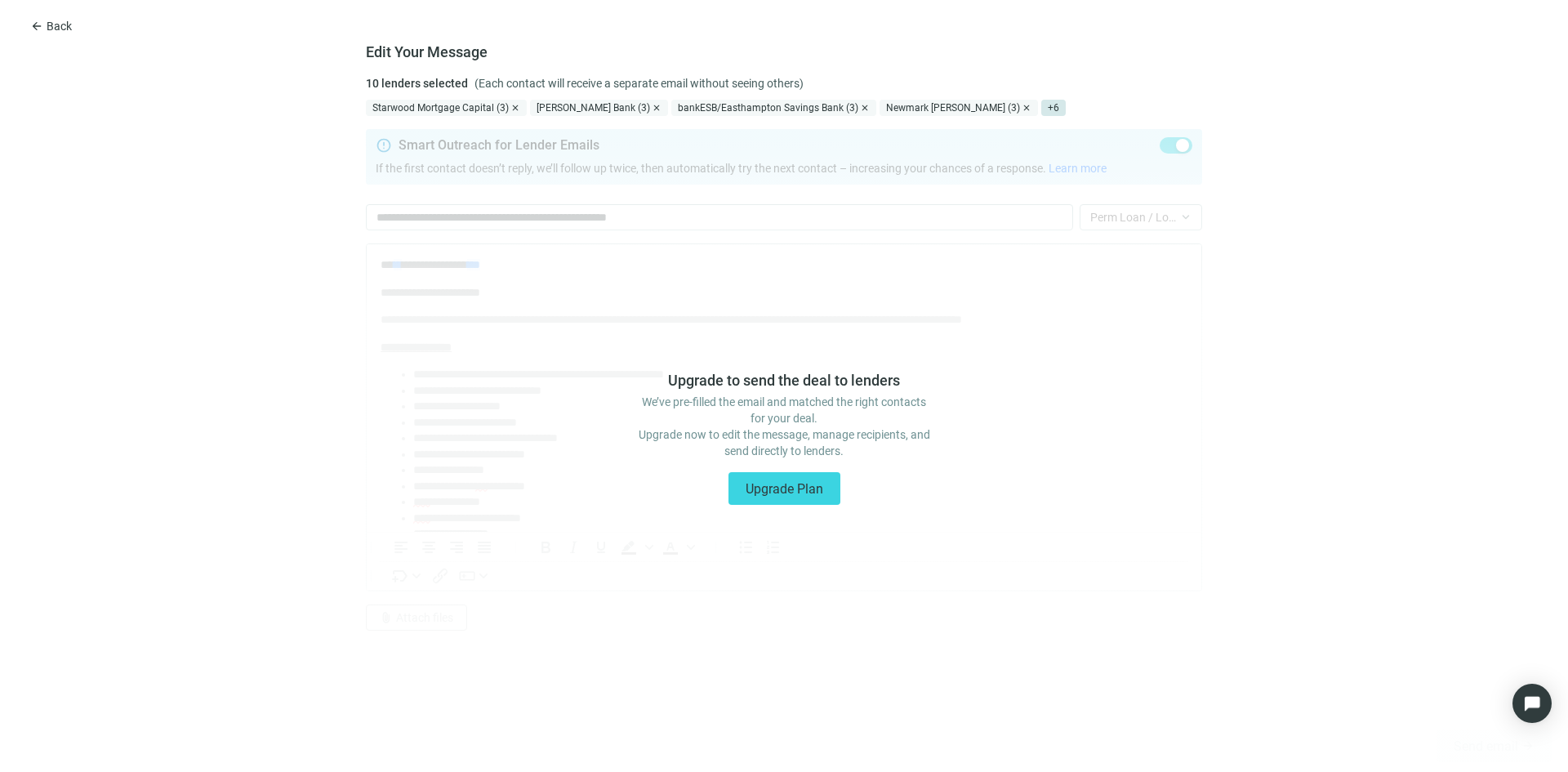
click at [1042, 110] on span "+ 6" at bounding box center [1054, 107] width 24 height 16
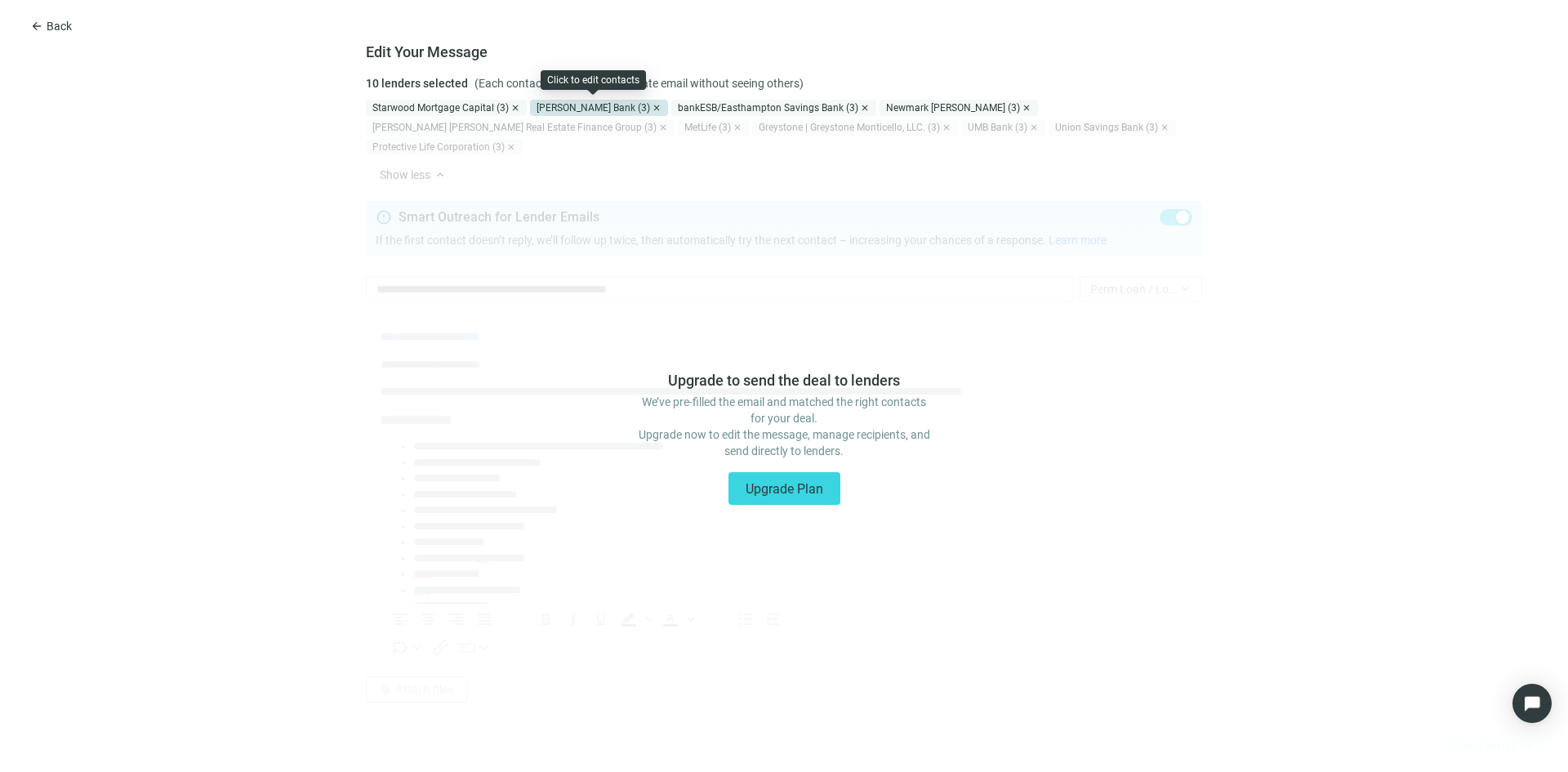
click at [600, 107] on div "Chelsea Groton Bank (3)" at bounding box center [599, 107] width 138 height 16
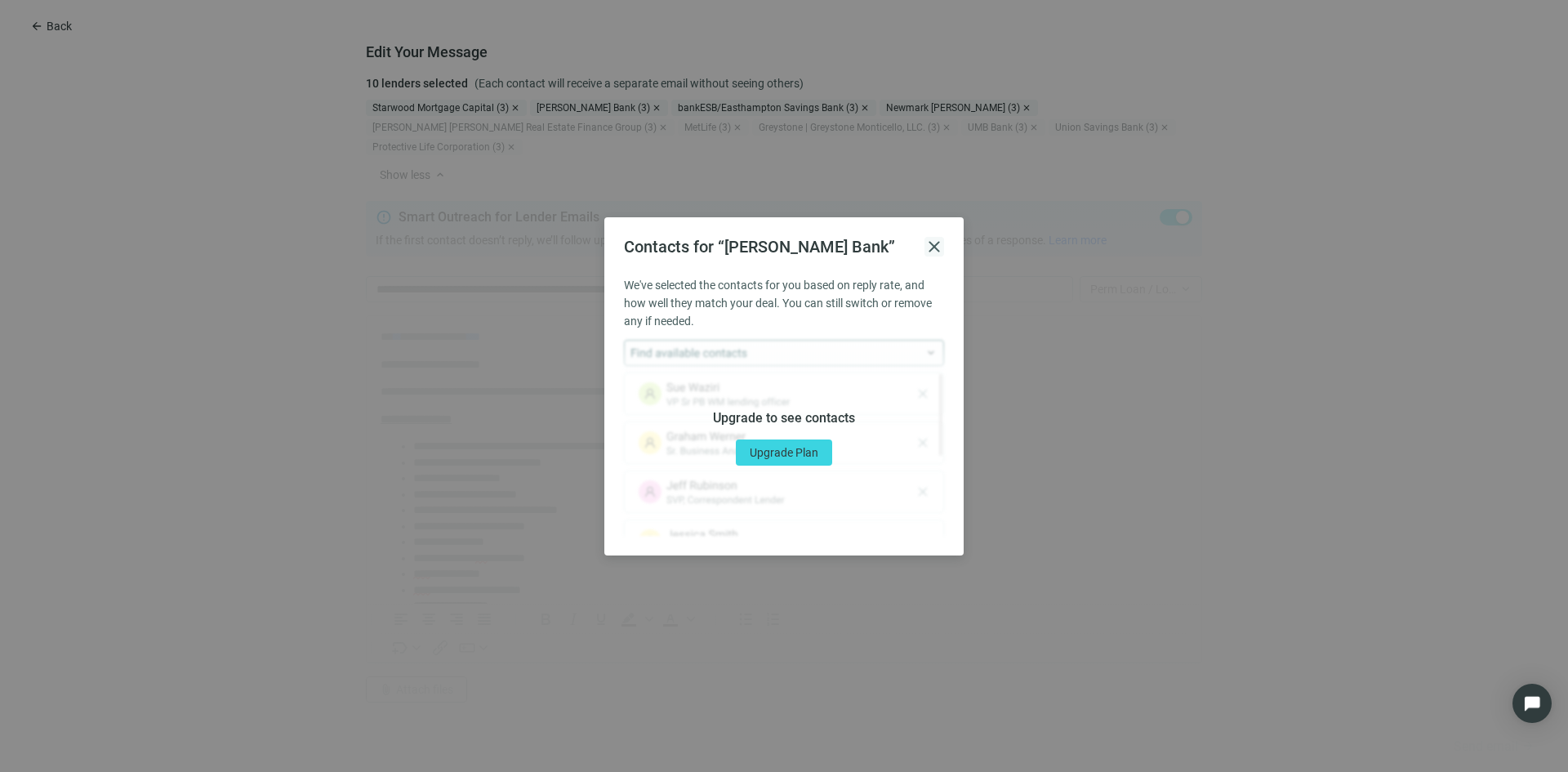
click at [933, 246] on span "close" at bounding box center [934, 247] width 20 height 20
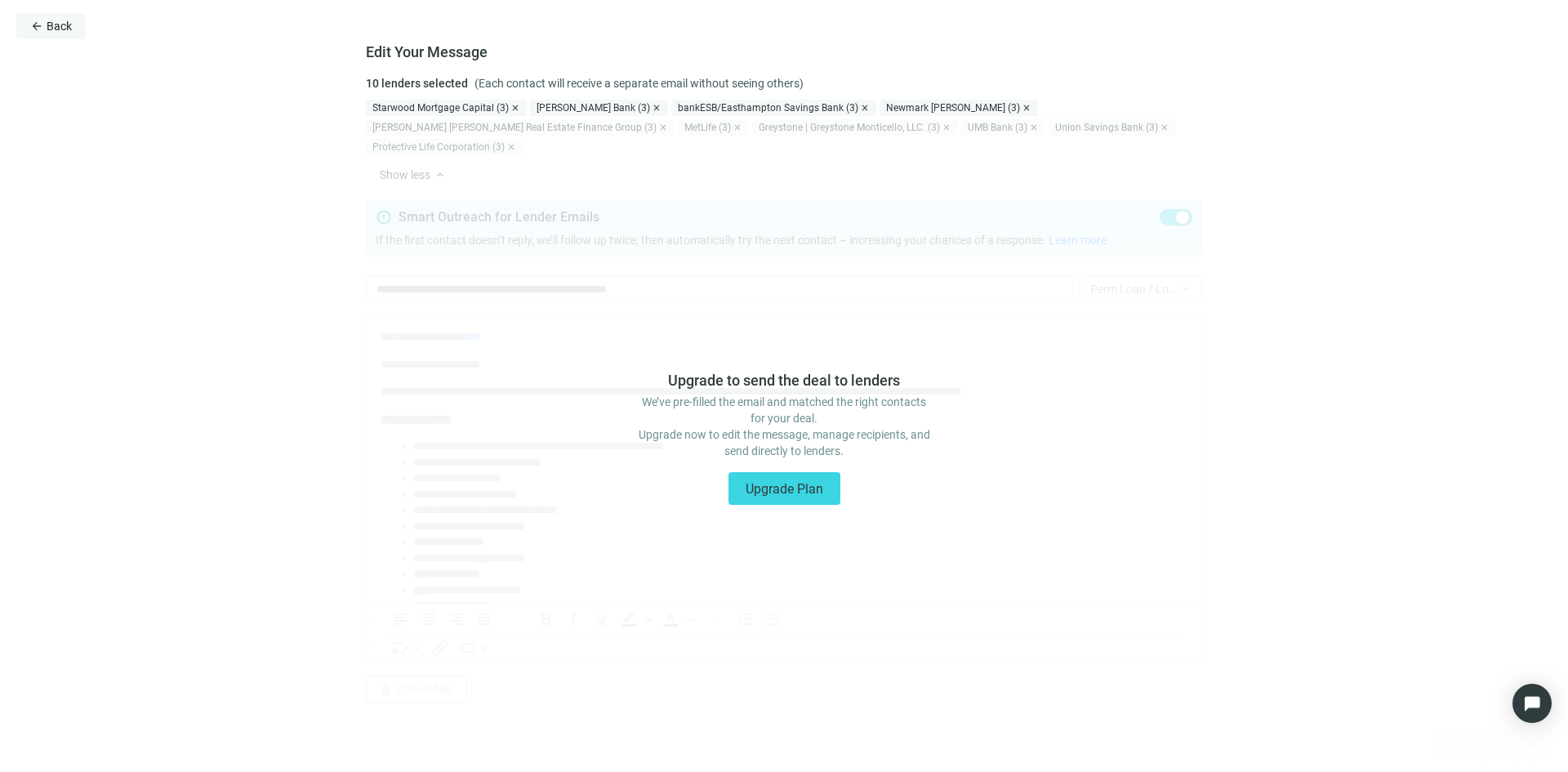
click at [34, 27] on span "arrow_back" at bounding box center [37, 26] width 13 height 13
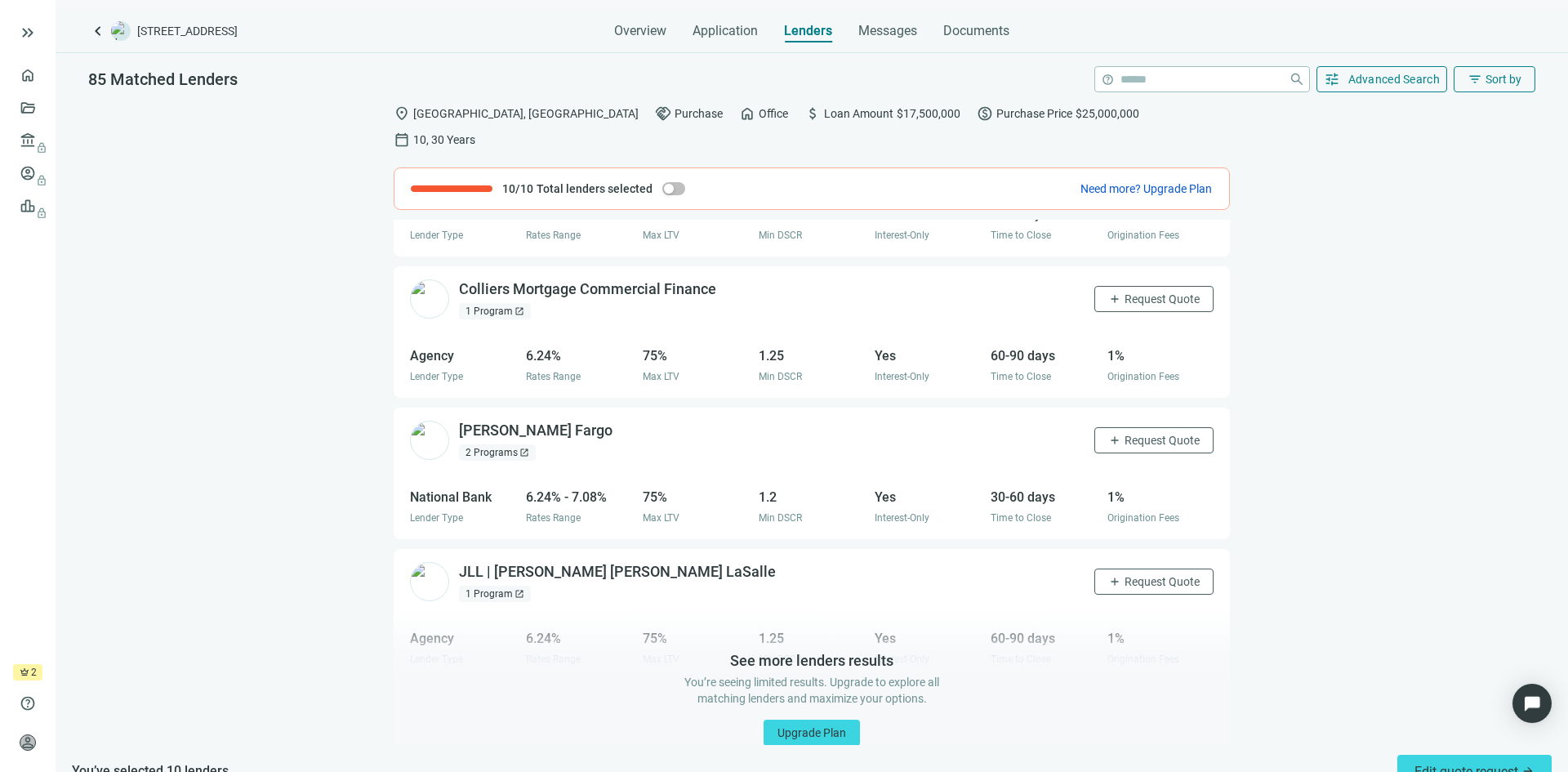
scroll to position [1649, 0]
click at [723, 39] on span "Application" at bounding box center [724, 30] width 65 height 16
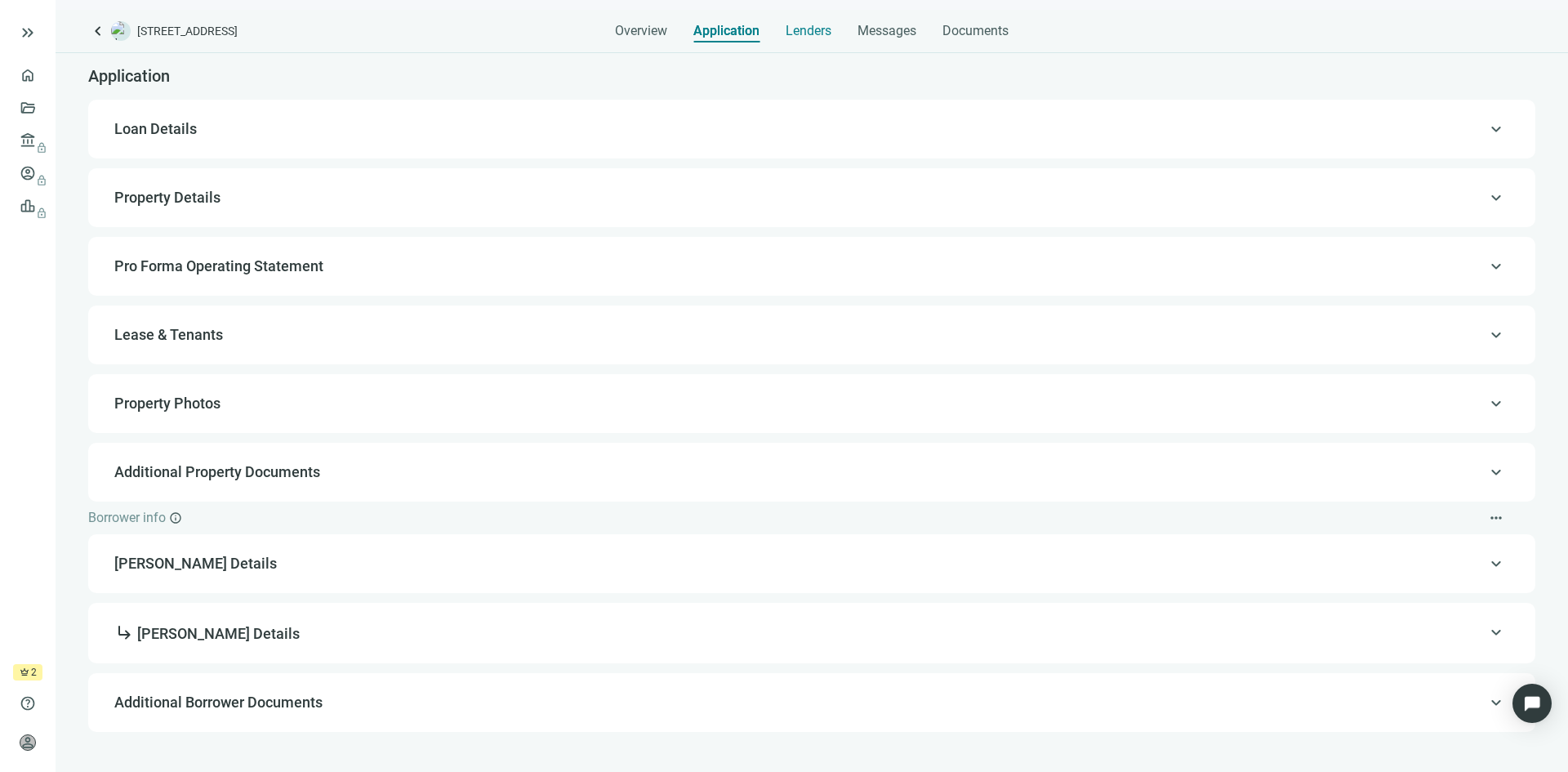
click at [798, 26] on span "Lenders" at bounding box center [808, 30] width 46 height 16
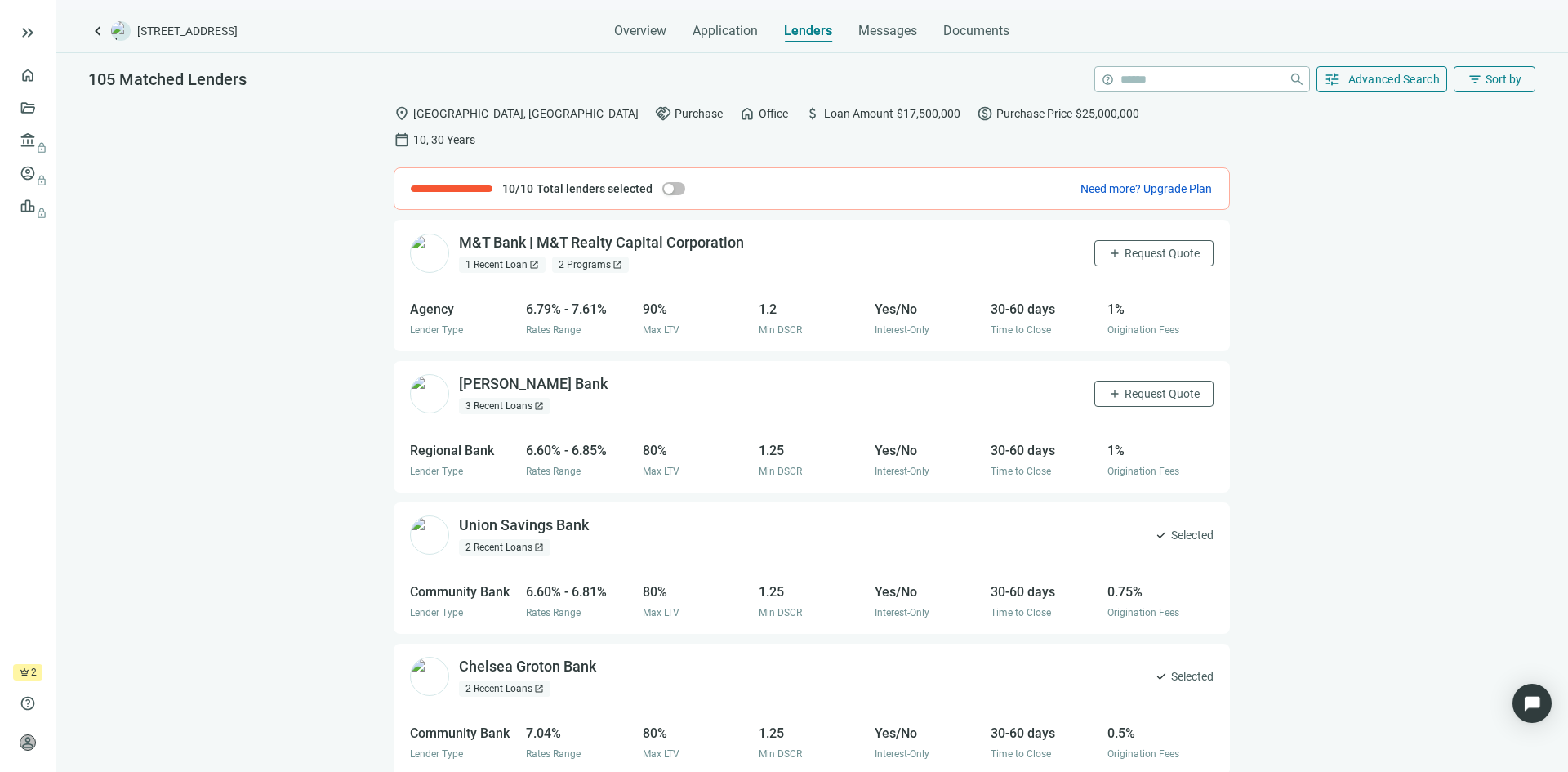
click at [486, 179] on div at bounding box center [451, 188] width 82 height 20
click at [558, 233] on div "M&T Bank | M&T Realty Capital Corporation open_in_new" at bounding box center [611, 243] width 305 height 21
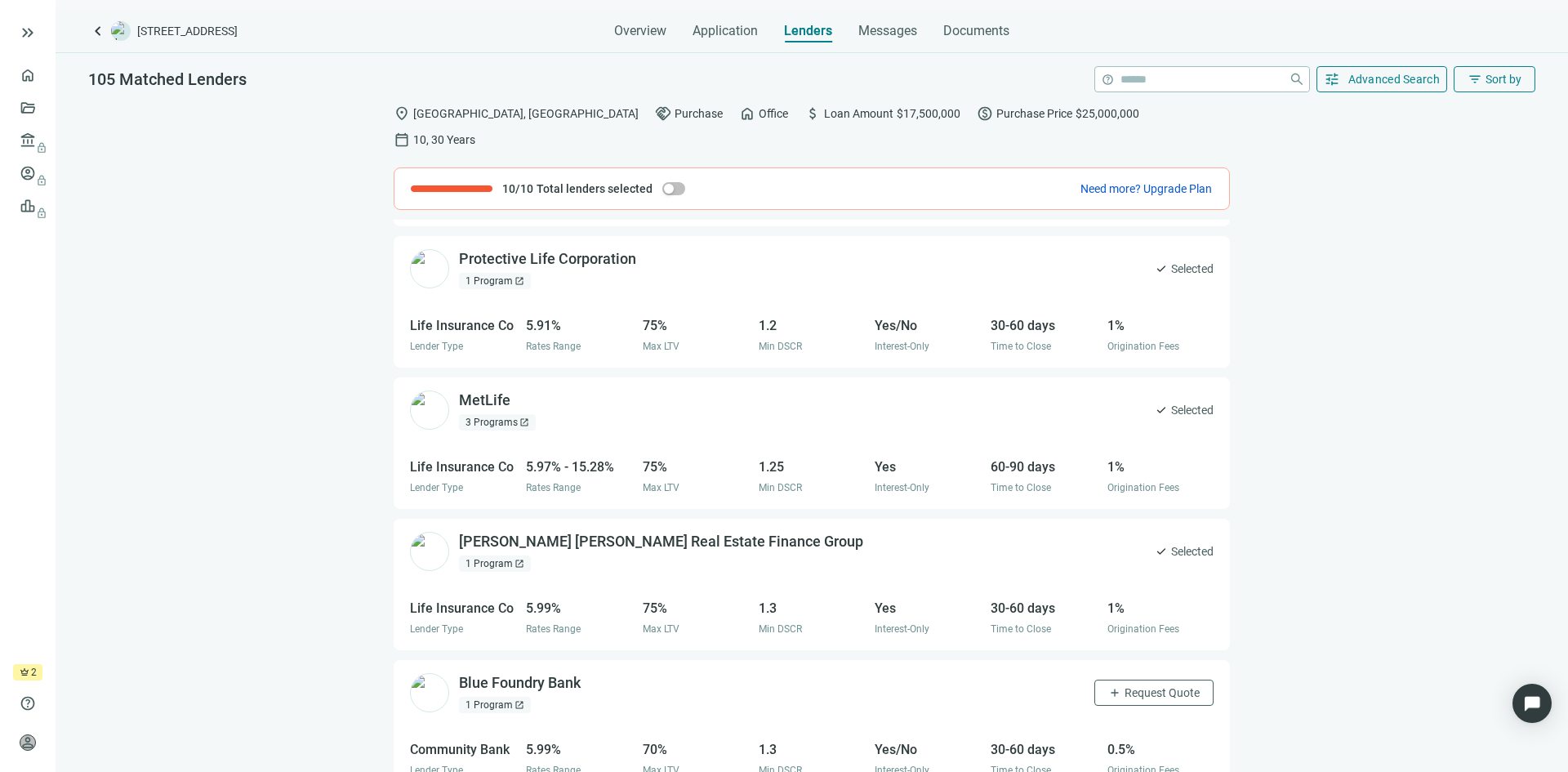
scroll to position [1143, 0]
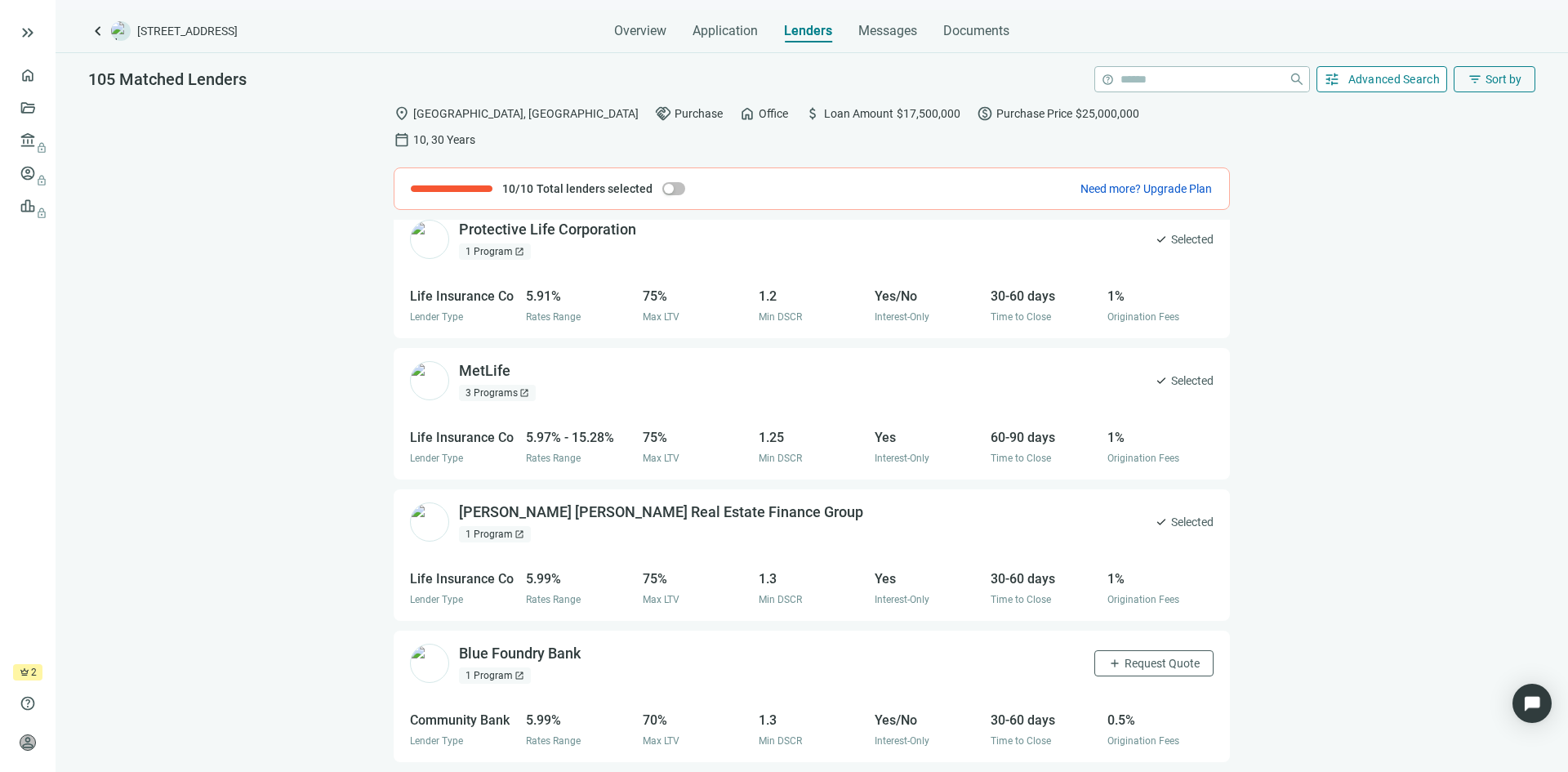
click at [1370, 81] on span "Advanced Search" at bounding box center [1395, 79] width 92 height 13
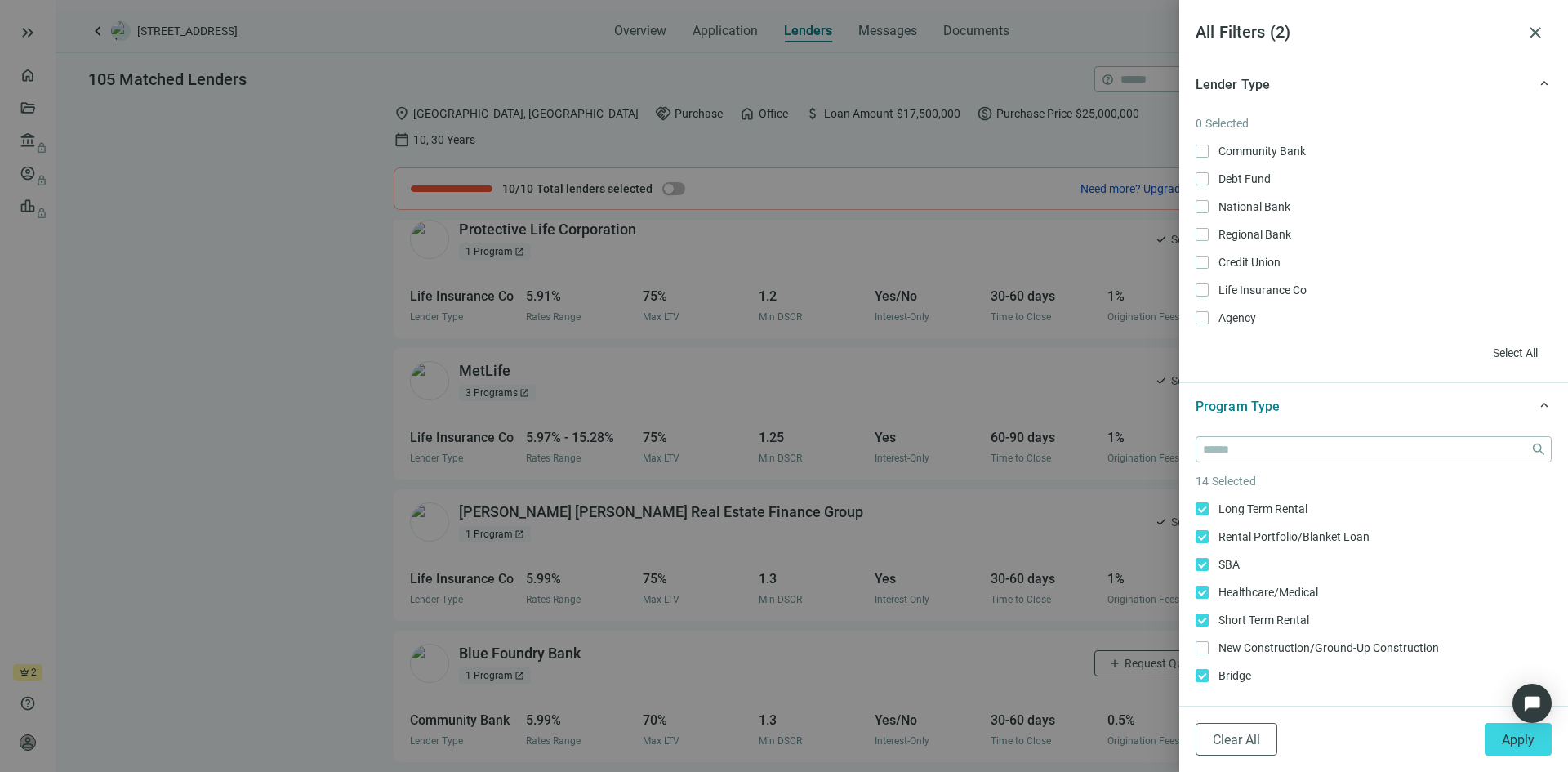
scroll to position [0, 0]
click at [1504, 349] on span "Select All" at bounding box center [1515, 354] width 45 height 13
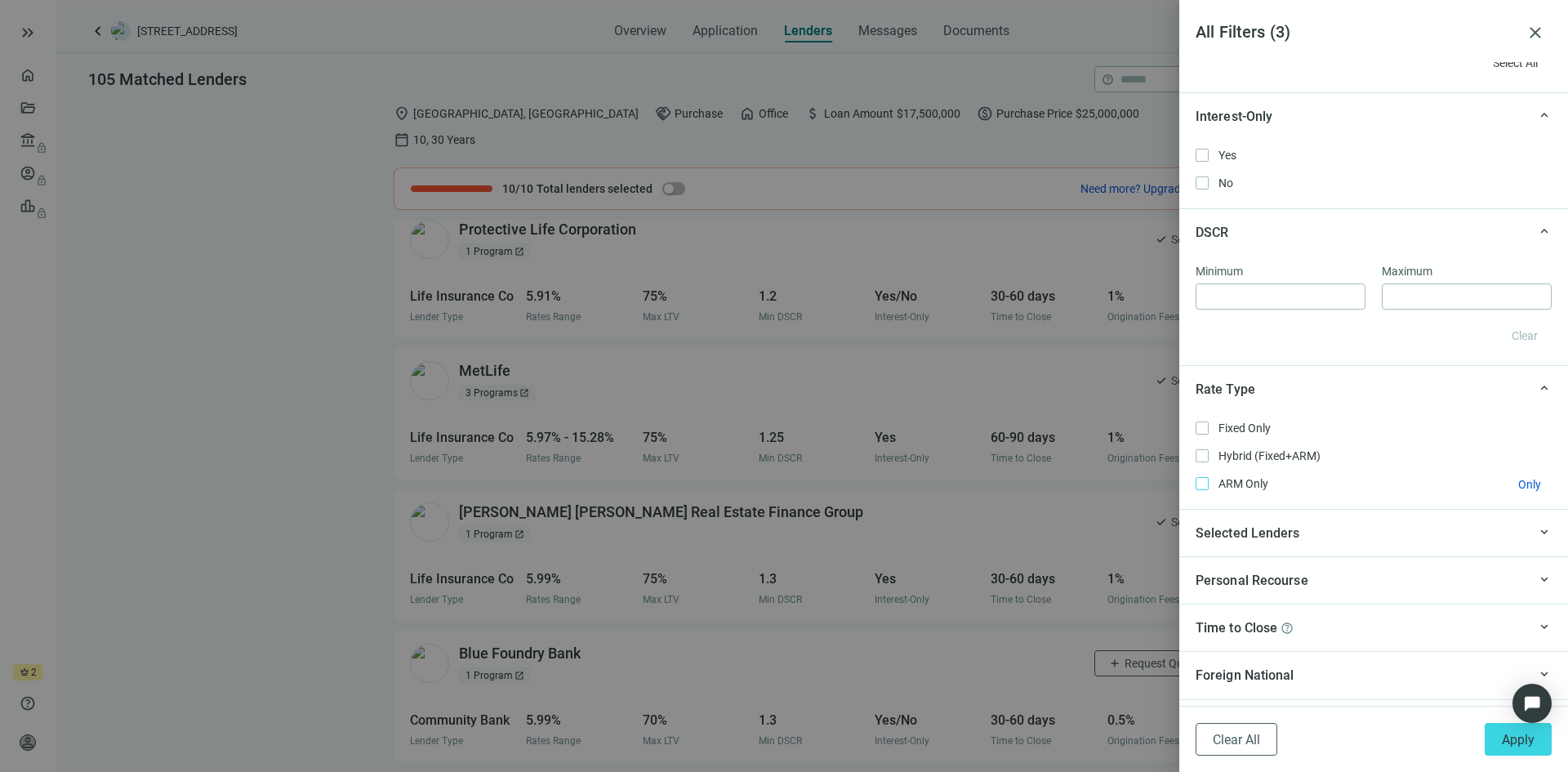
scroll to position [1225, 0]
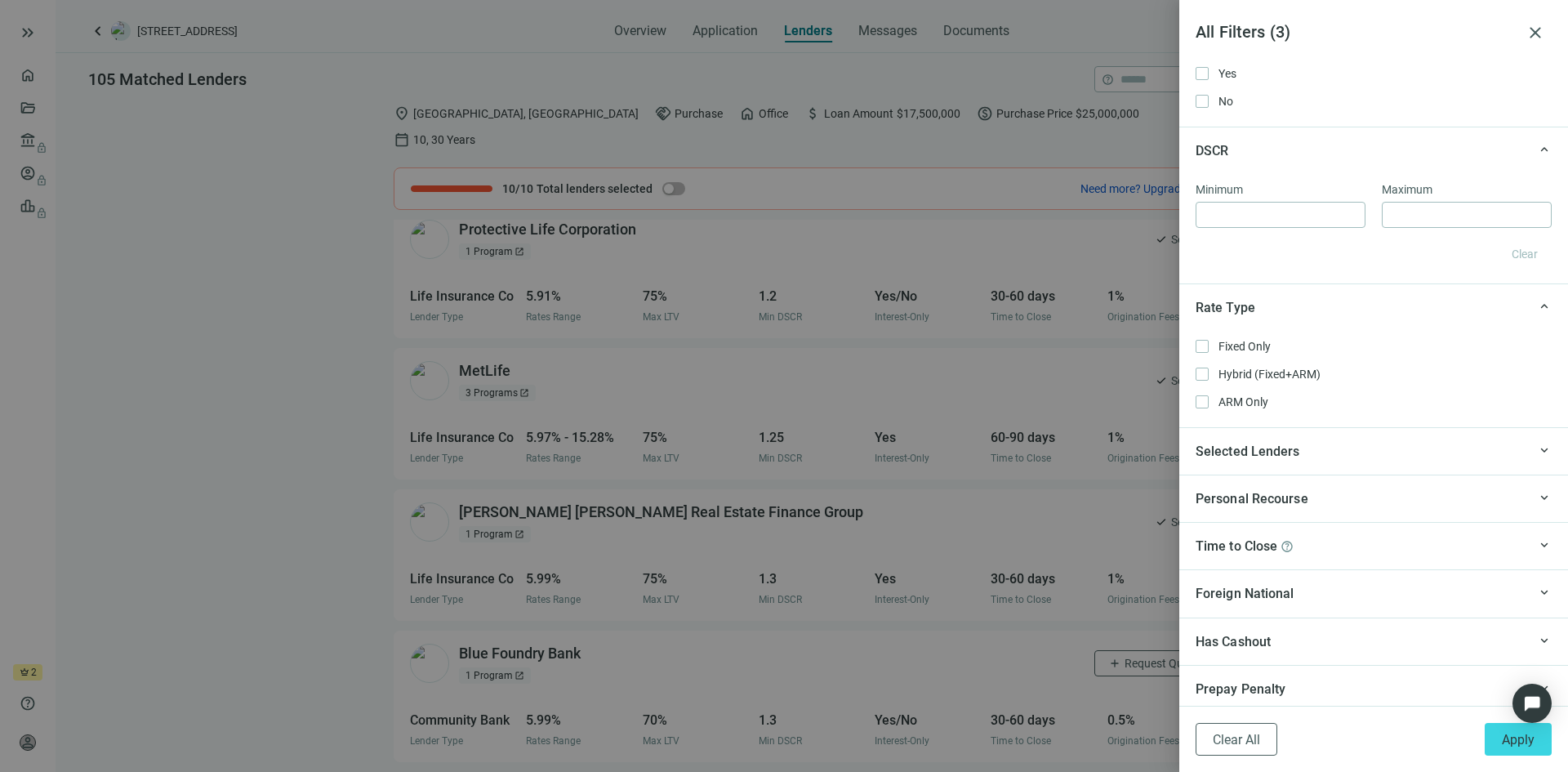
click at [1467, 455] on div "Selected Lenders" at bounding box center [1362, 451] width 331 height 21
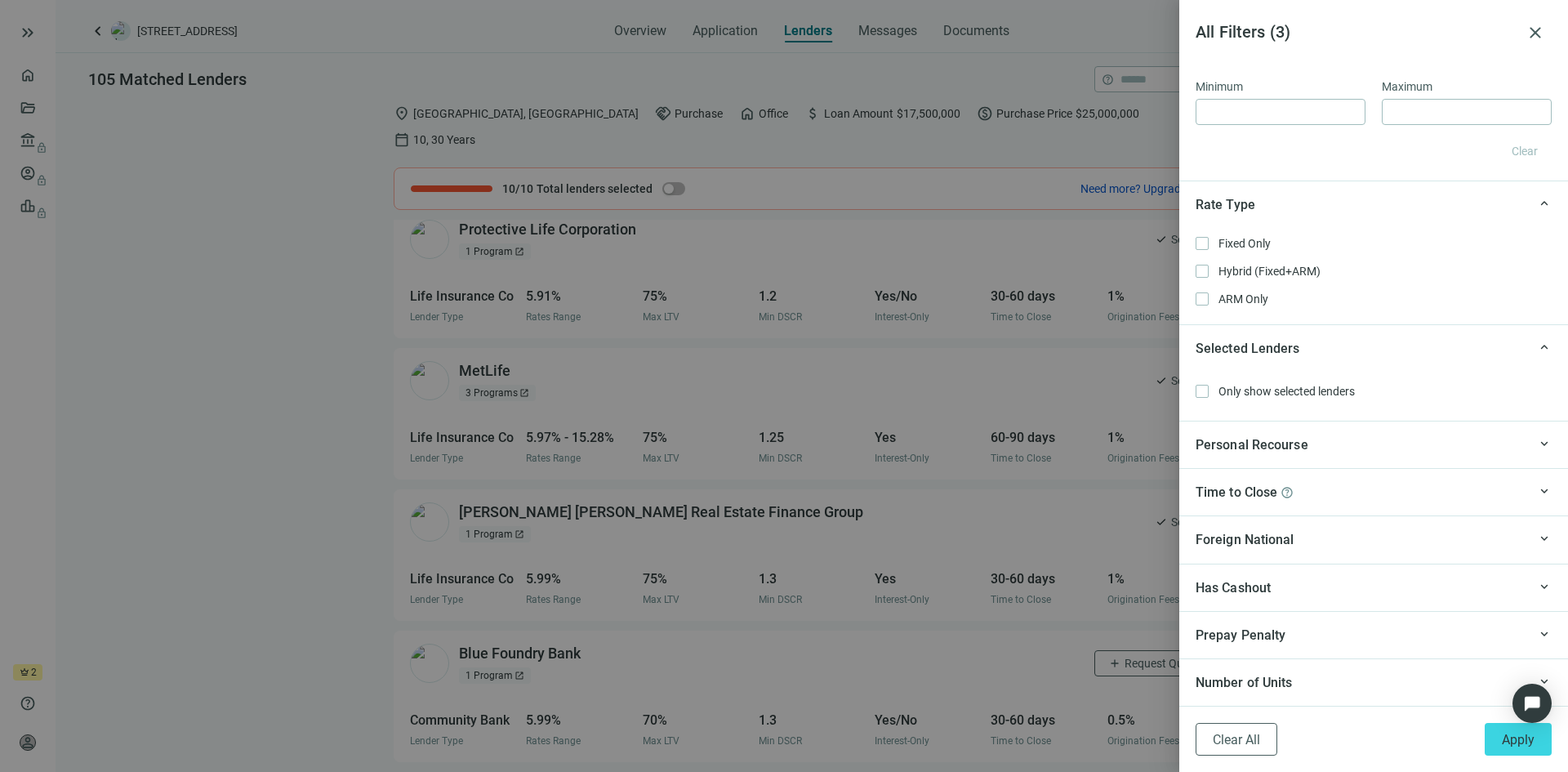
scroll to position [1329, 0]
click at [1501, 738] on button "Apply" at bounding box center [1518, 739] width 67 height 33
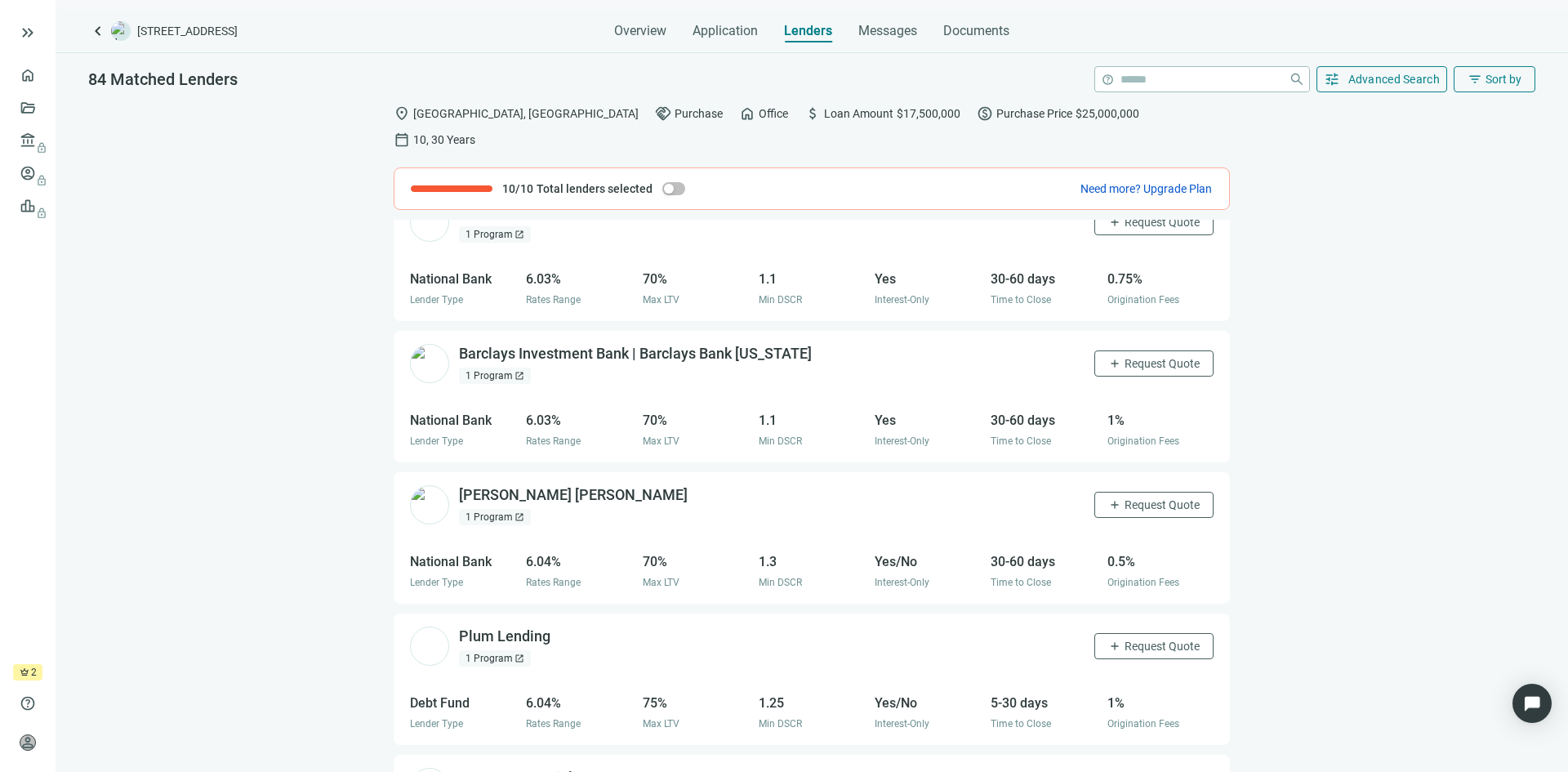
scroll to position [912, 0]
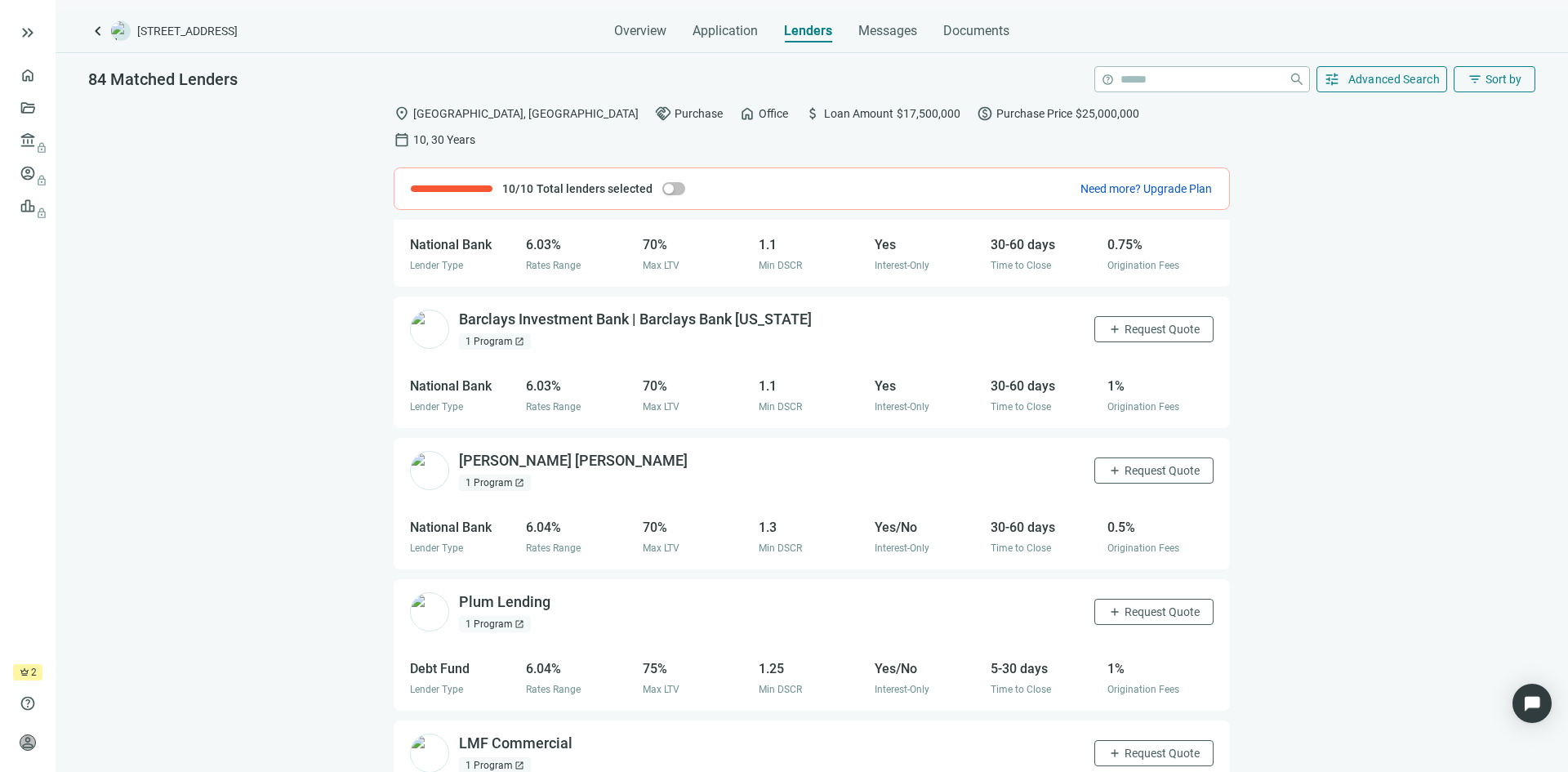
click at [504, 616] on div "1 Program open_in_new" at bounding box center [494, 623] width 72 height 16
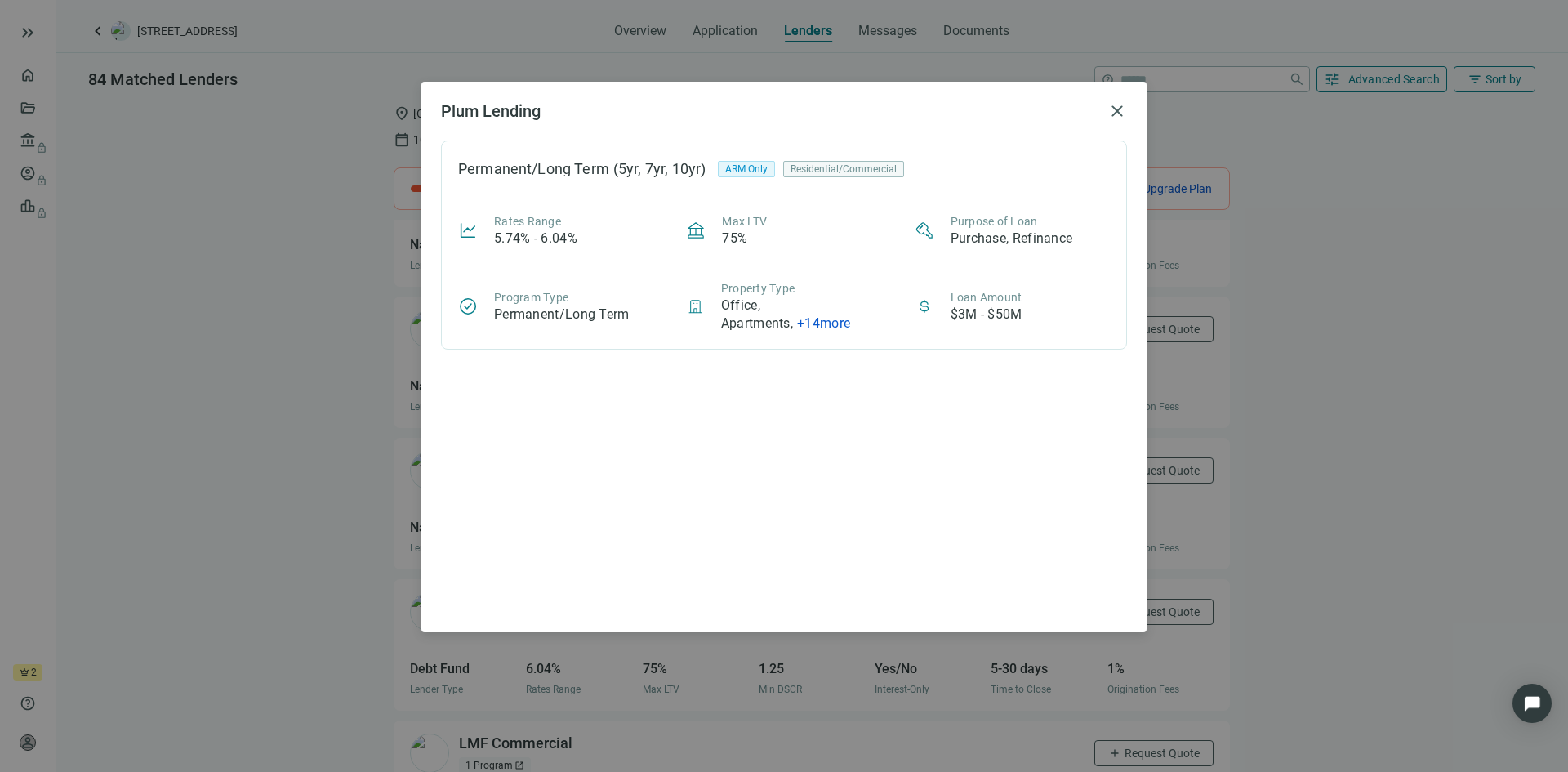
click at [825, 327] on span "+ 14 more" at bounding box center [824, 323] width 53 height 15
click at [296, 442] on div "Plum Lending close Permanent/Long Term (5yr, 7yr, 10yr) ARM Only Residential/Co…" at bounding box center [784, 386] width 1568 height 772
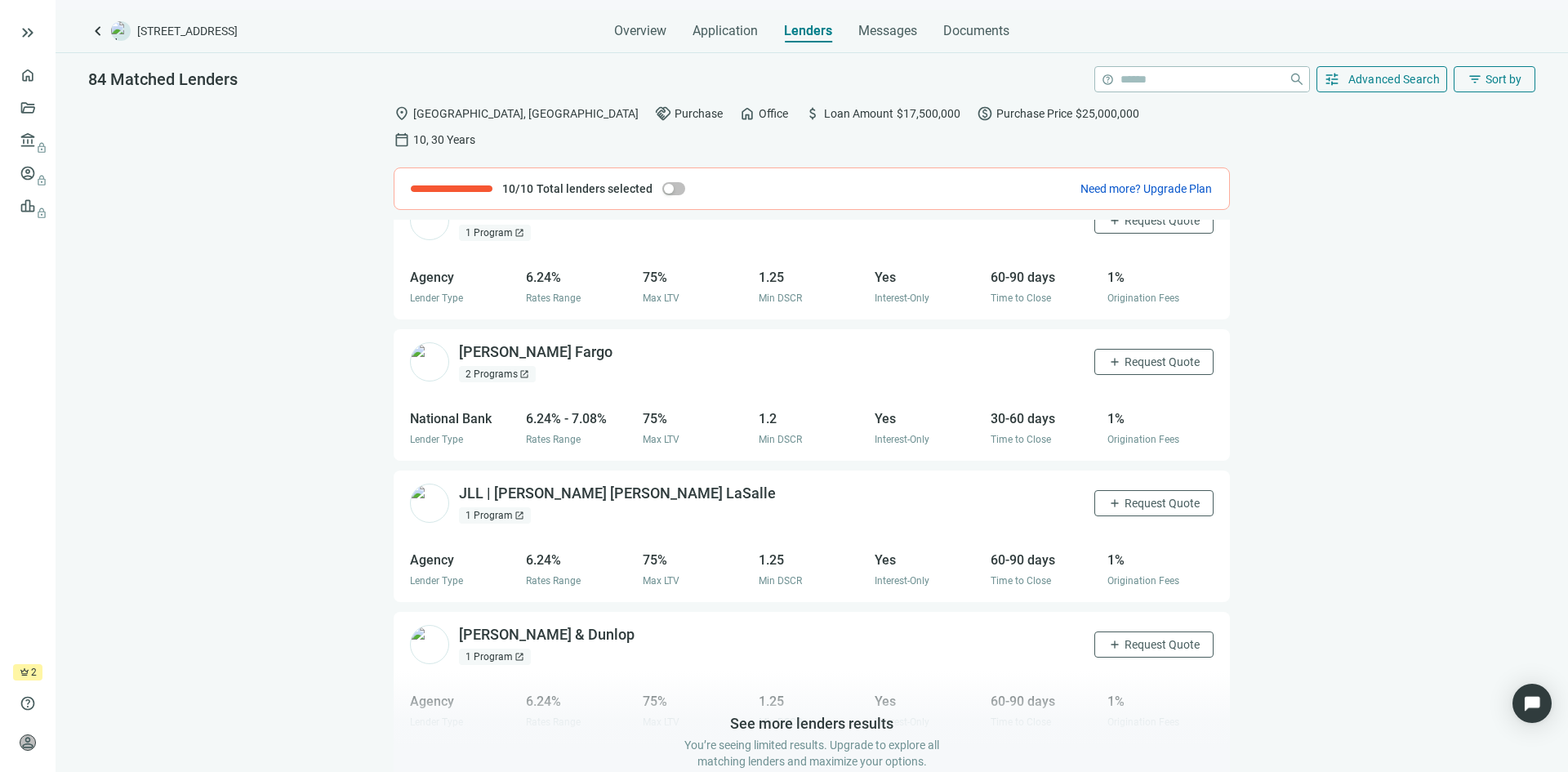
scroll to position [1598, 0]
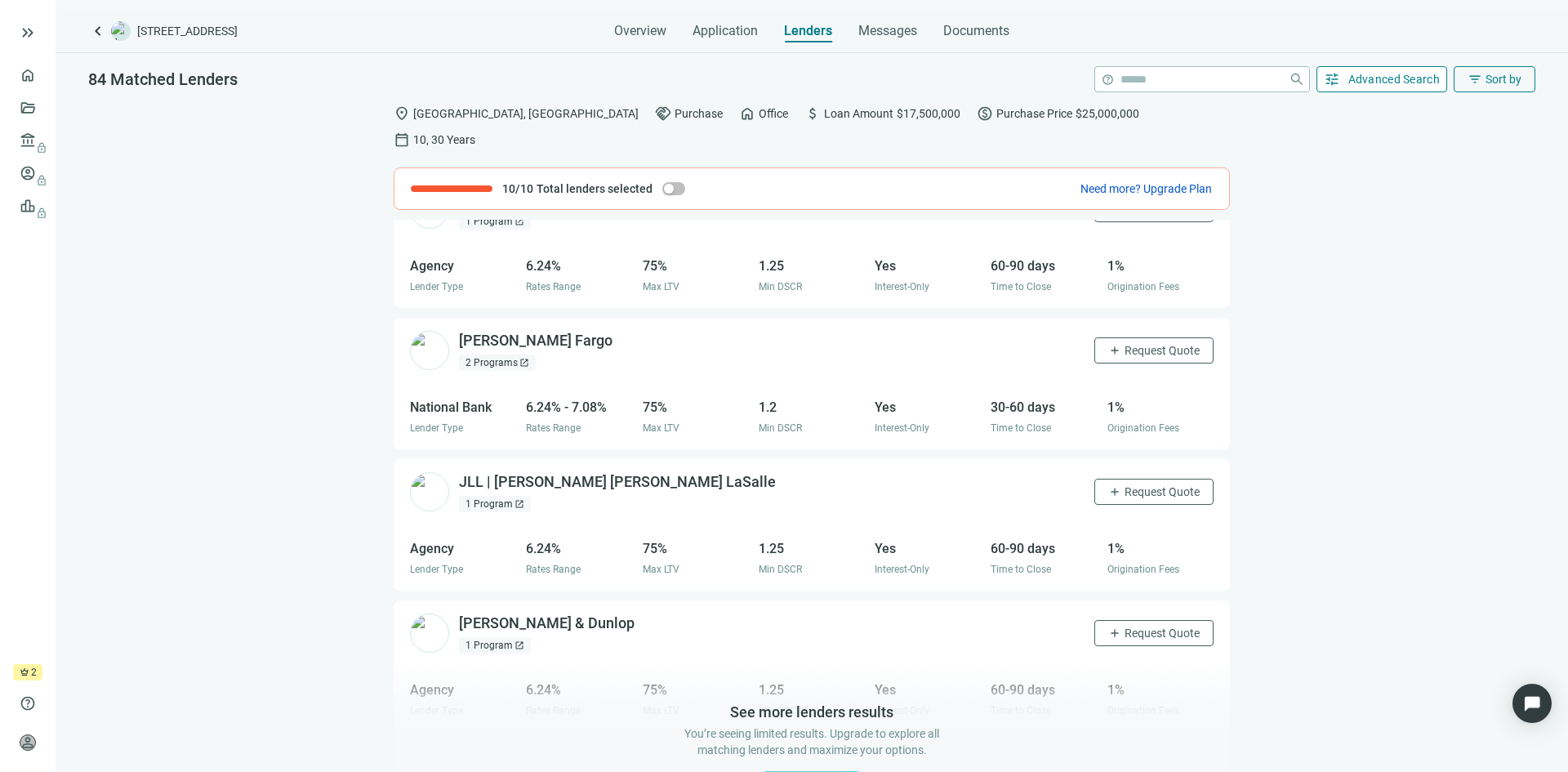
click at [1398, 83] on span "Advanced Search" at bounding box center [1395, 79] width 92 height 13
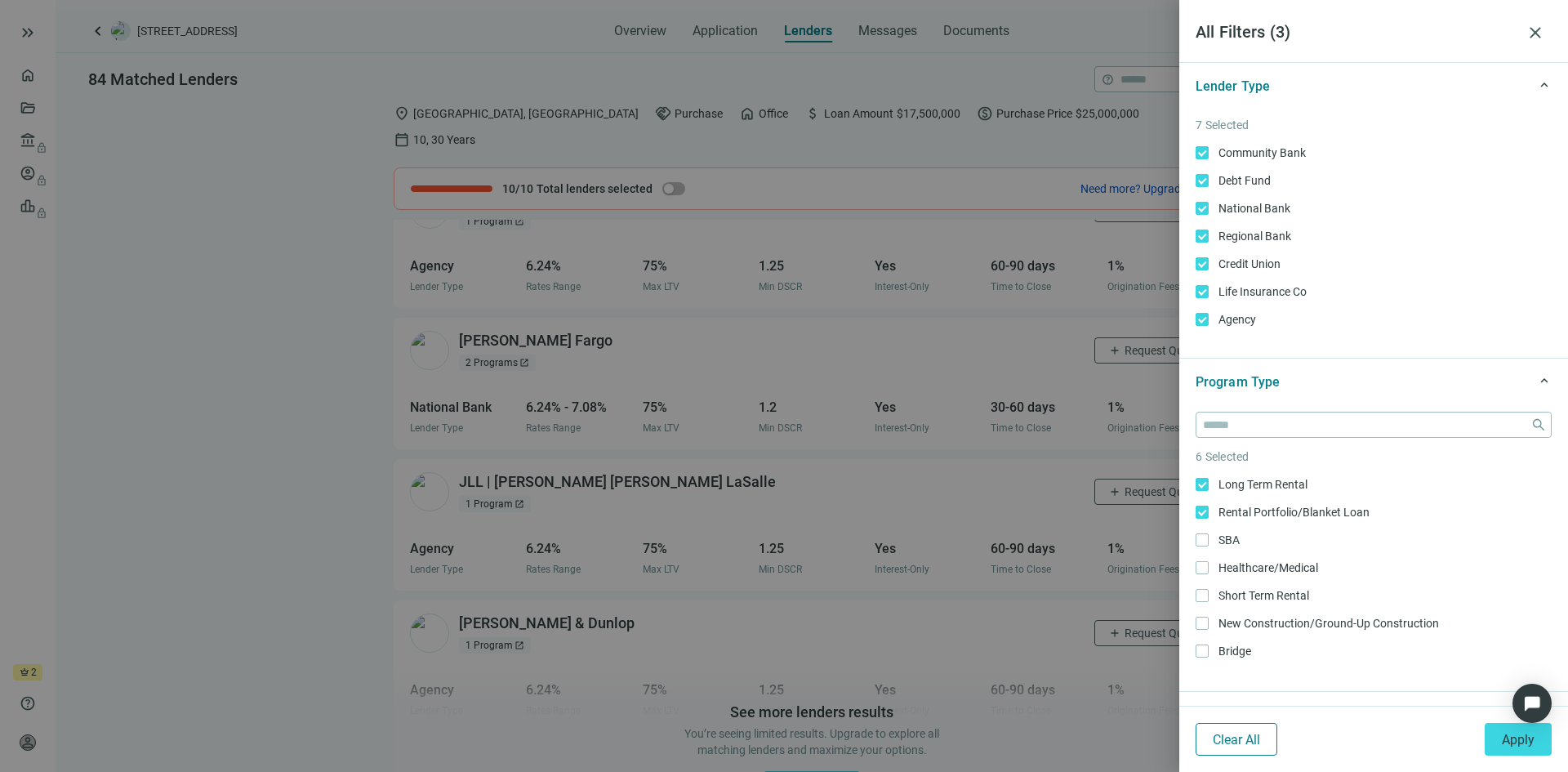
click at [1242, 741] on span "Clear All" at bounding box center [1237, 739] width 47 height 15
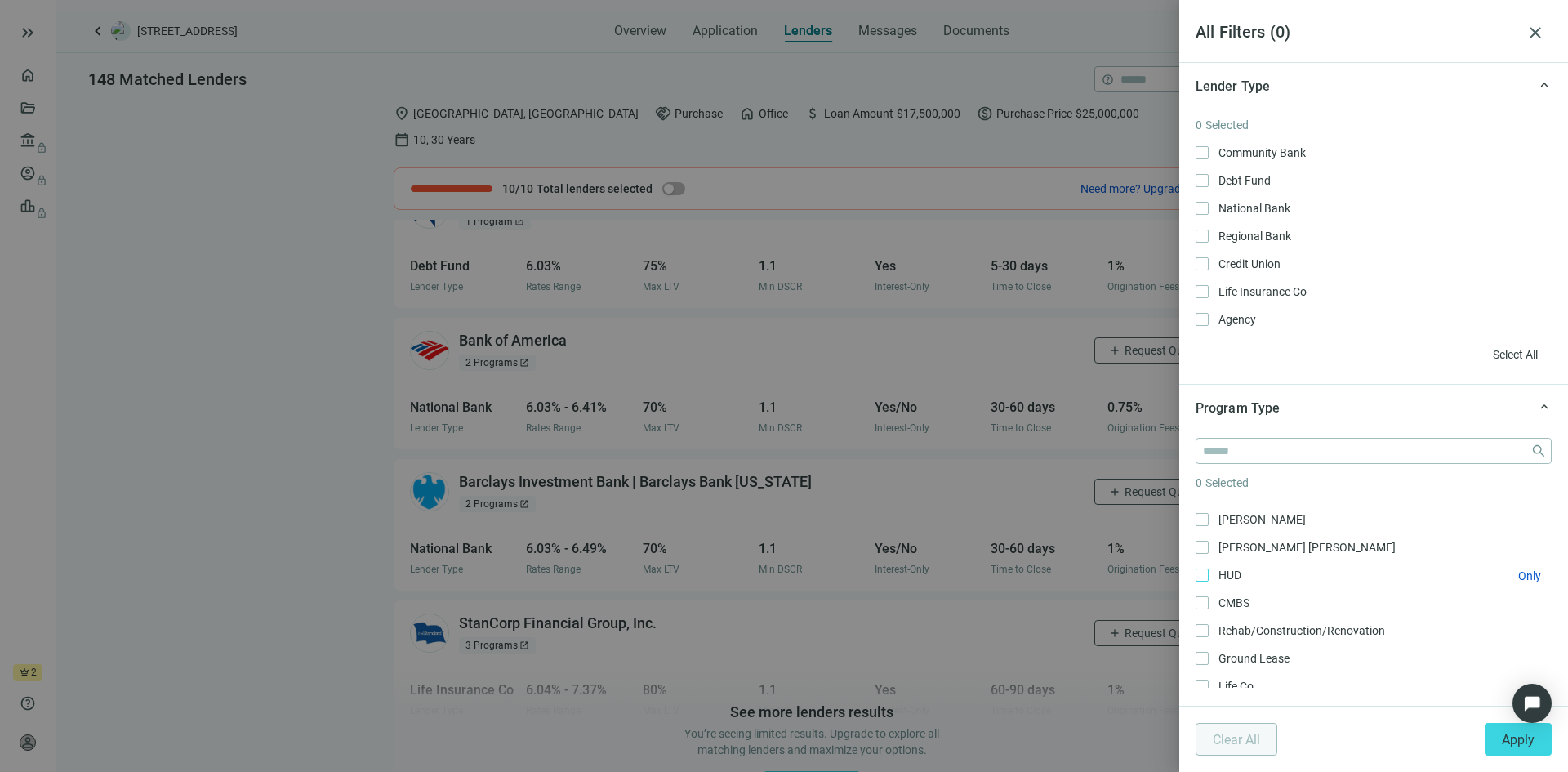
scroll to position [276, 0]
drag, startPoint x: 1497, startPoint y: 731, endPoint x: 778, endPoint y: 460, distance: 768.4
click at [1498, 731] on button "Apply" at bounding box center [1518, 739] width 67 height 33
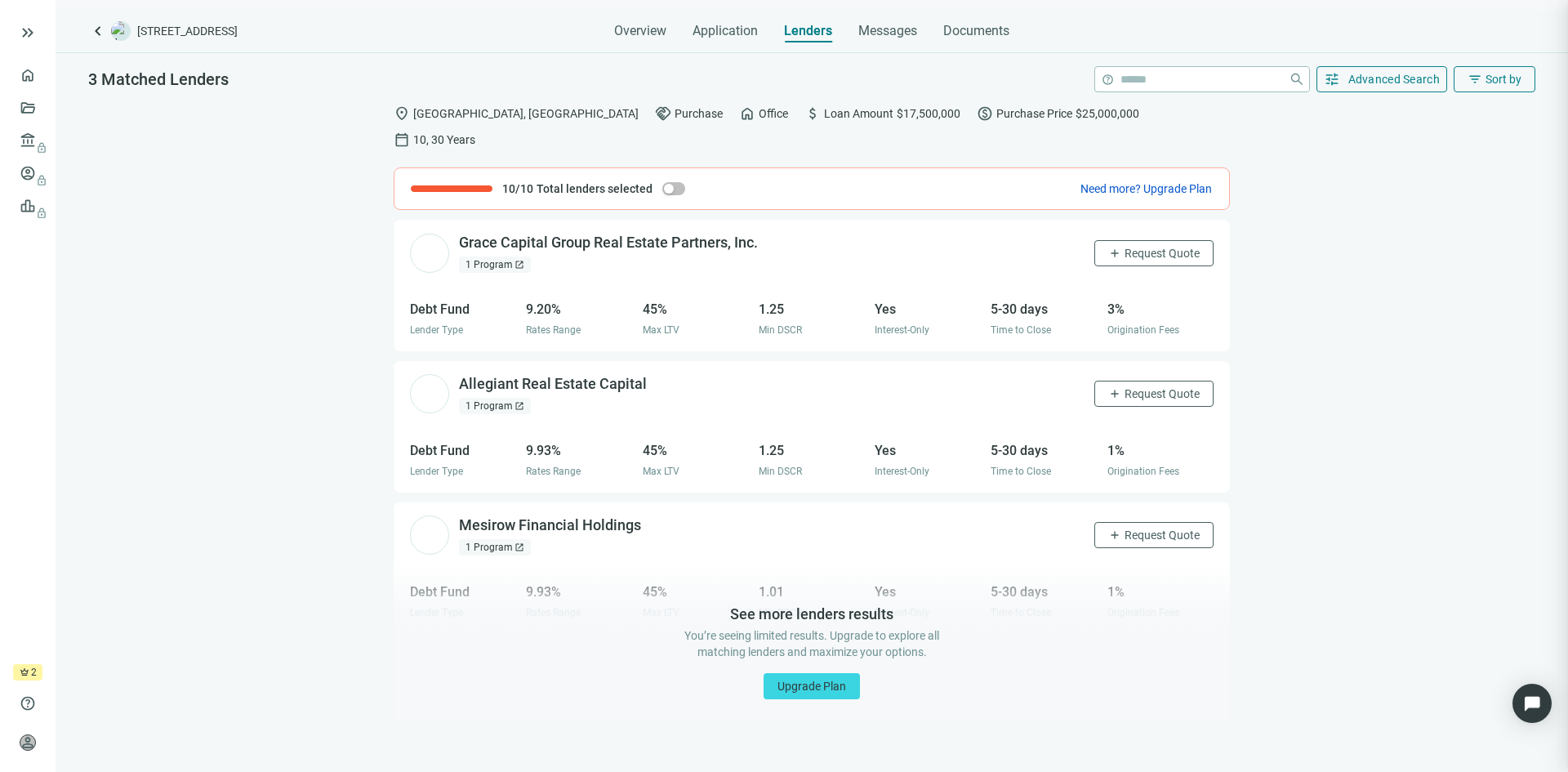
scroll to position [0, 0]
click at [500, 256] on div "1 Program open_in_new" at bounding box center [494, 264] width 72 height 16
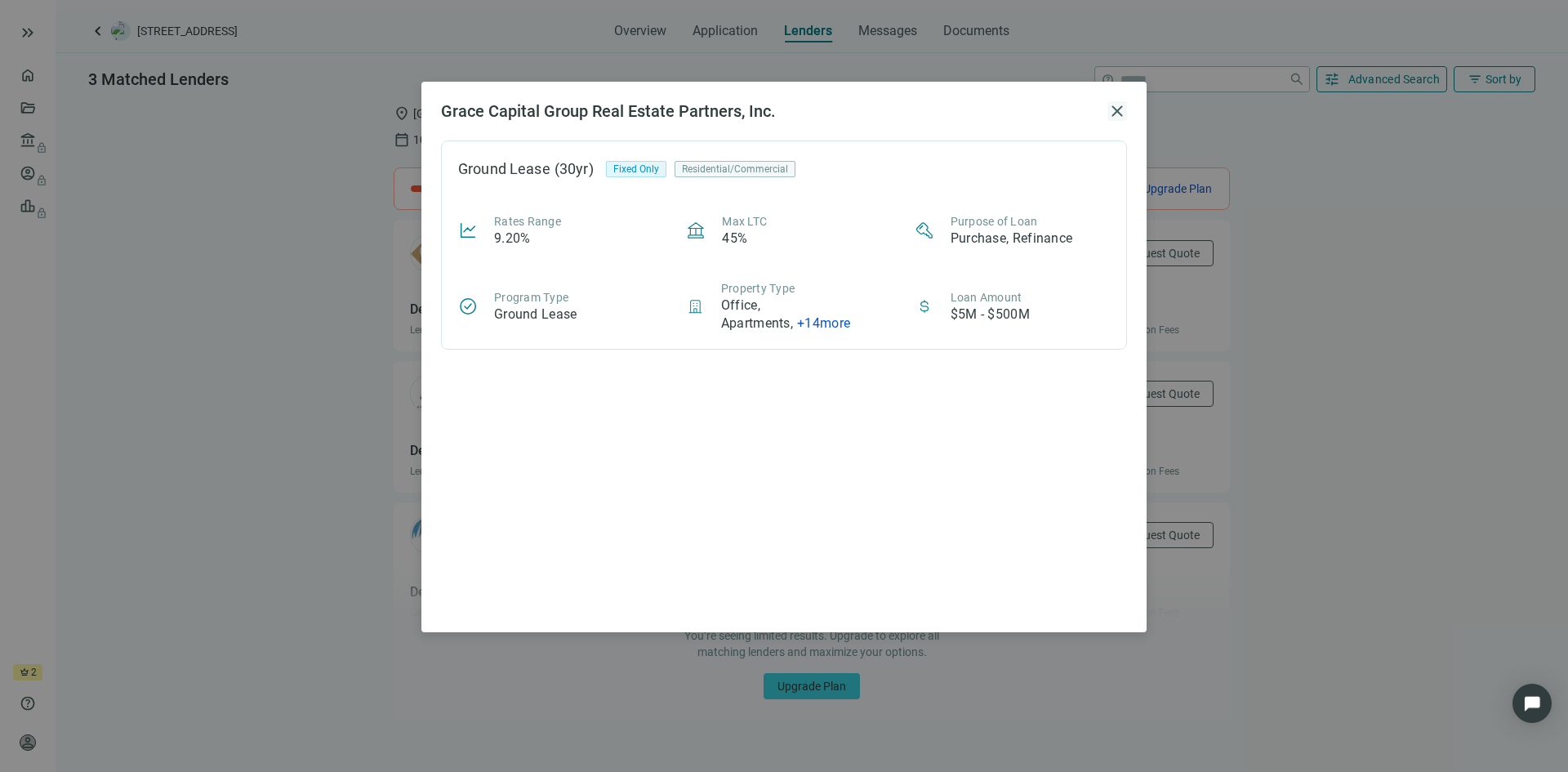
click at [1116, 113] on span "close" at bounding box center [1117, 111] width 20 height 20
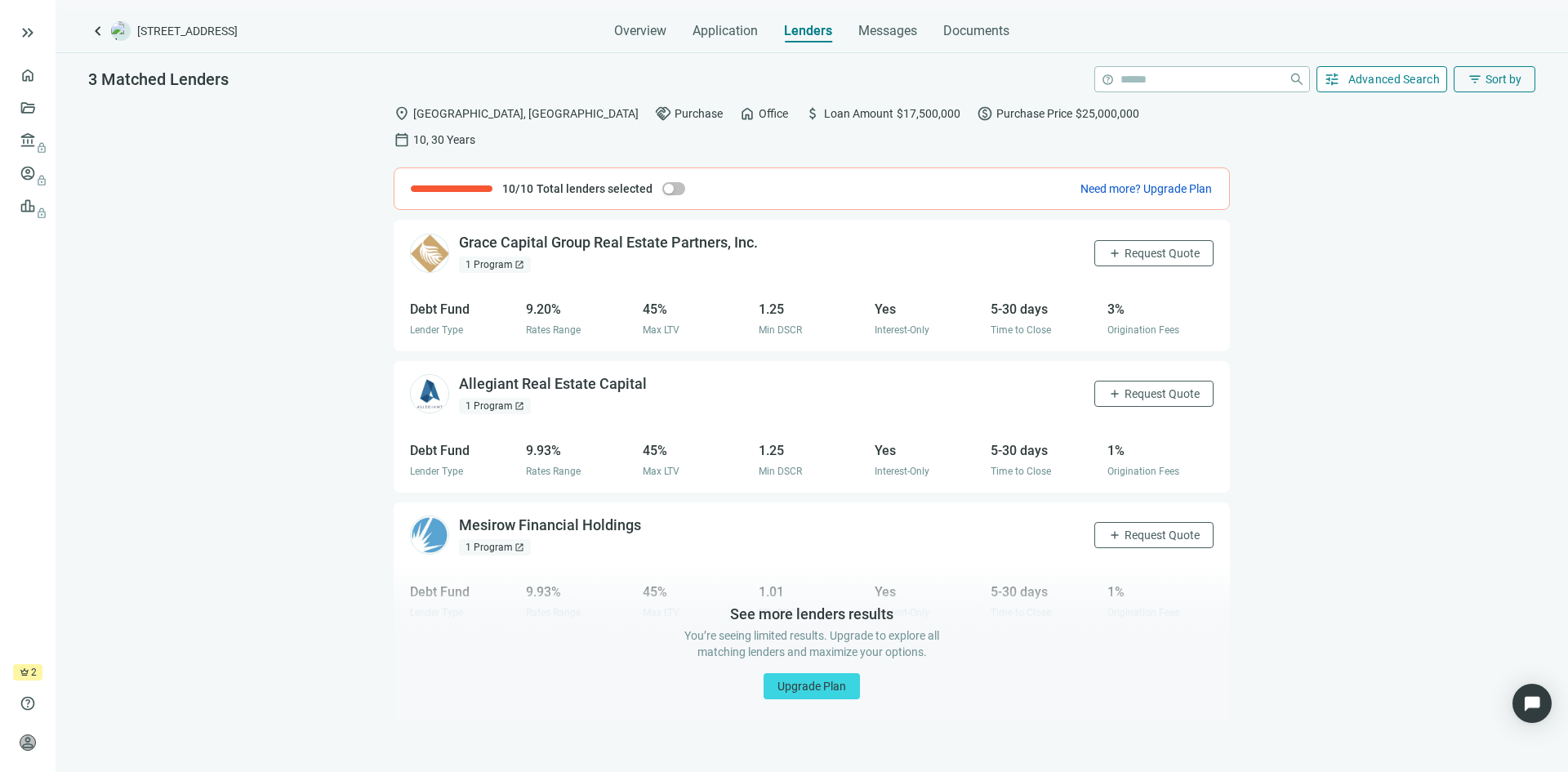
click at [1365, 77] on span "Advanced Search" at bounding box center [1395, 79] width 92 height 13
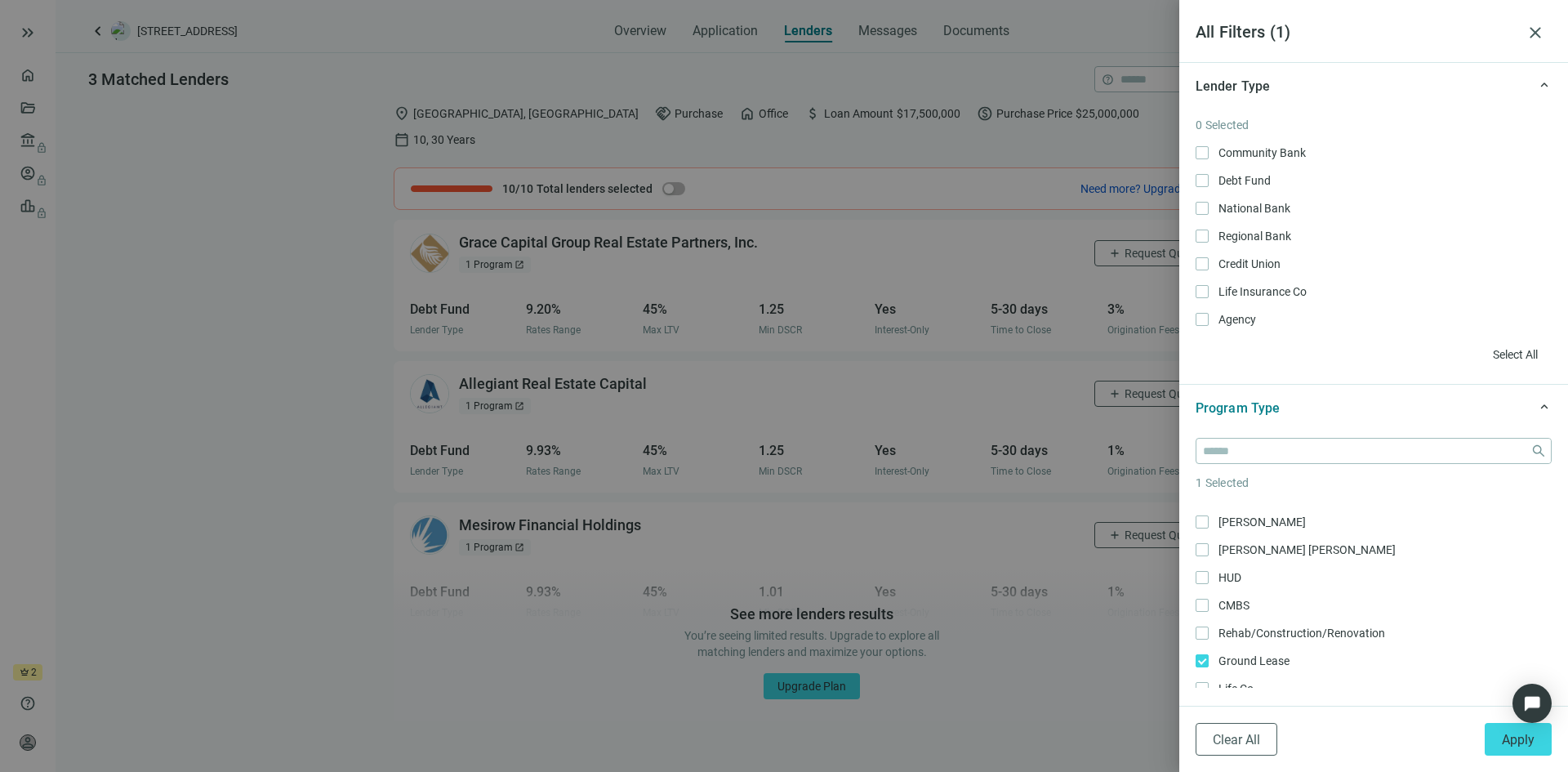
scroll to position [276, 0]
click at [1247, 734] on span "Clear All" at bounding box center [1237, 739] width 47 height 15
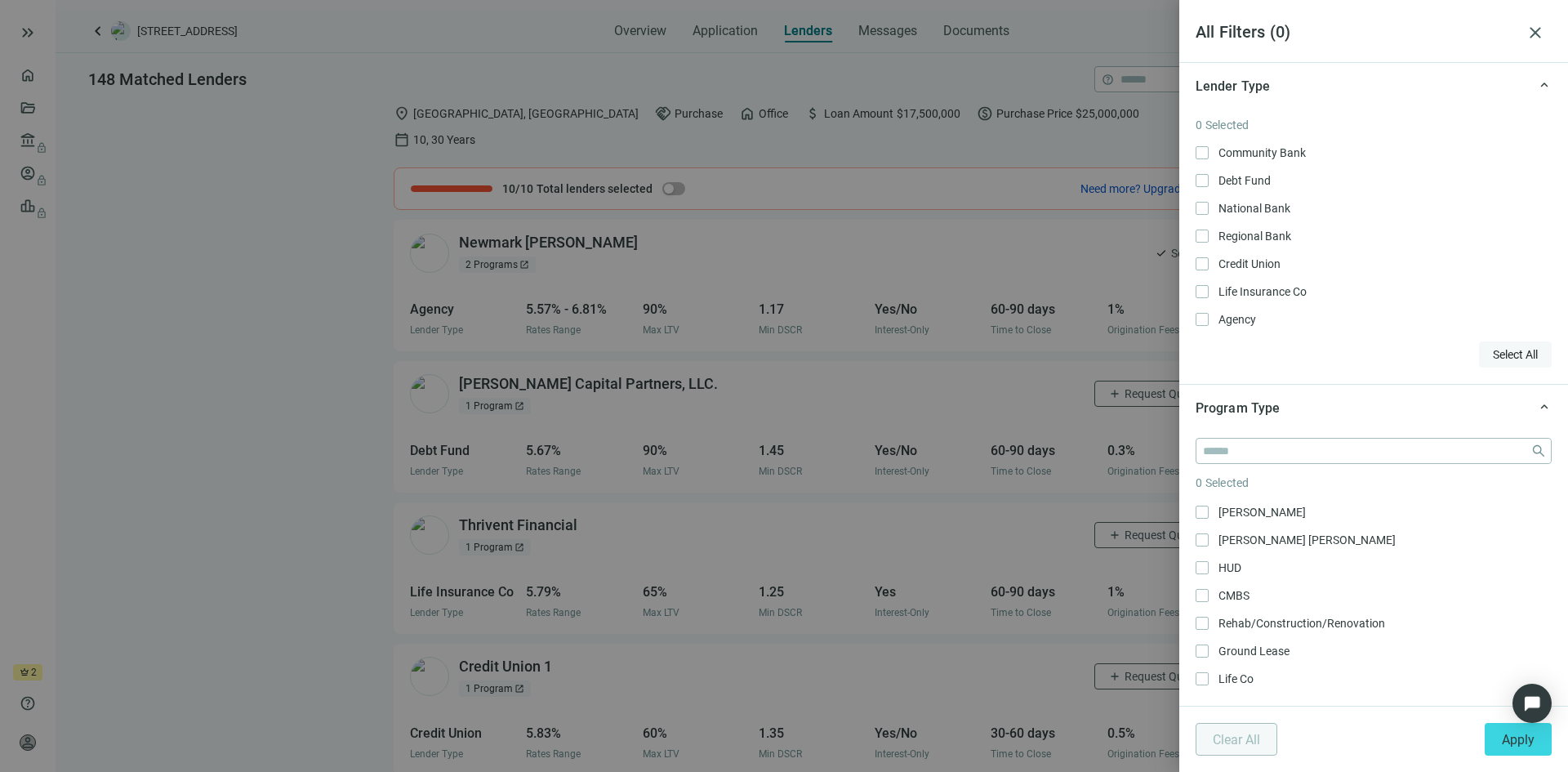
click at [1502, 348] on span "Select All" at bounding box center [1515, 354] width 45 height 13
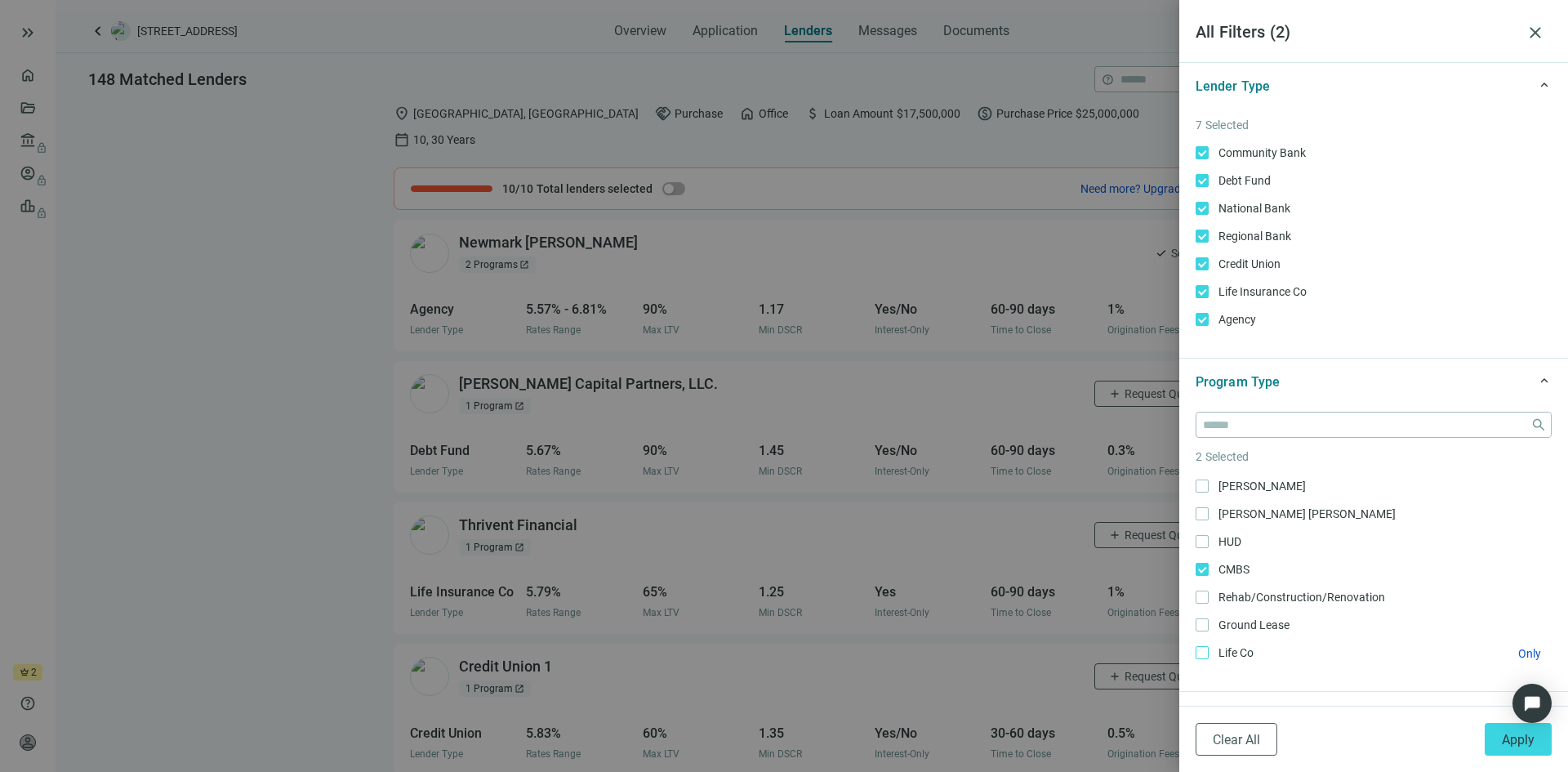
click at [1210, 655] on span "Life Co Only" at bounding box center [1235, 651] width 52 height 18
drag, startPoint x: 1506, startPoint y: 740, endPoint x: 871, endPoint y: 589, distance: 652.7
click at [1507, 740] on span "Apply" at bounding box center [1518, 739] width 33 height 15
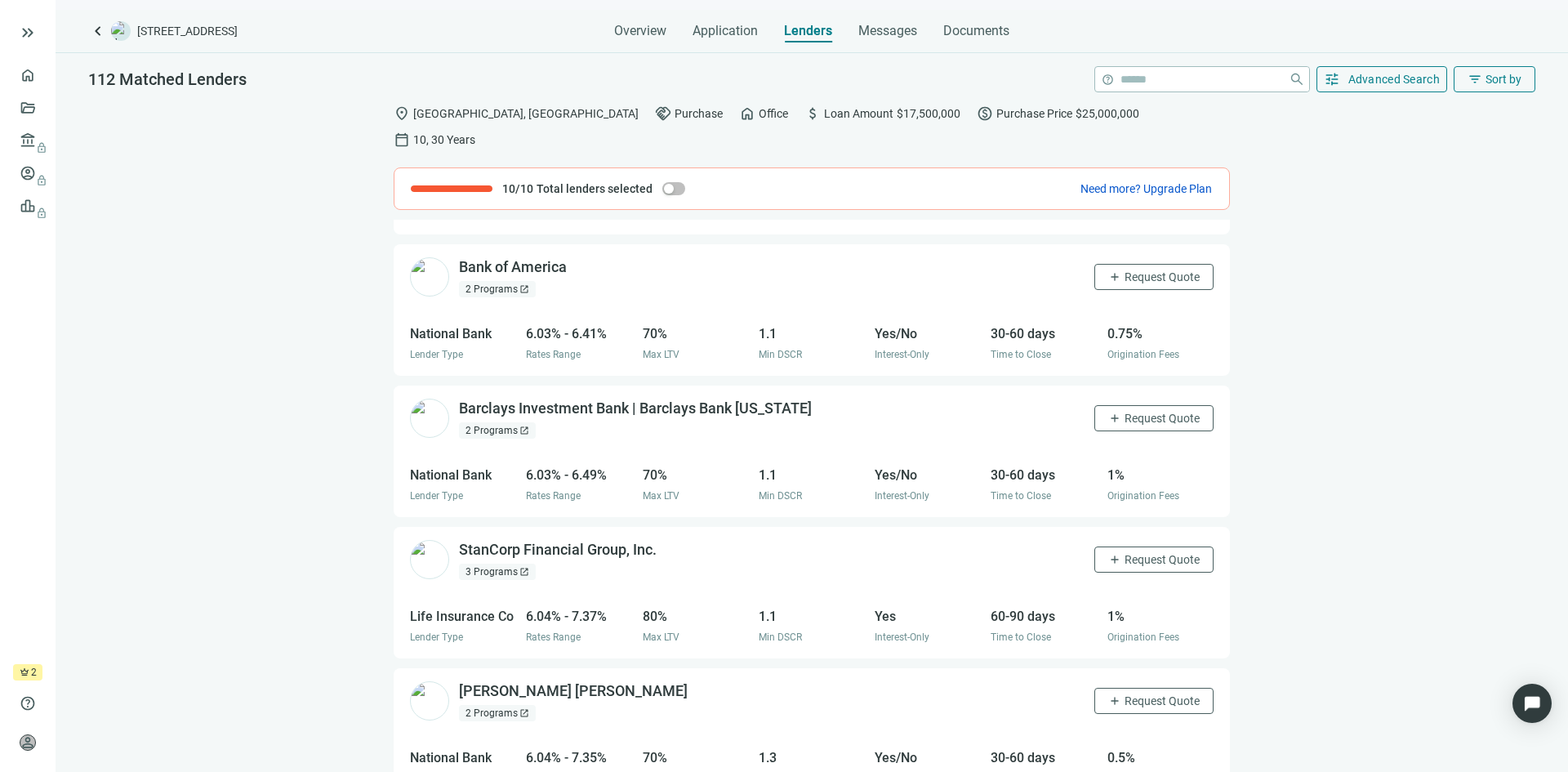
scroll to position [1598, 0]
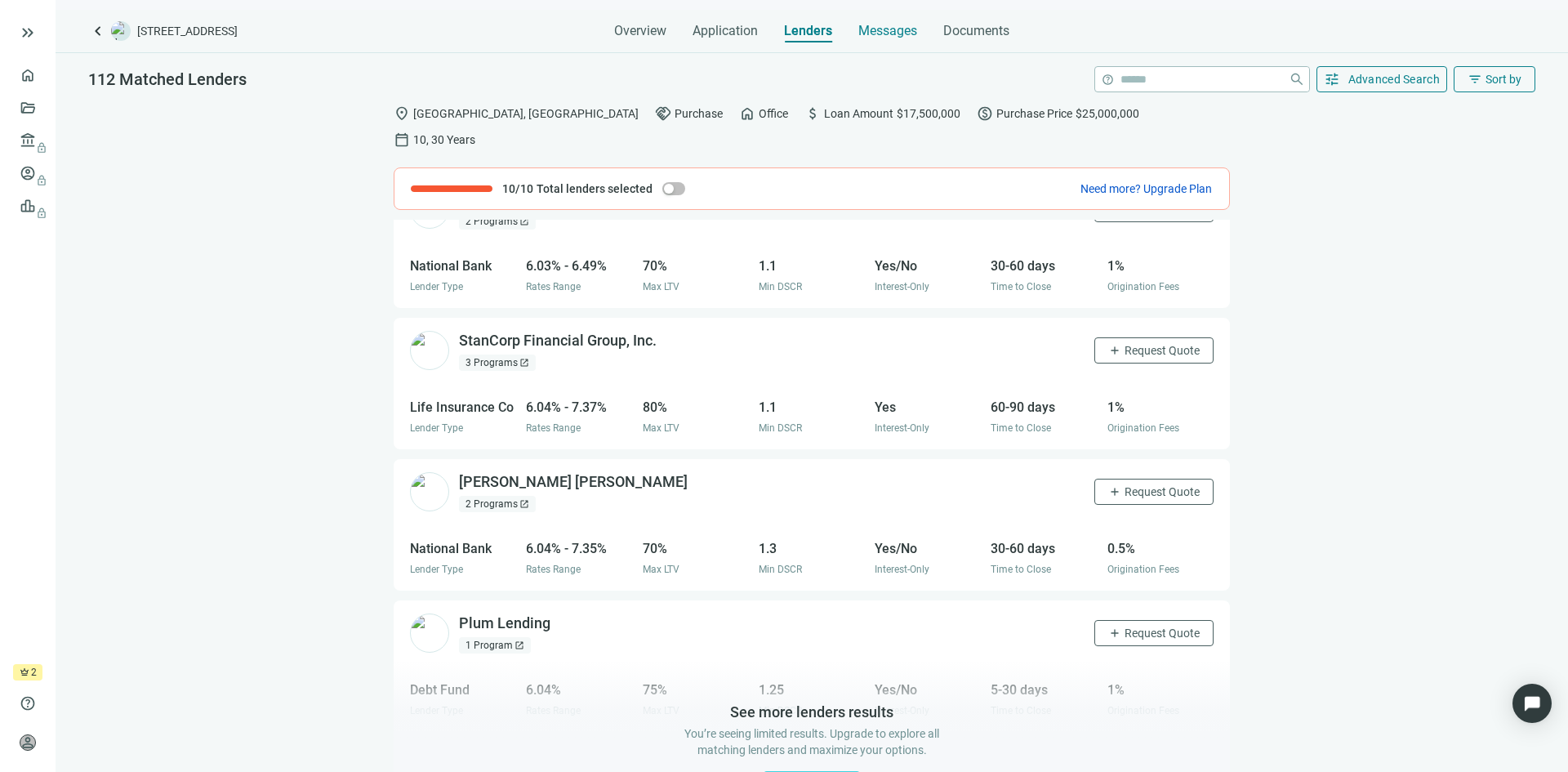
click at [890, 27] on span "Messages" at bounding box center [888, 30] width 58 height 15
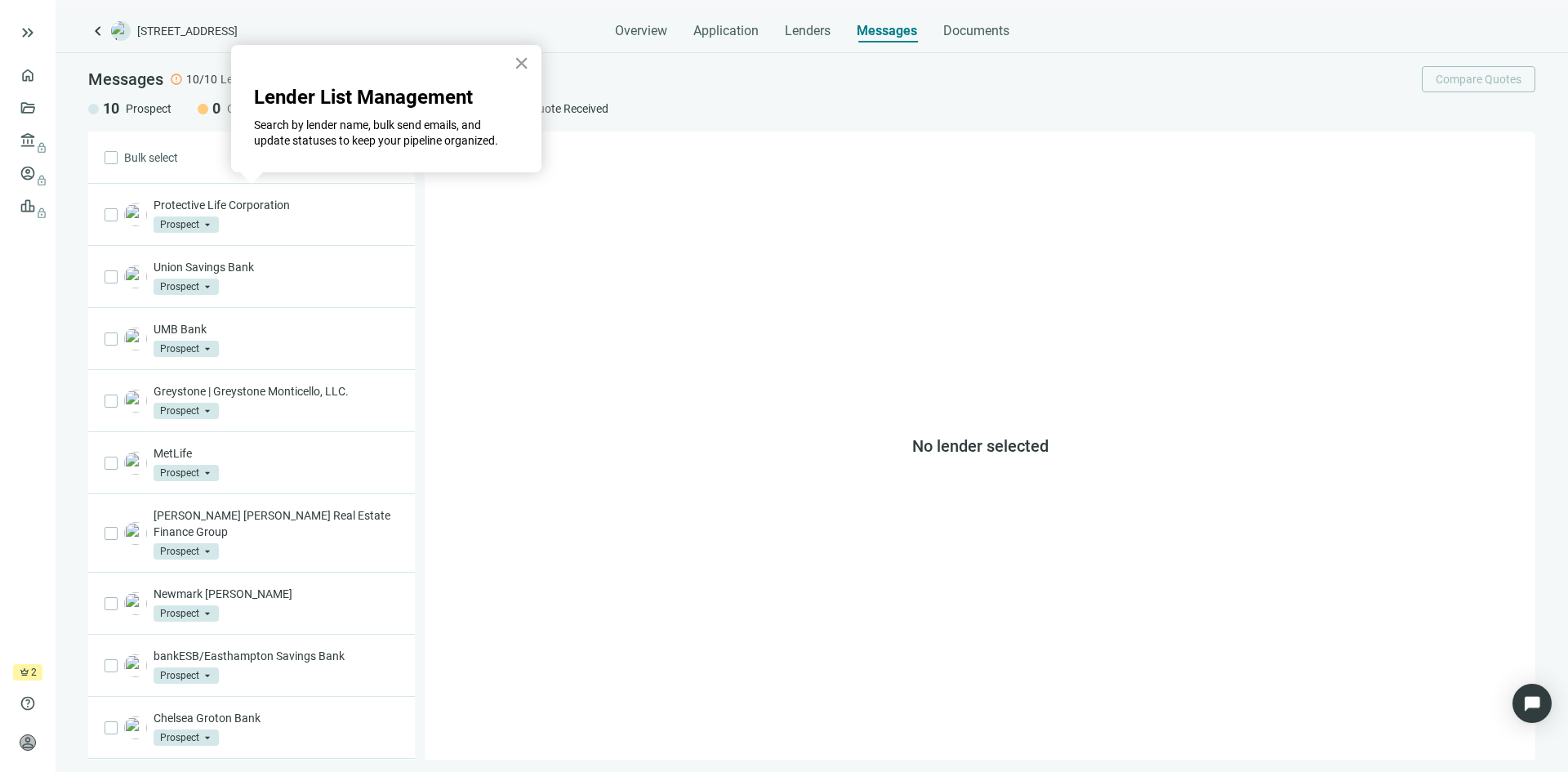
click at [522, 62] on button "×" at bounding box center [522, 63] width 15 height 26
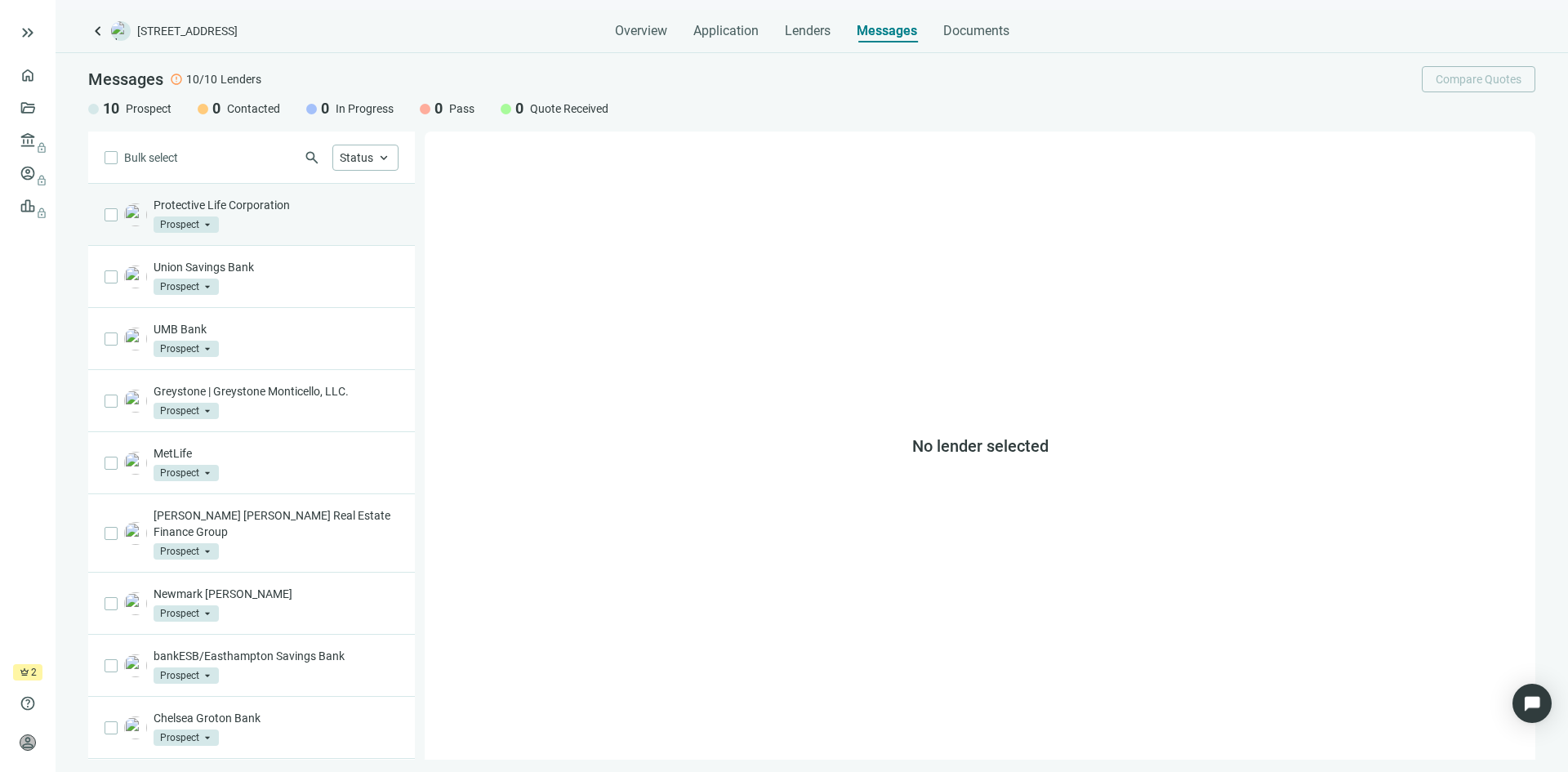
click at [208, 219] on span "Prospect" at bounding box center [186, 224] width 65 height 16
click at [304, 221] on div "Protective Life Corporation Prospect arrow_drop_down prospect contacted Prospec…" at bounding box center [276, 215] width 245 height 36
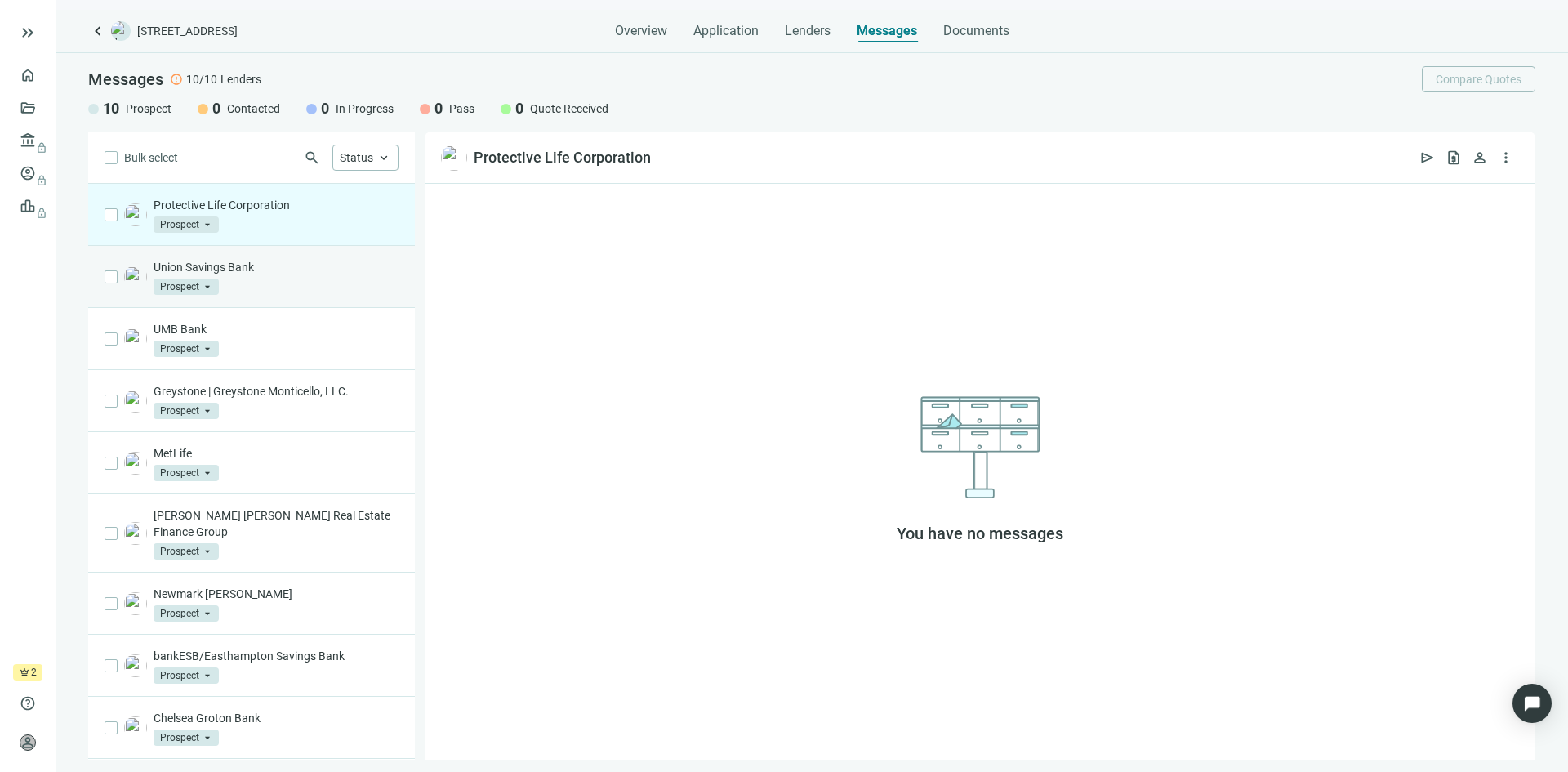
click at [264, 280] on div "Union Savings Bank Prospect arrow_drop_down" at bounding box center [276, 277] width 245 height 36
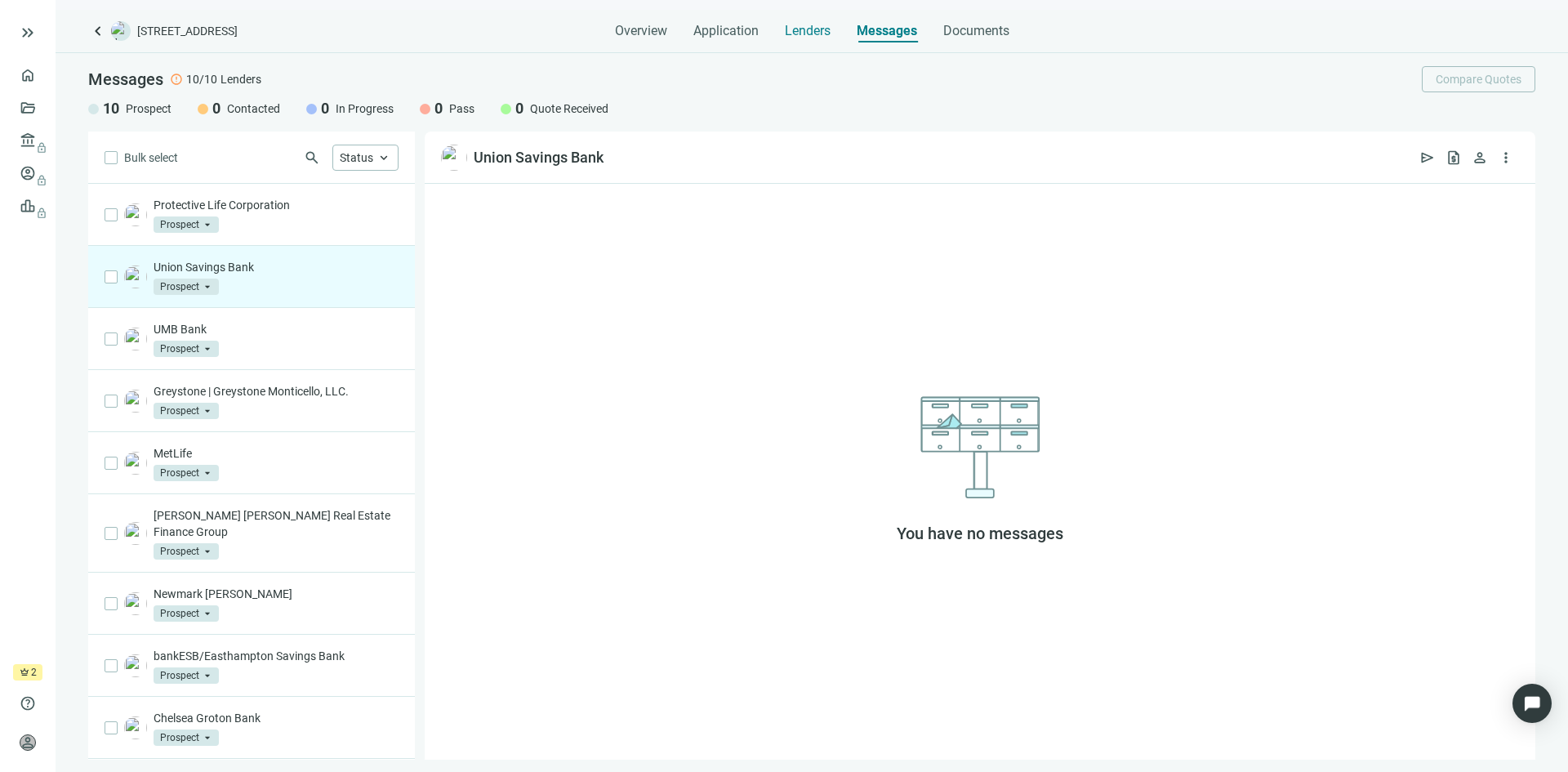
click at [808, 37] on span "Lenders" at bounding box center [808, 30] width 46 height 16
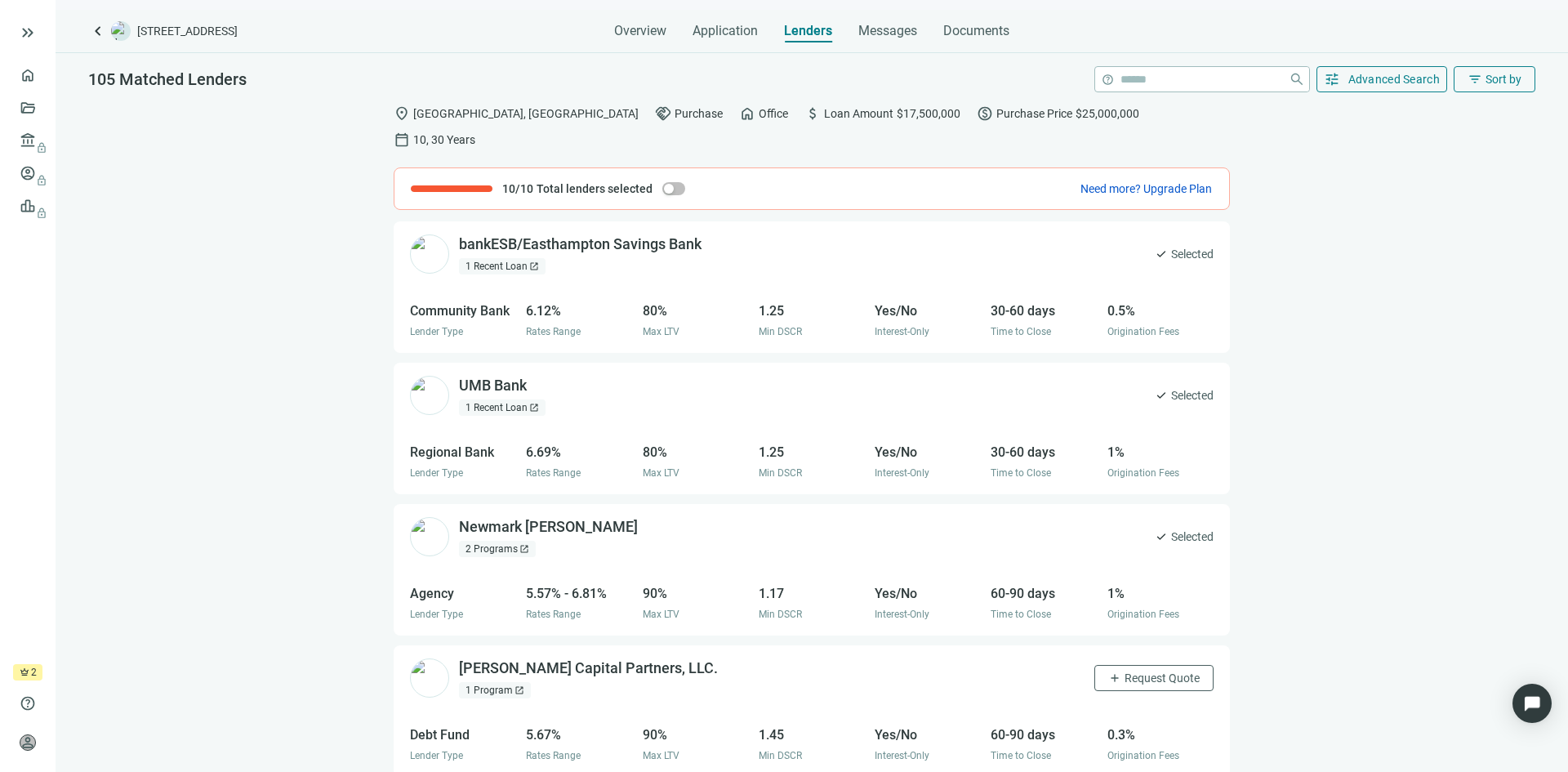
scroll to position [571, 0]
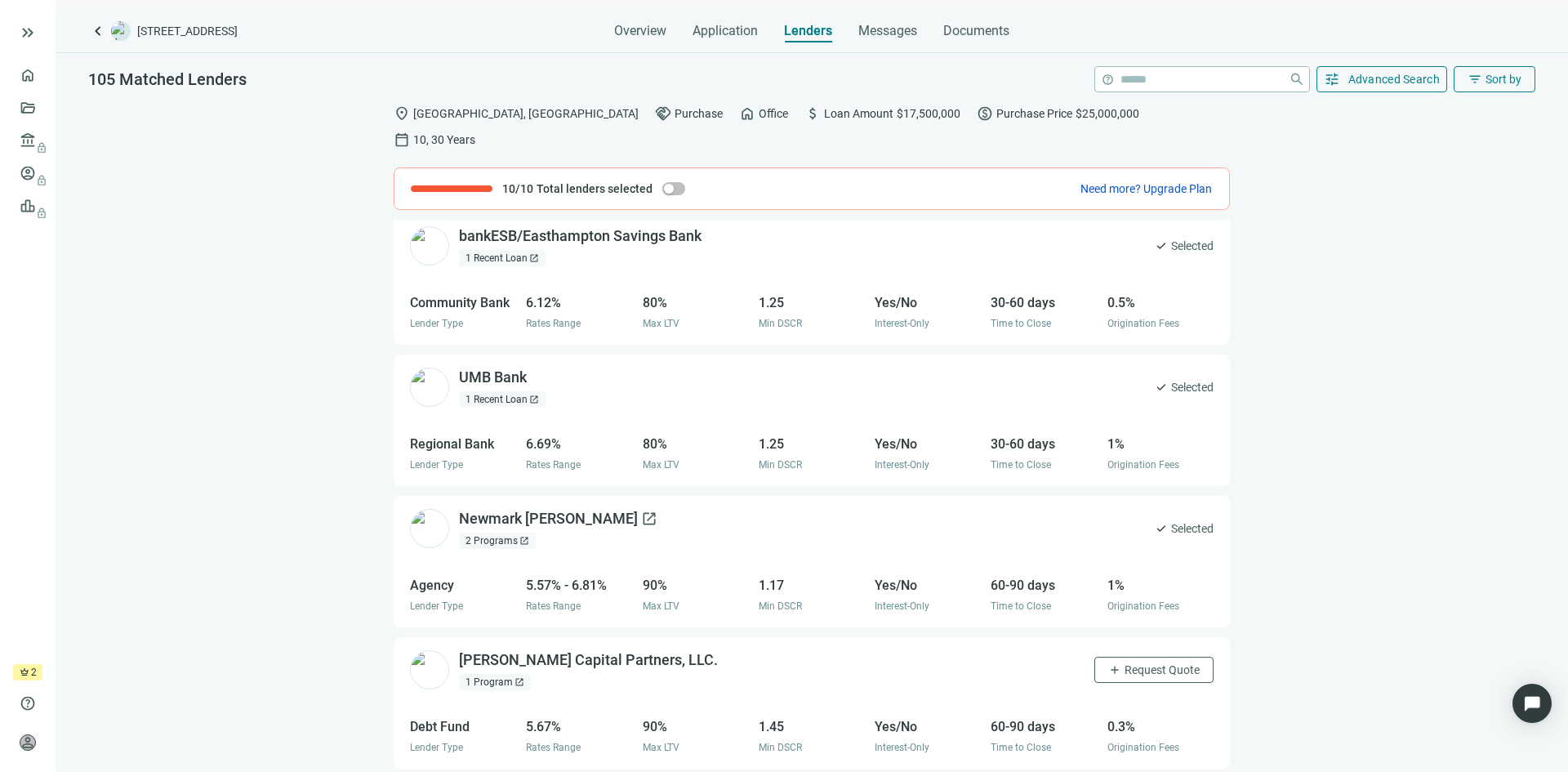
click at [641, 510] on span "open_in_new" at bounding box center [649, 518] width 16 height 16
click at [40, 76] on link "Overview" at bounding box center [64, 75] width 48 height 13
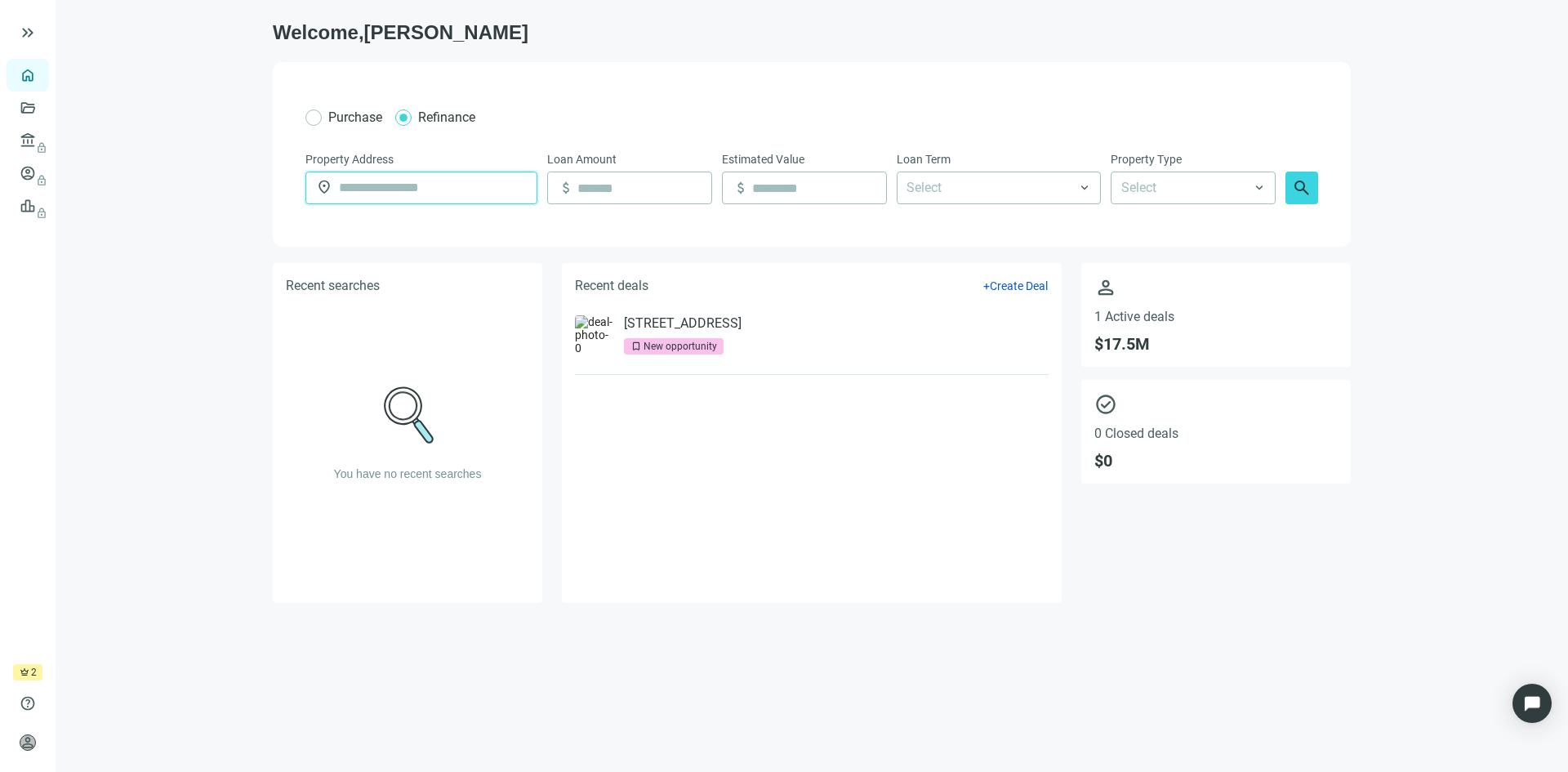
click at [405, 183] on input "text" at bounding box center [432, 187] width 187 height 31
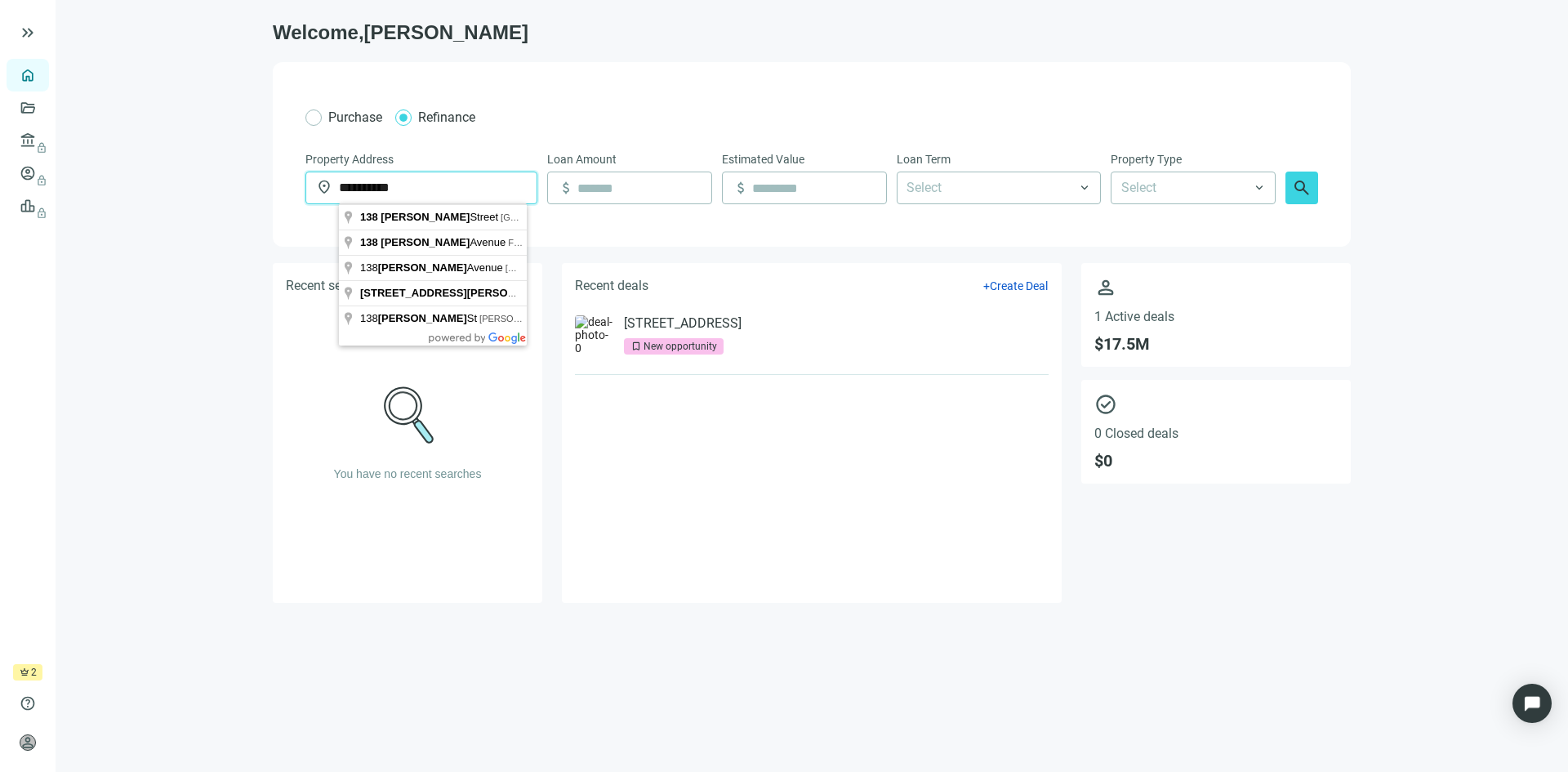
type input "**********"
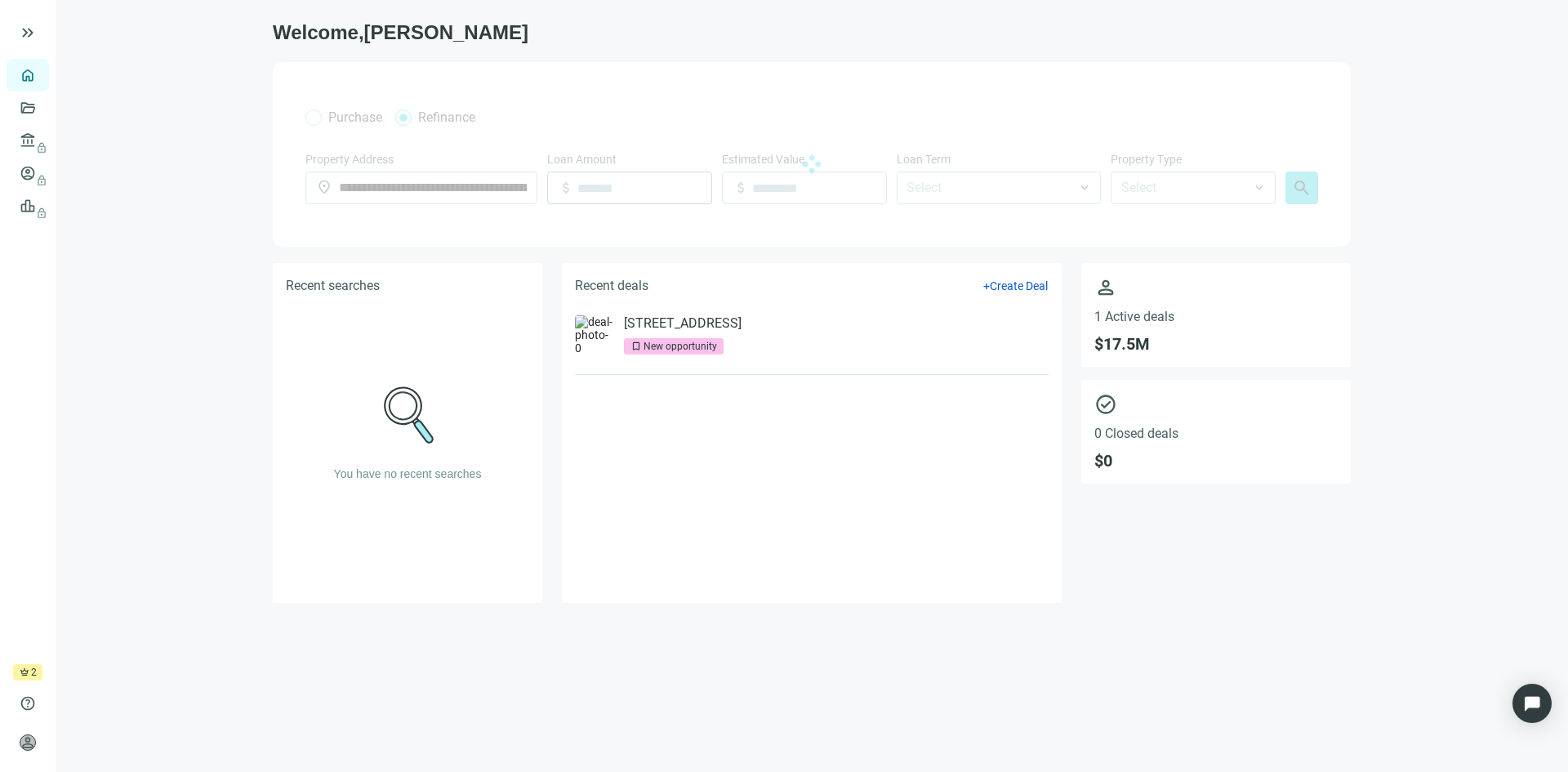
type input "*******"
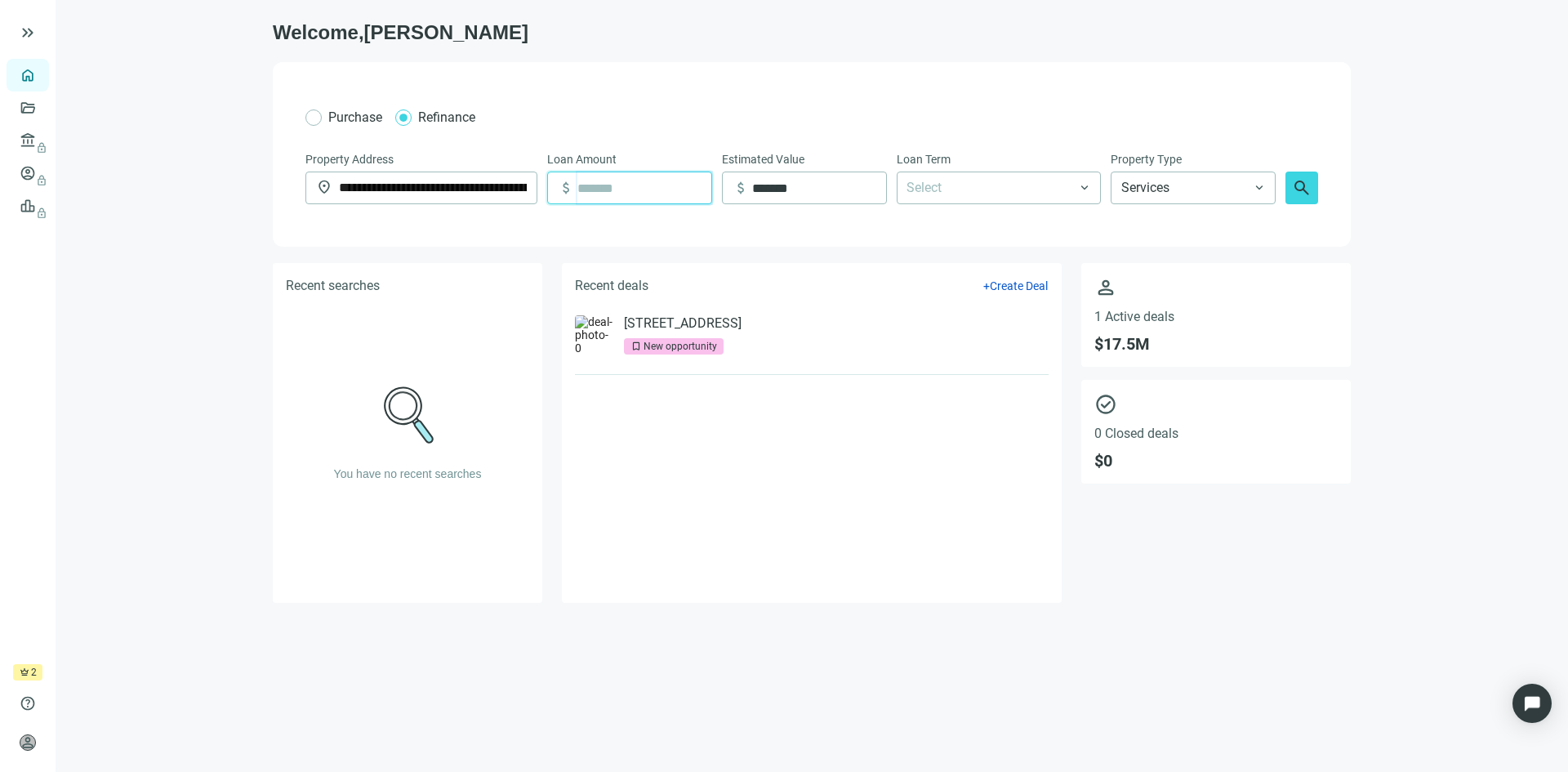
click at [632, 190] on input at bounding box center [644, 187] width 134 height 31
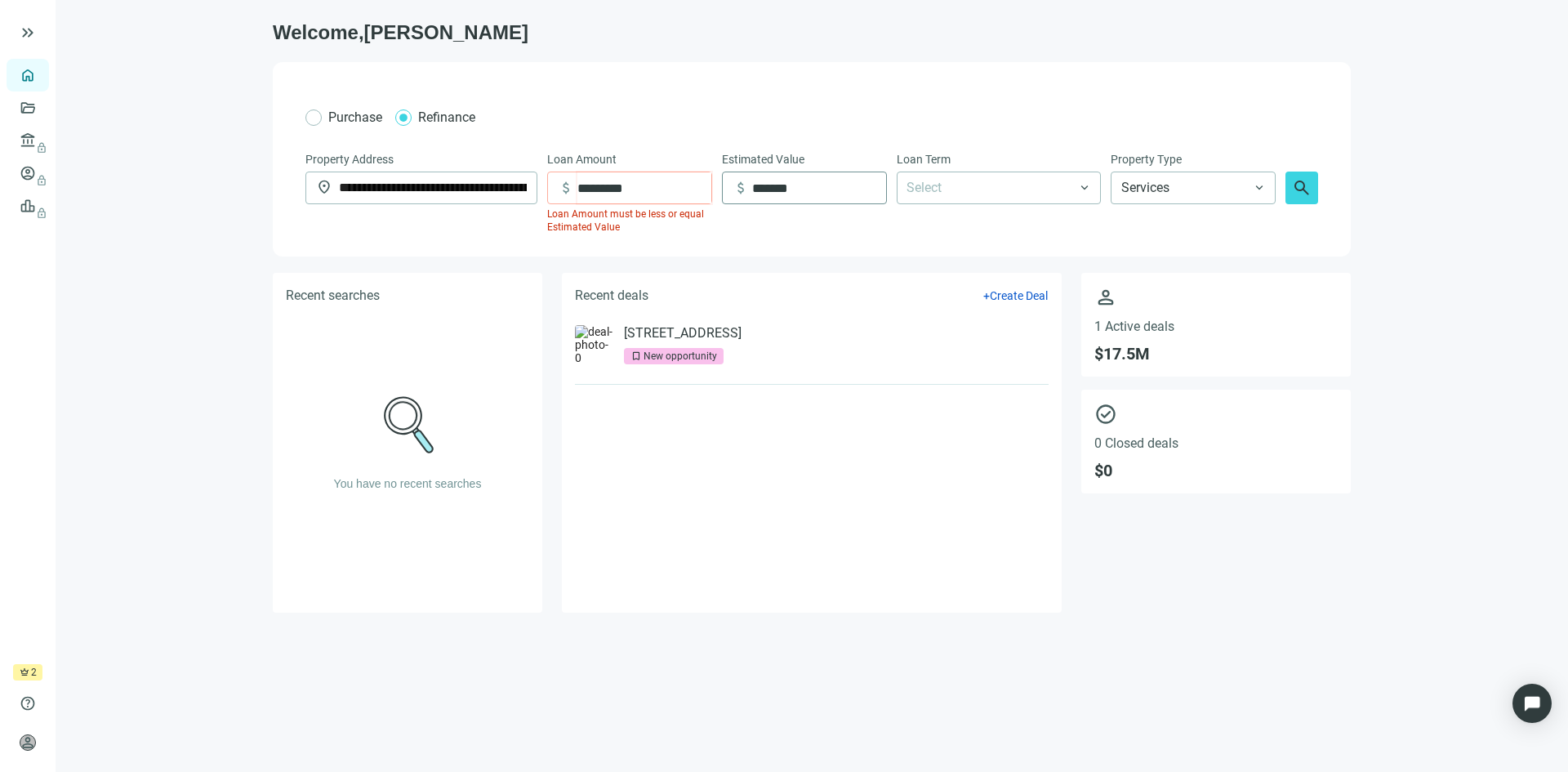
type input "*********"
click at [802, 198] on input "*******" at bounding box center [819, 187] width 134 height 31
click at [802, 199] on input "*******" at bounding box center [819, 187] width 134 height 31
click at [943, 182] on div at bounding box center [991, 187] width 181 height 29
type input "*********"
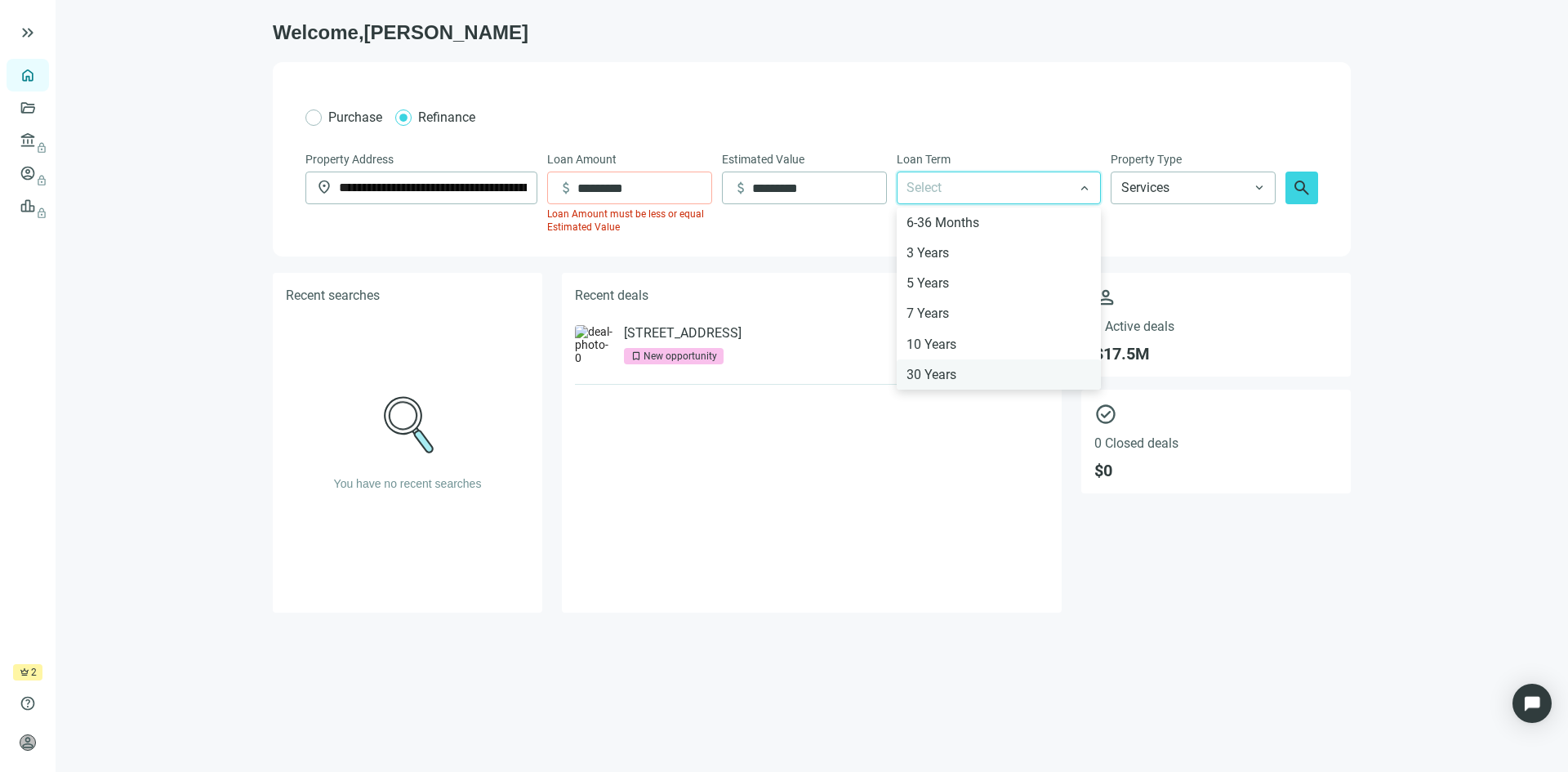
click at [973, 375] on div "30 Years" at bounding box center [999, 375] width 185 height 21
click at [1210, 189] on span "Services" at bounding box center [1193, 187] width 144 height 31
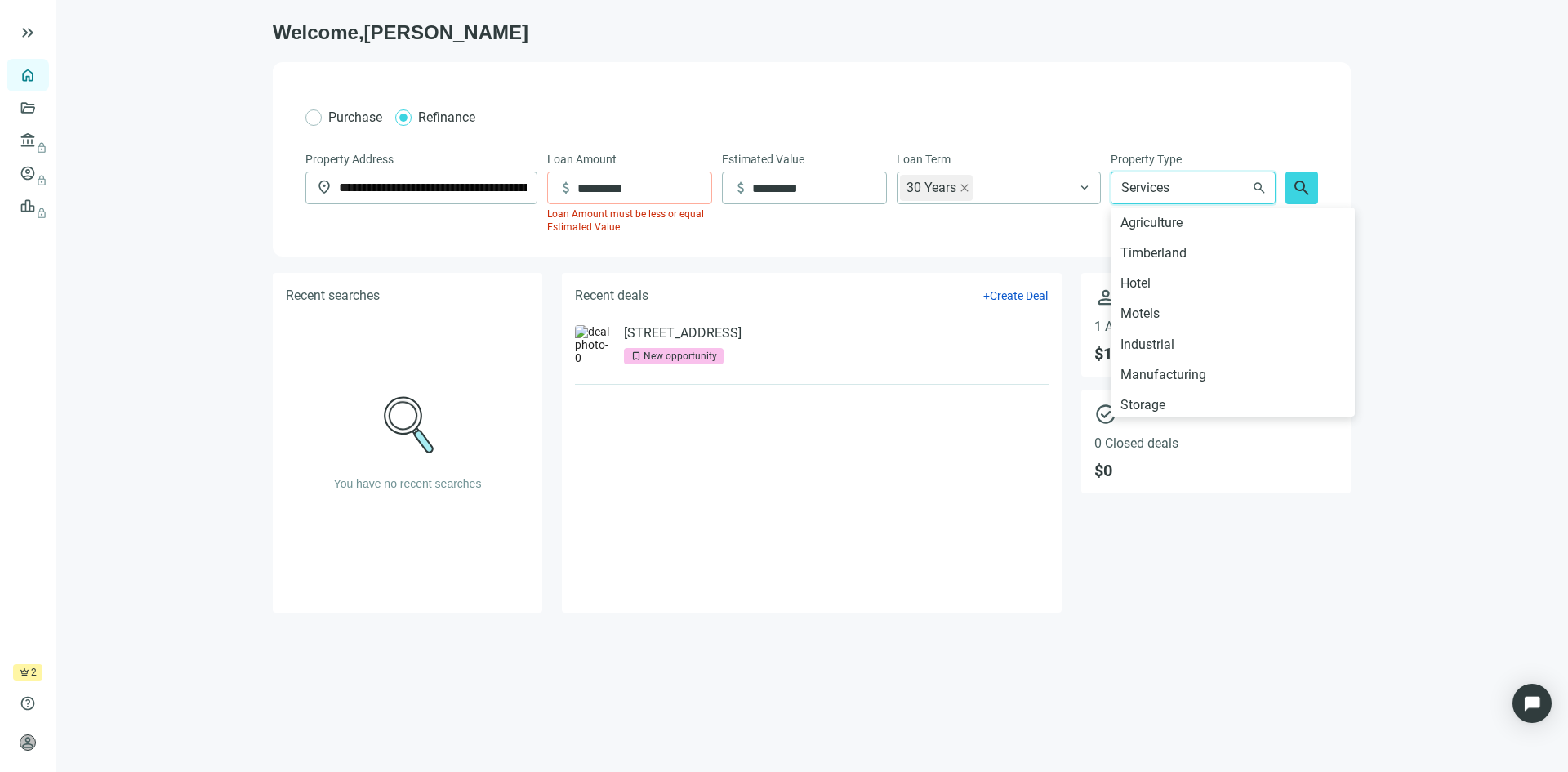
scroll to position [327, 0]
click at [1198, 314] on div "Multi-Family" at bounding box center [1233, 321] width 225 height 21
click at [1026, 295] on span "Create Deal" at bounding box center [1019, 296] width 58 height 13
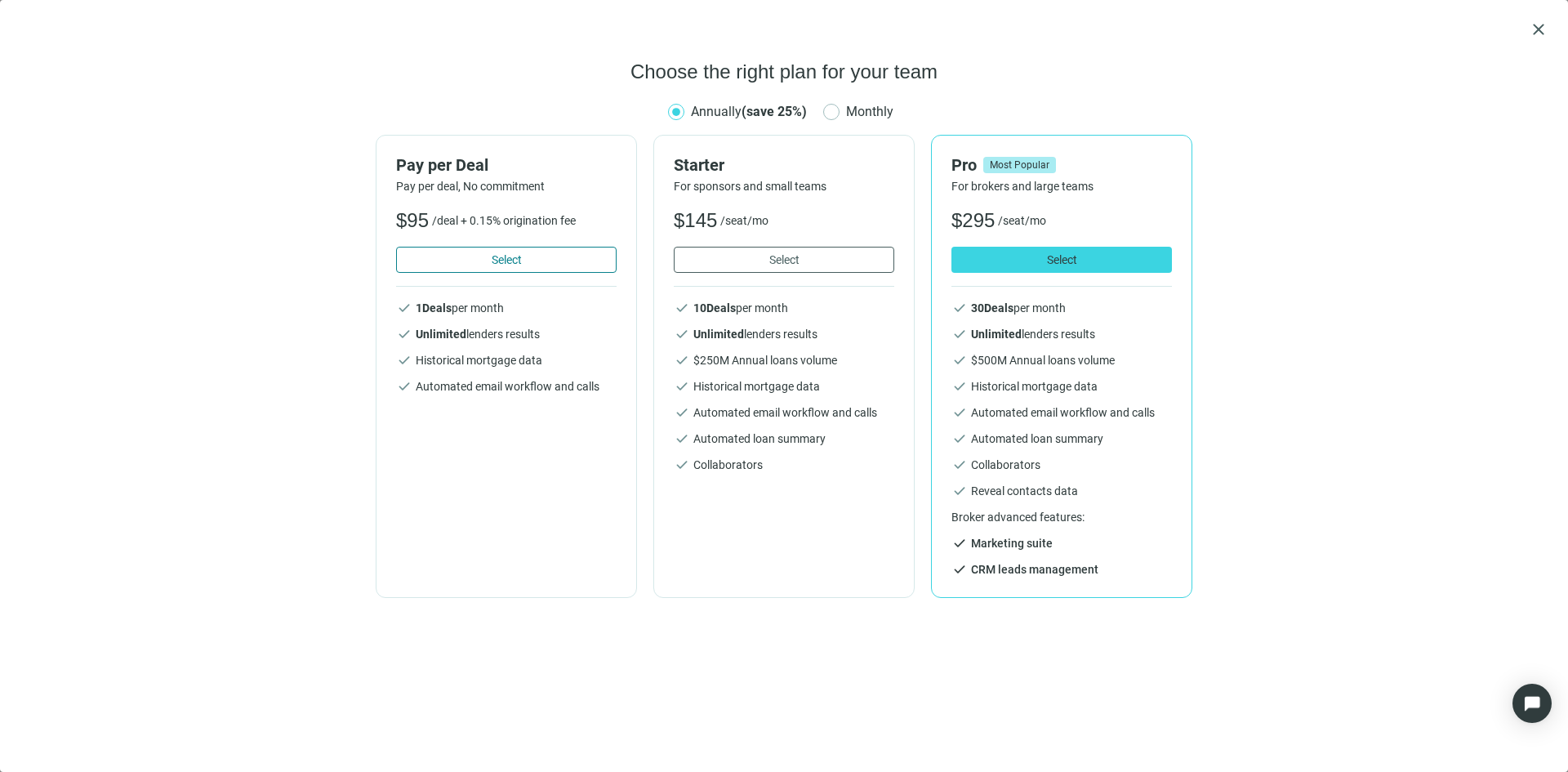
click at [530, 261] on button "Select" at bounding box center [507, 260] width 220 height 26
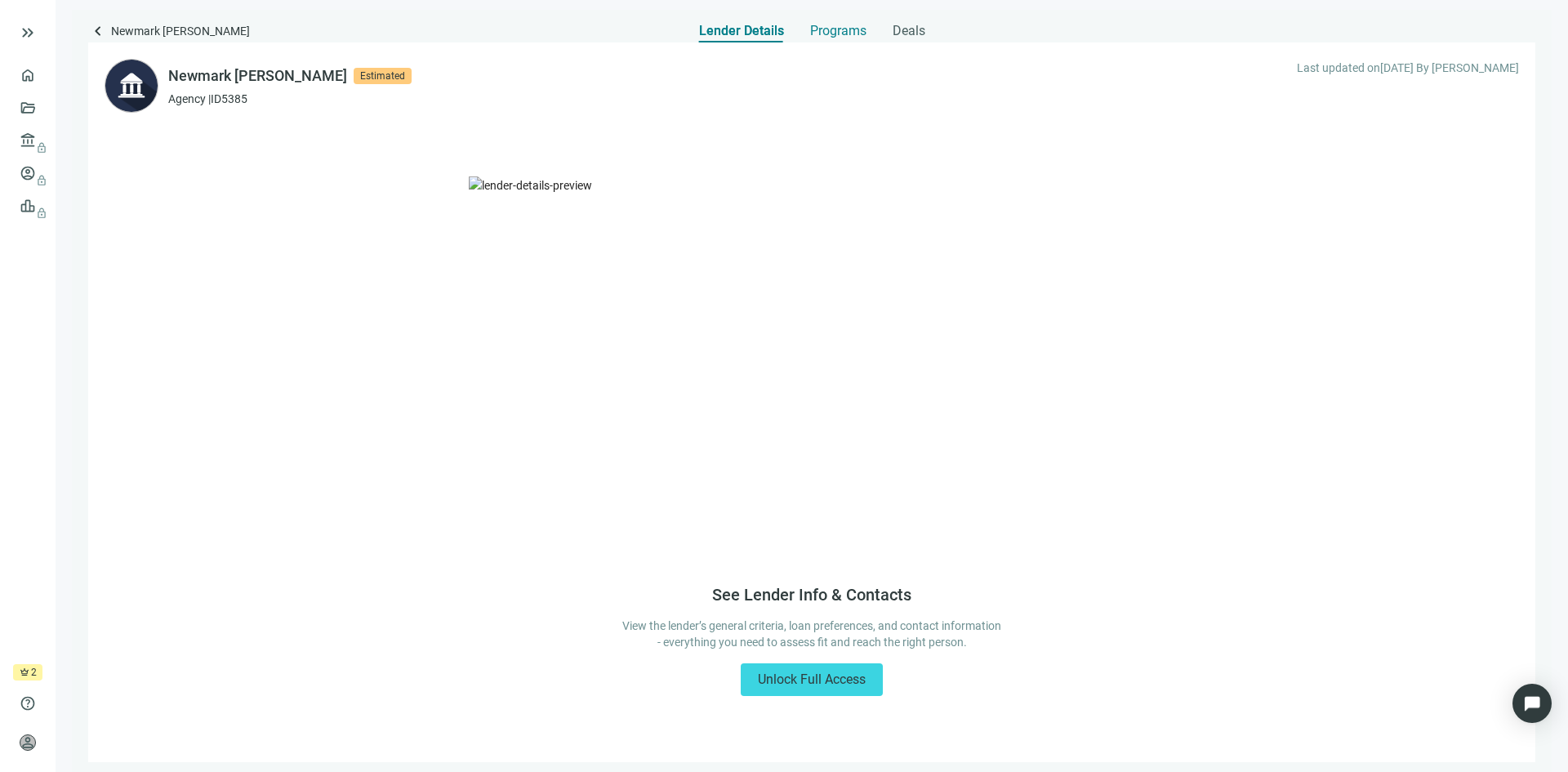
click at [827, 33] on span "Programs" at bounding box center [838, 30] width 57 height 16
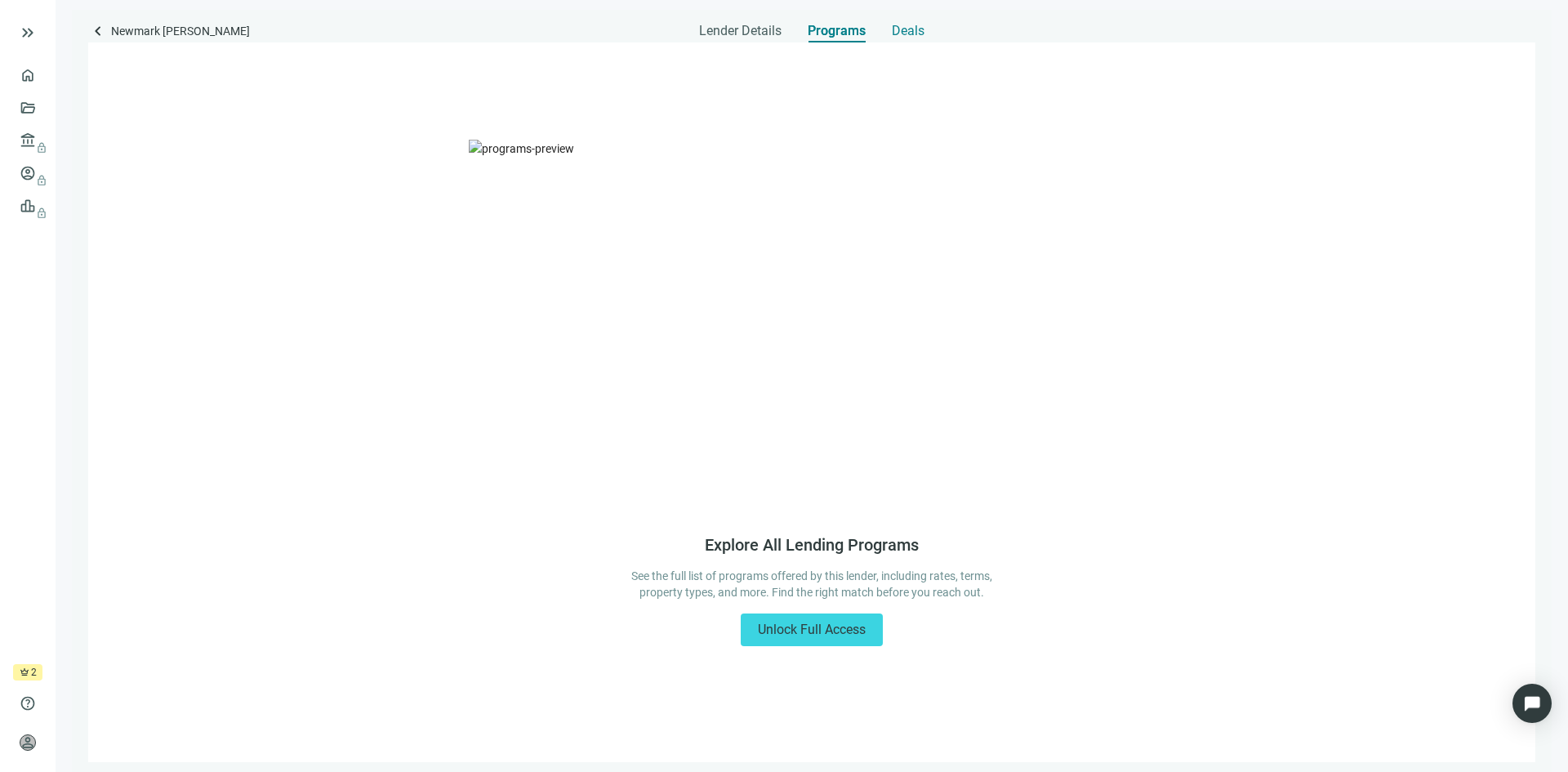
click at [916, 34] on span "Deals" at bounding box center [908, 30] width 33 height 16
click at [842, 34] on span "Programs" at bounding box center [837, 30] width 57 height 16
click at [760, 32] on span "Lender Details" at bounding box center [740, 30] width 83 height 16
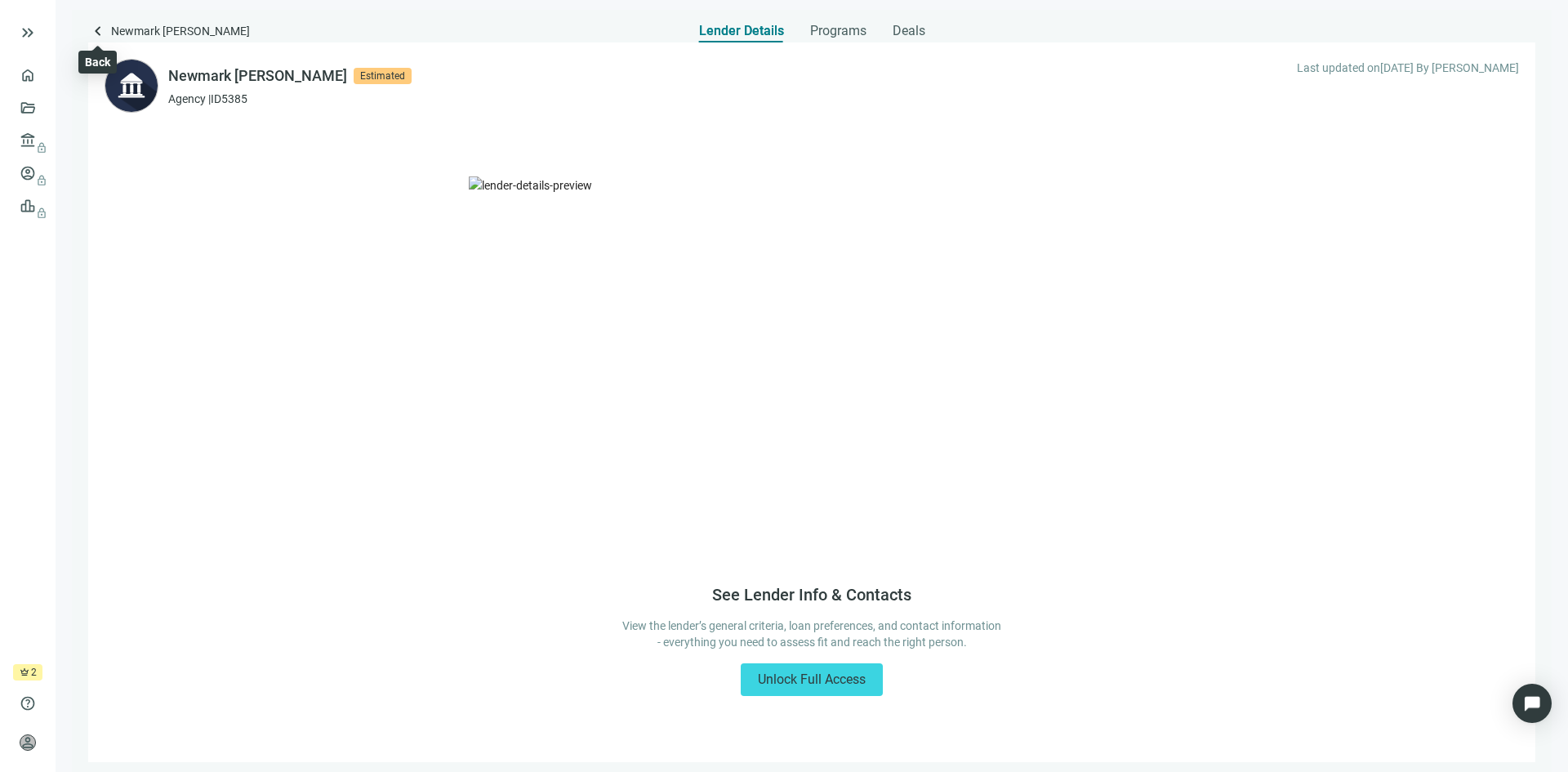
click at [102, 33] on span "keyboard_arrow_left" at bounding box center [98, 31] width 20 height 20
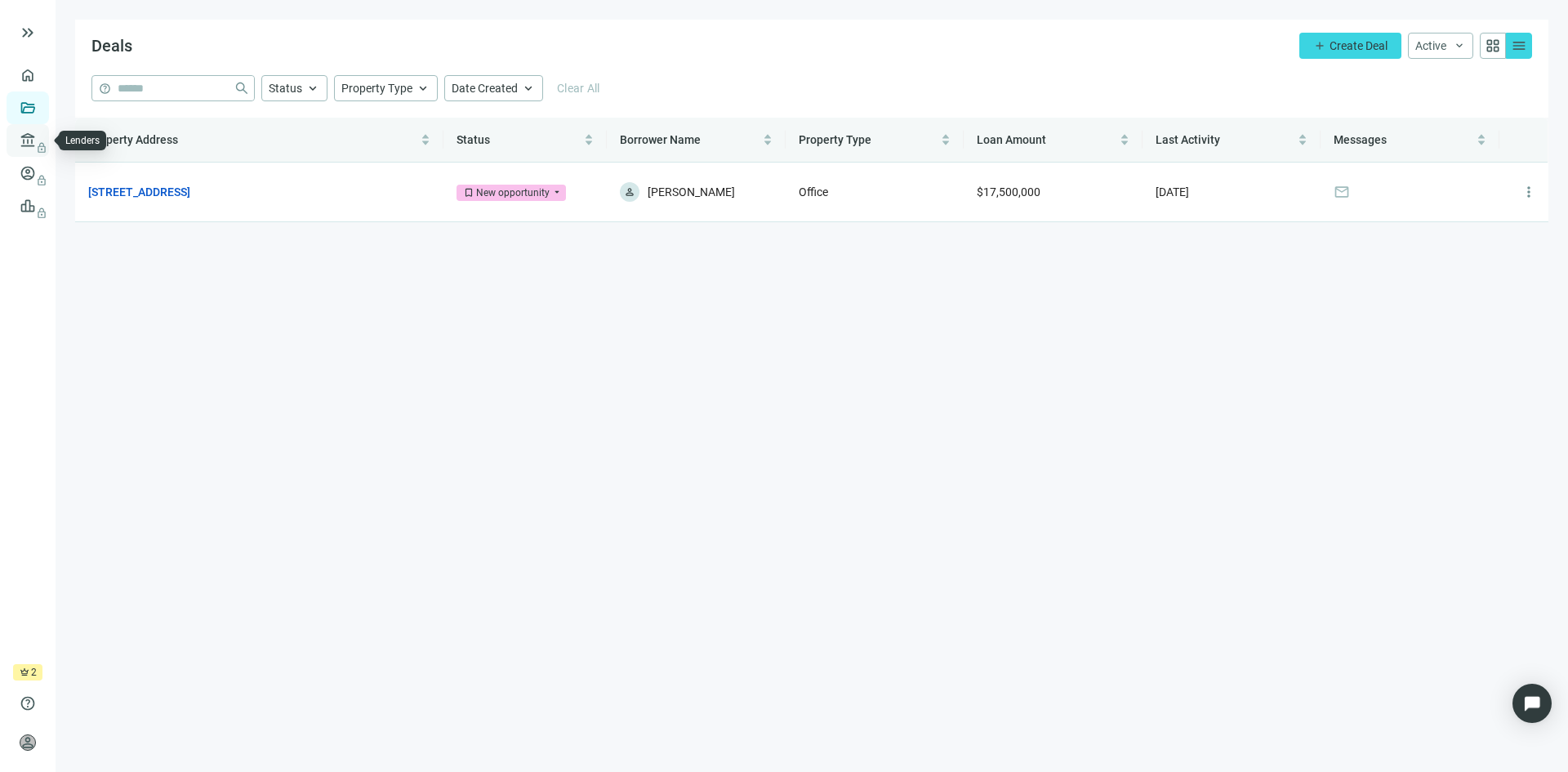
click at [26, 139] on span "lock" at bounding box center [29, 140] width 13 height 13
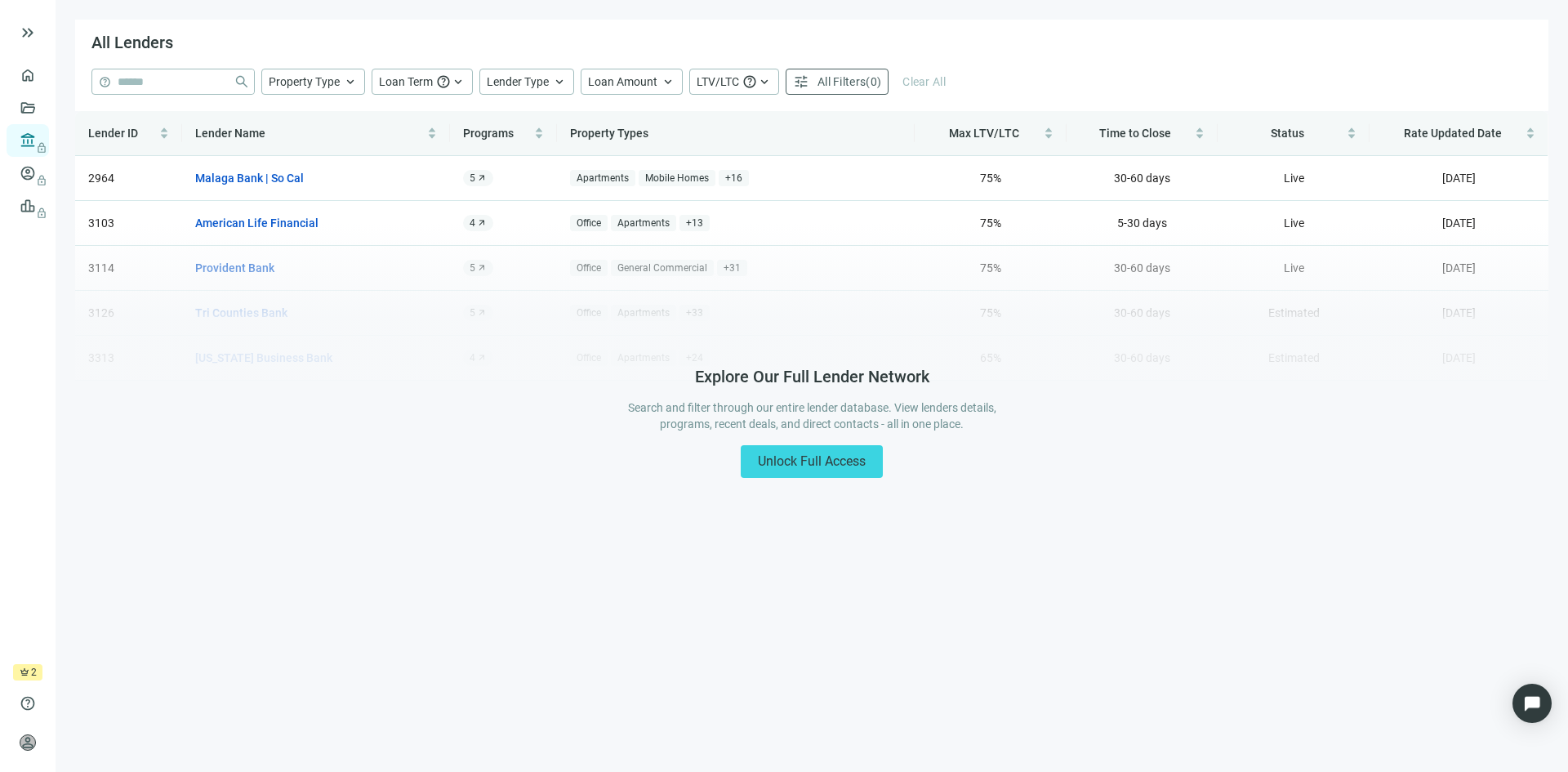
click at [24, 674] on span "crown" at bounding box center [24, 672] width 9 height 9
click at [40, 213] on link "Leads lock" at bounding box center [57, 206] width 32 height 13
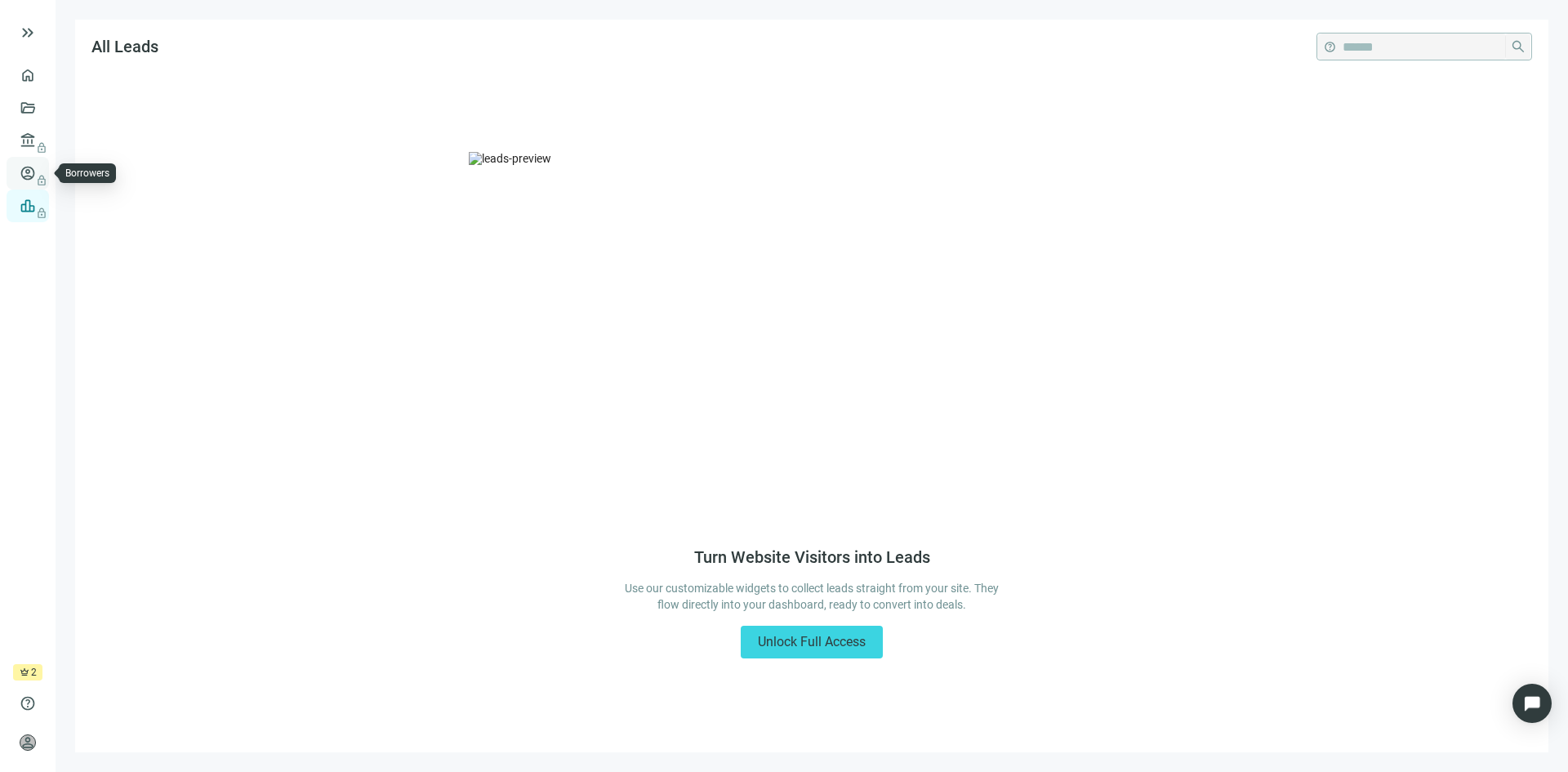
click at [28, 173] on span "lock" at bounding box center [29, 173] width 13 height 13
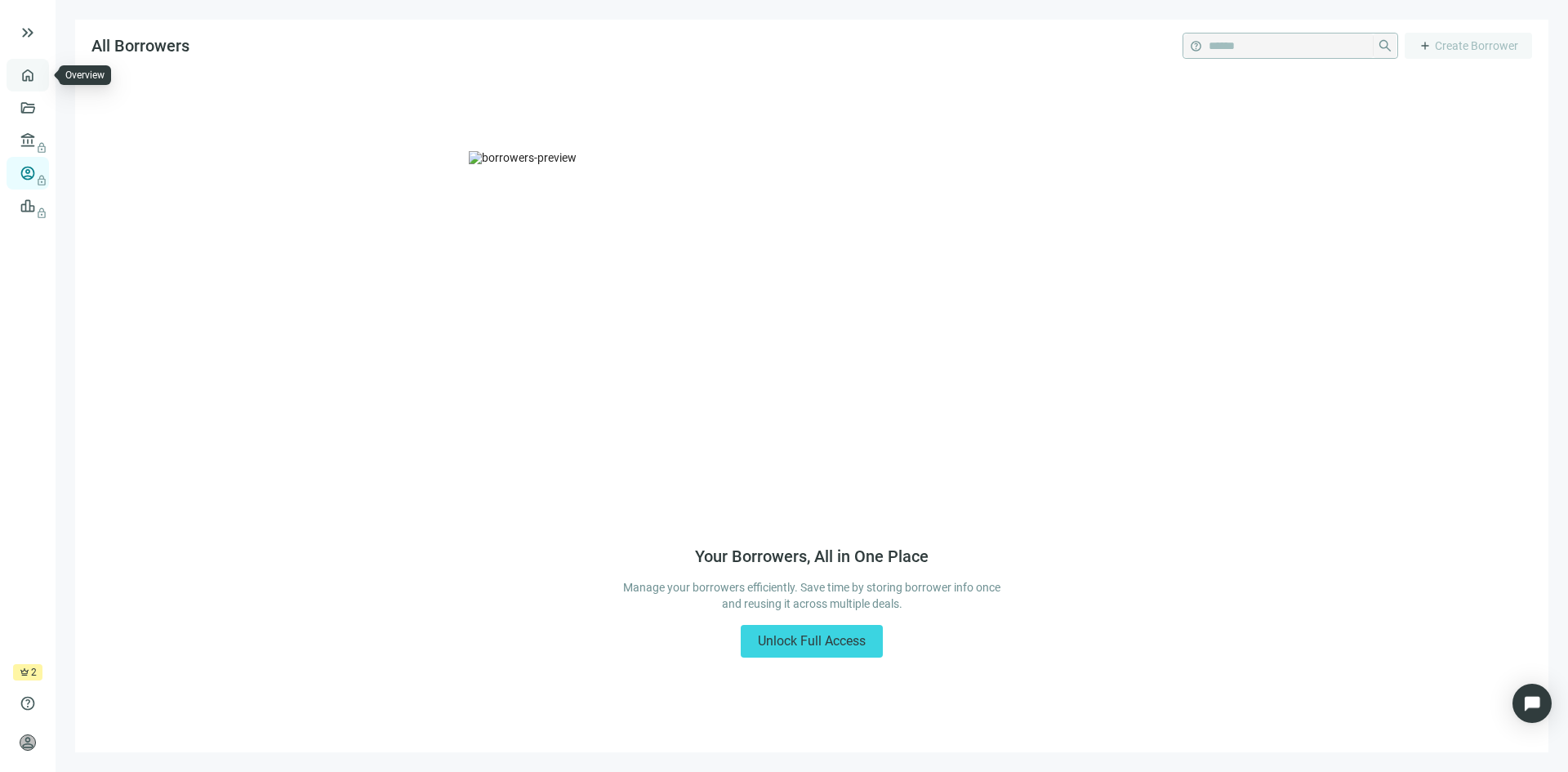
click at [40, 82] on link "Overview" at bounding box center [64, 75] width 48 height 13
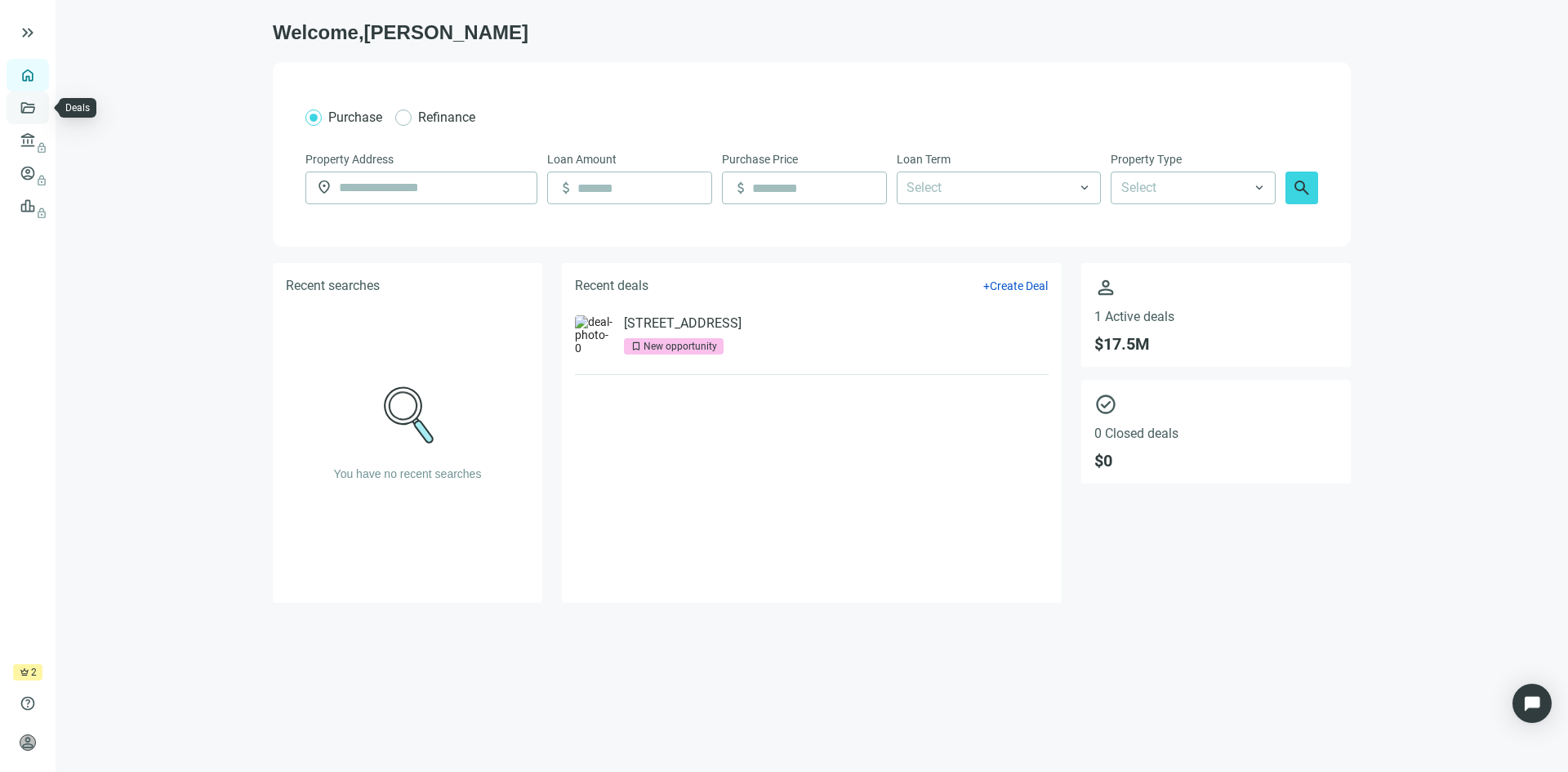
click at [40, 114] on link "Deals" at bounding box center [55, 108] width 29 height 13
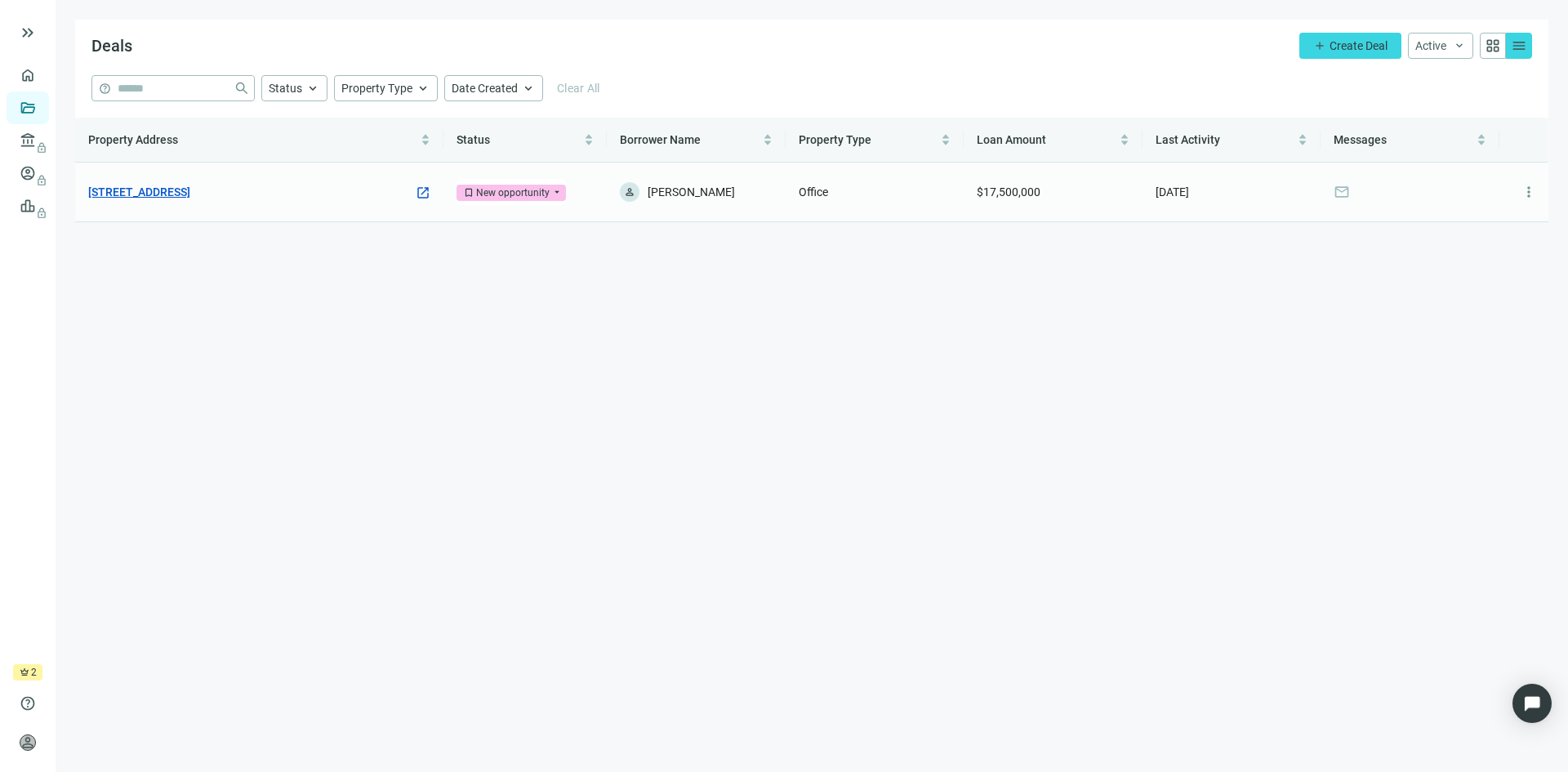
click at [175, 191] on link "[STREET_ADDRESS]" at bounding box center [139, 191] width 102 height 18
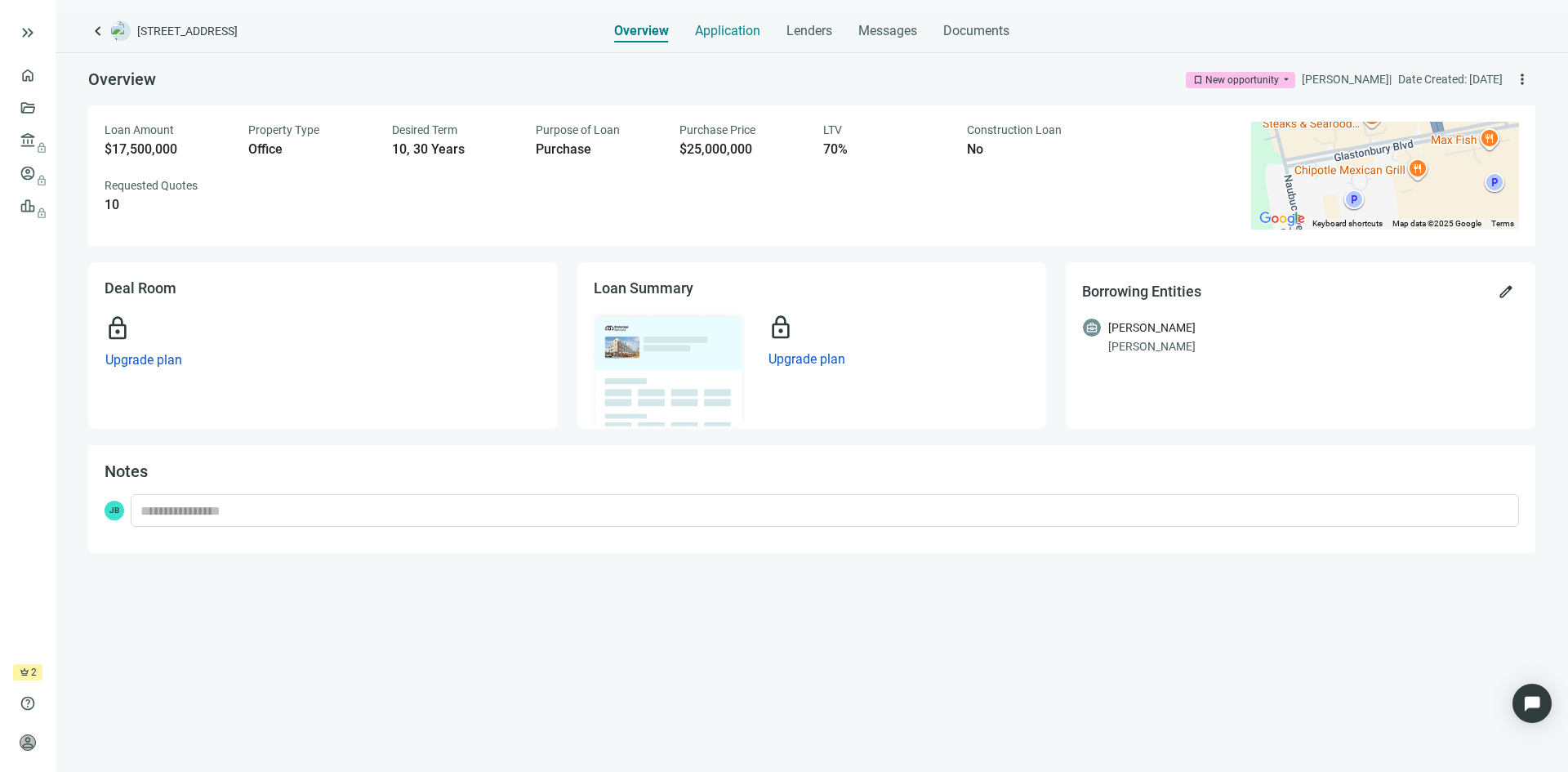
click at [716, 35] on span "Application" at bounding box center [727, 30] width 65 height 16
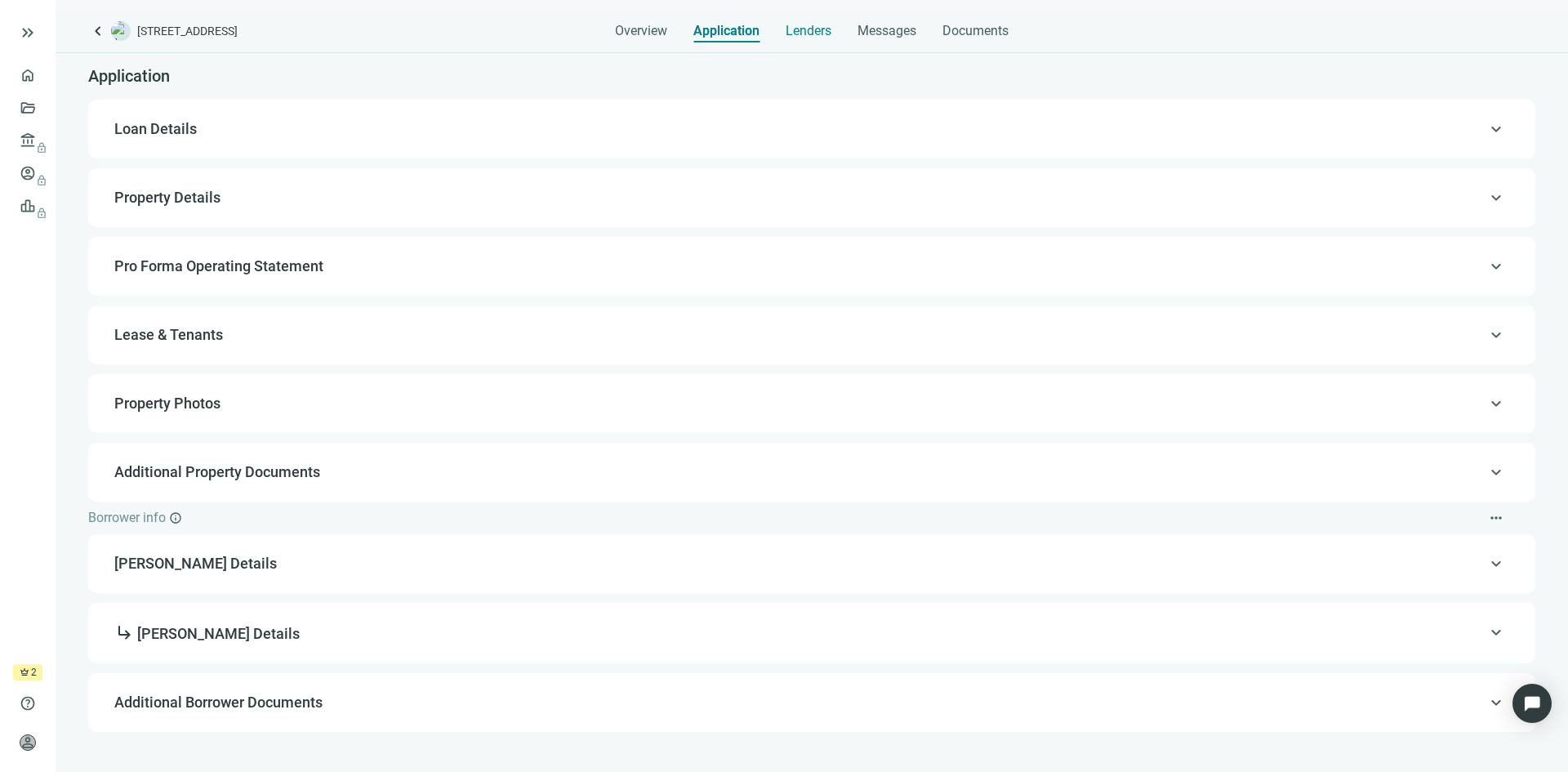
click at [803, 39] on span "Lenders" at bounding box center [808, 30] width 46 height 16
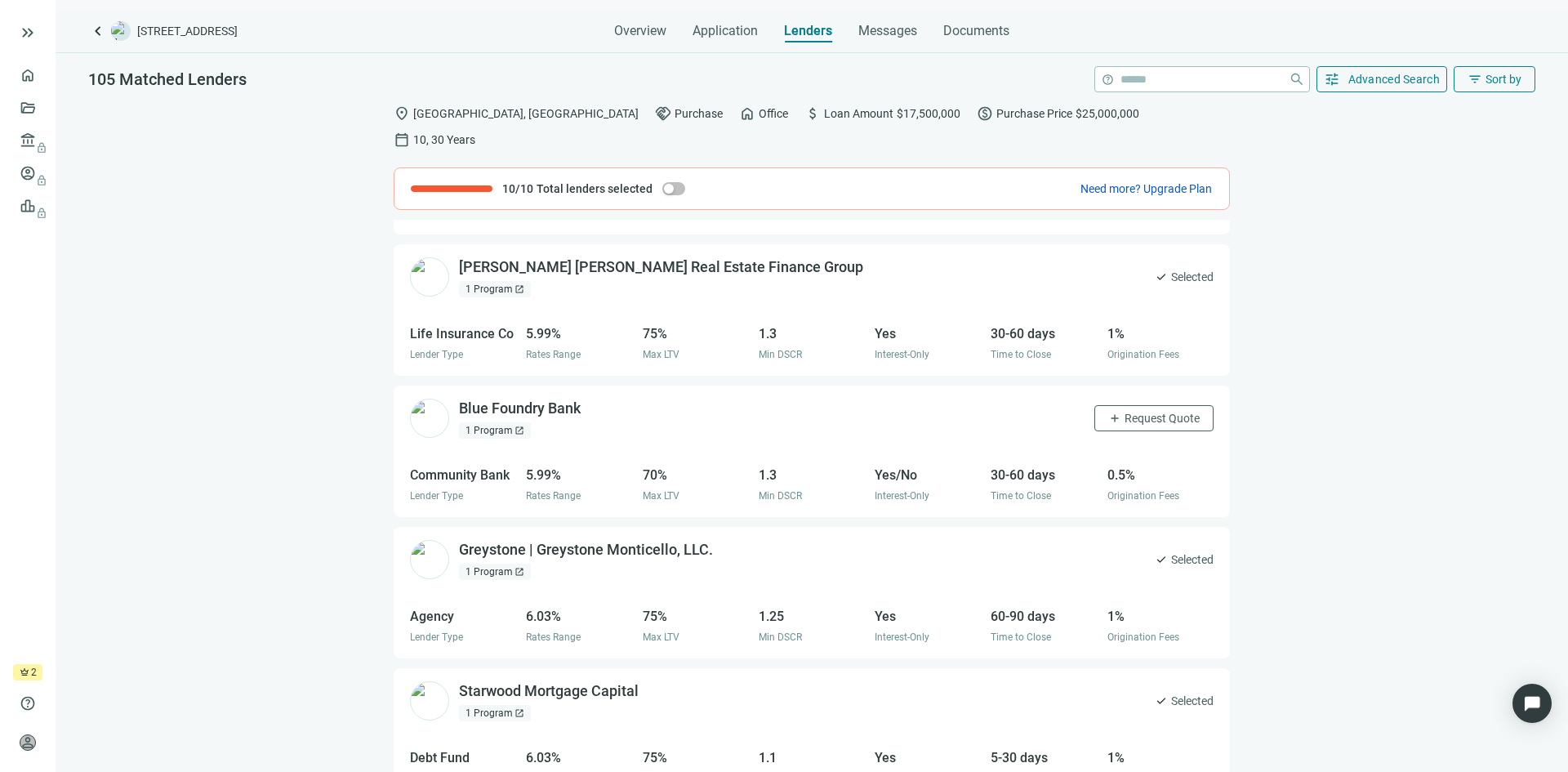
scroll to position [1598, 0]
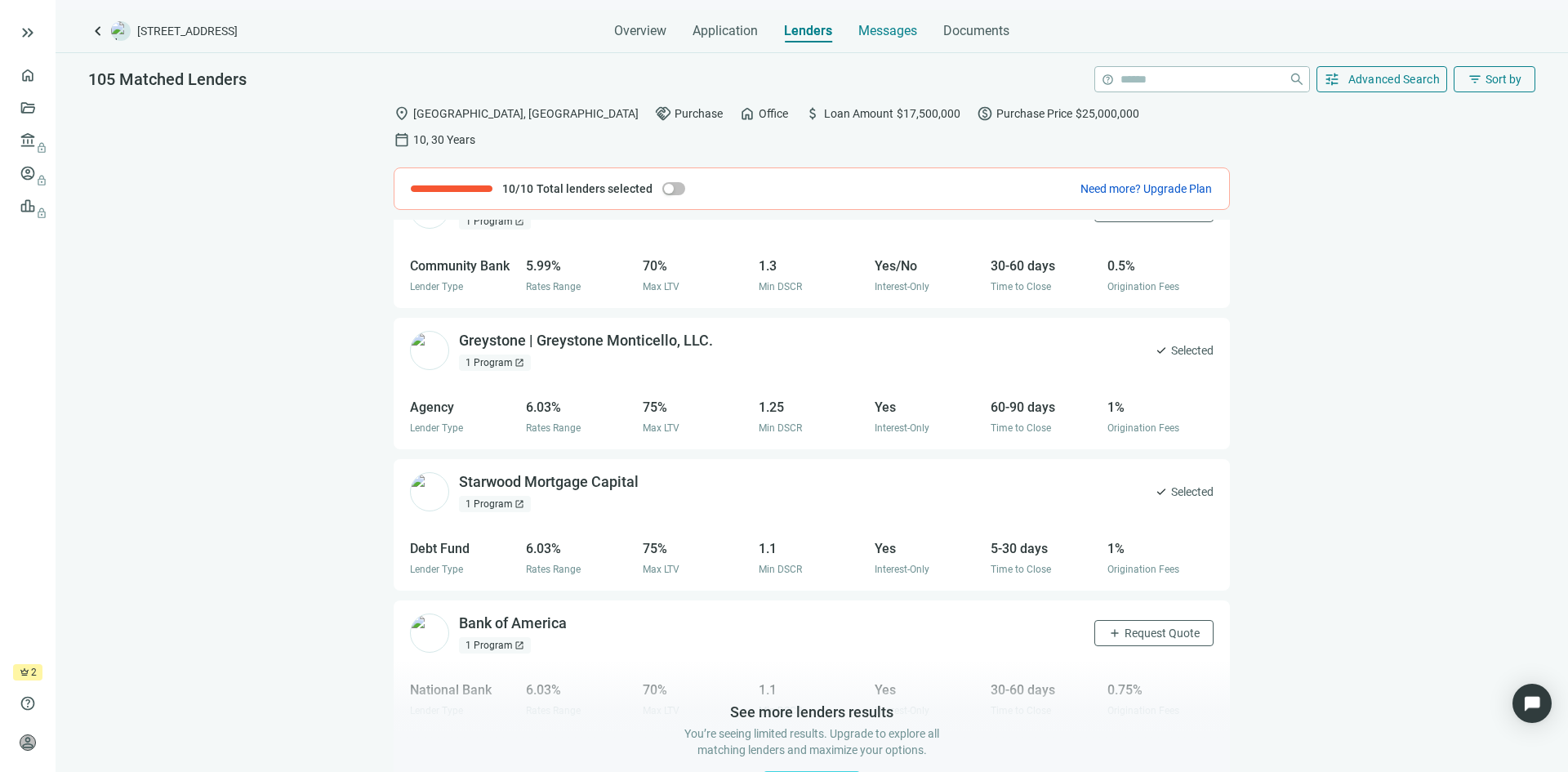
click at [890, 37] on span "Messages" at bounding box center [888, 30] width 58 height 15
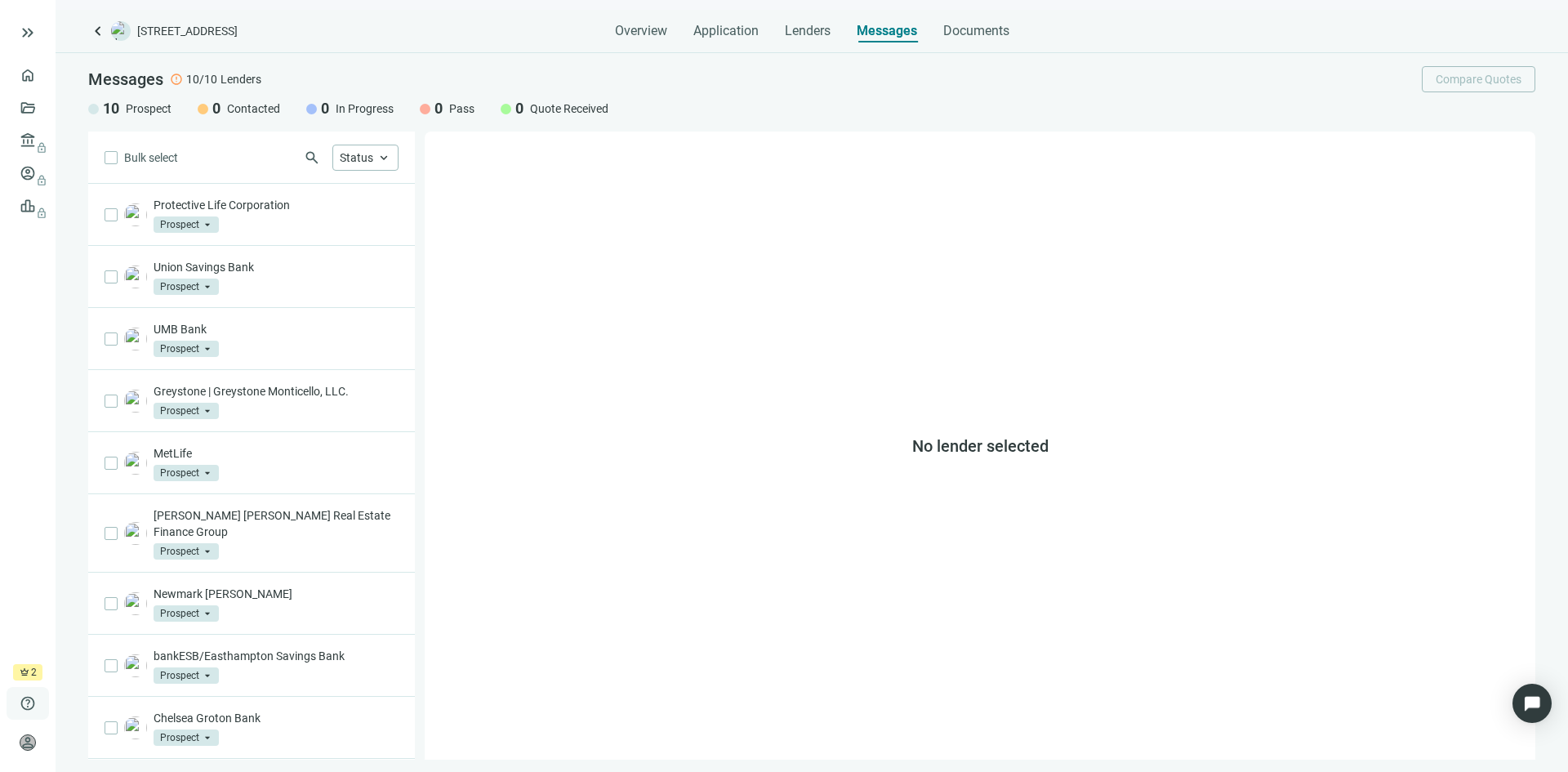
click at [27, 699] on span "help" at bounding box center [27, 702] width 16 height 16
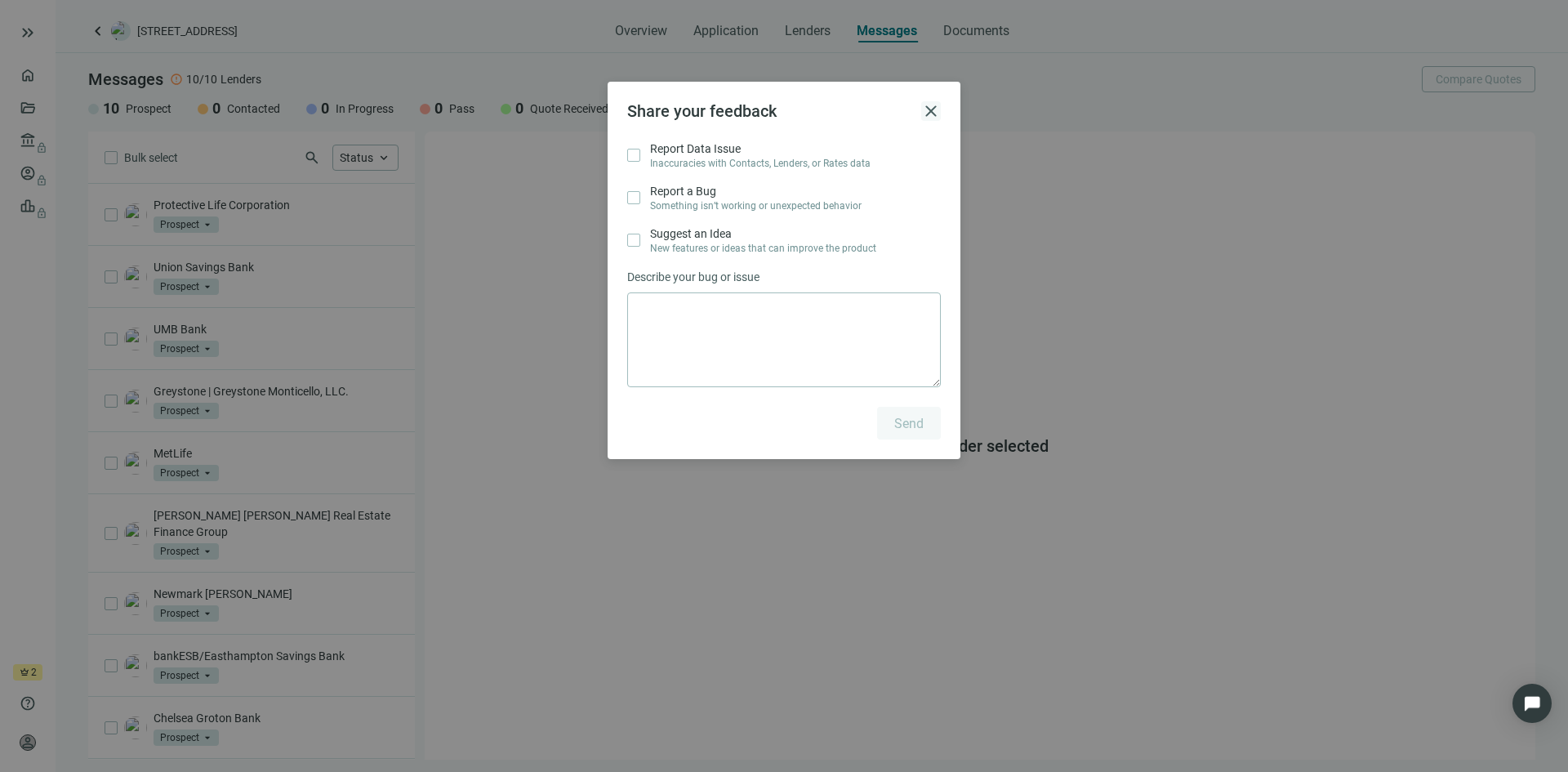
click at [932, 115] on span "close" at bounding box center [930, 111] width 20 height 20
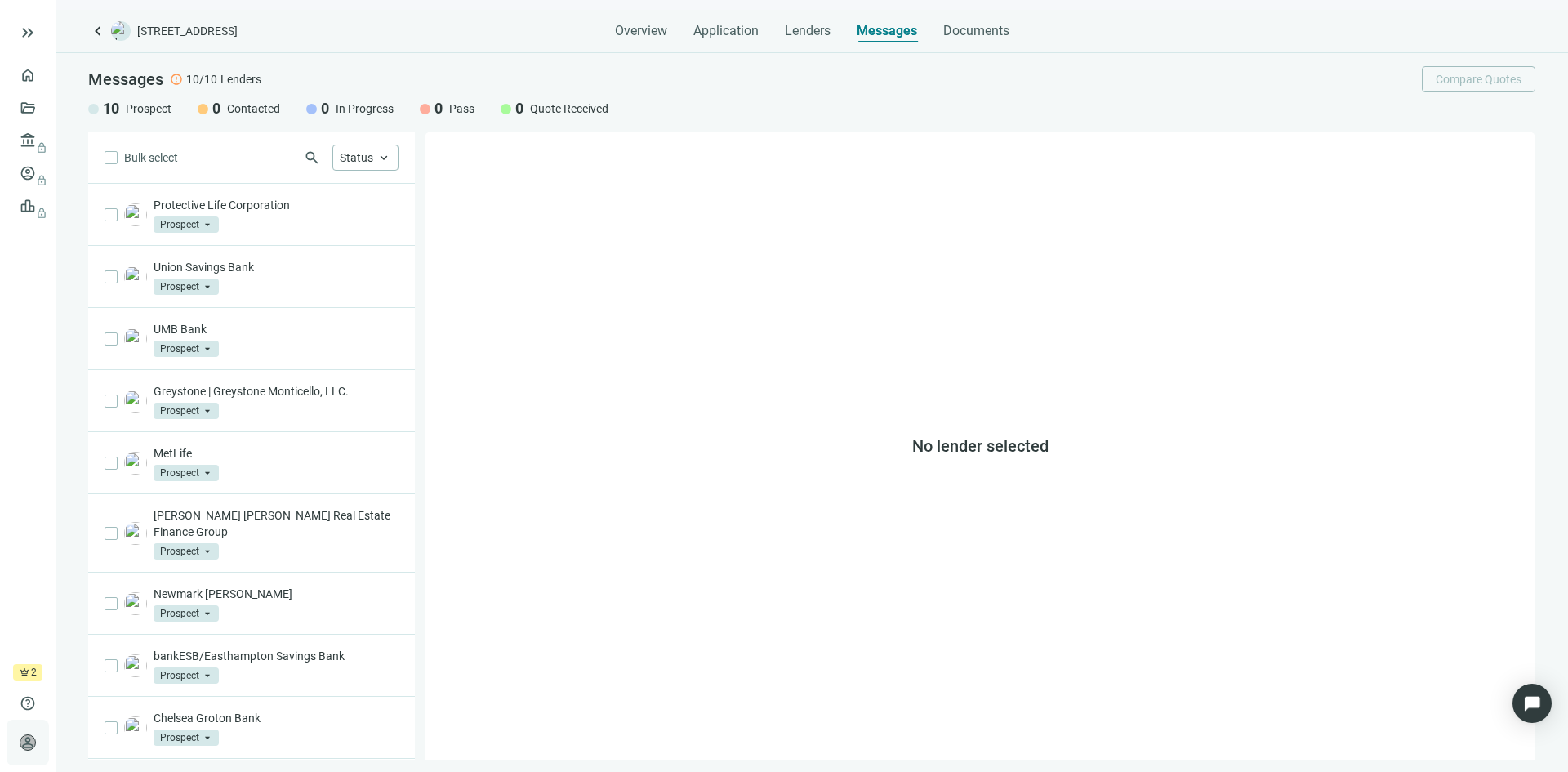
click at [26, 740] on span "person" at bounding box center [27, 742] width 16 height 16
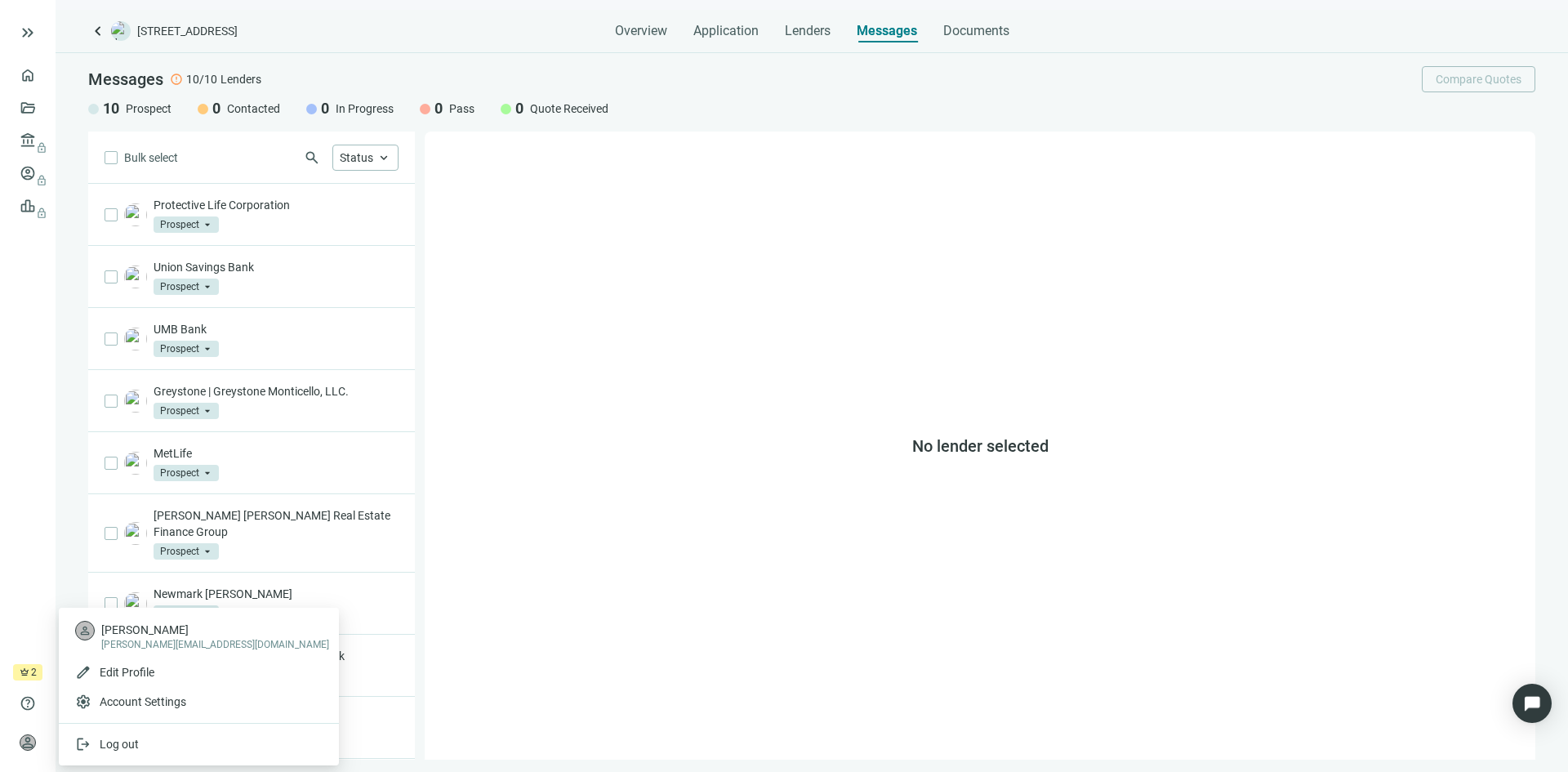
click at [31, 478] on ul "home Overview folder_open Deals account_balance lock Lenders lock account_circl…" at bounding box center [27, 361] width 56 height 605
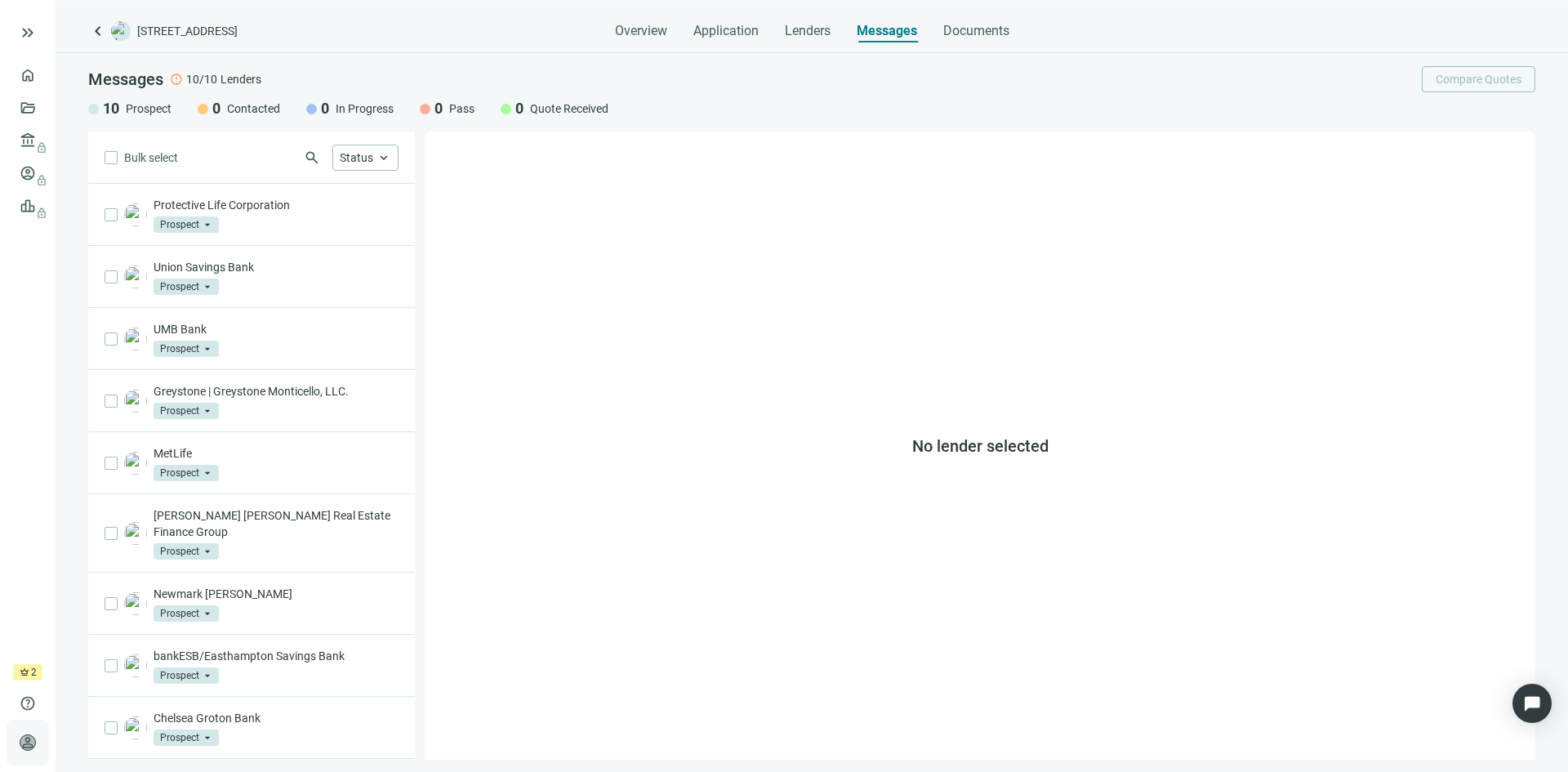
click at [22, 746] on span "person" at bounding box center [27, 742] width 16 height 16
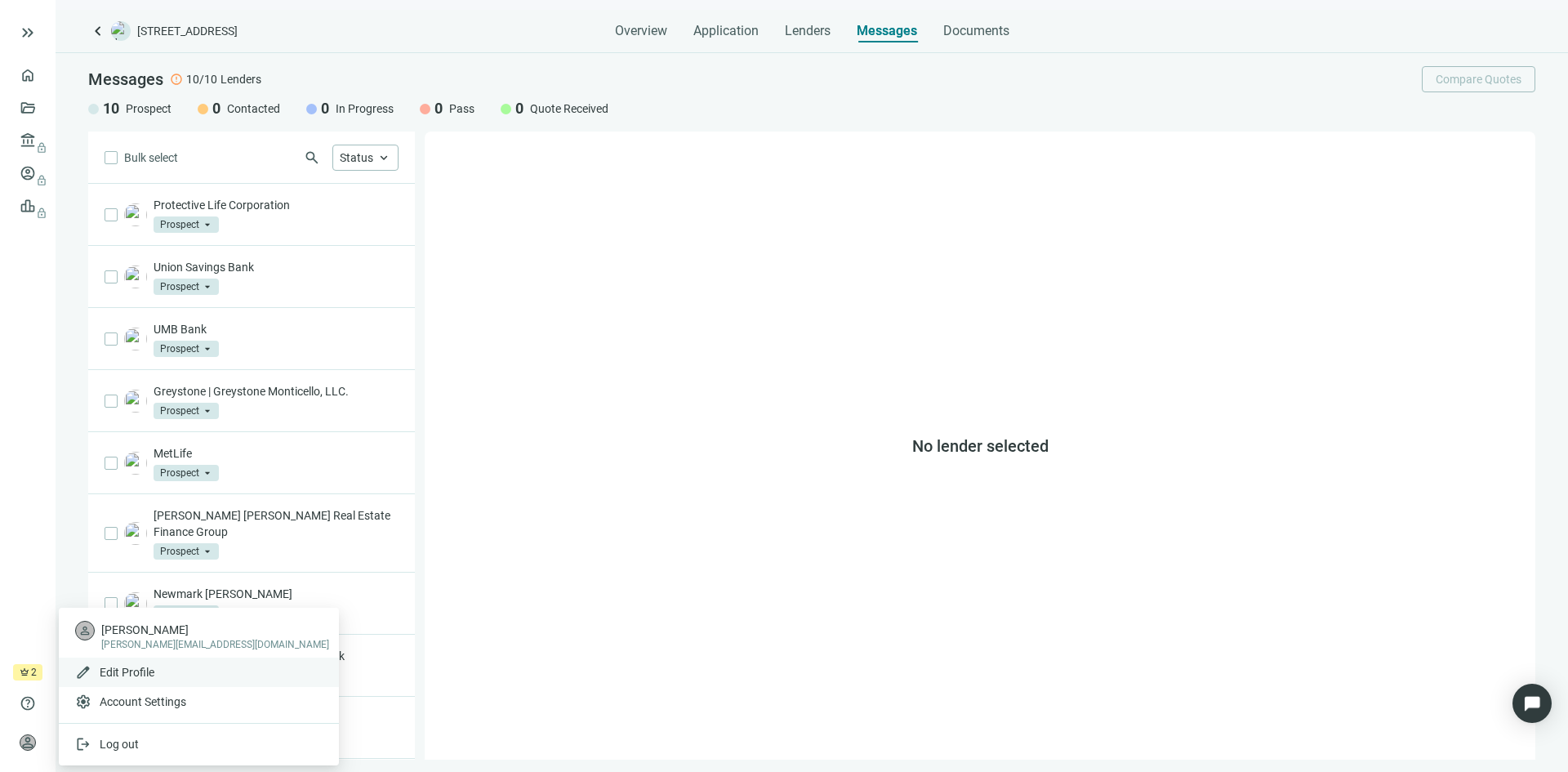
click at [142, 671] on span "Edit Profile" at bounding box center [127, 672] width 55 height 13
type textarea "**********"
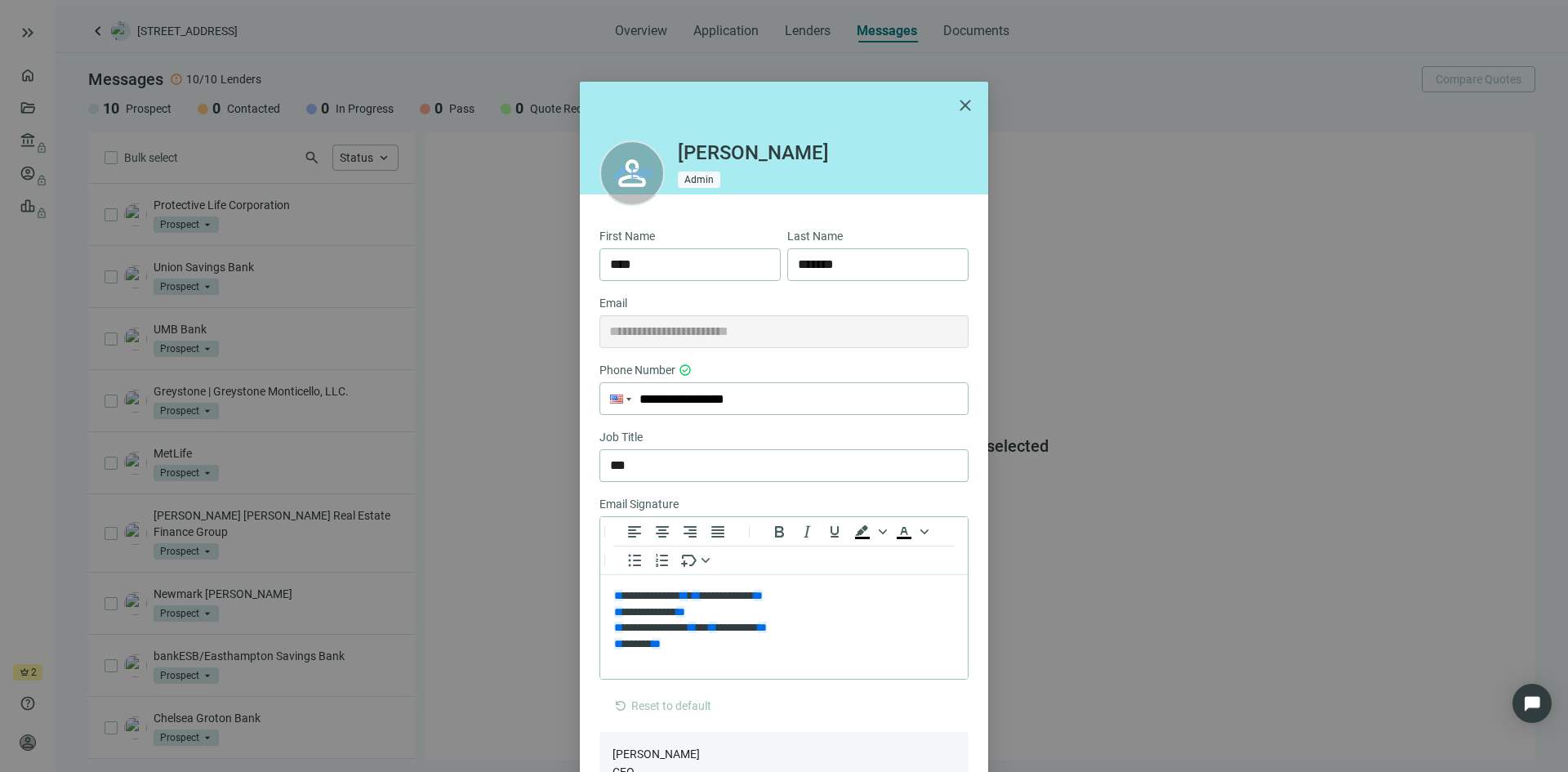
click at [631, 177] on span "Edit" at bounding box center [641, 173] width 22 height 15
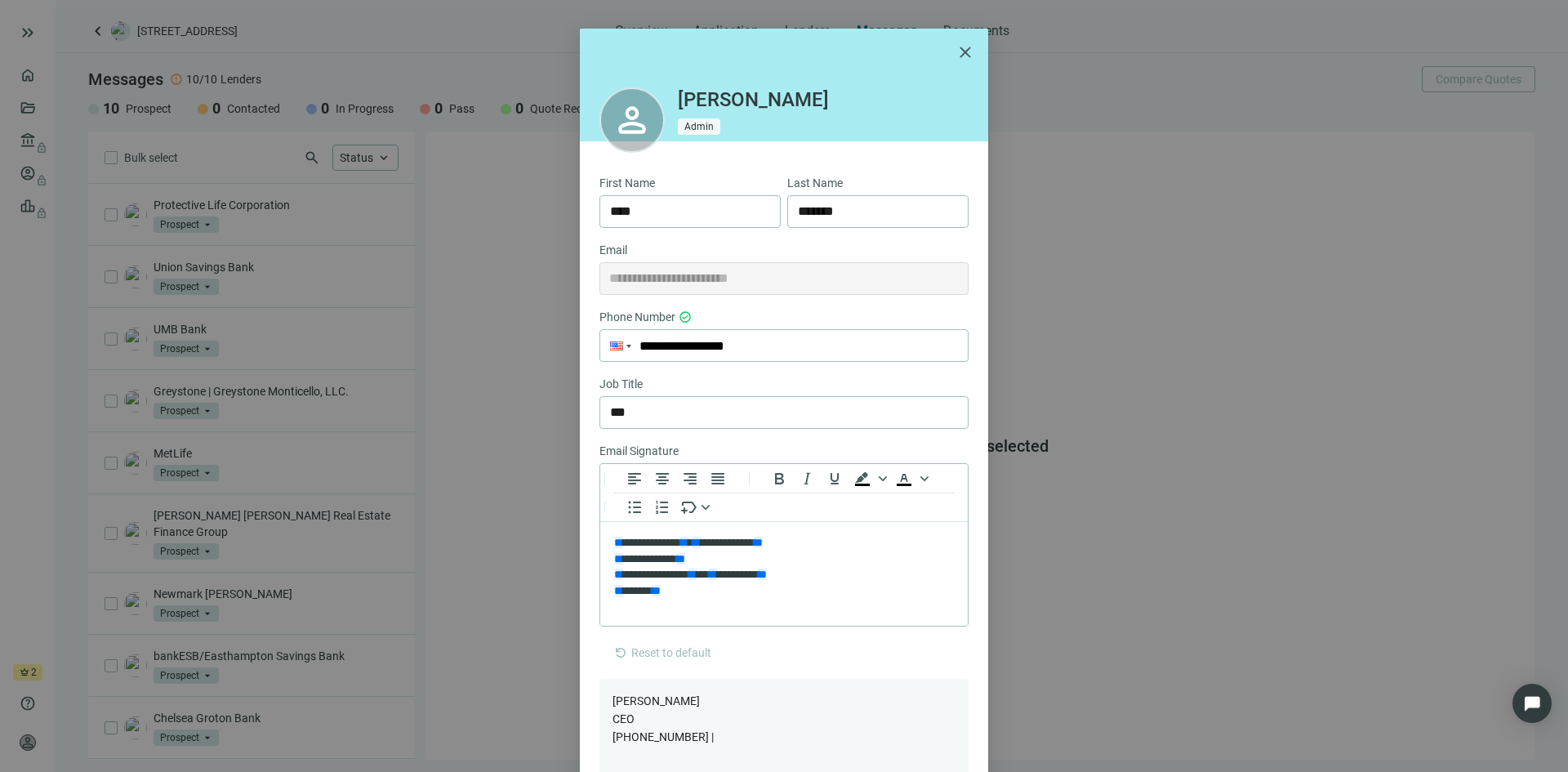
scroll to position [82, 0]
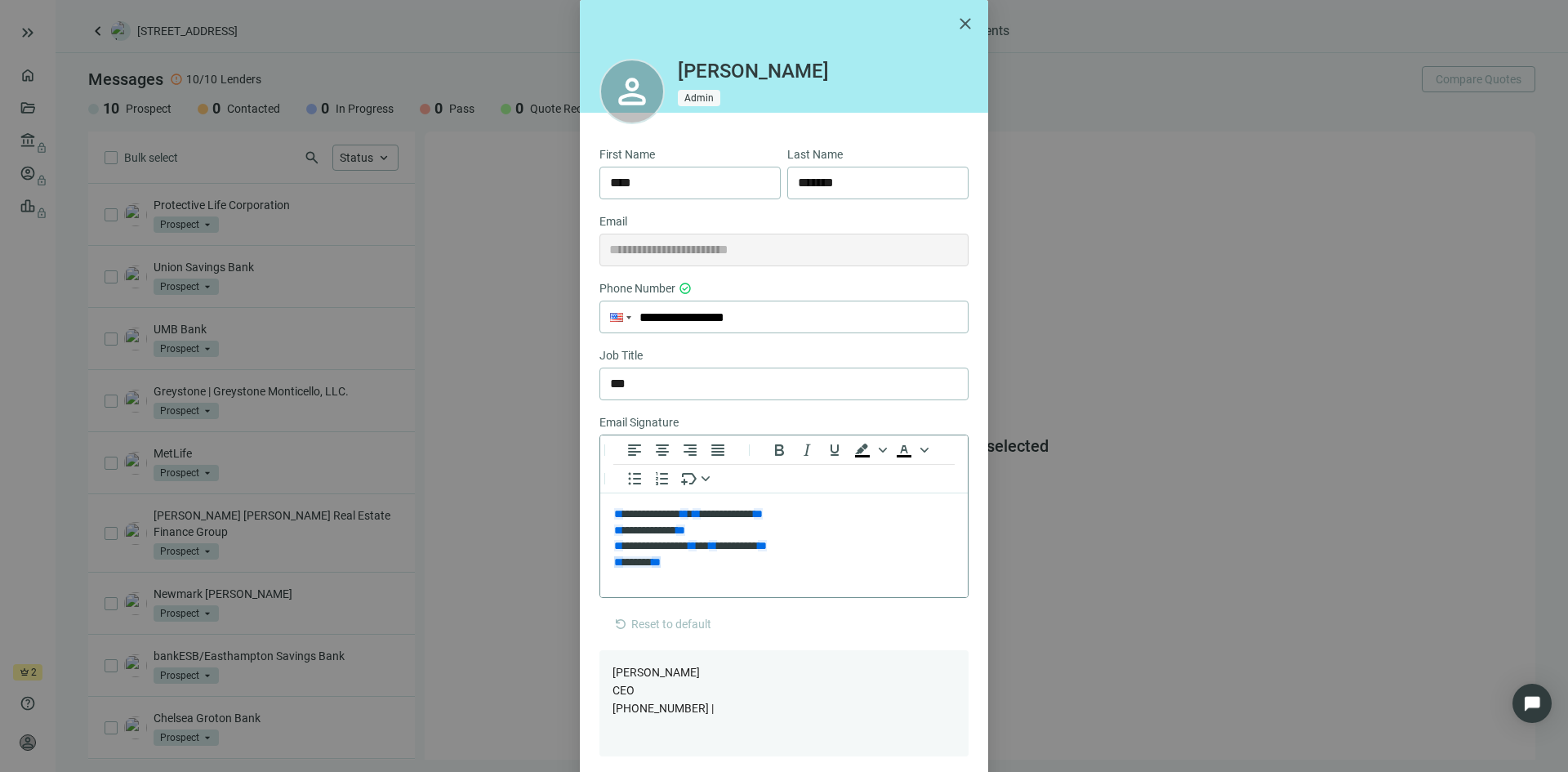
click at [649, 565] on span "** ******* **" at bounding box center [637, 562] width 46 height 11
click at [916, 519] on p "**********" at bounding box center [784, 539] width 340 height 64
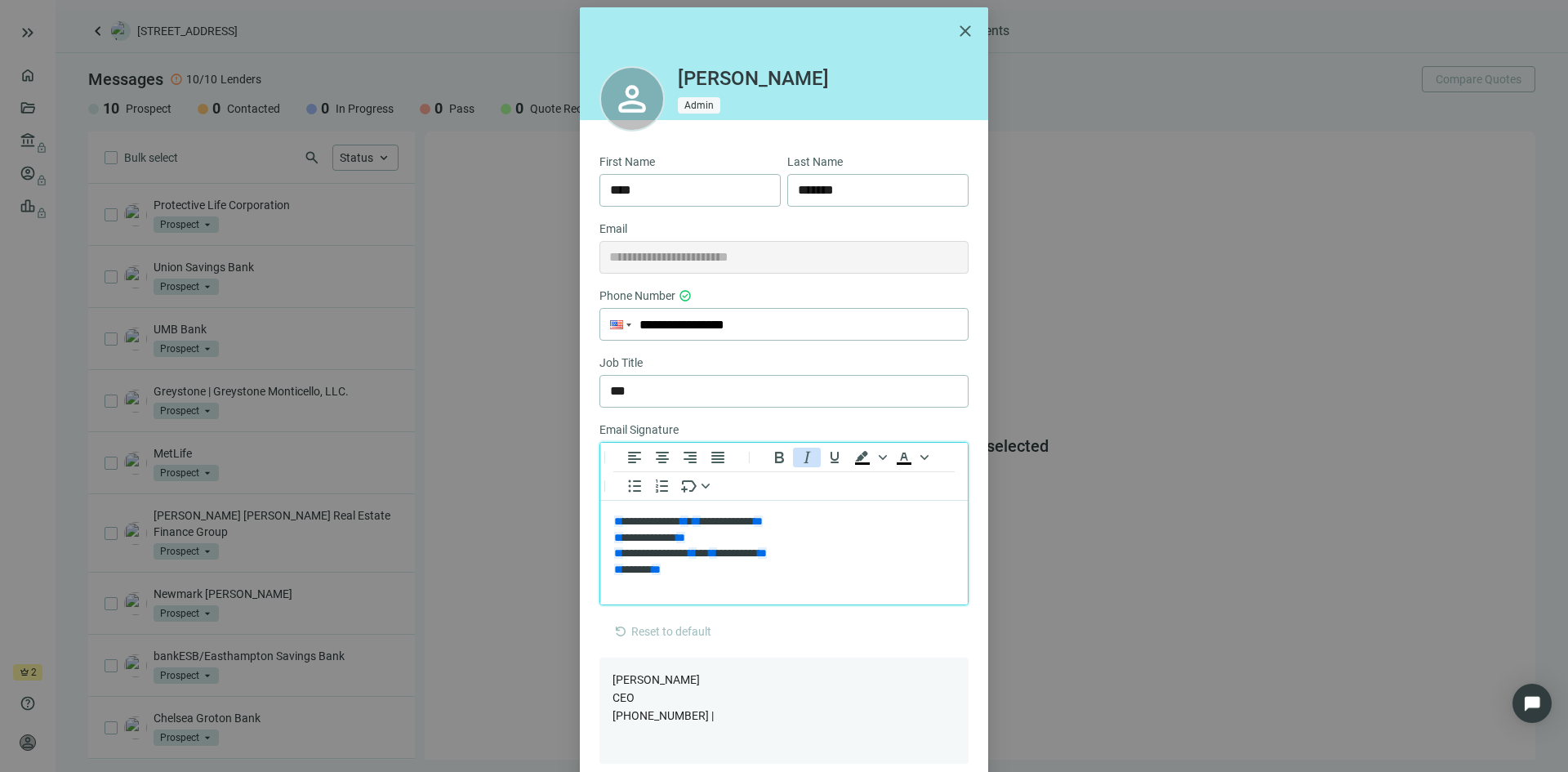
scroll to position [169, 0]
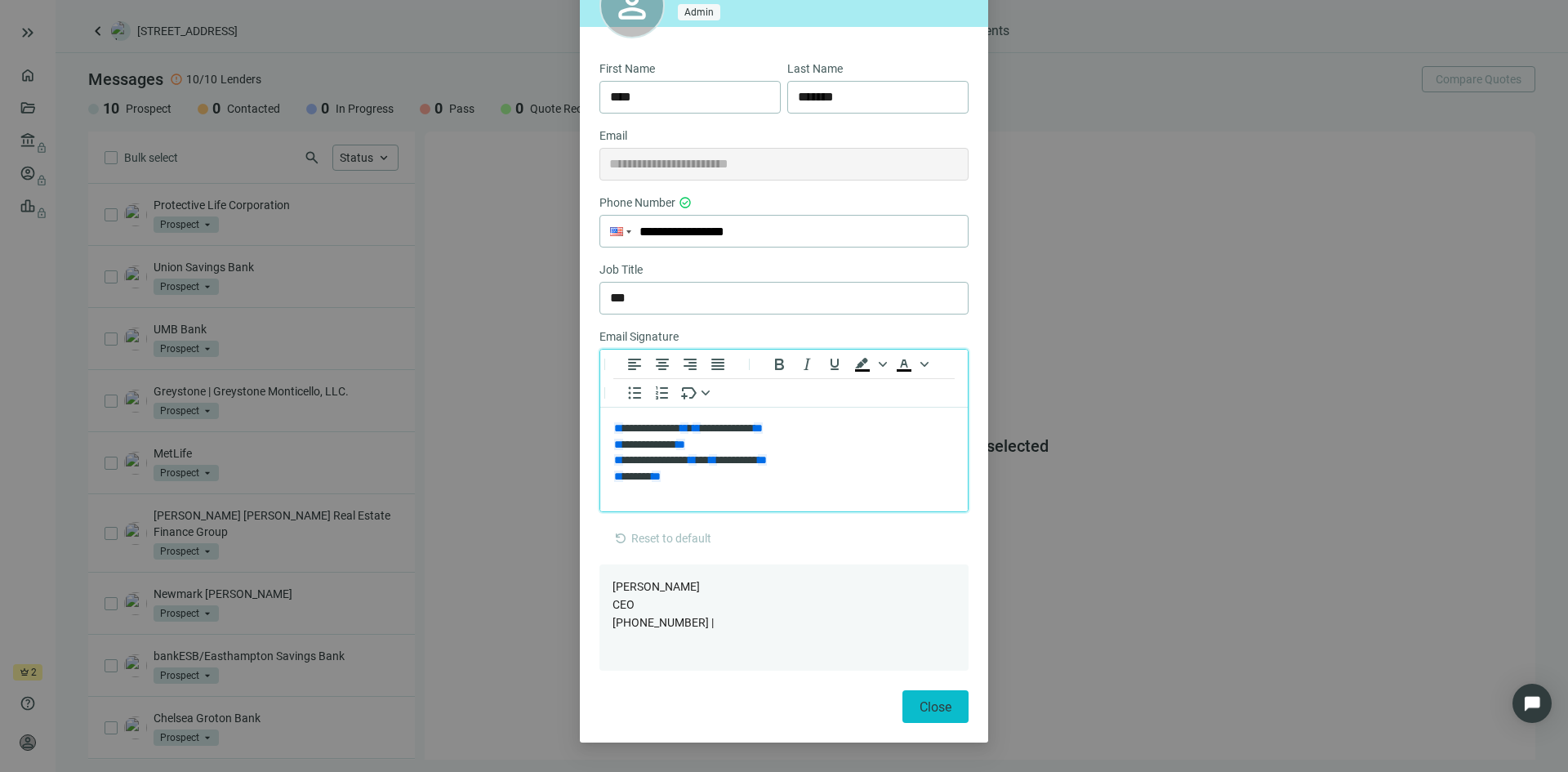
click at [920, 704] on span "Close" at bounding box center [936, 706] width 32 height 15
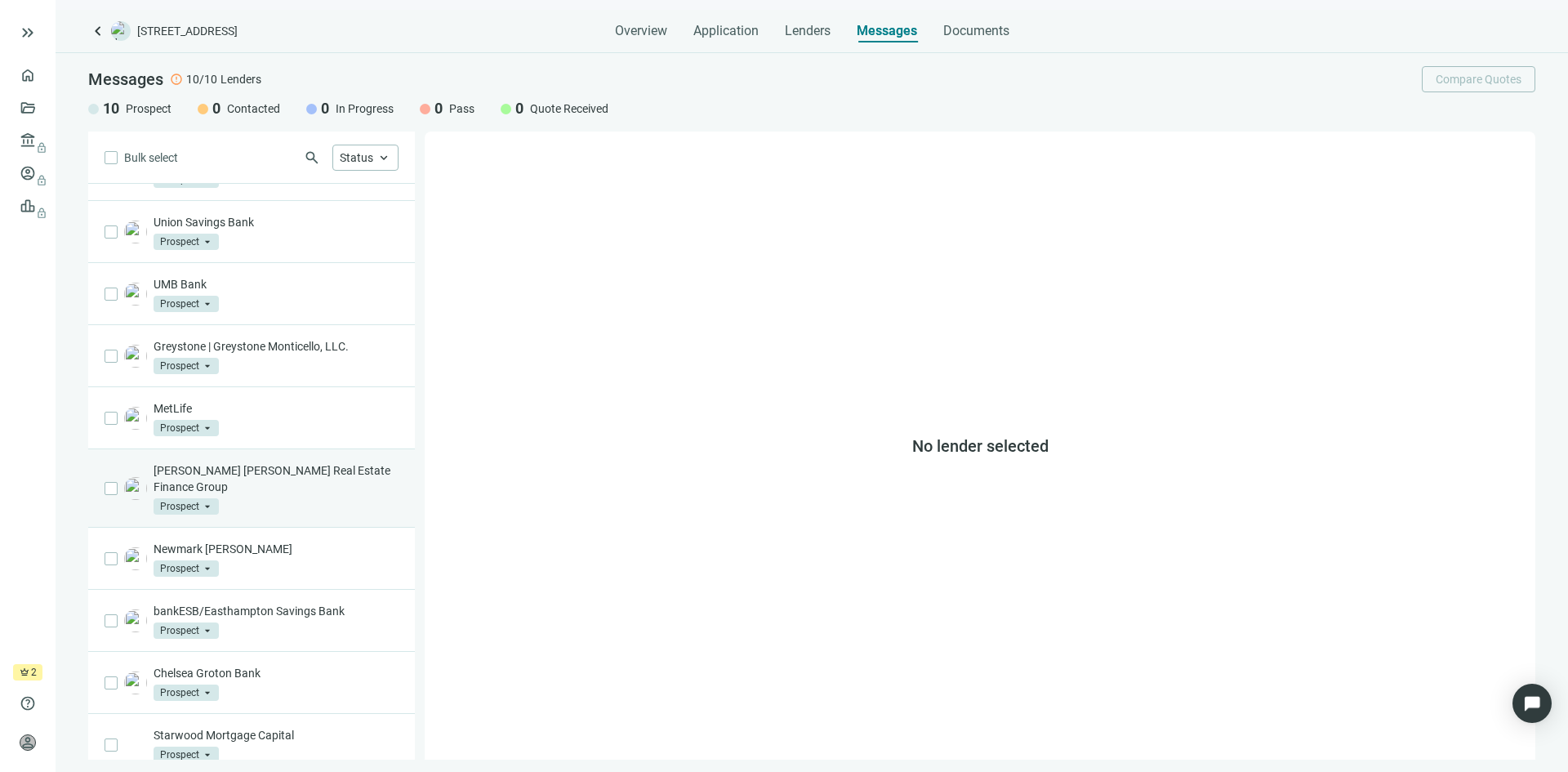
scroll to position [0, 0]
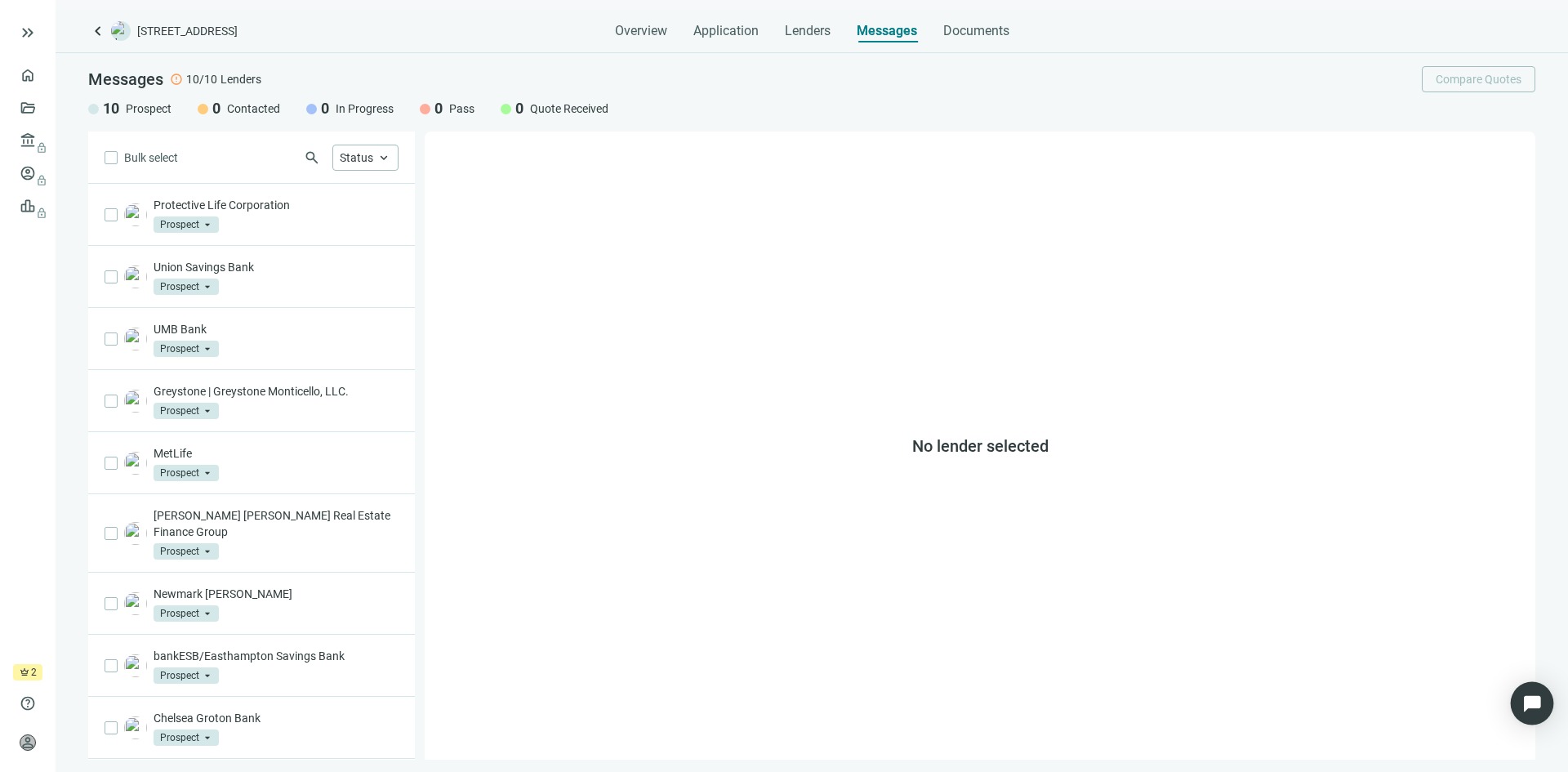
click at [1527, 713] on div "Open Intercom Messenger" at bounding box center [1533, 703] width 43 height 43
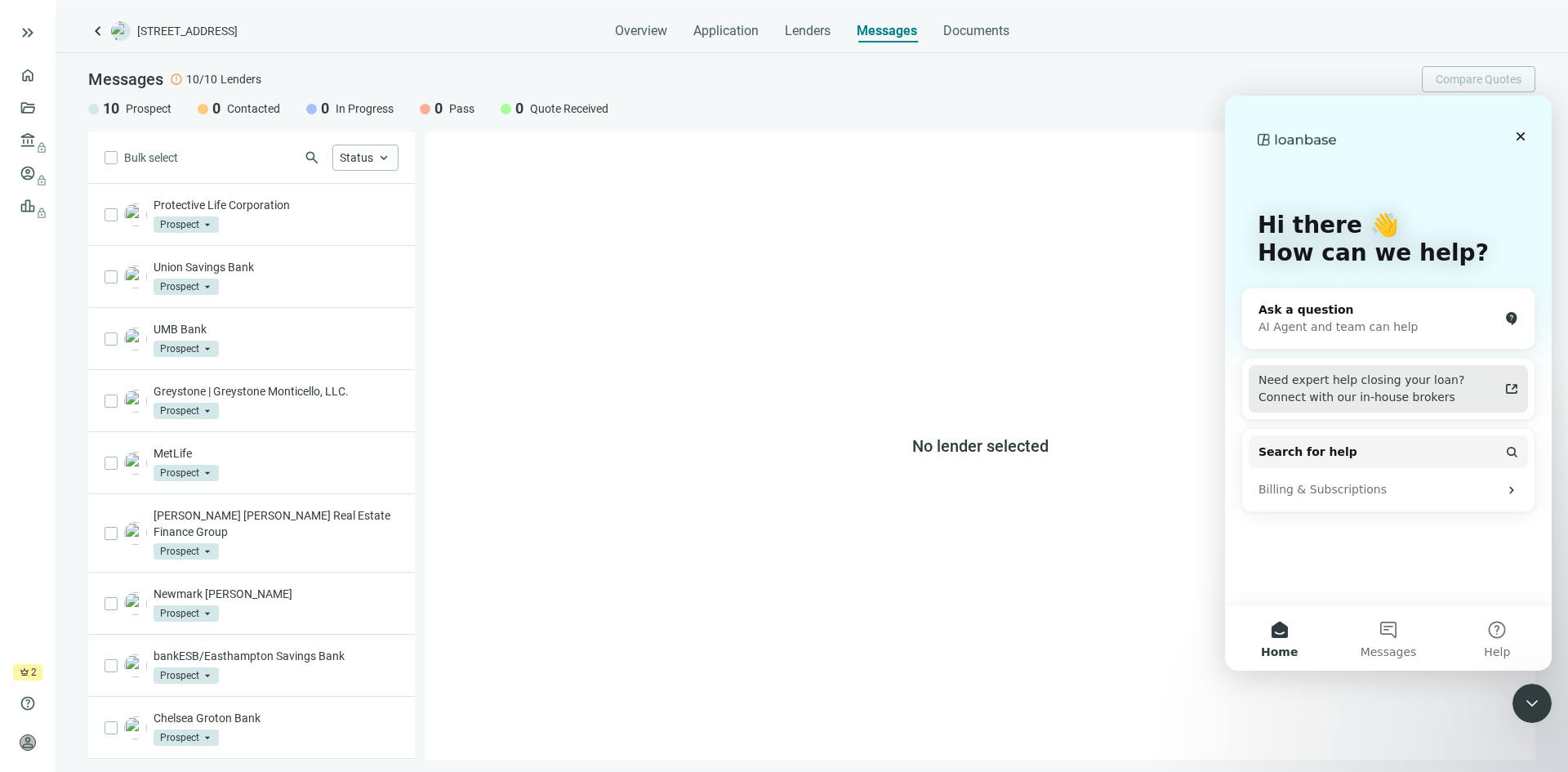
click at [1410, 385] on div "Need expert help closing your loan? Connect with our in-house brokers" at bounding box center [1379, 389] width 240 height 34
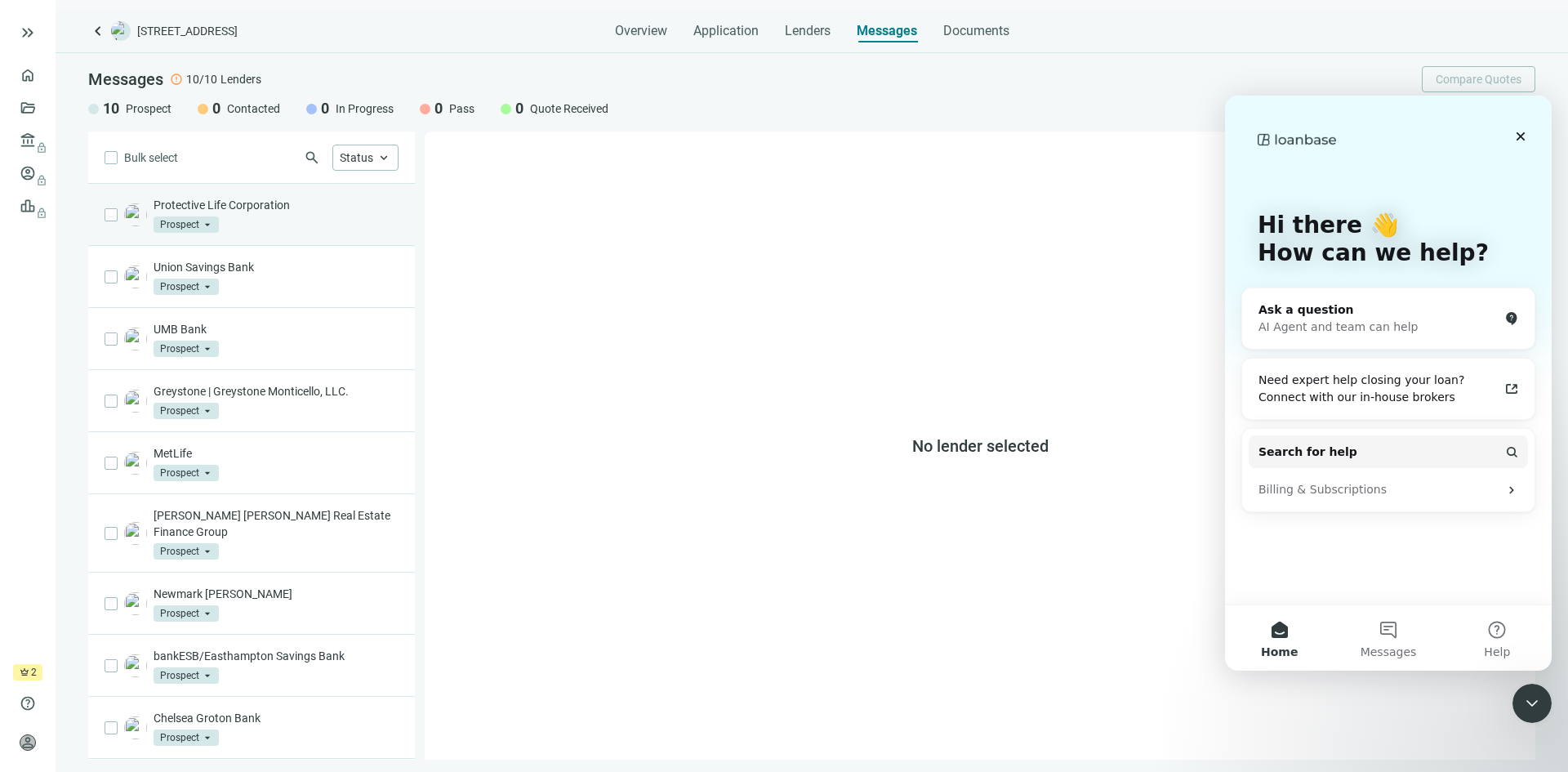
click at [285, 218] on div "Protective Life Corporation Prospect arrow_drop_down" at bounding box center [276, 215] width 245 height 36
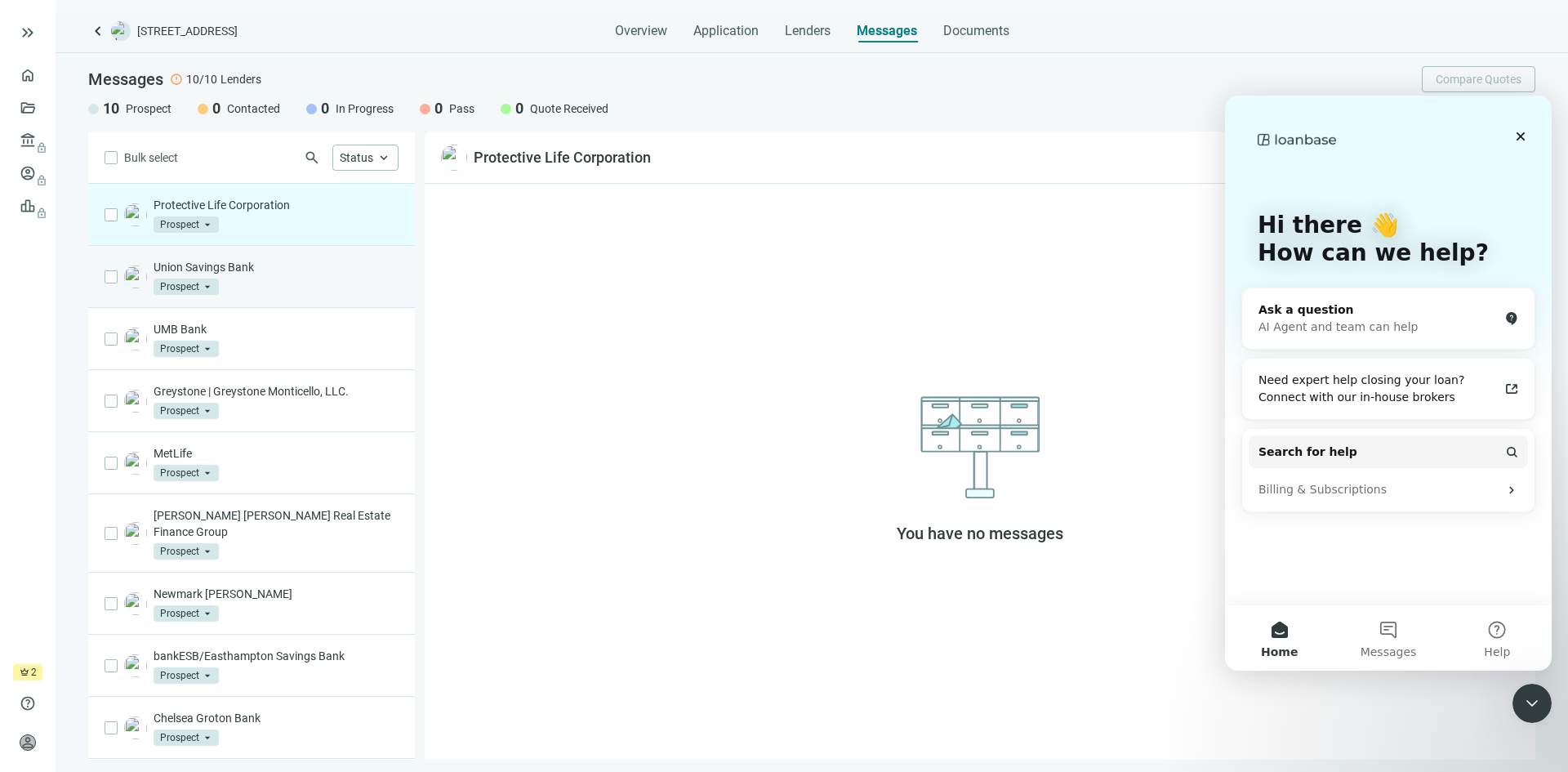
click at [294, 287] on div "Union Savings Bank Prospect arrow_drop_down" at bounding box center [276, 277] width 245 height 36
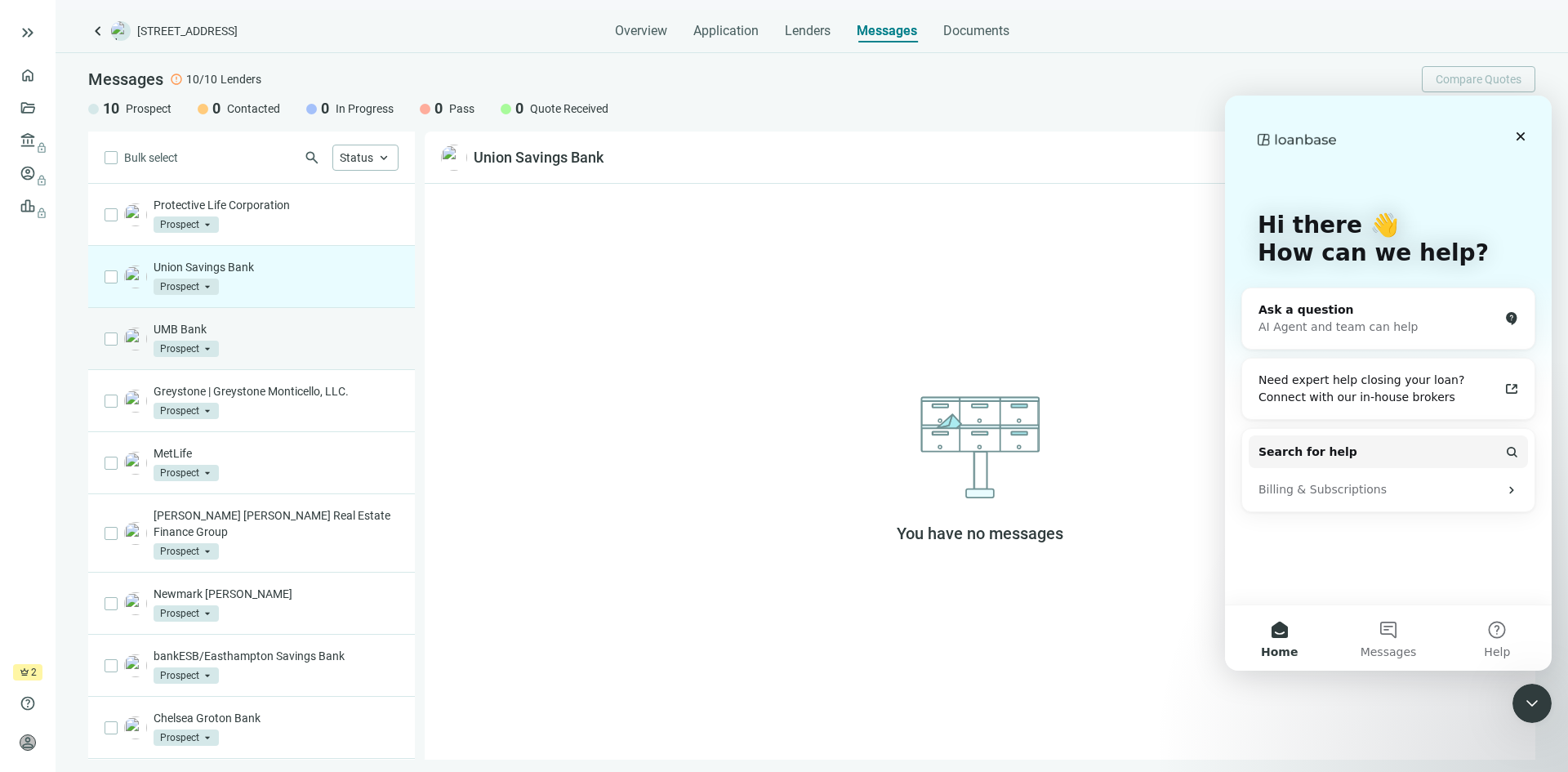
click at [293, 345] on div "UMB Bank Prospect arrow_drop_down" at bounding box center [276, 339] width 245 height 36
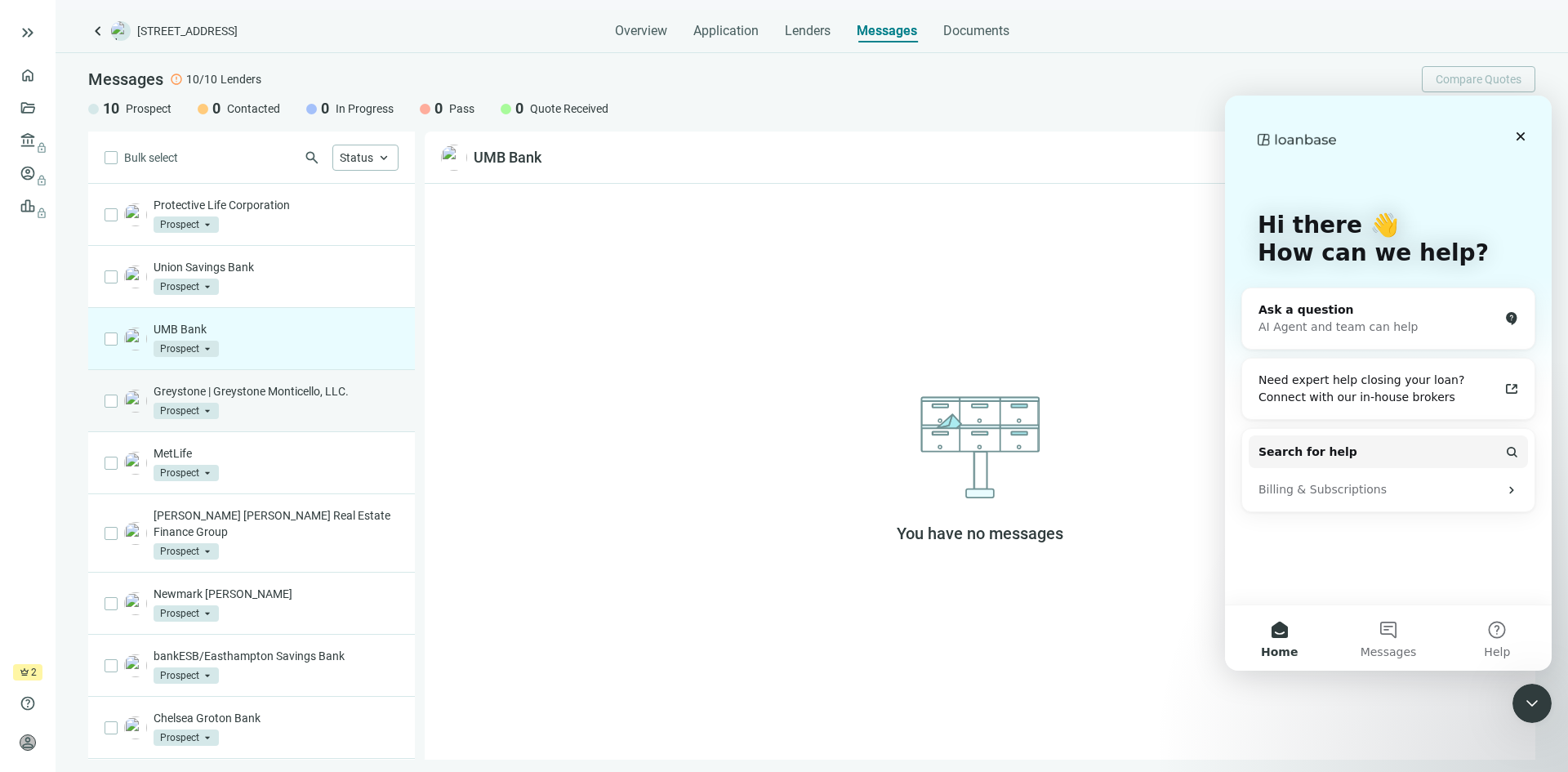
click at [289, 403] on div "Greystone | Greystone Monticello, LLC. Prospect arrow_drop_down" at bounding box center [276, 401] width 245 height 36
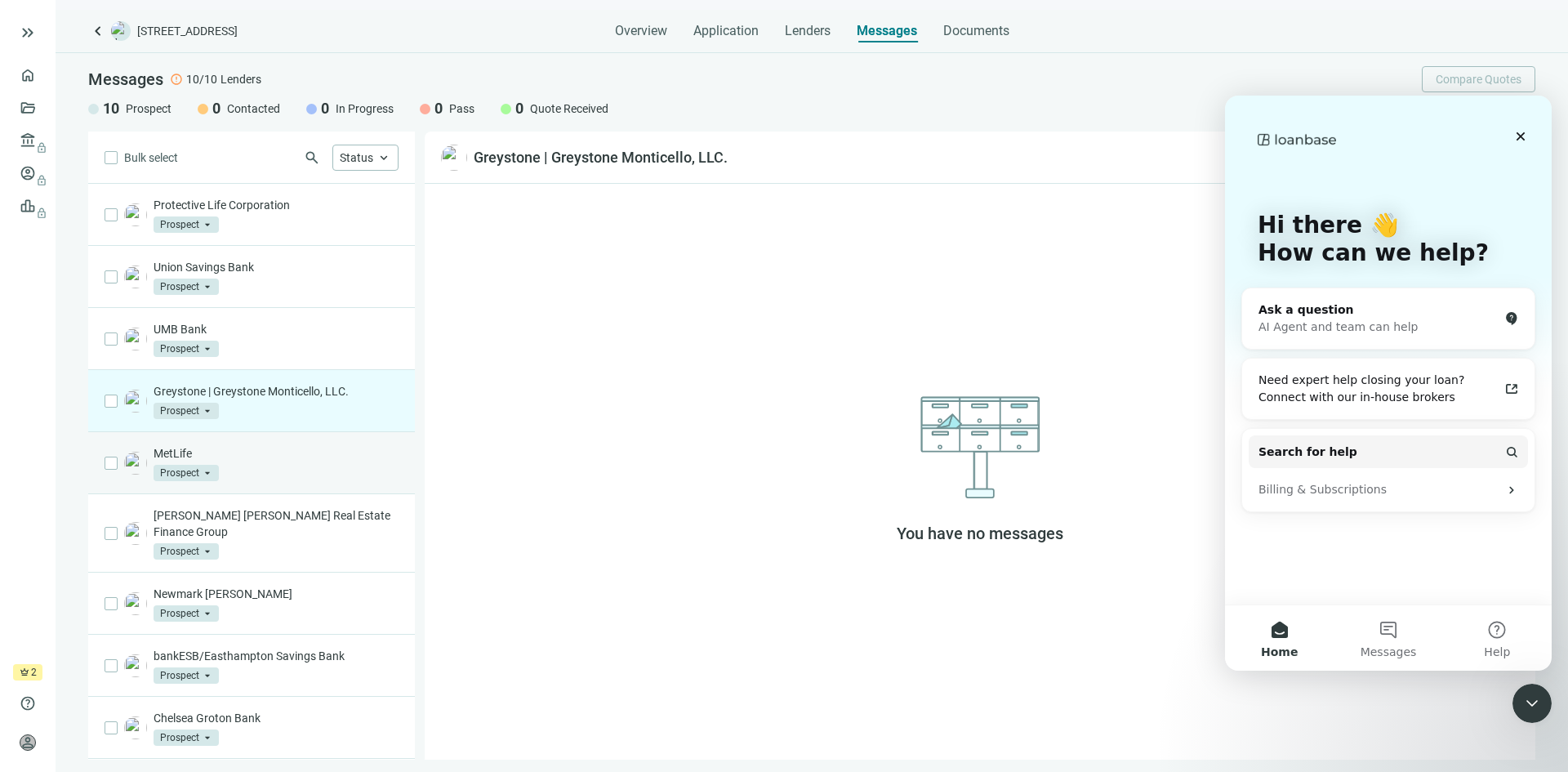
drag, startPoint x: 285, startPoint y: 461, endPoint x: 287, endPoint y: 483, distance: 22.1
click at [286, 461] on div "MetLife Prospect arrow_drop_down" at bounding box center [276, 463] width 245 height 36
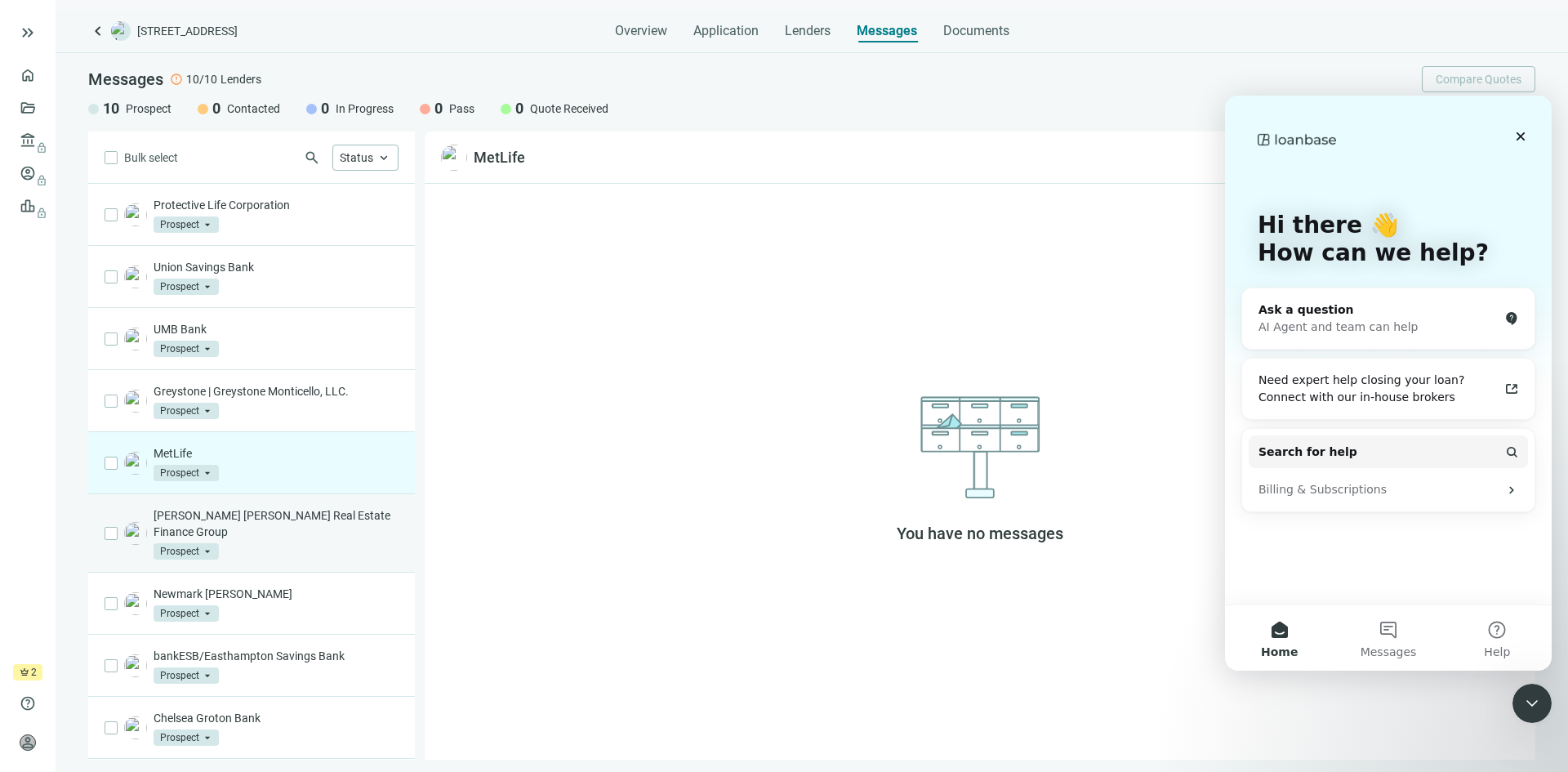
click at [280, 527] on div "John Hancock Real Estate Finance Group Prospect arrow_drop_down" at bounding box center [276, 534] width 245 height 53
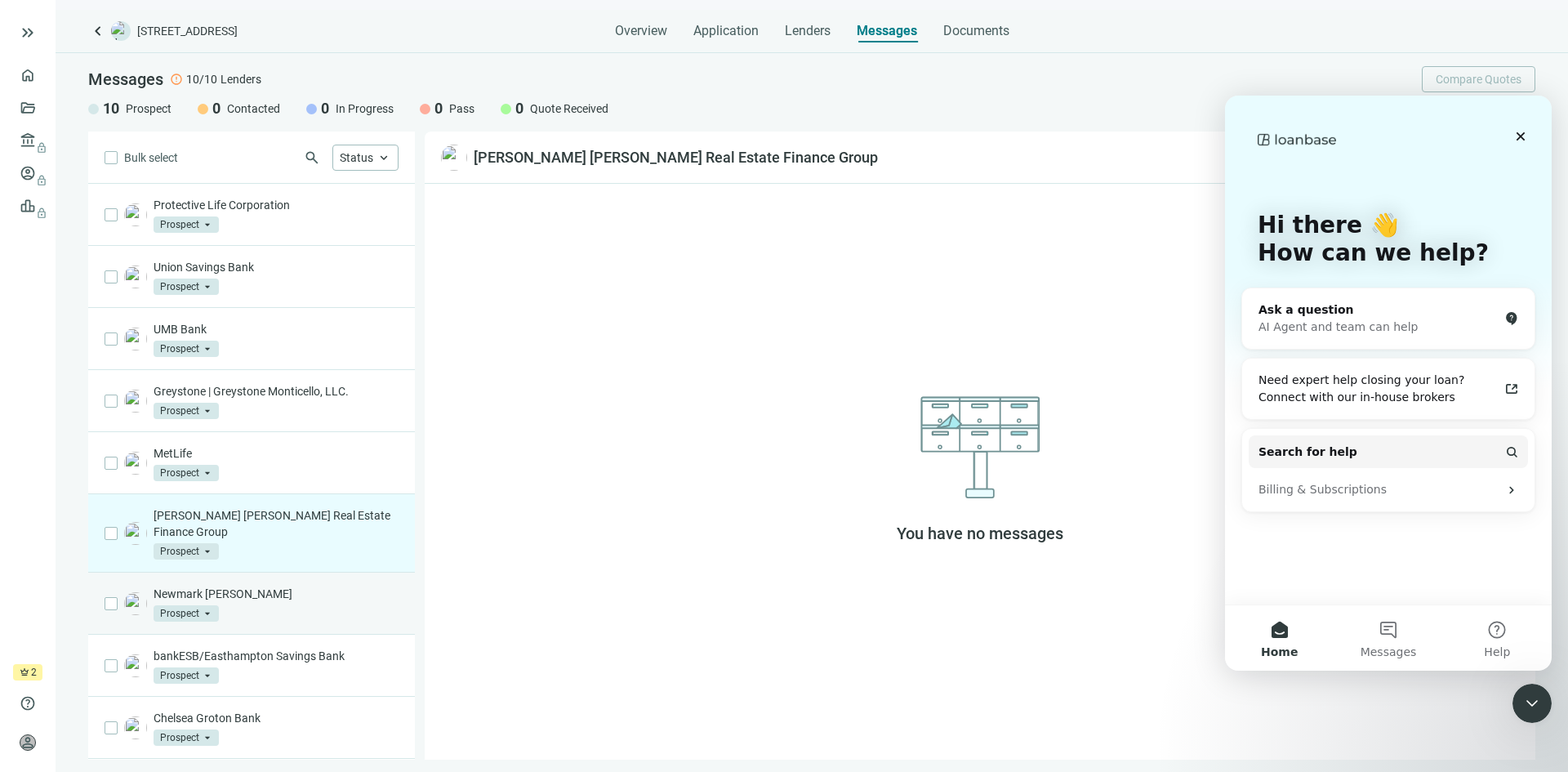
click at [291, 586] on div "Newmark Knight Frank Prospect arrow_drop_down" at bounding box center [276, 603] width 245 height 36
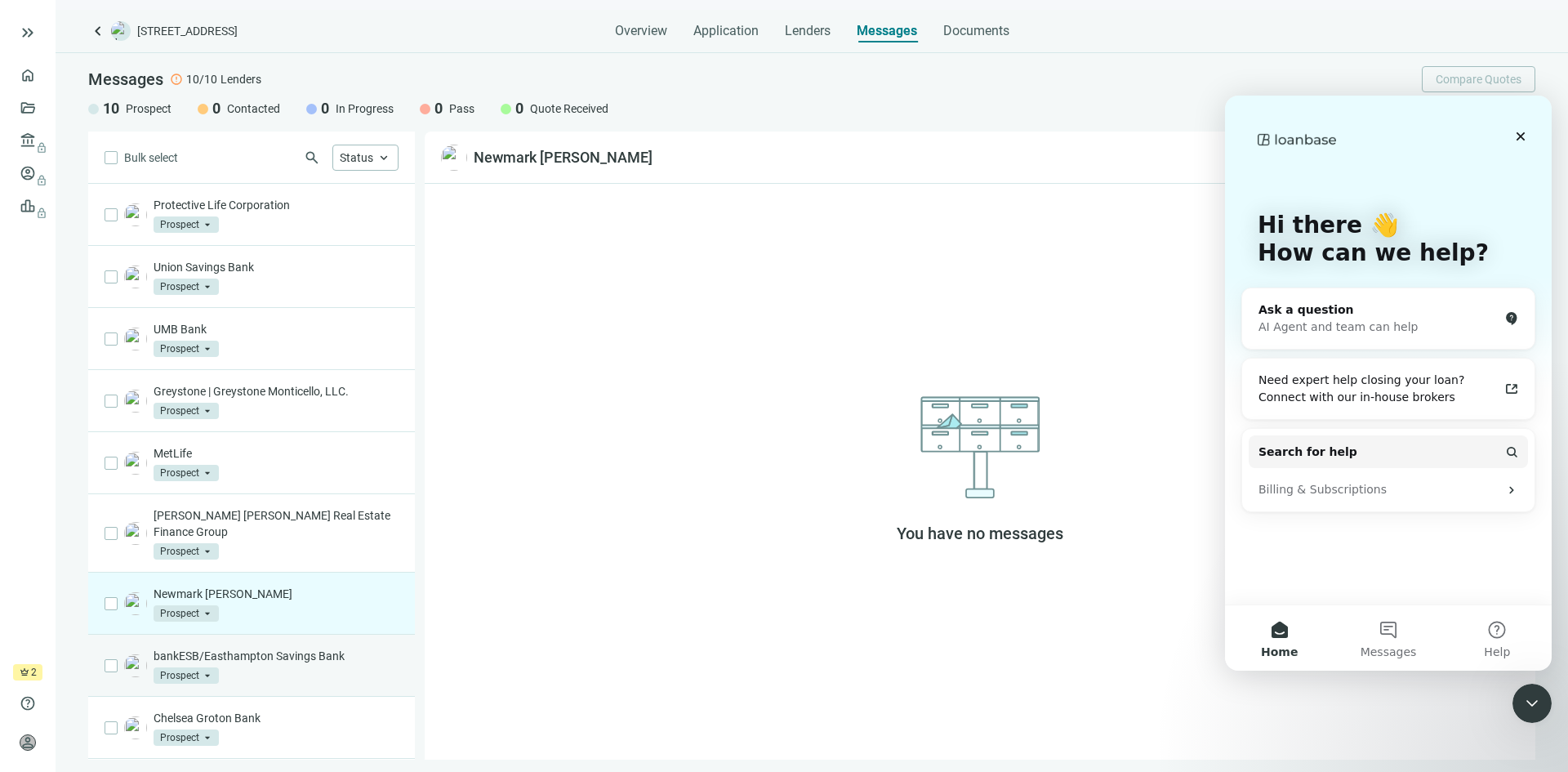
click at [301, 648] on div "bankESB/Easthampton Savings Bank Prospect arrow_drop_down" at bounding box center [276, 666] width 245 height 36
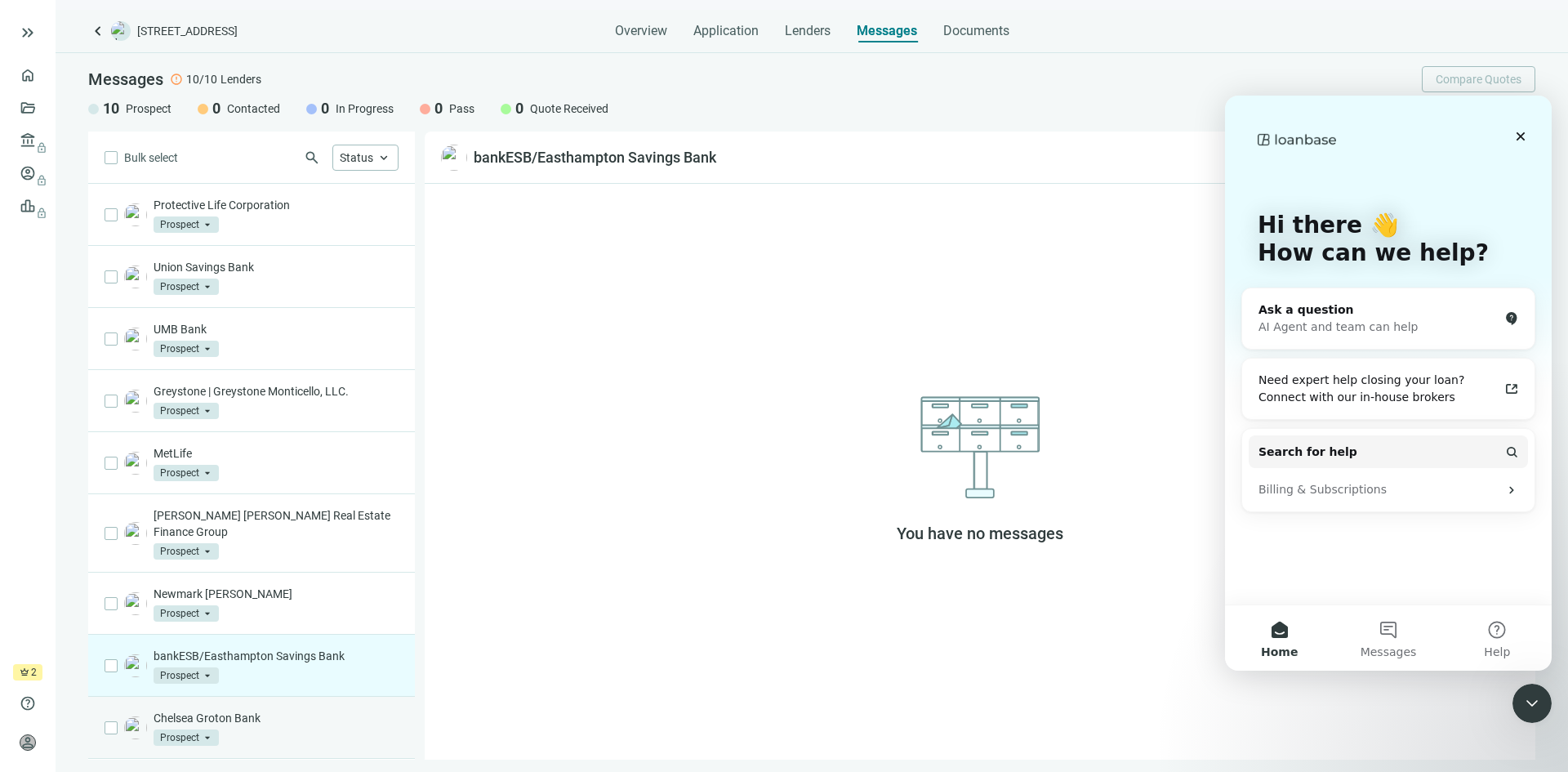
click at [292, 710] on p "Chelsea Groton Bank" at bounding box center [276, 717] width 245 height 16
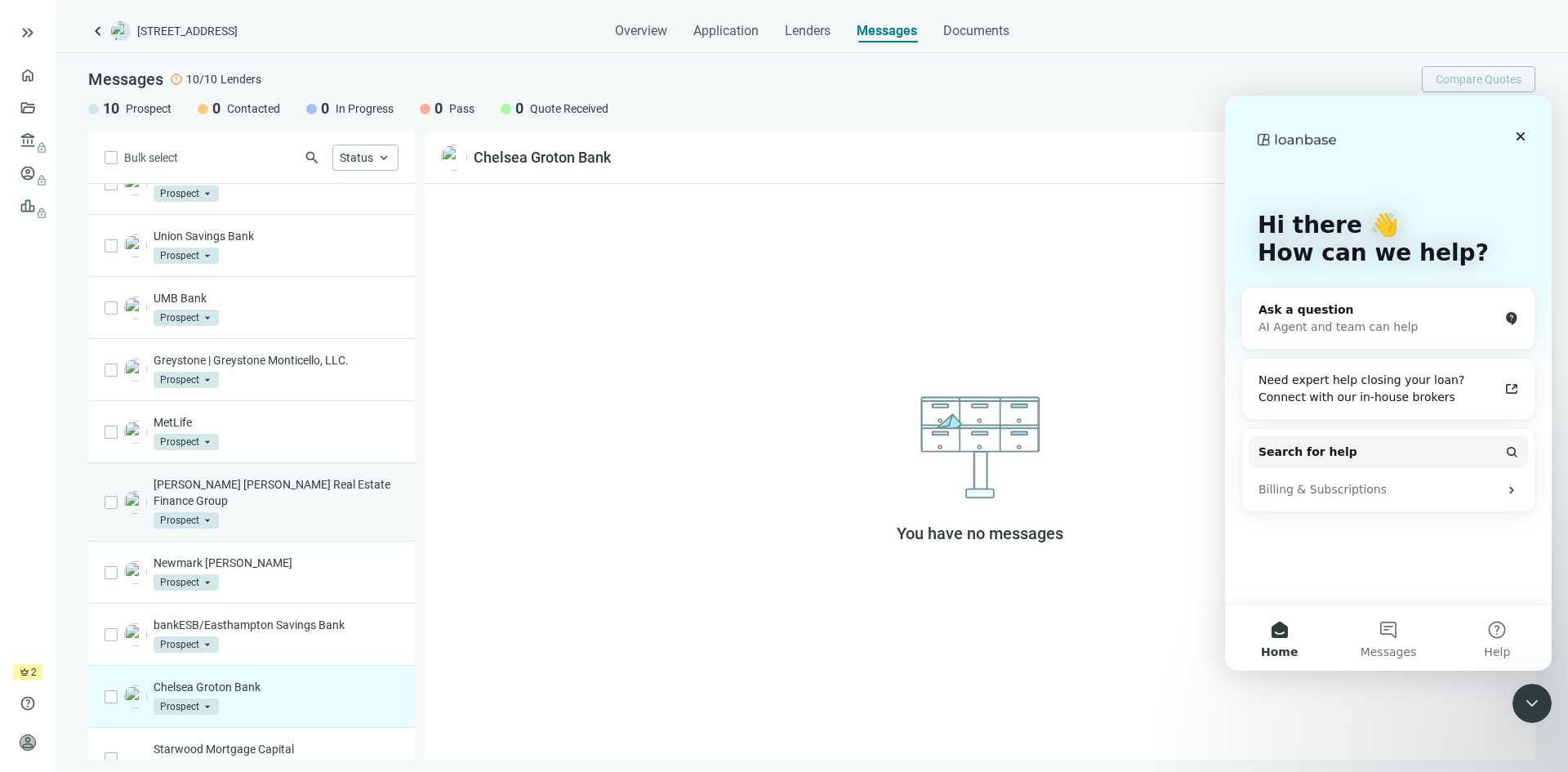
scroll to position [45, 0]
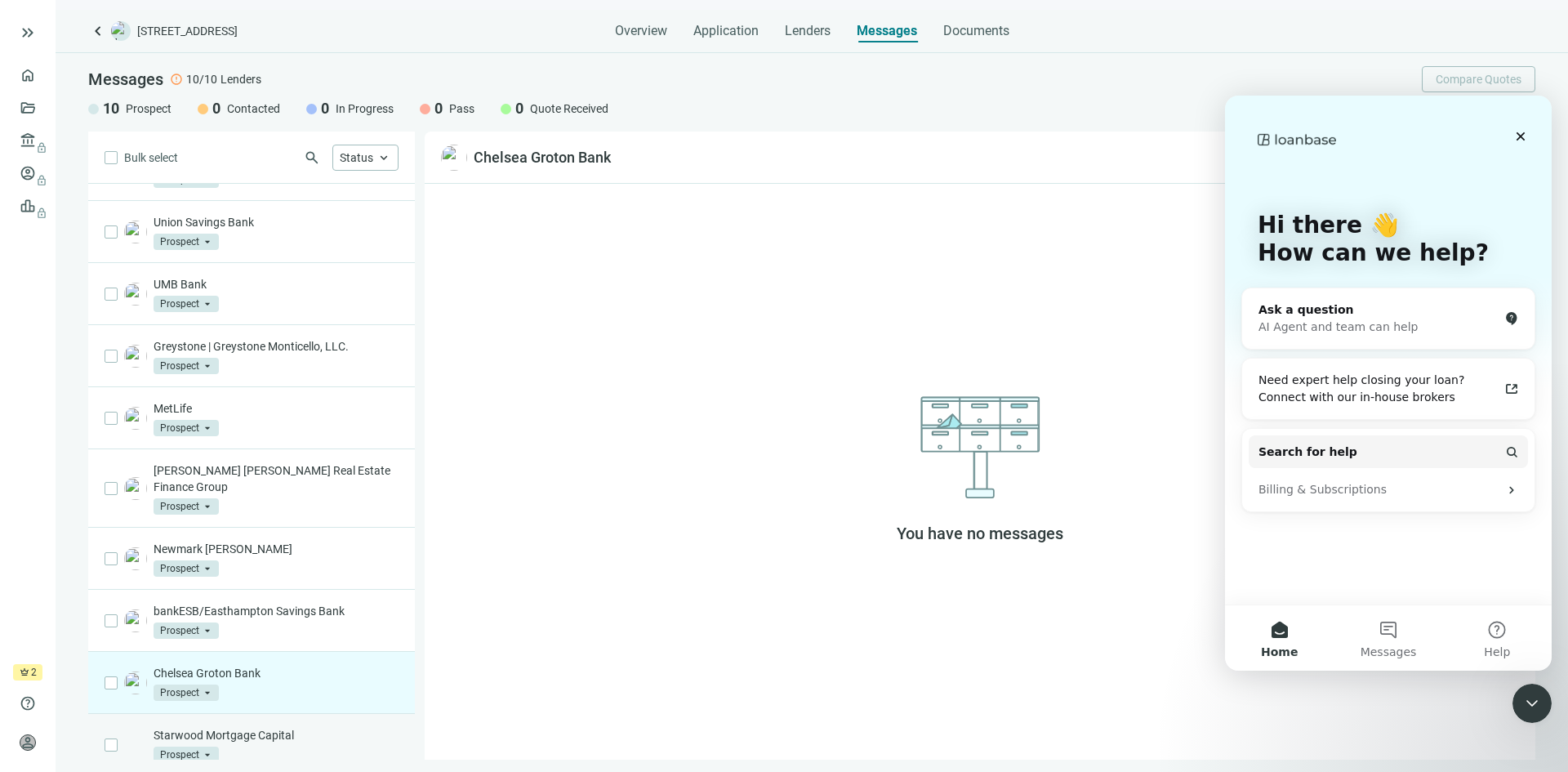
click at [275, 727] on p "Starwood Mortgage Capital" at bounding box center [276, 734] width 245 height 16
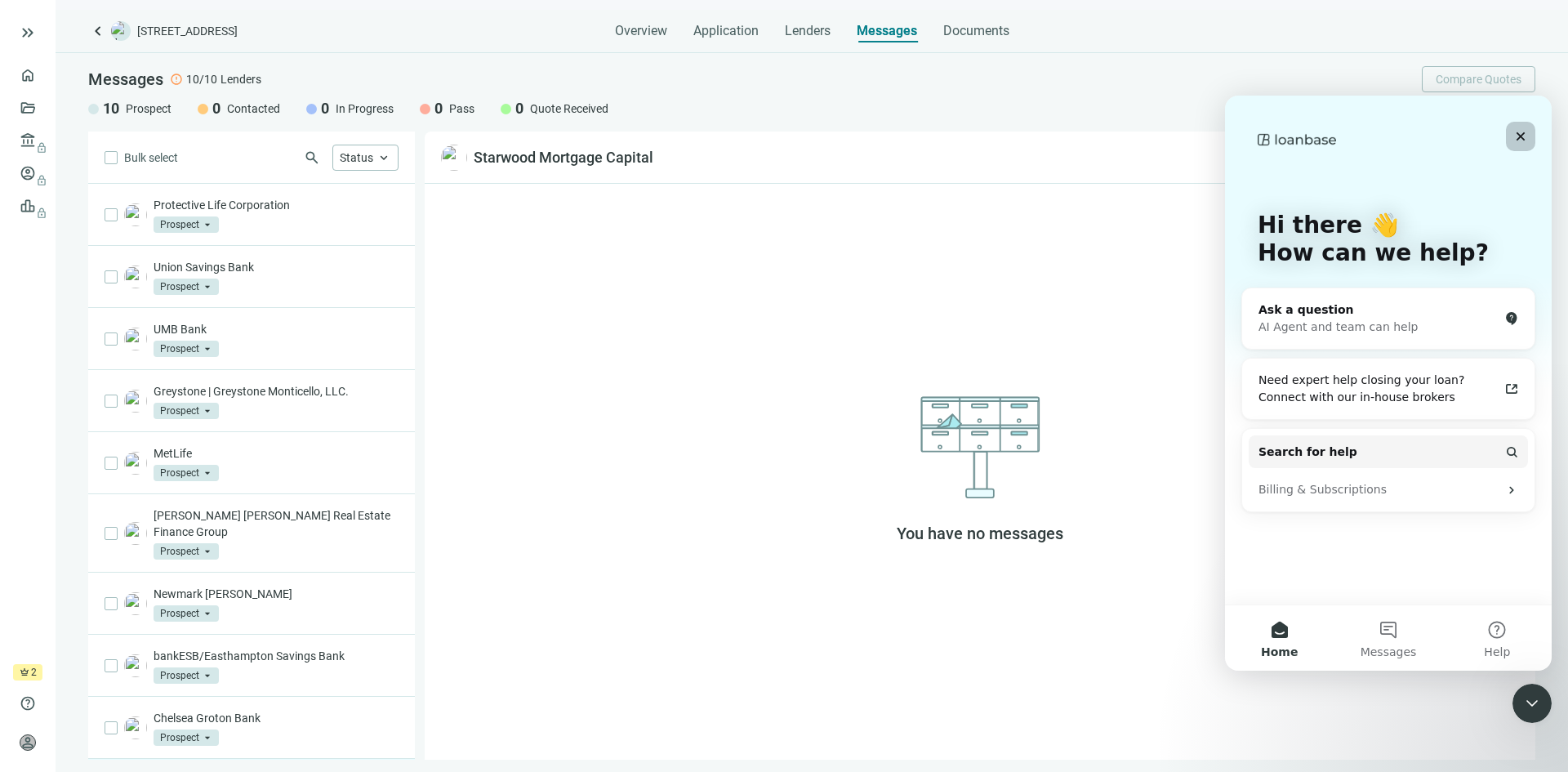
click at [1521, 136] on icon "Close" at bounding box center [1522, 137] width 9 height 9
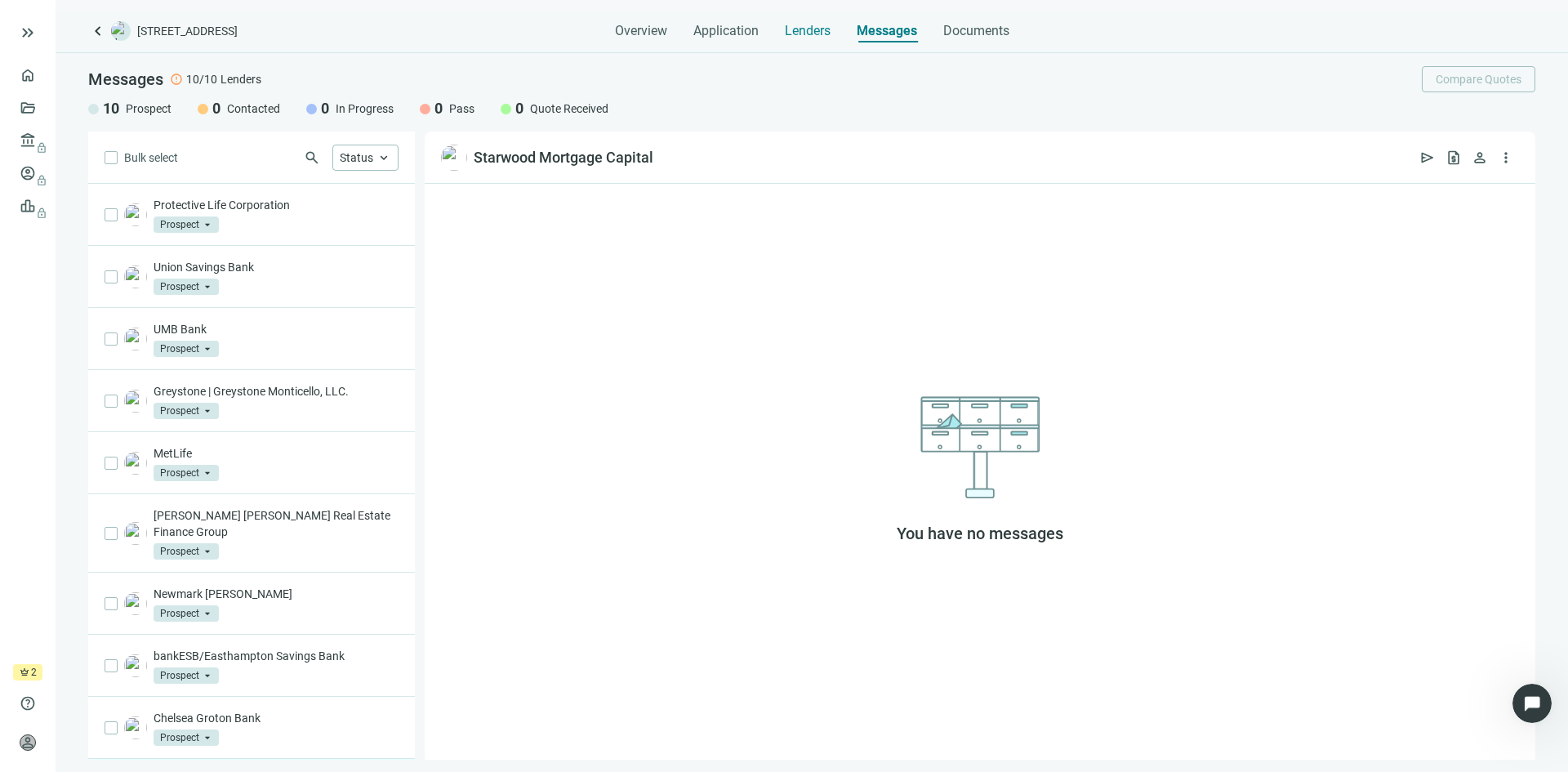
click at [813, 25] on span "Lenders" at bounding box center [808, 30] width 46 height 16
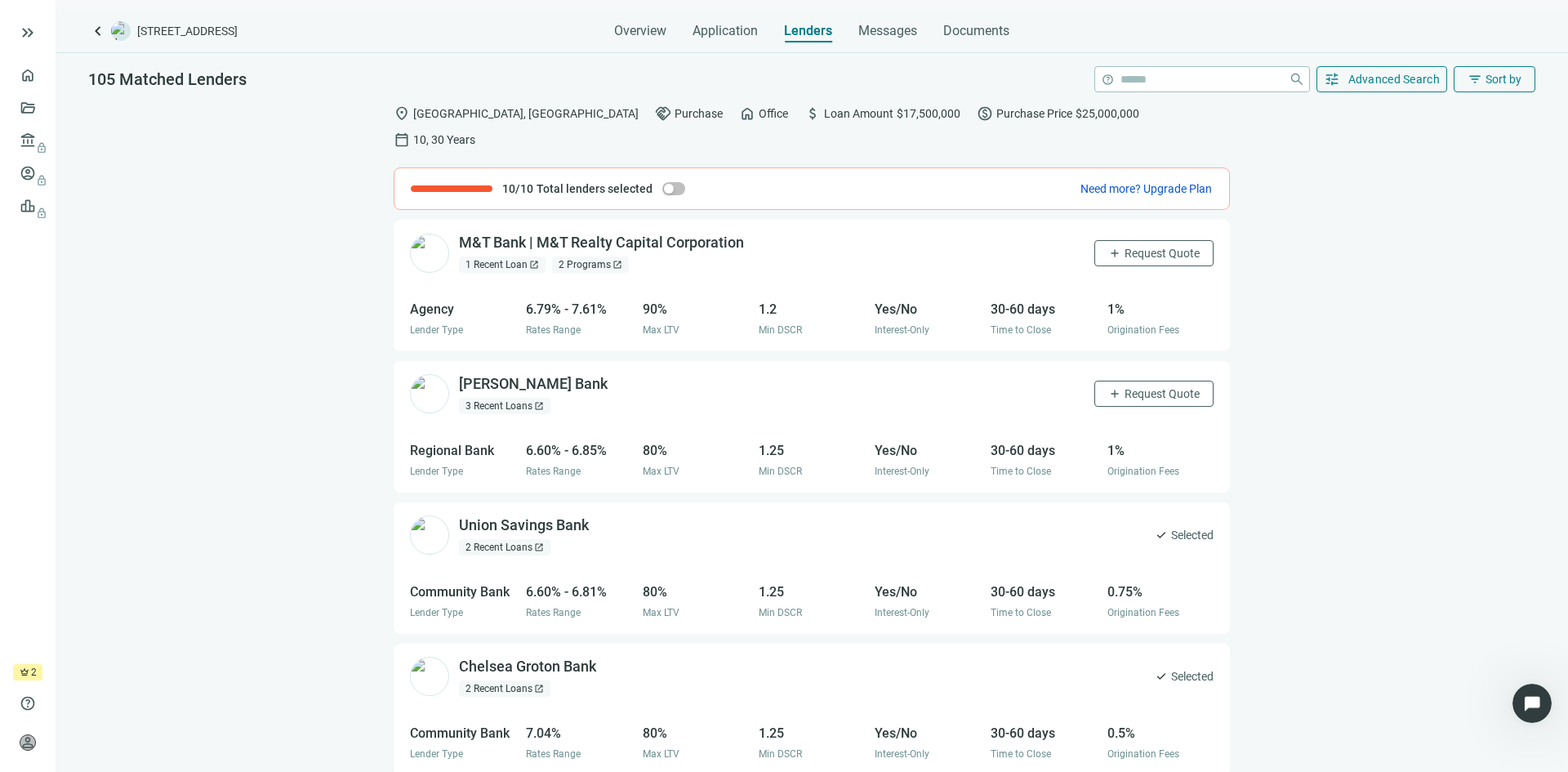
scroll to position [82, 0]
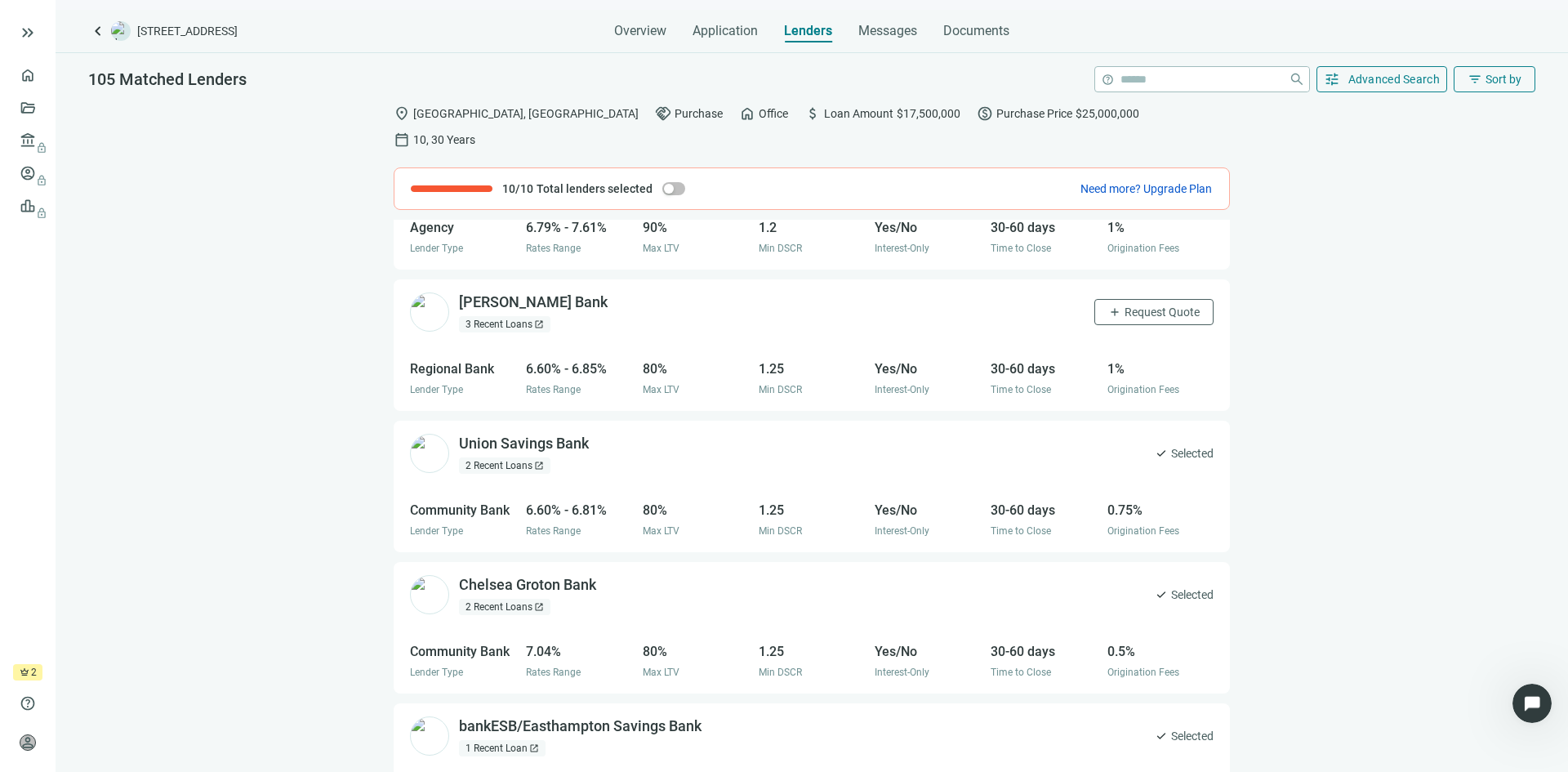
click at [1172, 444] on span "Selected" at bounding box center [1192, 453] width 42 height 18
click at [508, 434] on div "Union Savings Bank open_in_new" at bounding box center [533, 444] width 150 height 21
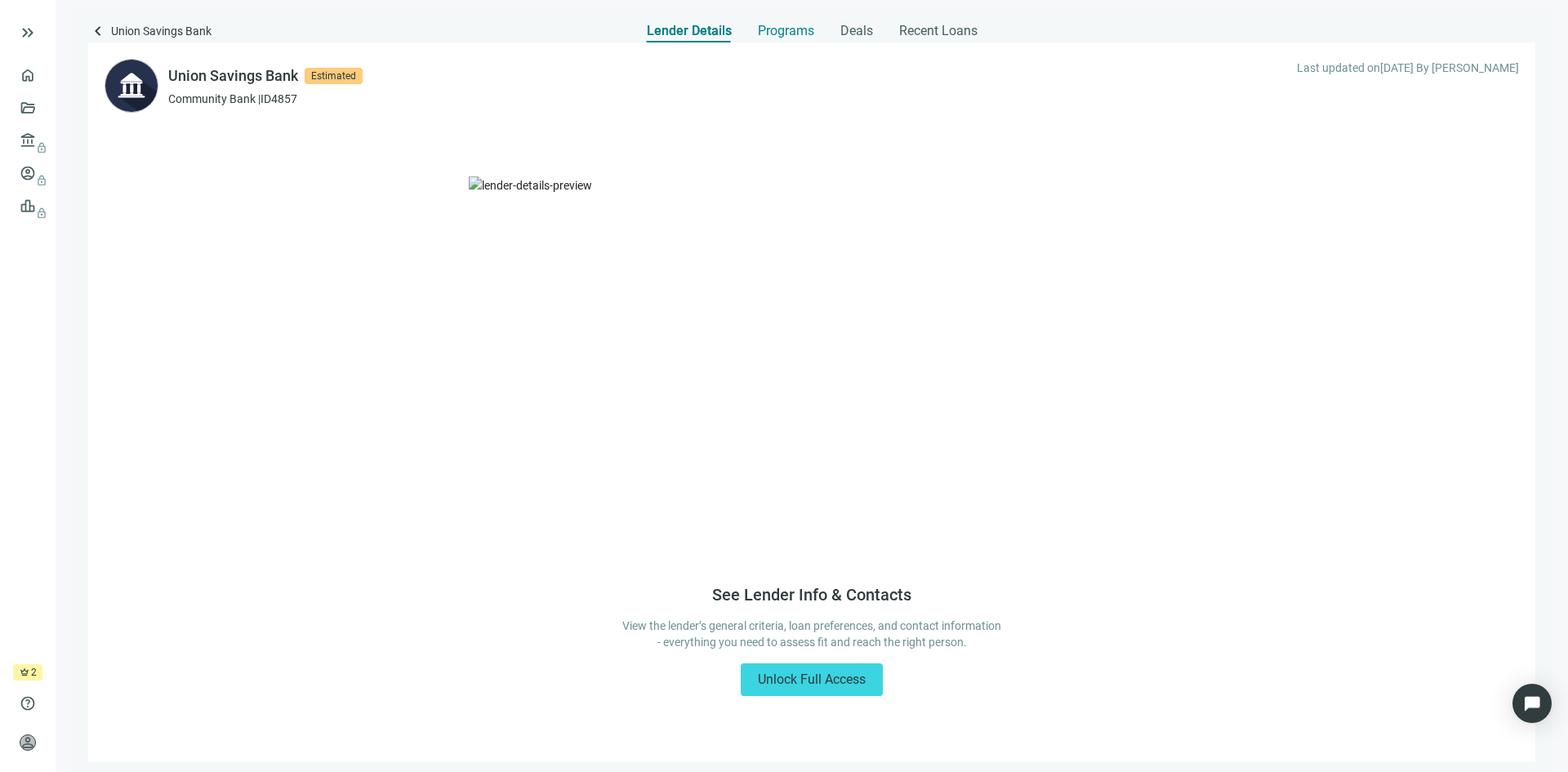
click at [798, 36] on span "Programs" at bounding box center [786, 30] width 57 height 16
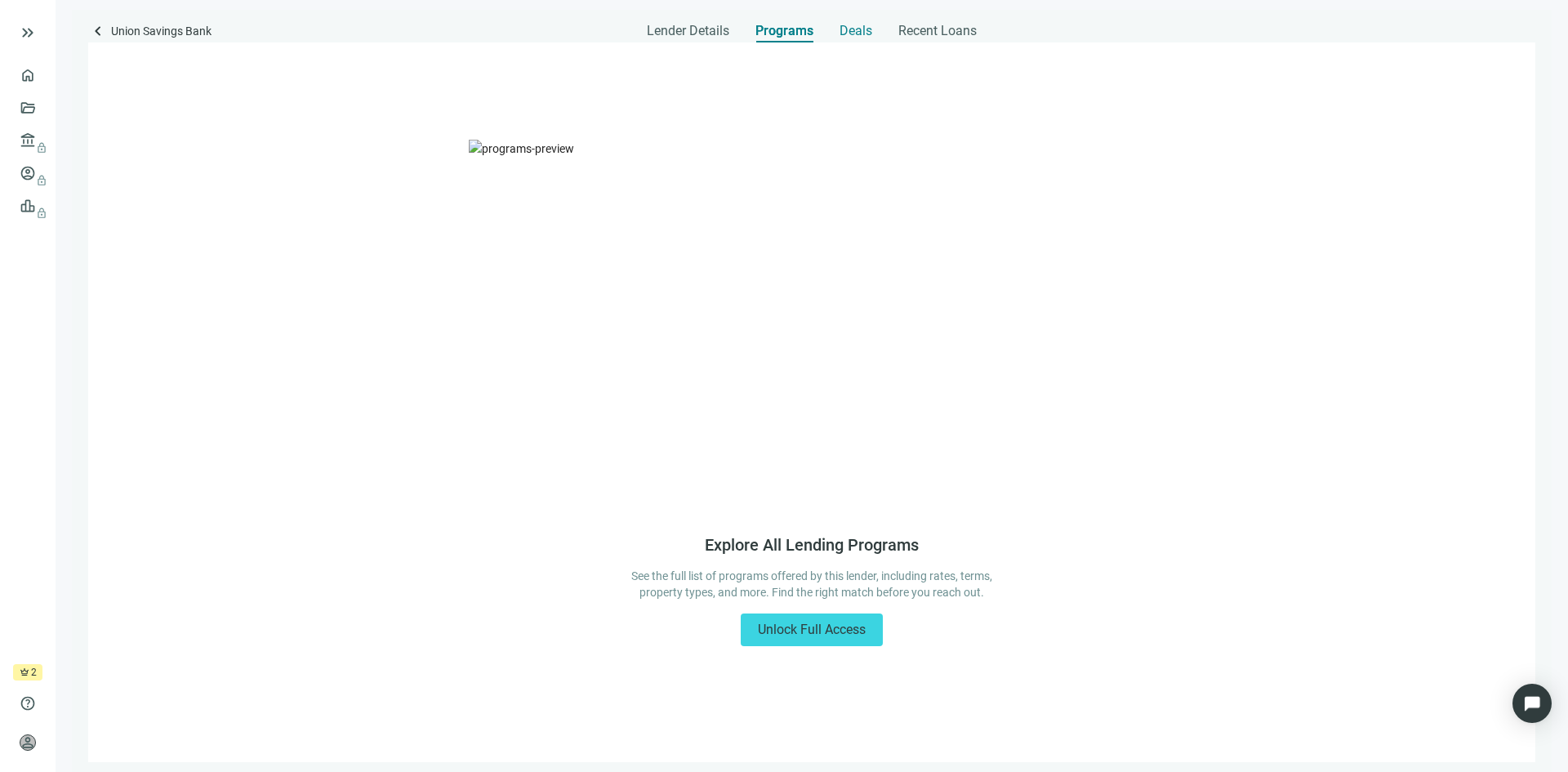
click at [864, 33] on span "Deals" at bounding box center [856, 30] width 33 height 16
click at [911, 33] on span "Recent Loans" at bounding box center [936, 30] width 78 height 16
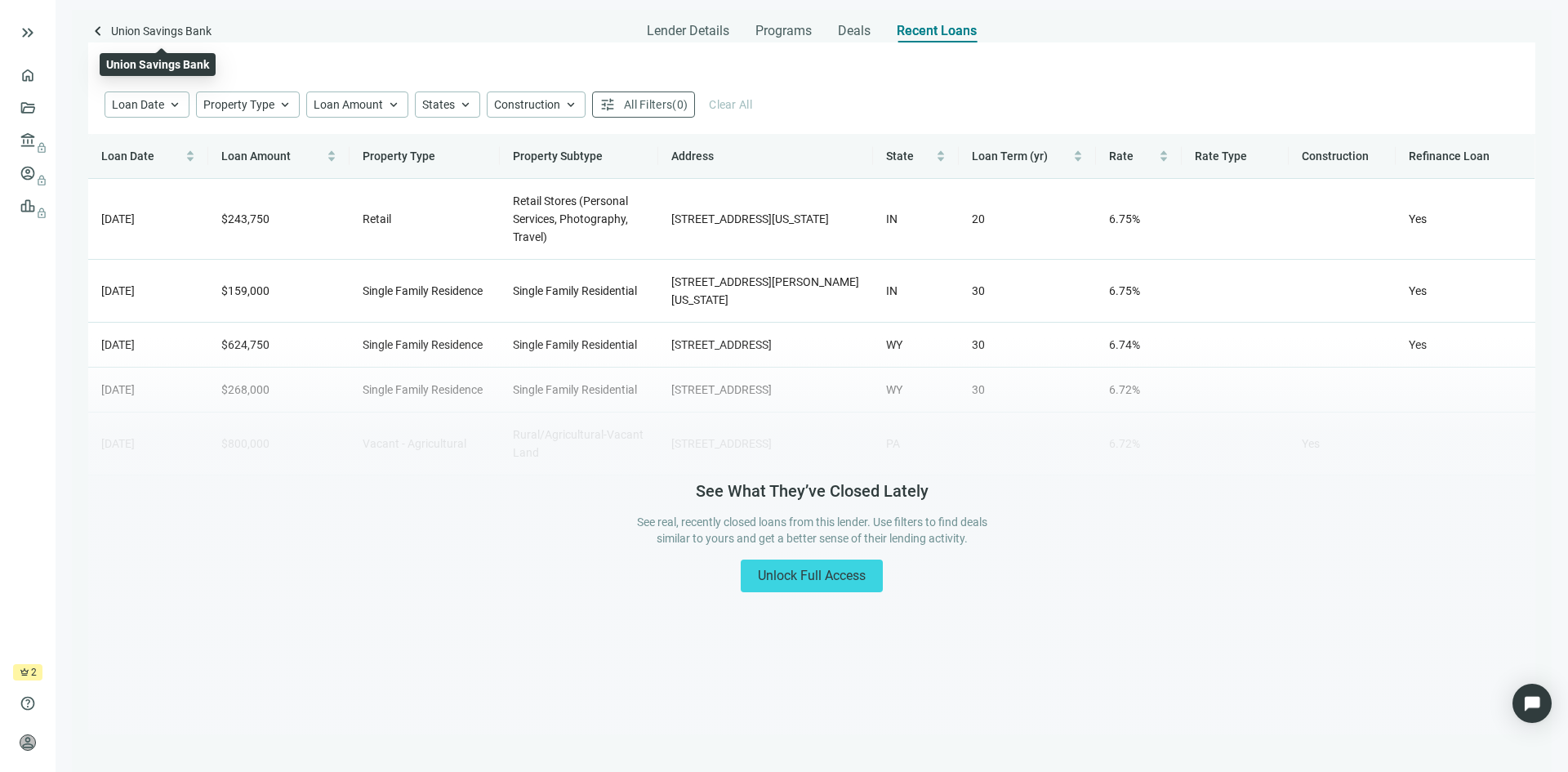
click at [165, 23] on span "Union Savings Bank" at bounding box center [161, 32] width 101 height 22
click at [95, 32] on span "keyboard_arrow_left" at bounding box center [98, 31] width 20 height 20
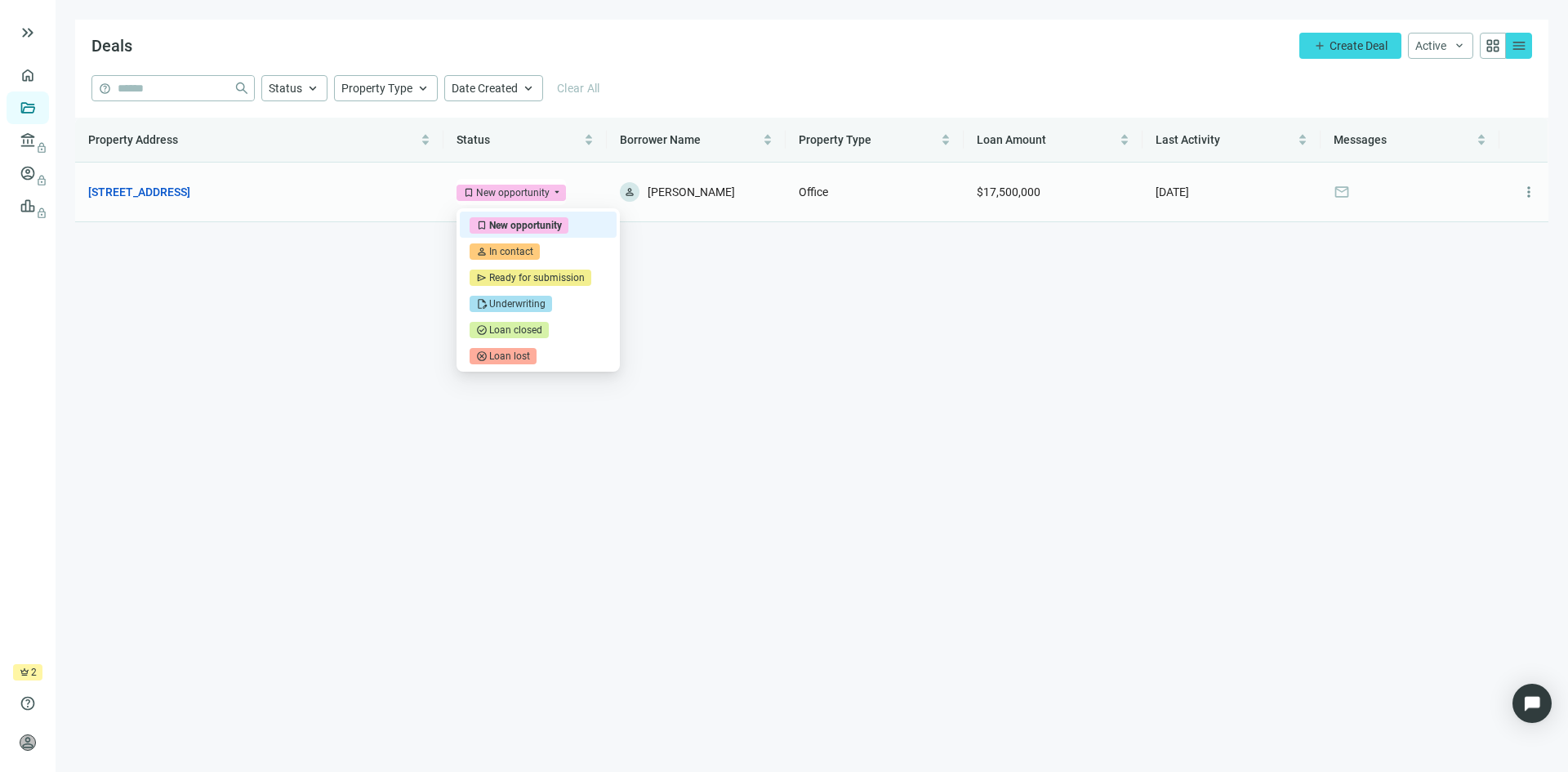
click at [558, 193] on span "bookmark New opportunity" at bounding box center [511, 192] width 109 height 16
click at [1347, 194] on span "mail" at bounding box center [1341, 191] width 16 height 16
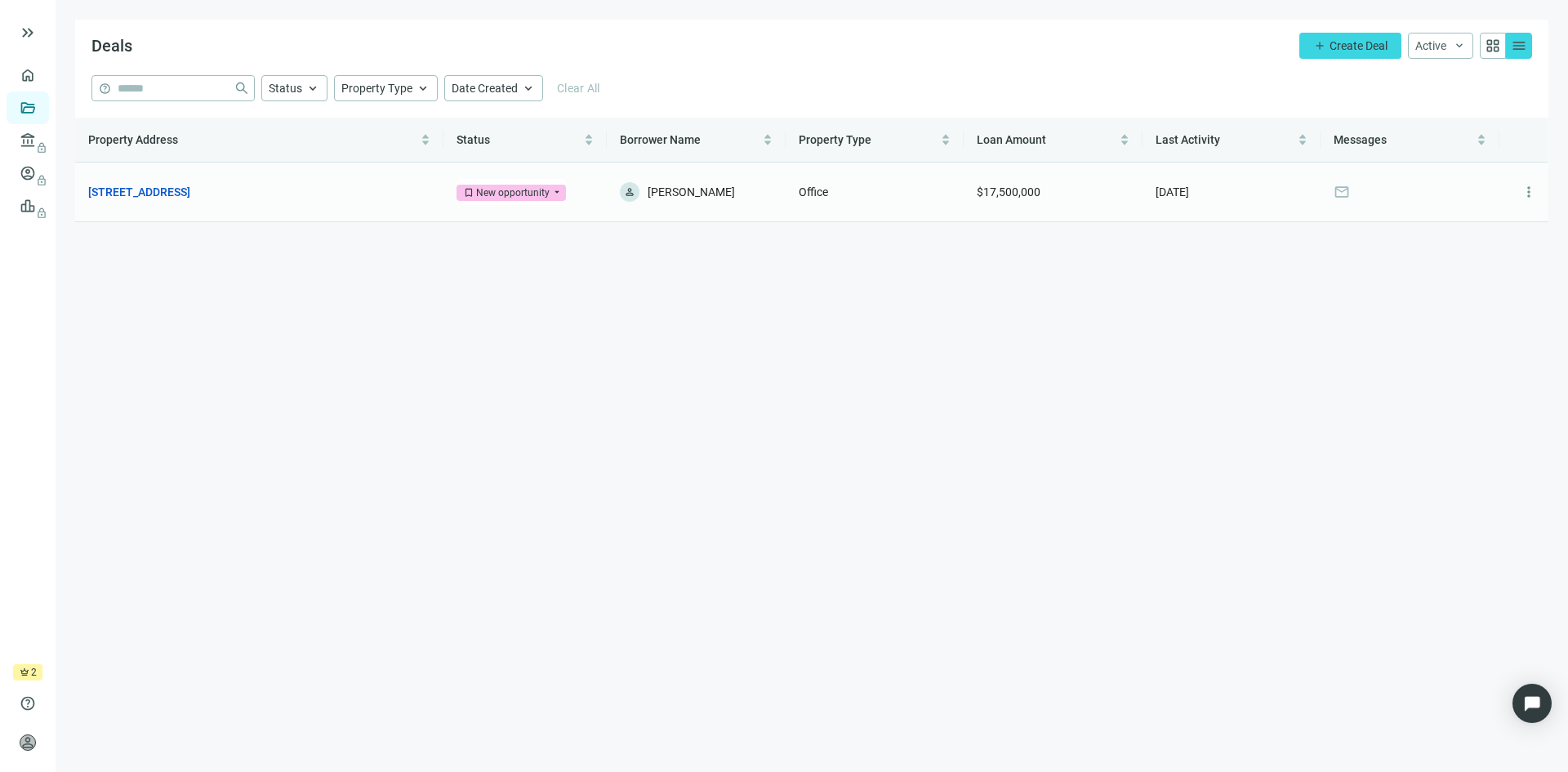
click at [1344, 200] on span "mail" at bounding box center [1341, 191] width 16 height 16
click at [1340, 193] on span "mail" at bounding box center [1341, 191] width 16 height 16
drag, startPoint x: 1338, startPoint y: 200, endPoint x: 1337, endPoint y: 187, distance: 13.0
click at [1338, 200] on span "mail" at bounding box center [1341, 191] width 16 height 16
click at [1339, 194] on span "mail" at bounding box center [1341, 191] width 16 height 16
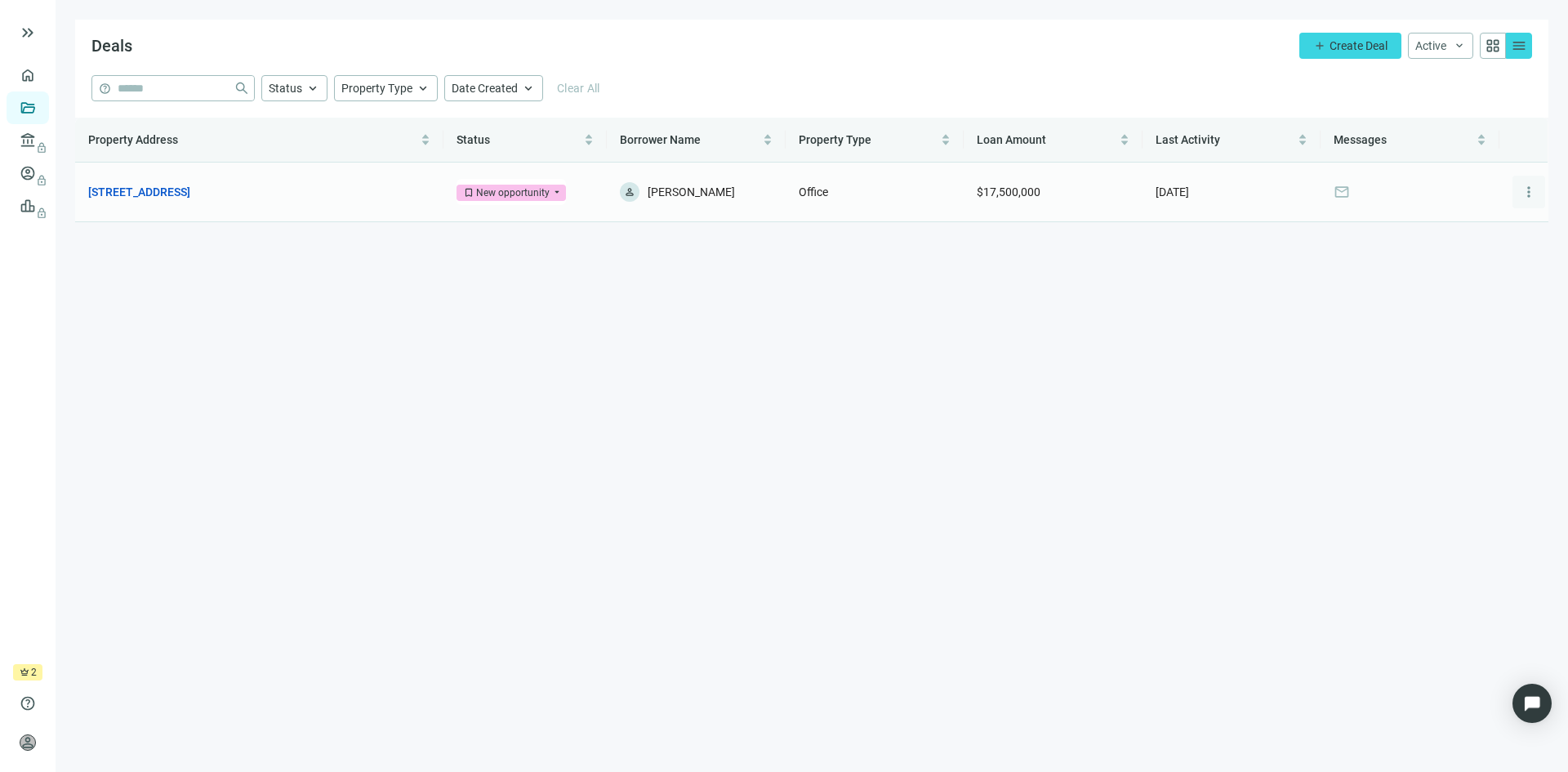
click at [1528, 197] on span "more_vert" at bounding box center [1528, 191] width 16 height 16
click at [754, 280] on main "Deals add Create Deal Active keyboard_arrow_down grid_view menu help close Stat…" at bounding box center [812, 386] width 1512 height 772
click at [190, 190] on link "[STREET_ADDRESS]" at bounding box center [139, 191] width 102 height 18
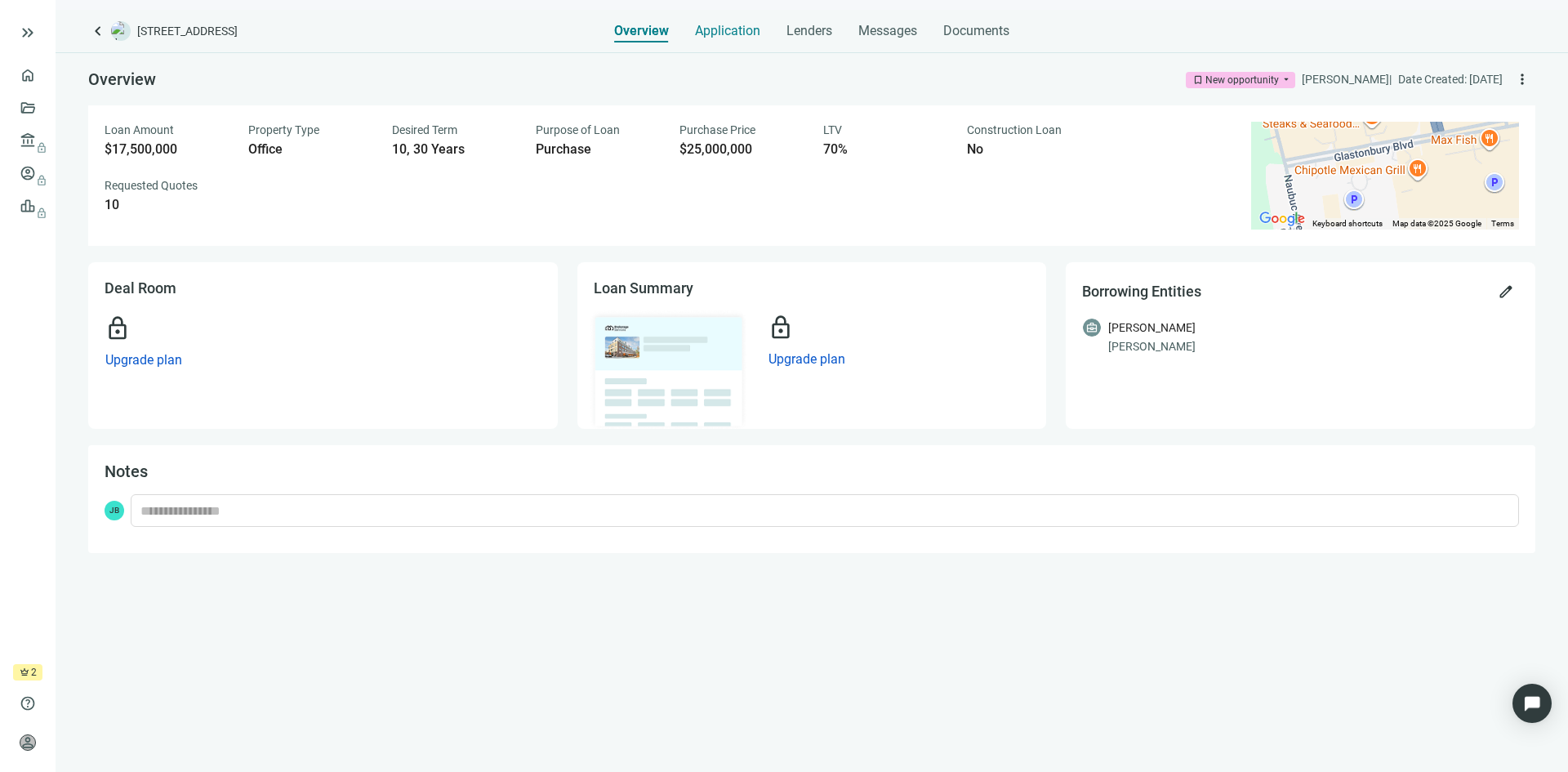
click at [727, 36] on span "Application" at bounding box center [727, 30] width 65 height 16
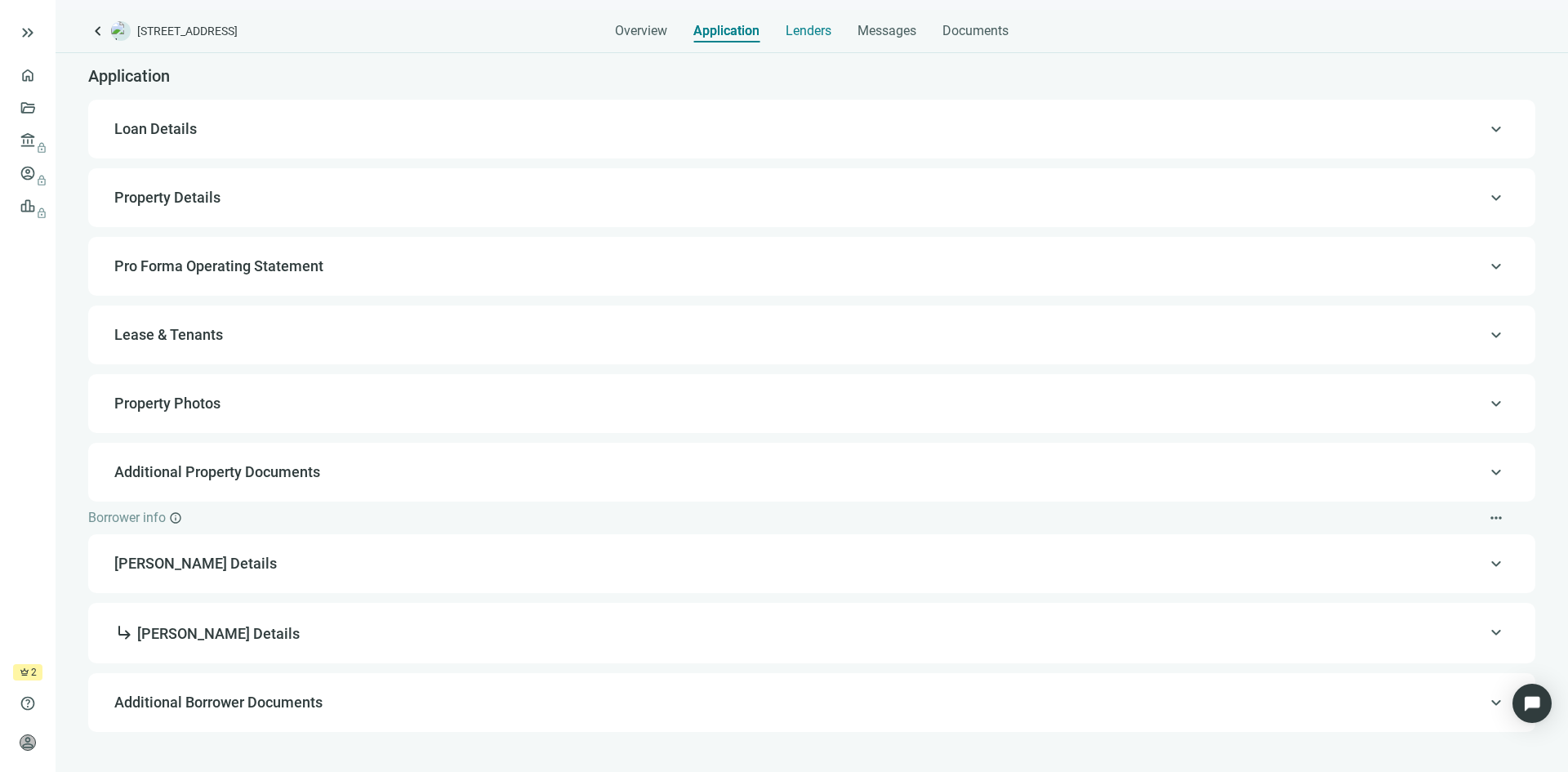
click at [806, 30] on span "Lenders" at bounding box center [808, 30] width 46 height 16
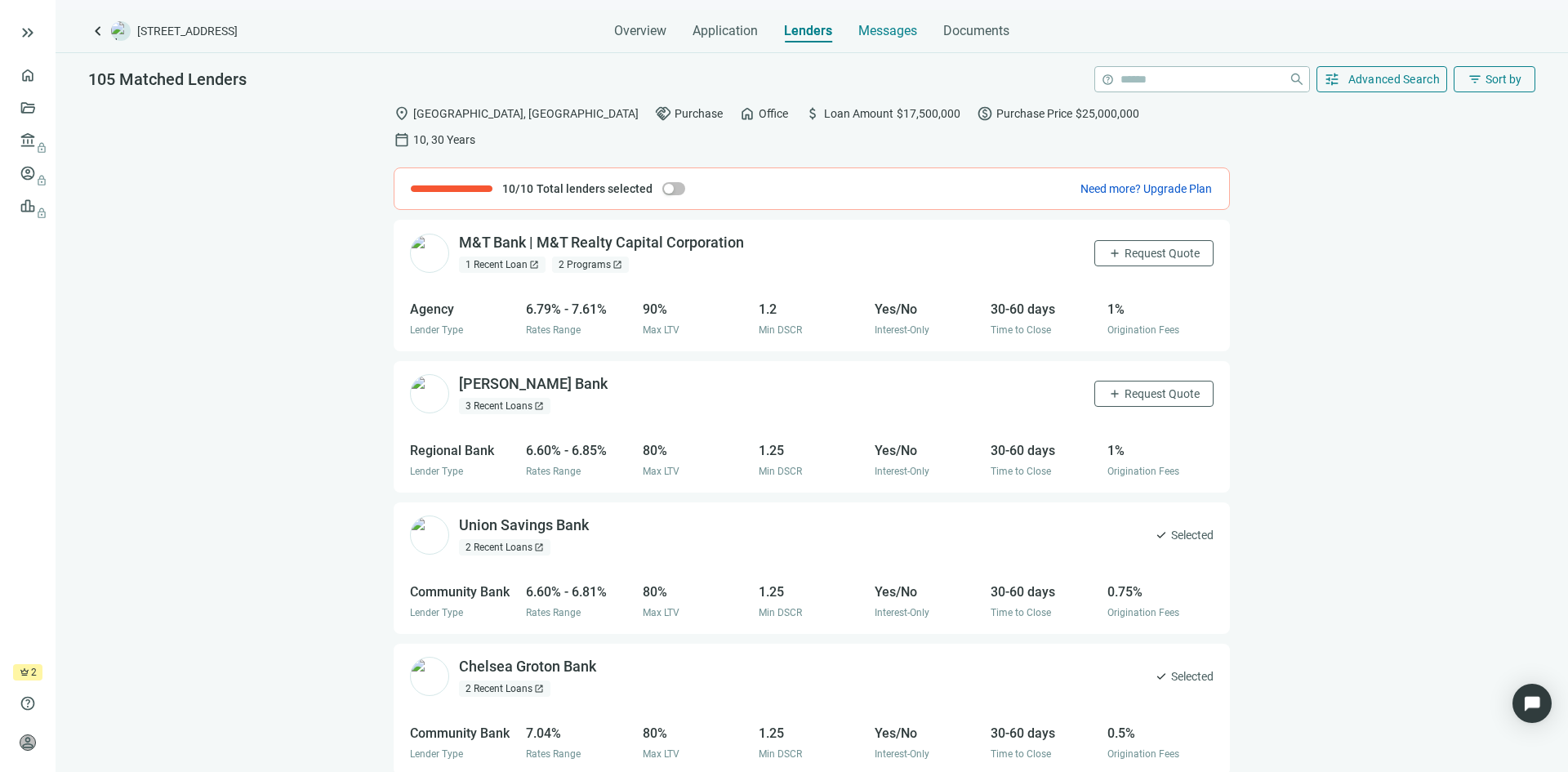
click at [871, 25] on span "Messages" at bounding box center [888, 30] width 58 height 15
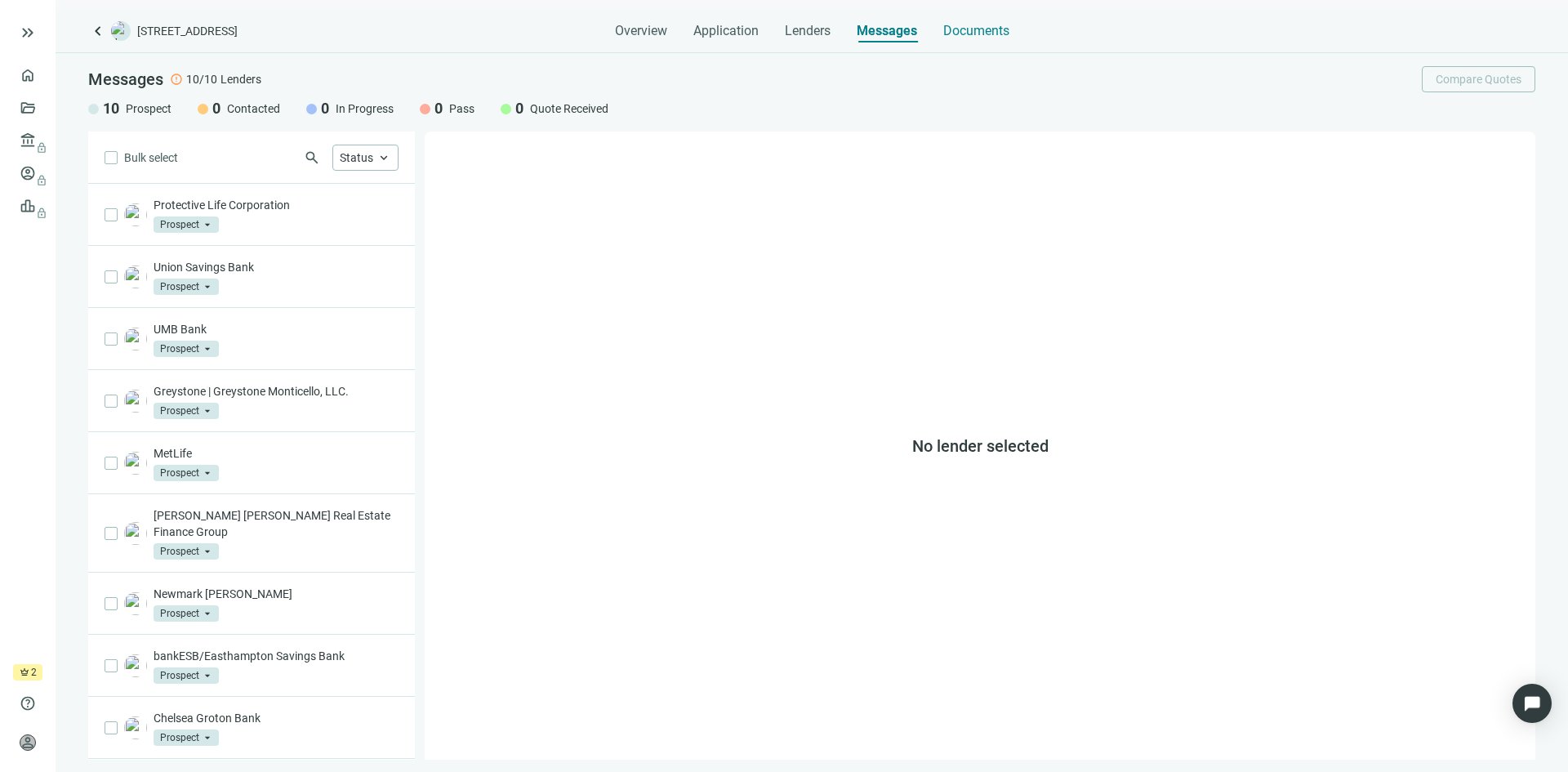
click at [992, 31] on span "Documents" at bounding box center [977, 30] width 66 height 16
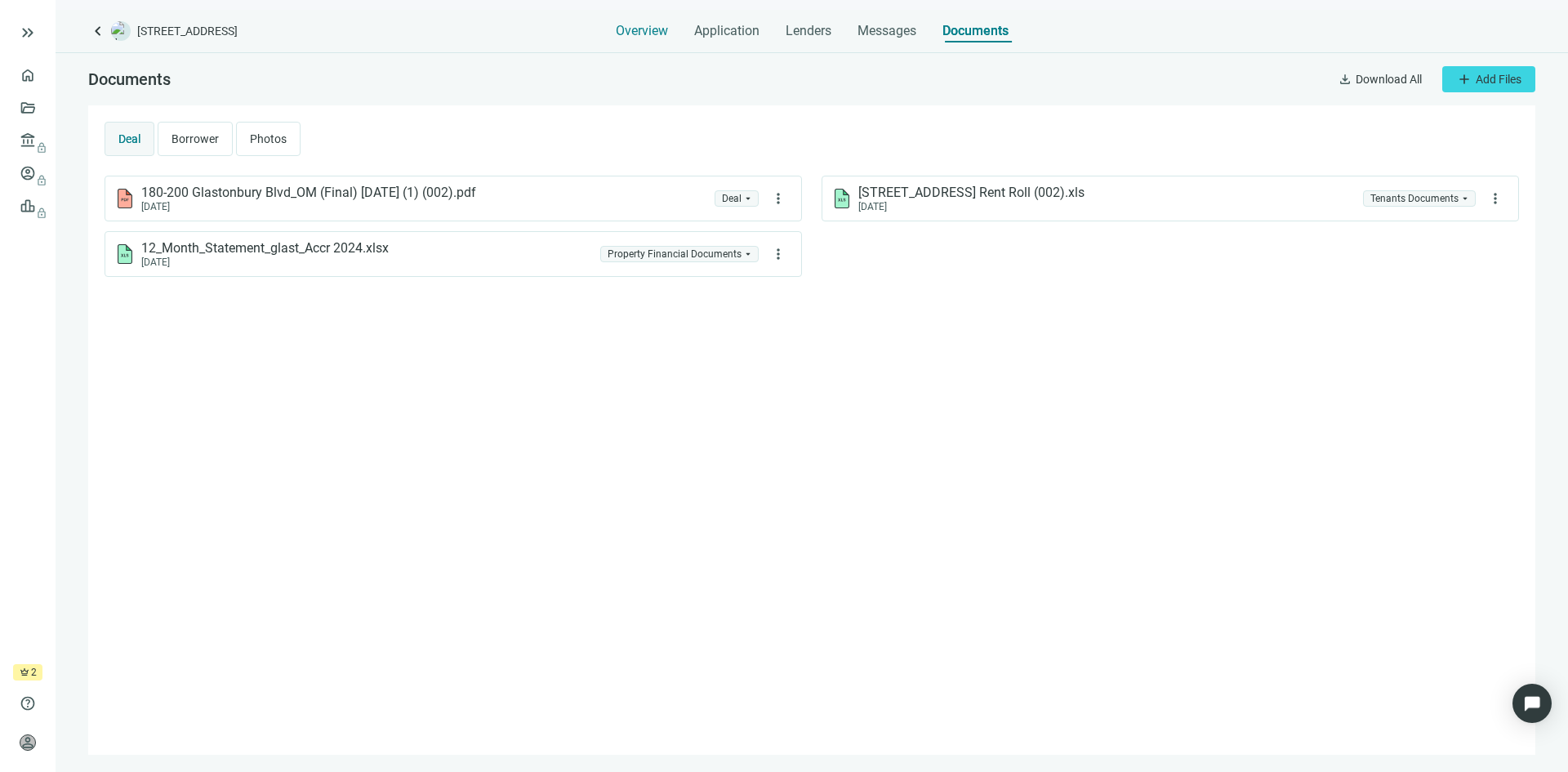
click at [624, 36] on span "Overview" at bounding box center [642, 30] width 53 height 16
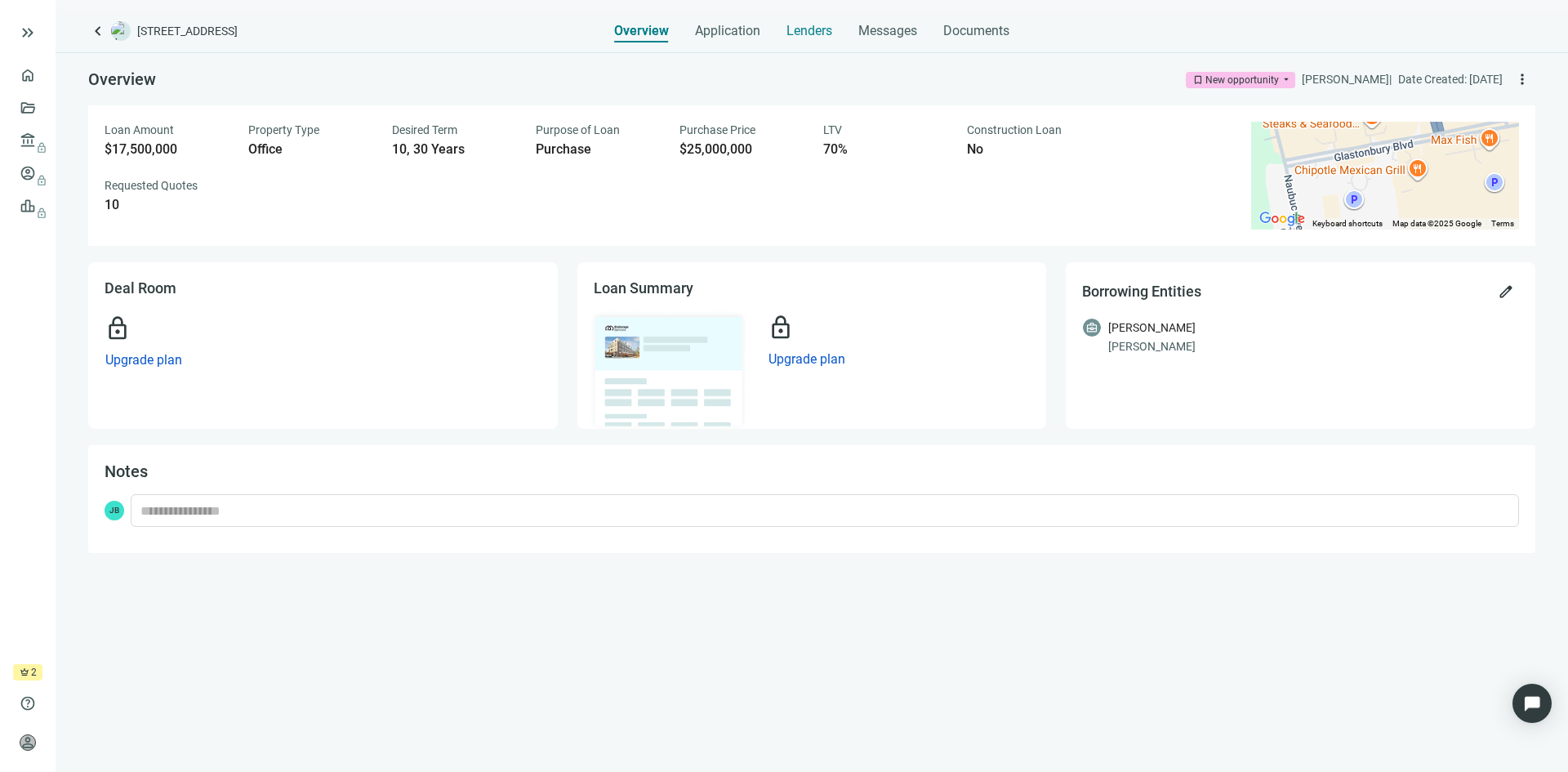
click at [798, 33] on span "Lenders" at bounding box center [809, 30] width 46 height 16
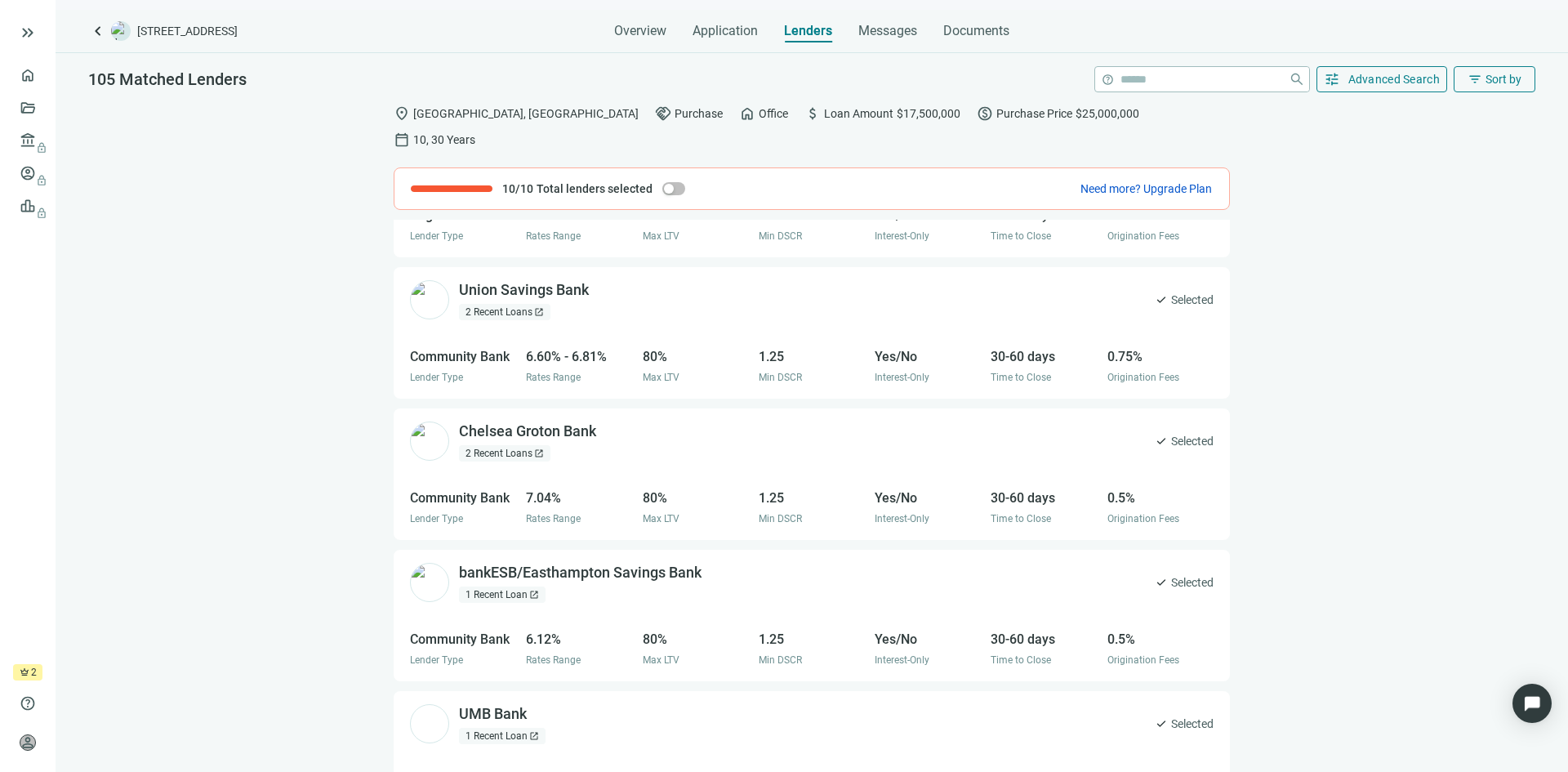
scroll to position [245, 0]
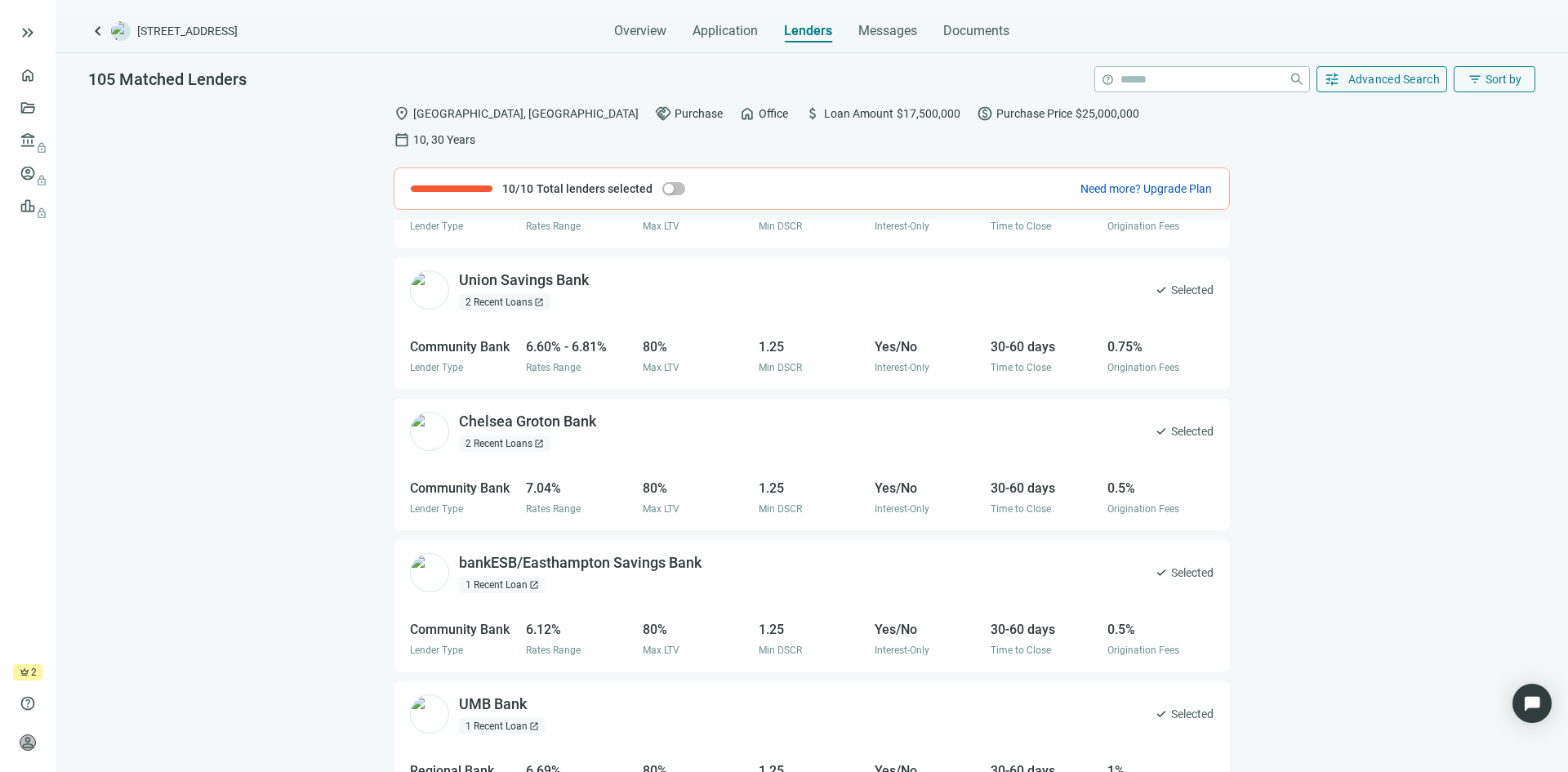
click at [501, 294] on div "2 Recent Loans open_in_new" at bounding box center [504, 301] width 91 height 16
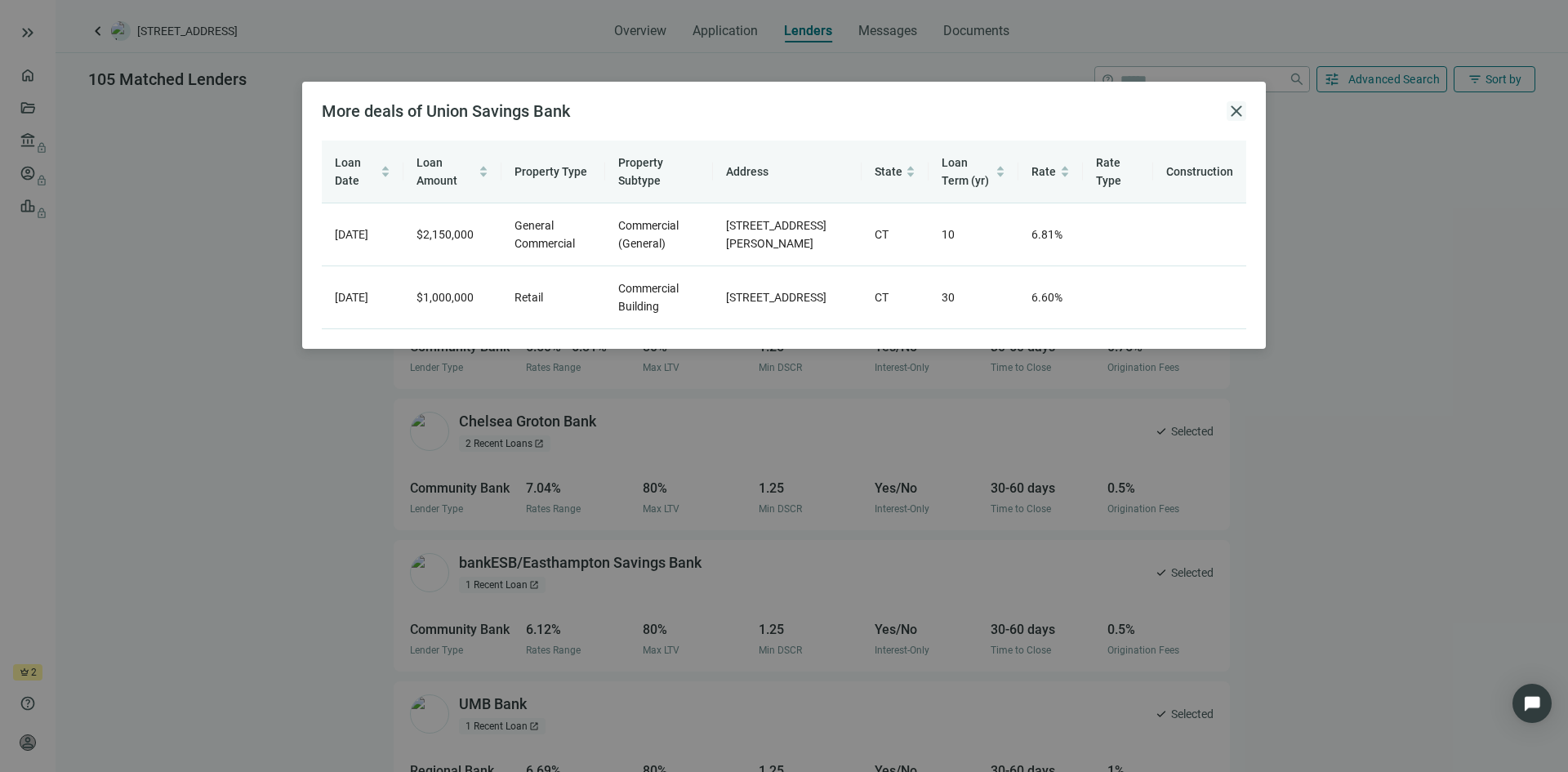
click at [1240, 112] on span "close" at bounding box center [1237, 111] width 20 height 20
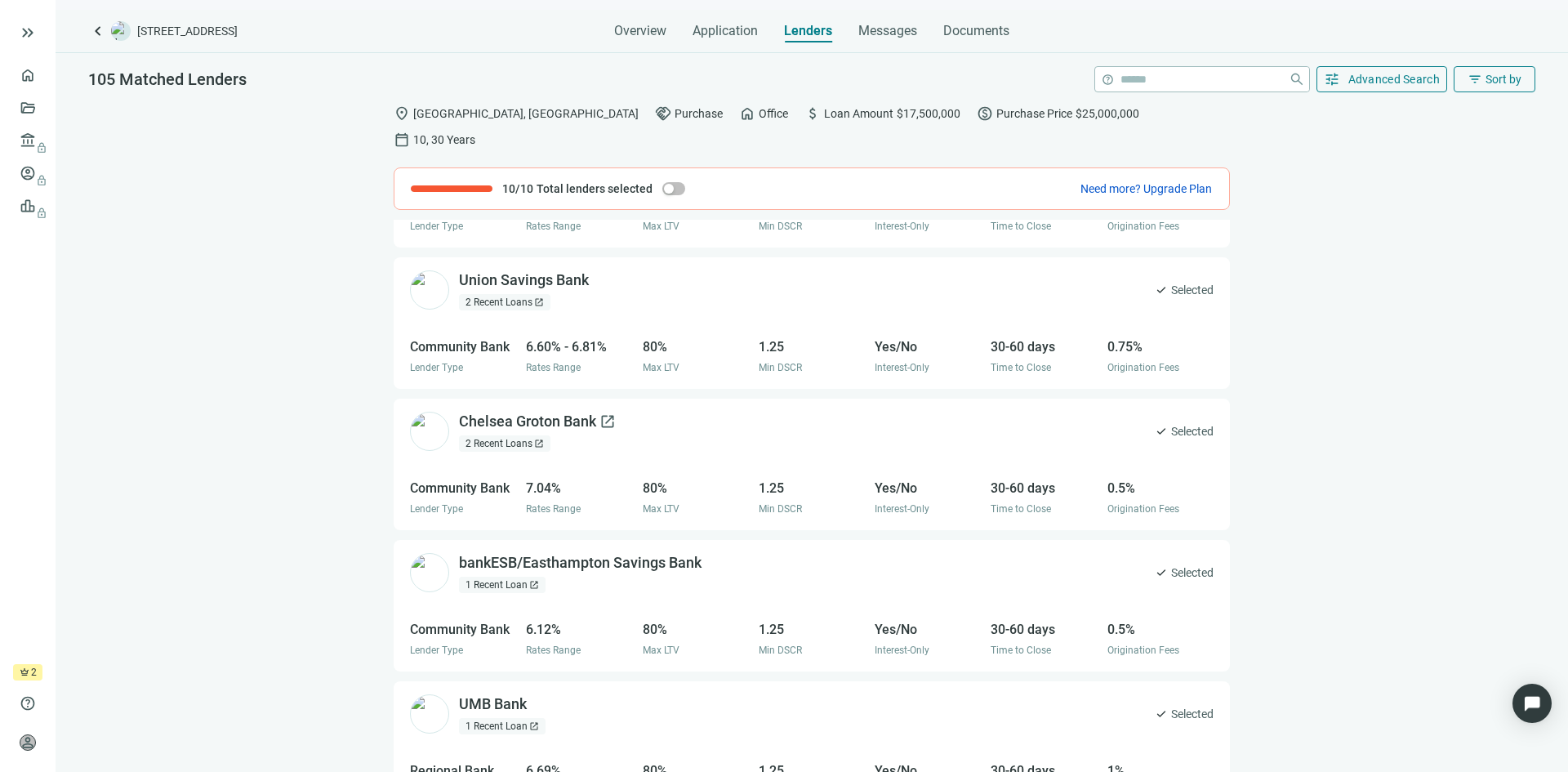
click at [564, 411] on div "Chelsea Groton Bank open_in_new" at bounding box center [537, 422] width 157 height 21
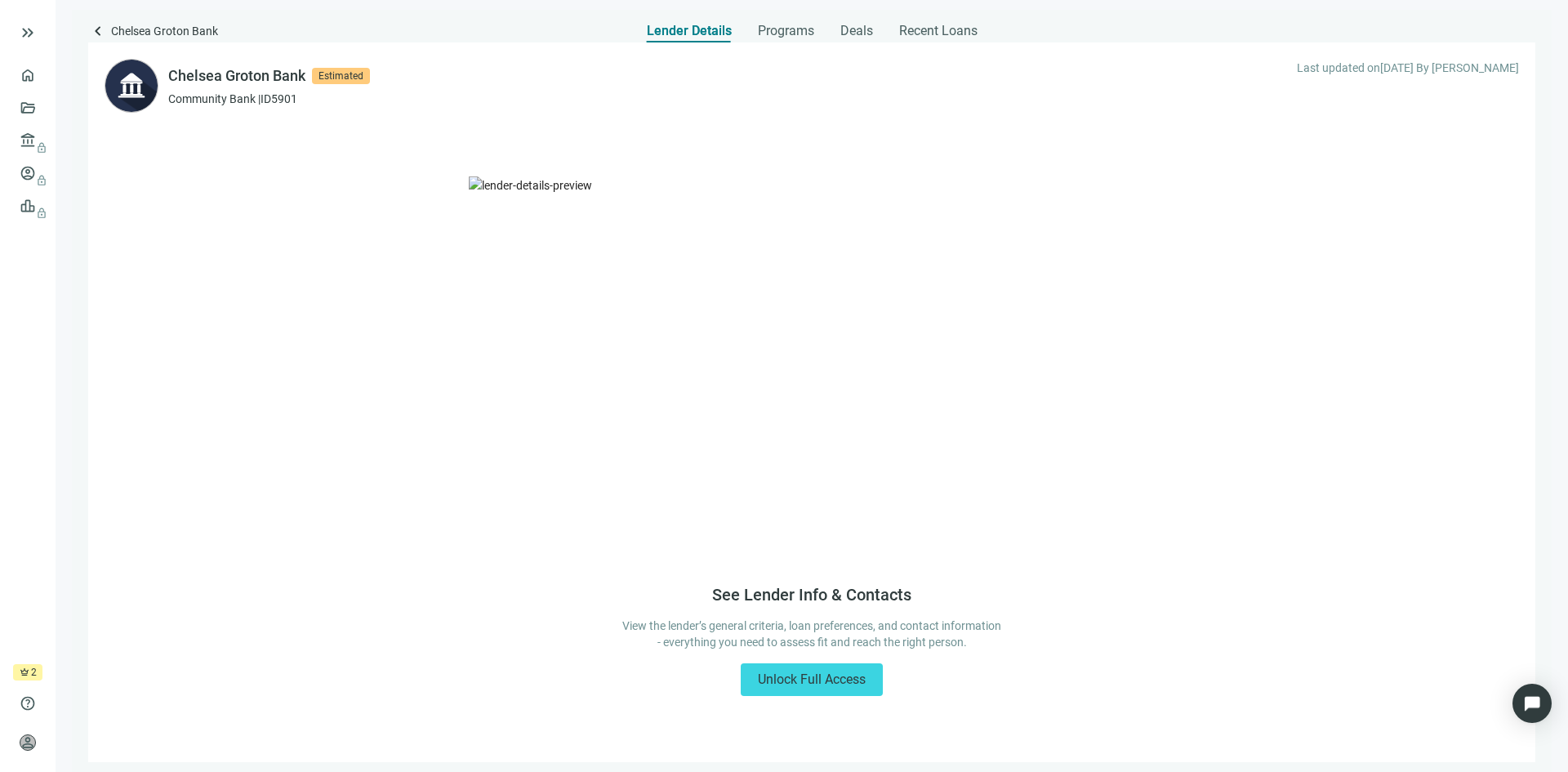
click at [341, 75] on span "Estimated" at bounding box center [341, 75] width 58 height 16
click at [95, 27] on span "keyboard_arrow_left" at bounding box center [98, 31] width 20 height 20
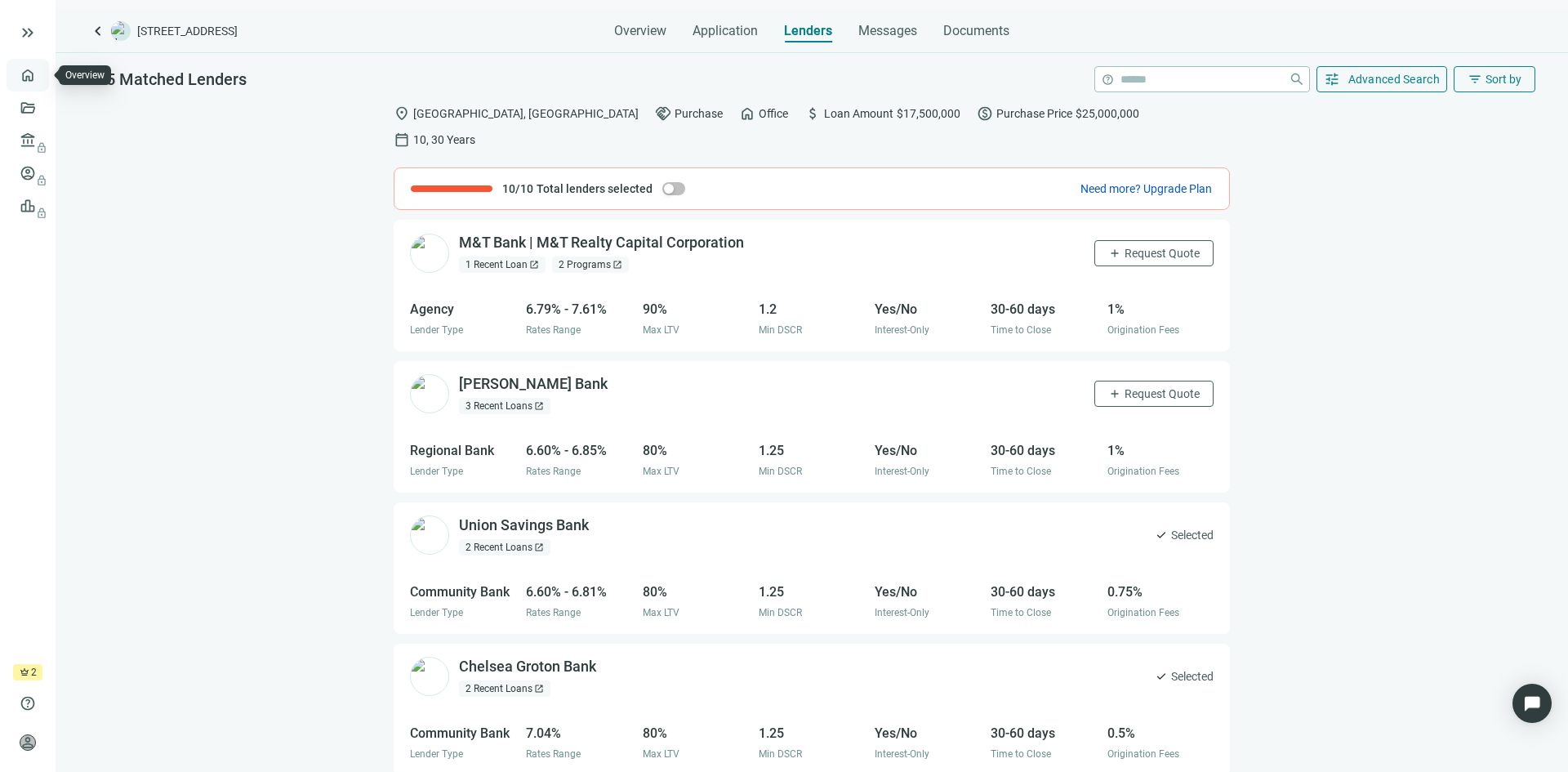
click at [40, 69] on link "Overview" at bounding box center [64, 75] width 48 height 13
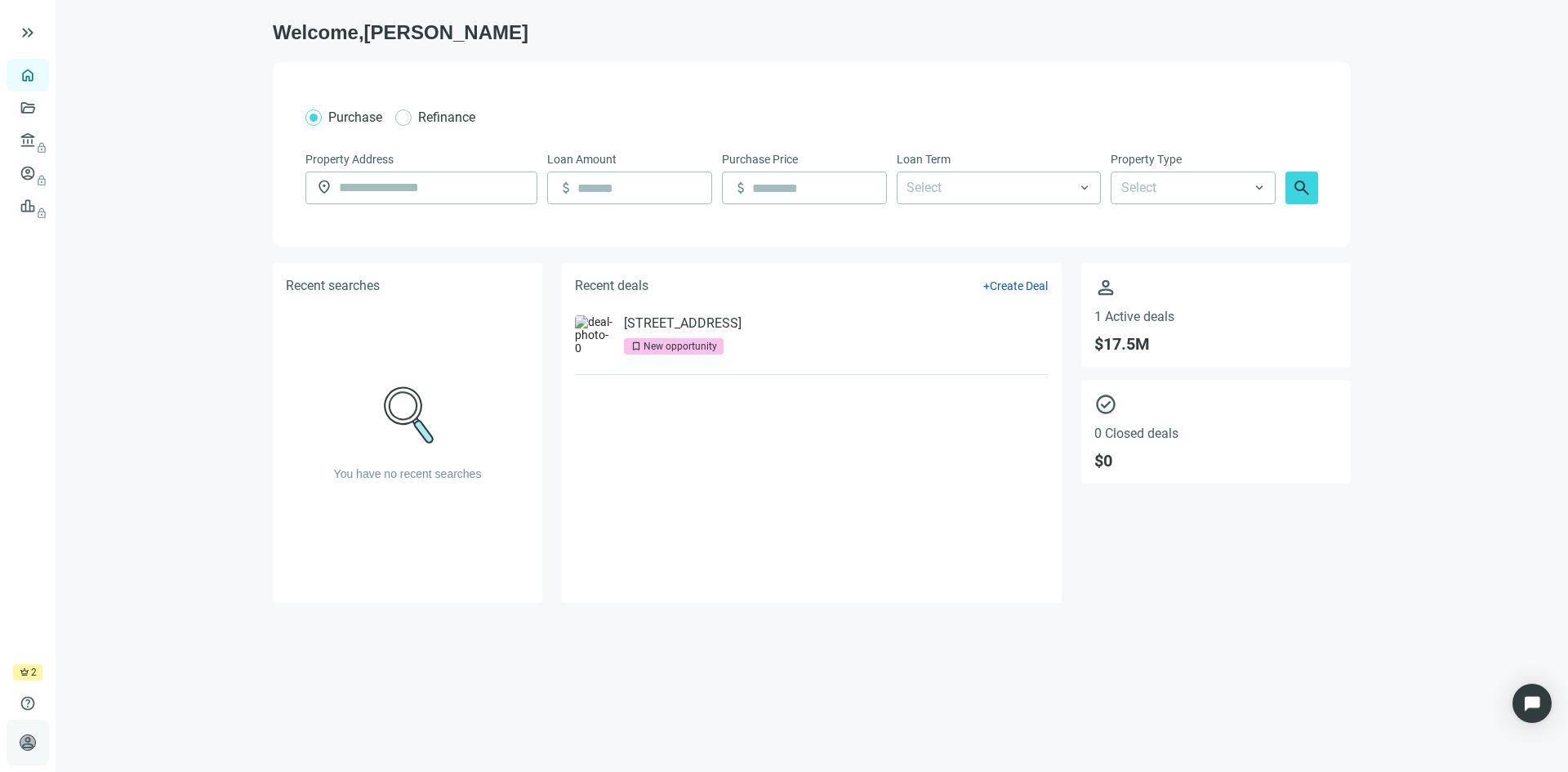
click at [27, 739] on span "person" at bounding box center [27, 742] width 16 height 16
click at [160, 702] on span "Account Settings" at bounding box center [143, 700] width 87 height 16
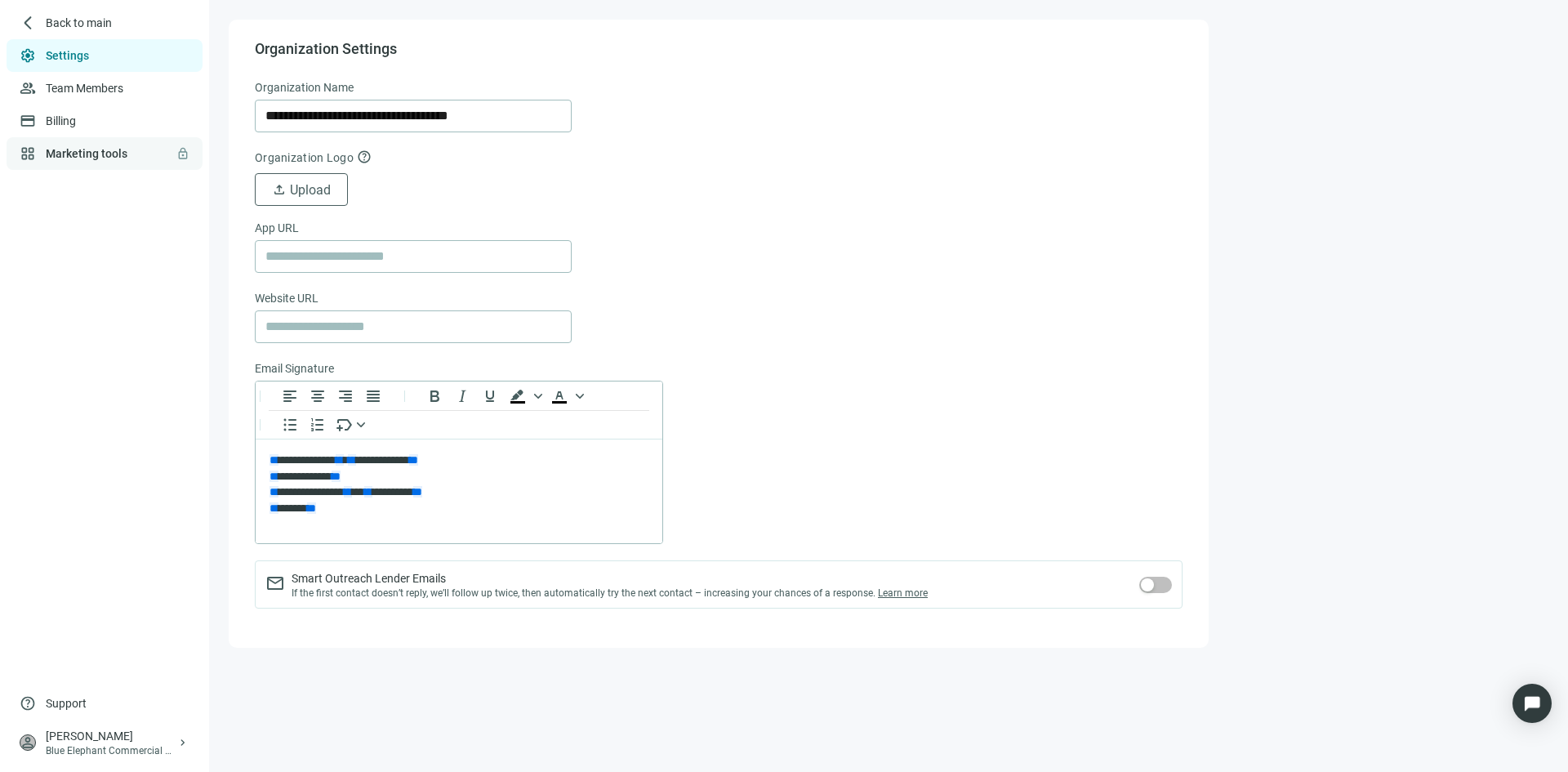
click at [61, 155] on link "Marketing tools lock" at bounding box center [87, 153] width 82 height 13
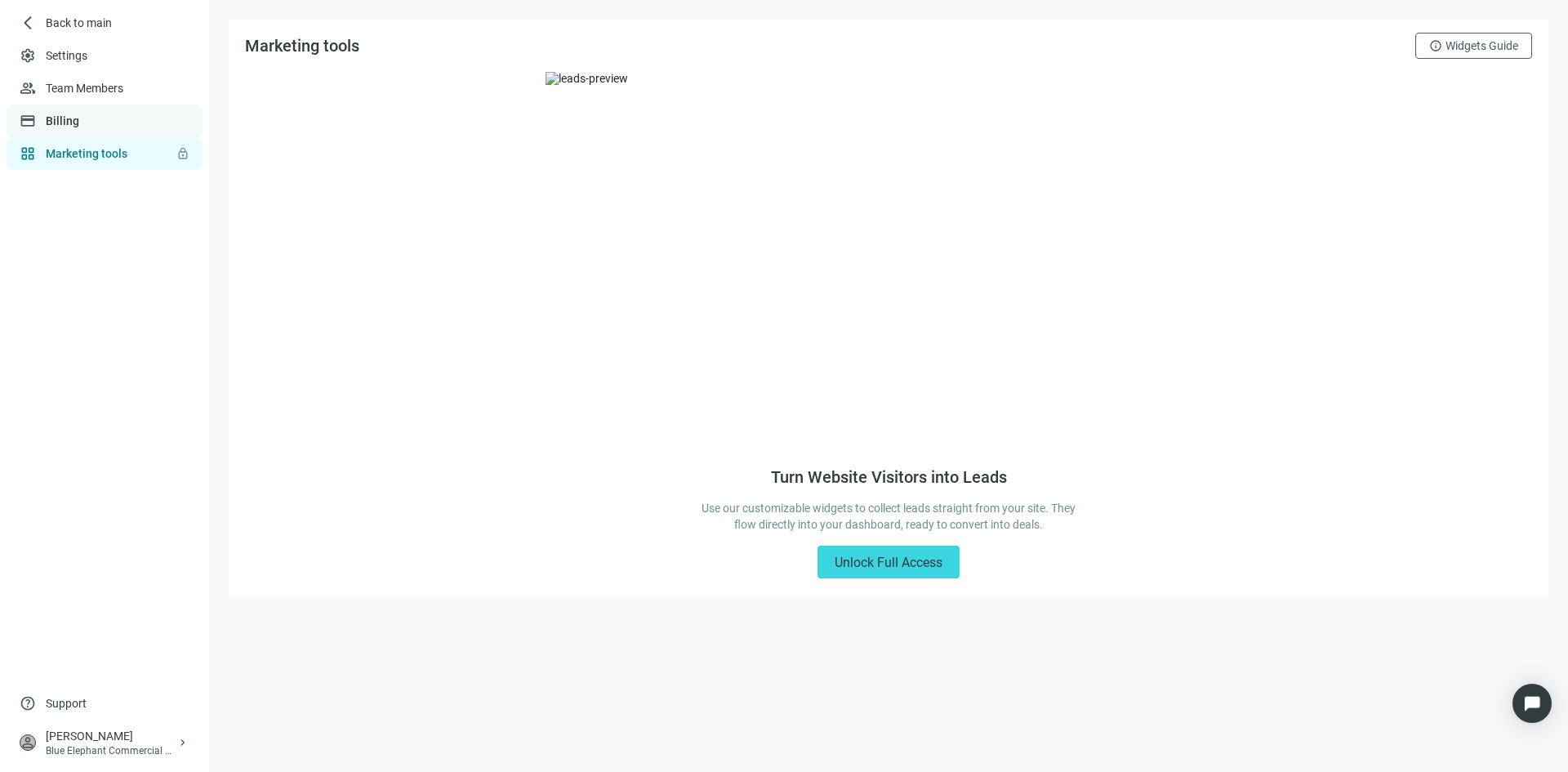
click at [62, 121] on link "Billing" at bounding box center [63, 121] width 34 height 13
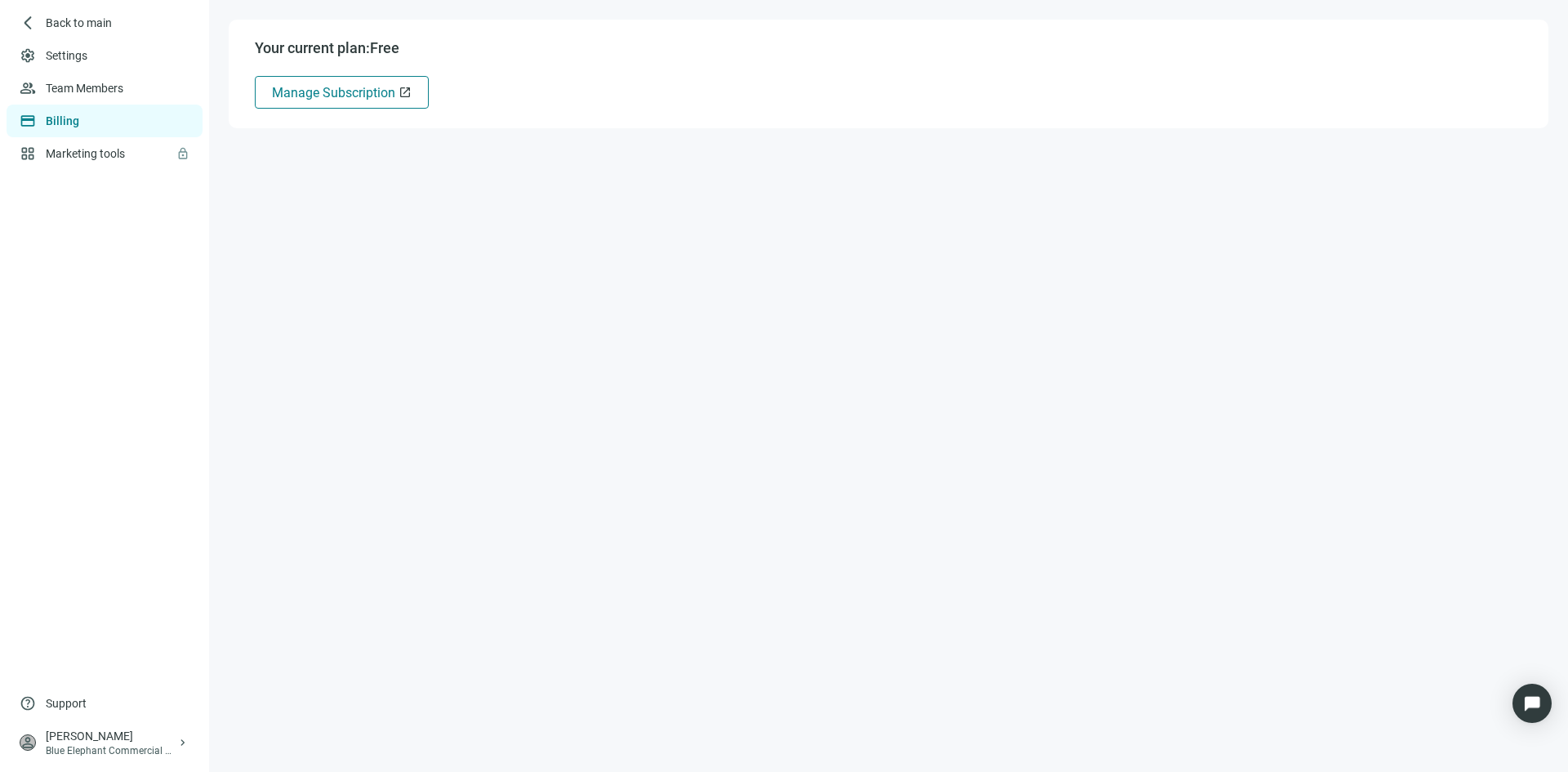
click at [323, 93] on span "Manage Subscription" at bounding box center [333, 92] width 123 height 15
click at [57, 23] on span "Back to main" at bounding box center [79, 23] width 67 height 16
